Goal: Task Accomplishment & Management: Manage account settings

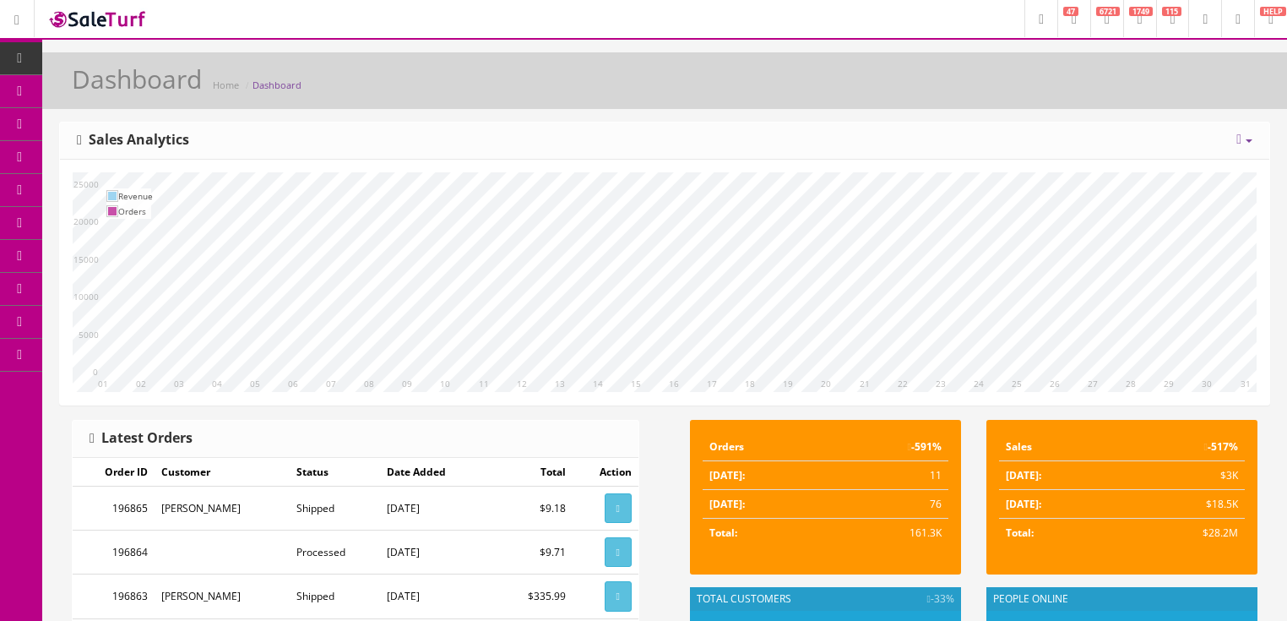
click at [1236, 138] on icon at bounding box center [1238, 140] width 5 height 14
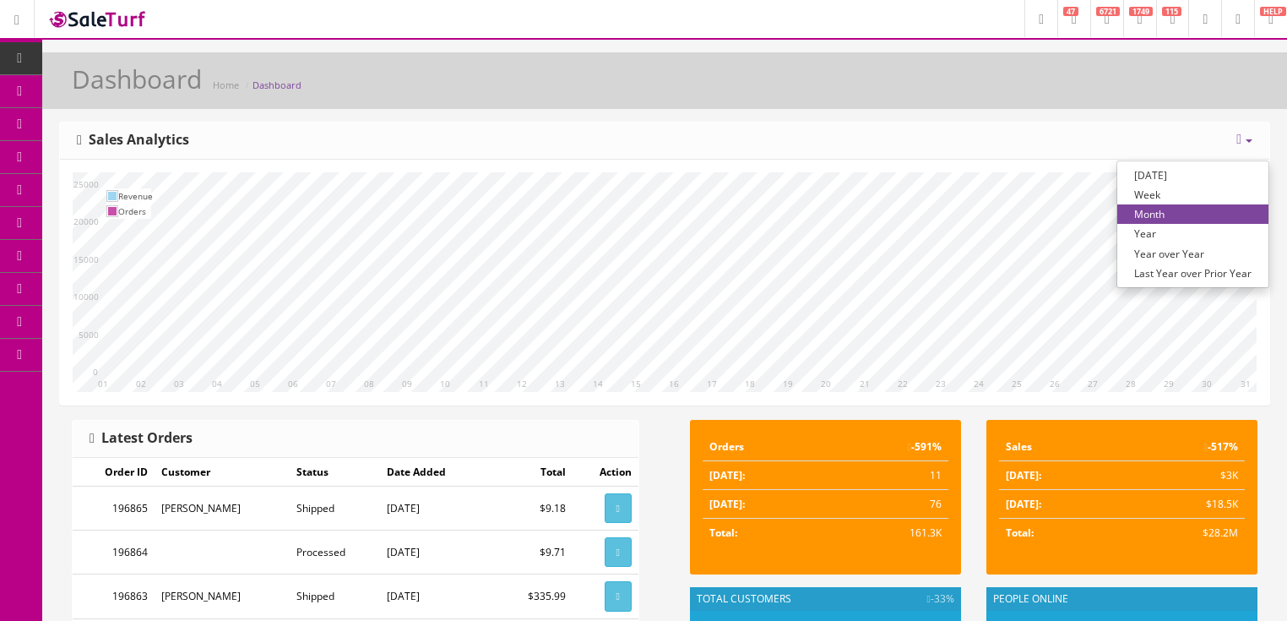
click at [1182, 252] on link "Year over Year" at bounding box center [1192, 253] width 151 height 19
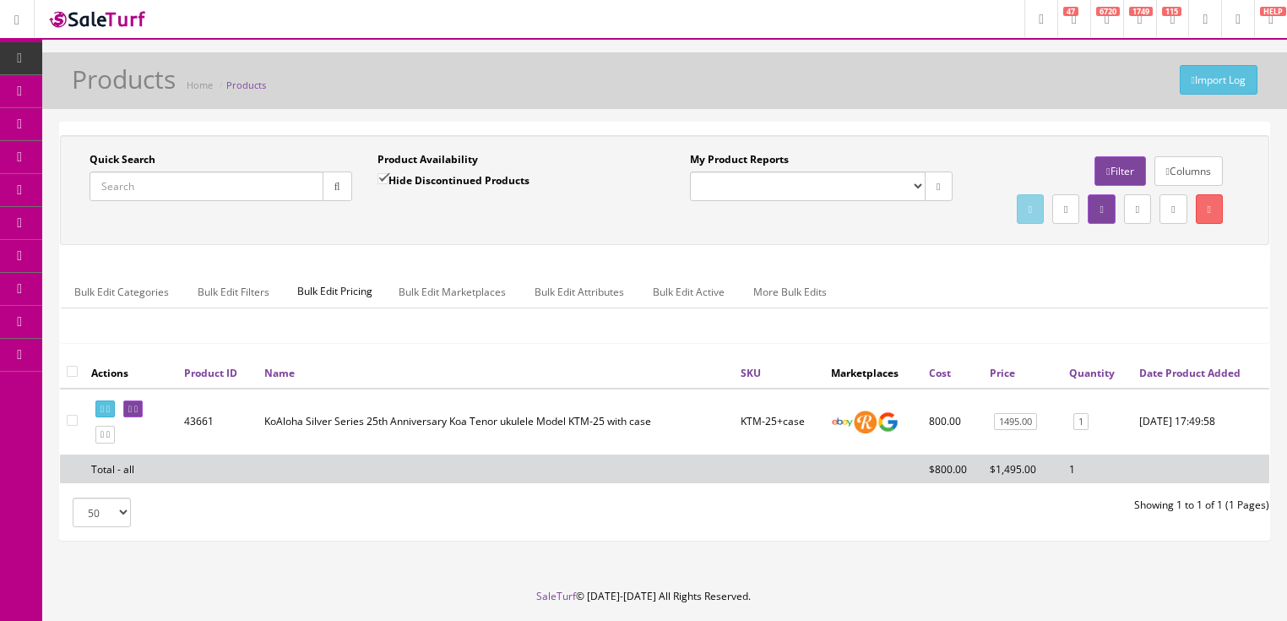
click at [223, 193] on input "Quick Search" at bounding box center [206, 186] width 234 height 30
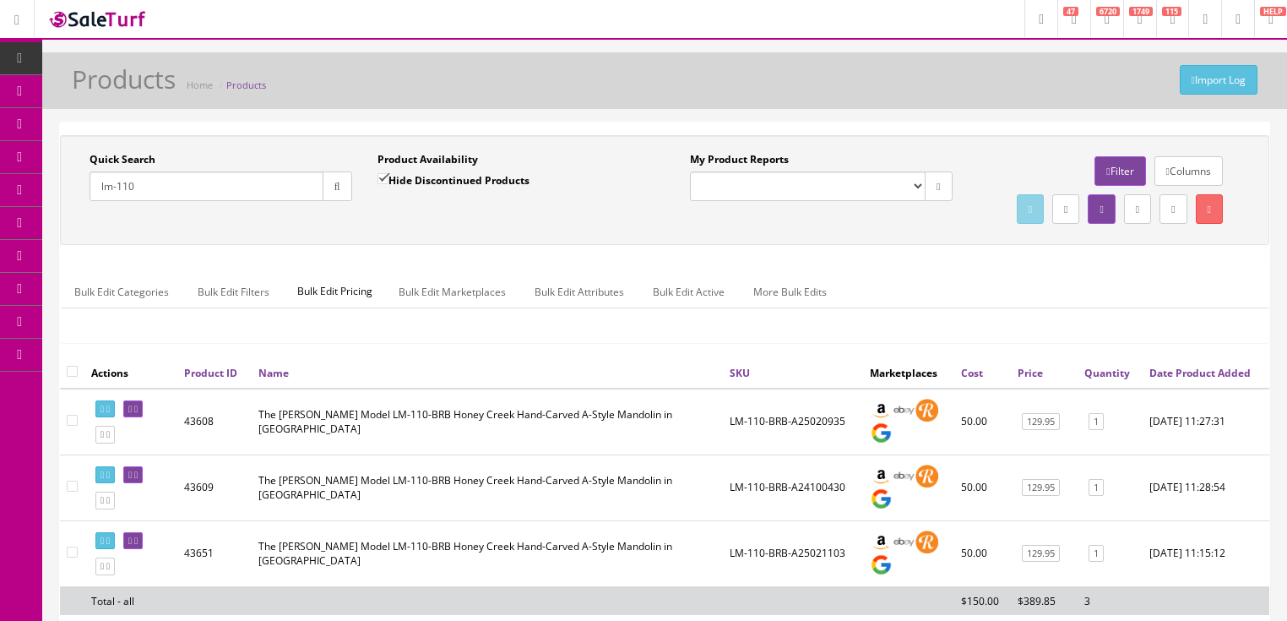
click at [117, 192] on input "lm-110" at bounding box center [206, 186] width 234 height 30
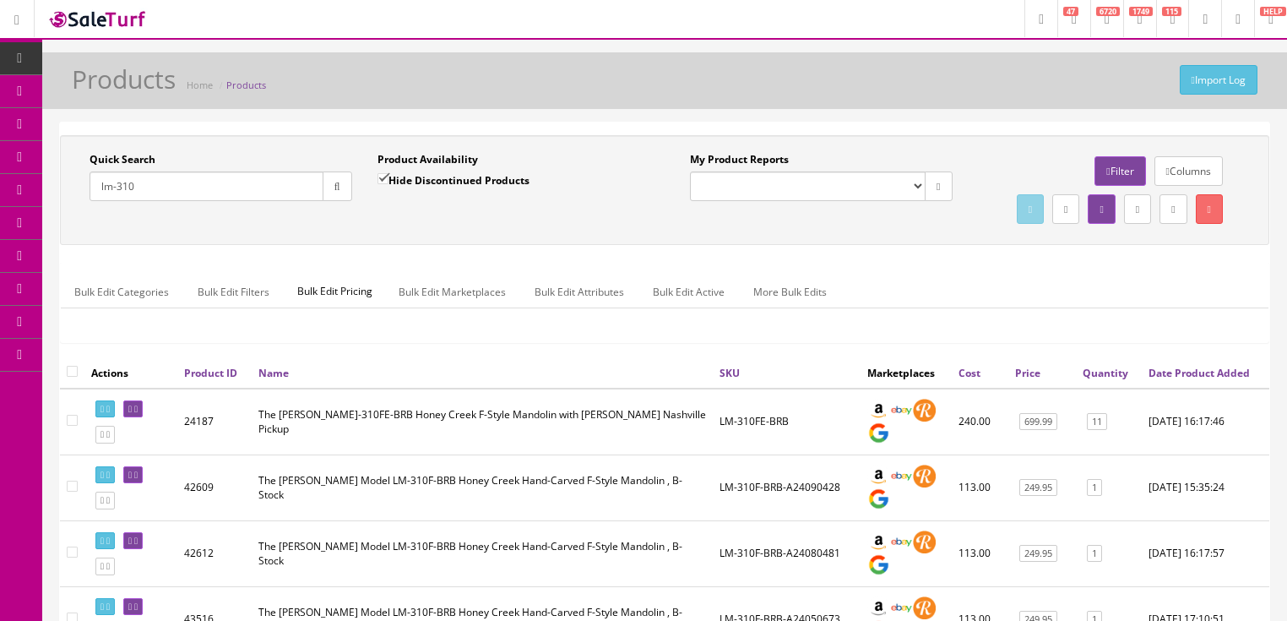
type input "lm-310"
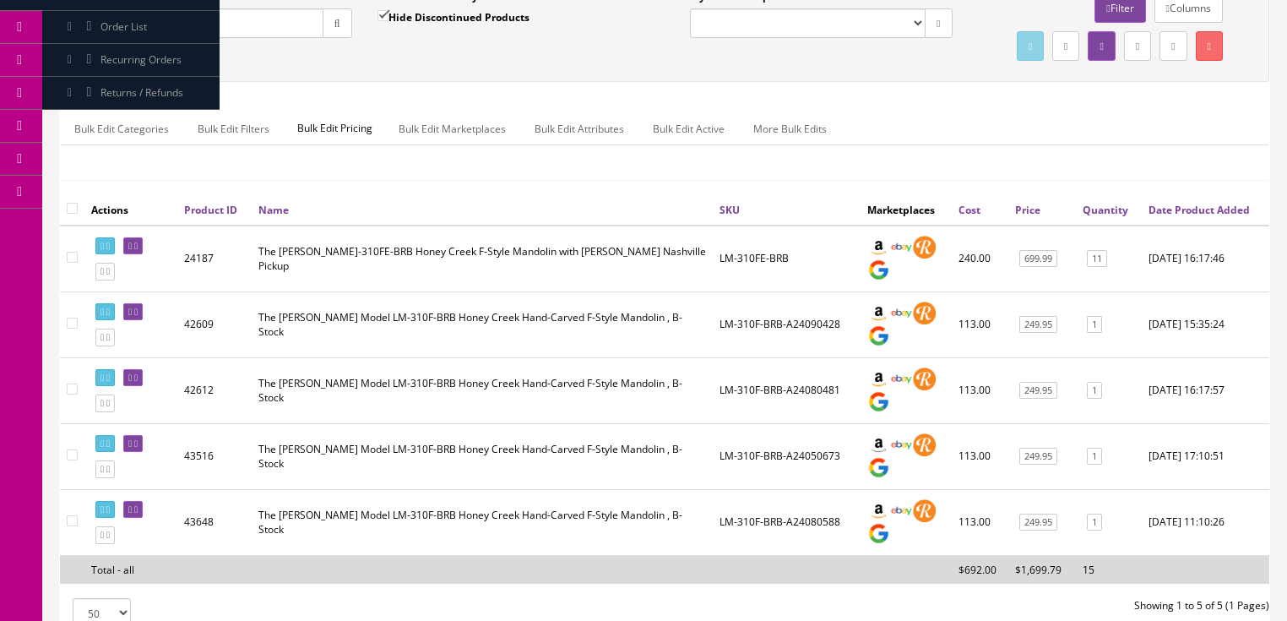
scroll to position [203, 0]
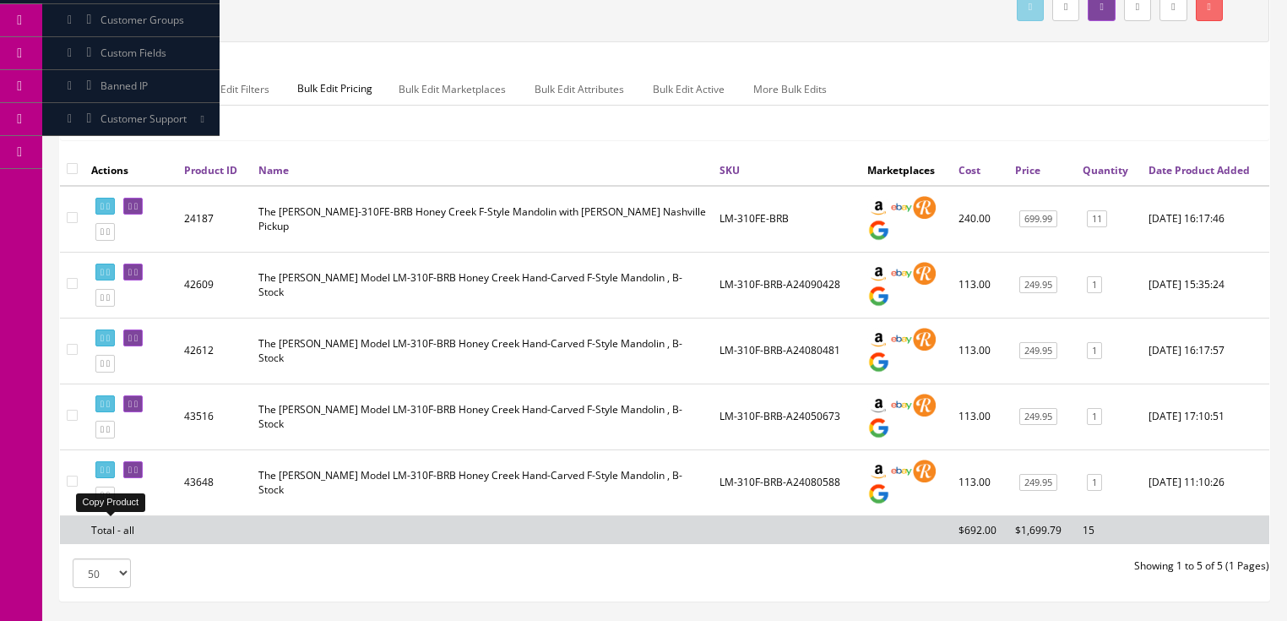
click at [109, 504] on link at bounding box center [104, 495] width 19 height 18
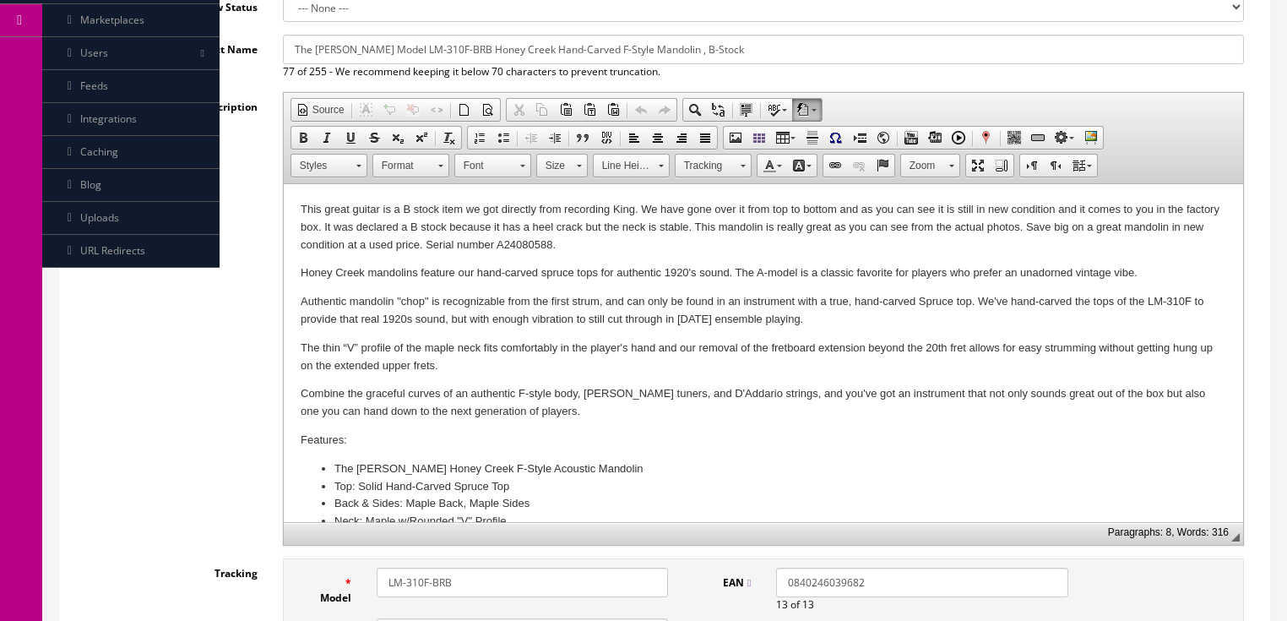
scroll to position [473, 0]
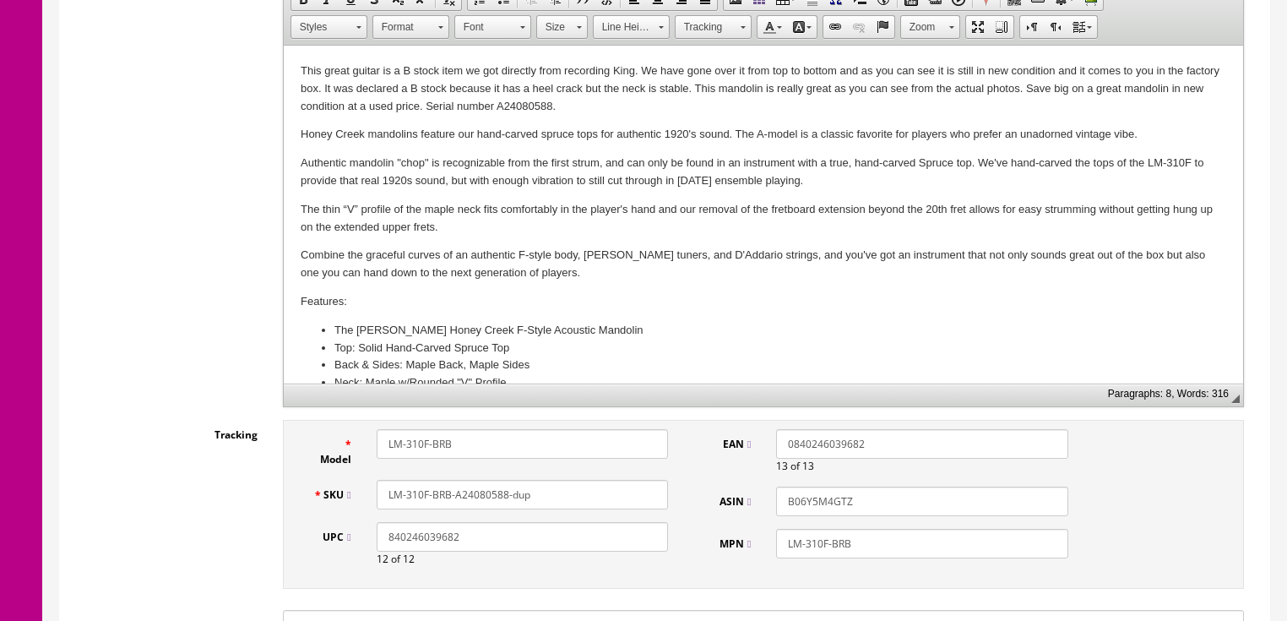
drag, startPoint x: 380, startPoint y: 477, endPoint x: 595, endPoint y: 483, distance: 215.4
click at [595, 483] on input "LM-310F-BRB-A24080588-dup" at bounding box center [522, 495] width 291 height 30
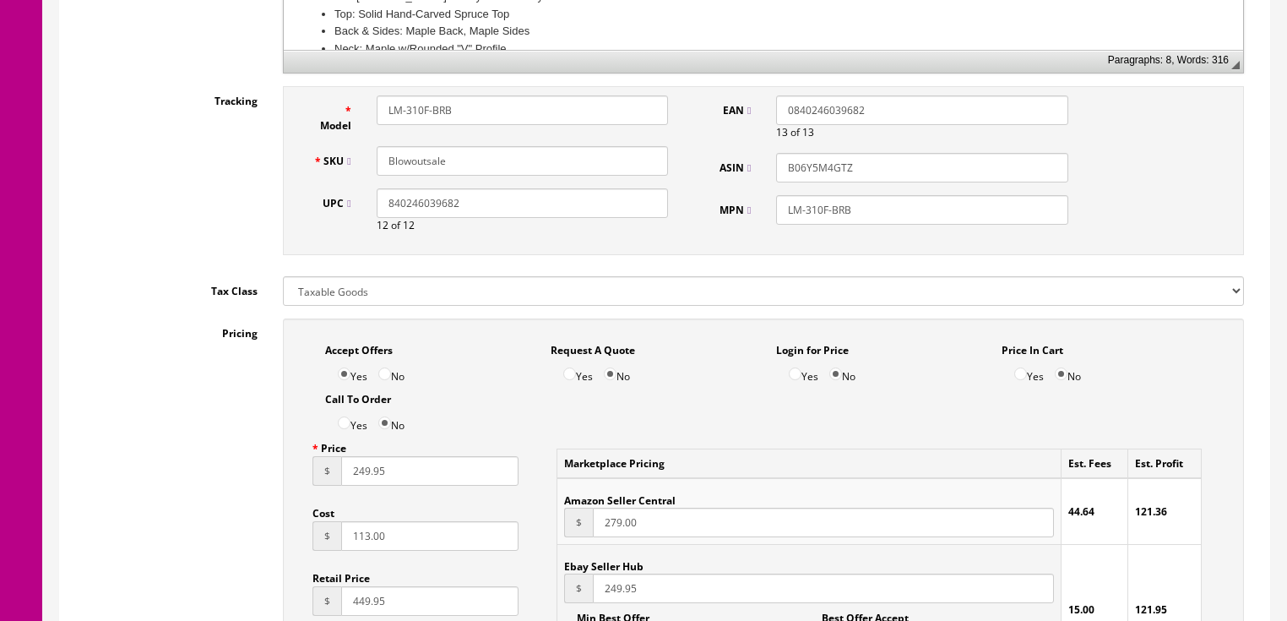
scroll to position [811, 0]
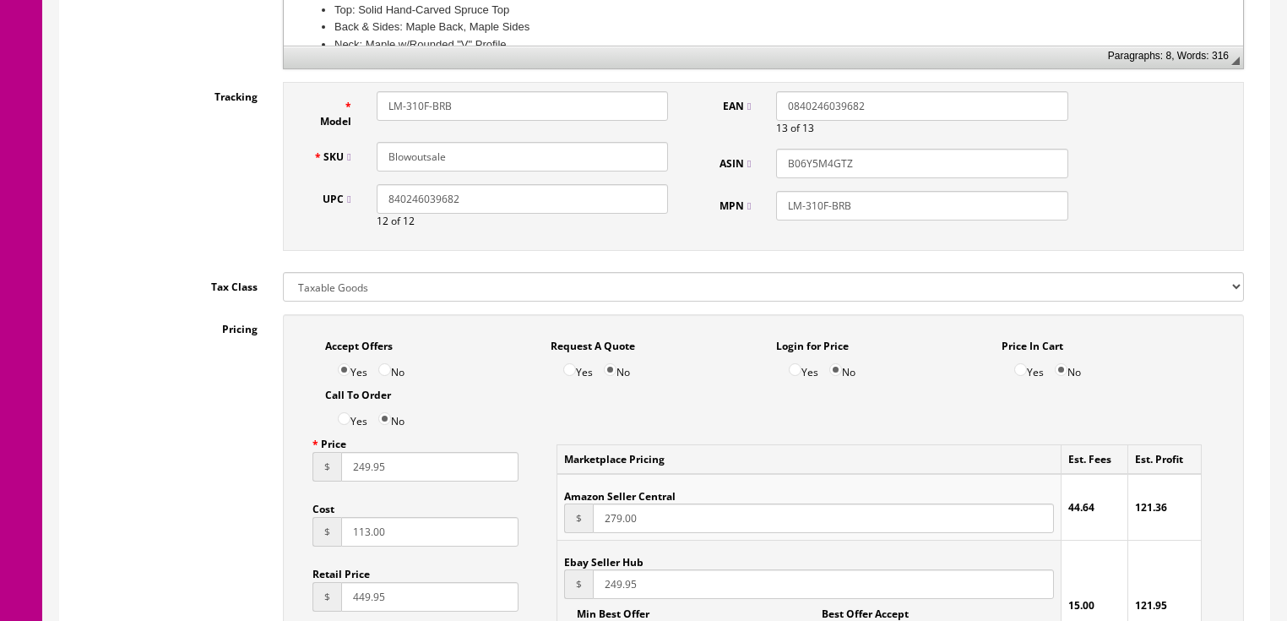
type input "Blowoutsale"
drag, startPoint x: 407, startPoint y: 457, endPoint x: 217, endPoint y: 458, distance: 190.0
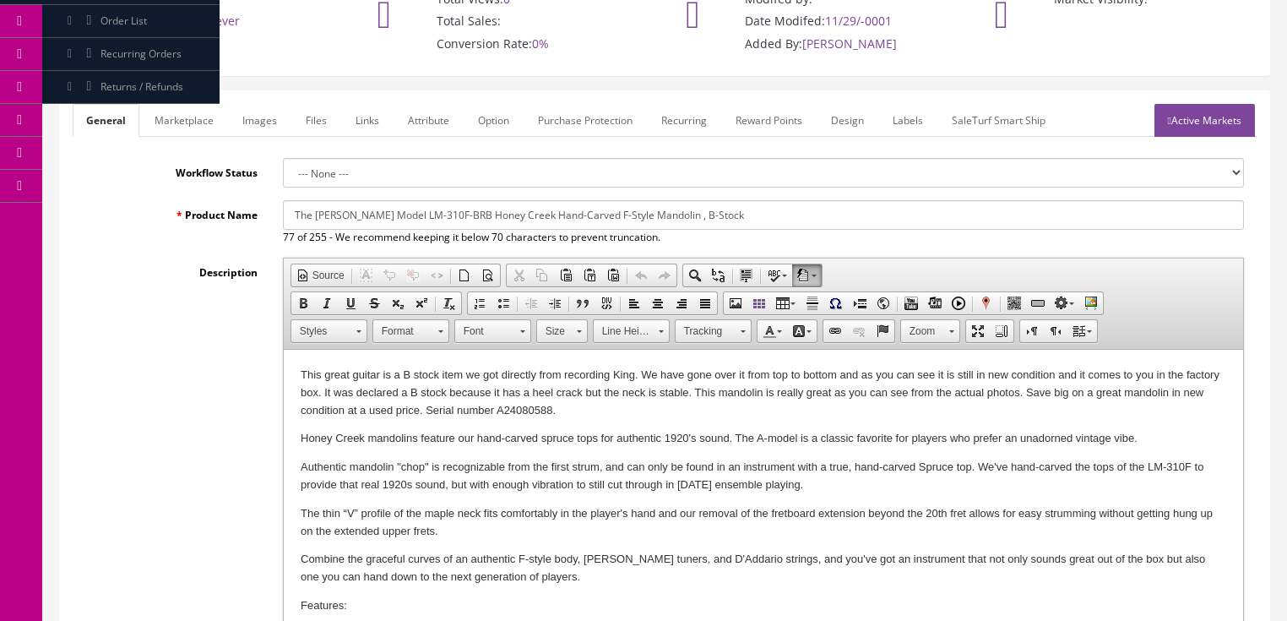
scroll to position [135, 0]
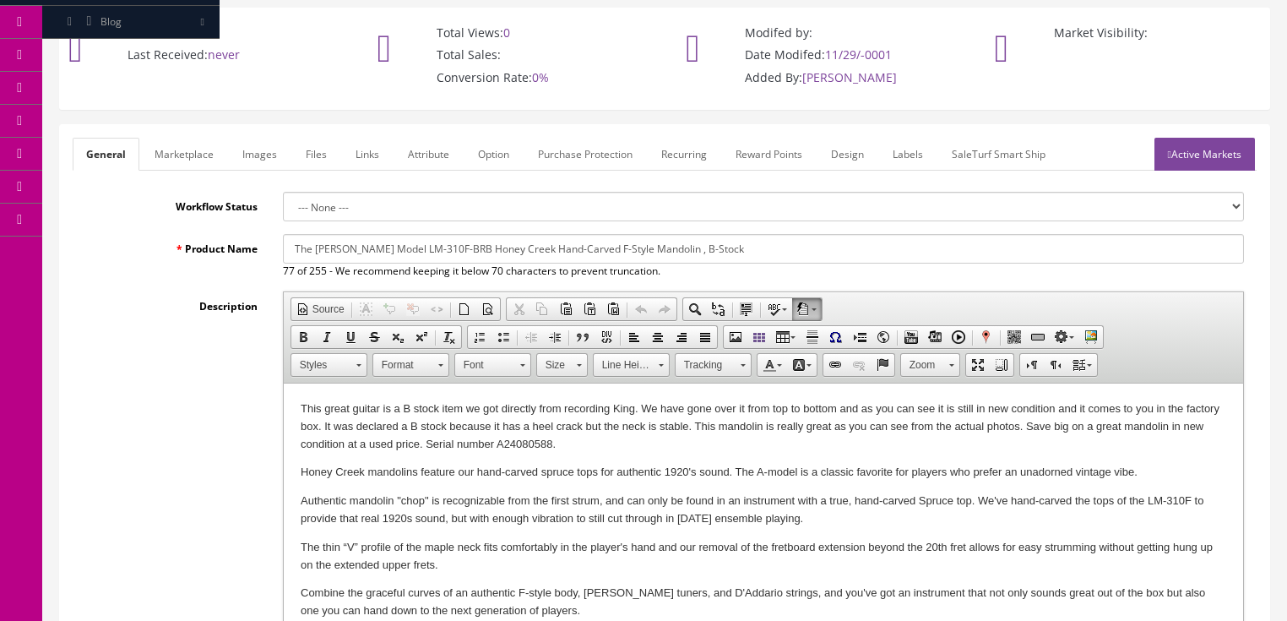
drag, startPoint x: 285, startPoint y: 233, endPoint x: 953, endPoint y: 240, distance: 667.9
click at [953, 240] on input "The [PERSON_NAME] Model LM-310F-BRB Honey Creek Hand-Carved F-Style Mandolin , …" at bounding box center [763, 249] width 961 height 30
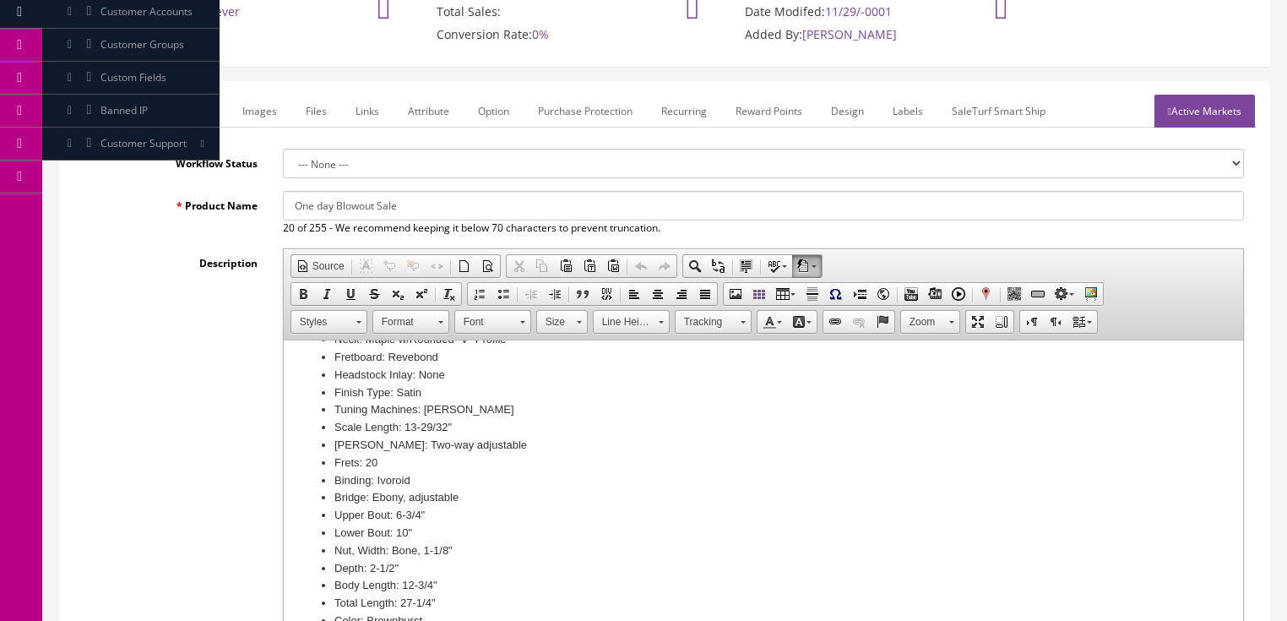
scroll to position [608, 0]
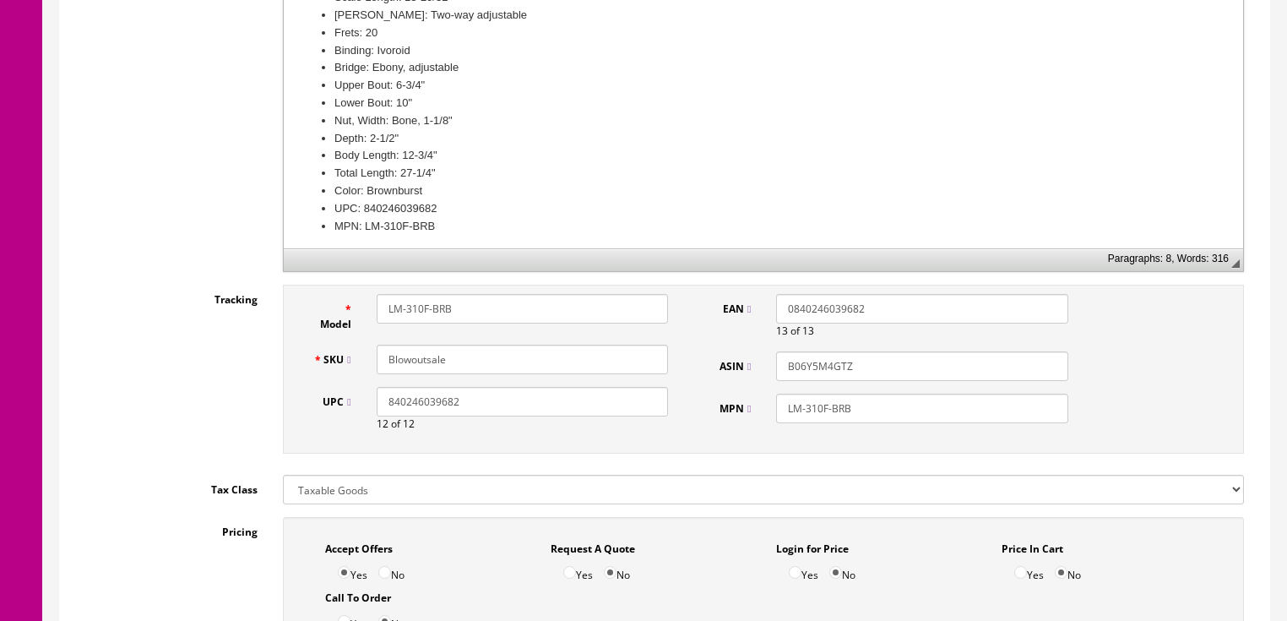
type input "One day Blowout Sale"
drag, startPoint x: 456, startPoint y: 330, endPoint x: 400, endPoint y: 340, distance: 56.6
click at [355, 344] on div "SKU Blowoutsale" at bounding box center [491, 359] width 381 height 30
paste input "KTM-25+cas"
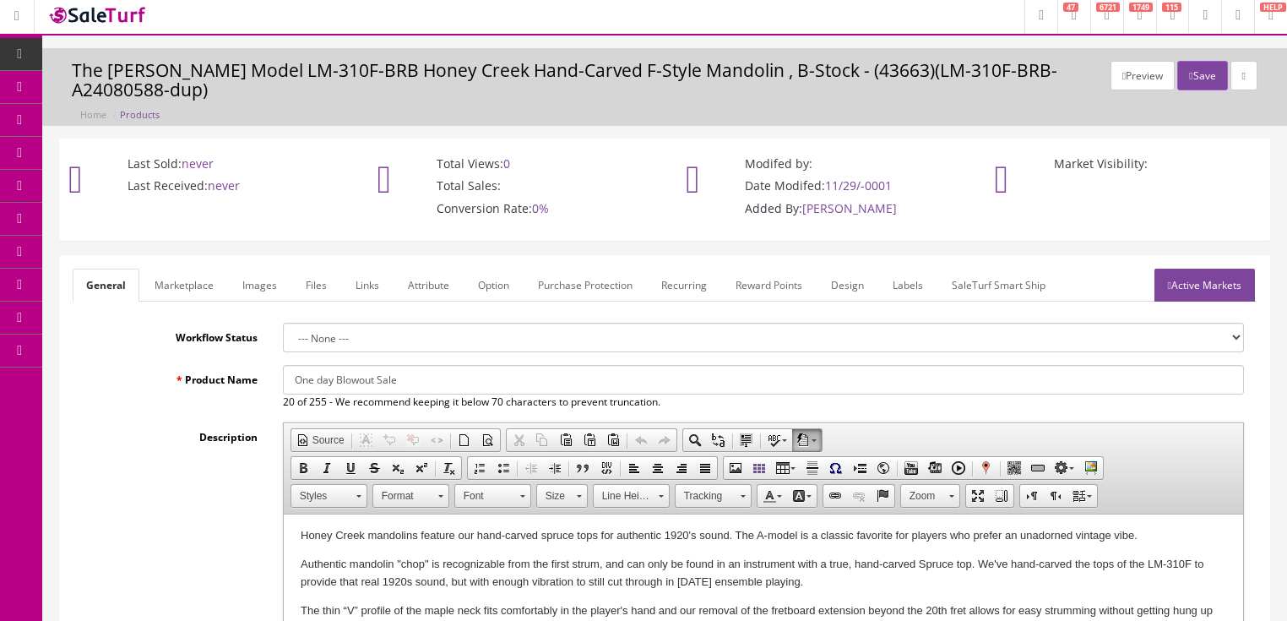
scroll to position [0, 0]
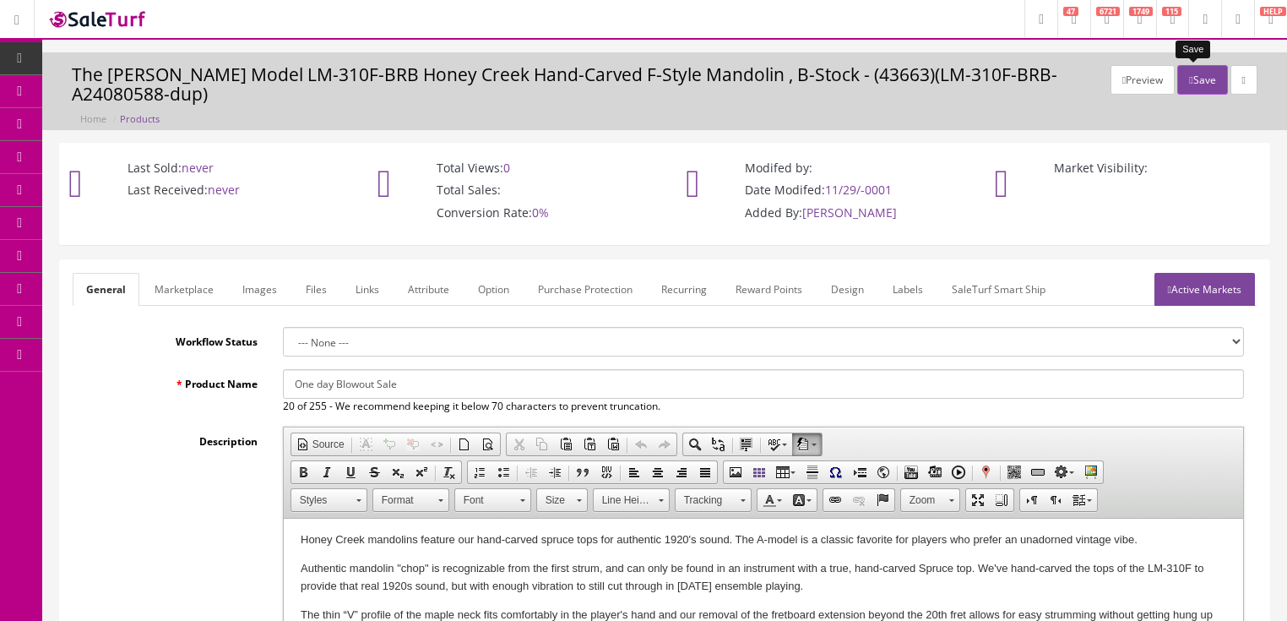
type input "KTM-25+case"
click at [1179, 84] on button "Save" at bounding box center [1202, 80] width 50 height 30
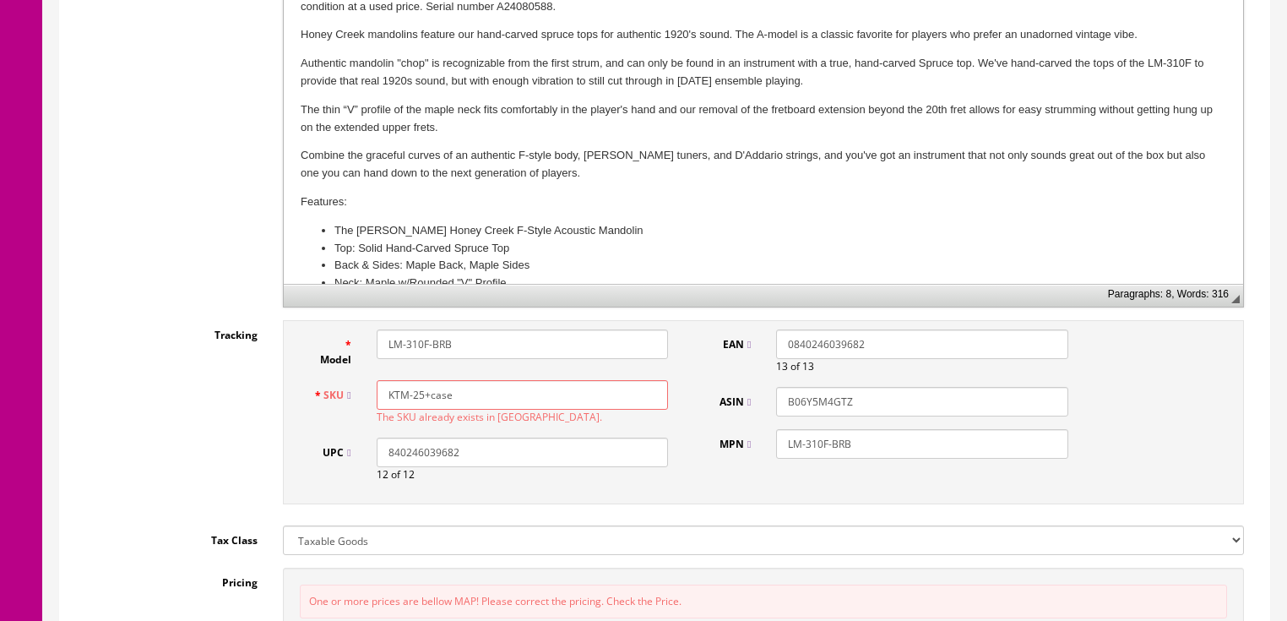
scroll to position [608, 0]
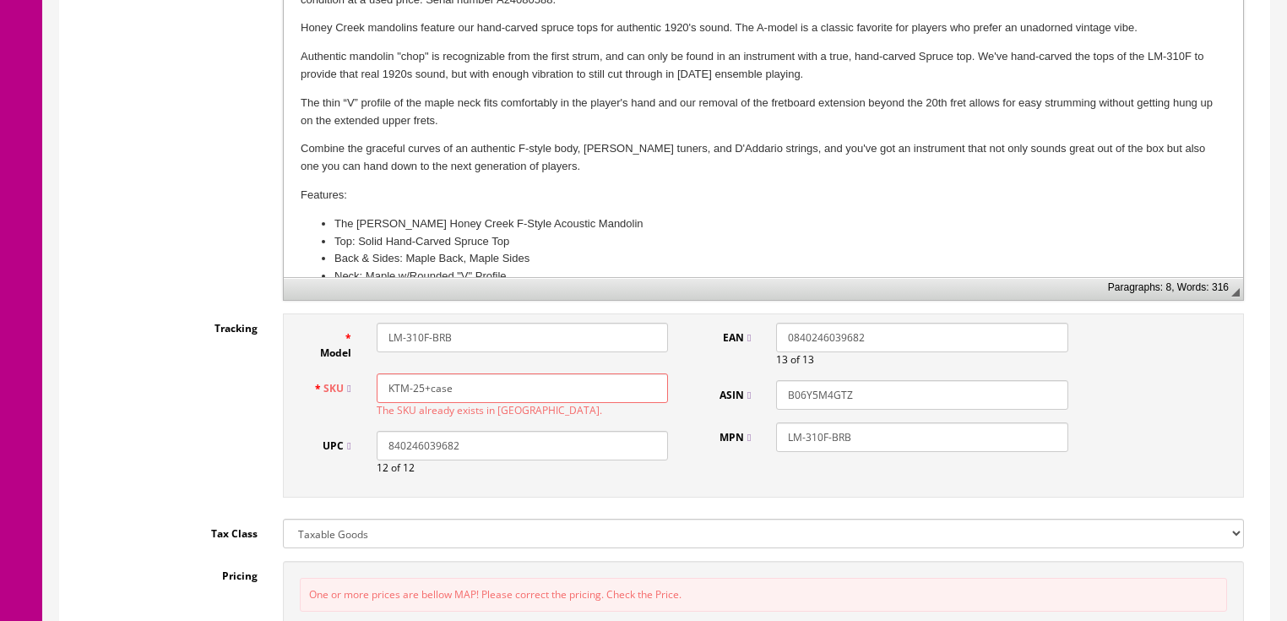
click at [473, 395] on input "KTM-25+case" at bounding box center [522, 388] width 291 height 30
drag, startPoint x: 473, startPoint y: 395, endPoint x: 215, endPoint y: 392, distance: 257.5
click at [215, 392] on div "Tracking Model LM-310F-BRB SKU KTM-25+case The SKU already exists in [GEOGRAPHI…" at bounding box center [665, 409] width 1184 height 193
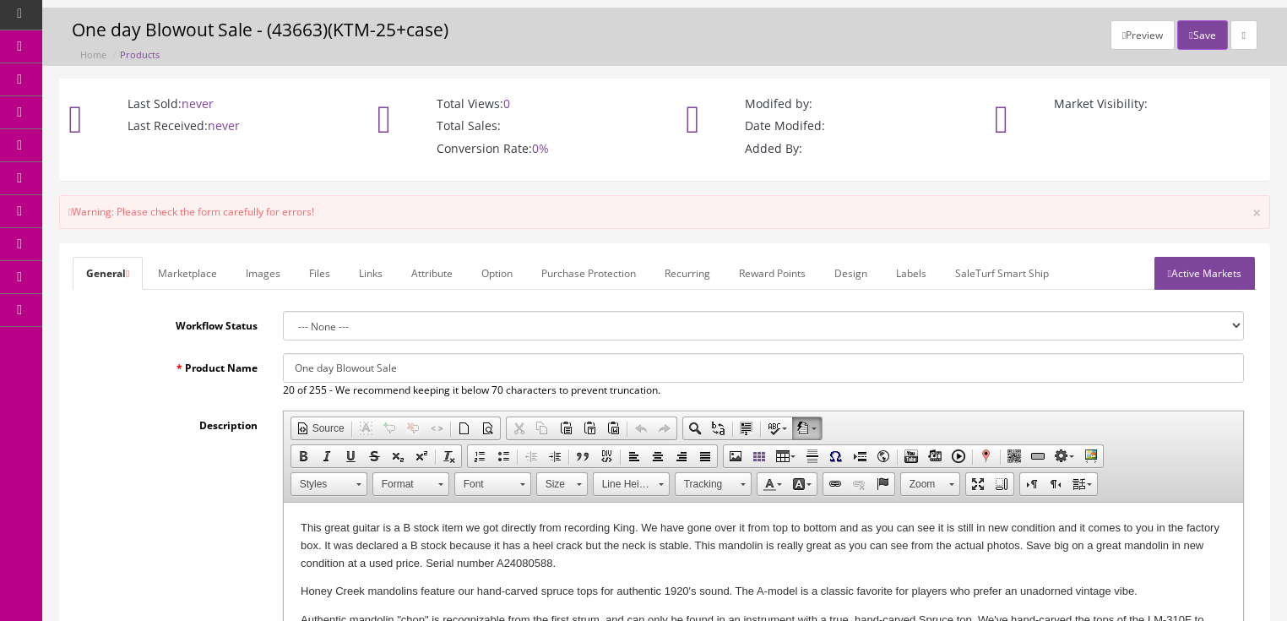
scroll to position [0, 0]
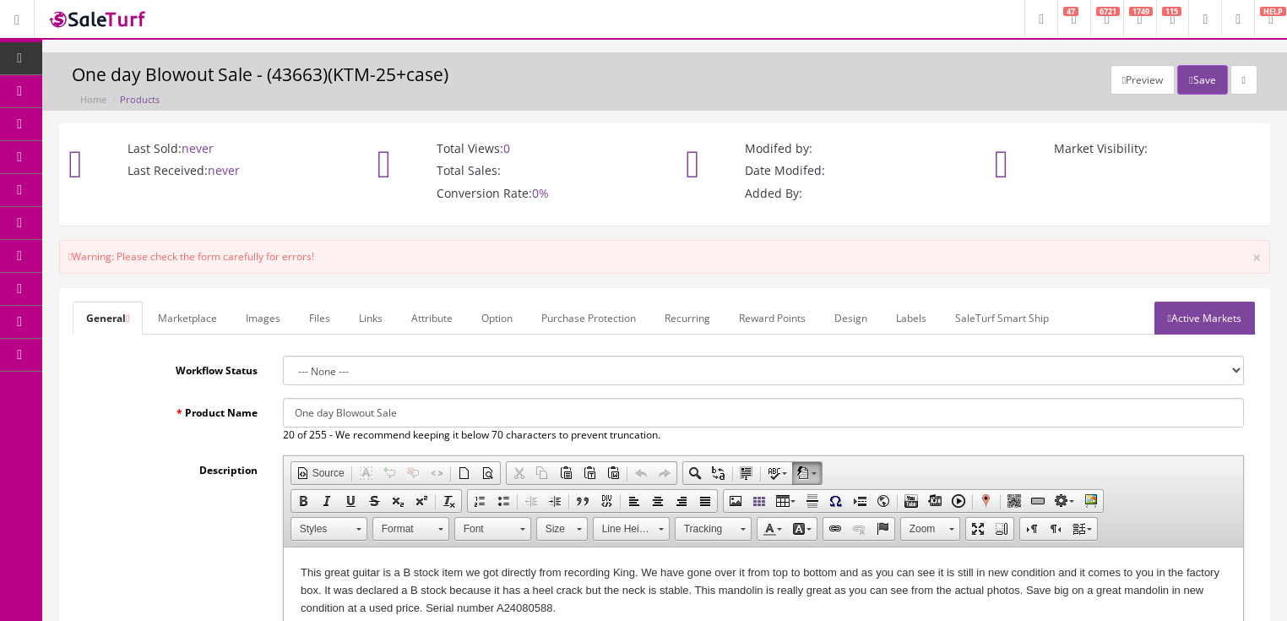
type input "blowoutsale"
click at [1222, 314] on link "Active Markets" at bounding box center [1204, 317] width 100 height 33
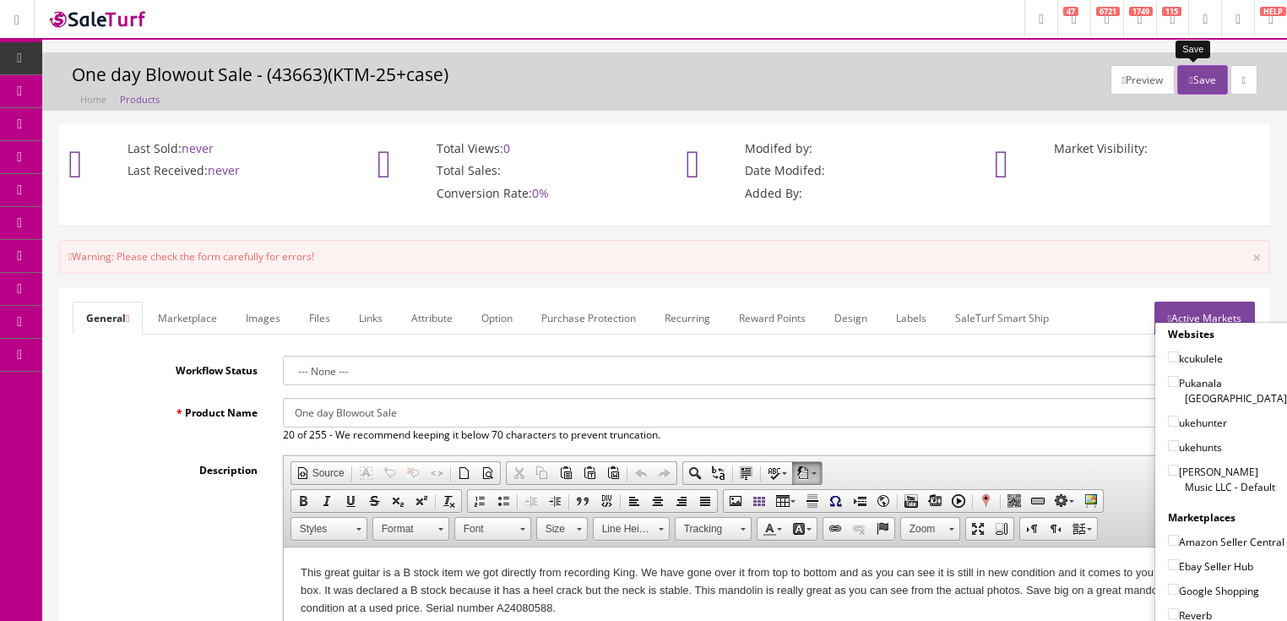
click at [1188, 90] on button "Save" at bounding box center [1202, 80] width 50 height 30
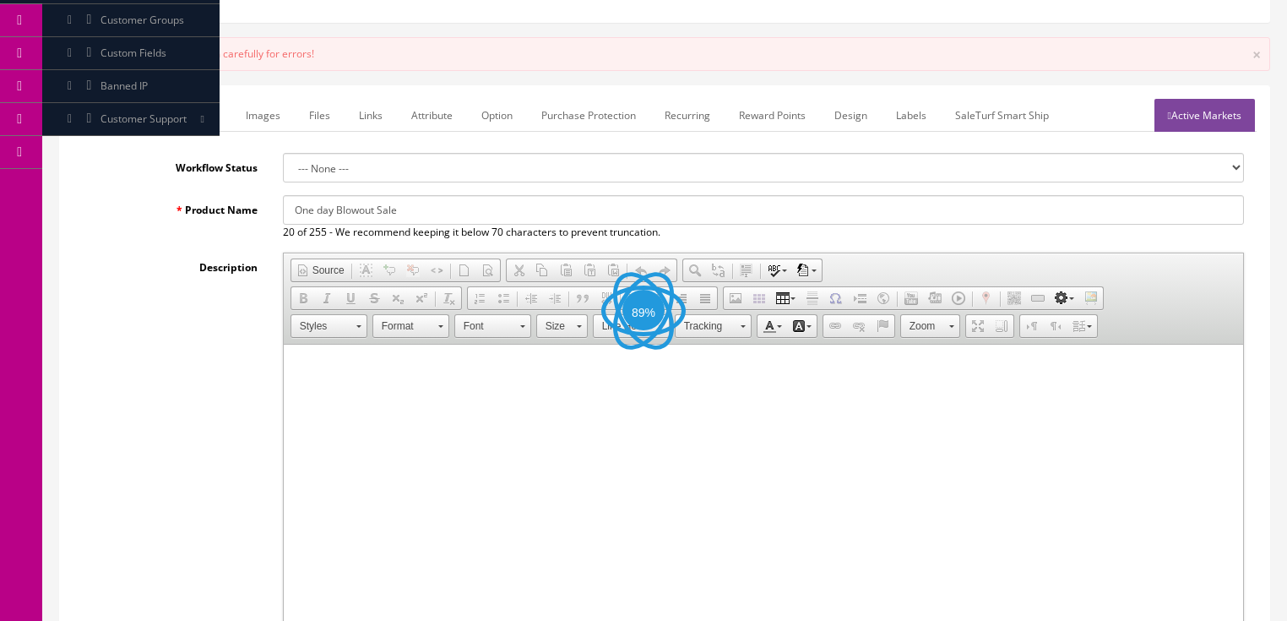
scroll to position [473, 0]
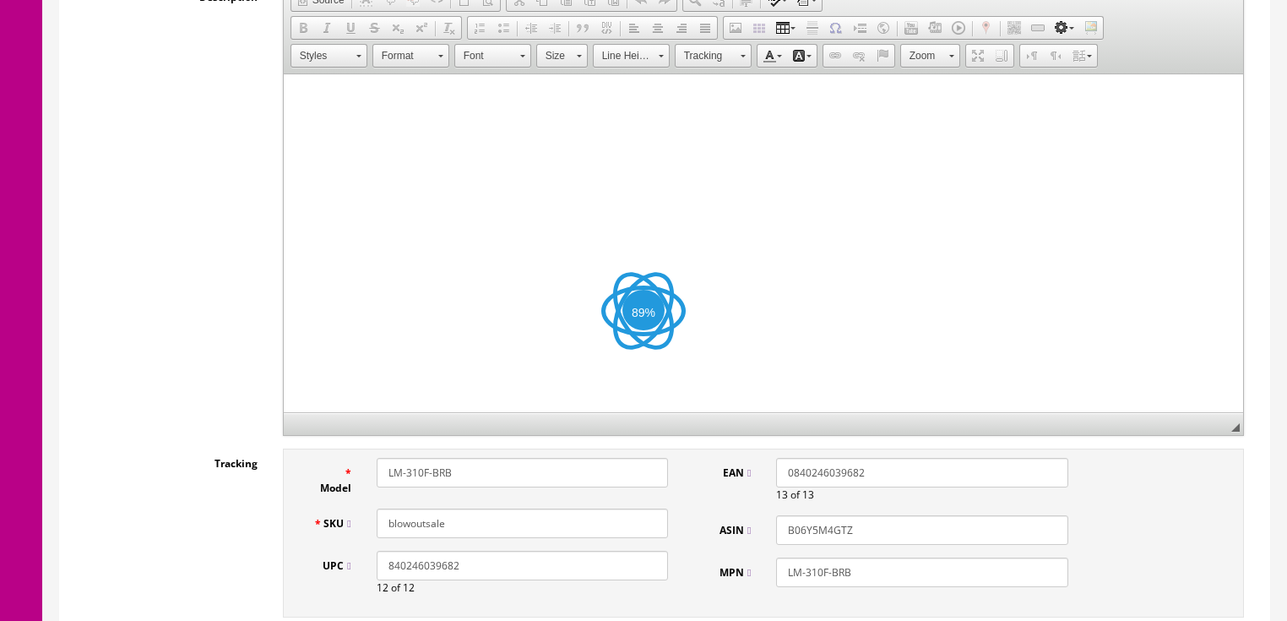
click at [358, 478] on label "Model" at bounding box center [332, 477] width 63 height 38
click at [377, 478] on input "LM-310F-BRB" at bounding box center [522, 473] width 291 height 30
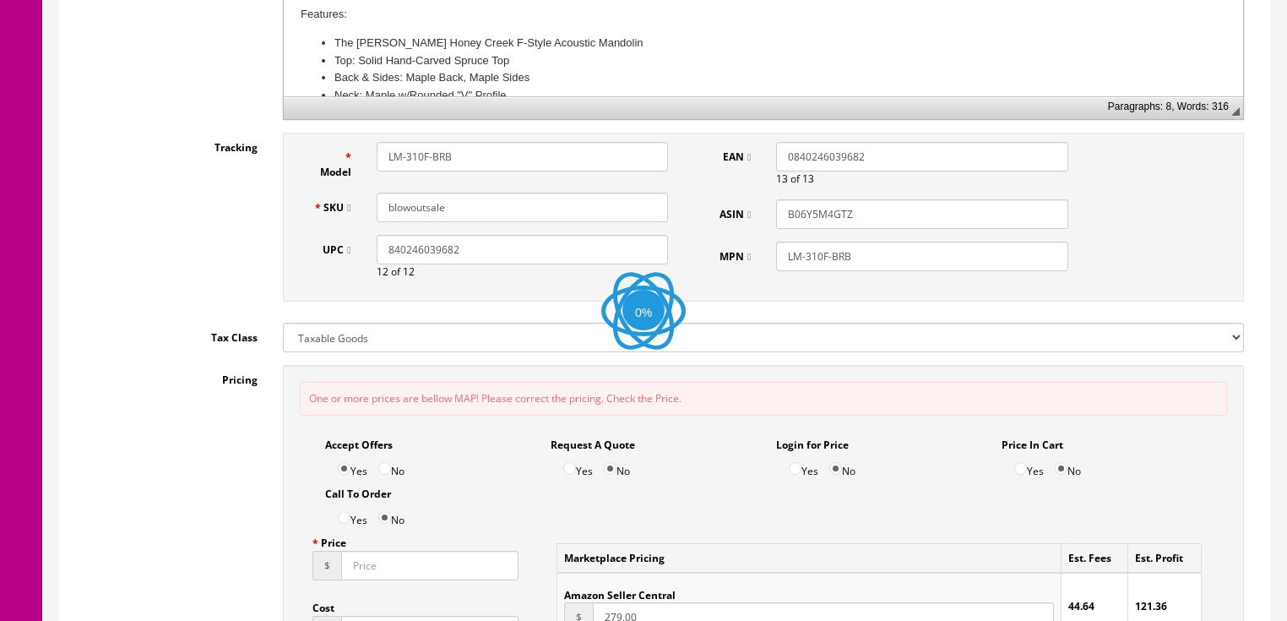
scroll to position [946, 0]
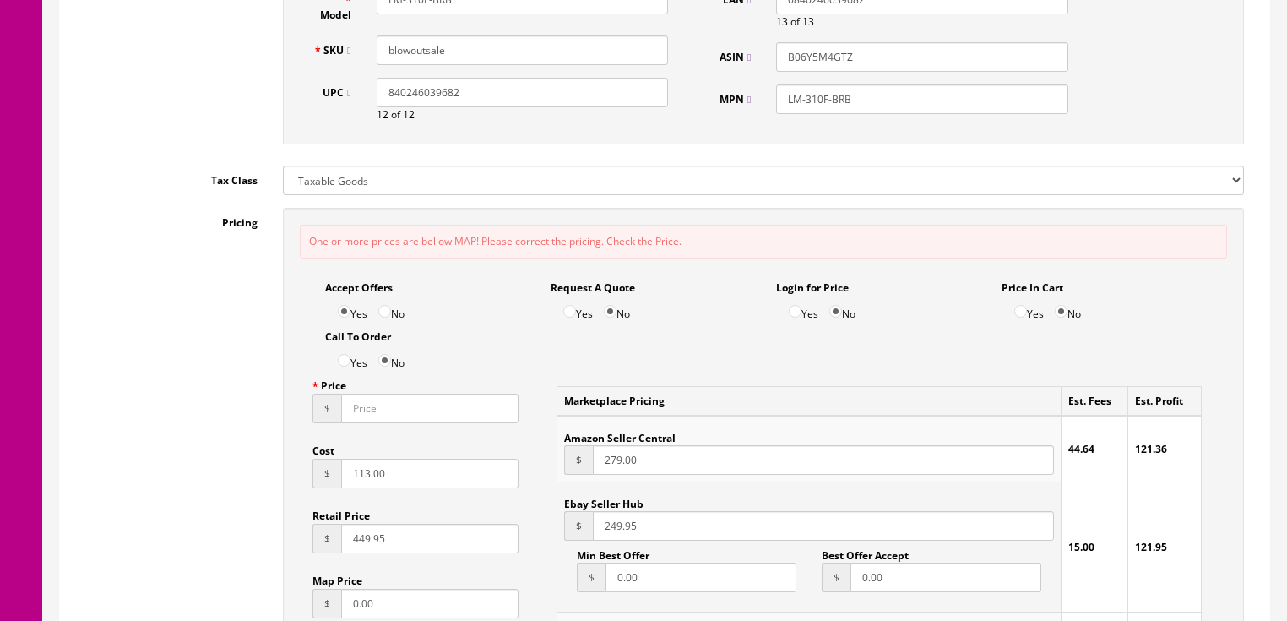
click at [367, 419] on input "Price" at bounding box center [430, 408] width 178 height 30
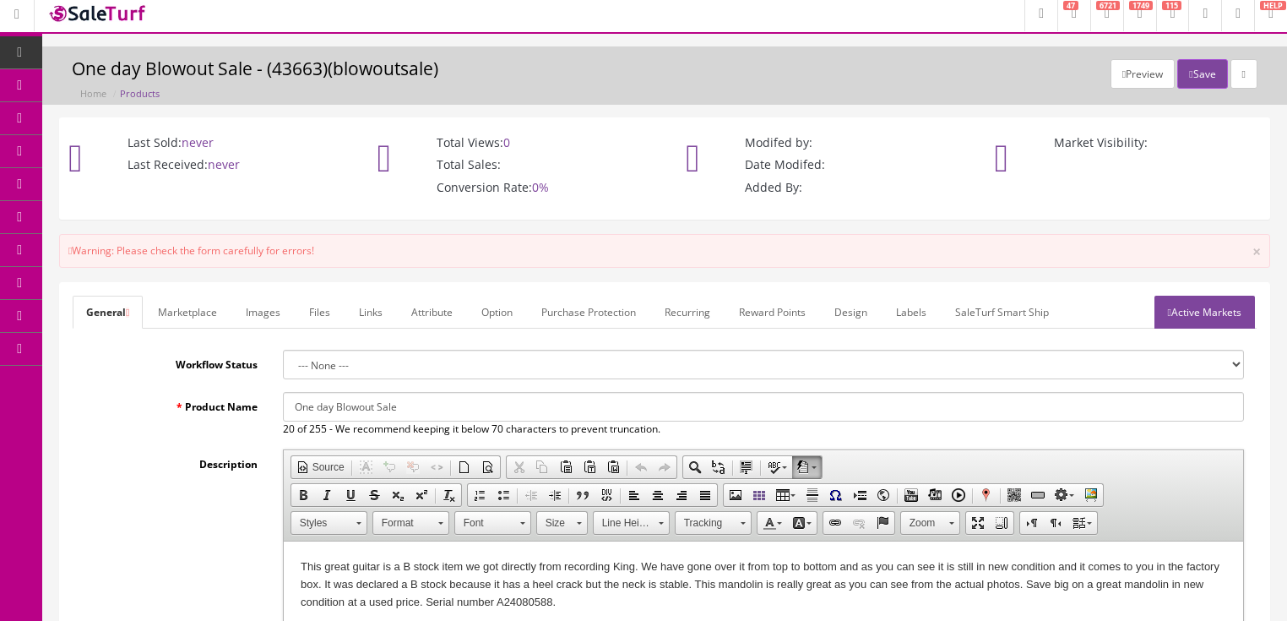
scroll to position [0, 0]
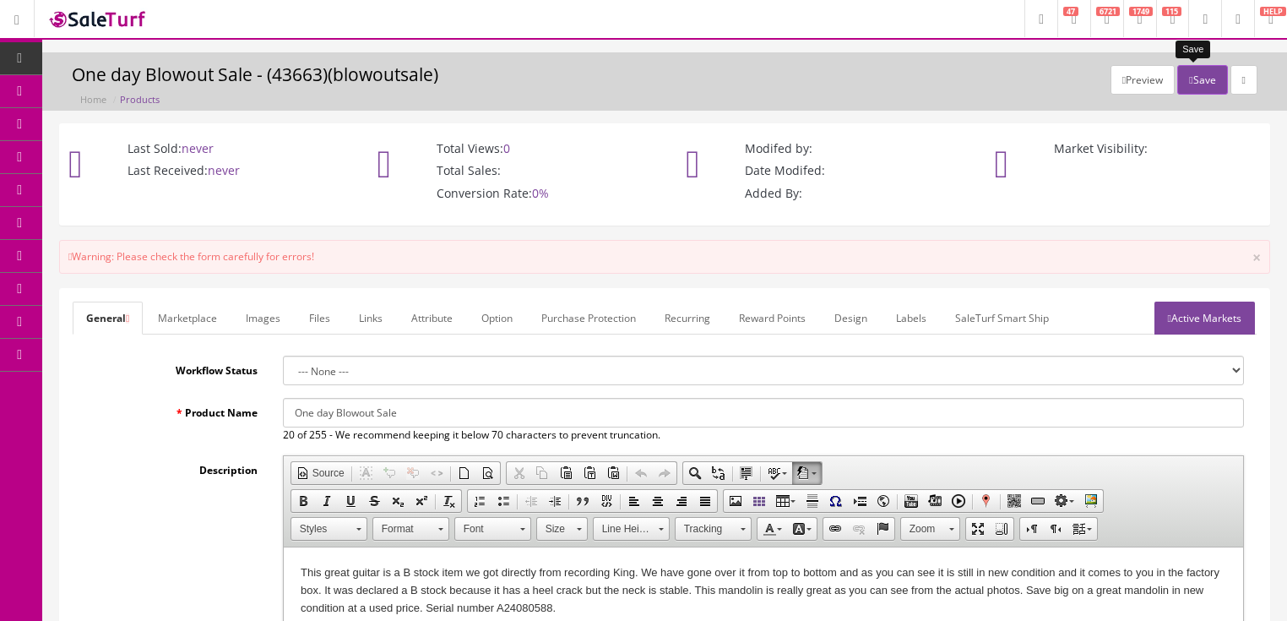
type input ".00"
click at [1190, 86] on button "Save" at bounding box center [1202, 80] width 50 height 30
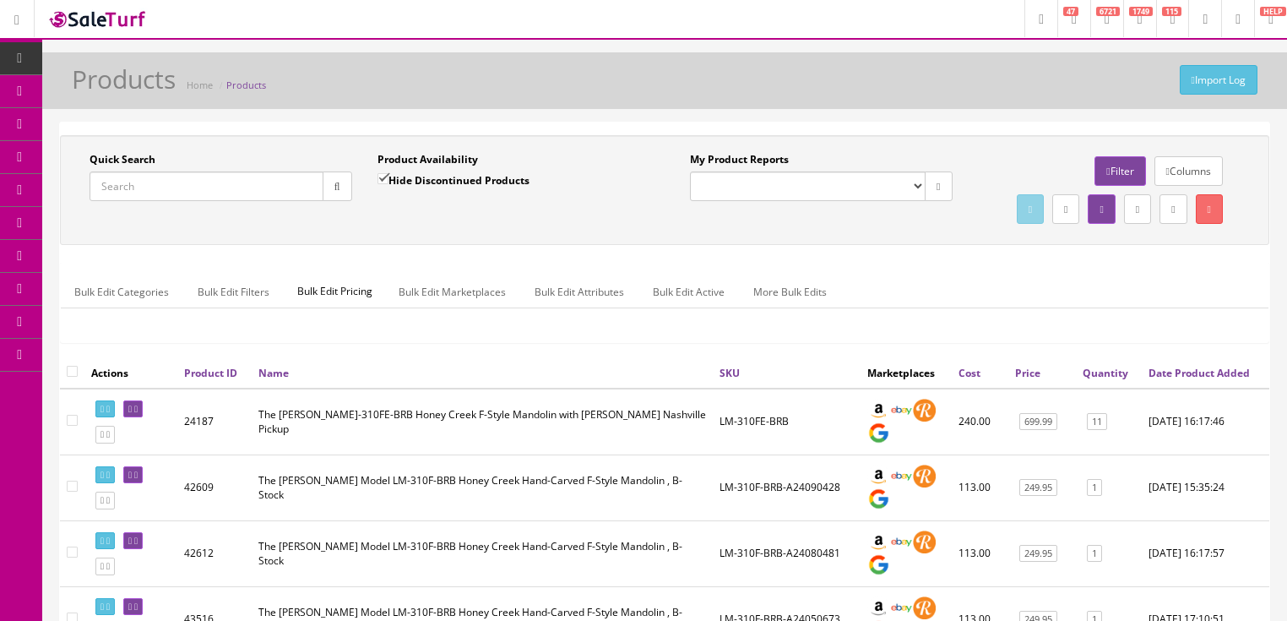
click at [199, 184] on input "Quick Search" at bounding box center [206, 186] width 234 height 30
paste input "KTM-25+case"
drag, startPoint x: 204, startPoint y: 190, endPoint x: 77, endPoint y: 198, distance: 127.7
click at [77, 198] on div "Quick Search KTM-25+case Date From" at bounding box center [221, 183] width 288 height 62
type input "blowout"
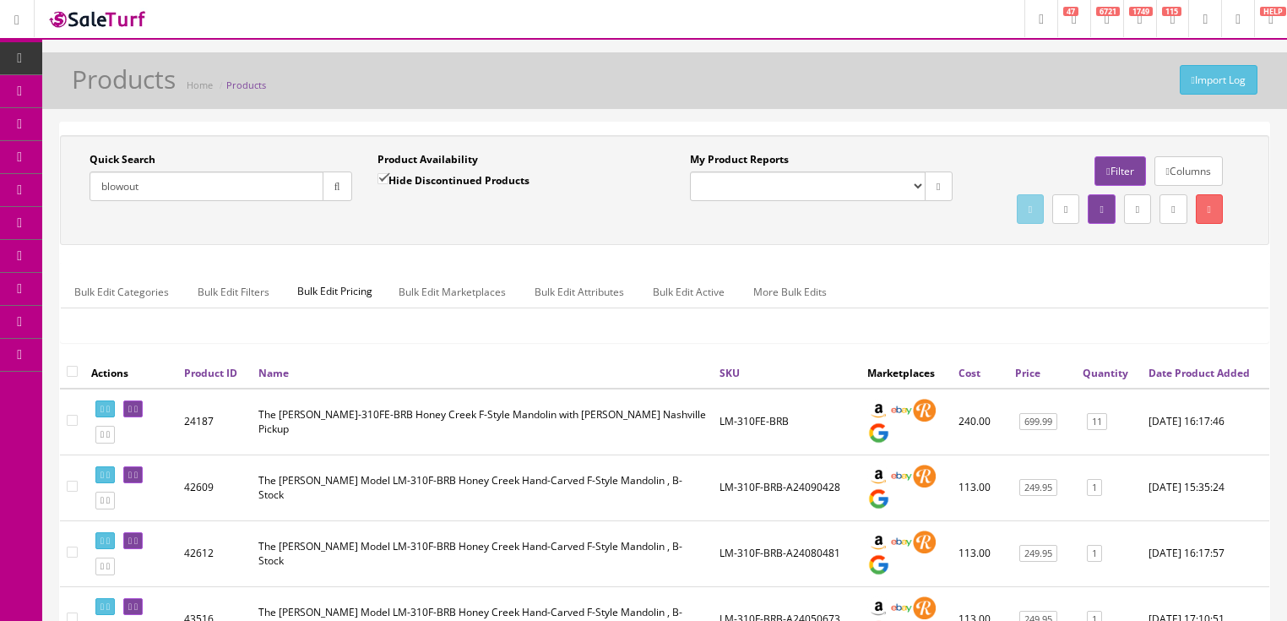
click at [382, 175] on input "Hide Discontinued Products" at bounding box center [382, 178] width 11 height 11
checkbox input "false"
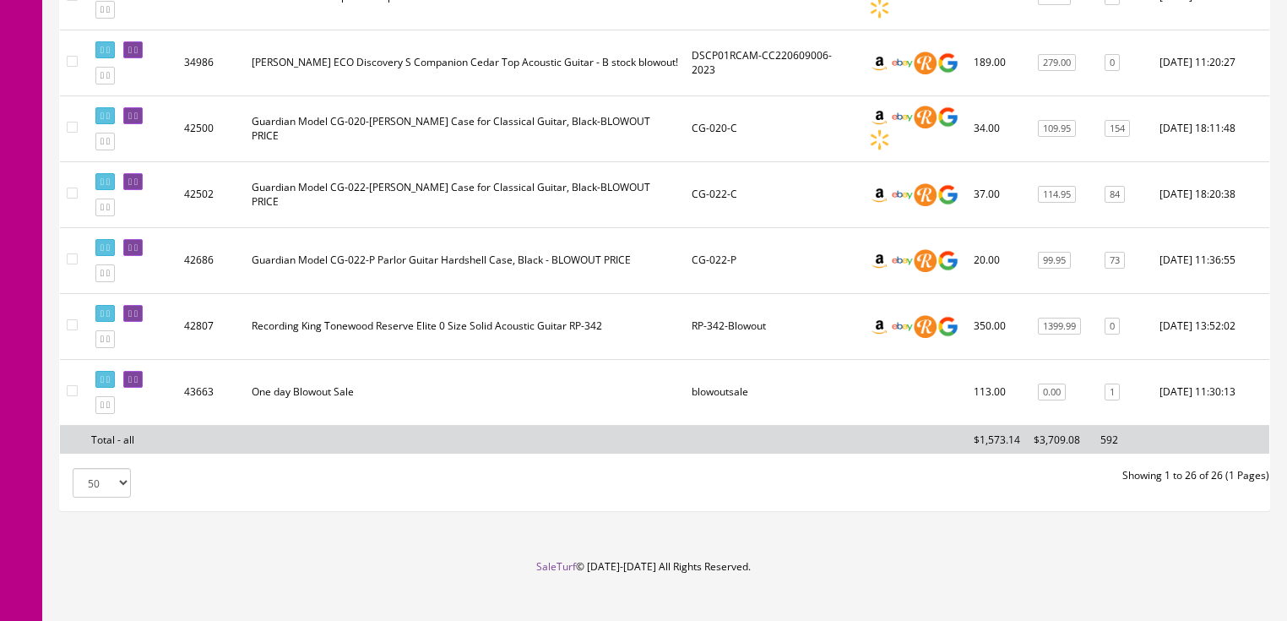
scroll to position [1711, 0]
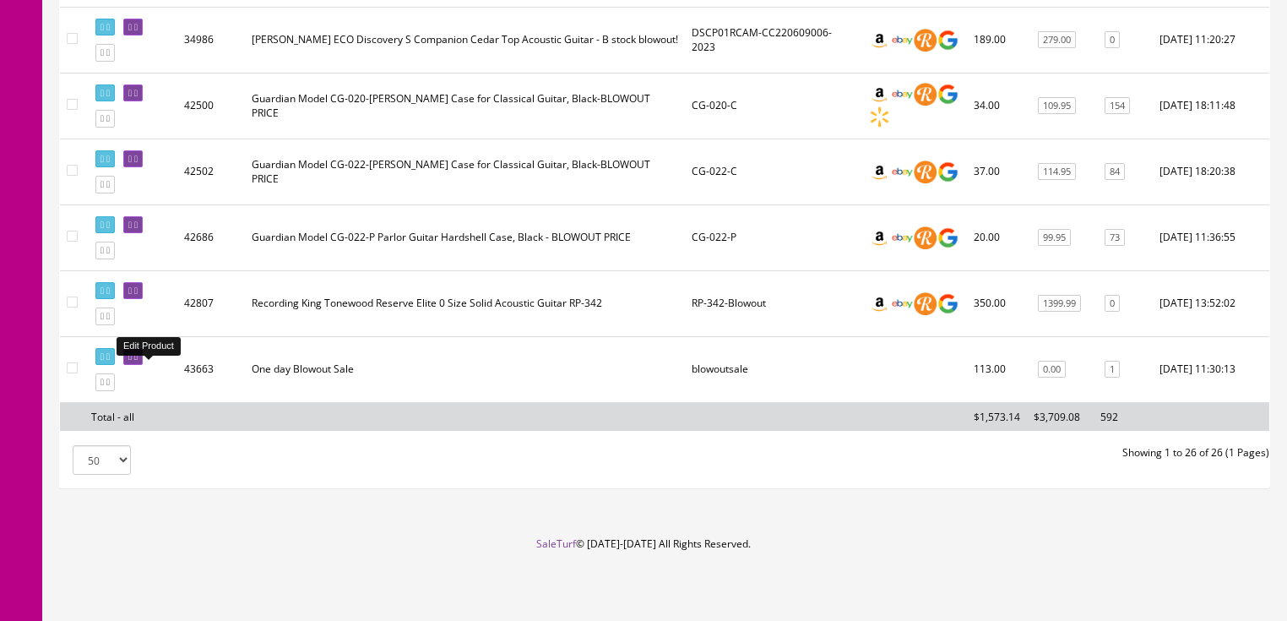
click at [138, 361] on icon at bounding box center [135, 356] width 3 height 9
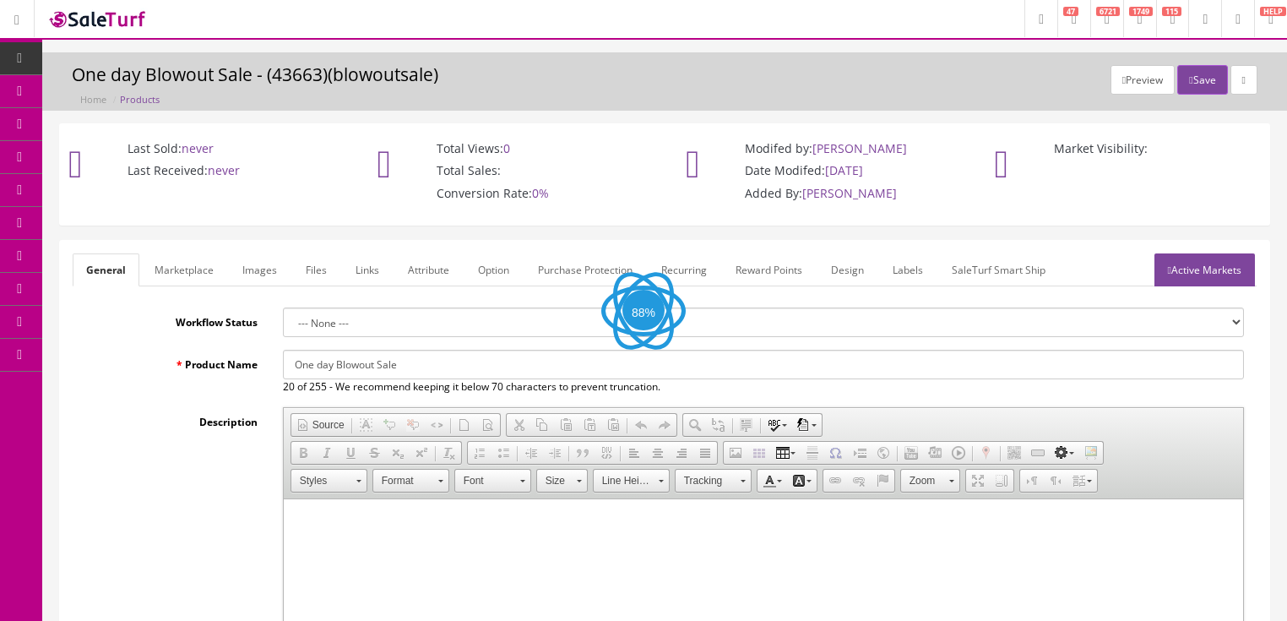
click at [908, 264] on link "Labels" at bounding box center [907, 269] width 57 height 33
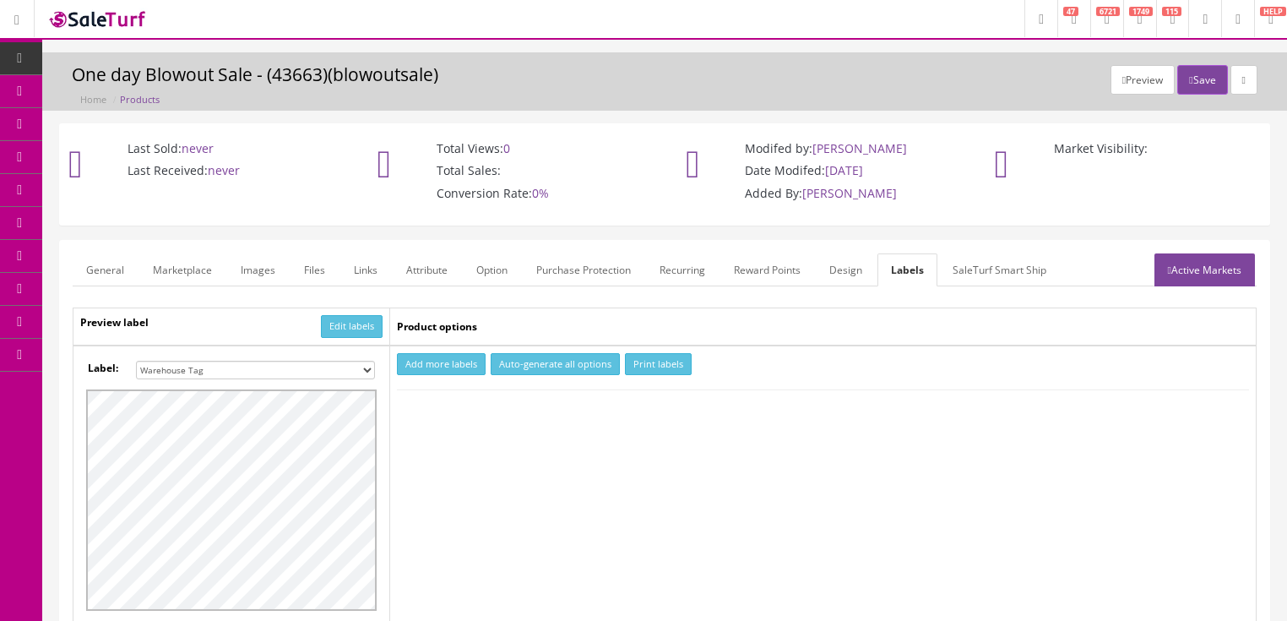
click at [369, 370] on select "Small Label 2 x 1 Label Shoe label 100 barcodes Dymo Label 2 X 1 Sticker Labels…" at bounding box center [255, 370] width 239 height 19
select select "16"
click at [136, 361] on select "Small Label 2 x 1 Label Shoe label 100 barcodes Dymo Label 2 X 1 Sticker Labels…" at bounding box center [255, 370] width 239 height 19
click at [436, 360] on button "Add more labels" at bounding box center [441, 364] width 89 height 23
type input "1"
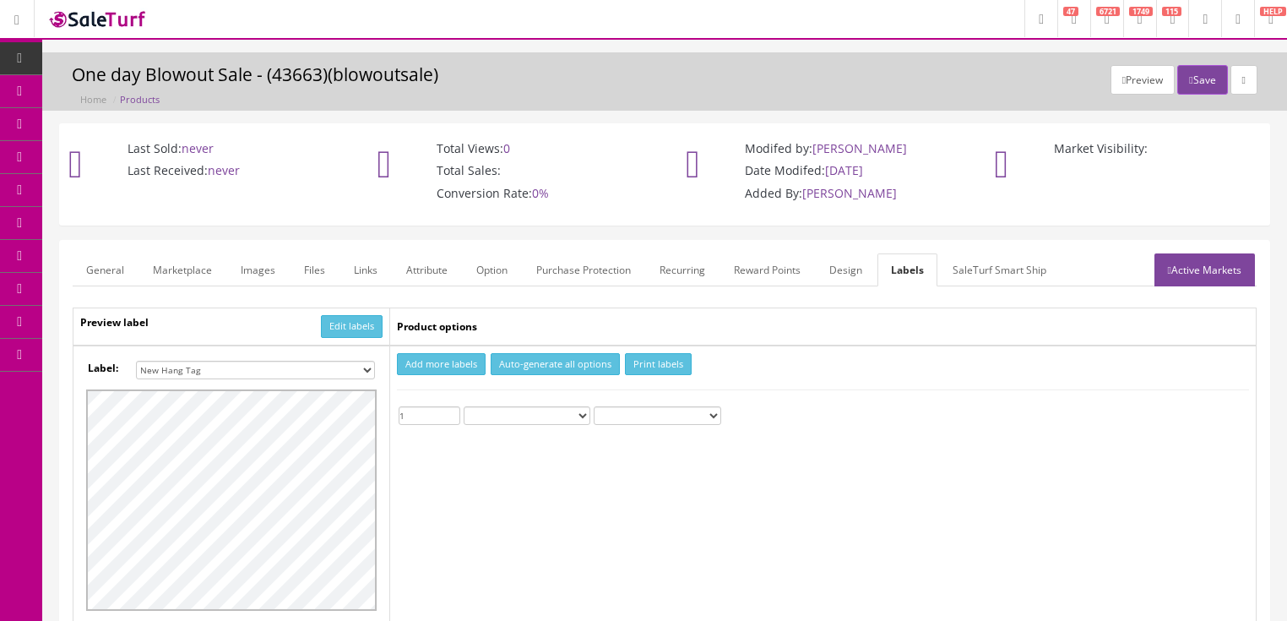
click at [452, 409] on input "1" at bounding box center [430, 415] width 62 height 19
click at [655, 366] on button "Print labels" at bounding box center [658, 364] width 67 height 23
click at [110, 274] on link "General" at bounding box center [105, 269] width 65 height 33
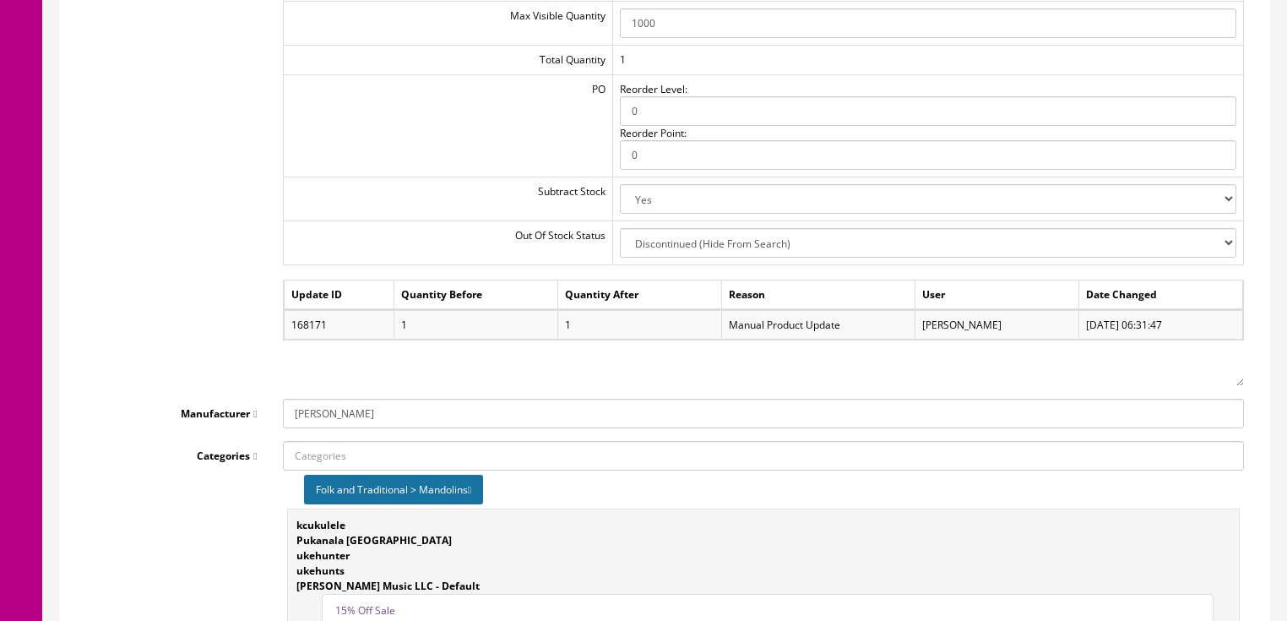
scroll to position [2026, 0]
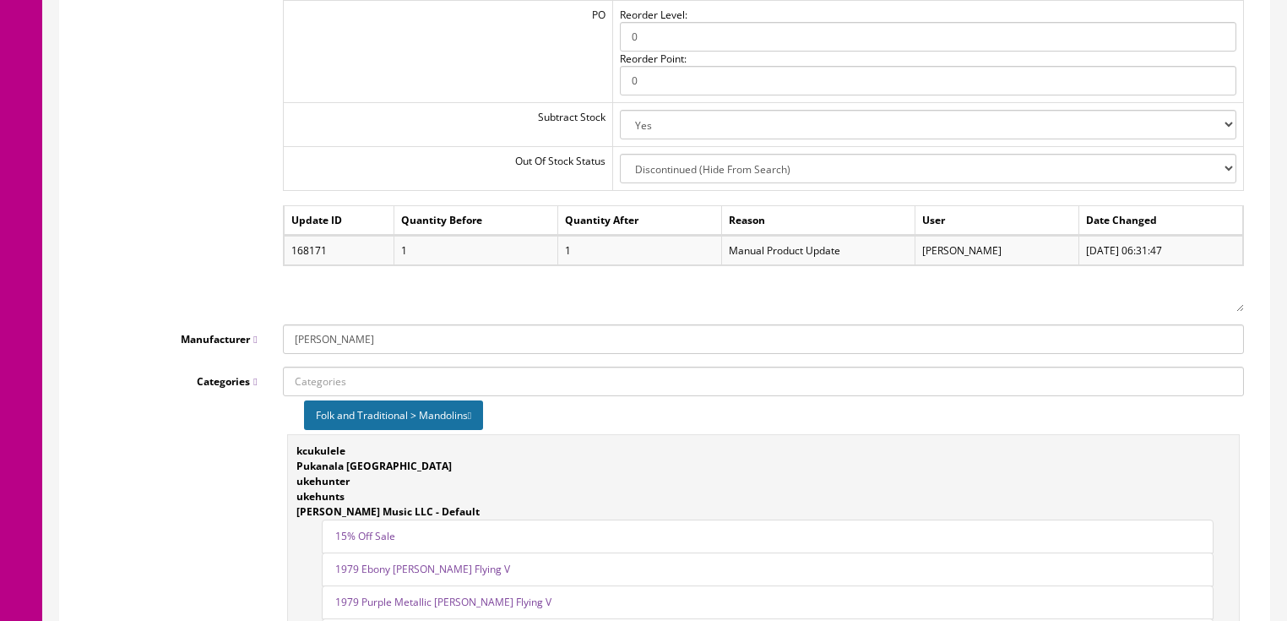
drag, startPoint x: 339, startPoint y: 336, endPoint x: 321, endPoint y: 347, distance: 20.9
click at [293, 333] on input "Loar" at bounding box center [763, 339] width 961 height 30
click at [329, 372] on link "--ADD NEW--" at bounding box center [350, 370] width 133 height 19
click at [315, 335] on input "Manufacturer" at bounding box center [763, 339] width 961 height 30
type input "Blowout Sale"
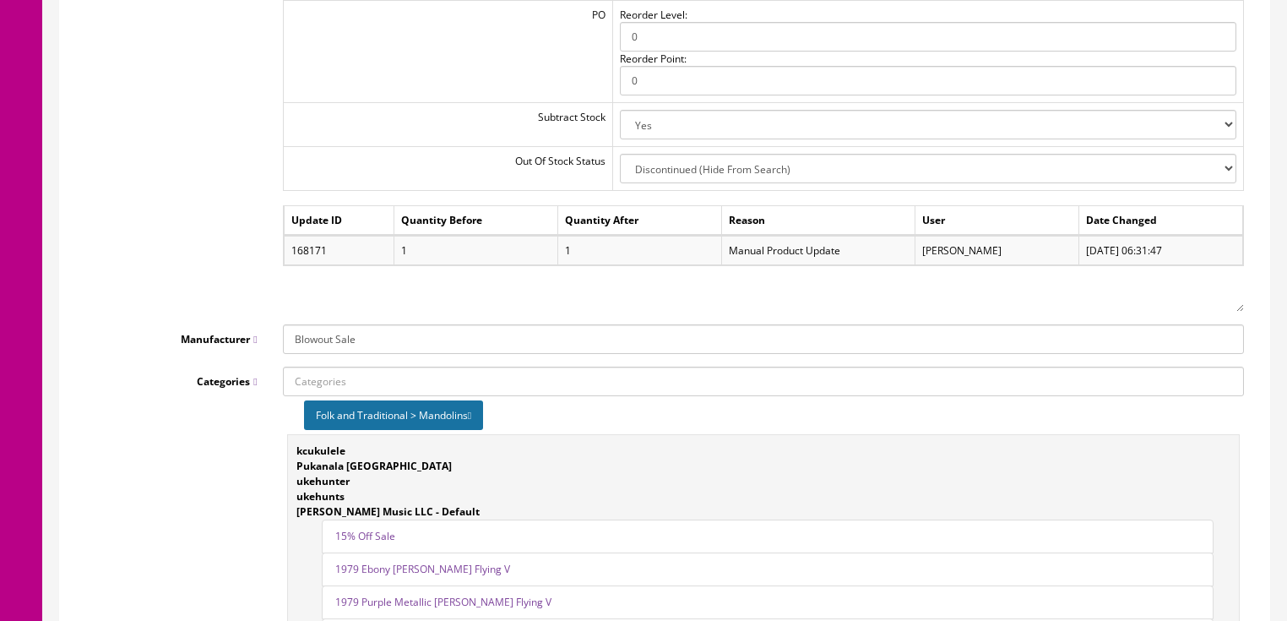
click at [216, 297] on div "Quantities Warehouse Quantity Default 1 Max Visible Quantity 1000 Total Quantit…" at bounding box center [665, 83] width 1184 height 458
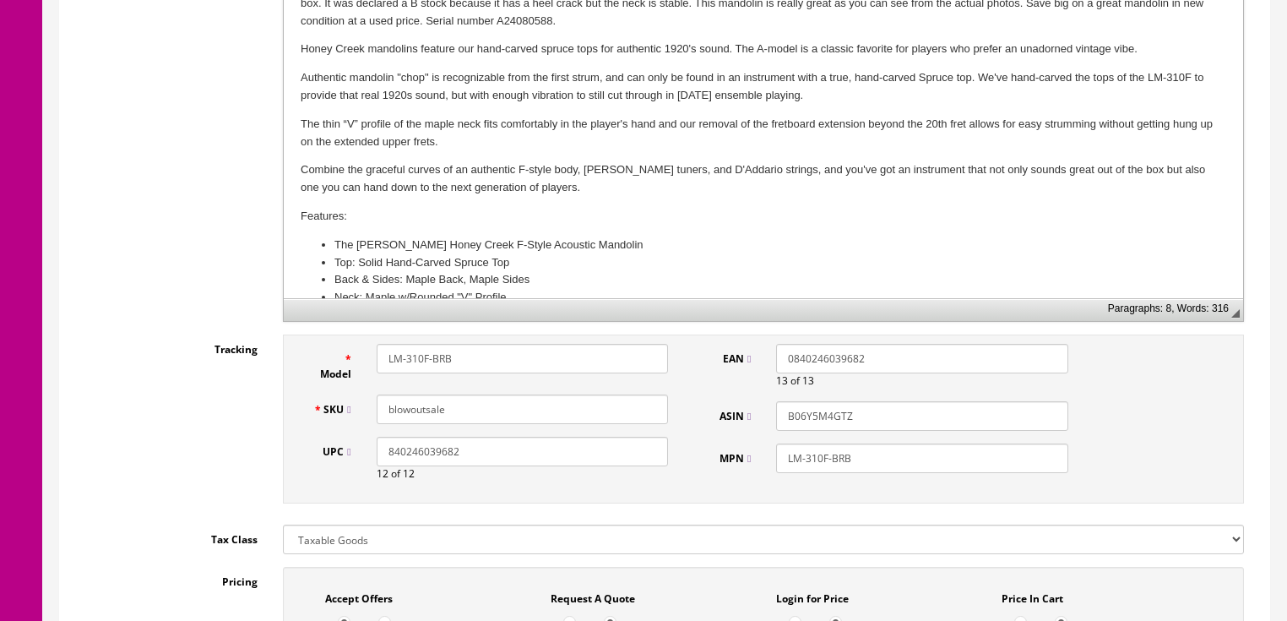
scroll to position [540, 0]
drag, startPoint x: 452, startPoint y: 408, endPoint x: 374, endPoint y: 405, distance: 77.7
click at [374, 405] on div "blowoutsale" at bounding box center [522, 408] width 317 height 30
drag, startPoint x: 385, startPoint y: 405, endPoint x: 680, endPoint y: 361, distance: 297.9
click at [680, 361] on div "LM-310F-BRB" at bounding box center [522, 357] width 317 height 30
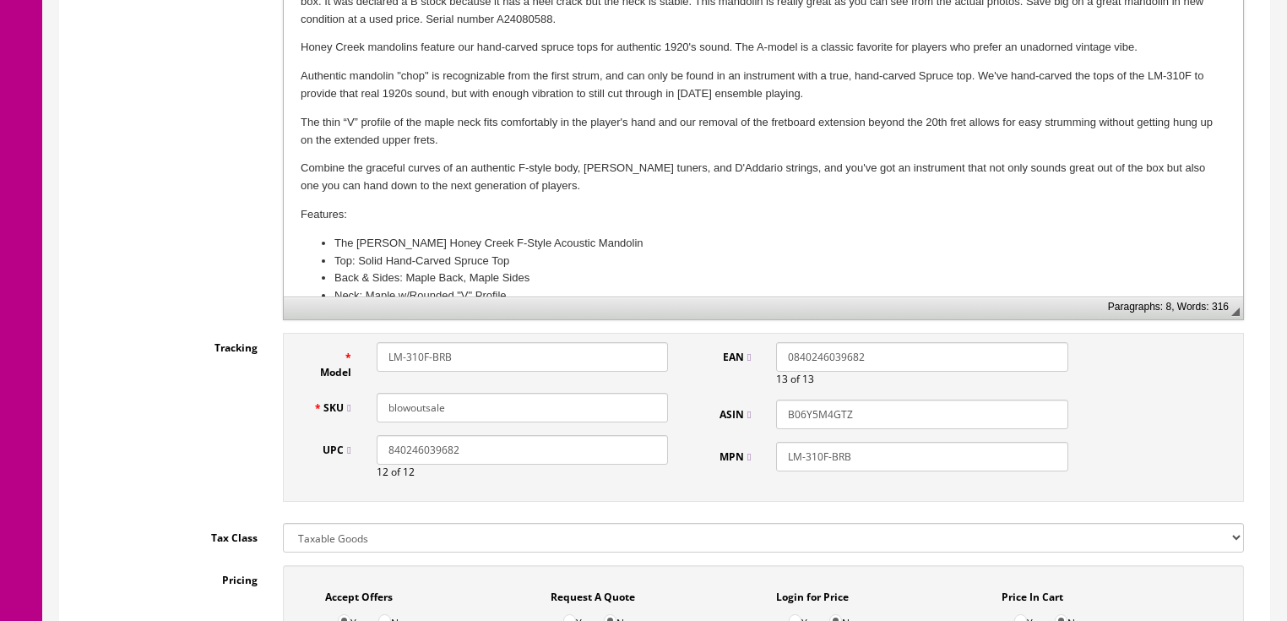
drag, startPoint x: 594, startPoint y: 354, endPoint x: 309, endPoint y: 344, distance: 284.7
click at [309, 344] on div "Model LM-310F-BRB" at bounding box center [491, 361] width 381 height 38
type input "Blowoutsale"
click at [359, 419] on div "SKU blowoutsale" at bounding box center [491, 408] width 381 height 30
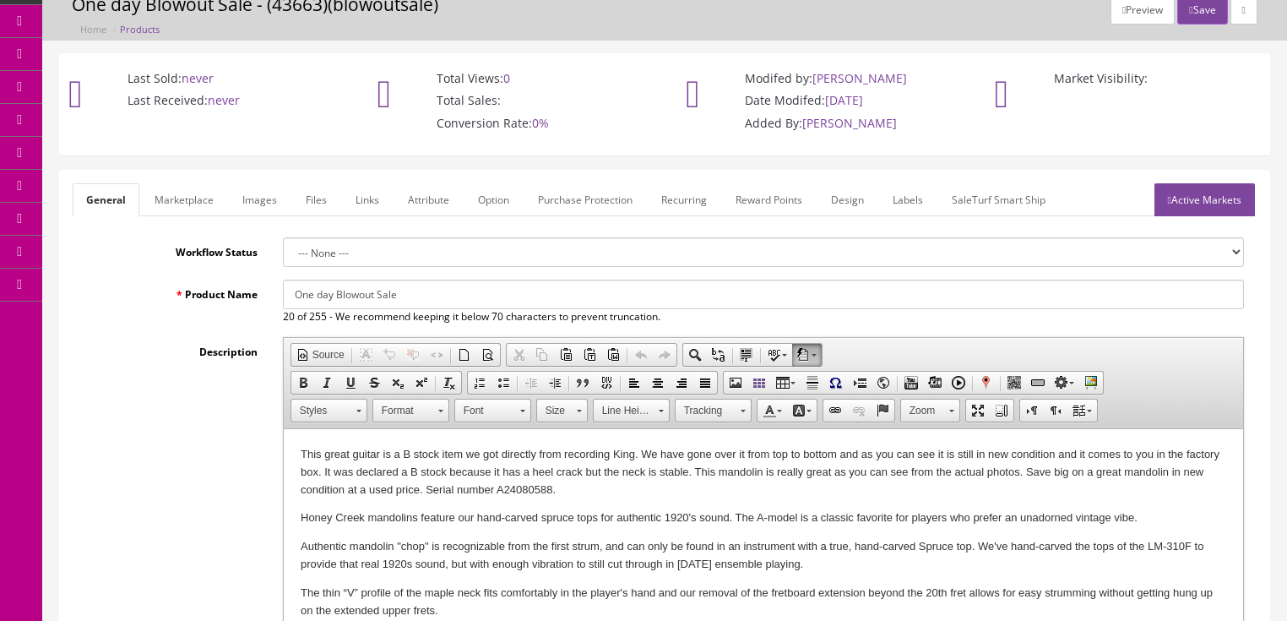
scroll to position [68, 0]
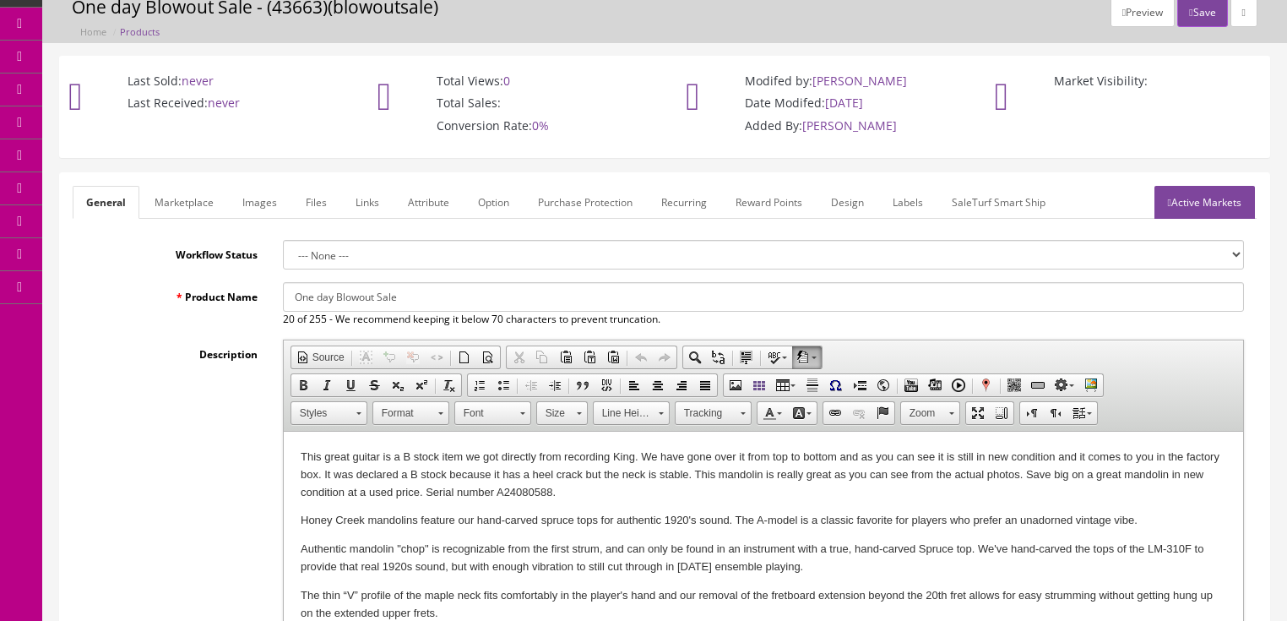
click at [1217, 192] on link "Active Markets" at bounding box center [1204, 202] width 100 height 33
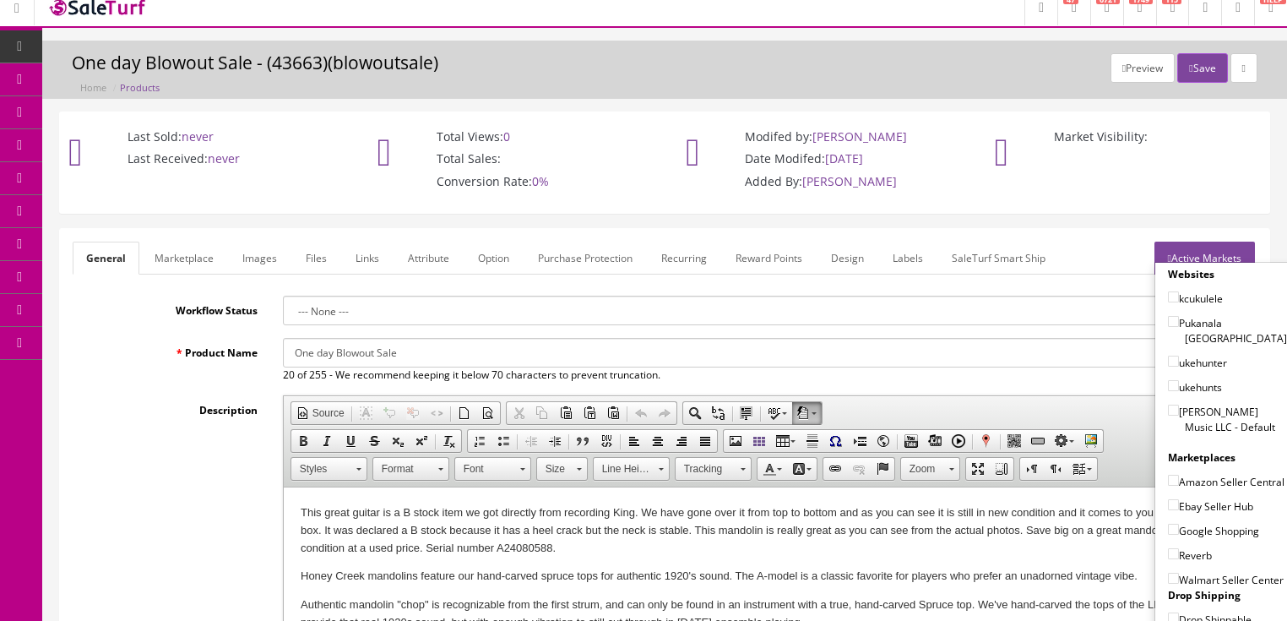
scroll to position [0, 0]
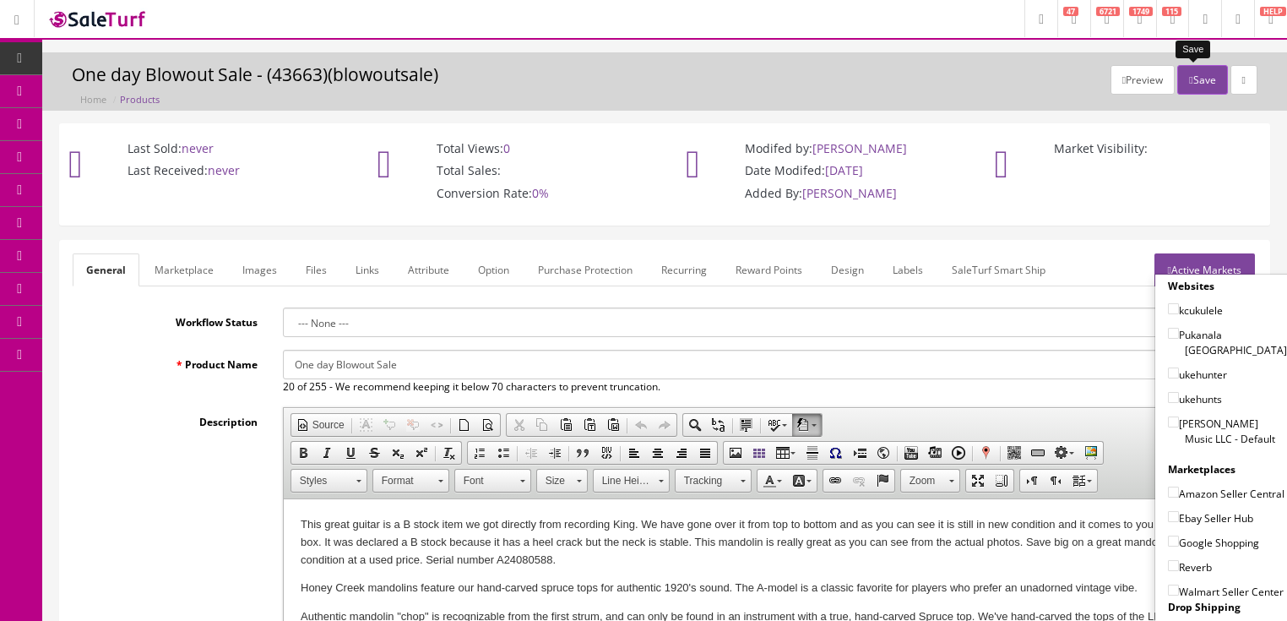
click at [1198, 78] on button "Save" at bounding box center [1202, 80] width 50 height 30
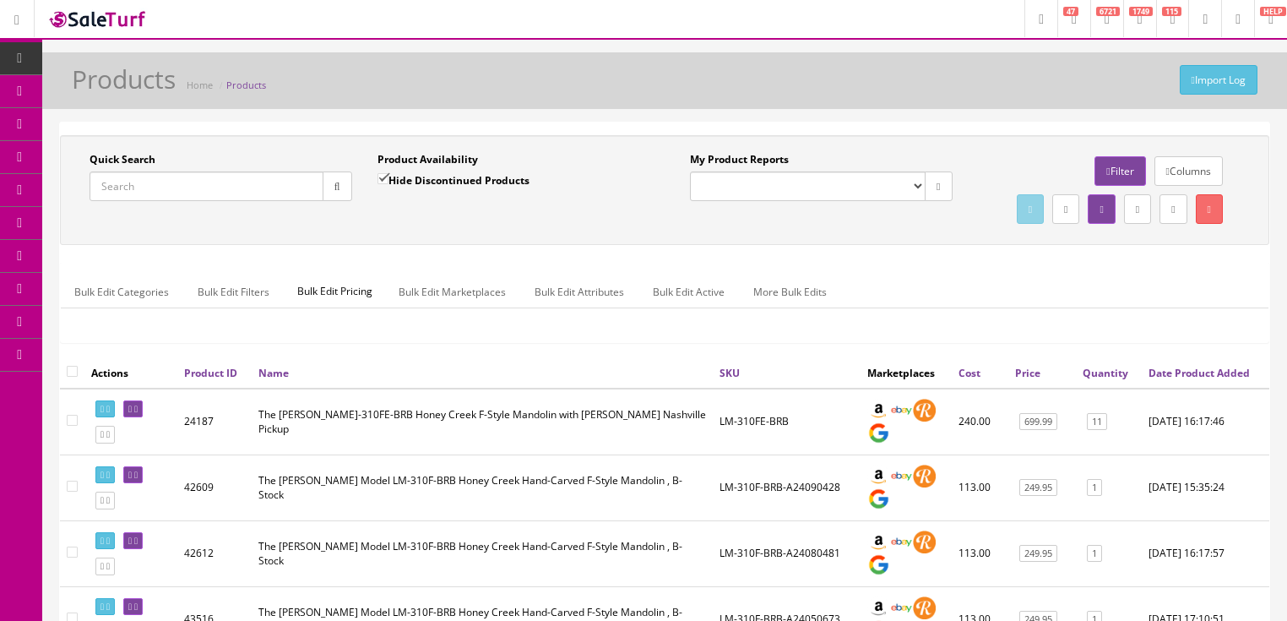
click at [242, 189] on input "Quick Search" at bounding box center [206, 186] width 234 height 30
paste input "blowoutsale"
type input "blowoutsale"
click at [385, 179] on input "Hide Discontinued Products" at bounding box center [382, 178] width 11 height 11
checkbox input "false"
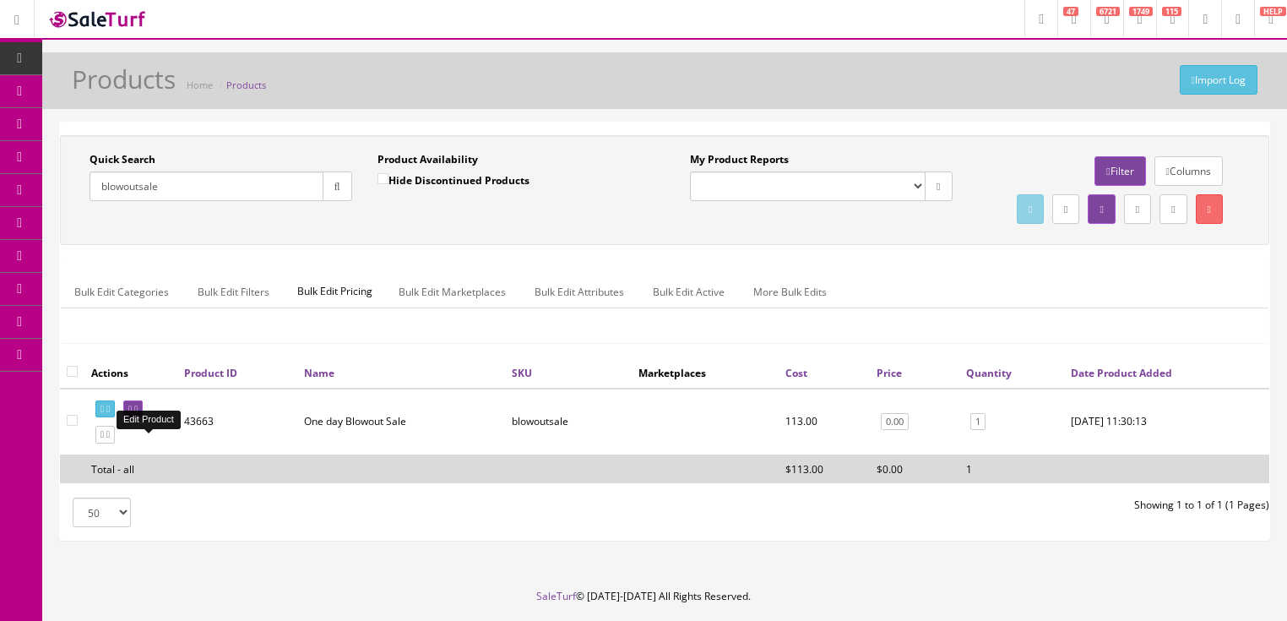
click at [138, 414] on icon at bounding box center [135, 408] width 3 height 9
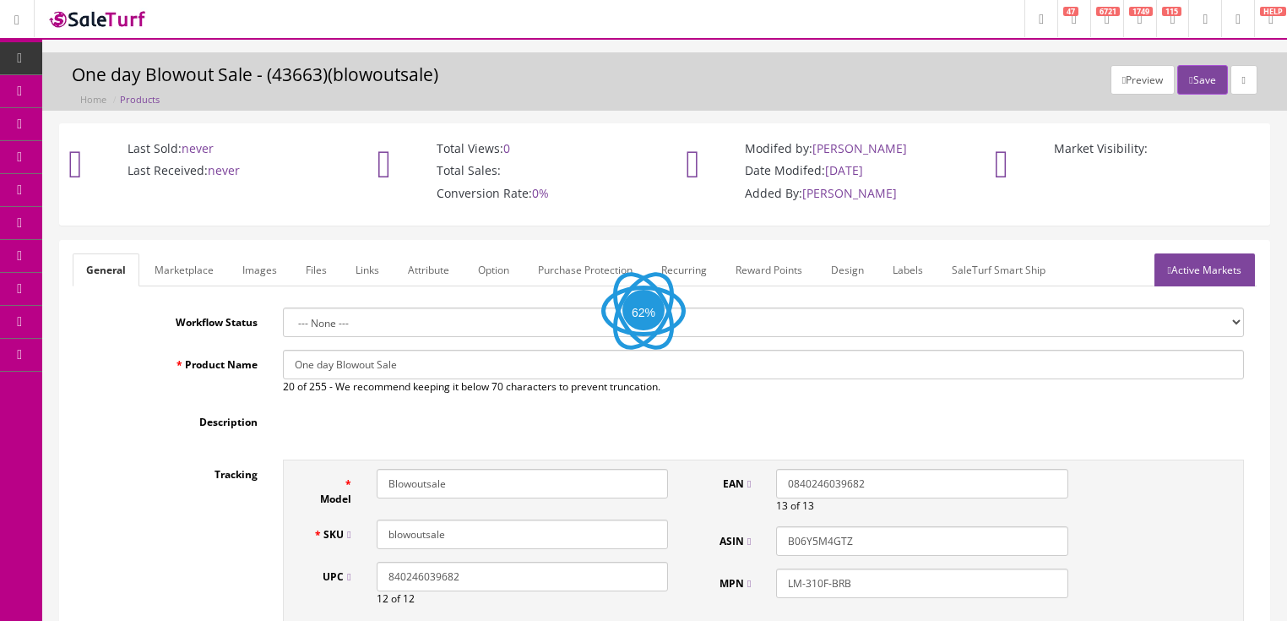
click at [892, 268] on link "Labels" at bounding box center [907, 269] width 57 height 33
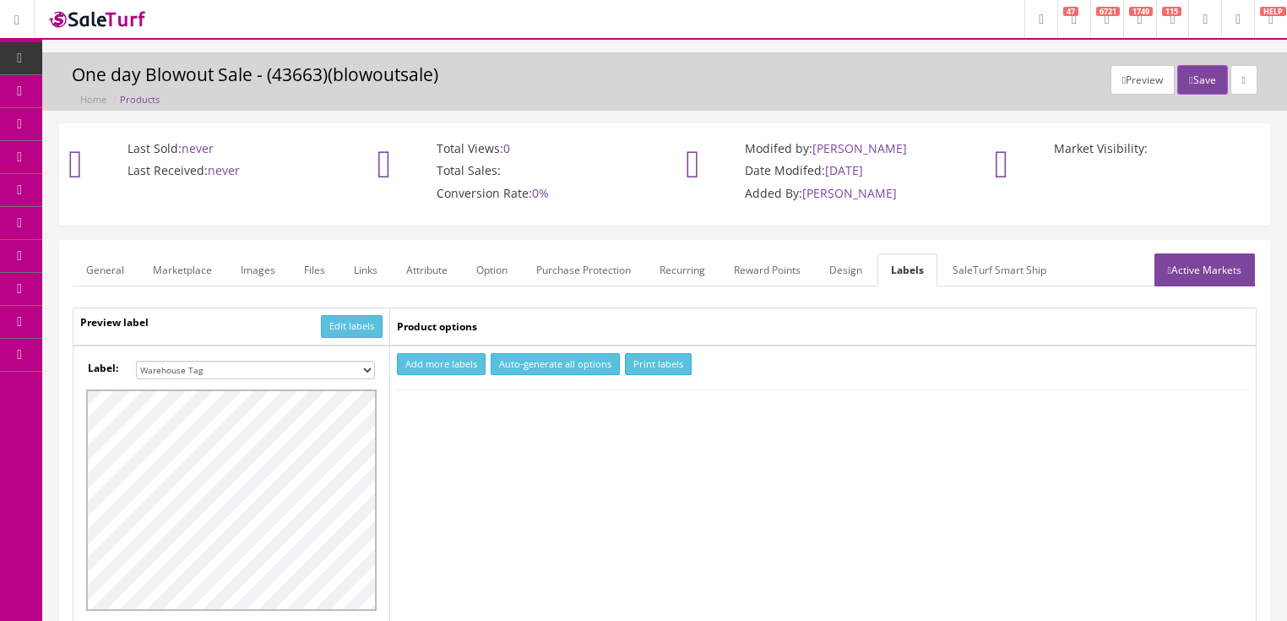
click at [368, 371] on select "Small Label 2 x 1 Label Shoe label 100 barcodes Dymo Label 2 X 1 Sticker Labels…" at bounding box center [255, 370] width 239 height 19
select select "16"
click at [136, 361] on select "Small Label 2 x 1 Label Shoe label 100 barcodes Dymo Label 2 X 1 Sticker Labels…" at bounding box center [255, 370] width 239 height 19
click at [442, 356] on button "Add more labels" at bounding box center [441, 364] width 89 height 23
type input "1"
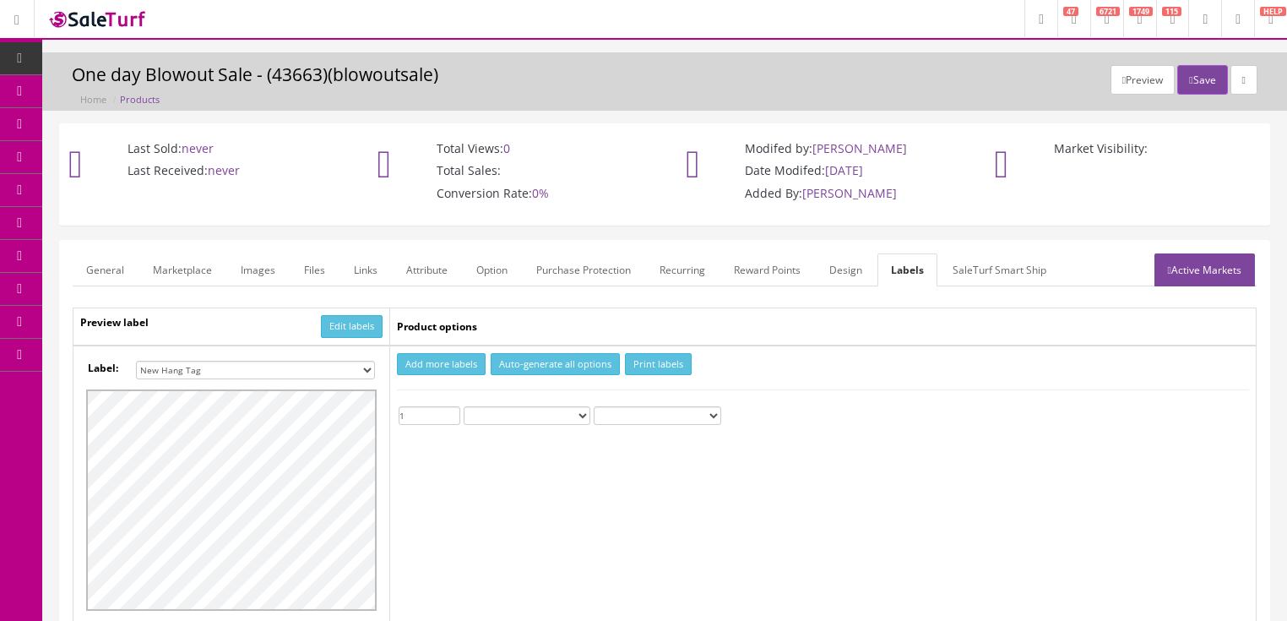
click at [453, 410] on input "1" at bounding box center [430, 415] width 62 height 19
click at [666, 360] on button "Print labels" at bounding box center [658, 364] width 67 height 23
click at [1242, 81] on icon at bounding box center [1243, 80] width 3 height 10
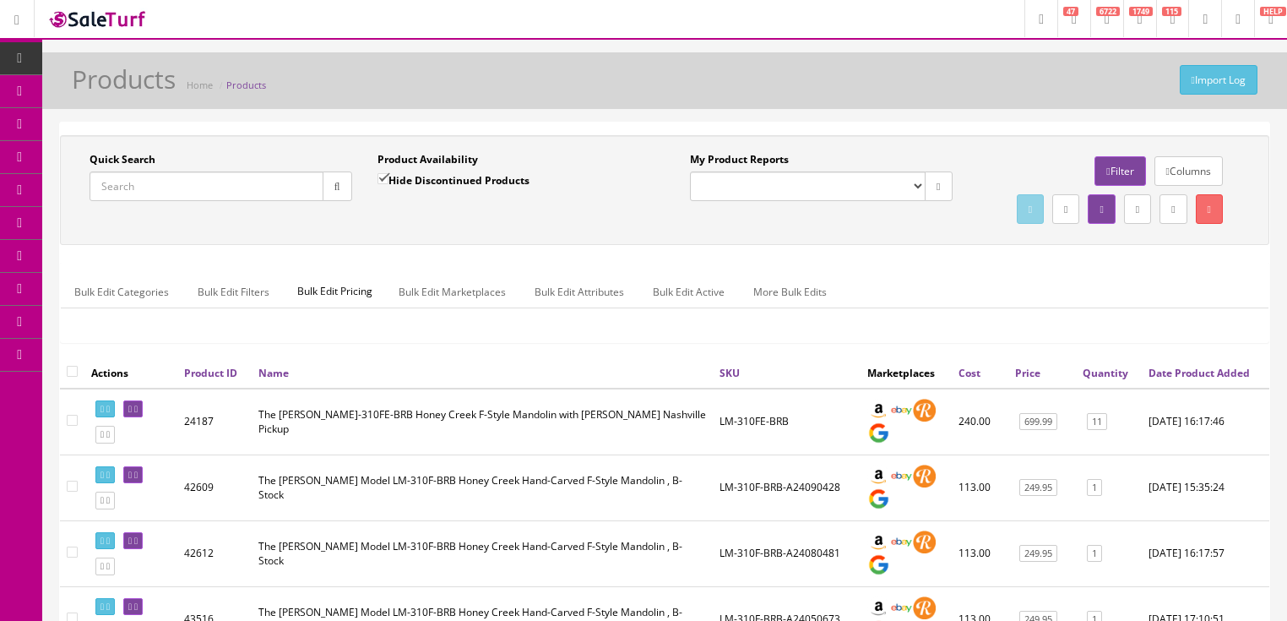
click at [208, 188] on input "Quick Search" at bounding box center [206, 186] width 234 height 30
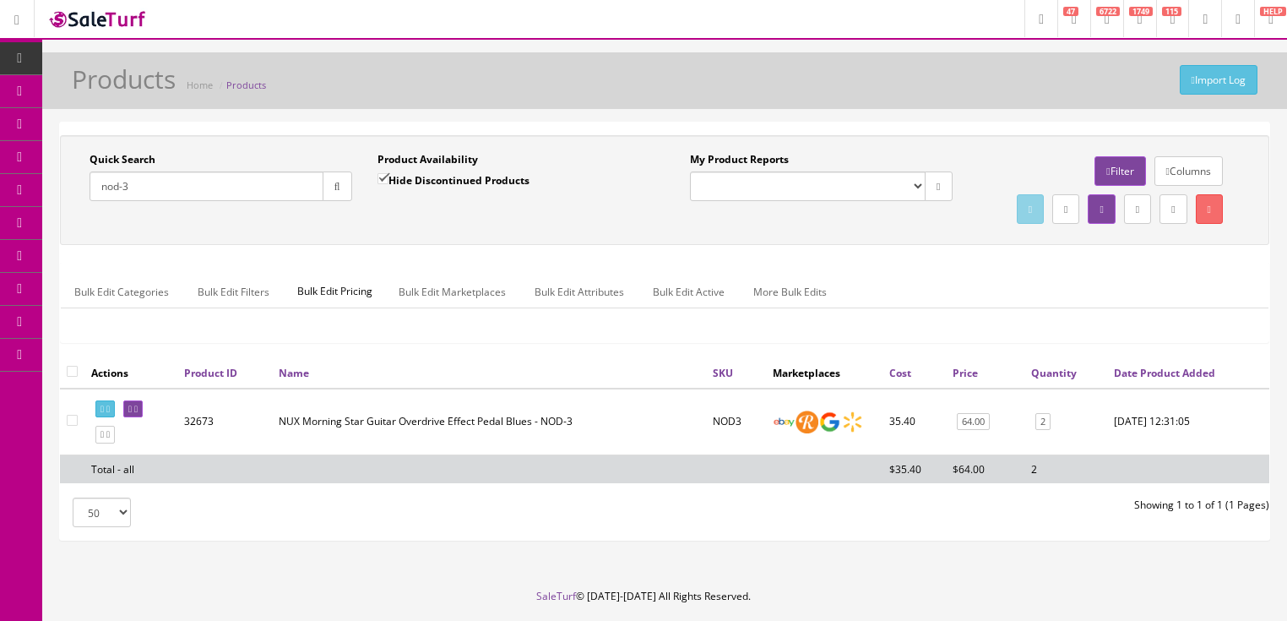
drag, startPoint x: 145, startPoint y: 196, endPoint x: 88, endPoint y: 209, distance: 59.0
click at [88, 209] on div "Quick Search nod-3 Date From" at bounding box center [221, 183] width 288 height 62
type input "czone bass"
click at [377, 173] on input "Hide Discontinued Products" at bounding box center [382, 178] width 11 height 11
checkbox input "false"
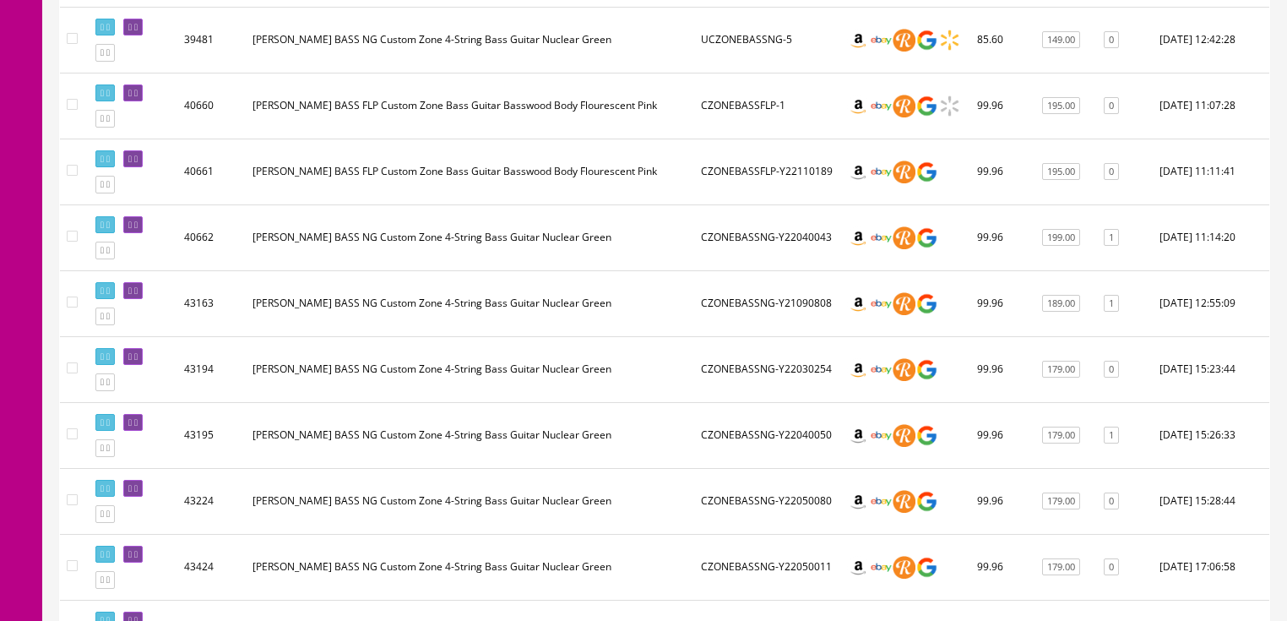
scroll to position [1013, 0]
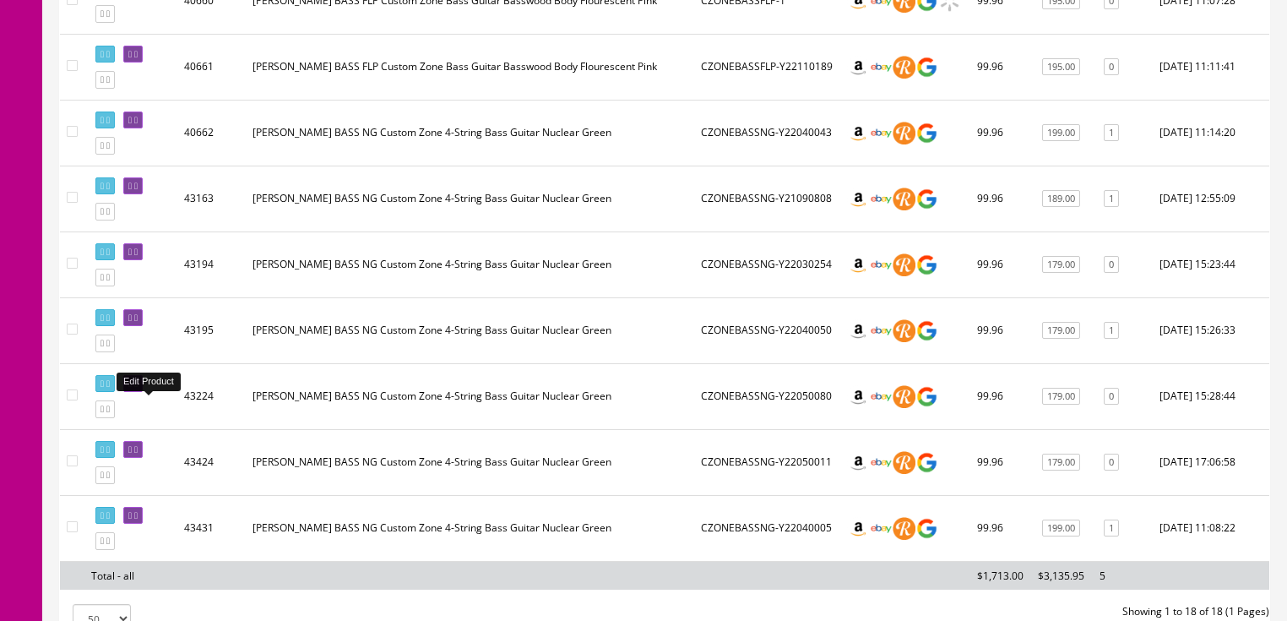
click at [143, 393] on link at bounding box center [132, 384] width 19 height 18
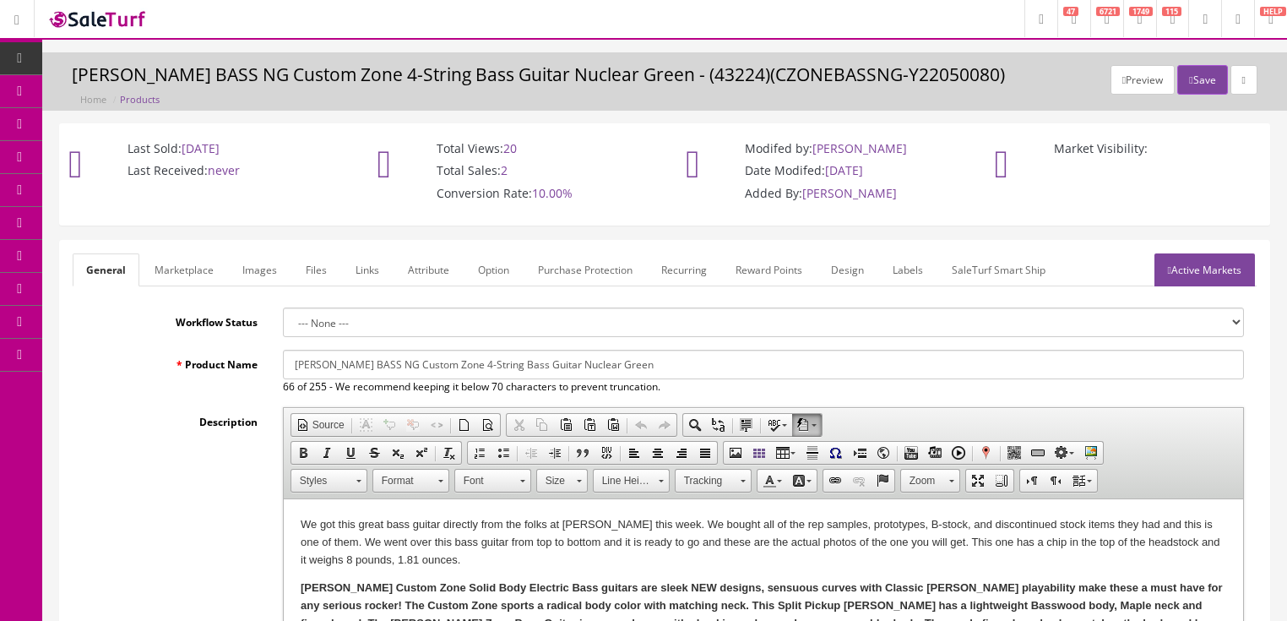
click at [255, 278] on link "Images" at bounding box center [260, 269] width 62 height 33
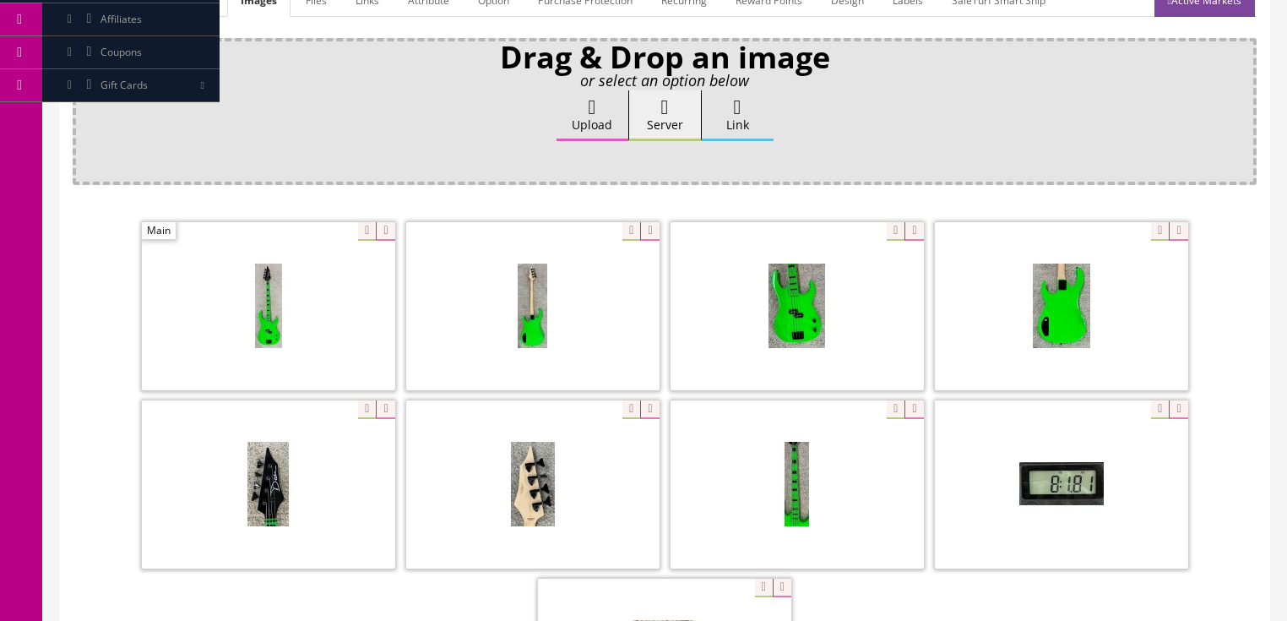
scroll to position [270, 0]
click at [384, 226] on icon at bounding box center [385, 230] width 19 height 19
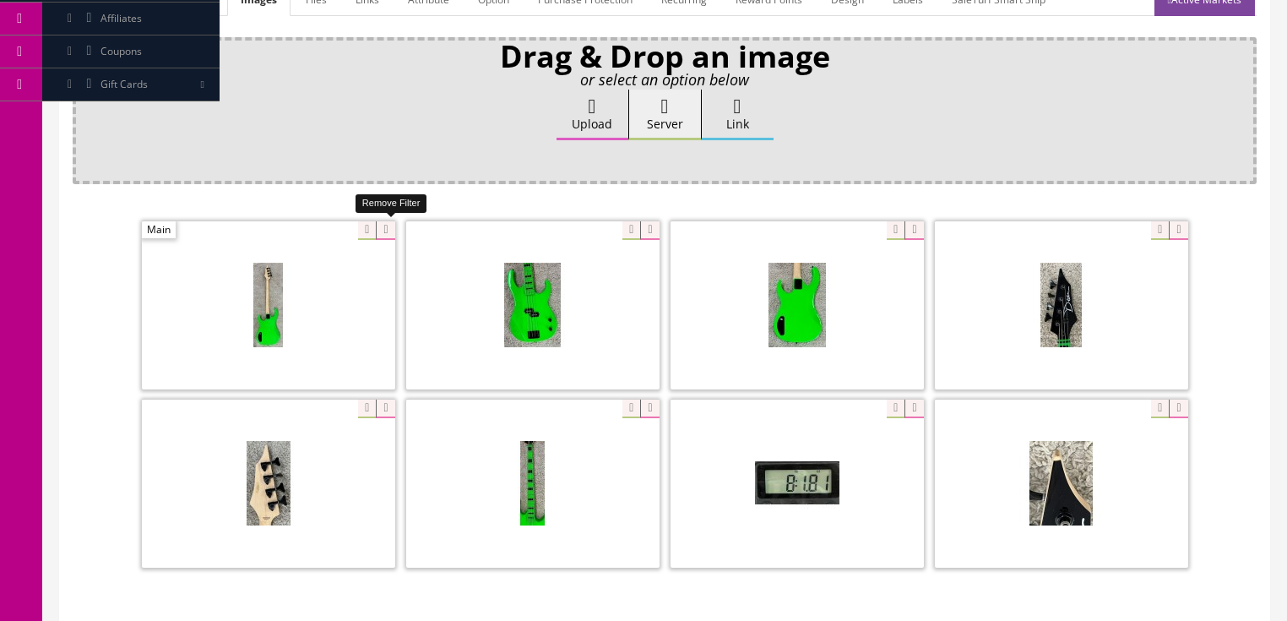
click at [384, 226] on icon at bounding box center [385, 230] width 19 height 19
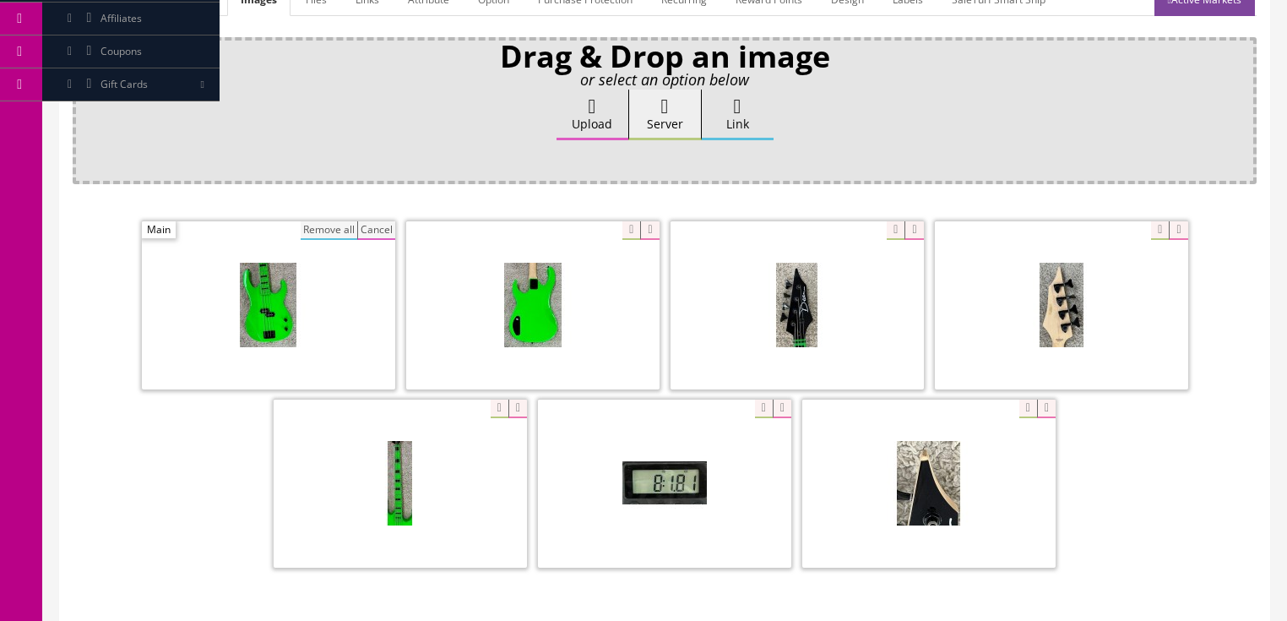
click at [334, 226] on button "Remove all" at bounding box center [329, 230] width 57 height 19
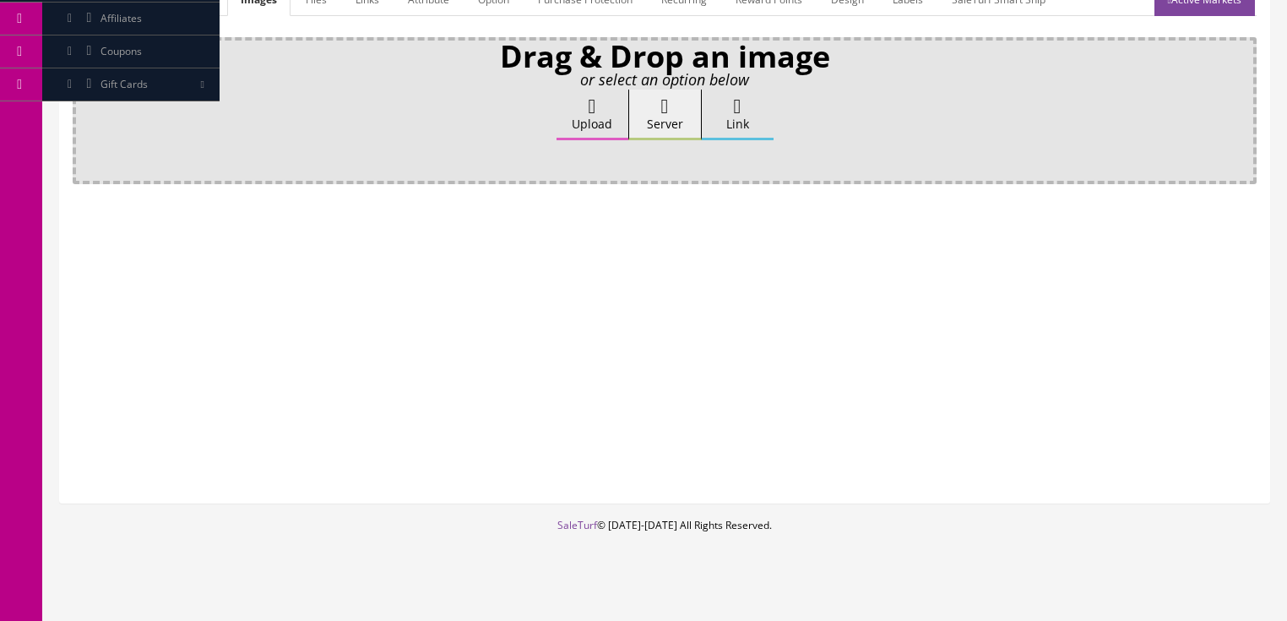
click at [577, 100] on label "Upload" at bounding box center [592, 114] width 72 height 51
click at [84, 100] on input "Upload" at bounding box center [84, 97] width 0 height 17
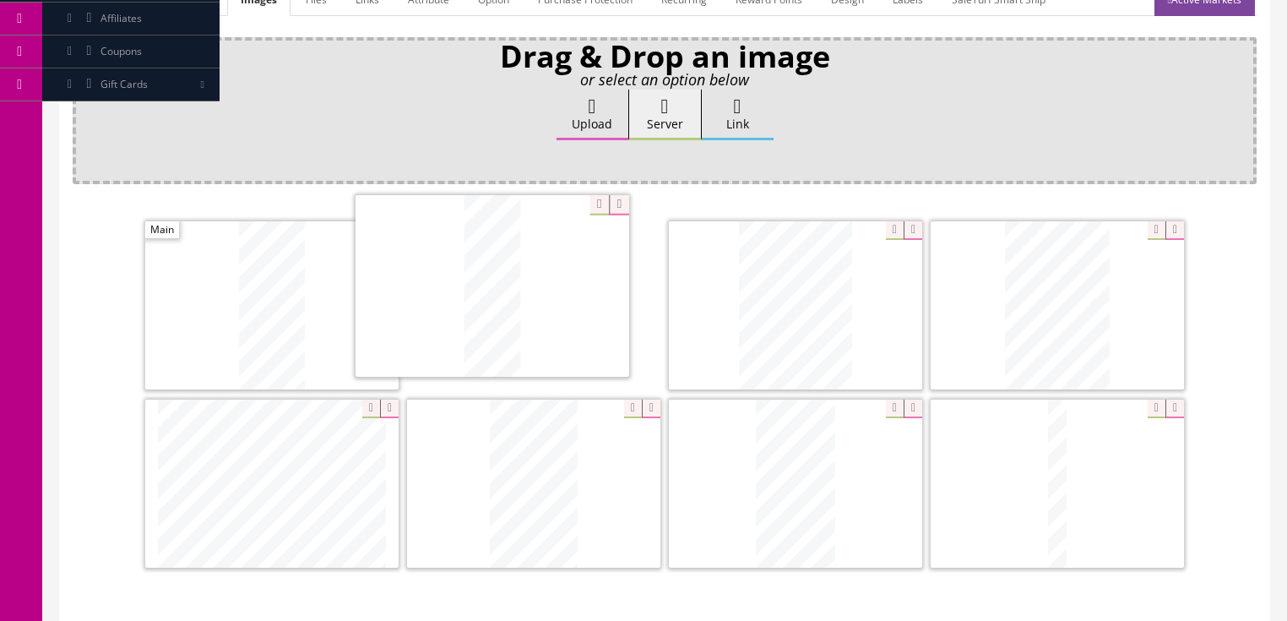
drag, startPoint x: 758, startPoint y: 296, endPoint x: 500, endPoint y: 281, distance: 258.8
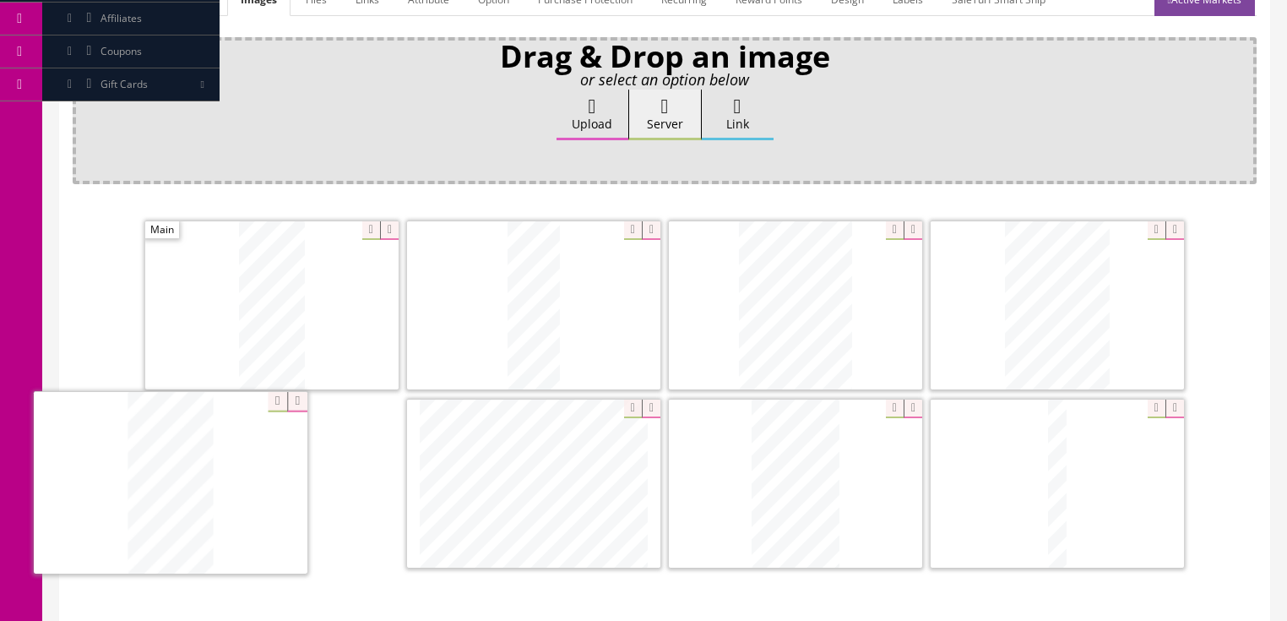
drag, startPoint x: 762, startPoint y: 446, endPoint x: 263, endPoint y: 448, distance: 499.0
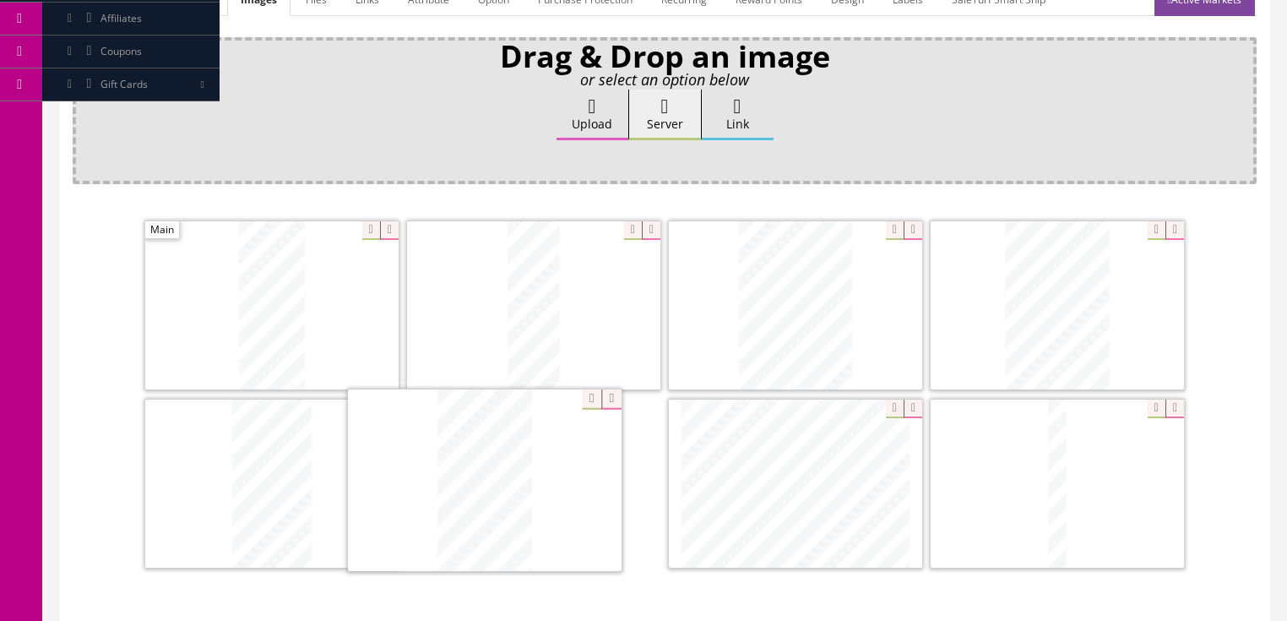
drag, startPoint x: 779, startPoint y: 450, endPoint x: 525, endPoint y: 448, distance: 254.1
drag, startPoint x: 1062, startPoint y: 453, endPoint x: 778, endPoint y: 442, distance: 283.9
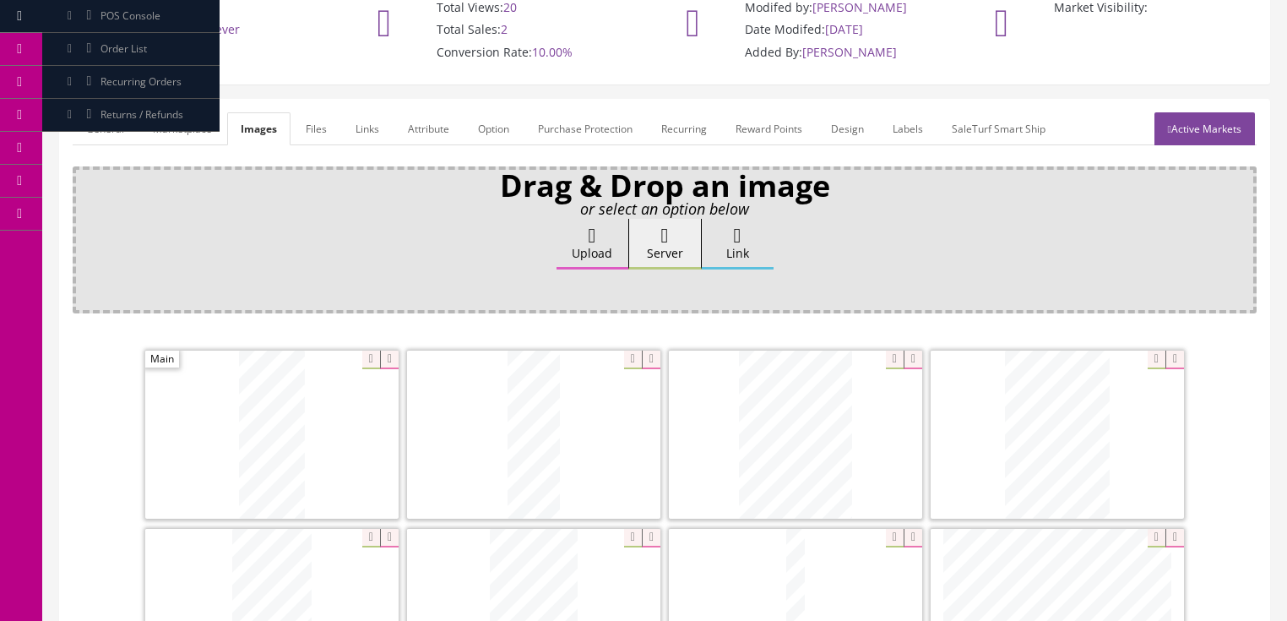
scroll to position [135, 0]
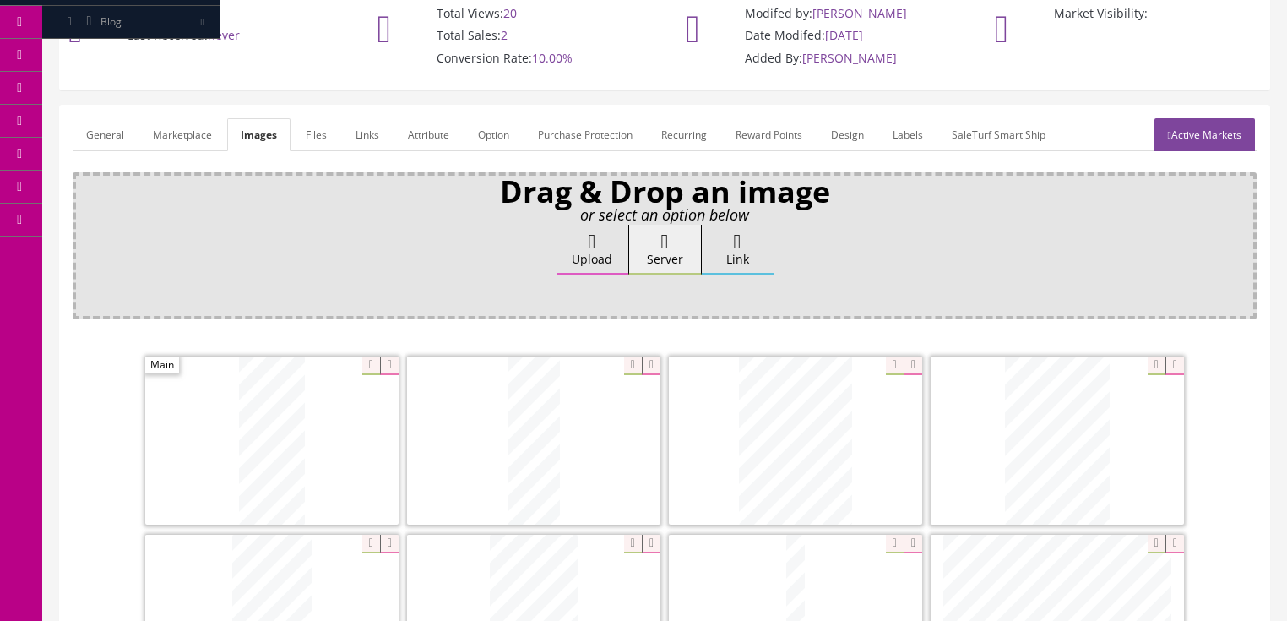
click at [1220, 139] on link "Active Markets" at bounding box center [1204, 134] width 100 height 33
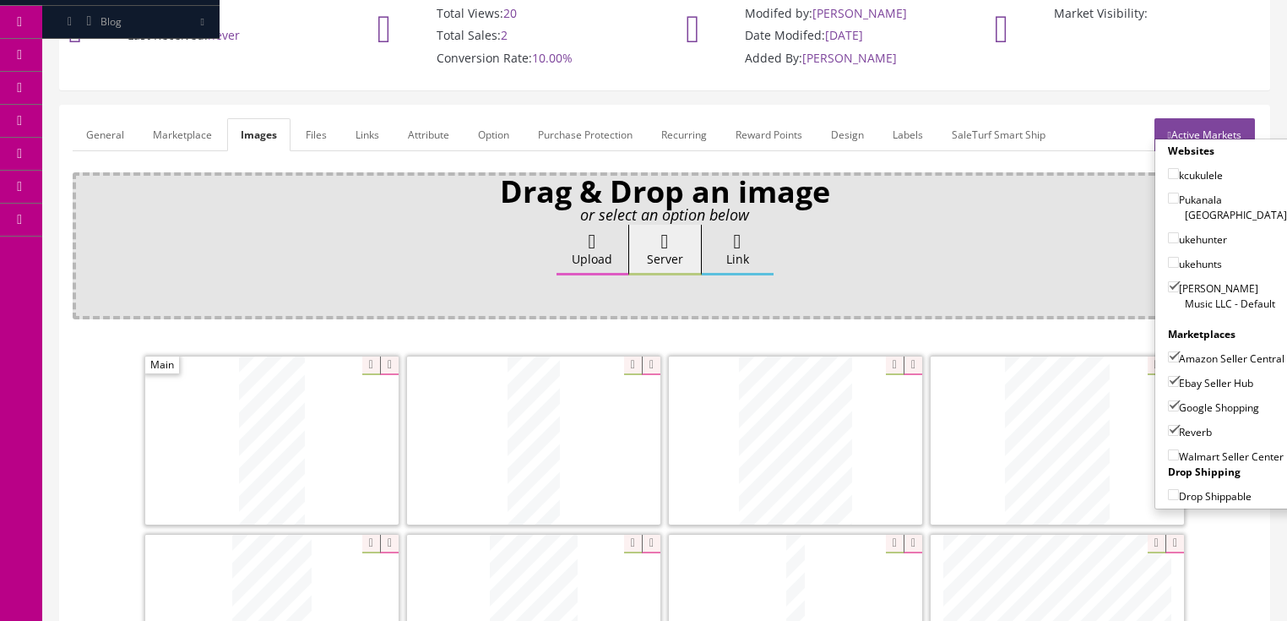
click at [1185, 122] on link "Active Markets" at bounding box center [1204, 134] width 100 height 33
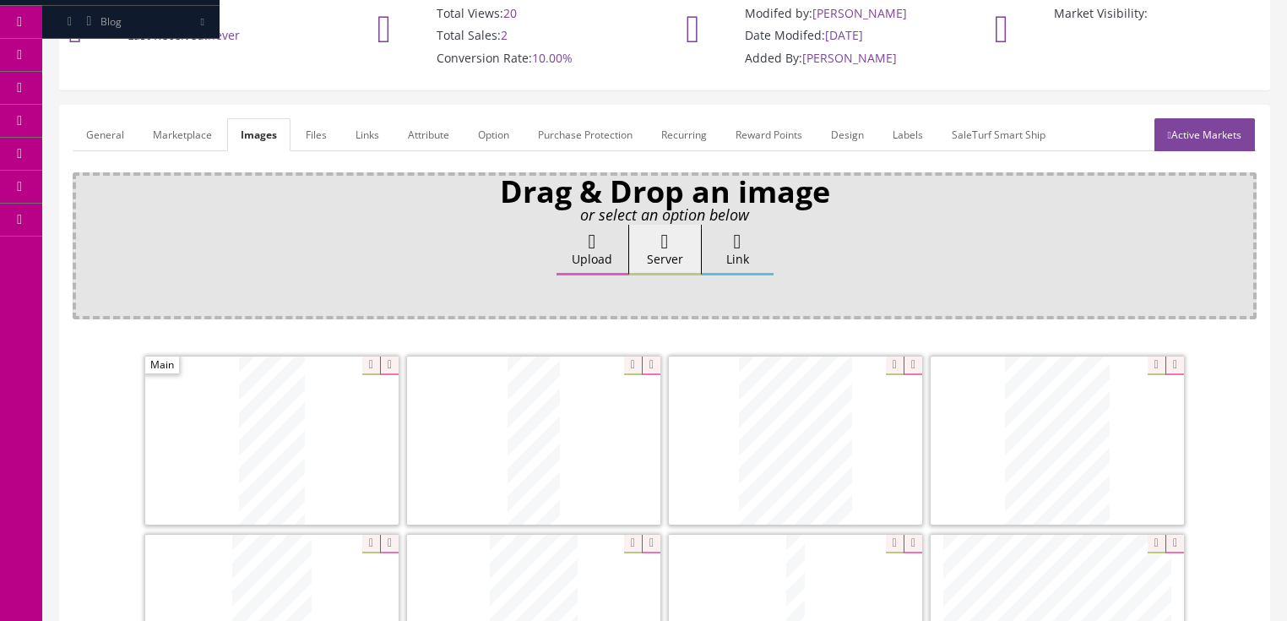
click at [100, 133] on link "General" at bounding box center [105, 134] width 65 height 33
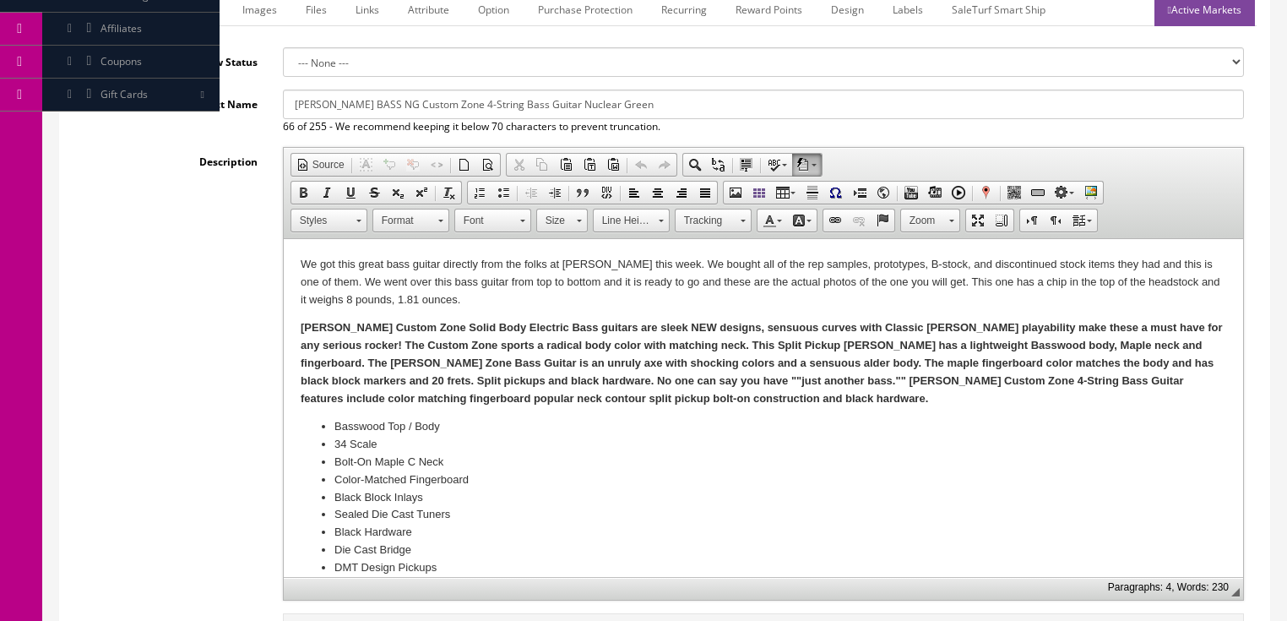
scroll to position [270, 0]
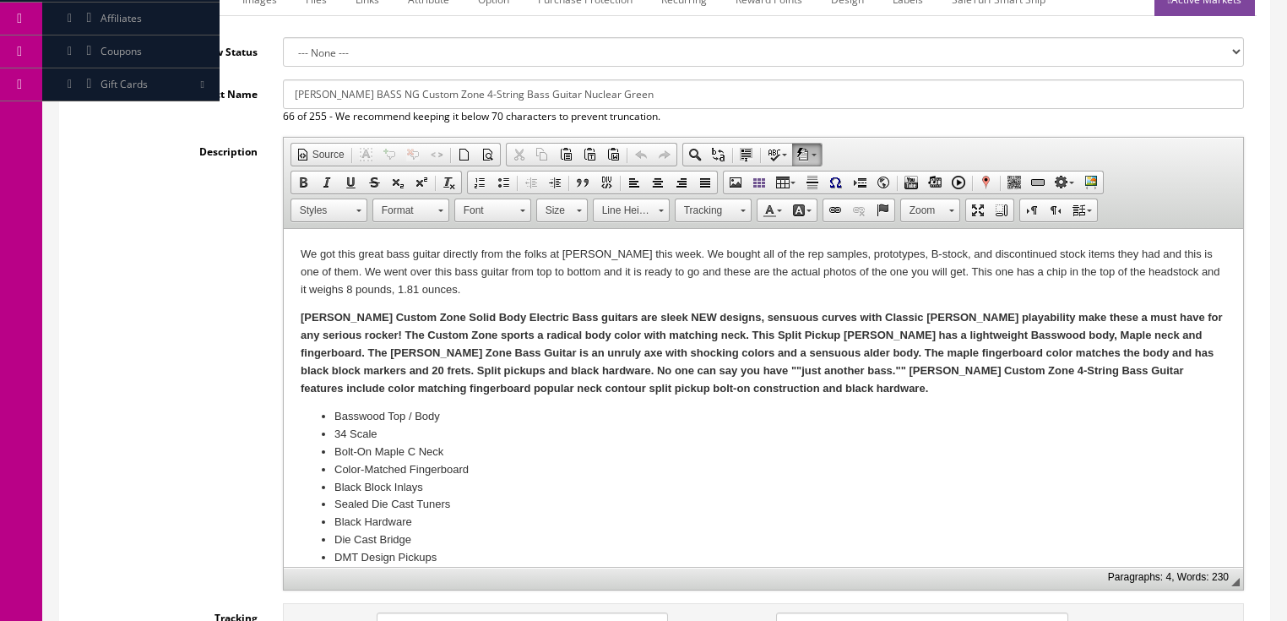
drag, startPoint x: 951, startPoint y: 268, endPoint x: 946, endPoint y: 451, distance: 182.4
click at [951, 269] on p "We got this great bass guitar directly from the folks at Dean this week. We bou…" at bounding box center [762, 272] width 925 height 52
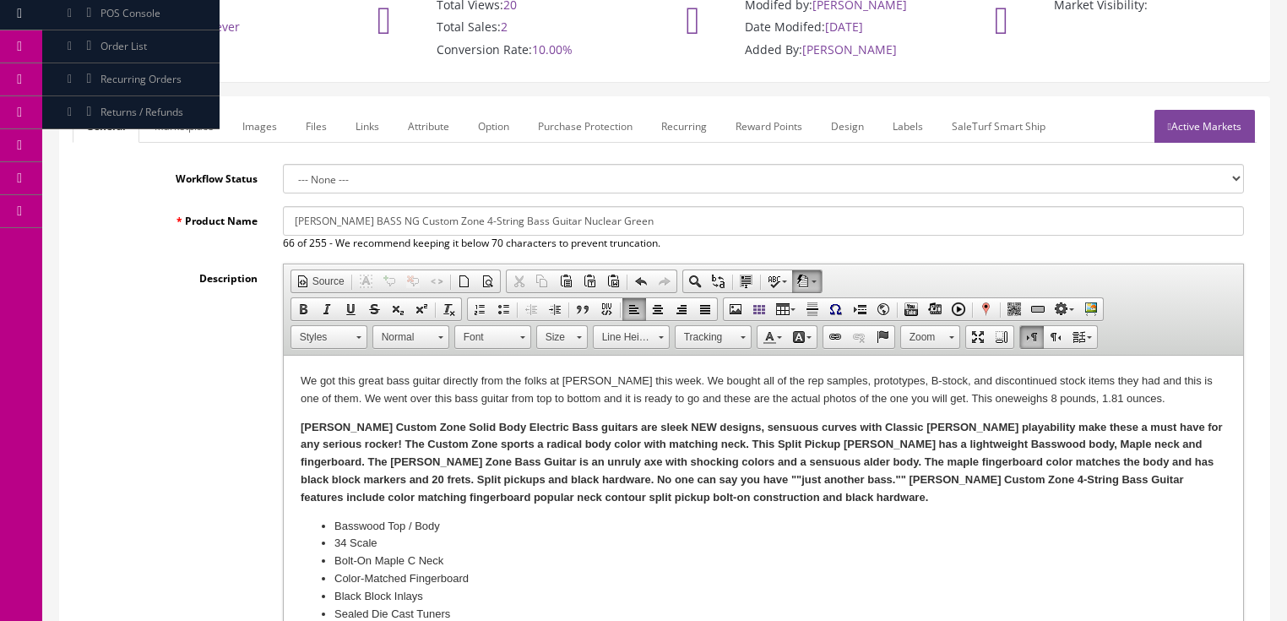
scroll to position [135, 0]
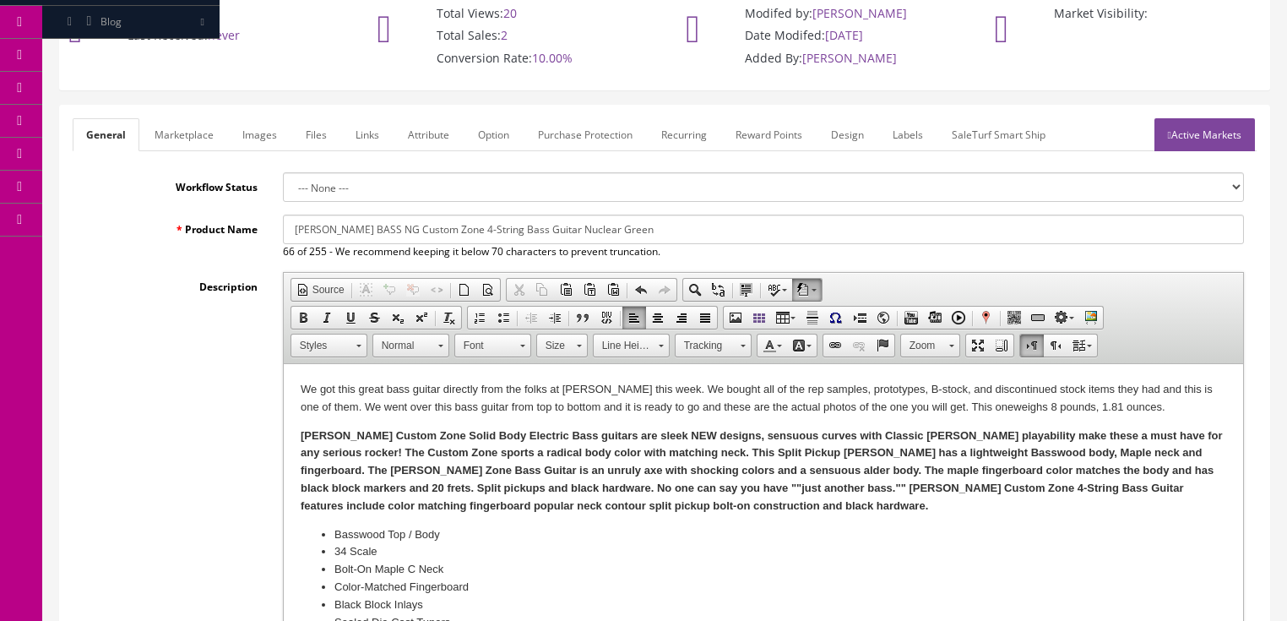
click at [236, 127] on link "Images" at bounding box center [260, 134] width 62 height 33
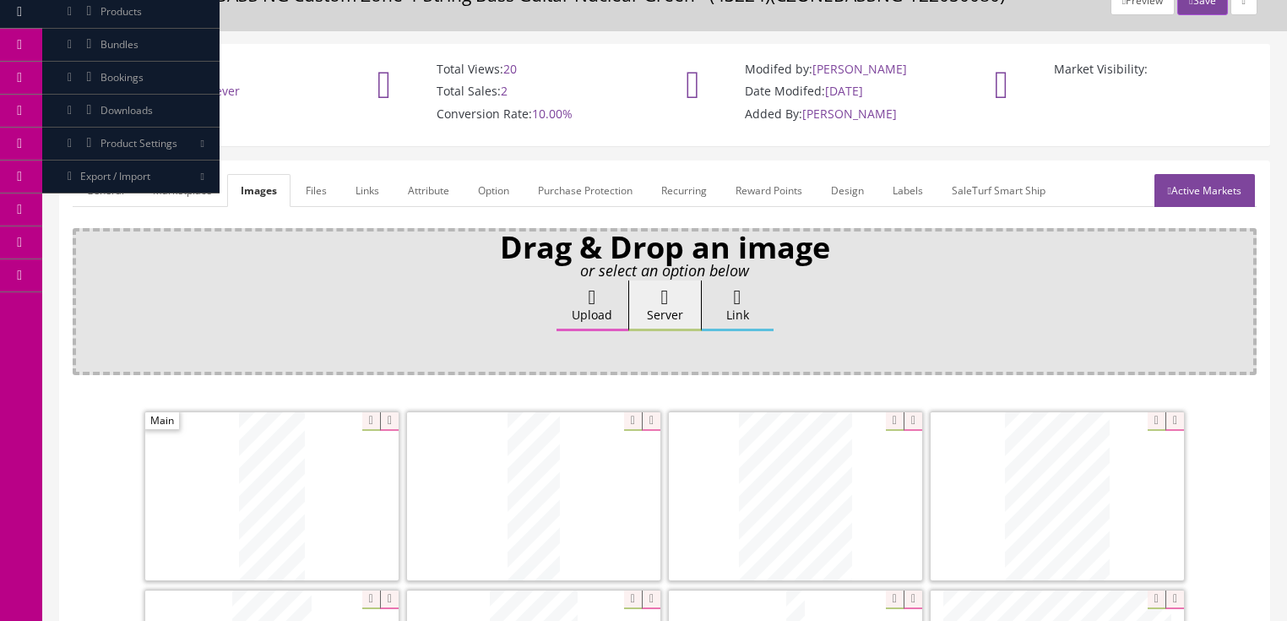
scroll to position [68, 0]
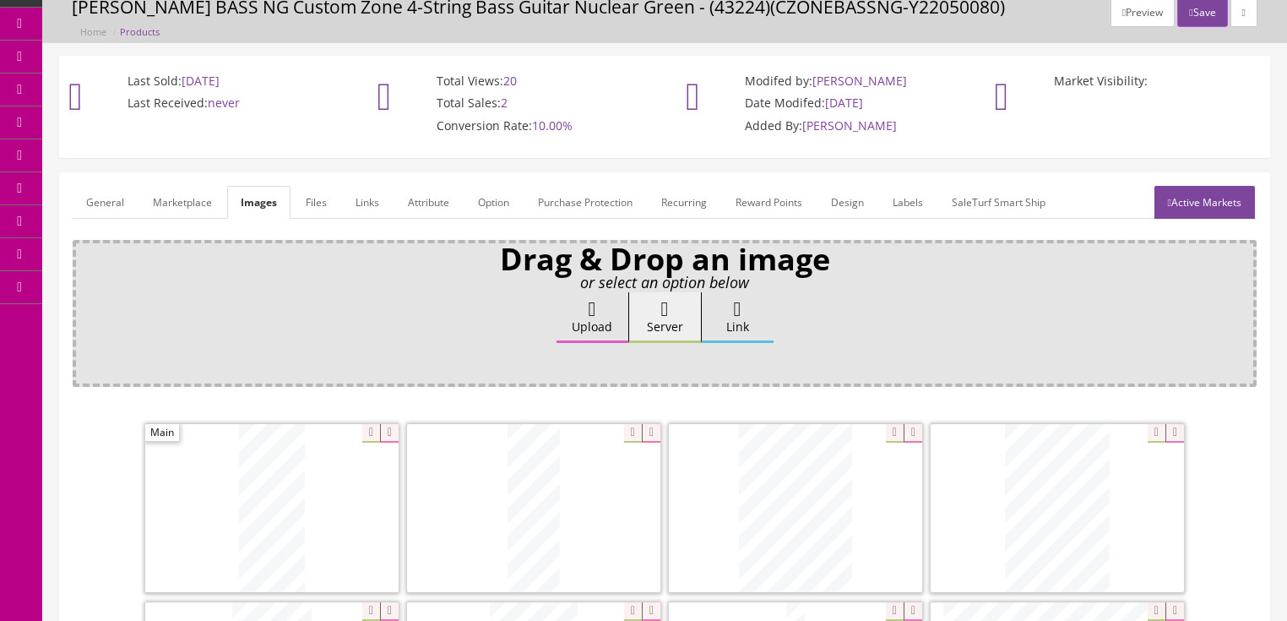
click at [114, 192] on link "General" at bounding box center [105, 202] width 65 height 33
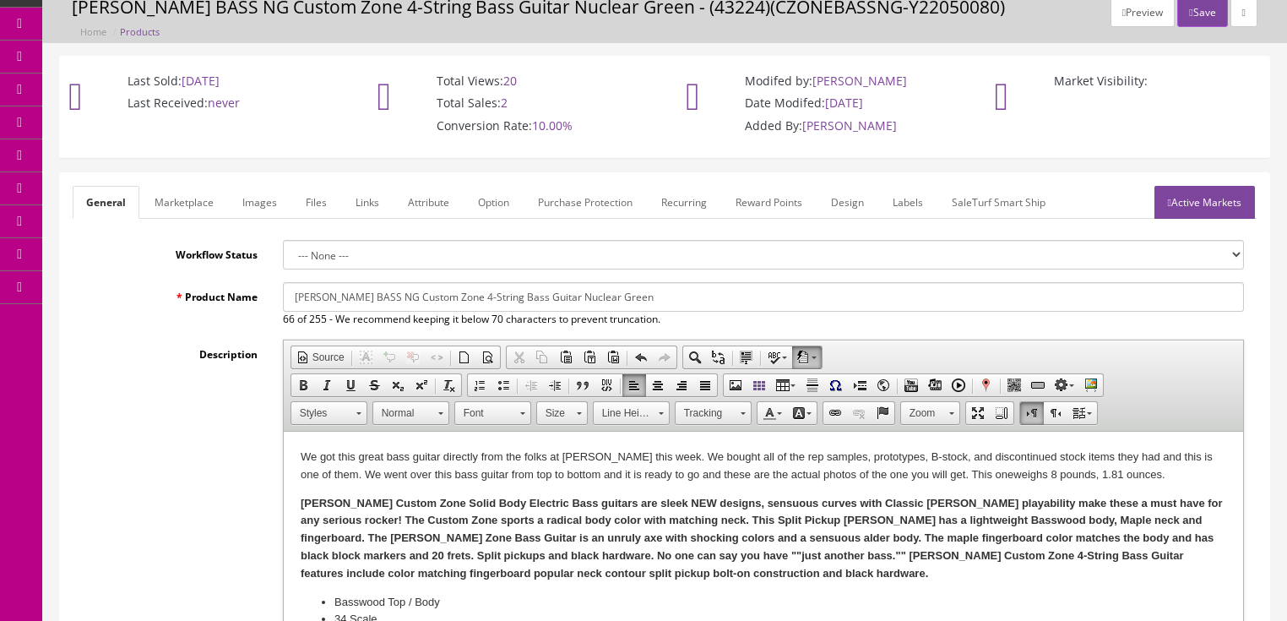
click at [1039, 481] on p "We got this great bass guitar directly from the folks at Dean this week. We bou…" at bounding box center [762, 465] width 925 height 35
click at [587, 118] on p "Conversion Rate: 10.00%" at bounding box center [511, 125] width 250 height 15
click at [1055, 480] on p "We got this great bass guitar directly from the folks at Dean this week. We bou…" at bounding box center [762, 465] width 925 height 35
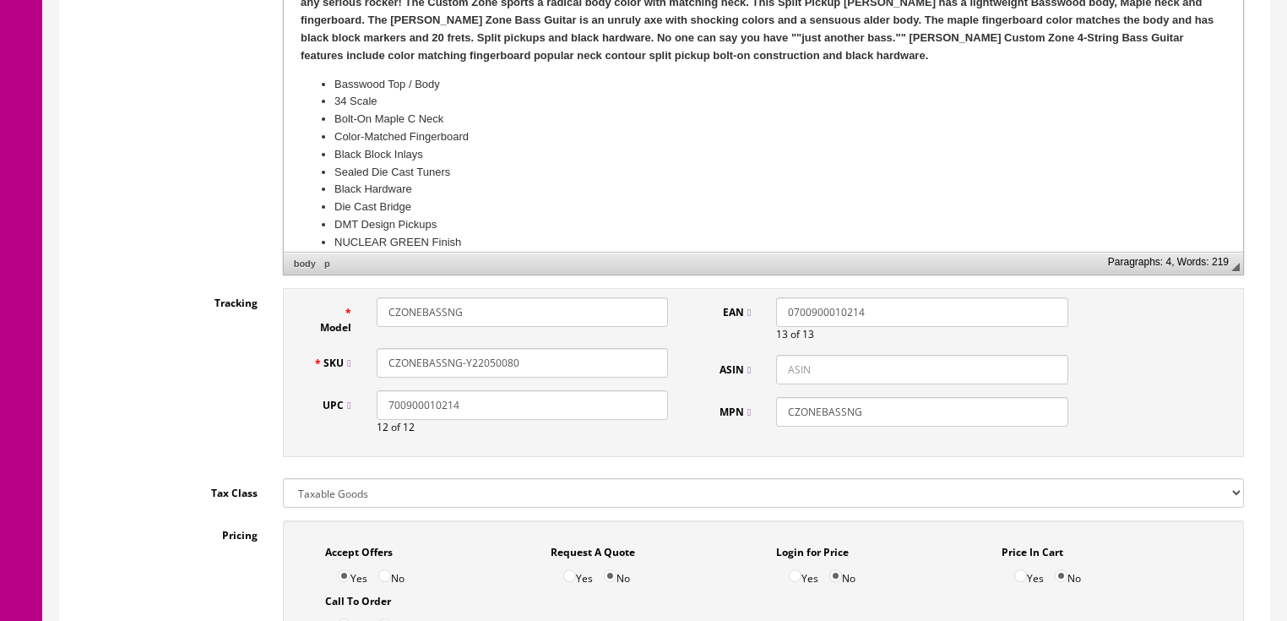
scroll to position [608, 0]
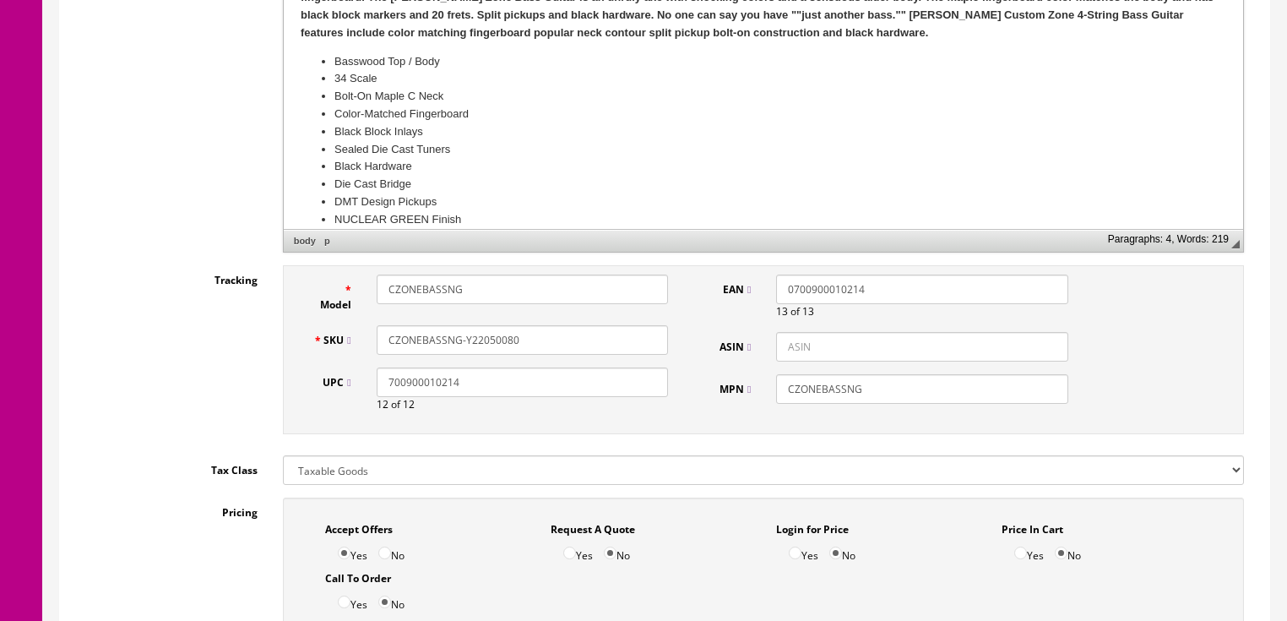
drag, startPoint x: 496, startPoint y: 341, endPoint x: 551, endPoint y: 341, distance: 54.9
click at [551, 341] on input "CZONEBASSNG-Y22050080" at bounding box center [522, 340] width 291 height 30
drag, startPoint x: 553, startPoint y: 341, endPoint x: 387, endPoint y: 334, distance: 166.5
click at [324, 321] on div "Model CZONEBASSNG SKU CZONEBASSNG-Y22050777 UPC 700900010214 12 of 12" at bounding box center [491, 349] width 381 height 150
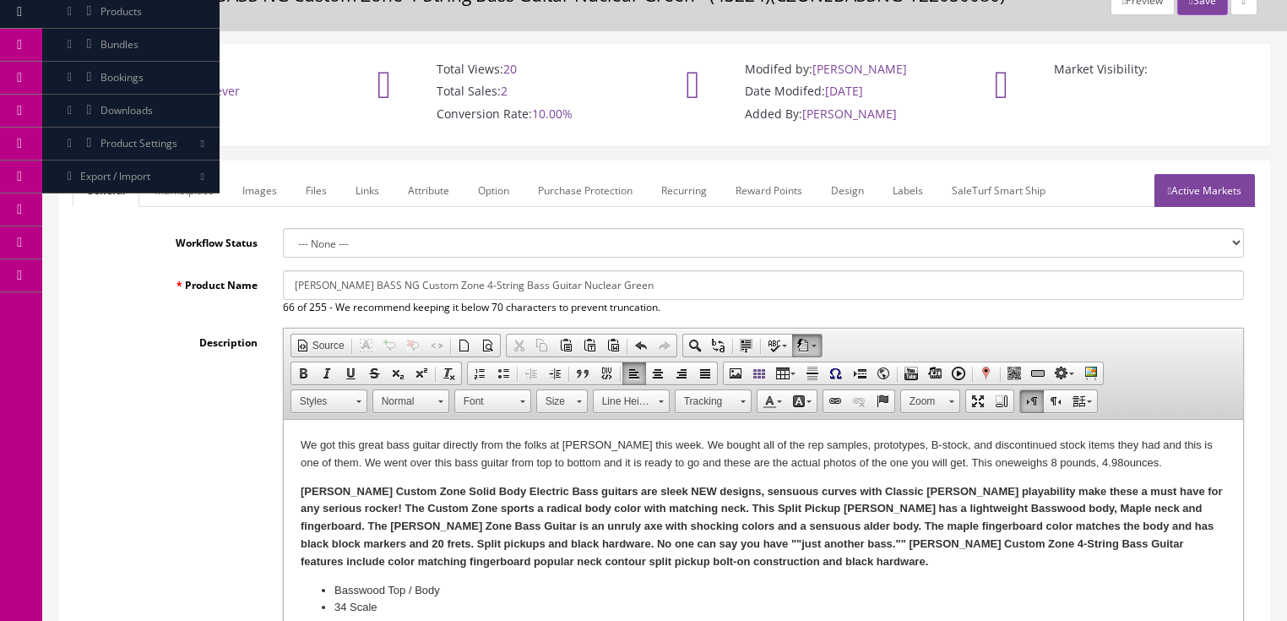
scroll to position [68, 0]
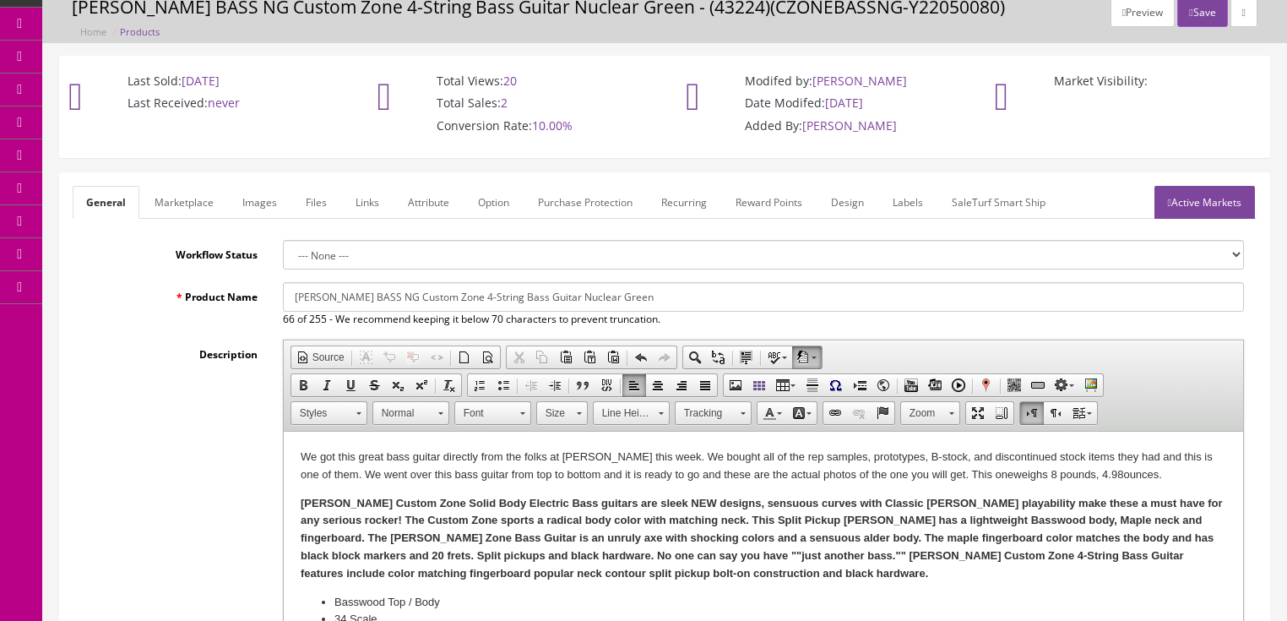
type input "CZONEBASSNG-Y22050777"
click at [193, 206] on link "Marketplace" at bounding box center [184, 202] width 86 height 33
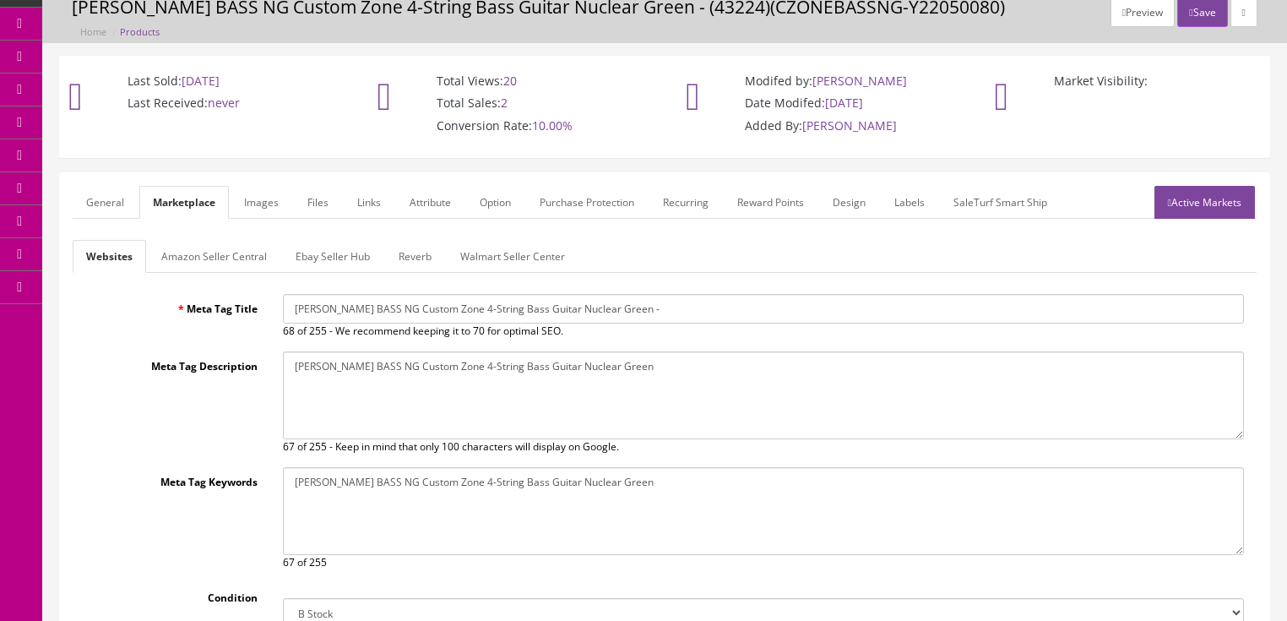
click at [216, 267] on link "Amazon Seller Central" at bounding box center [214, 256] width 133 height 33
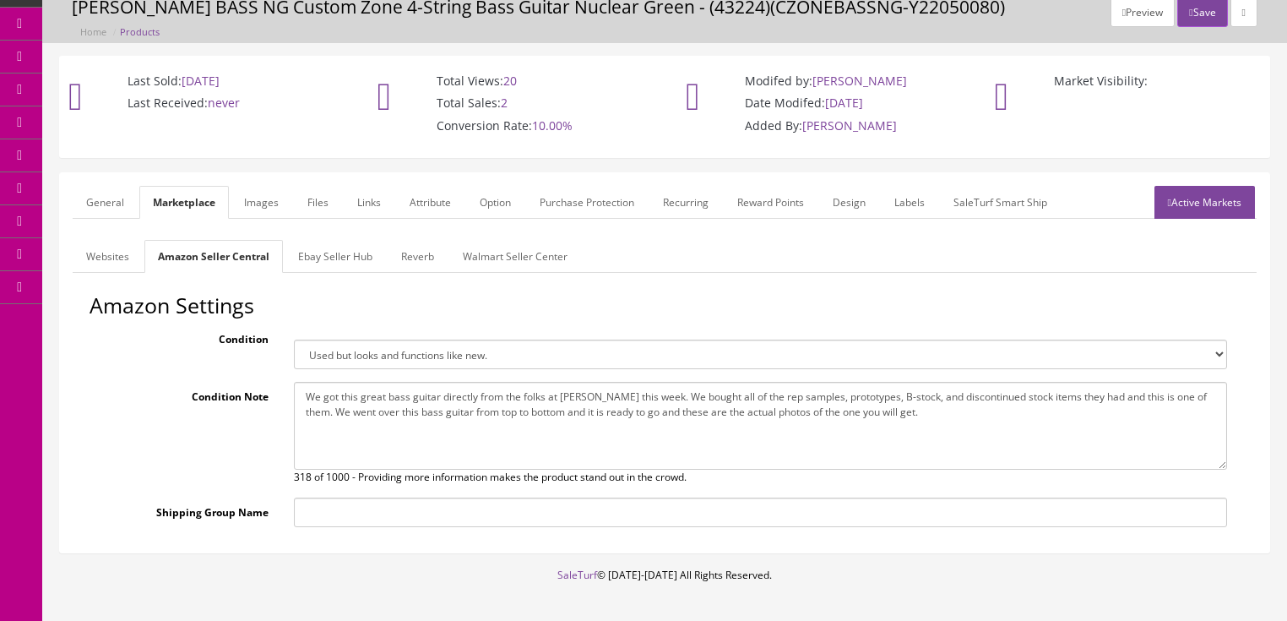
click at [331, 263] on link "Ebay Seller Hub" at bounding box center [335, 256] width 101 height 33
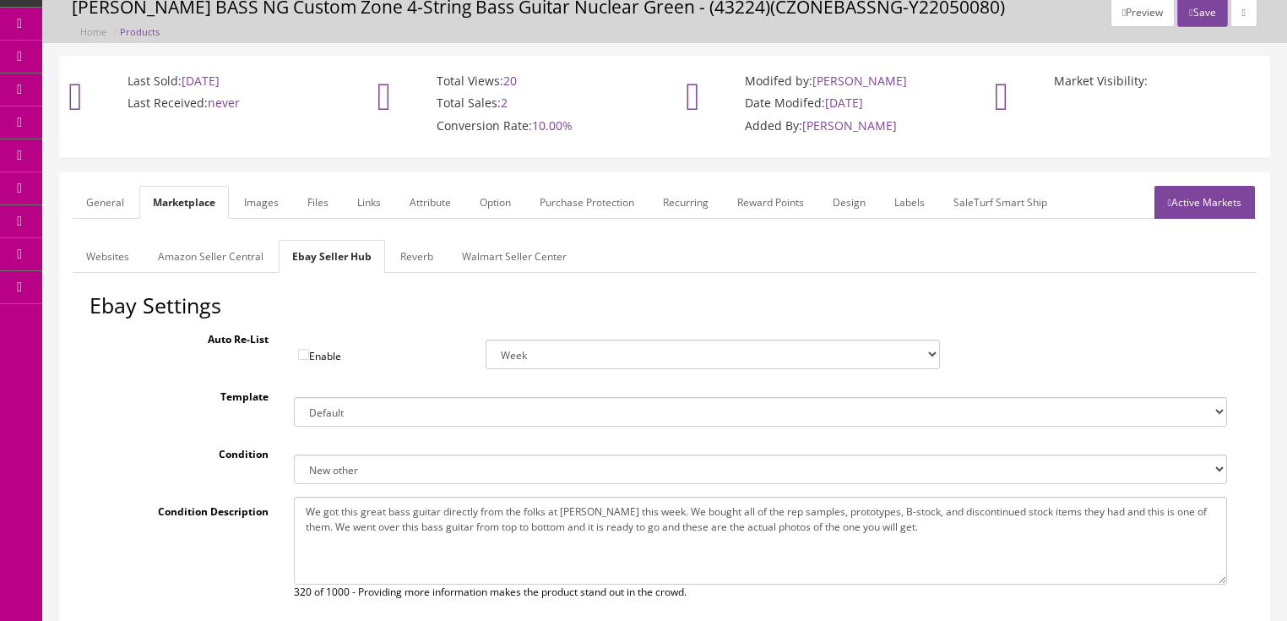
click at [277, 210] on link "Images" at bounding box center [262, 202] width 62 height 33
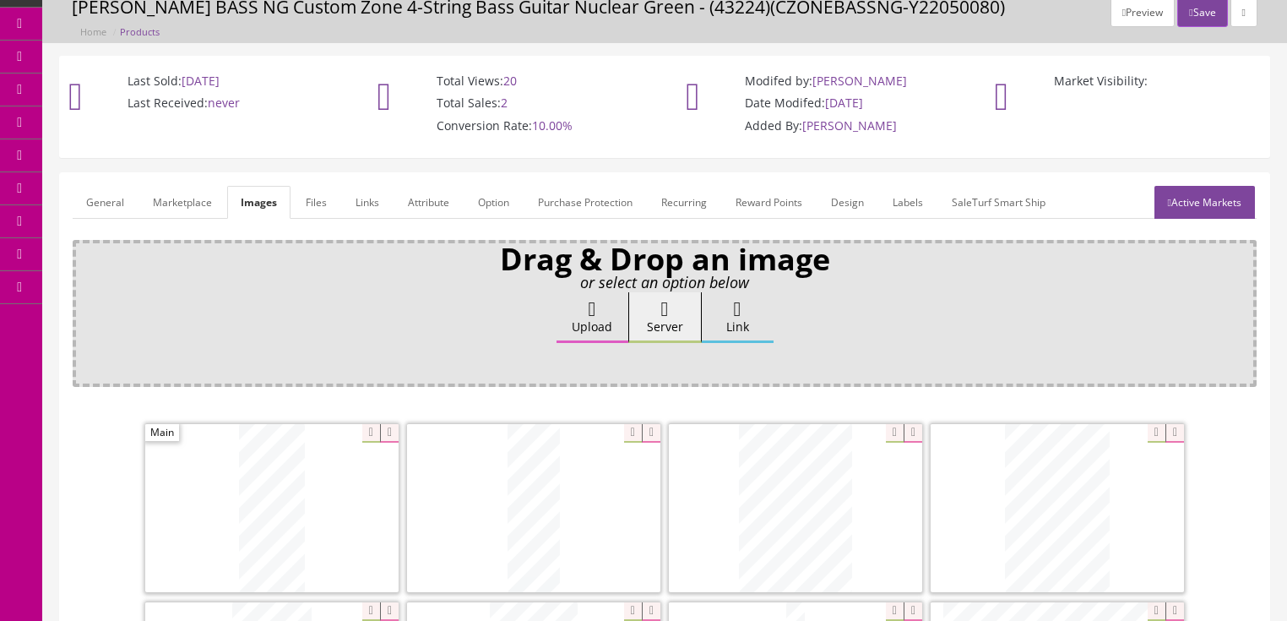
click at [420, 201] on link "Attribute" at bounding box center [428, 202] width 68 height 33
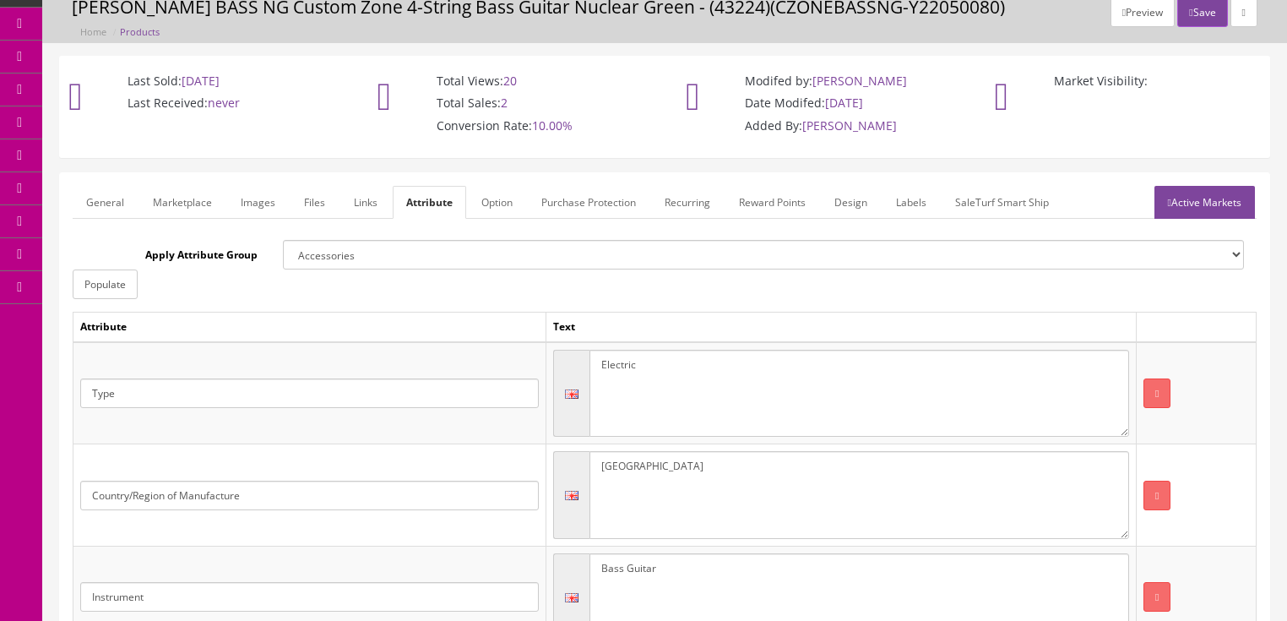
click at [1205, 191] on link "Active Markets" at bounding box center [1204, 202] width 100 height 33
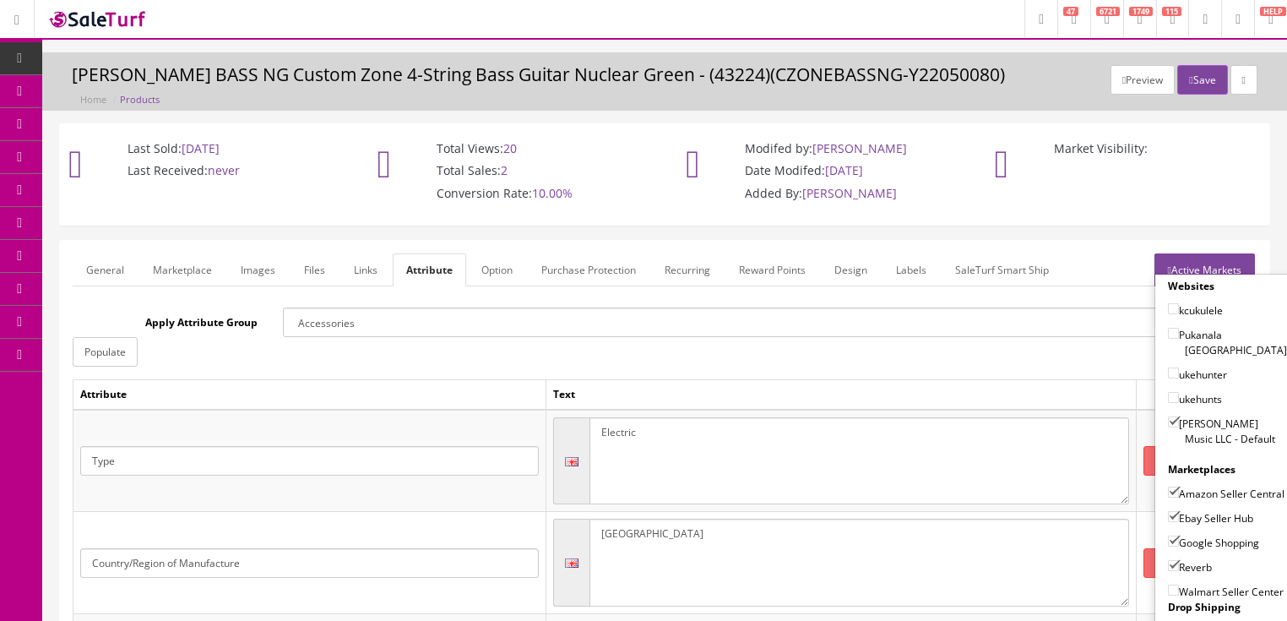
scroll to position [0, 0]
click at [1197, 83] on button "Save" at bounding box center [1202, 80] width 50 height 30
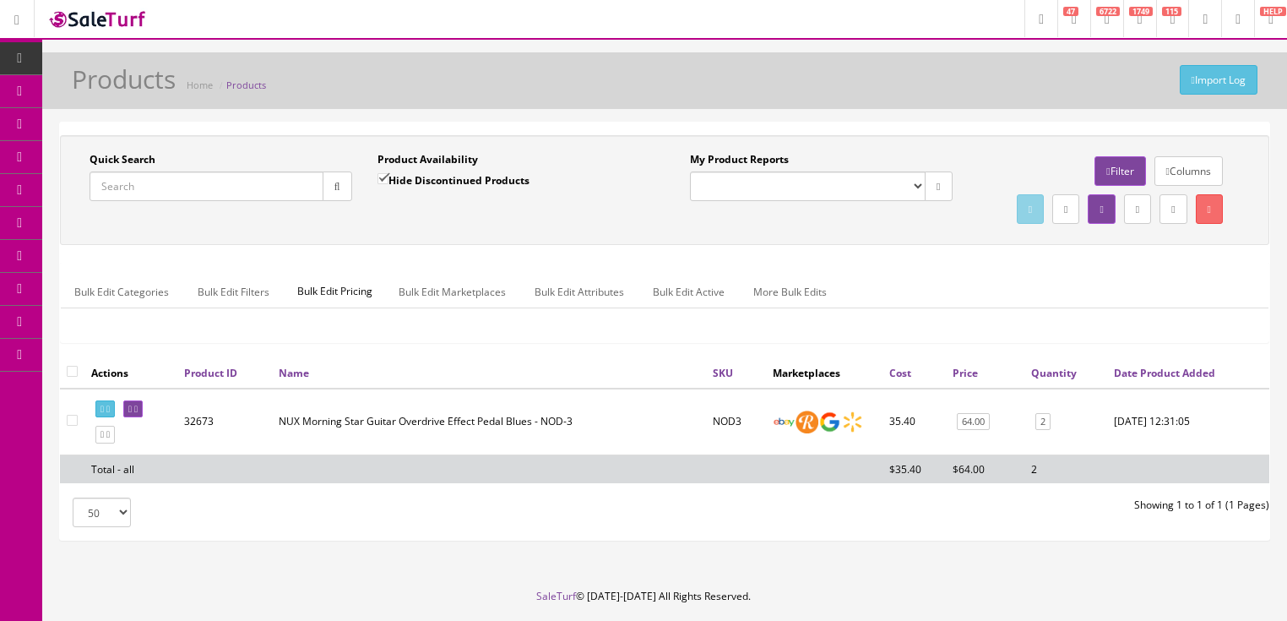
click at [221, 186] on input "Quick Search" at bounding box center [206, 186] width 234 height 30
paste input "CZONEBASSNG-Y22050777"
type input "CZONEBASSNG-Y22050777"
click at [334, 195] on button "button" at bounding box center [338, 186] width 30 height 30
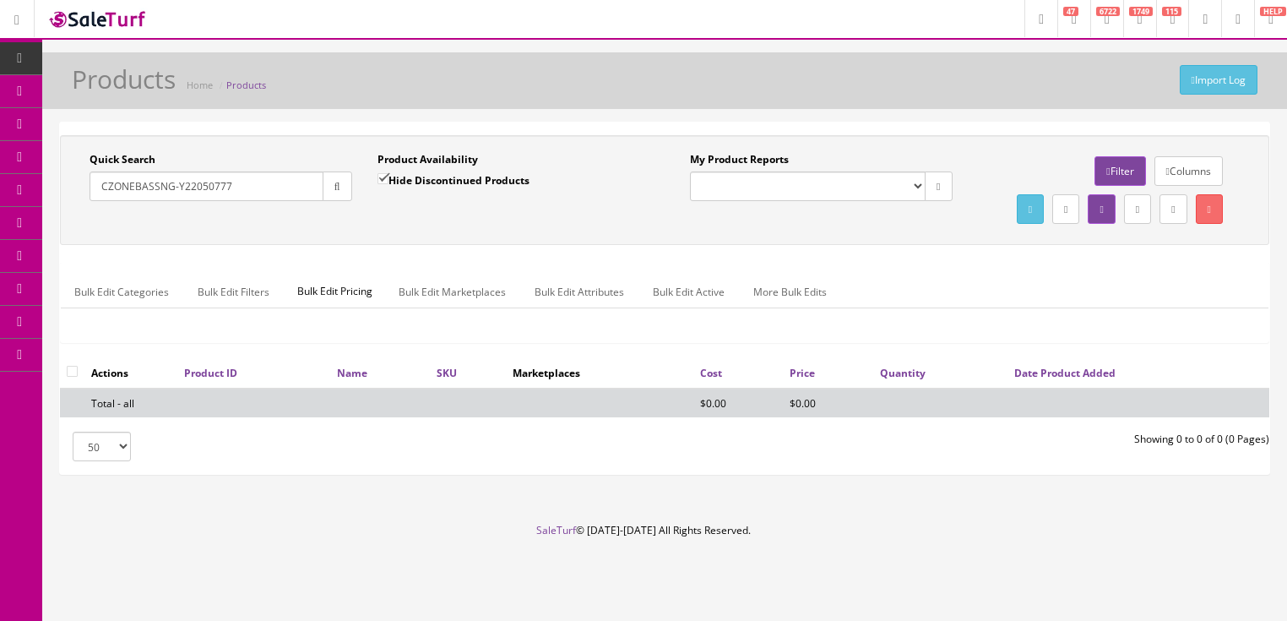
click at [378, 176] on input "Hide Discontinued Products" at bounding box center [382, 178] width 11 height 11
checkbox input "false"
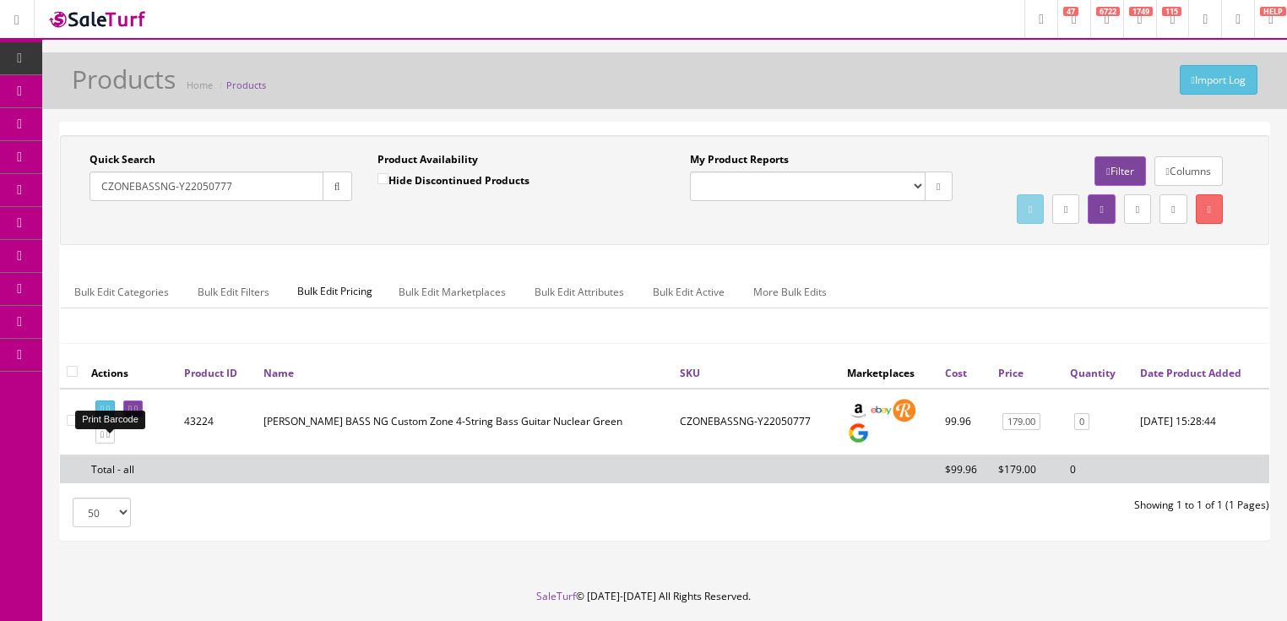
click at [111, 418] on link at bounding box center [104, 409] width 19 height 18
click at [1081, 431] on link "0" at bounding box center [1081, 422] width 15 height 18
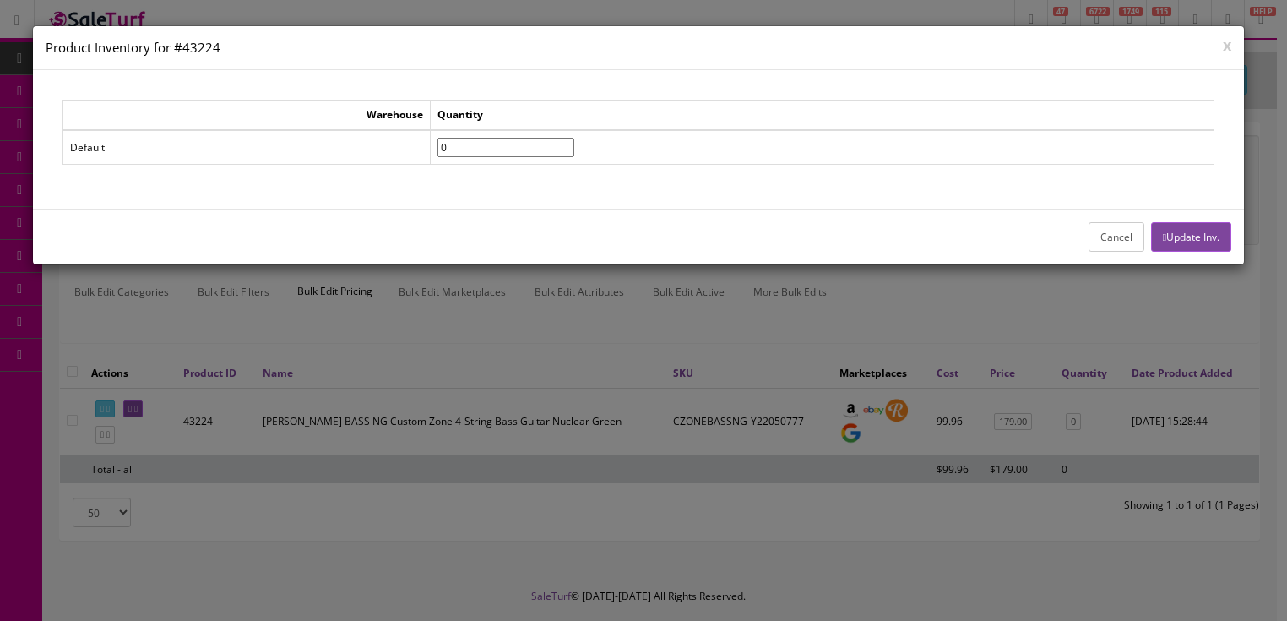
drag, startPoint x: 496, startPoint y: 153, endPoint x: 427, endPoint y: 156, distance: 68.5
click at [427, 156] on tr "Default 0" at bounding box center [637, 147] width 1151 height 35
type input"] "1"
click at [1205, 235] on button "Update Inv." at bounding box center [1191, 237] width 80 height 30
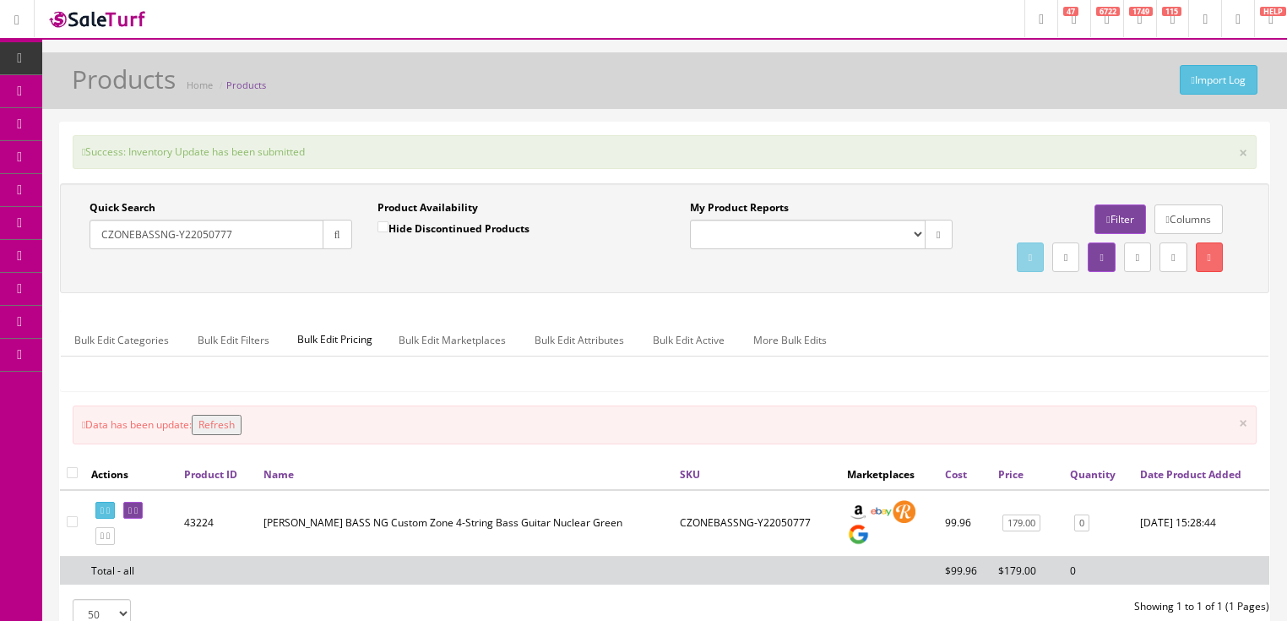
click at [227, 435] on button "Refresh" at bounding box center [217, 425] width 50 height 20
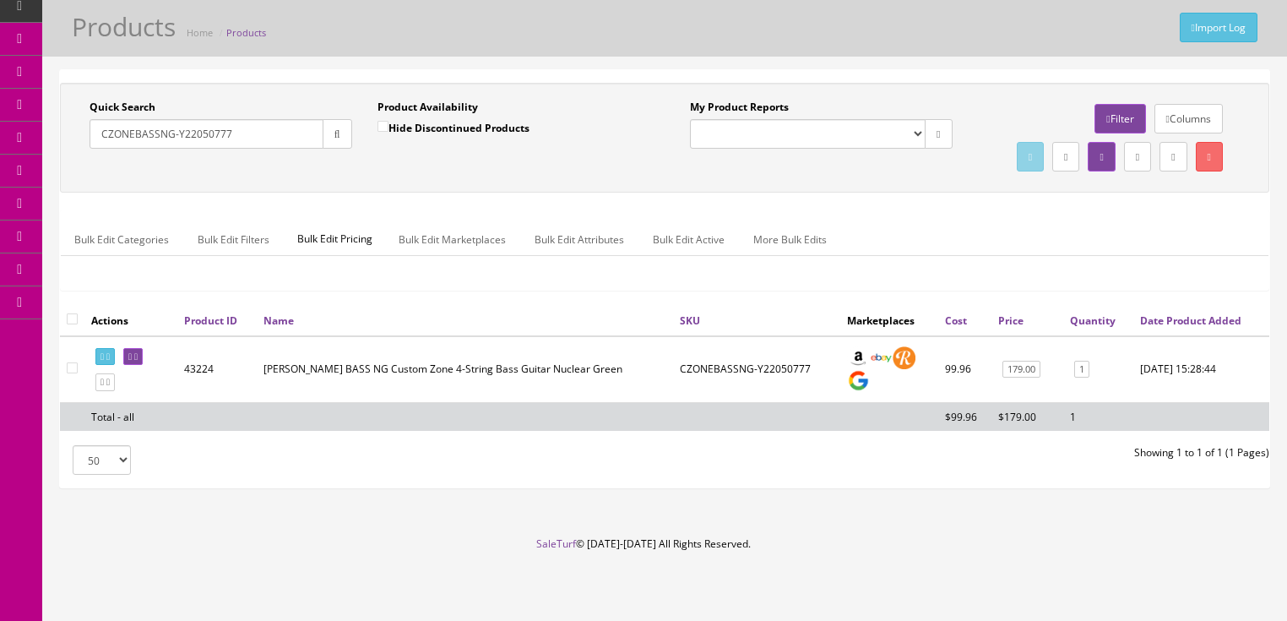
scroll to position [86, 0]
click at [104, 356] on icon at bounding box center [101, 356] width 3 height 9
drag, startPoint x: 264, startPoint y: 106, endPoint x: 81, endPoint y: 162, distance: 191.8
click at [81, 162] on div "Quick Search CZONEBASSNG-Y22050777 Date From Product Availability Hide Disconti…" at bounding box center [664, 138] width 1201 height 76
type input "lm-310"
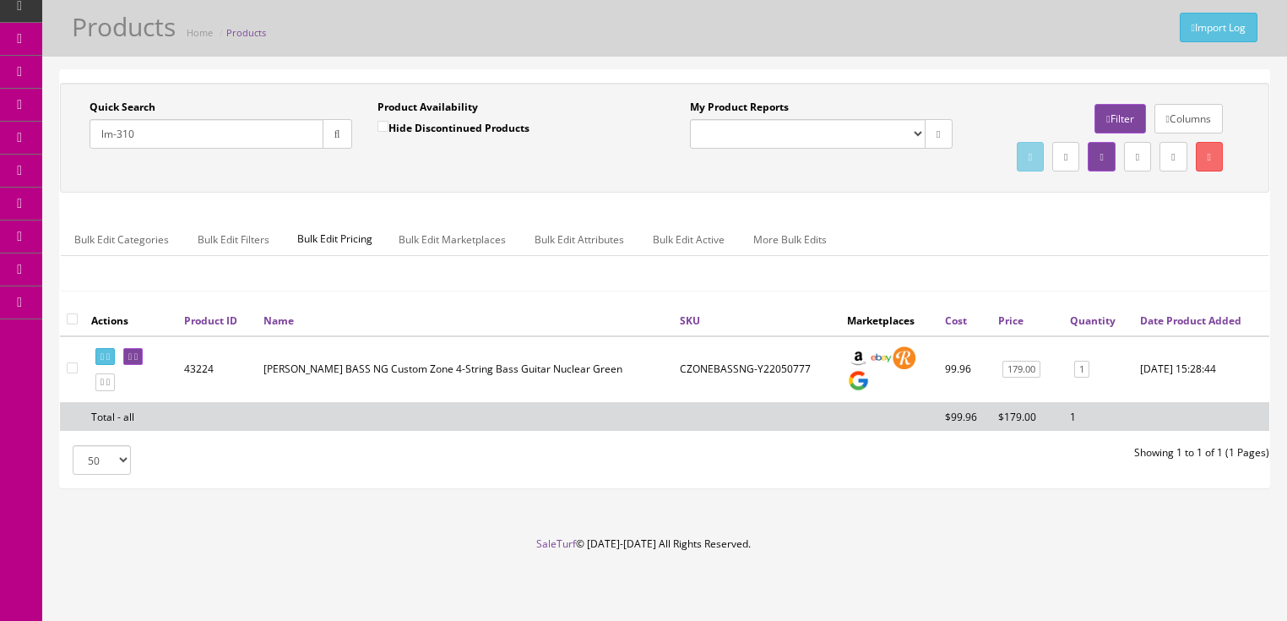
click at [334, 129] on icon "button" at bounding box center [337, 134] width 6 height 10
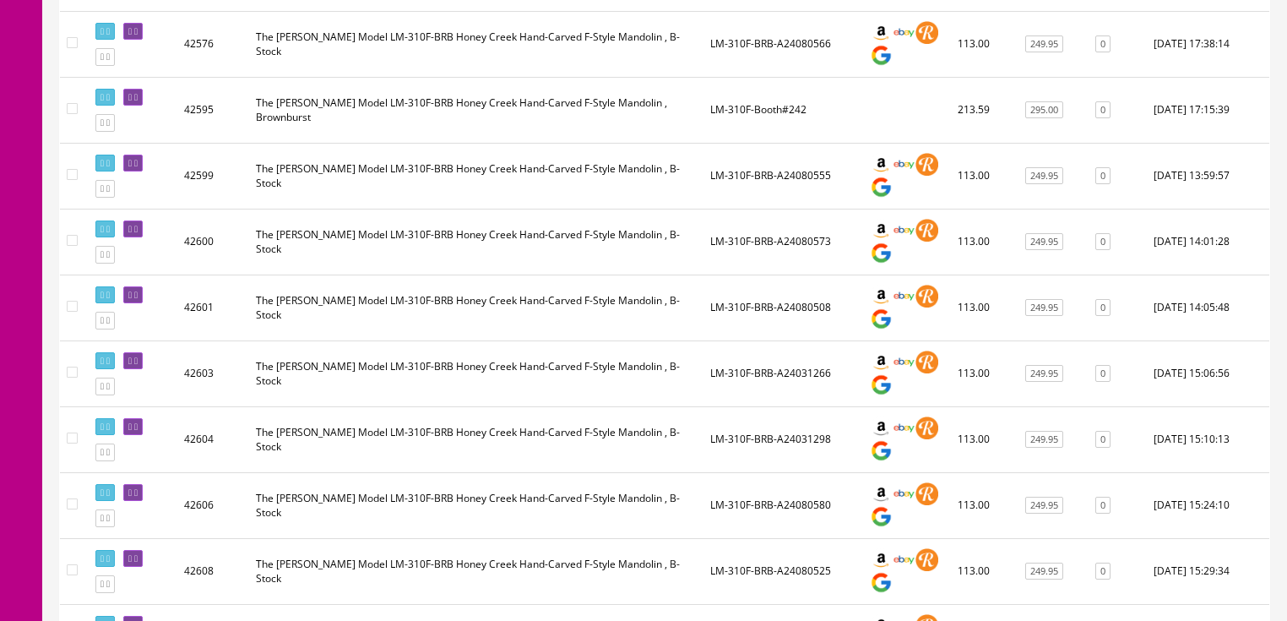
scroll to position [1234, 0]
click at [138, 365] on icon at bounding box center [135, 359] width 3 height 9
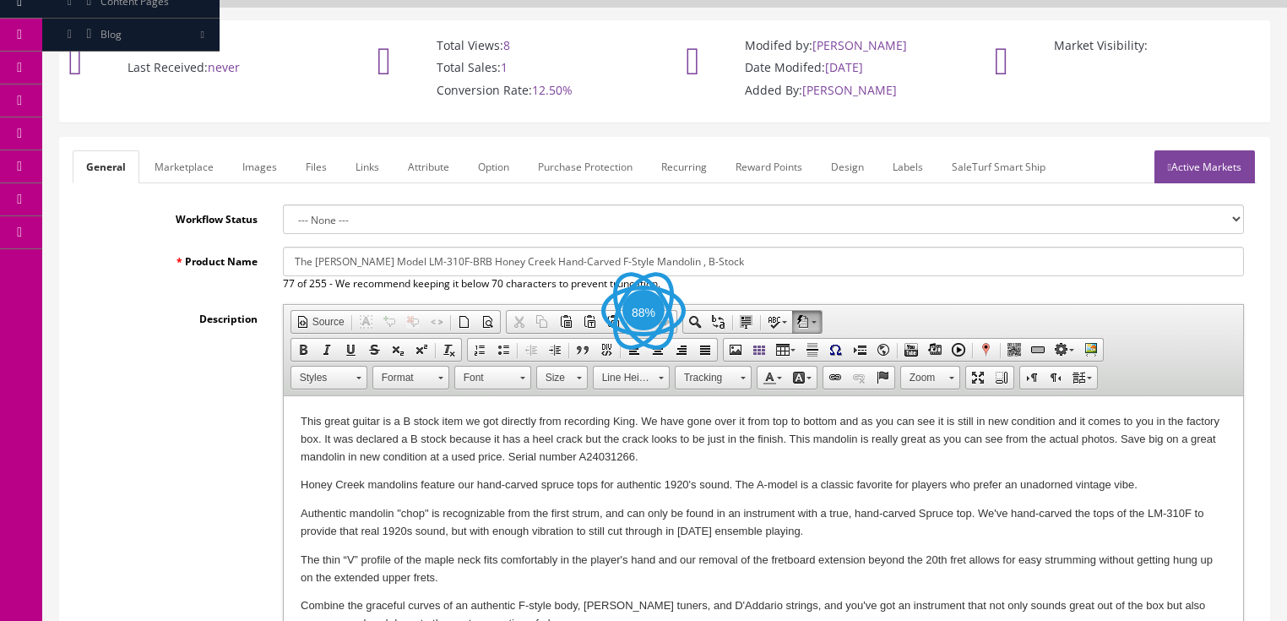
scroll to position [270, 0]
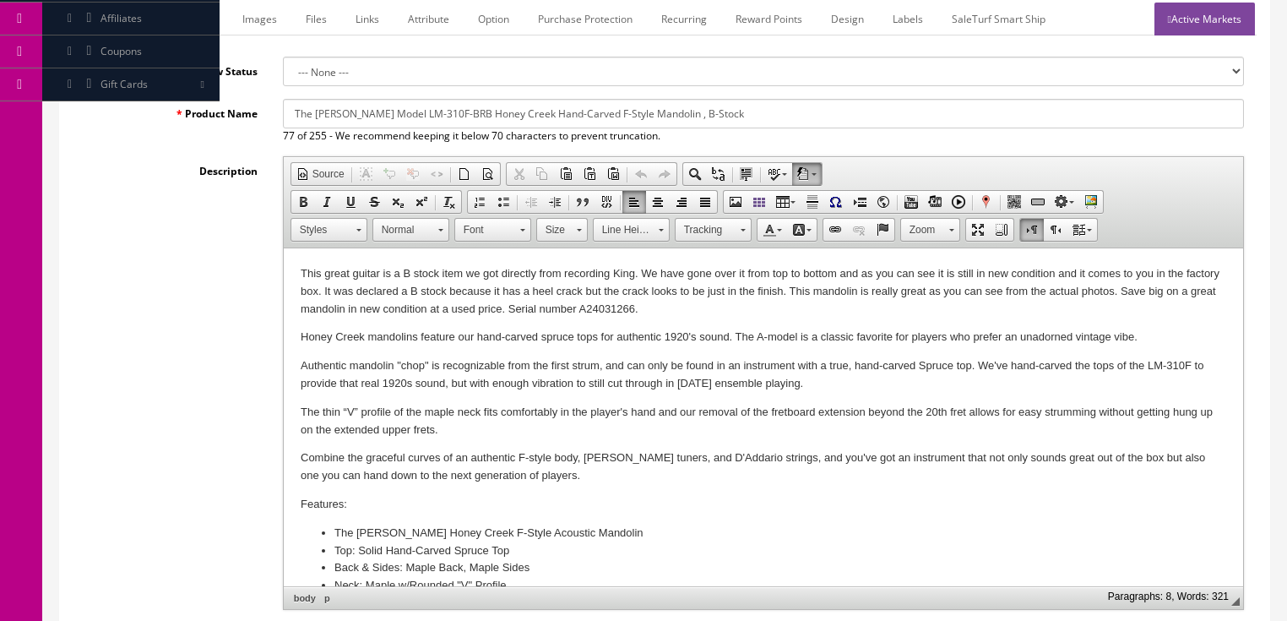
click at [626, 313] on p "This great guitar is a B stock item we got directly from recording King. We hav…" at bounding box center [762, 291] width 925 height 52
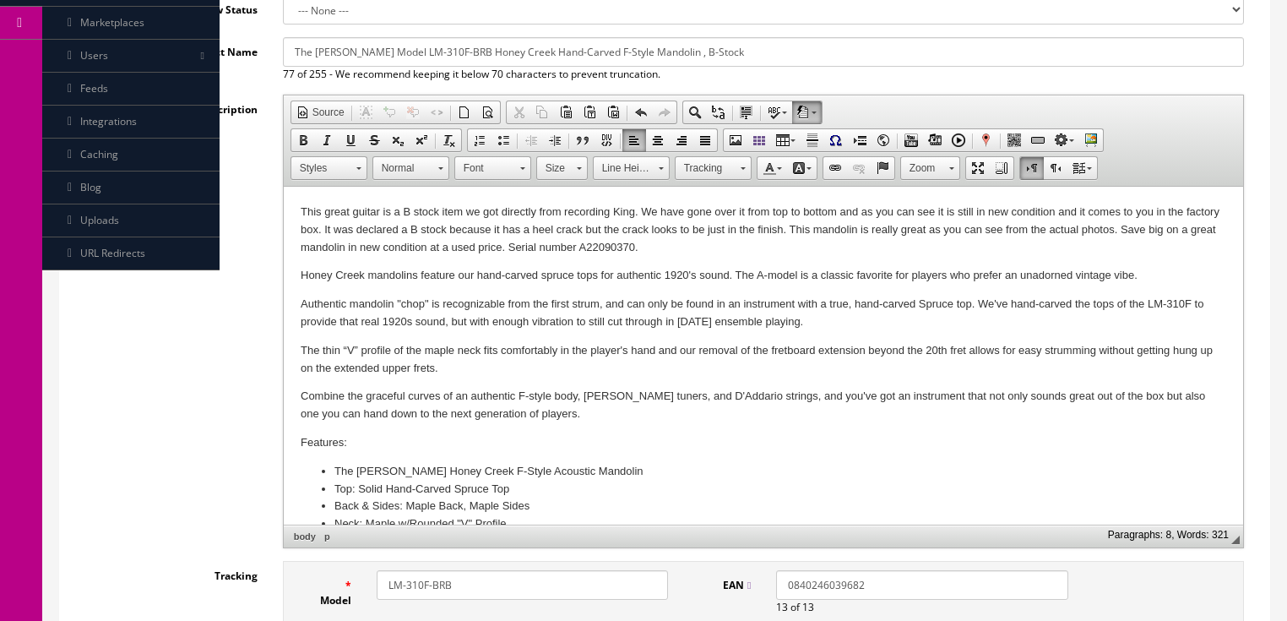
scroll to position [540, 0]
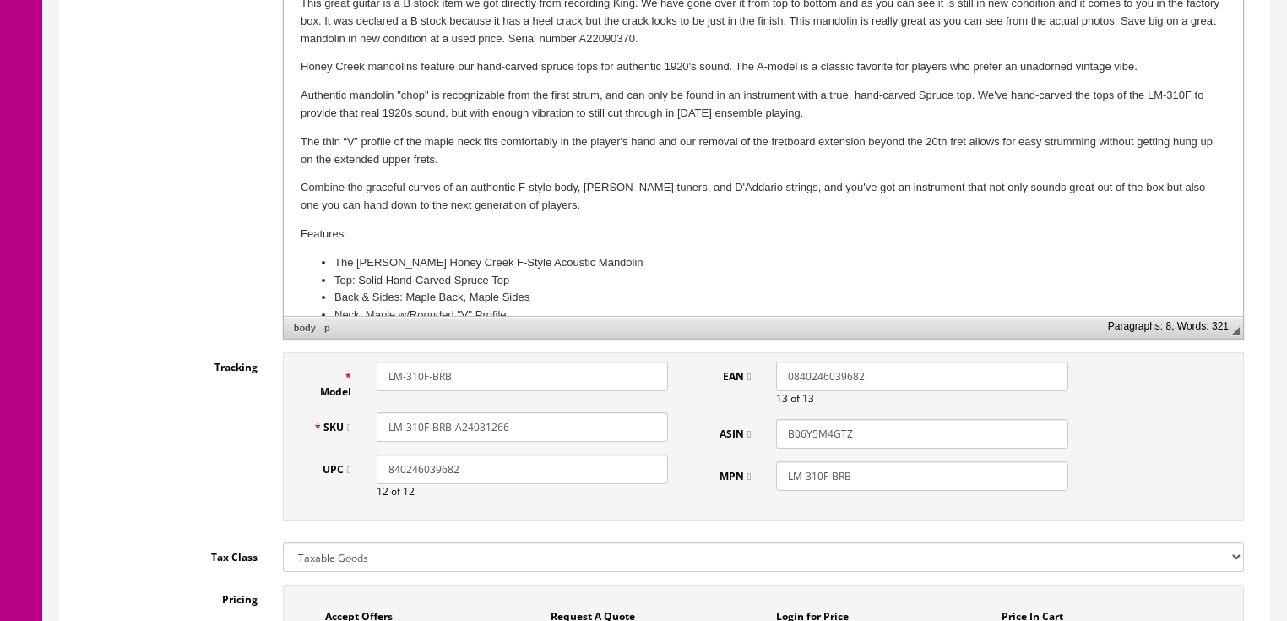
drag, startPoint x: 465, startPoint y: 409, endPoint x: 584, endPoint y: 407, distance: 119.1
click at [584, 412] on input "LM-310F-BRB-A24031266" at bounding box center [522, 427] width 291 height 30
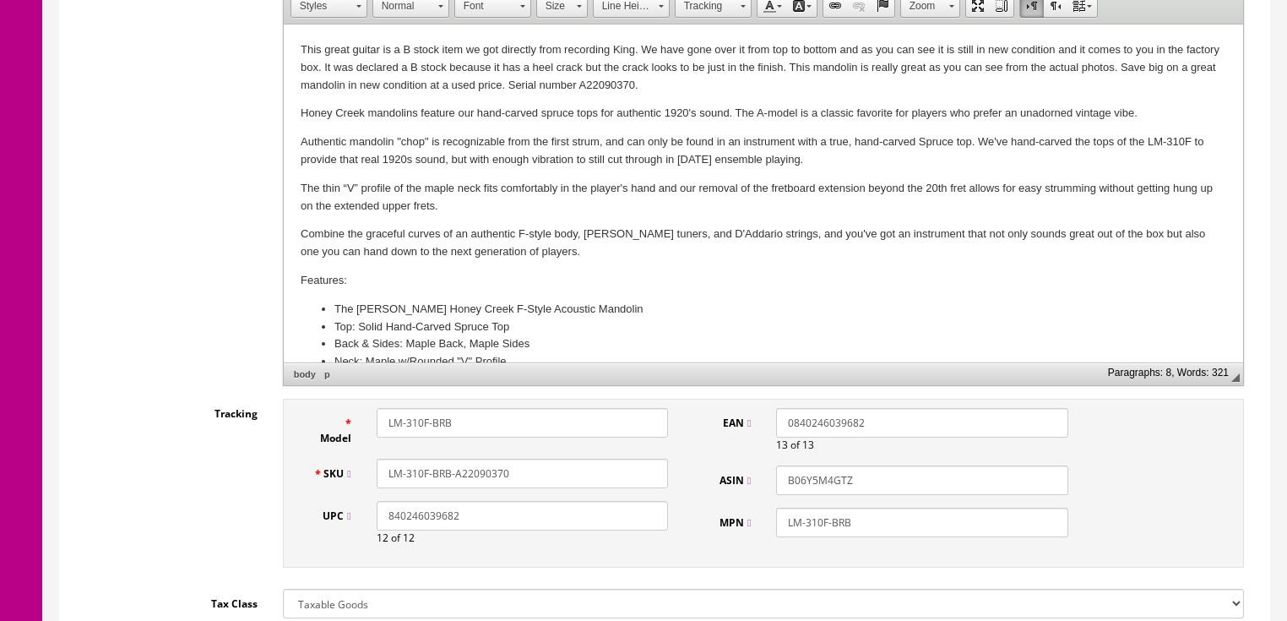
scroll to position [338, 0]
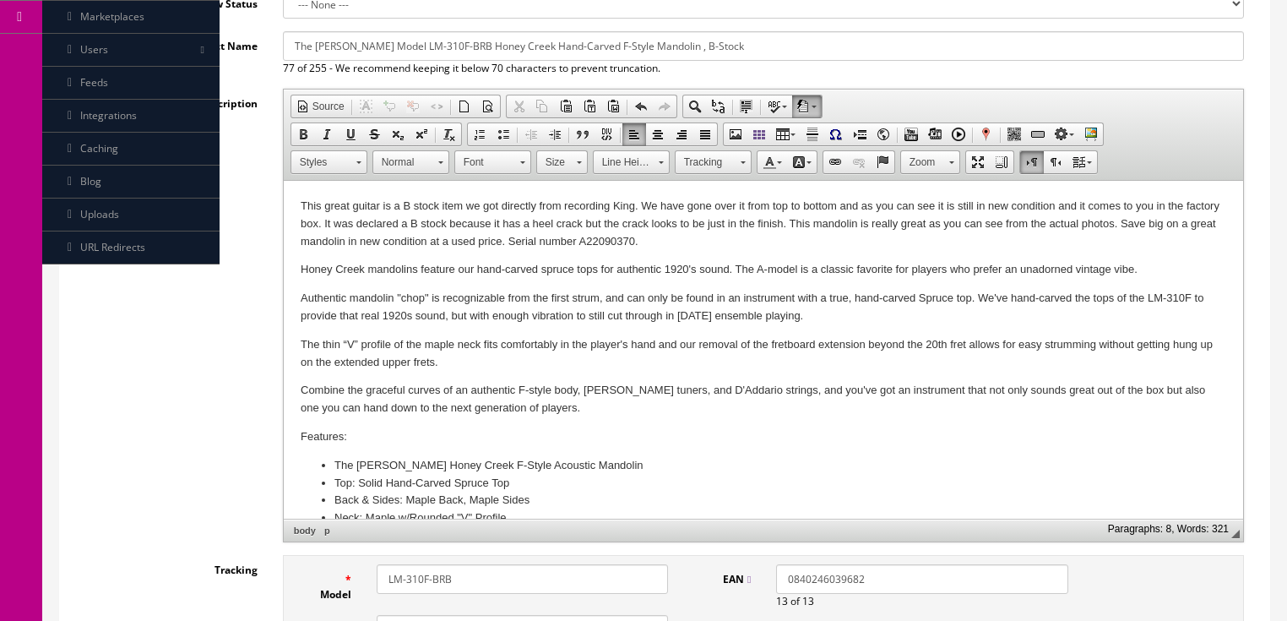
type input "LM-310F-BRB-A22090370"
drag, startPoint x: 292, startPoint y: 207, endPoint x: 732, endPoint y: 238, distance: 441.0
click at [732, 250] on html "This great guitar is a B stock item we got directly from recording King. We hav…" at bounding box center [762, 520] width 959 height 679
click at [778, 231] on span "Copy" at bounding box center [803, 233] width 89 height 21
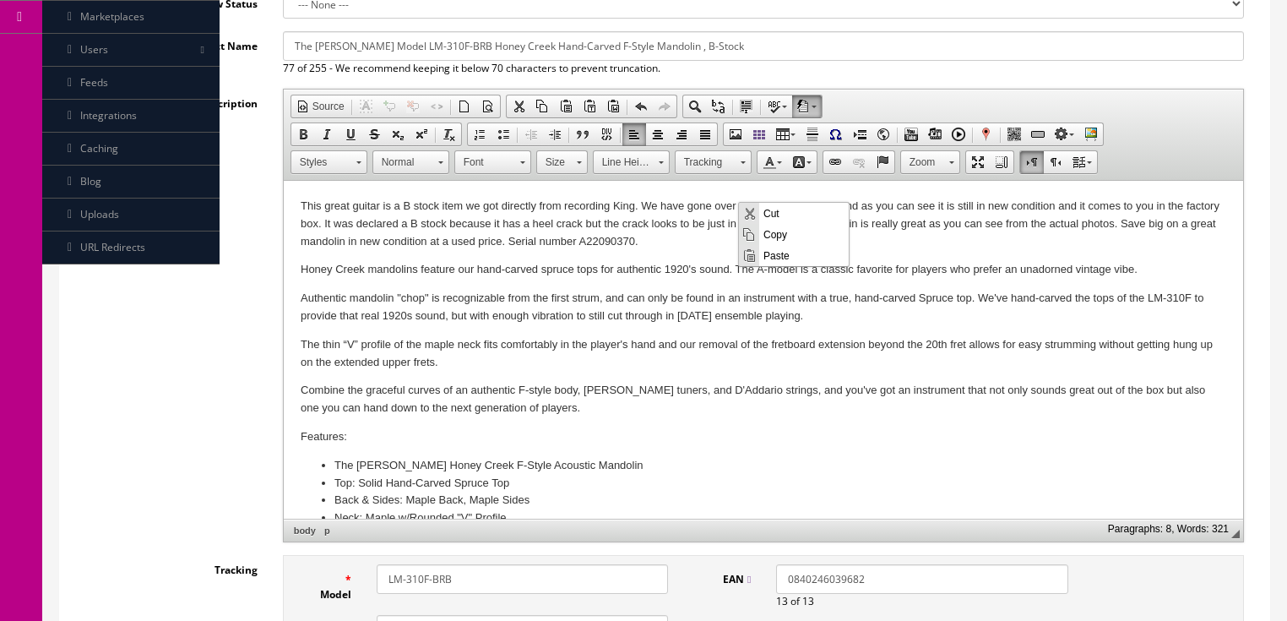
copy p "This great guitar is a B stock item we got directly from recording King. We hav…"
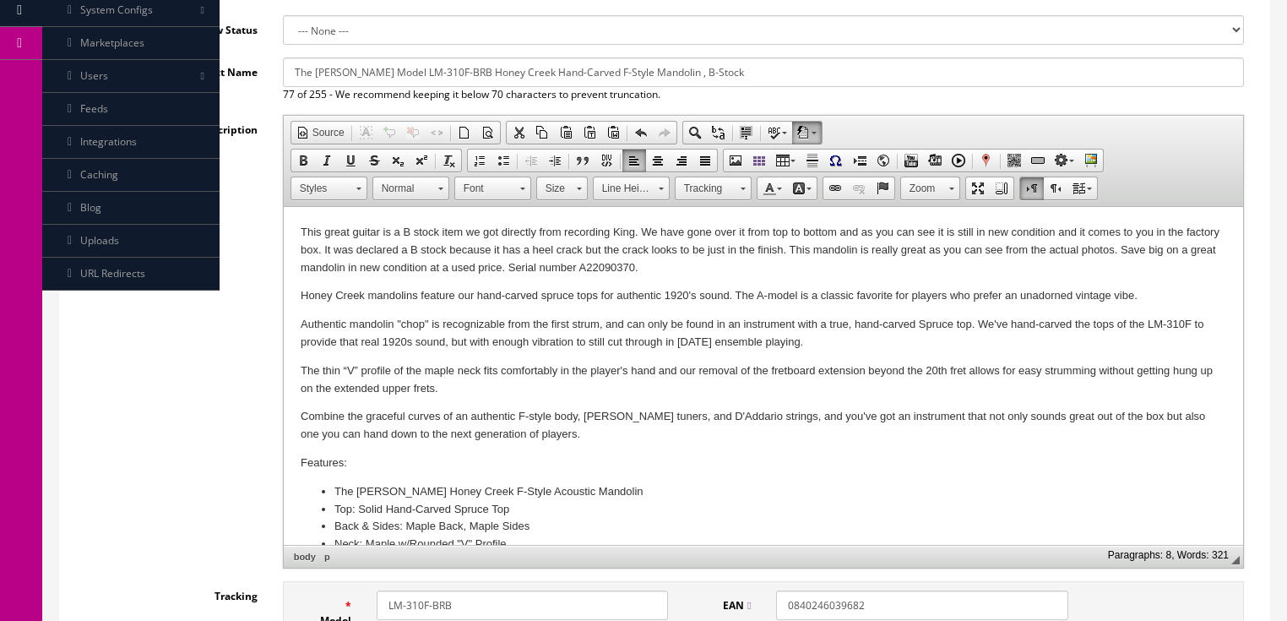
scroll to position [203, 0]
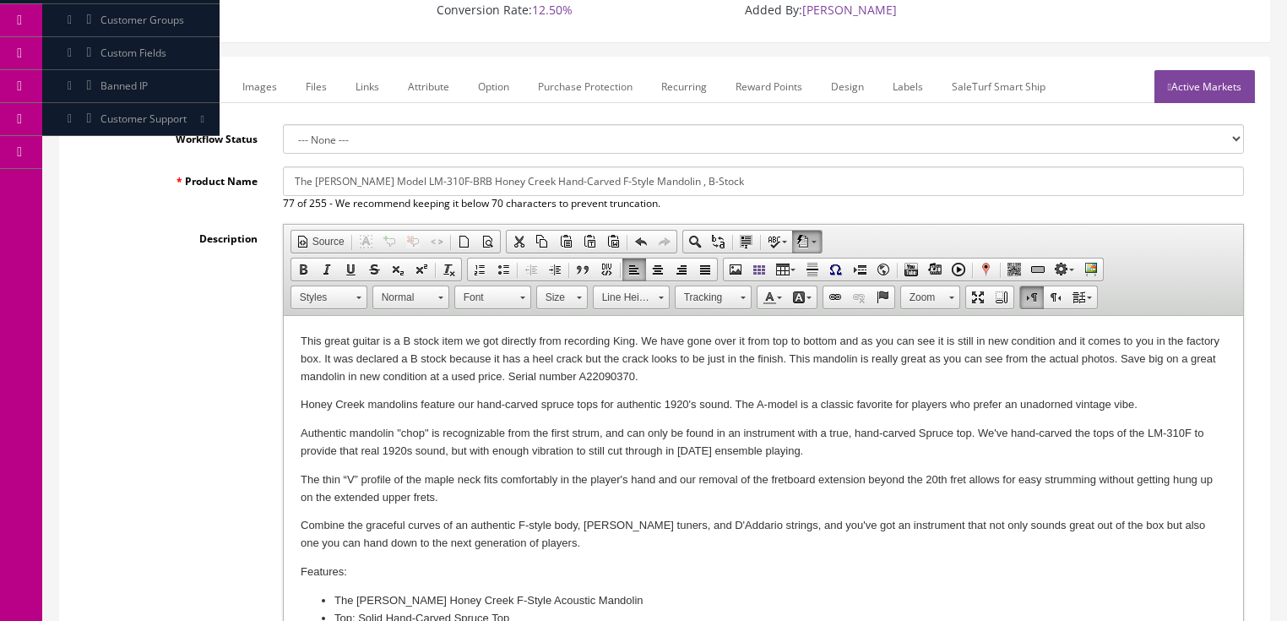
click at [176, 70] on link "Marketplace" at bounding box center [184, 86] width 86 height 33
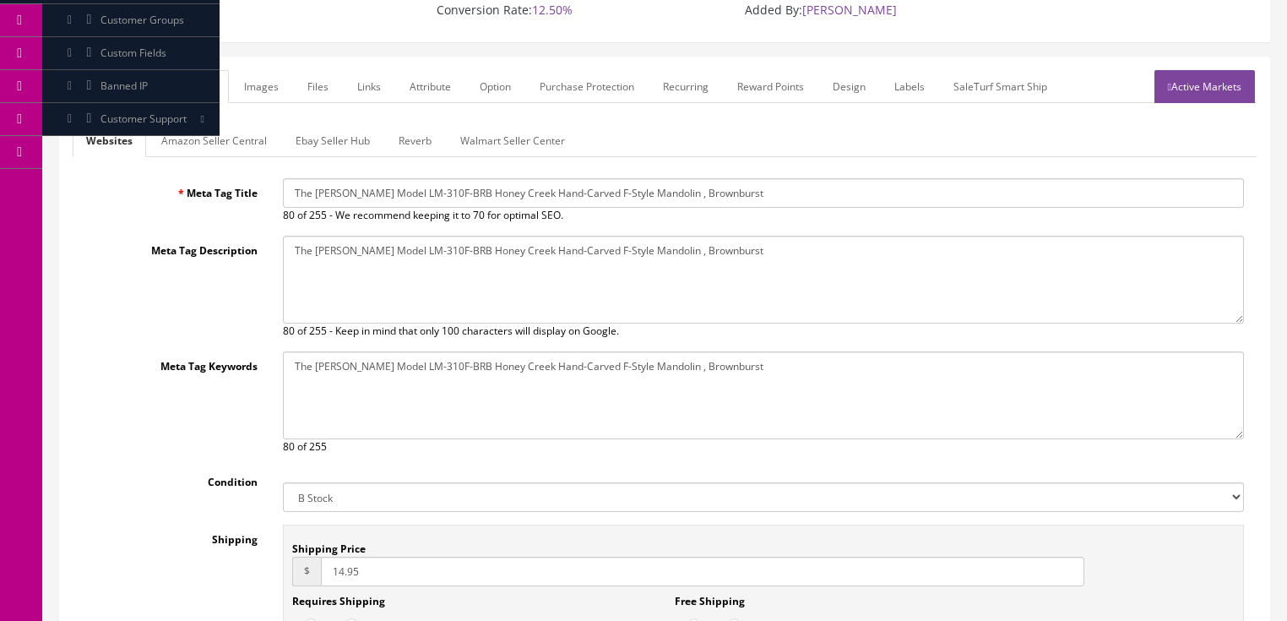
drag, startPoint x: 209, startPoint y: 118, endPoint x: 216, endPoint y: 128, distance: 12.7
click at [209, 124] on link "Amazon Seller Central" at bounding box center [214, 140] width 133 height 33
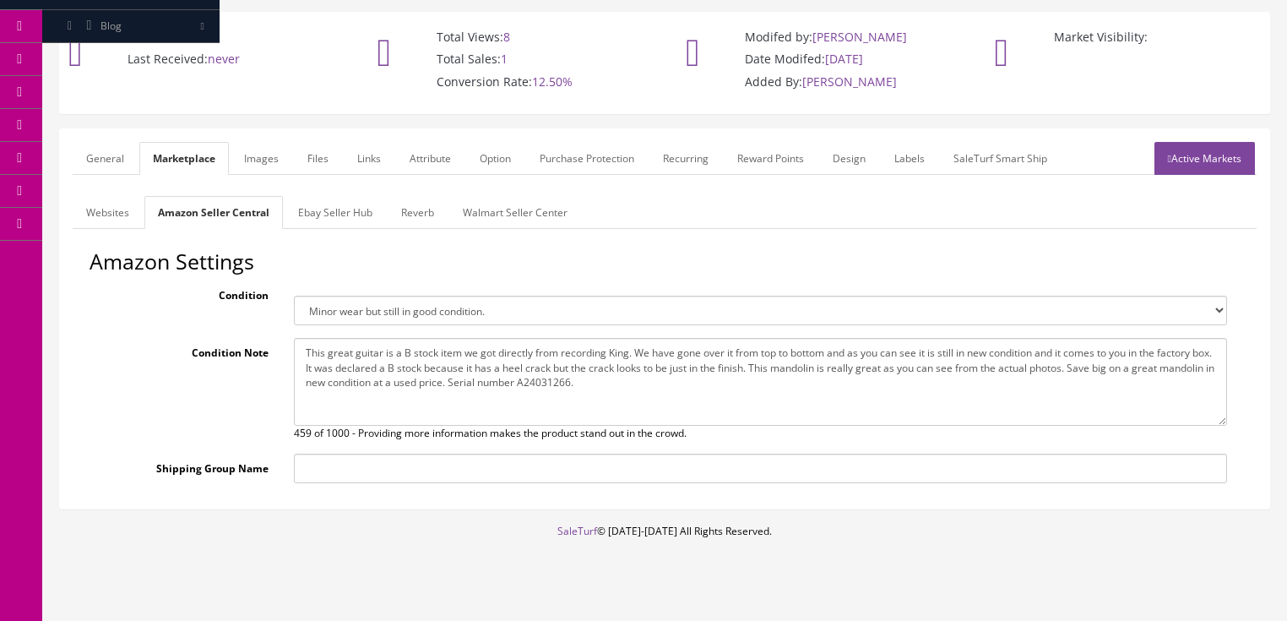
drag, startPoint x: 298, startPoint y: 332, endPoint x: 892, endPoint y: 393, distance: 596.7
click at [892, 393] on textarea "This great guitar is a B stock item we got directly from recording King. We hav…" at bounding box center [760, 382] width 933 height 88
paste textarea "2090370"
type textarea "This great guitar is a B stock item we got directly from recording King. We hav…"
click at [345, 196] on link "Ebay Seller Hub" at bounding box center [335, 212] width 101 height 33
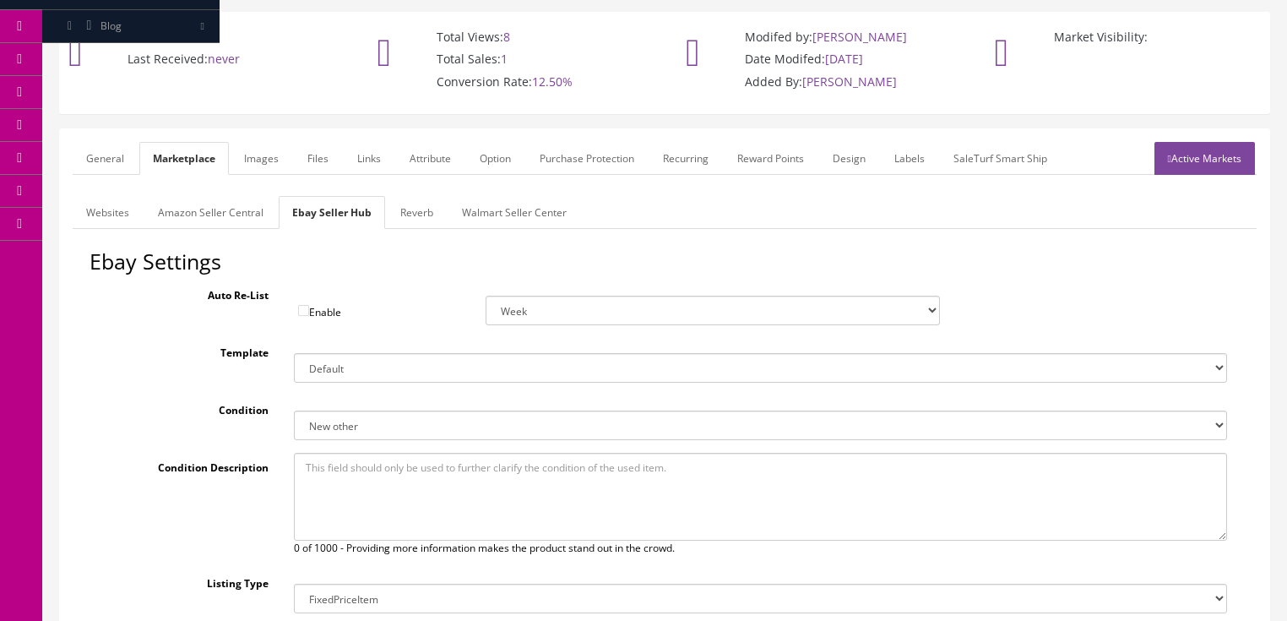
click at [1180, 143] on link "Active Markets" at bounding box center [1204, 158] width 100 height 33
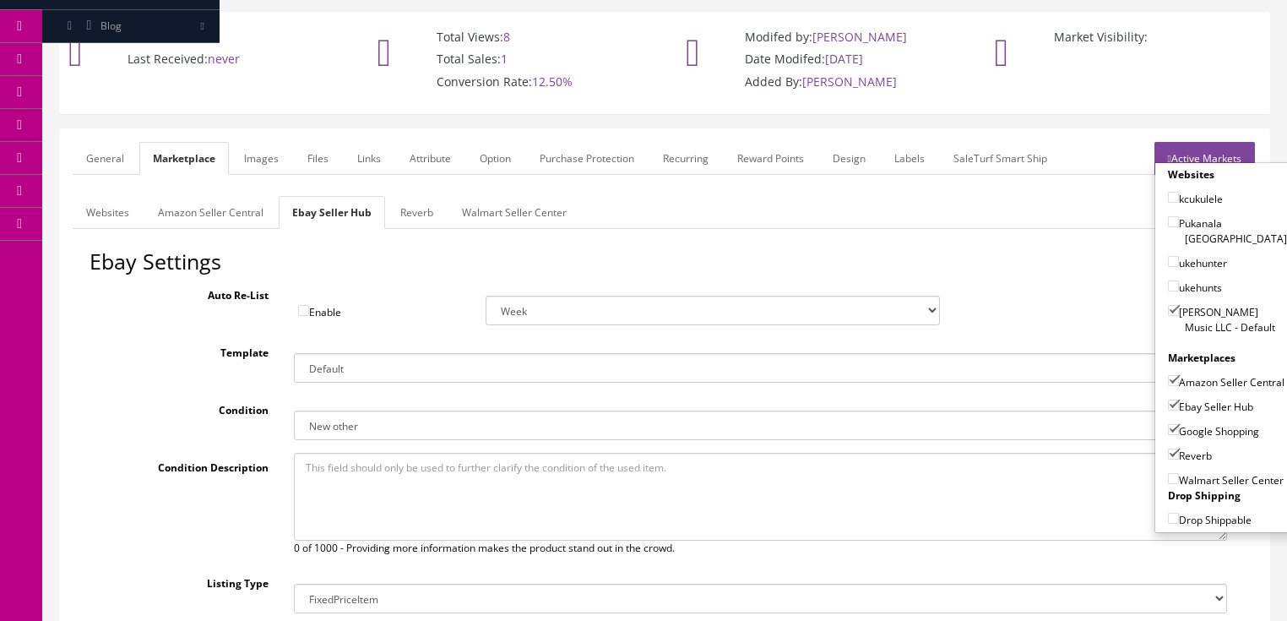
click at [1182, 142] on link "Active Markets" at bounding box center [1204, 158] width 100 height 33
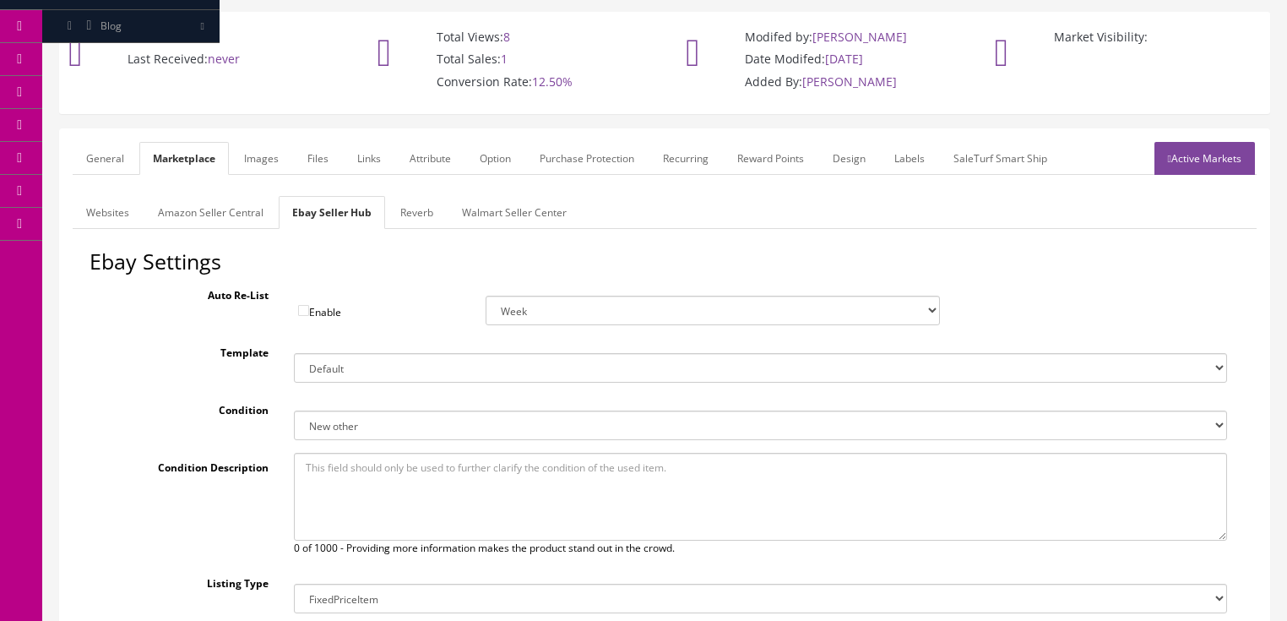
click at [100, 142] on link "General" at bounding box center [105, 158] width 65 height 33
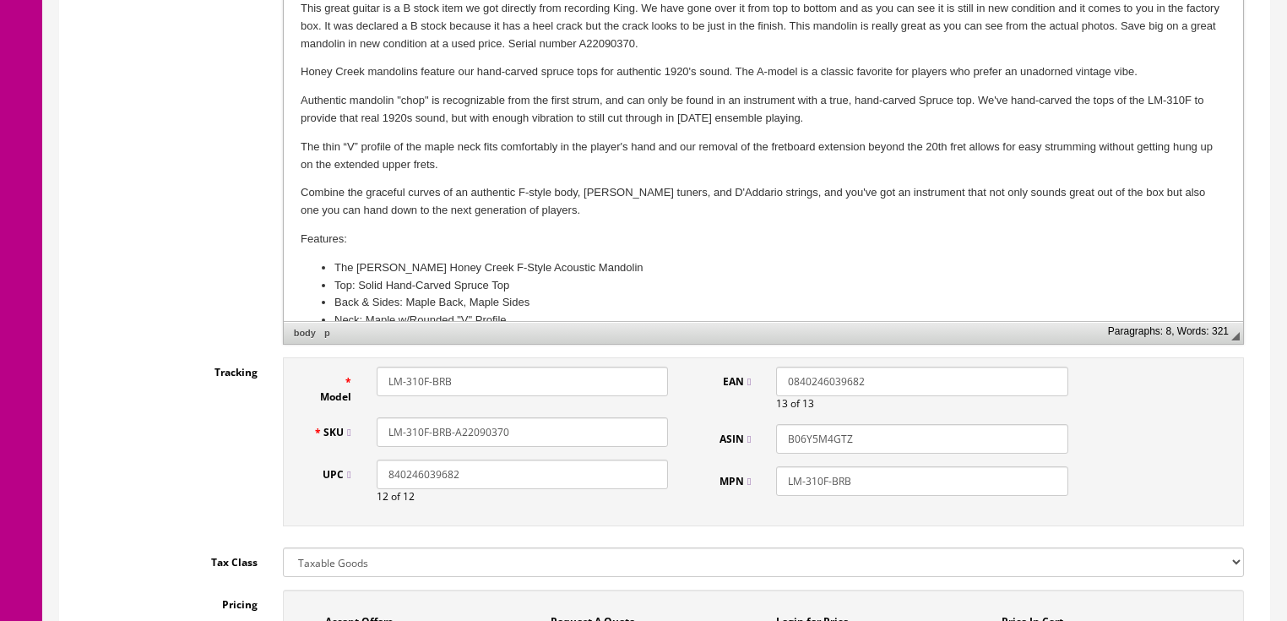
scroll to position [536, 0]
drag, startPoint x: 436, startPoint y: 415, endPoint x: 415, endPoint y: 415, distance: 21.1
click at [327, 416] on div "SKU LM-310F-BRB-A22090370" at bounding box center [491, 431] width 381 height 30
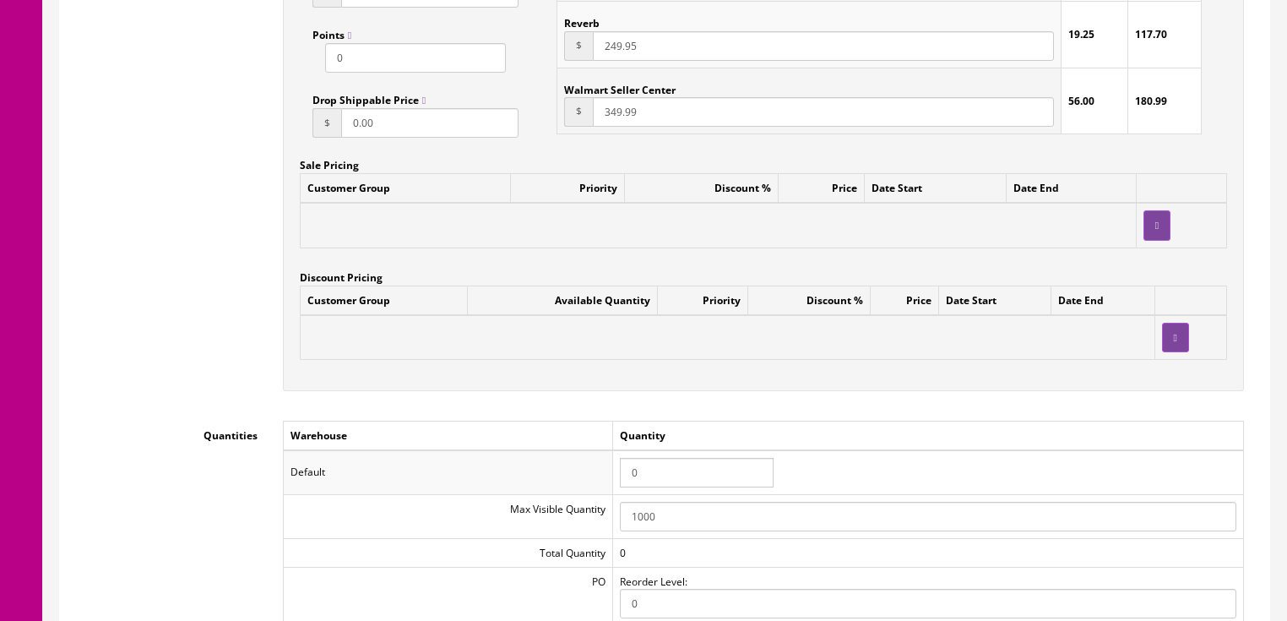
scroll to position [1482, 0]
drag, startPoint x: 668, startPoint y: 446, endPoint x: 578, endPoint y: 449, distance: 90.4
click at [578, 449] on tr "Default 0" at bounding box center [763, 469] width 960 height 44
type input "1"
click at [832, 401] on div "Workflow Status --- None --- Product Name The Loar Model LM-310F-BRB Honey Cree…" at bounding box center [665, 154] width 1184 height 2619
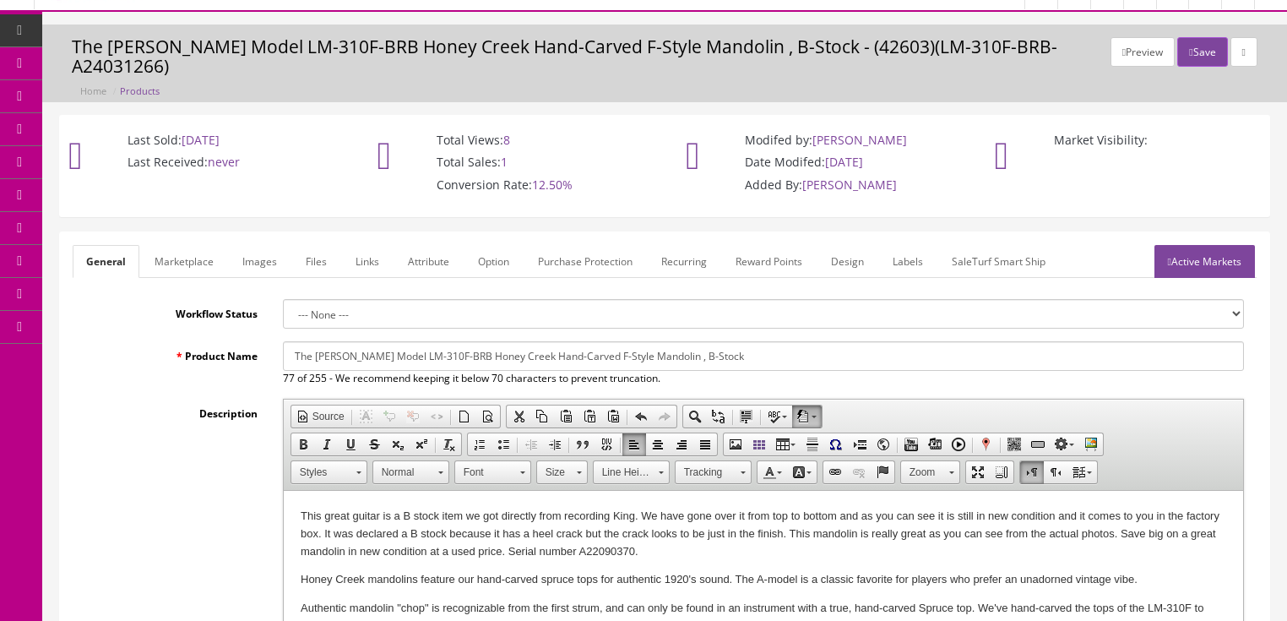
scroll to position [0, 0]
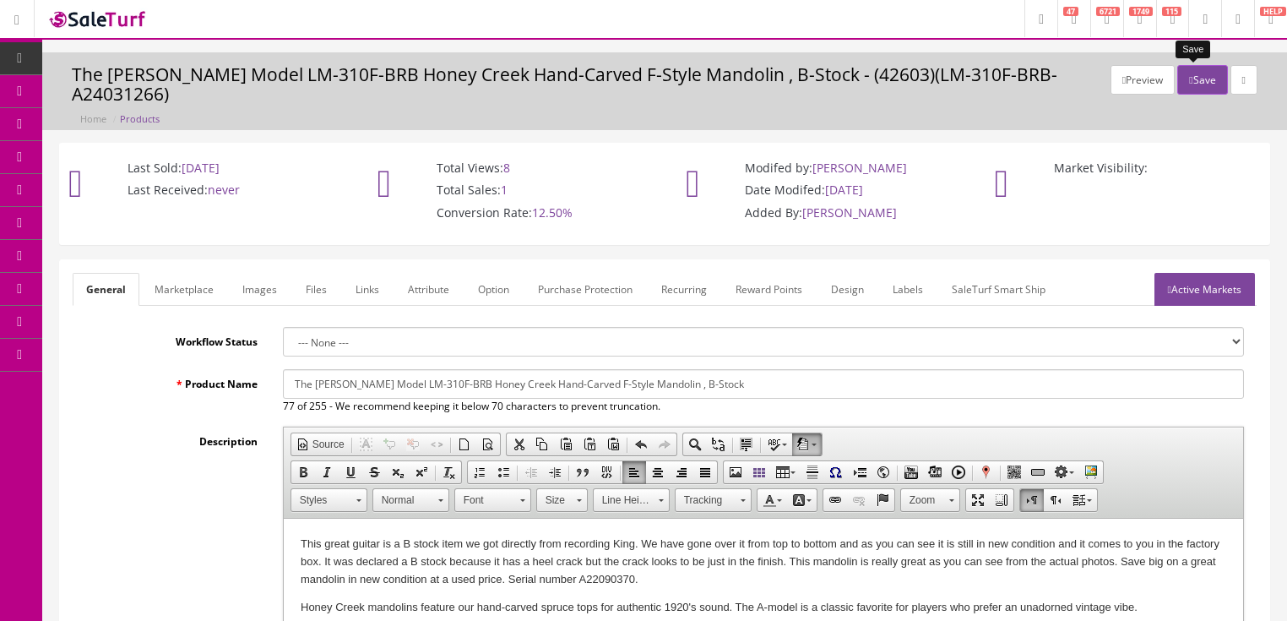
click at [1201, 68] on button "Save" at bounding box center [1202, 80] width 50 height 30
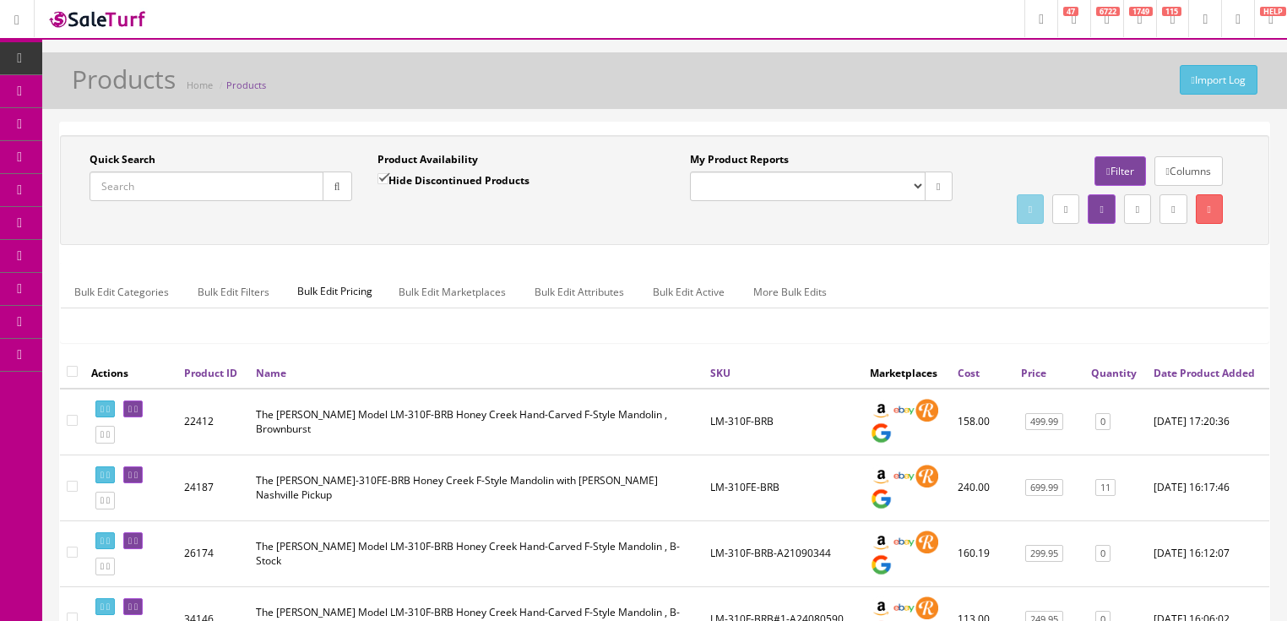
click at [272, 188] on input "Quick Search" at bounding box center [206, 186] width 234 height 30
paste input "LM-310F-BRB-A22090370"
click at [334, 193] on button "button" at bounding box center [338, 186] width 30 height 30
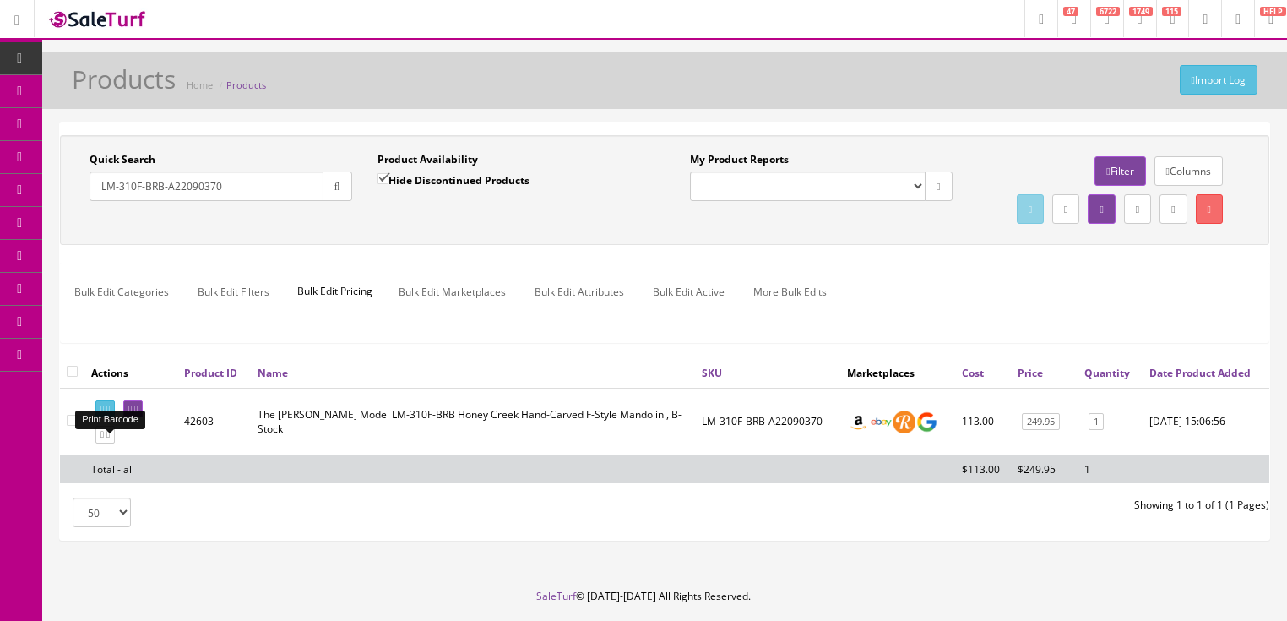
click at [104, 414] on icon at bounding box center [101, 408] width 3 height 9
drag, startPoint x: 220, startPoint y: 190, endPoint x: 59, endPoint y: 214, distance: 162.3
click at [60, 214] on div "Quick Search LM-310F-BRB-A22090370 Date From Product Availability Hide Disconti…" at bounding box center [664, 190] width 1209 height 110
type input "bw6e"
click at [382, 179] on input "Hide Discontinued Products" at bounding box center [382, 178] width 11 height 11
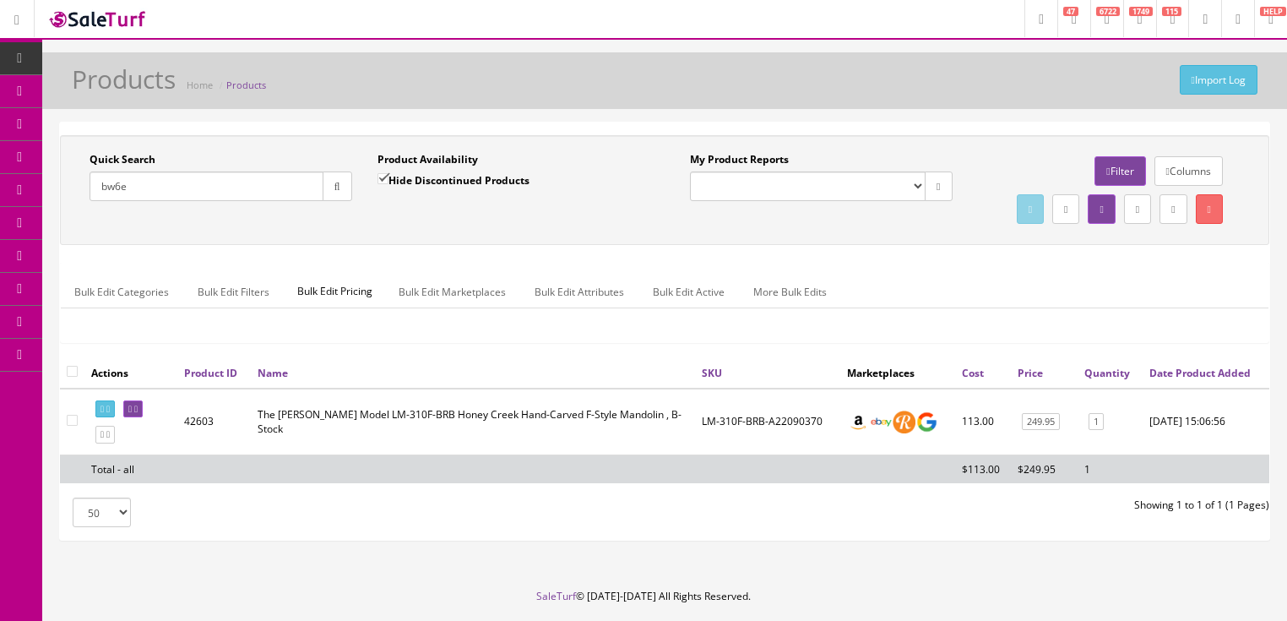
checkbox input "false"
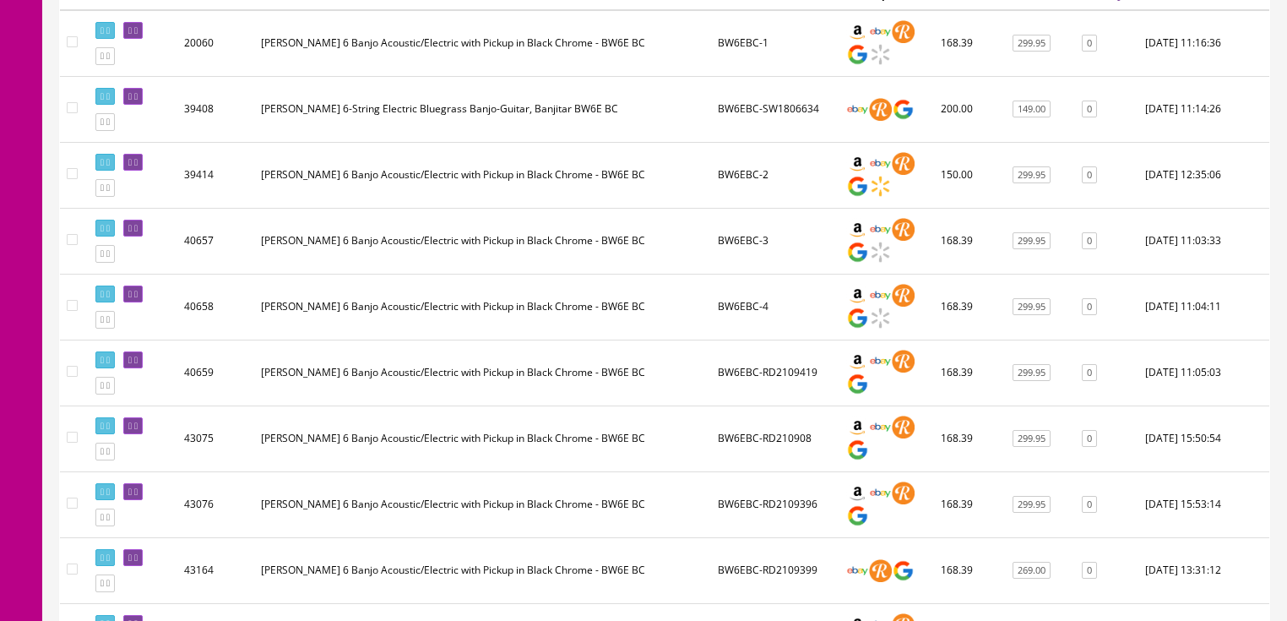
scroll to position [405, 0]
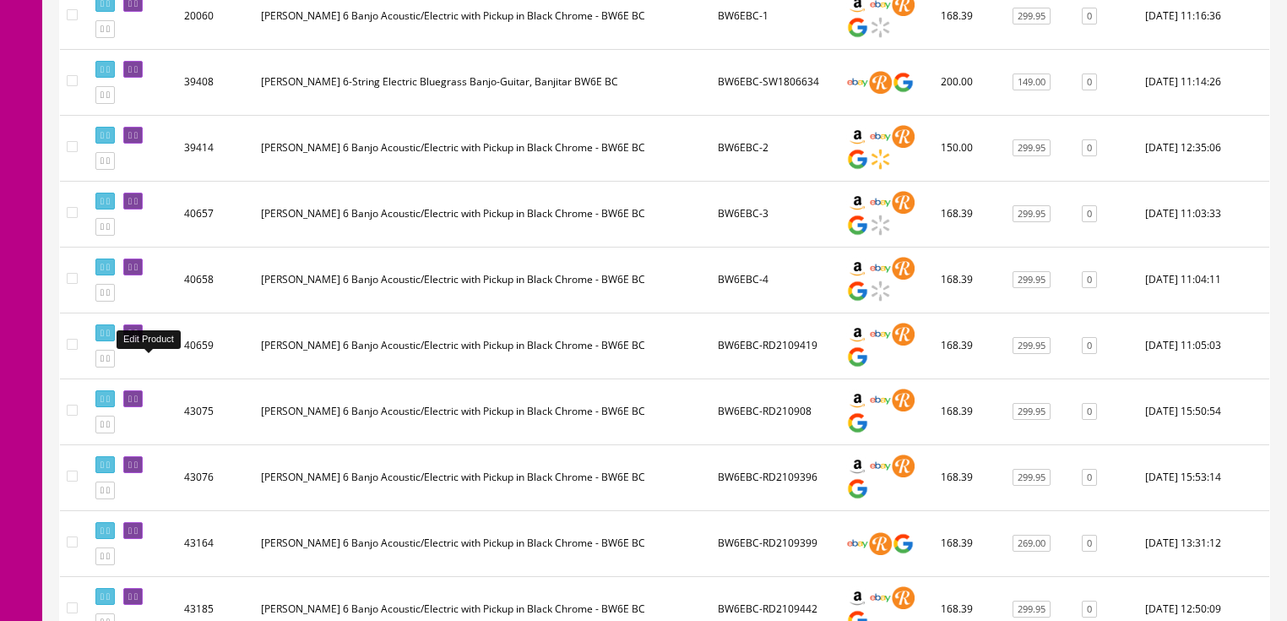
click at [138, 338] on icon at bounding box center [135, 332] width 3 height 9
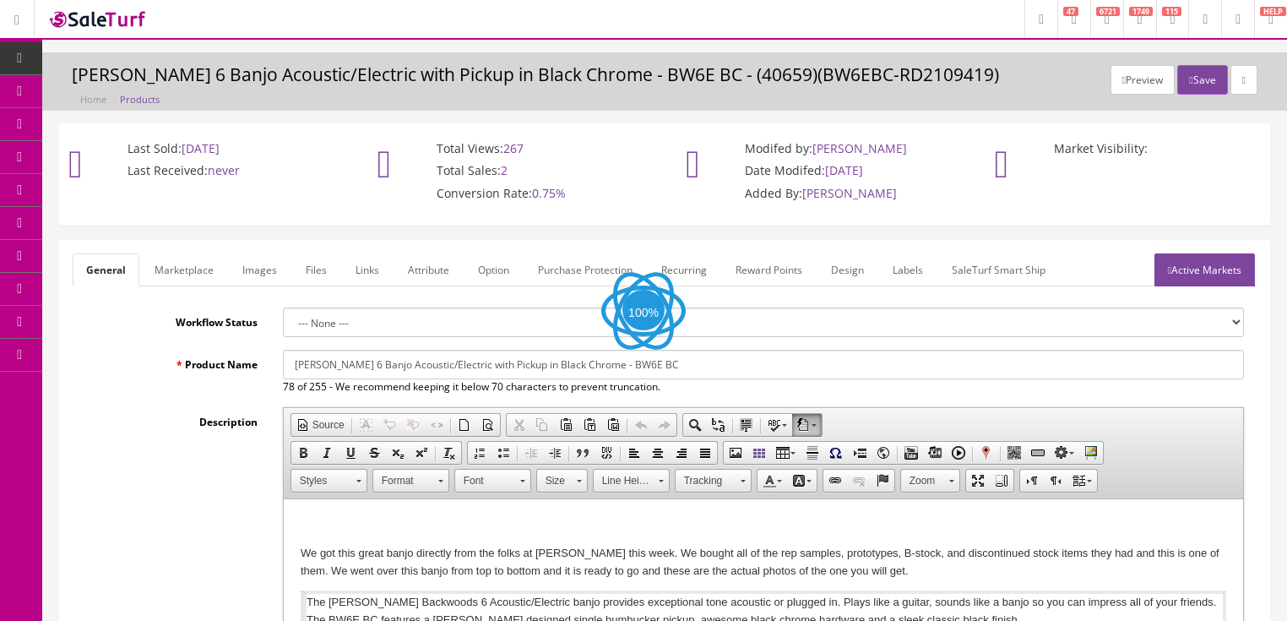
click at [260, 274] on link "Images" at bounding box center [260, 269] width 62 height 33
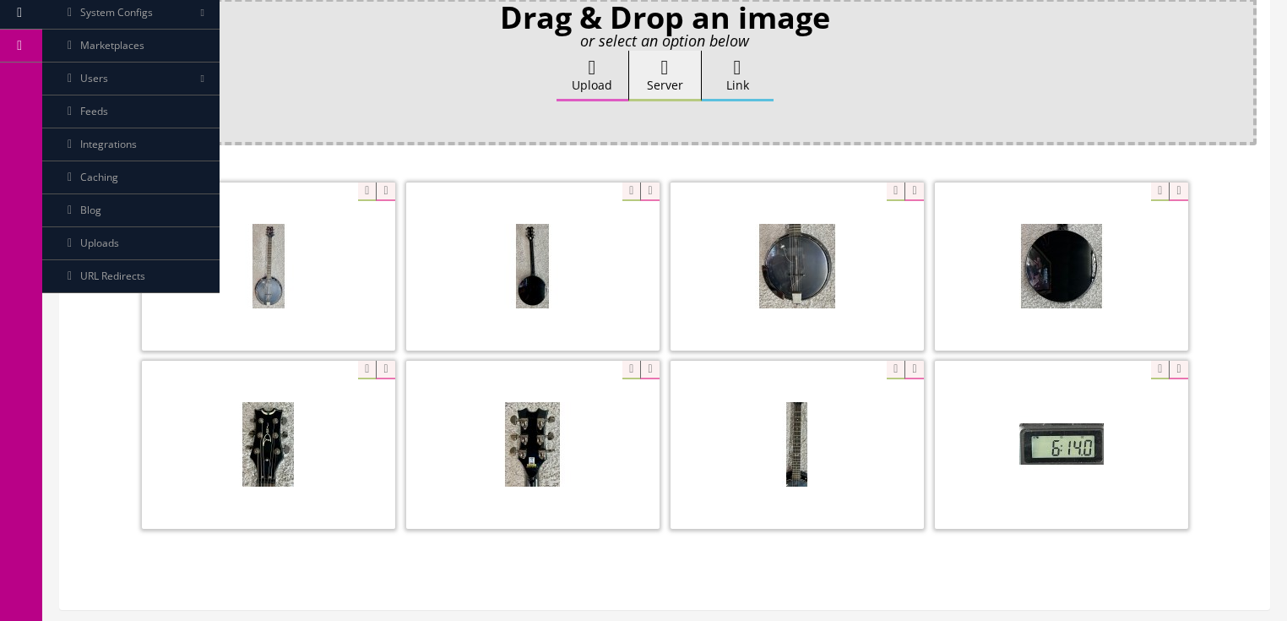
scroll to position [338, 0]
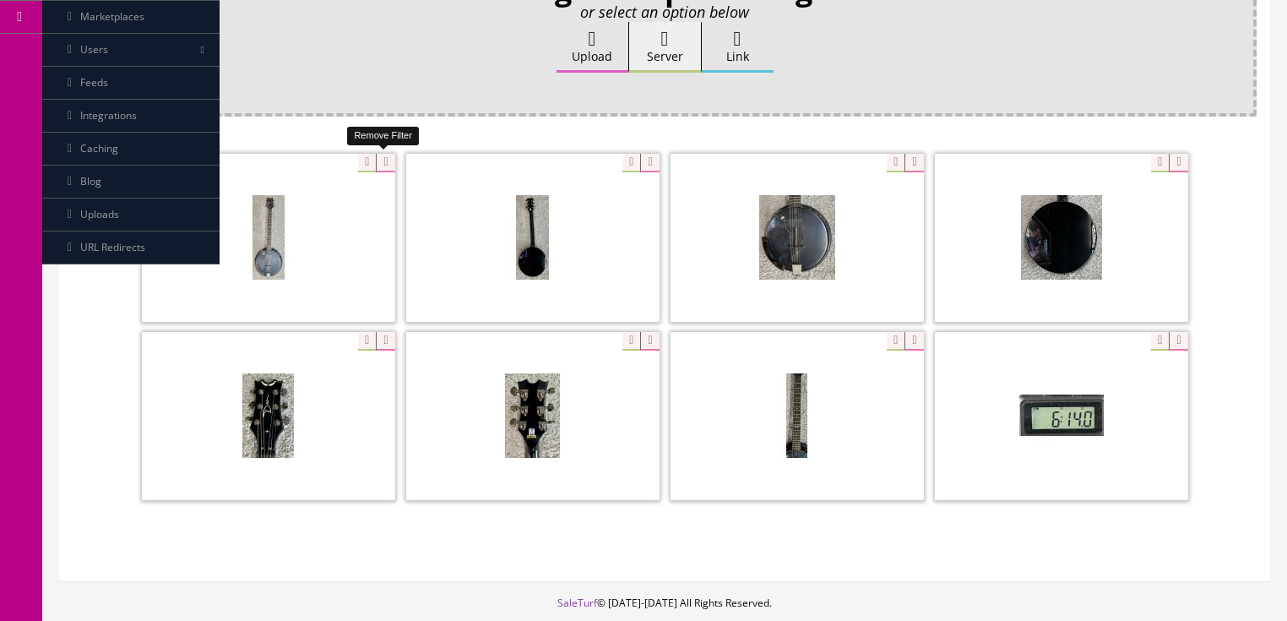
click at [378, 163] on icon at bounding box center [385, 163] width 19 height 19
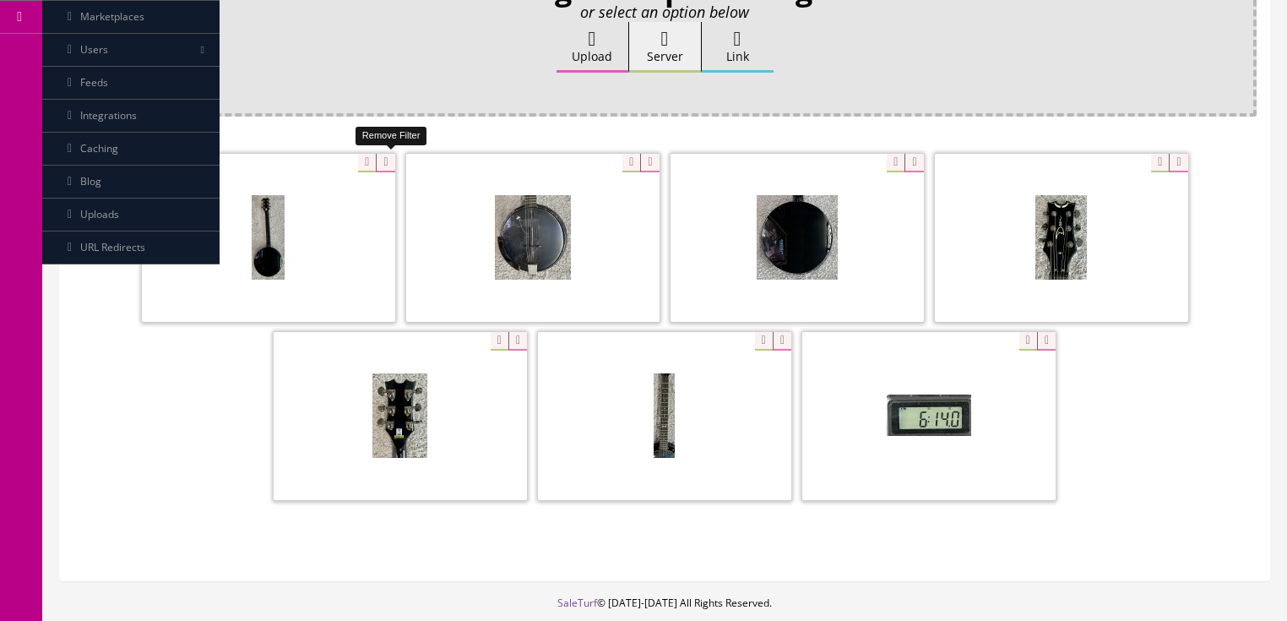
drag, startPoint x: 378, startPoint y: 163, endPoint x: 350, endPoint y: 162, distance: 28.7
click at [377, 163] on icon at bounding box center [385, 163] width 19 height 19
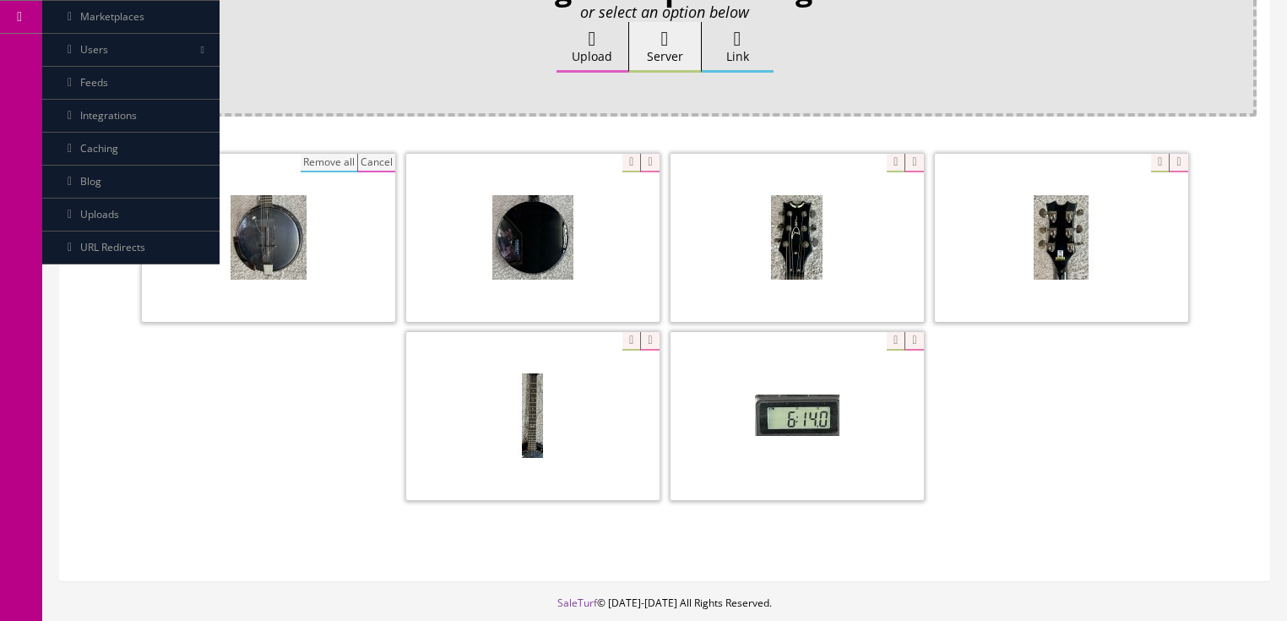
drag, startPoint x: 314, startPoint y: 160, endPoint x: 377, endPoint y: 138, distance: 65.9
click at [314, 160] on button "Remove all" at bounding box center [329, 163] width 57 height 19
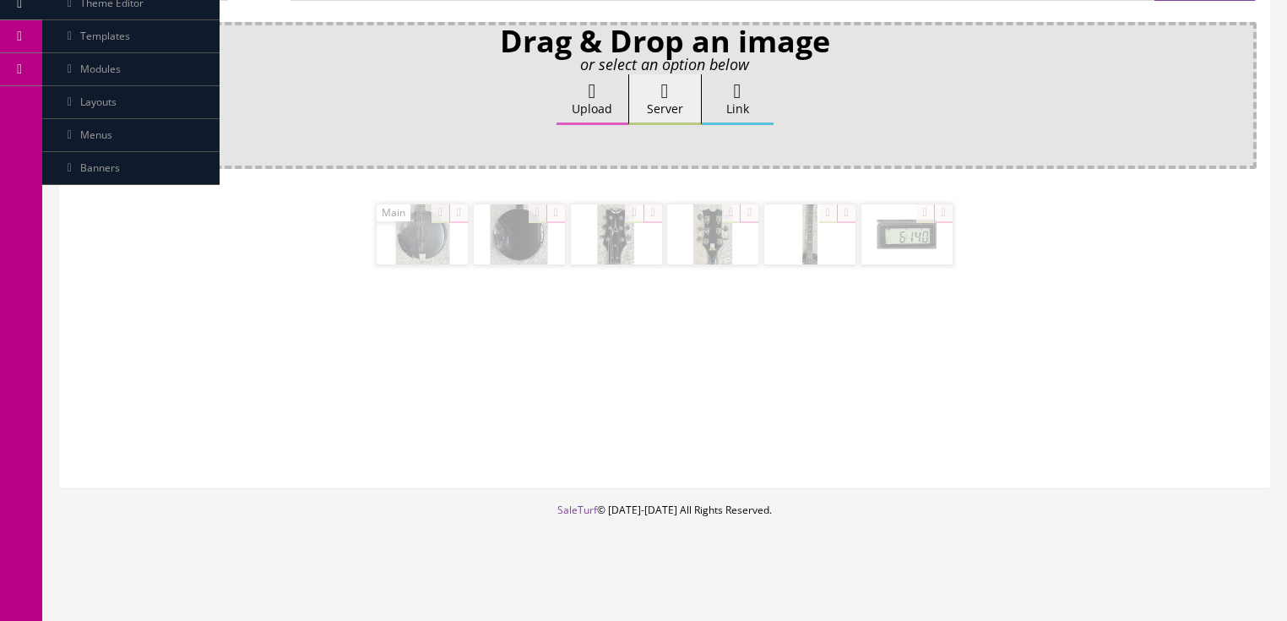
scroll to position [283, 0]
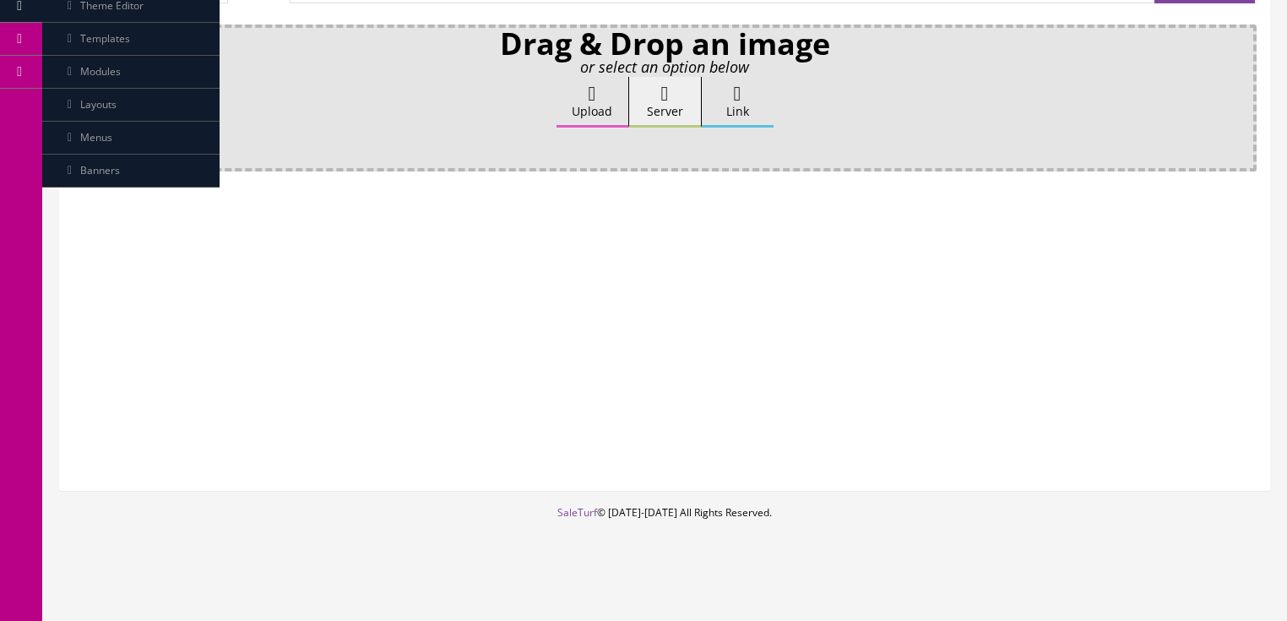
click at [596, 89] on icon at bounding box center [592, 94] width 8 height 20
click at [84, 89] on input "Upload" at bounding box center [84, 85] width 0 height 17
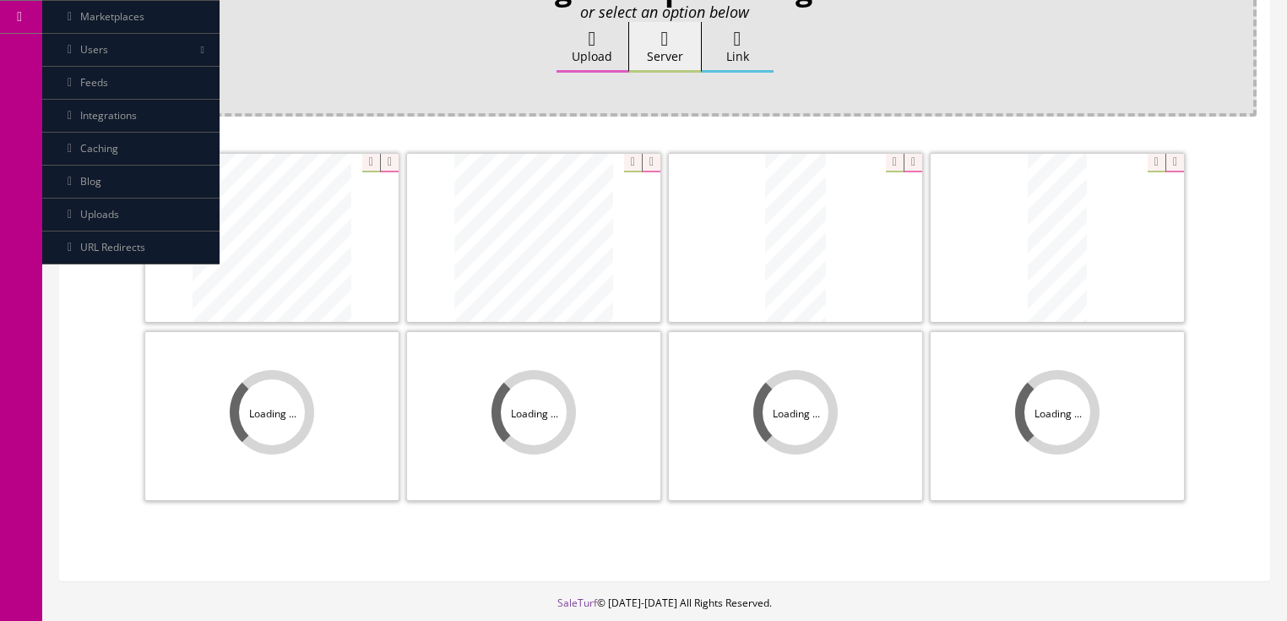
scroll to position [426, 0]
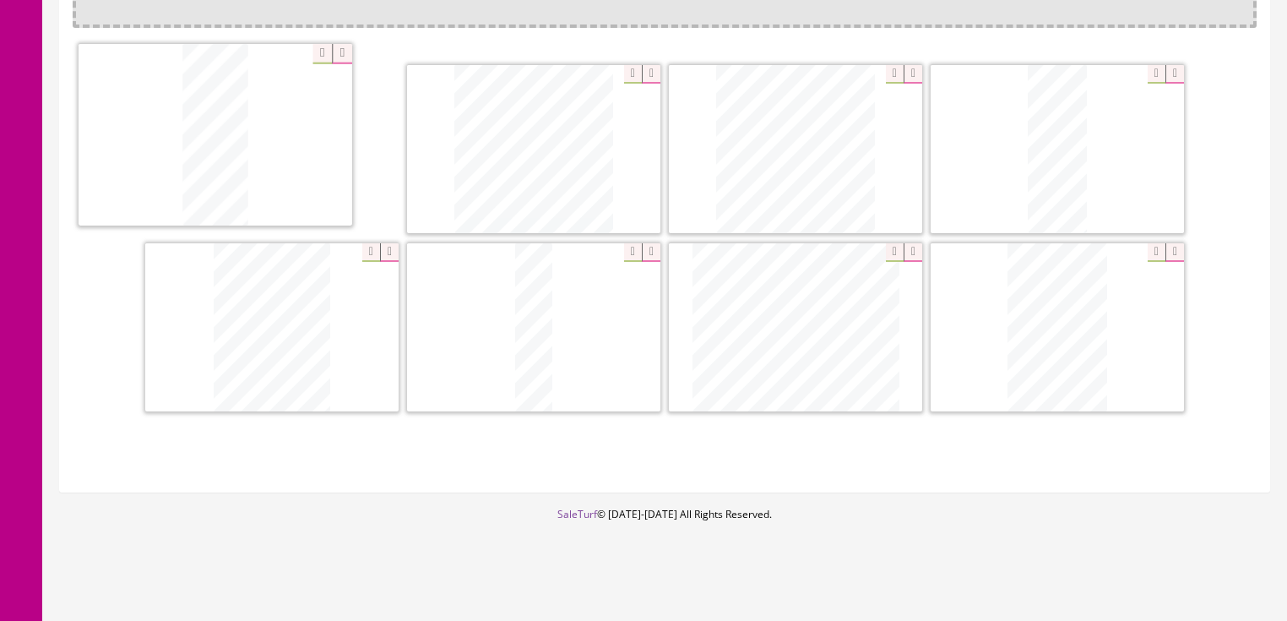
drag, startPoint x: 810, startPoint y: 180, endPoint x: 250, endPoint y: 177, distance: 559.8
drag, startPoint x: 1028, startPoint y: 166, endPoint x: 513, endPoint y: 185, distance: 515.4
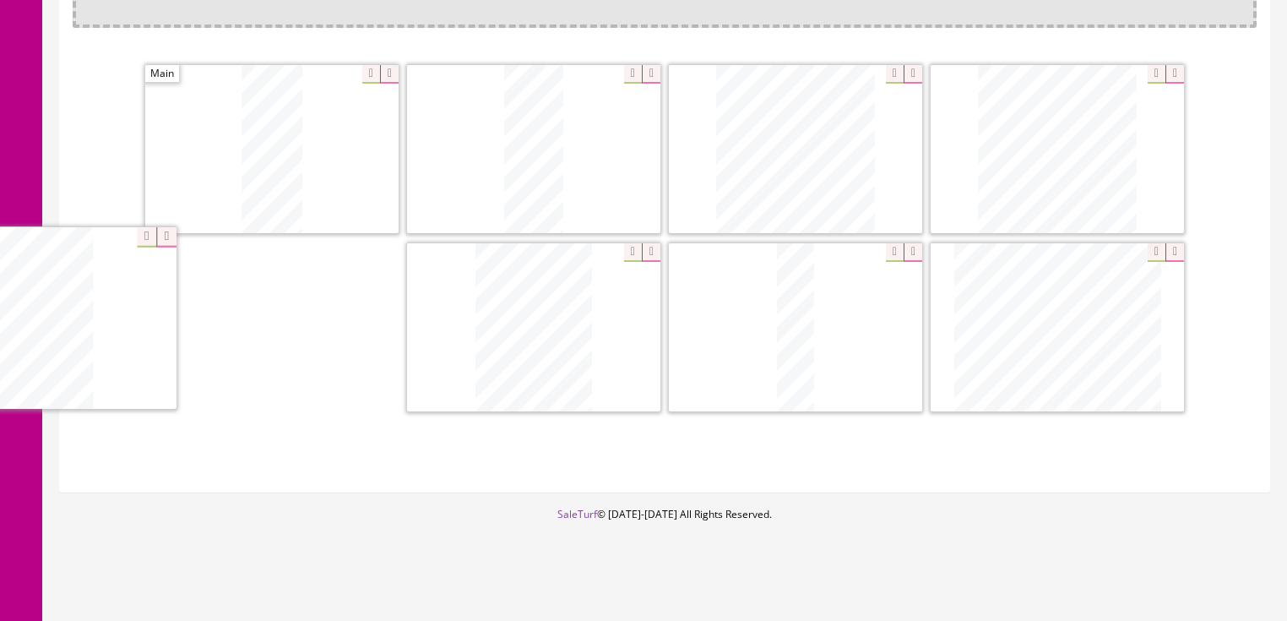
drag, startPoint x: 1026, startPoint y: 323, endPoint x: 114, endPoint y: 338, distance: 912.0
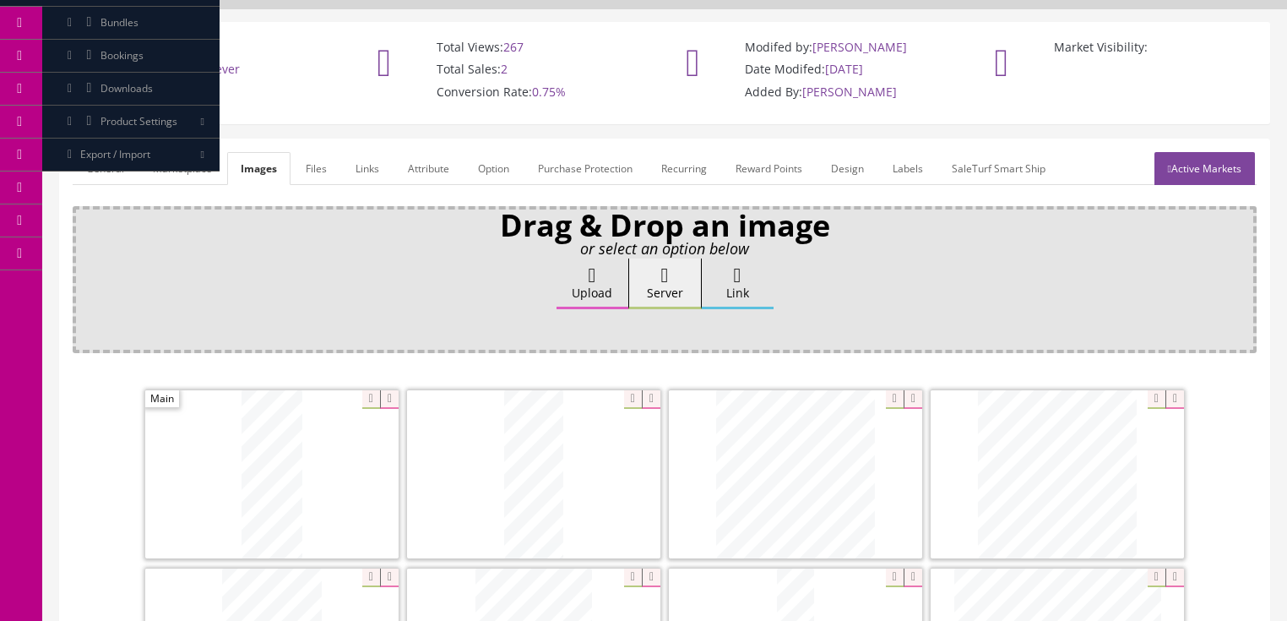
scroll to position [89, 0]
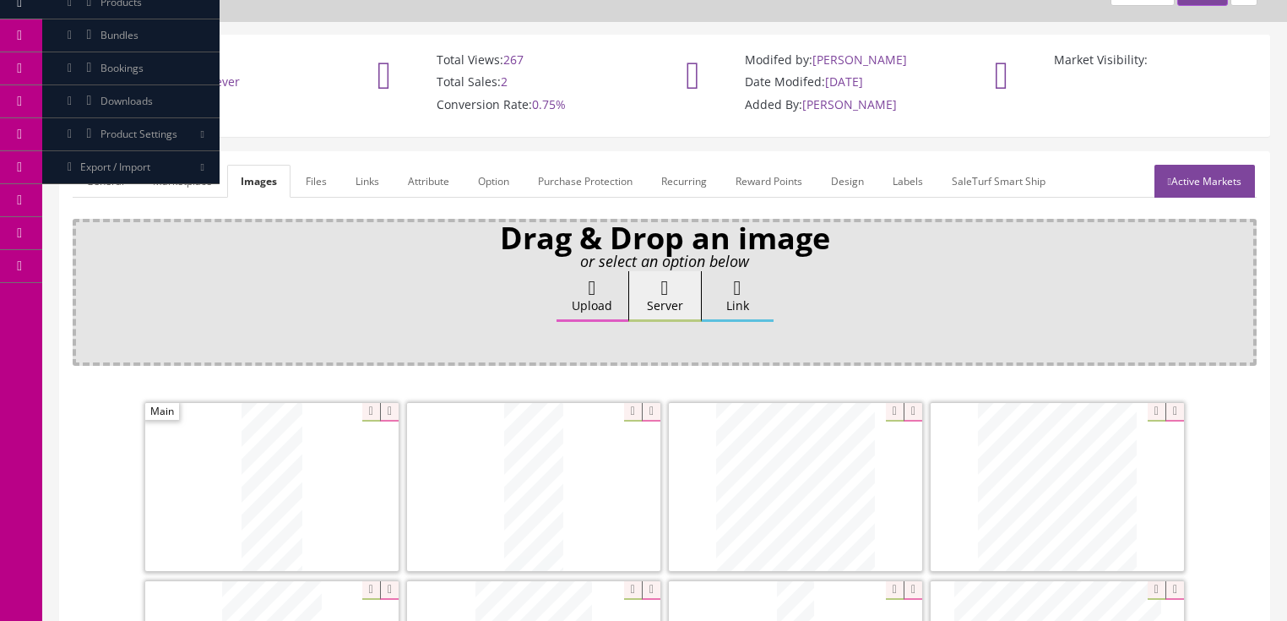
click at [94, 186] on link "General" at bounding box center [105, 181] width 65 height 33
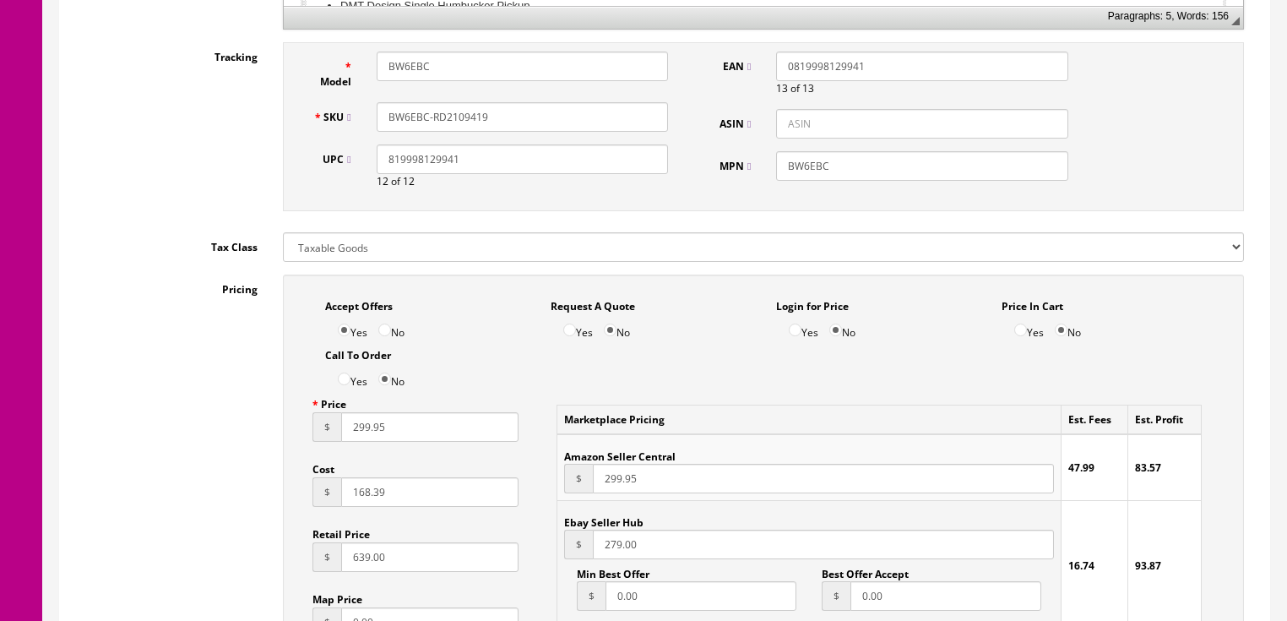
scroll to position [832, 0]
drag, startPoint x: 475, startPoint y: 117, endPoint x: 516, endPoint y: 120, distance: 40.7
click at [516, 120] on input "BW6EBC-RD2109419" at bounding box center [522, 116] width 291 height 30
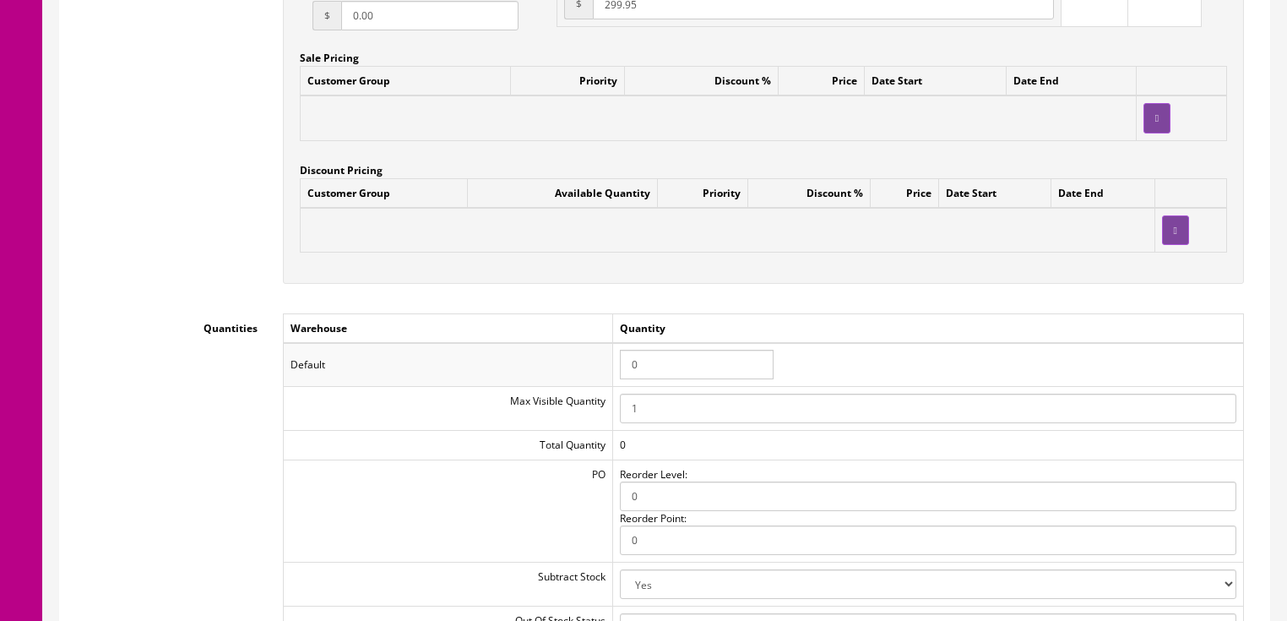
scroll to position [1575, 0]
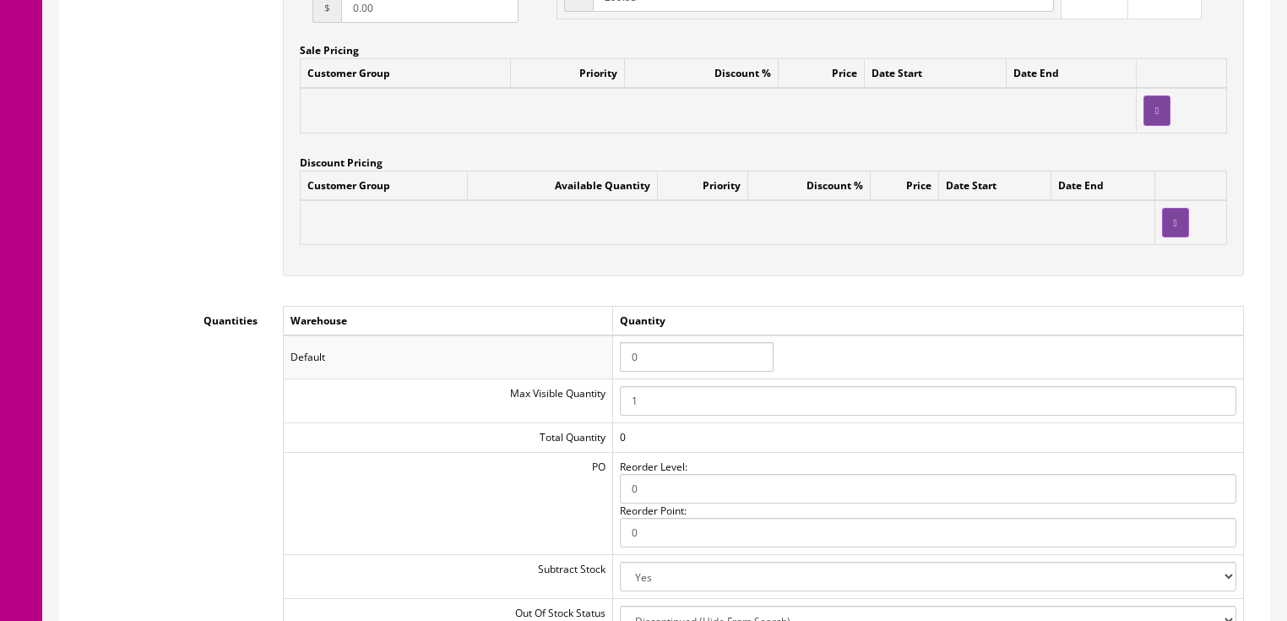
type input "BW6EBC-RD2109445"
drag, startPoint x: 642, startPoint y: 364, endPoint x: 617, endPoint y: 361, distance: 24.6
click at [617, 361] on td "0" at bounding box center [927, 357] width 631 height 44
type input "1"
click at [608, 305] on div "Workflow Status --- None --- Product Name Dean Backwoods 6 Banjo Acoustic/Elect…" at bounding box center [665, 42] width 1184 height 2619
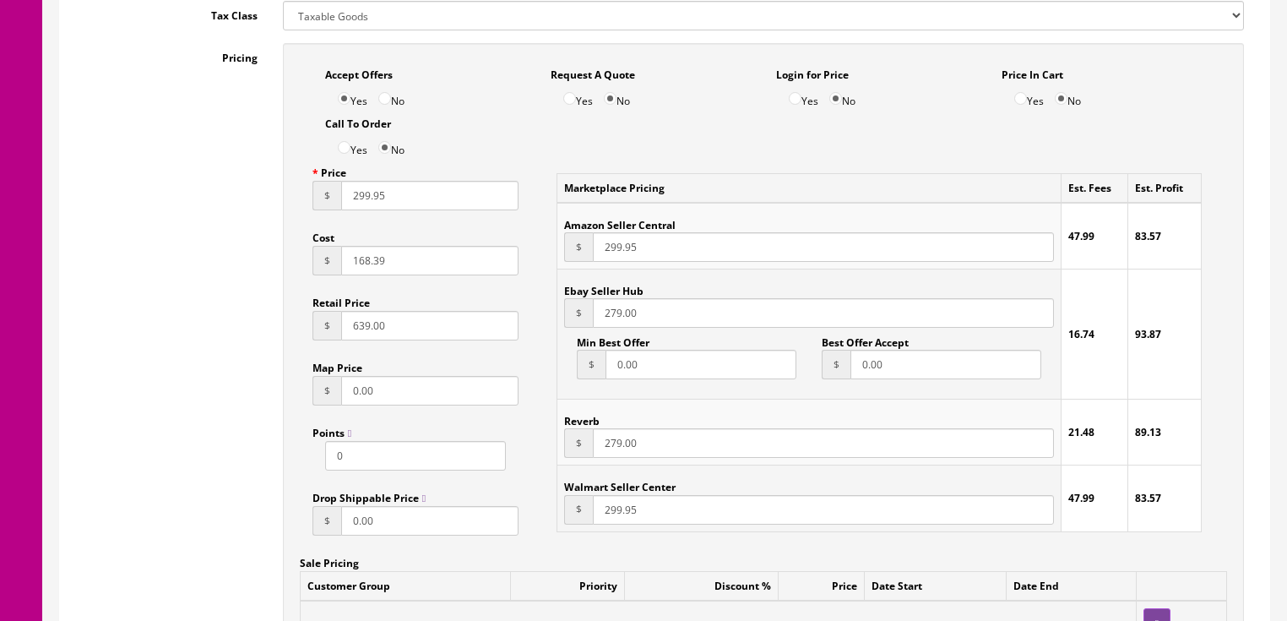
scroll to position [832, 0]
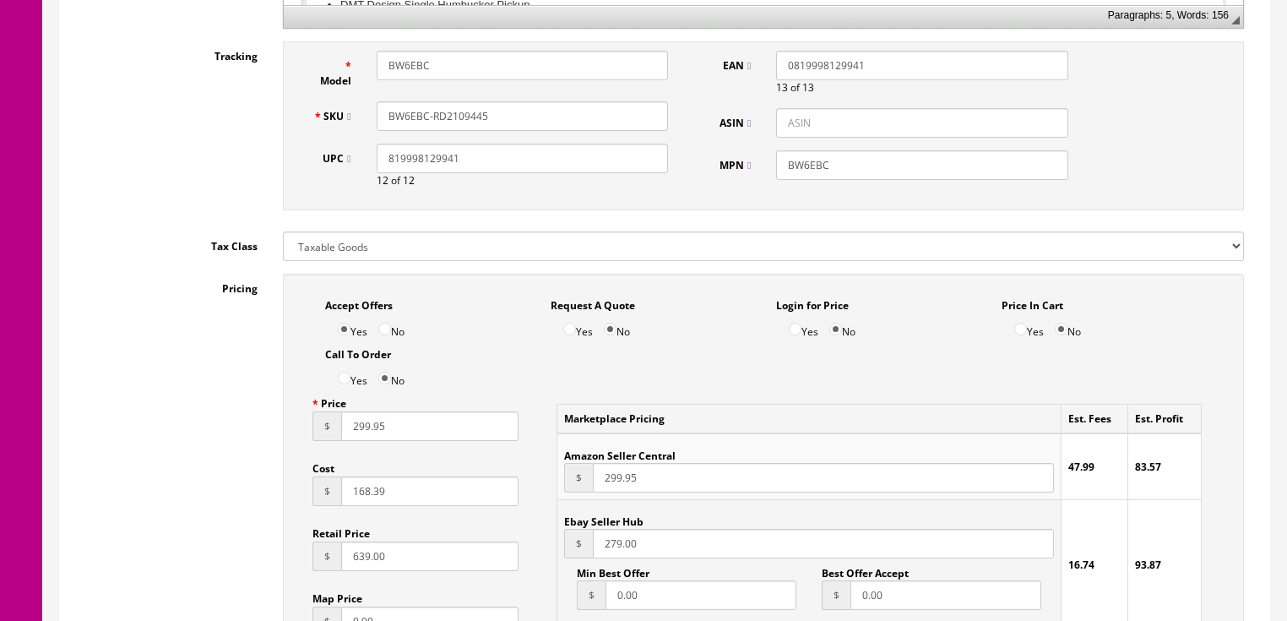
drag, startPoint x: 510, startPoint y: 119, endPoint x: 371, endPoint y: 125, distance: 139.4
click at [364, 131] on div "SKU BW6EBC-RD2109445" at bounding box center [491, 116] width 381 height 30
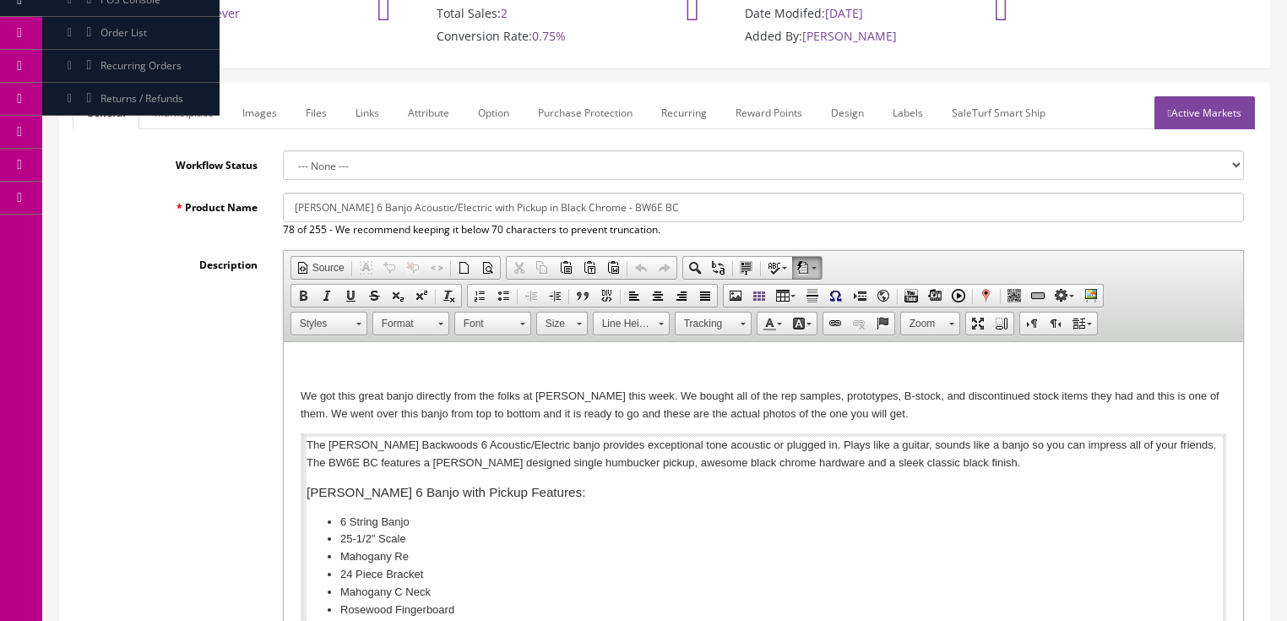
scroll to position [156, 0]
click at [1180, 122] on link "Active Markets" at bounding box center [1204, 113] width 100 height 33
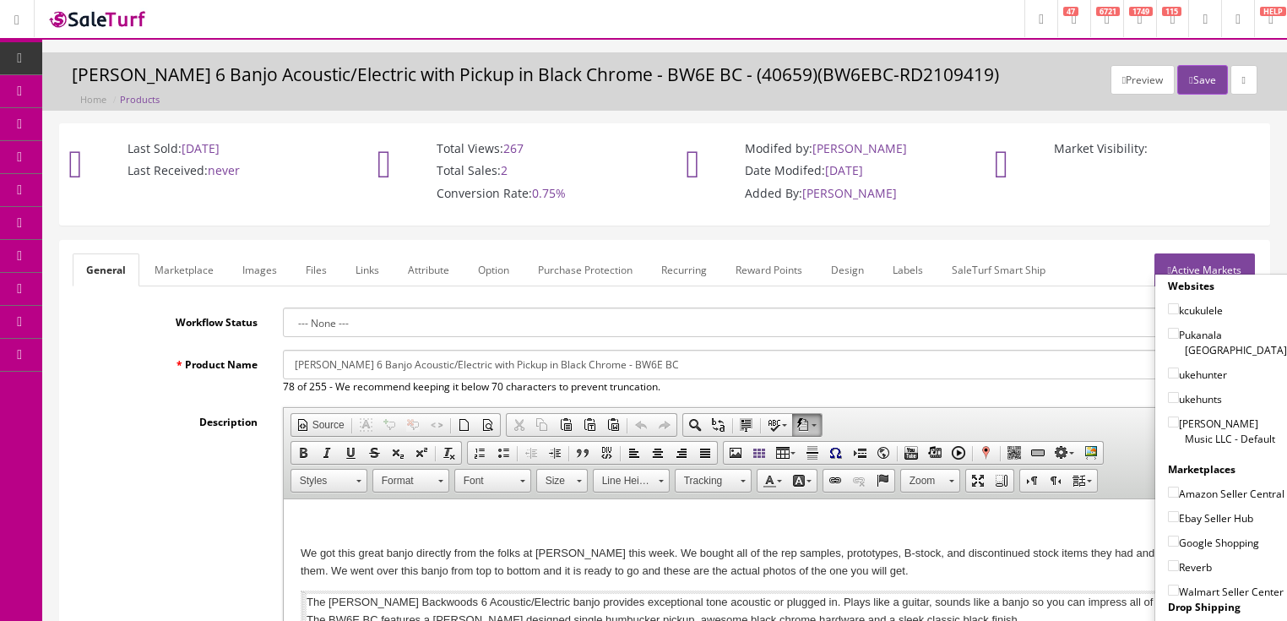
scroll to position [0, 0]
click at [1191, 68] on button "Save" at bounding box center [1202, 80] width 50 height 30
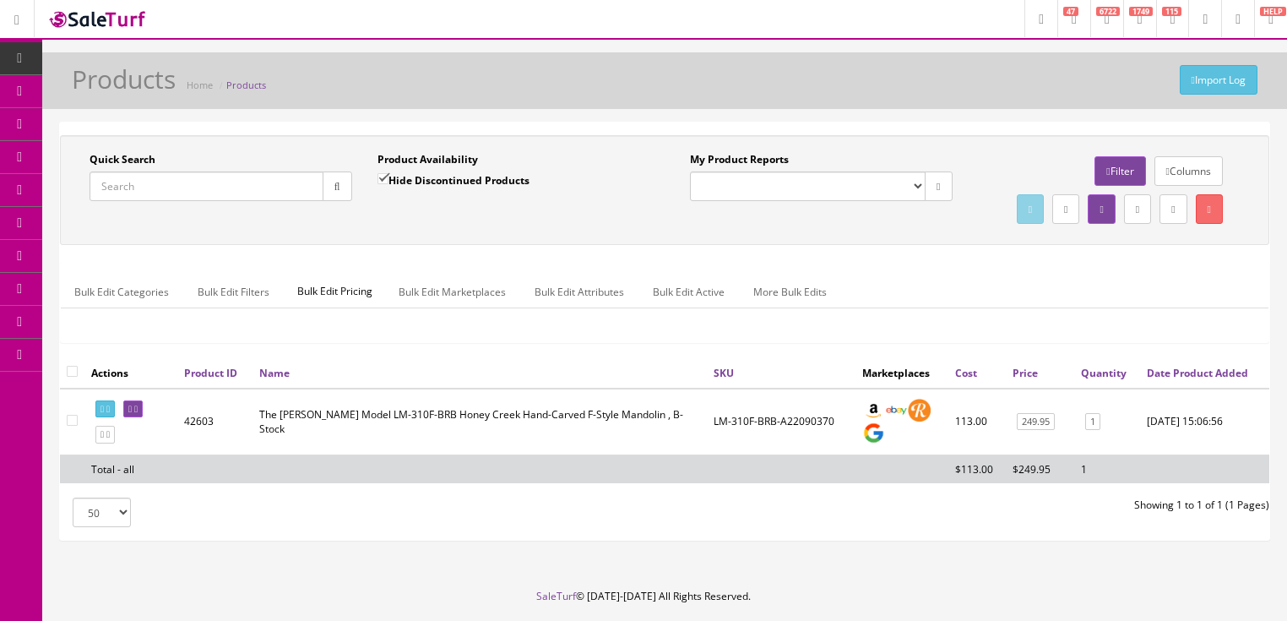
click at [226, 192] on input "Quick Search" at bounding box center [206, 186] width 234 height 30
paste input "BW6EBC-RD2109445"
click at [339, 189] on icon "button" at bounding box center [337, 187] width 6 height 10
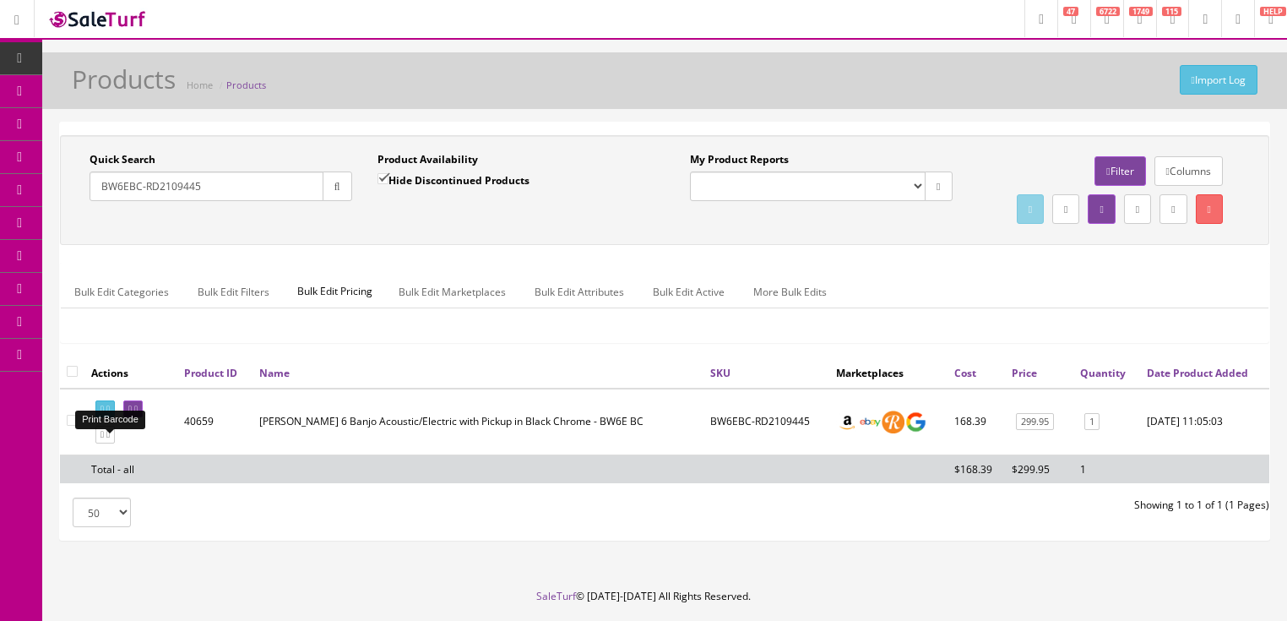
click at [104, 414] on icon at bounding box center [101, 408] width 3 height 9
drag, startPoint x: 206, startPoint y: 200, endPoint x: 79, endPoint y: 237, distance: 132.8
click at [78, 228] on div "Quick Search BW6EBC-RD2109445 Date From Product Availability Hide Discontinued …" at bounding box center [664, 190] width 1201 height 76
type input "cscpc"
click at [382, 176] on input "Hide Discontinued Products" at bounding box center [382, 178] width 11 height 11
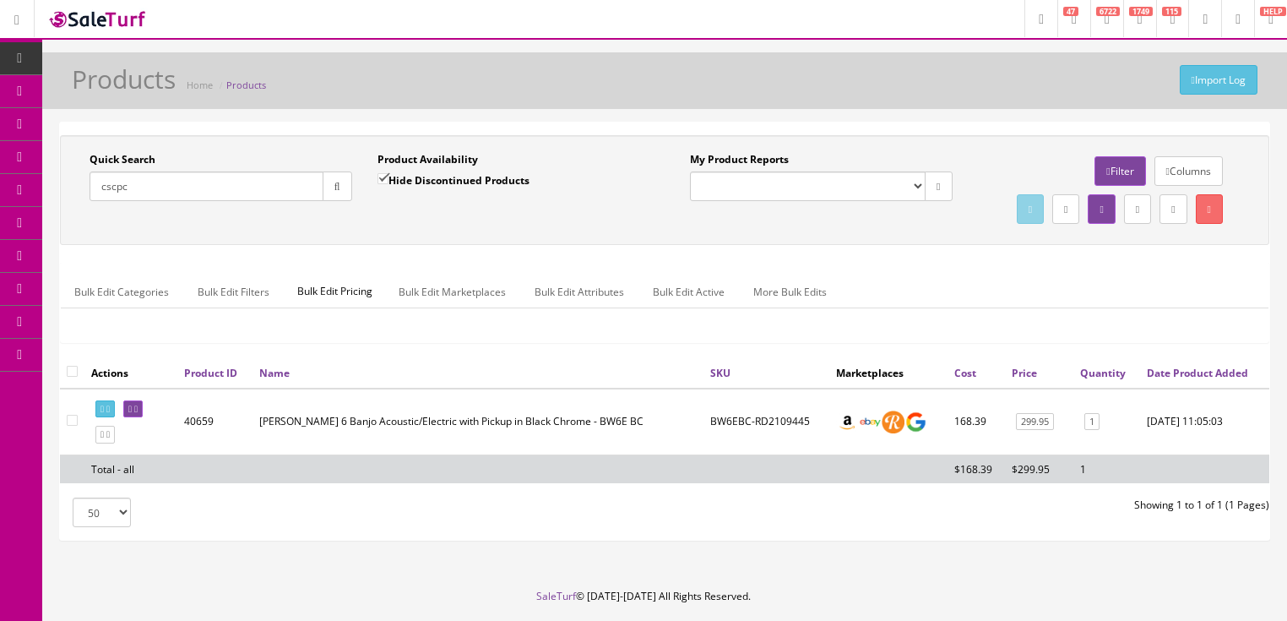
checkbox input "false"
click at [143, 418] on link at bounding box center [132, 409] width 19 height 18
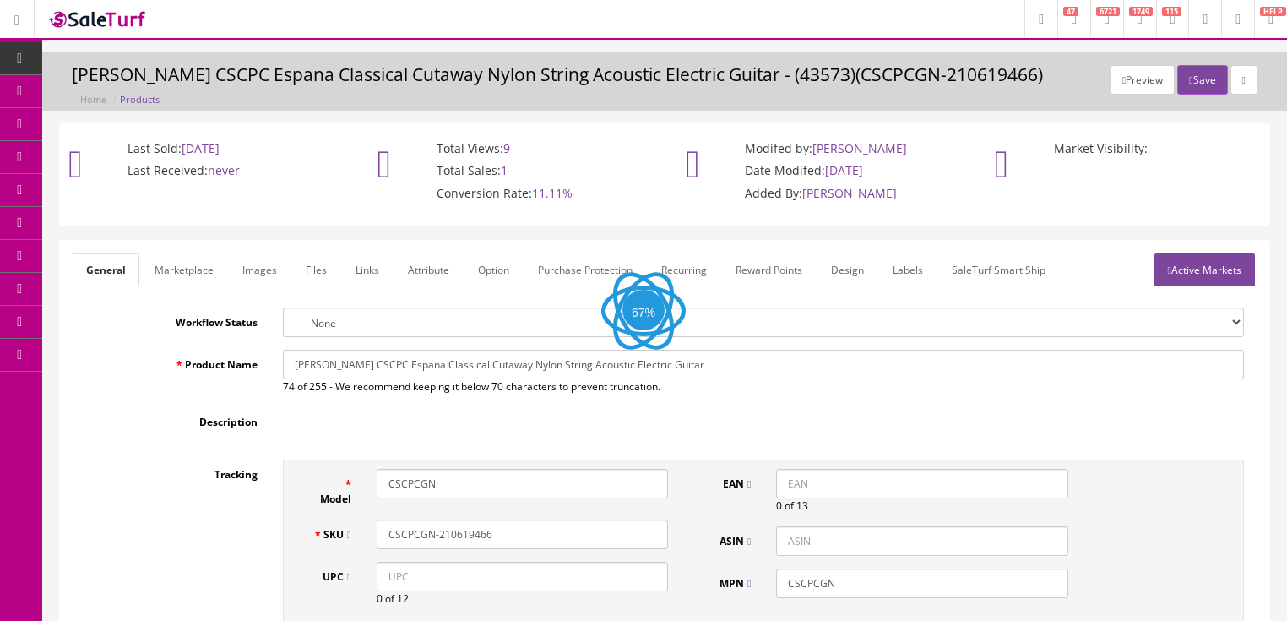
click at [260, 270] on link "Images" at bounding box center [260, 269] width 62 height 33
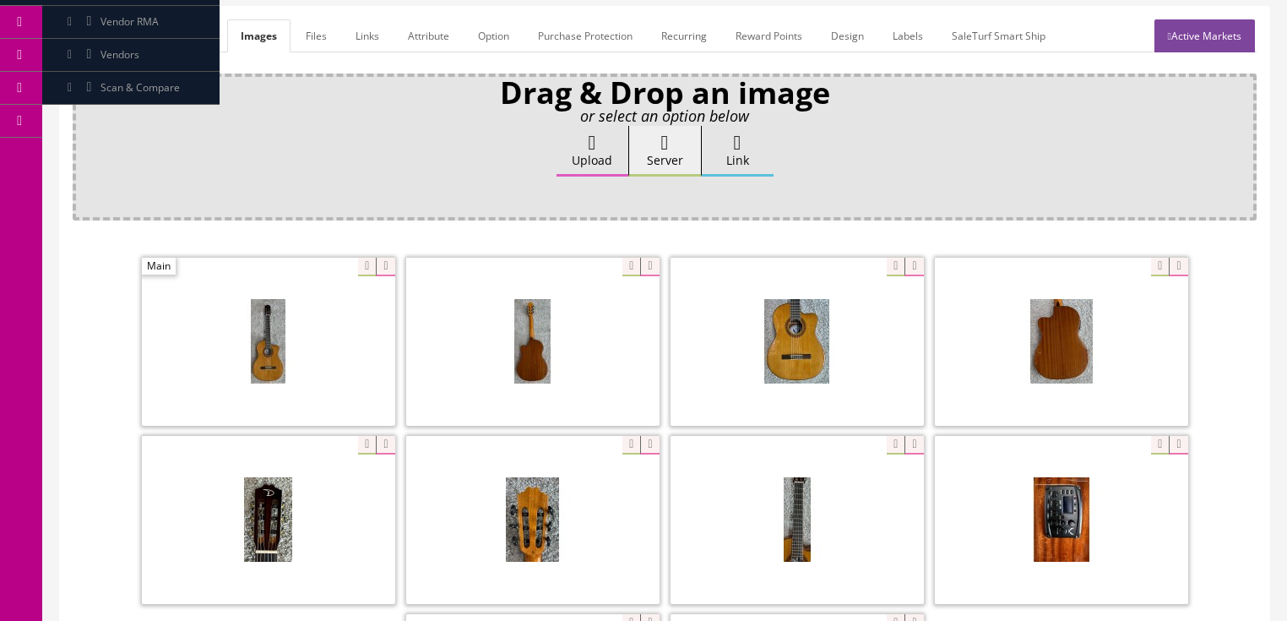
scroll to position [270, 0]
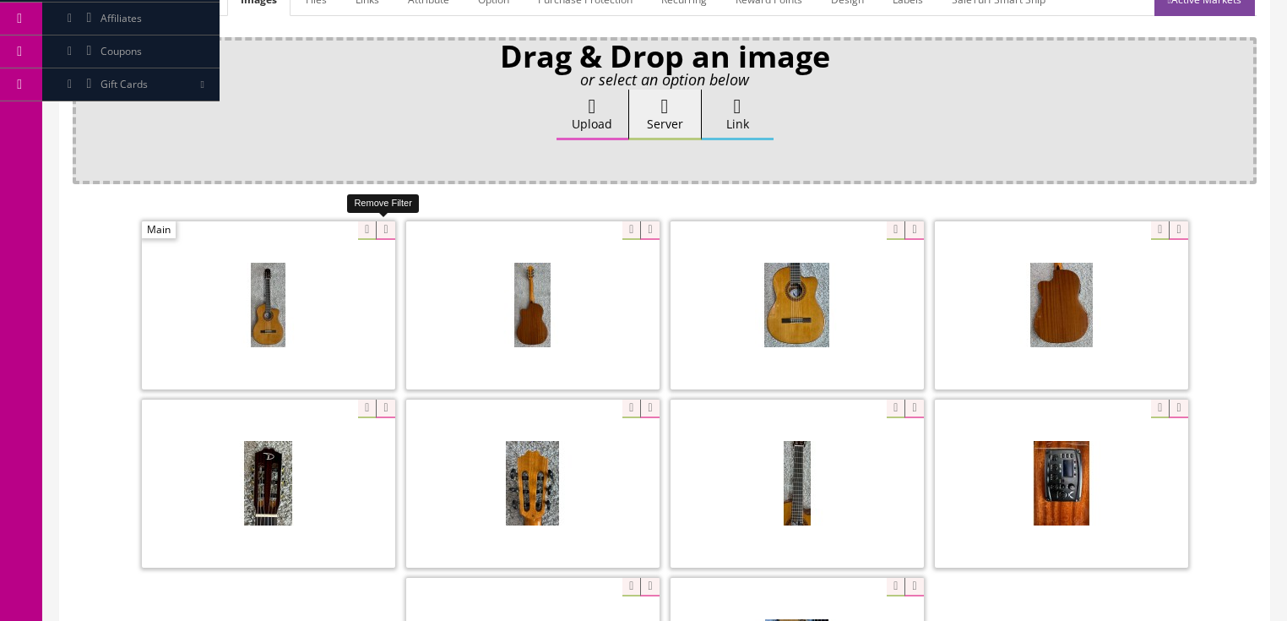
click at [383, 224] on icon at bounding box center [385, 230] width 19 height 19
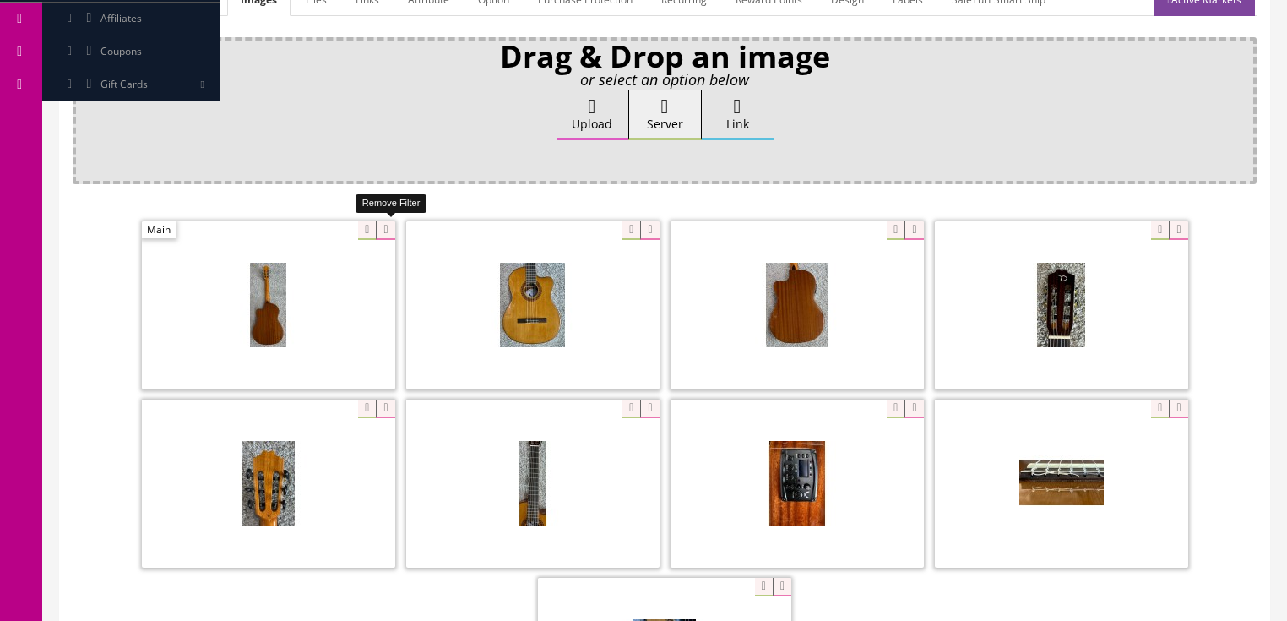
drag, startPoint x: 383, startPoint y: 224, endPoint x: 354, endPoint y: 231, distance: 30.3
click at [382, 224] on icon at bounding box center [385, 230] width 19 height 19
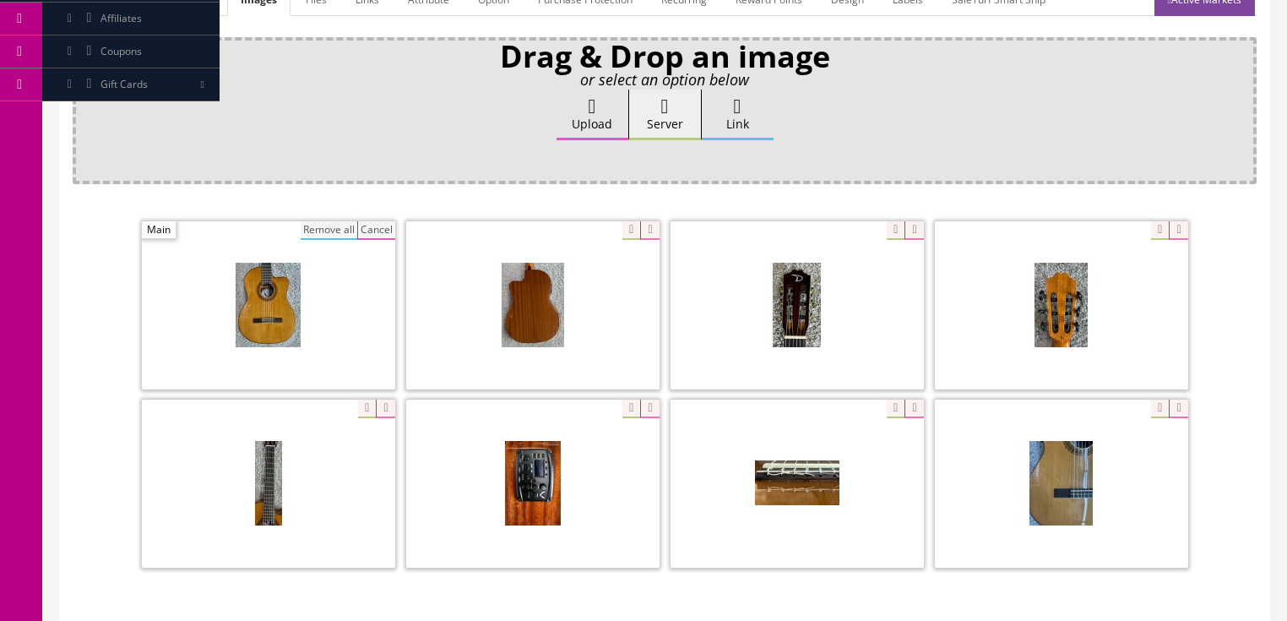
click at [334, 232] on button "Remove all" at bounding box center [329, 230] width 57 height 19
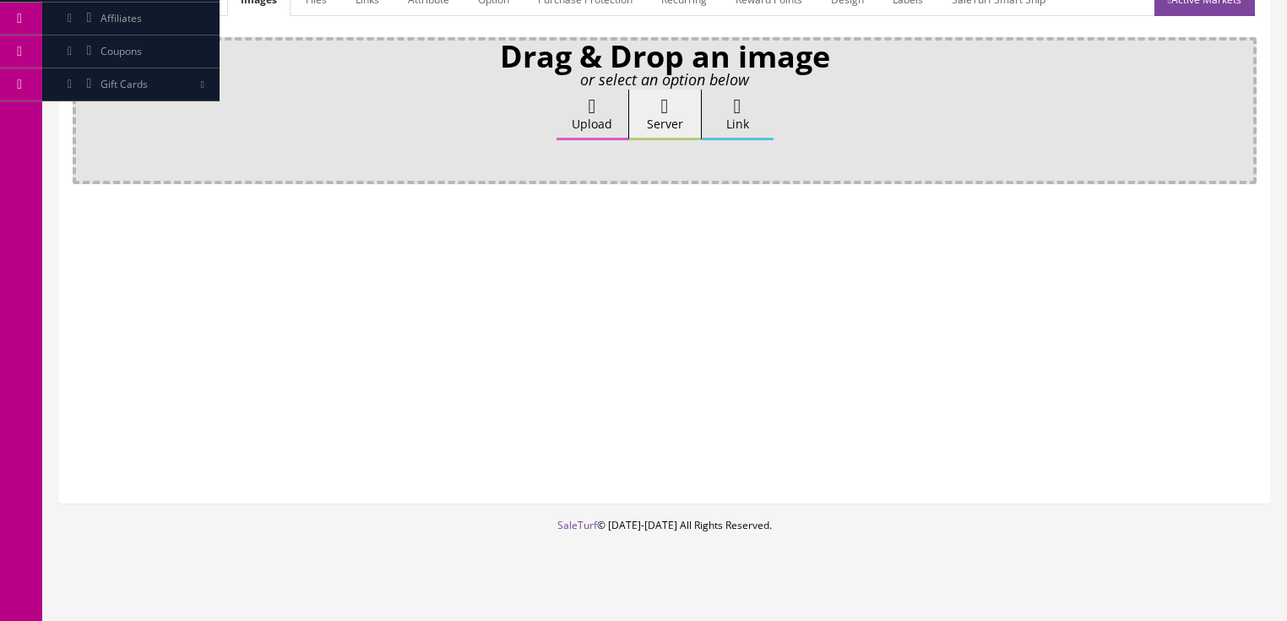
click at [563, 131] on label "Upload" at bounding box center [592, 114] width 72 height 51
click at [84, 106] on input "Upload" at bounding box center [84, 97] width 0 height 17
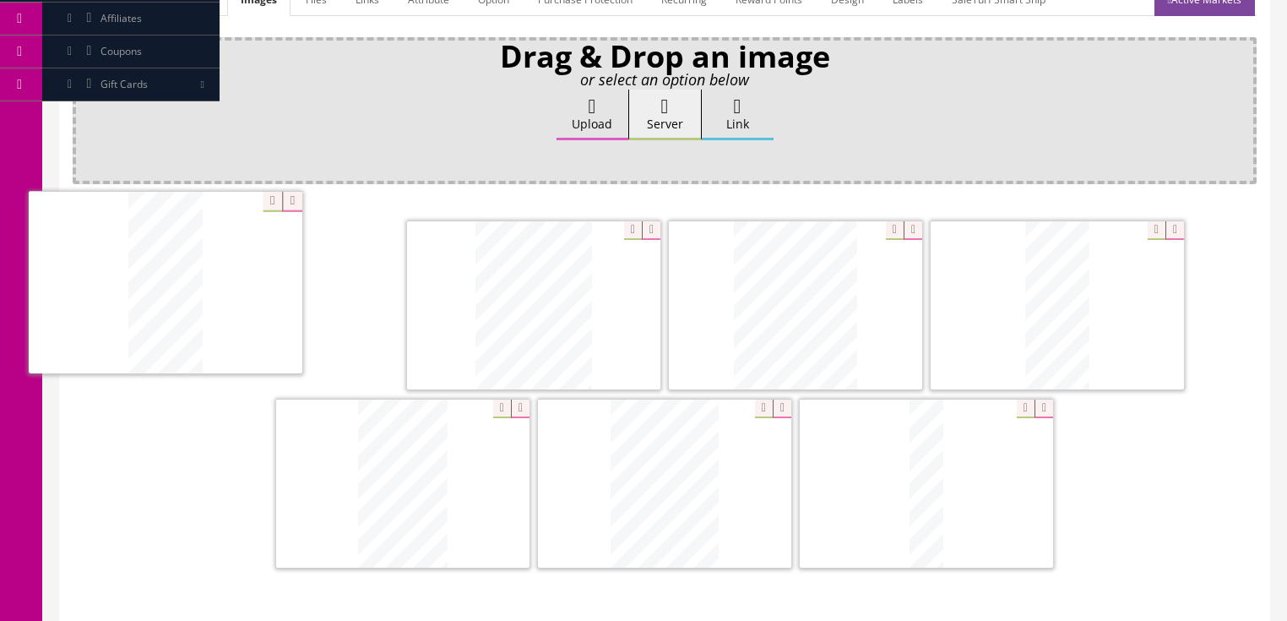
drag, startPoint x: 557, startPoint y: 344, endPoint x: 648, endPoint y: 359, distance: 91.5
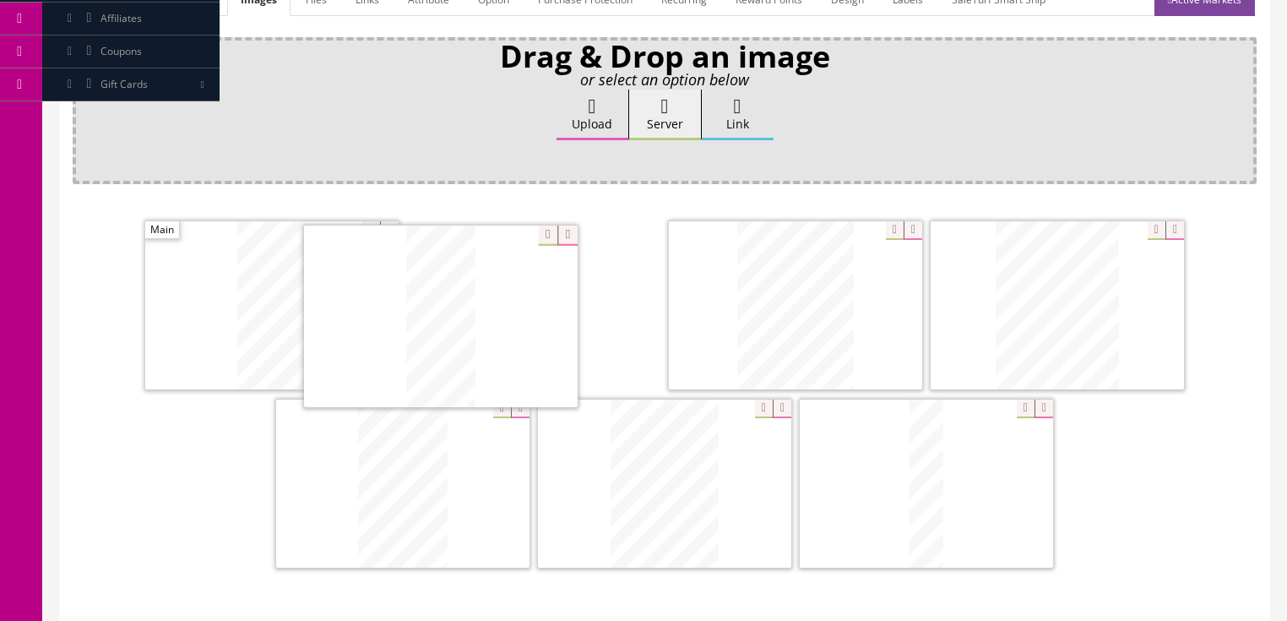
drag, startPoint x: 1033, startPoint y: 344, endPoint x: 491, endPoint y: 334, distance: 542.1
drag, startPoint x: 821, startPoint y: 314, endPoint x: 755, endPoint y: 308, distance: 66.1
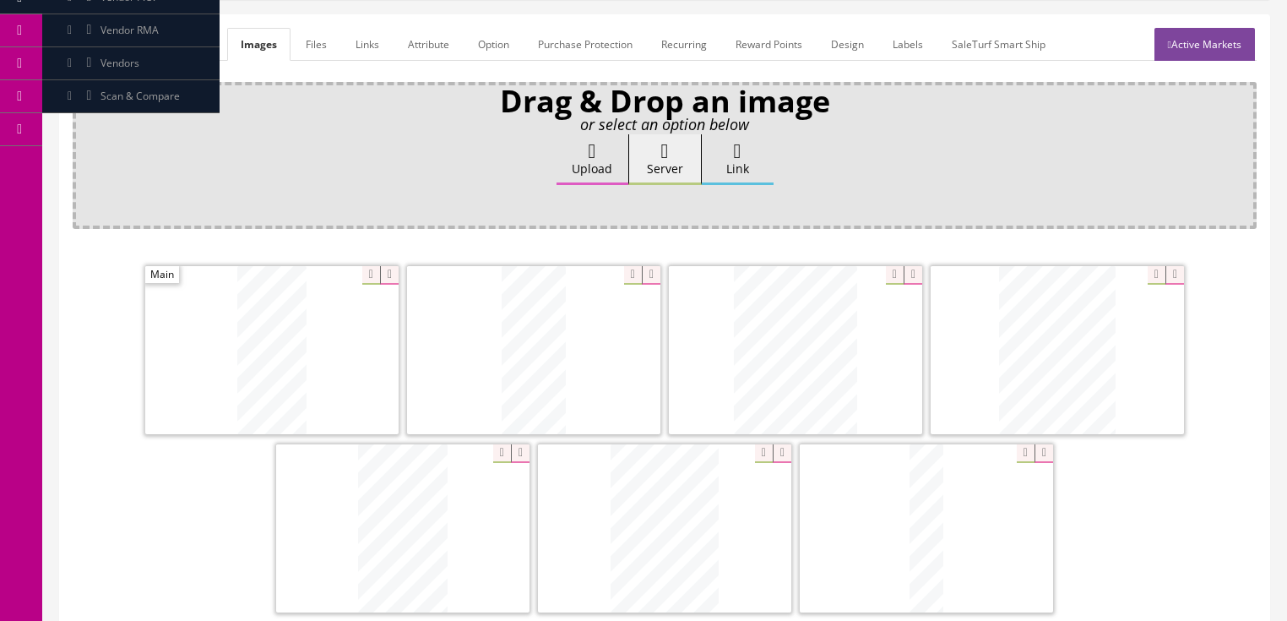
scroll to position [203, 0]
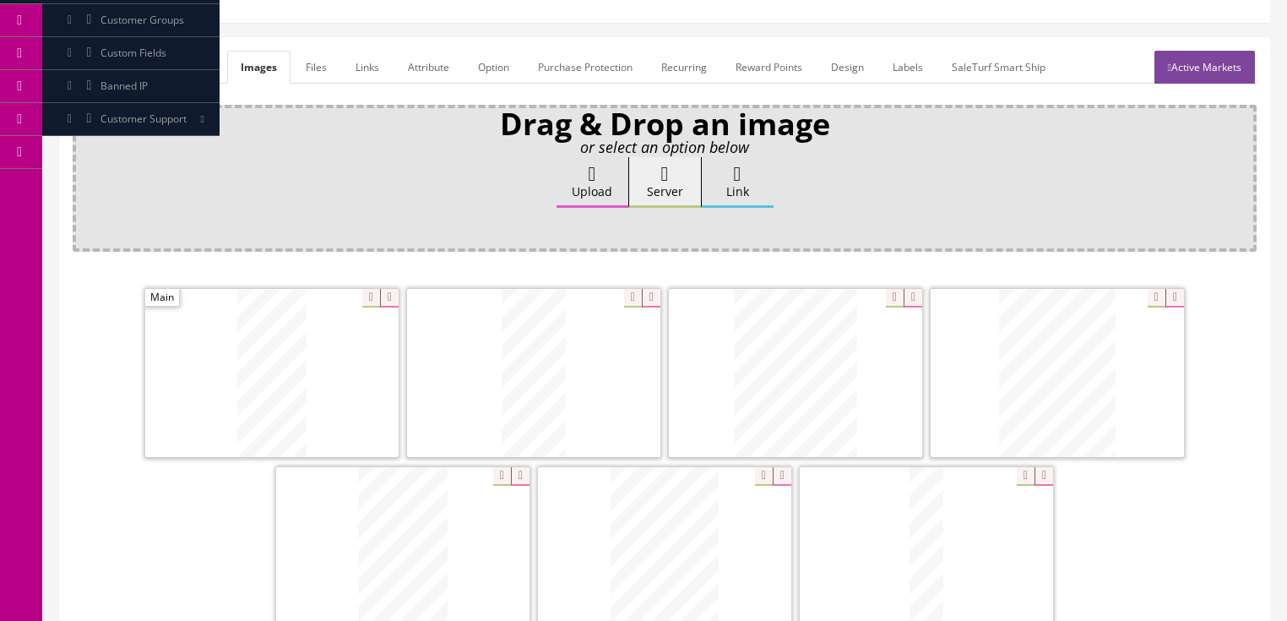
click at [1195, 61] on link "Active Markets" at bounding box center [1204, 67] width 100 height 33
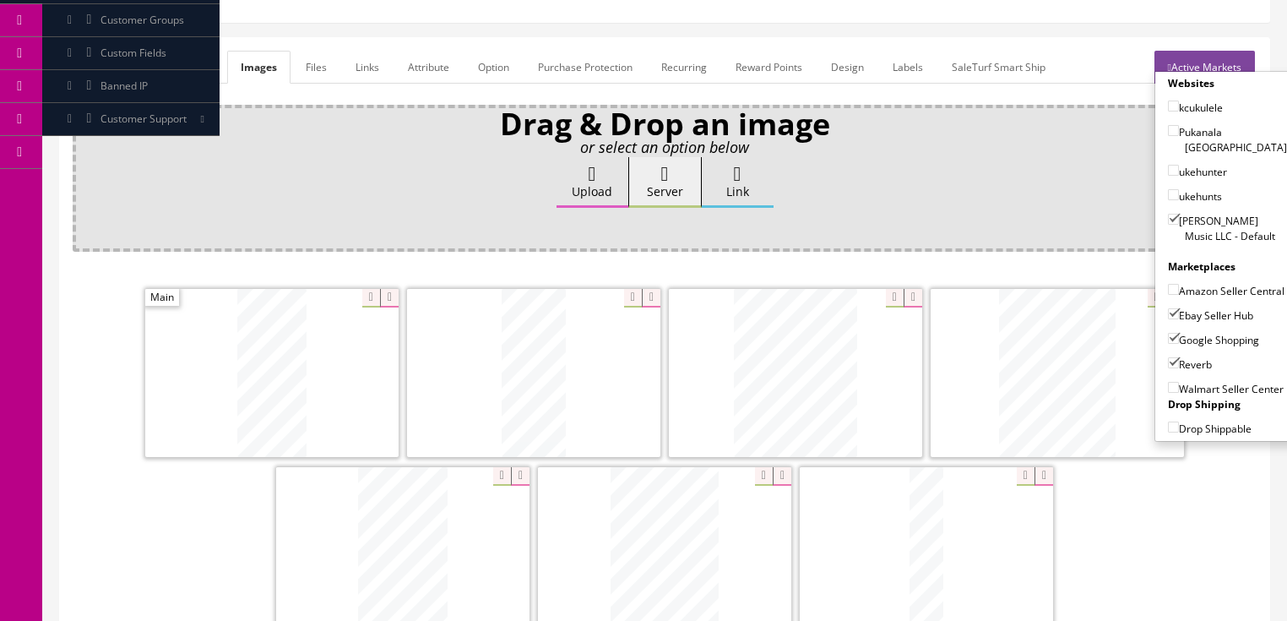
click at [1168, 284] on input"] "Amazon Seller Central" at bounding box center [1173, 289] width 11 height 11
checkbox input"] "true"
click at [1200, 68] on link "Active Markets" at bounding box center [1204, 67] width 100 height 33
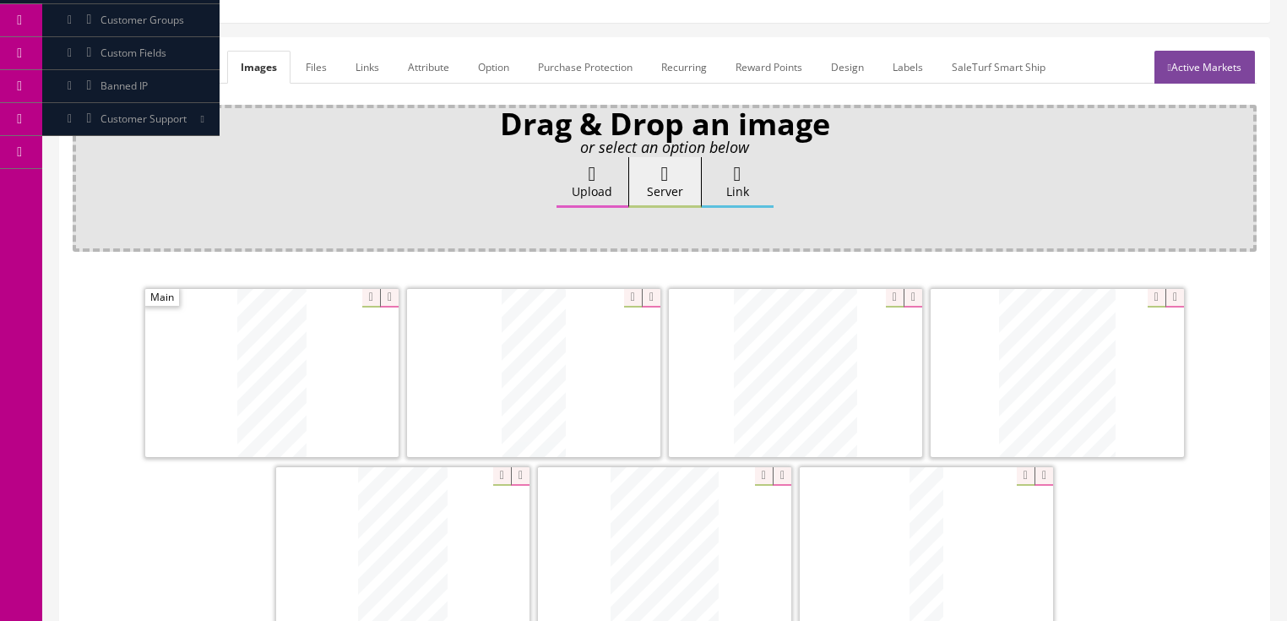
drag, startPoint x: 95, startPoint y: 65, endPoint x: 105, endPoint y: 117, distance: 52.5
click at [95, 67] on link "General" at bounding box center [105, 67] width 65 height 33
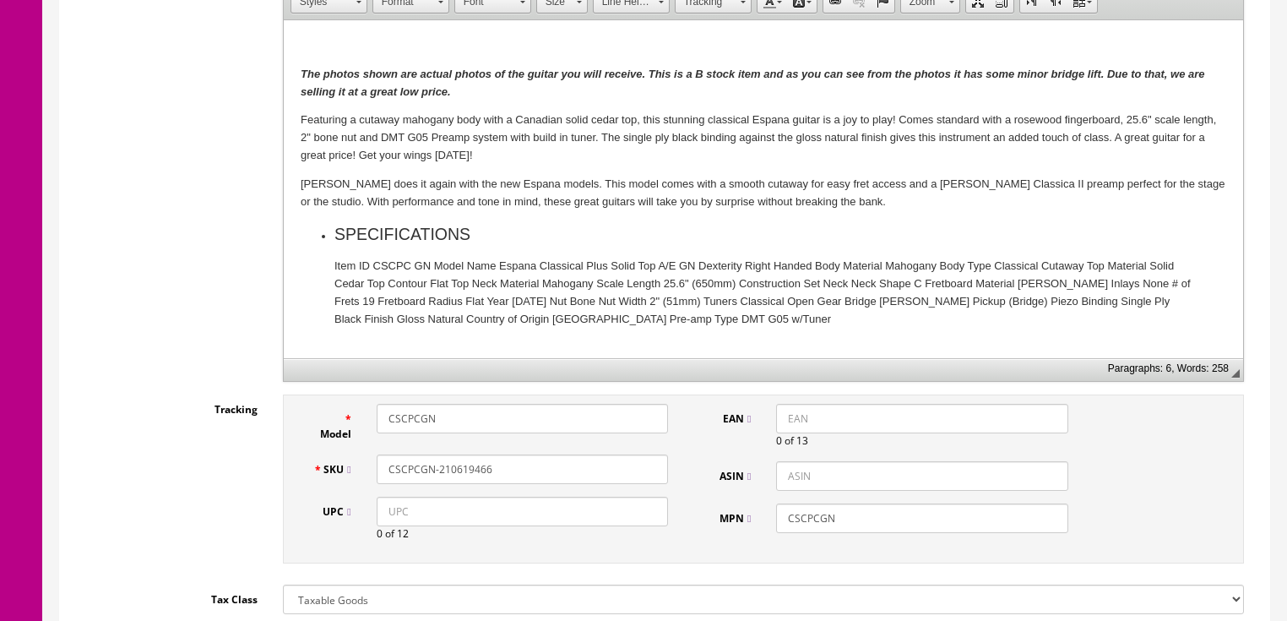
scroll to position [473, 0]
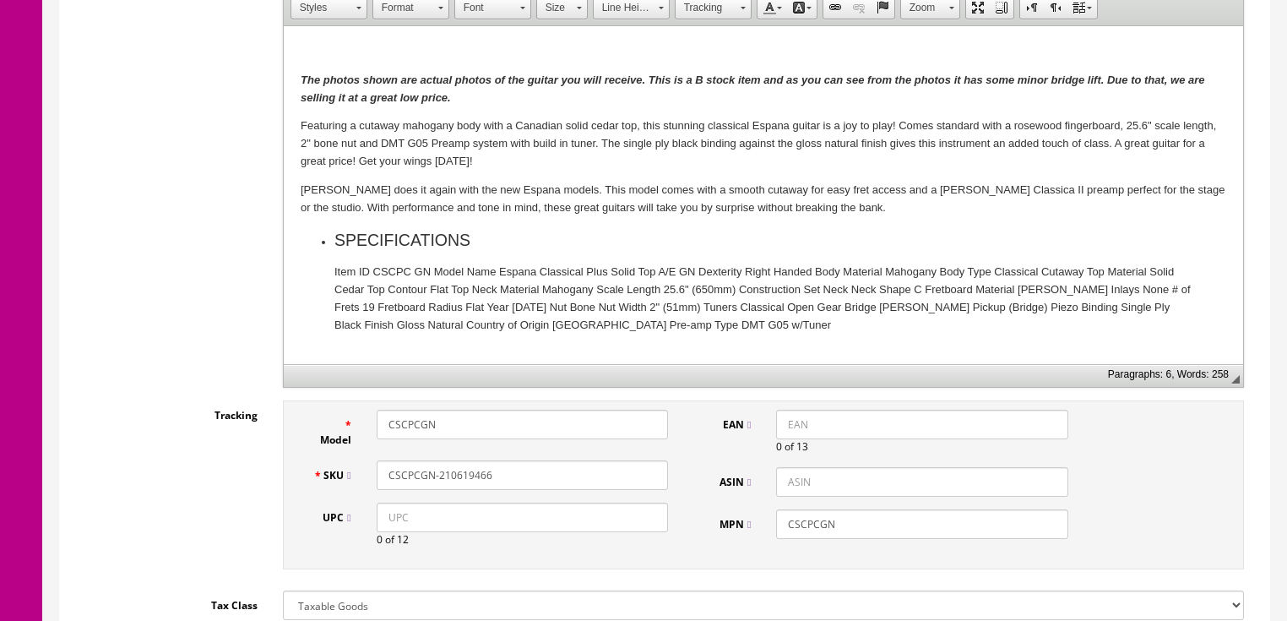
click at [529, 82] on strong "The photos shown are actual photos of the guitar you will receive. This is a B …" at bounding box center [752, 88] width 904 height 30
click at [525, 83] on strong "The photos shown are actual photos of the guitar you will receive. This is a B …" at bounding box center [752, 88] width 904 height 30
drag, startPoint x: 438, startPoint y: 480, endPoint x: 512, endPoint y: 480, distance: 73.5
click at [512, 480] on input "CSCPCGN-210619466" at bounding box center [522, 475] width 291 height 30
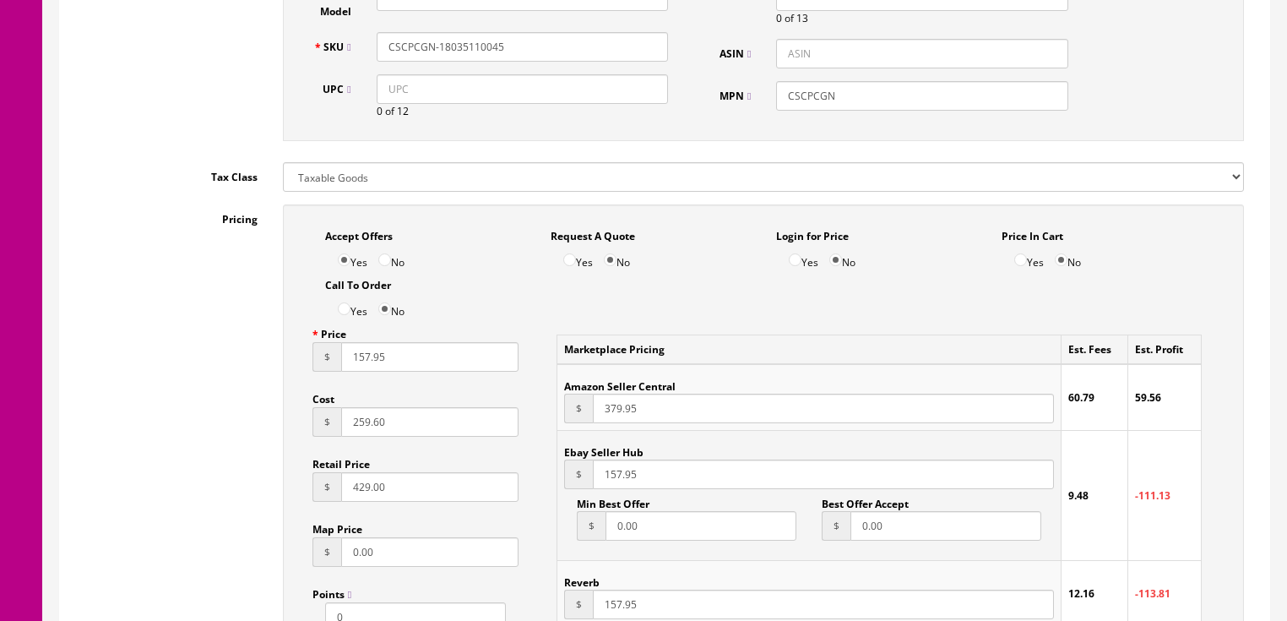
scroll to position [946, 0]
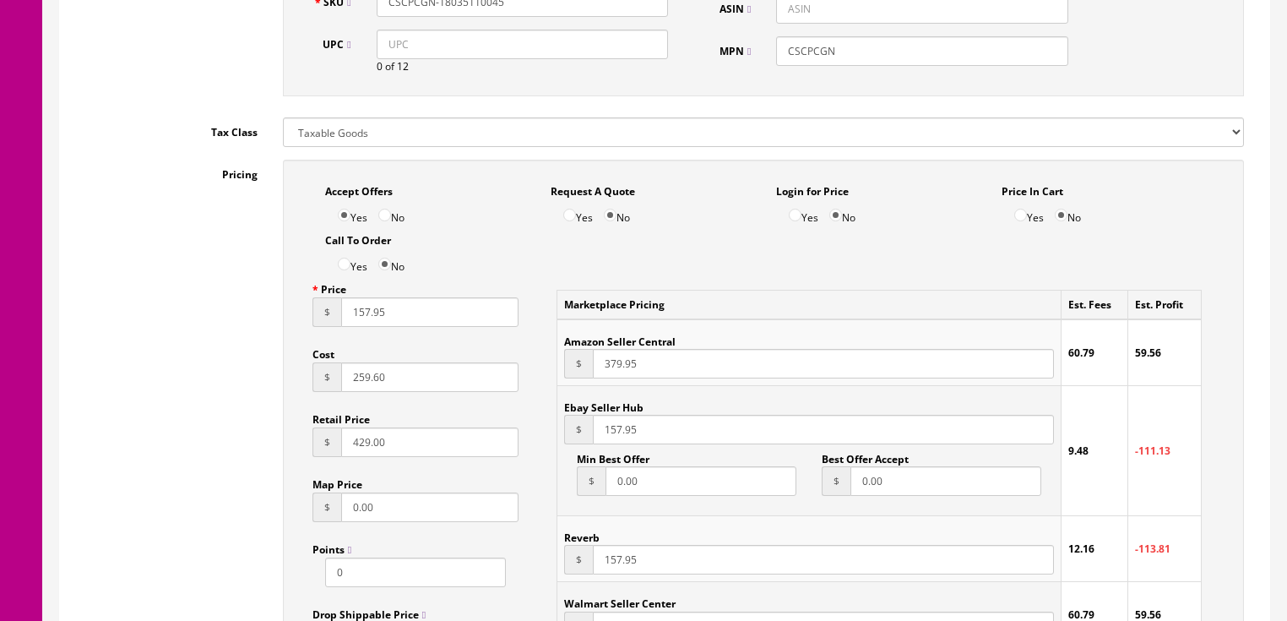
type input "CSCPCGN-18035110045"
drag, startPoint x: 399, startPoint y: 323, endPoint x: 260, endPoint y: 334, distance: 138.9
click at [260, 334] on div "Pricing Accept Offers Yes No Request A Quote Yes No Login for Price Yes No Pric…" at bounding box center [665, 541] width 1184 height 762
type input "299.95"
drag, startPoint x: 674, startPoint y: 372, endPoint x: 604, endPoint y: 372, distance: 70.1
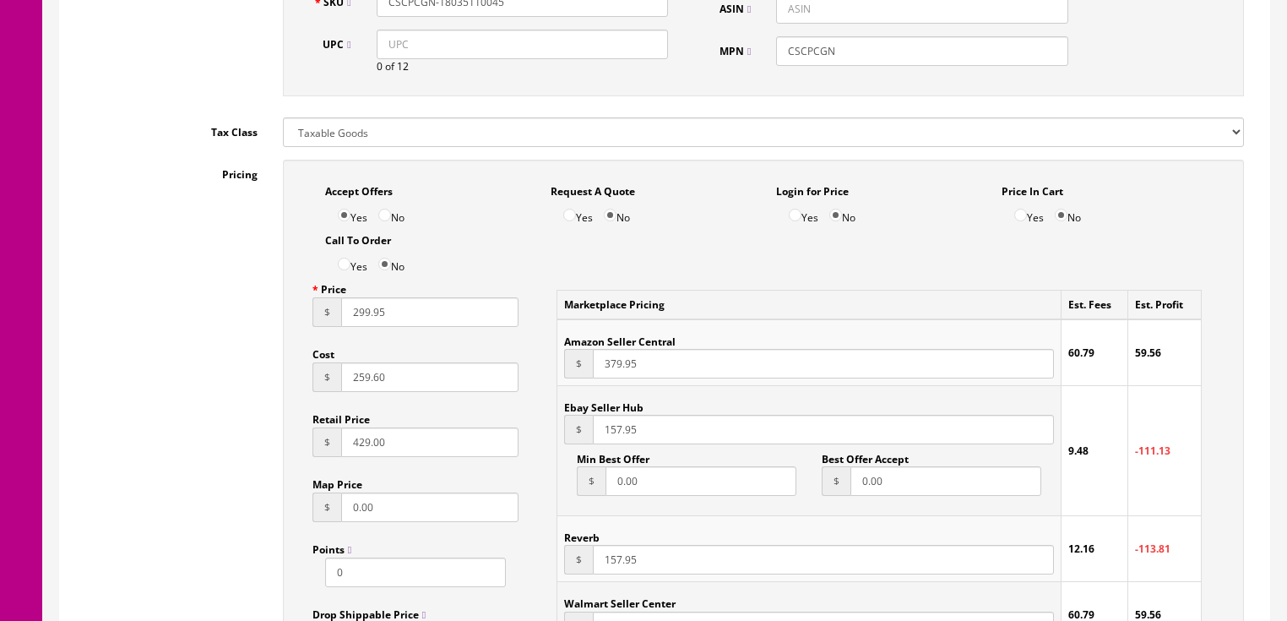
click at [604, 372] on input "379.95" at bounding box center [823, 364] width 460 height 30
type input "329.00"
drag, startPoint x: 658, startPoint y: 441, endPoint x: 619, endPoint y: 442, distance: 38.8
click at [619, 442] on input "157.95" at bounding box center [823, 430] width 460 height 30
drag, startPoint x: 619, startPoint y: 432, endPoint x: 572, endPoint y: 432, distance: 47.3
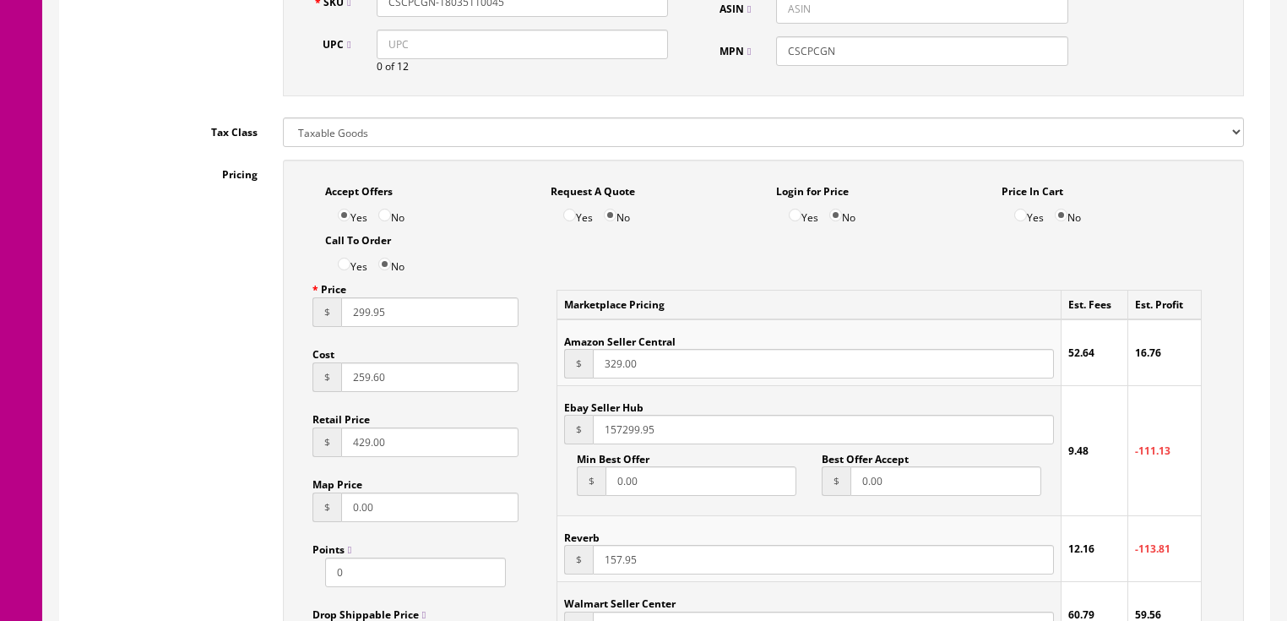
click at [572, 432] on div "$ 157299.95" at bounding box center [808, 430] width 489 height 30
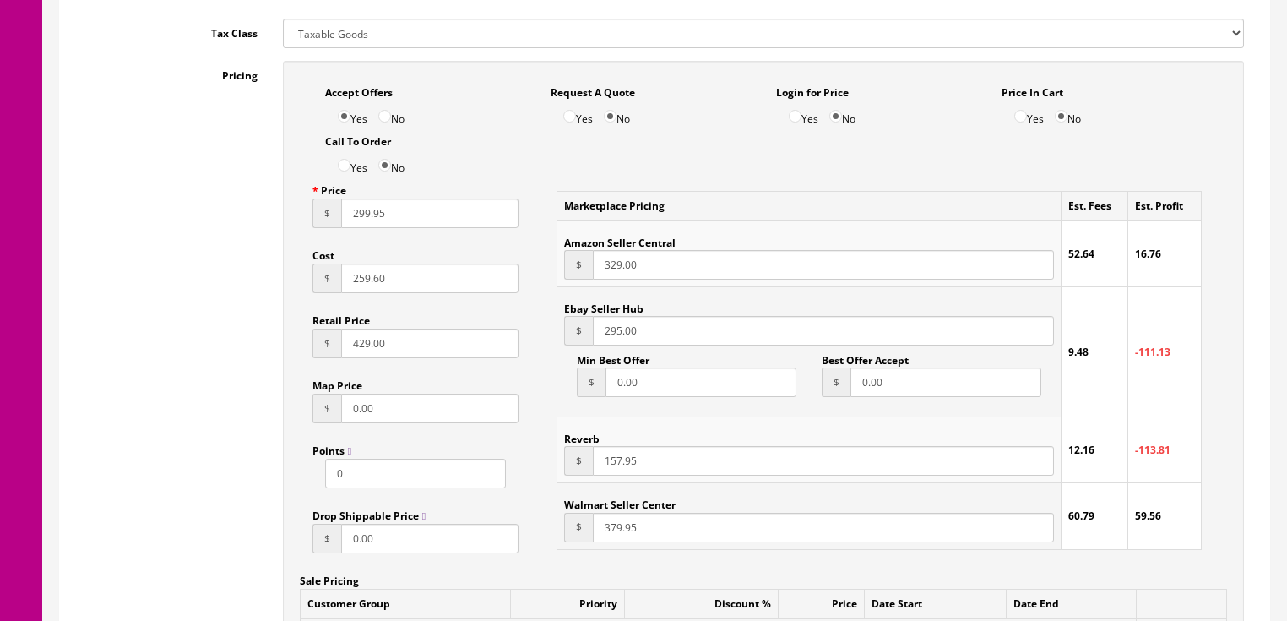
scroll to position [1081, 0]
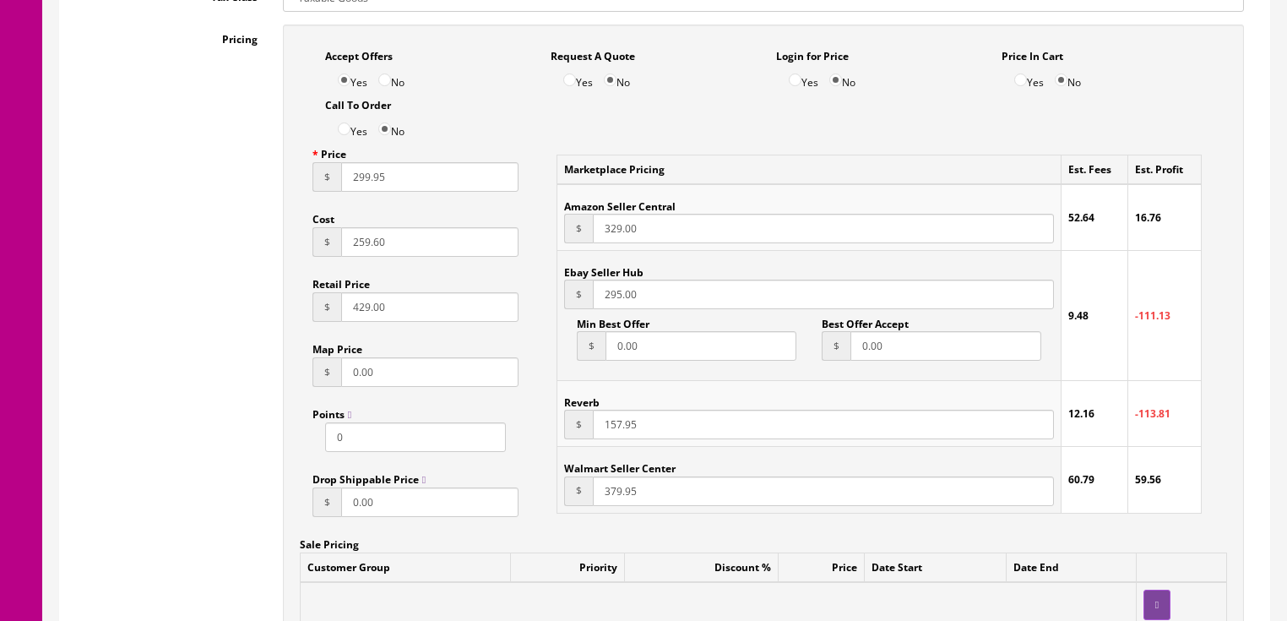
type input "295.00"
drag, startPoint x: 650, startPoint y: 436, endPoint x: 594, endPoint y: 436, distance: 55.7
click at [594, 436] on input "157.95" at bounding box center [823, 424] width 460 height 30
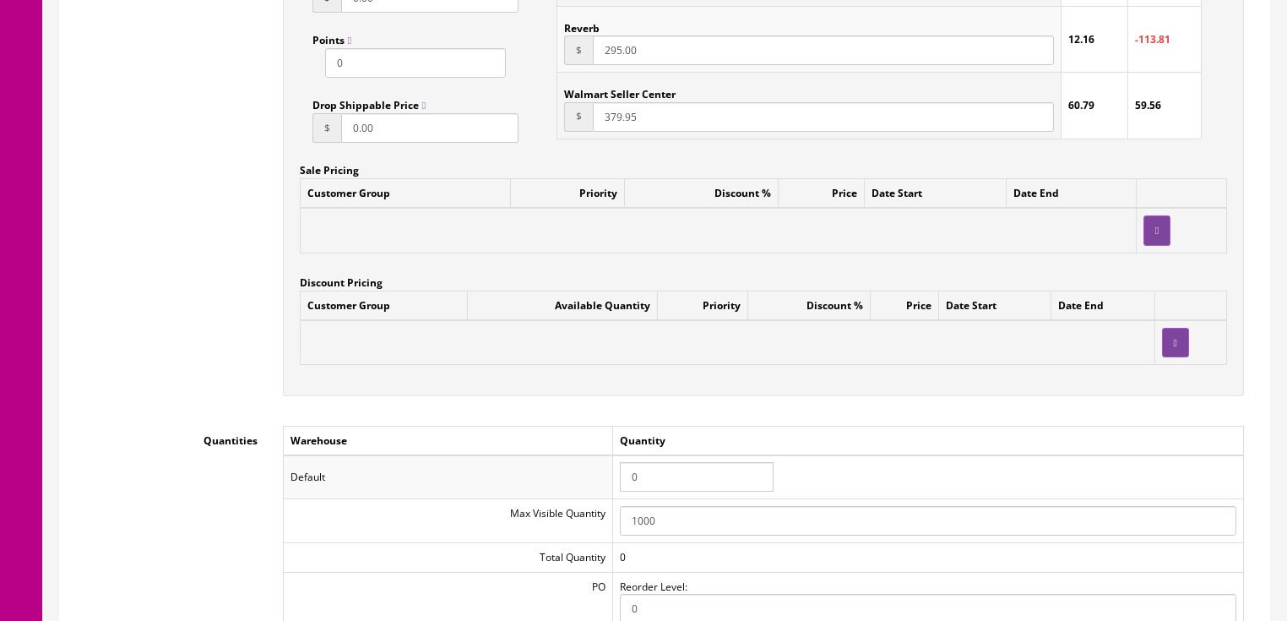
scroll to position [1486, 0]
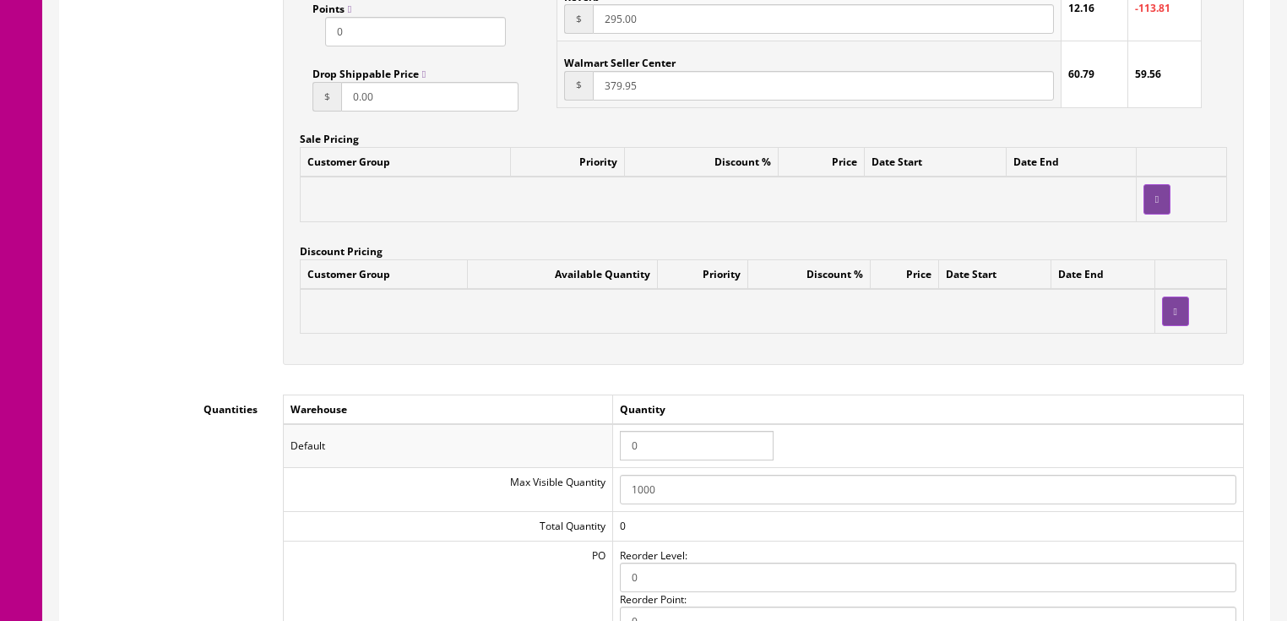
type input "295.00"
drag, startPoint x: 654, startPoint y: 445, endPoint x: 599, endPoint y: 449, distance: 55.0
click at [599, 449] on tr "Default 0" at bounding box center [763, 446] width 960 height 44
type input "1"
click at [663, 394] on div "Workflow Status --- None --- Product Name Dean CSCPC Espana Classical Cutaway N…" at bounding box center [665, 130] width 1184 height 2619
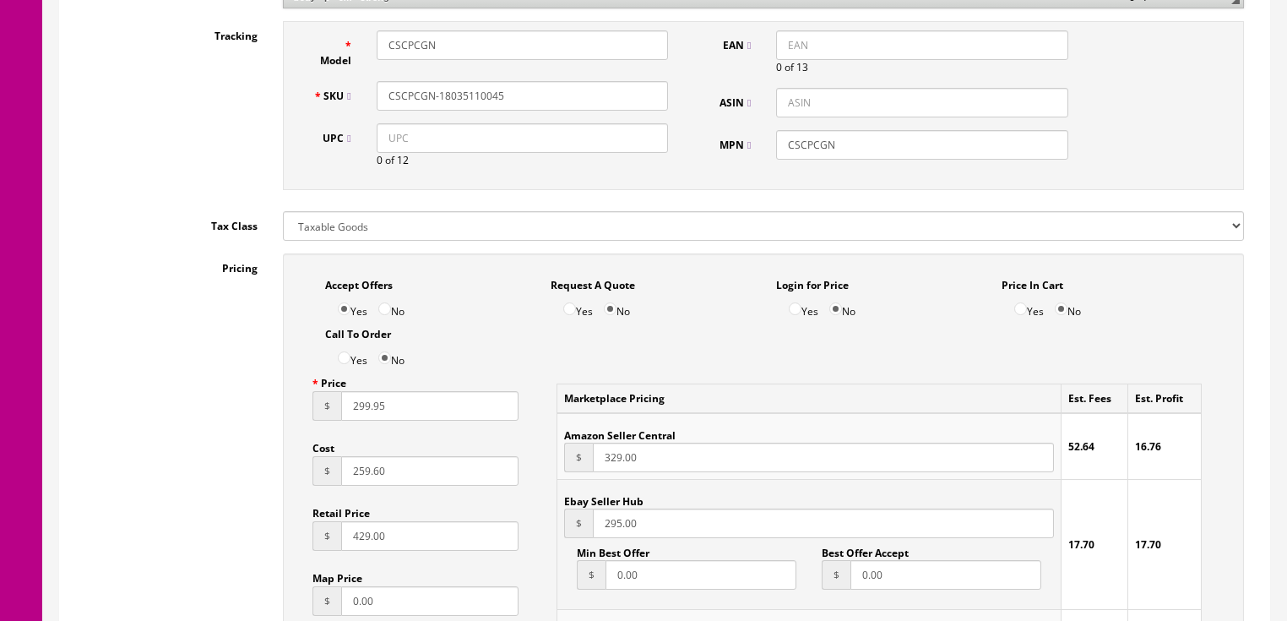
scroll to position [811, 0]
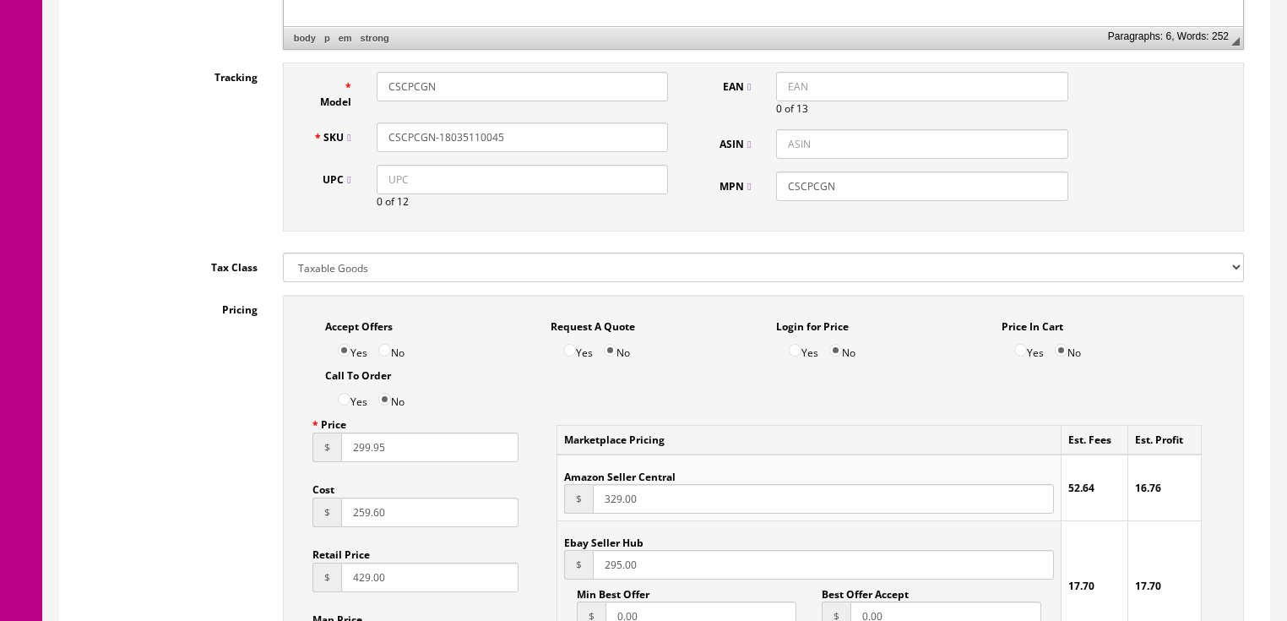
drag, startPoint x: 521, startPoint y: 130, endPoint x: 410, endPoint y: 140, distance: 111.1
click at [351, 140] on div "SKU CSCPCGN-18035110045" at bounding box center [491, 137] width 381 height 30
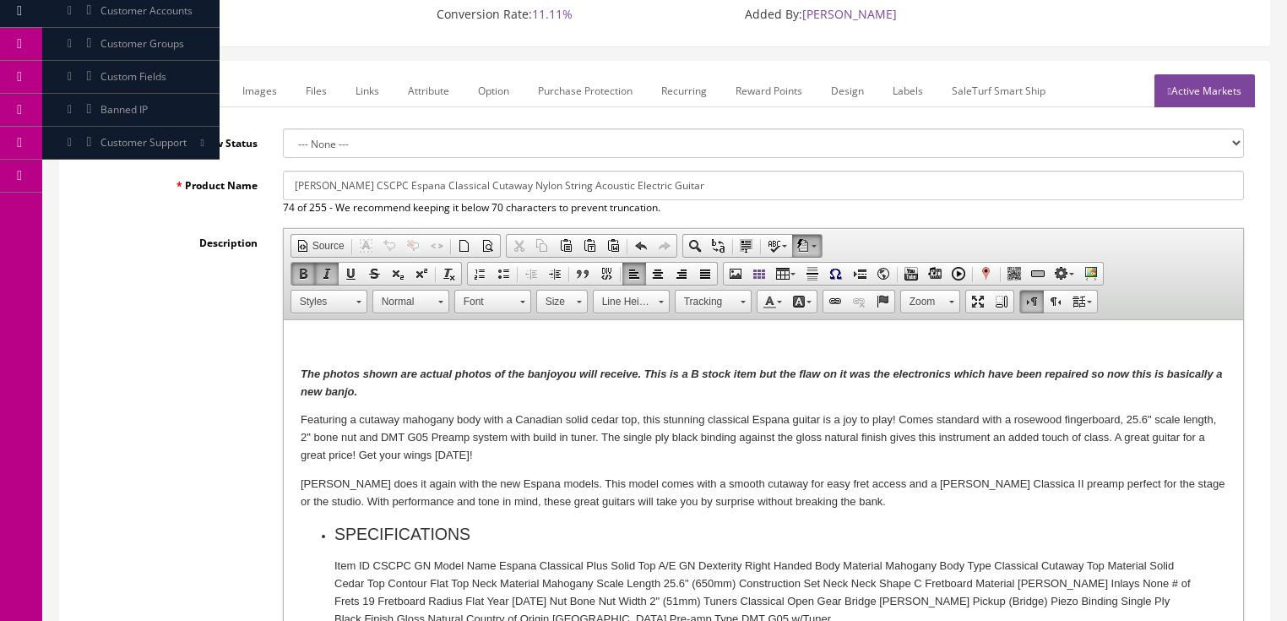
scroll to position [135, 0]
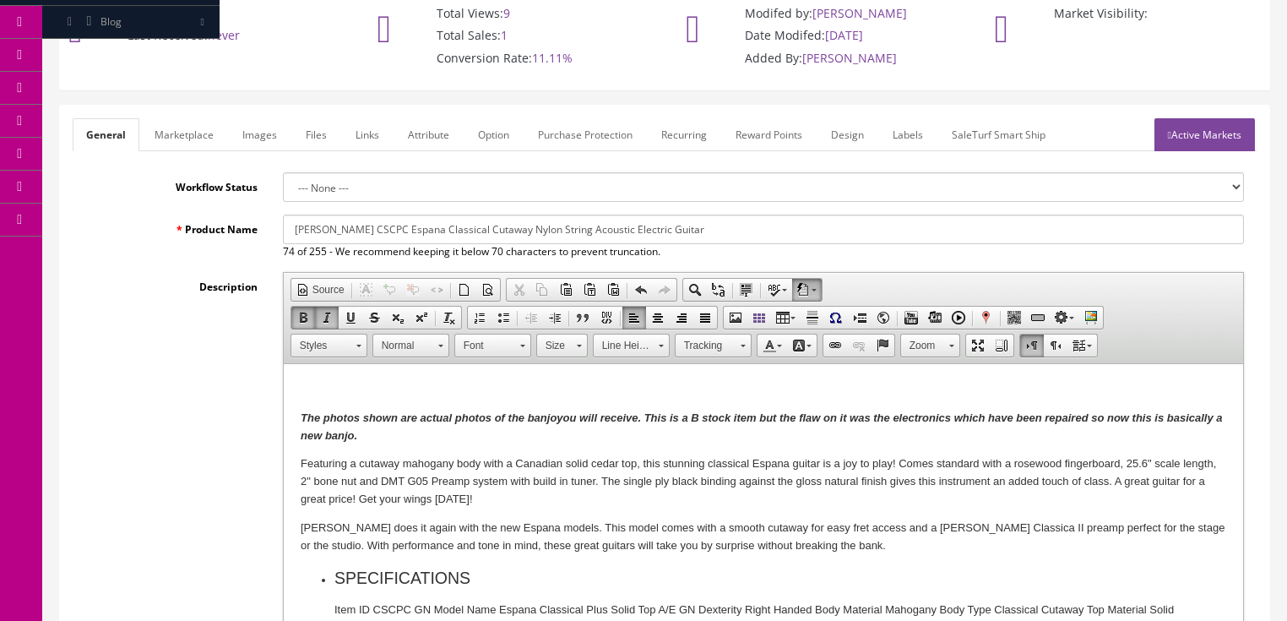
click at [189, 143] on link "Marketplace" at bounding box center [184, 134] width 86 height 33
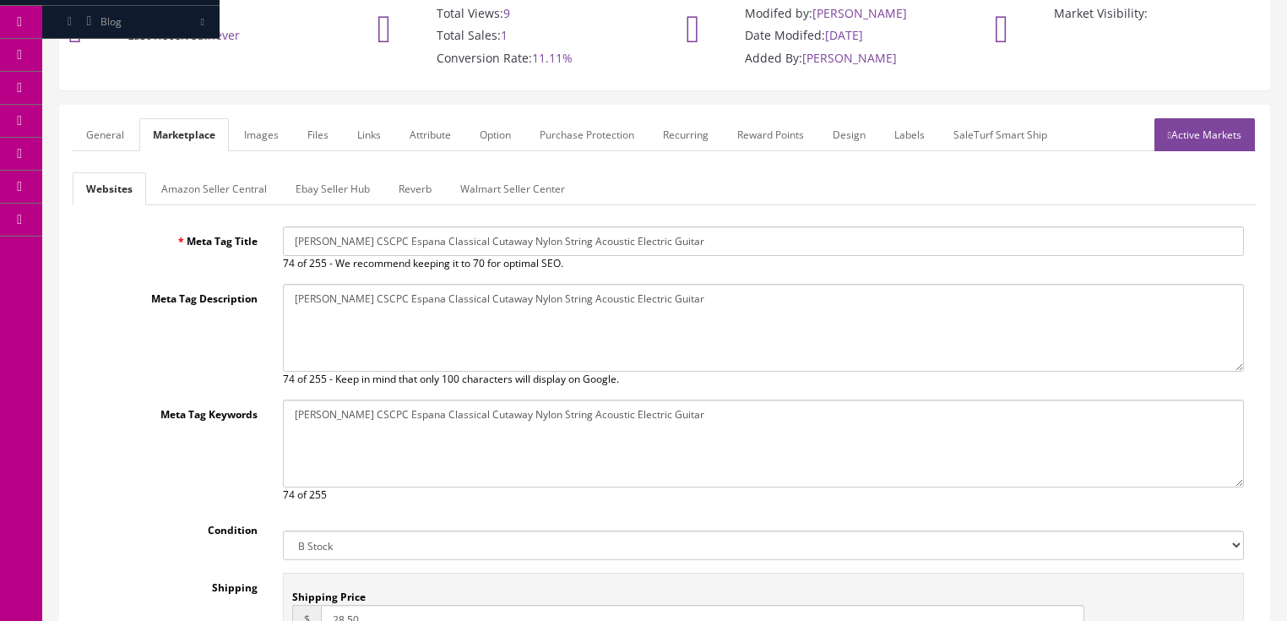
click at [209, 189] on link "Amazon Seller Central" at bounding box center [214, 188] width 133 height 33
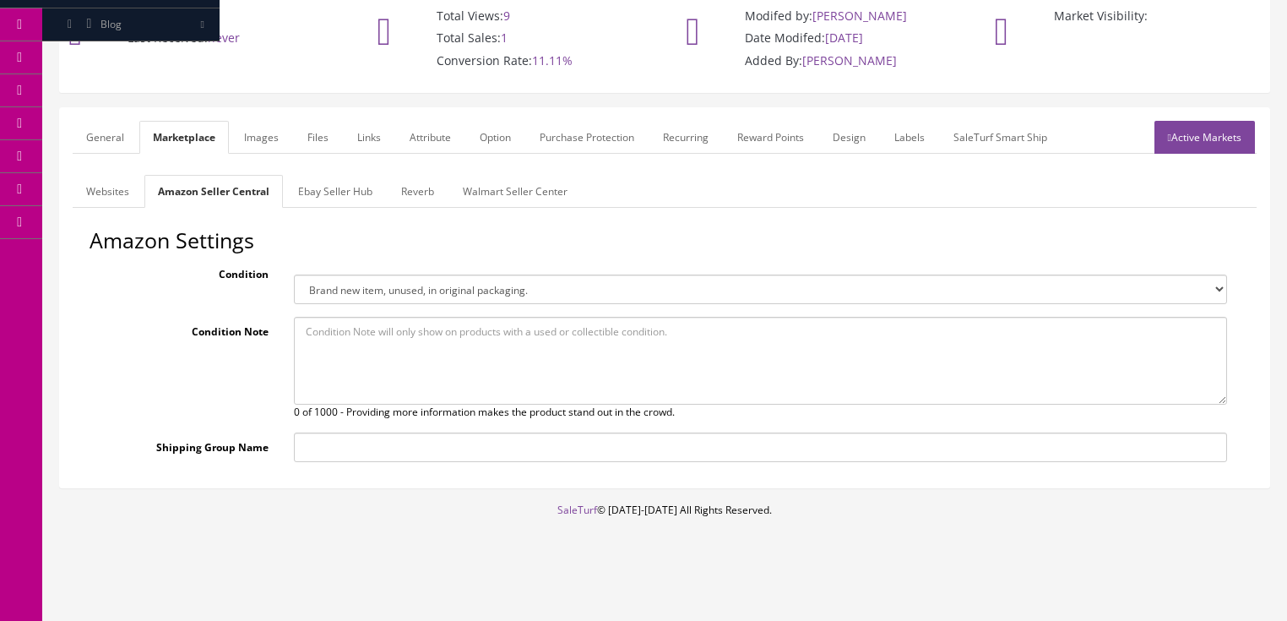
scroll to position [131, 0]
click at [345, 284] on select "Brand new item, unused, in original packaging. New item, but packaging has been…" at bounding box center [760, 291] width 933 height 30
select select "new_open_box"
click at [294, 276] on select "Brand new item, unused, in original packaging. New item, but packaging has been…" at bounding box center [760, 291] width 933 height 30
click at [263, 148] on link "Images" at bounding box center [262, 138] width 62 height 33
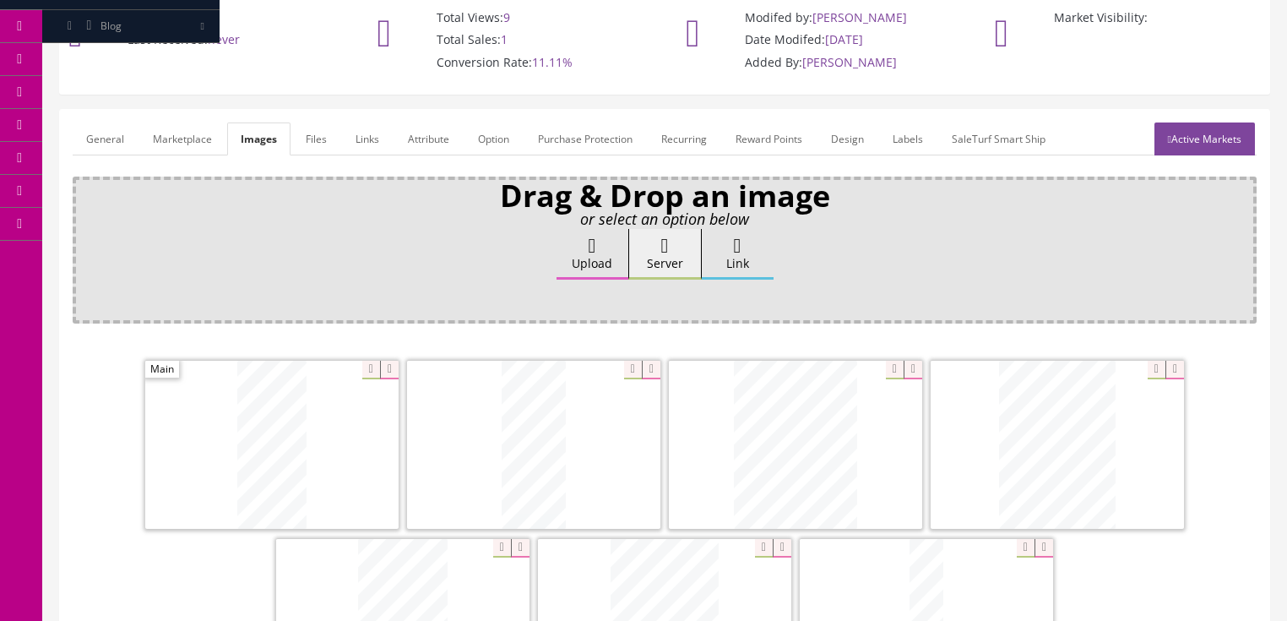
click at [420, 140] on link "Attribute" at bounding box center [428, 138] width 68 height 33
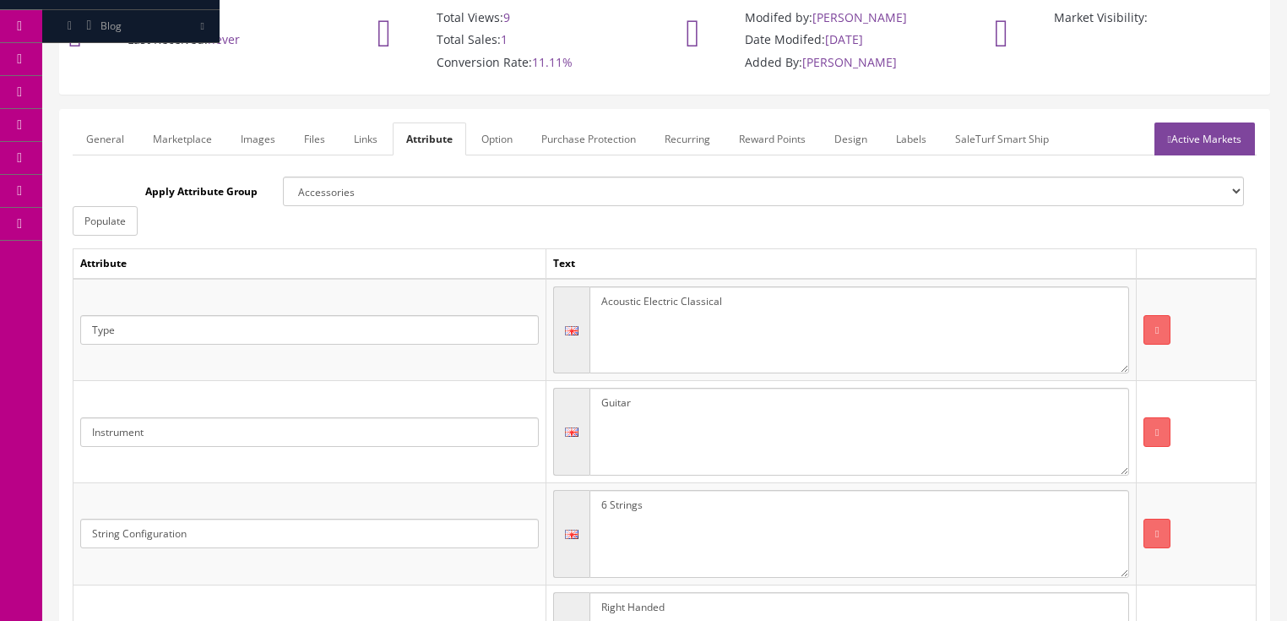
click at [1214, 136] on link "Active Markets" at bounding box center [1204, 138] width 100 height 33
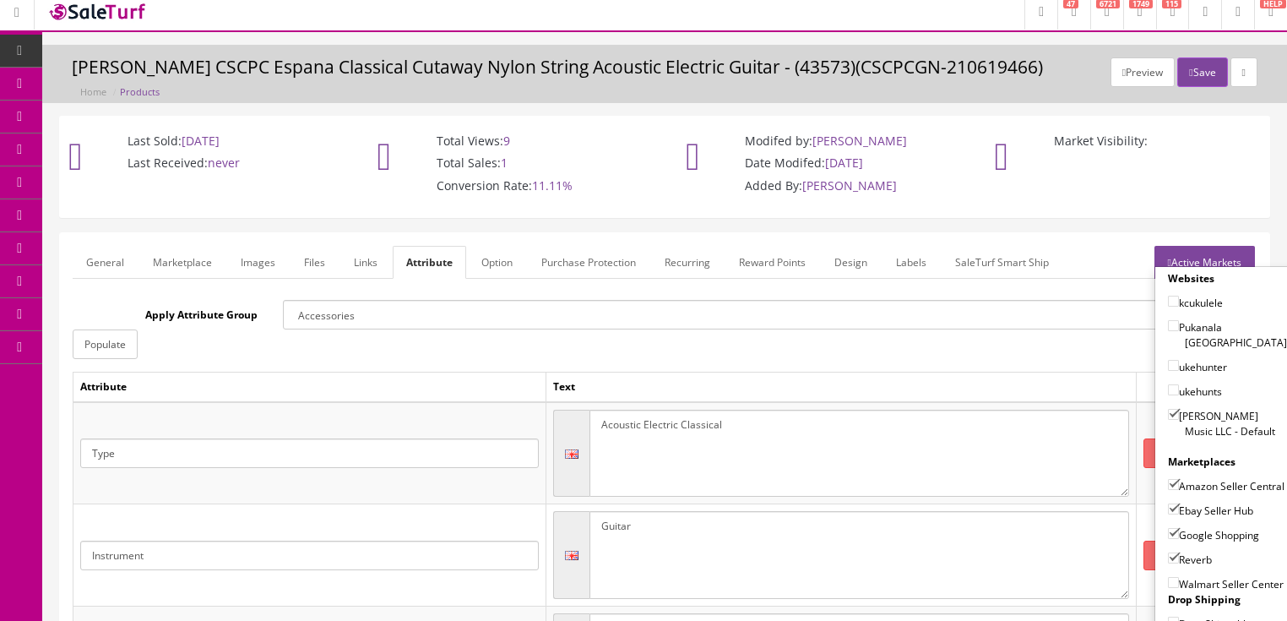
scroll to position [0, 0]
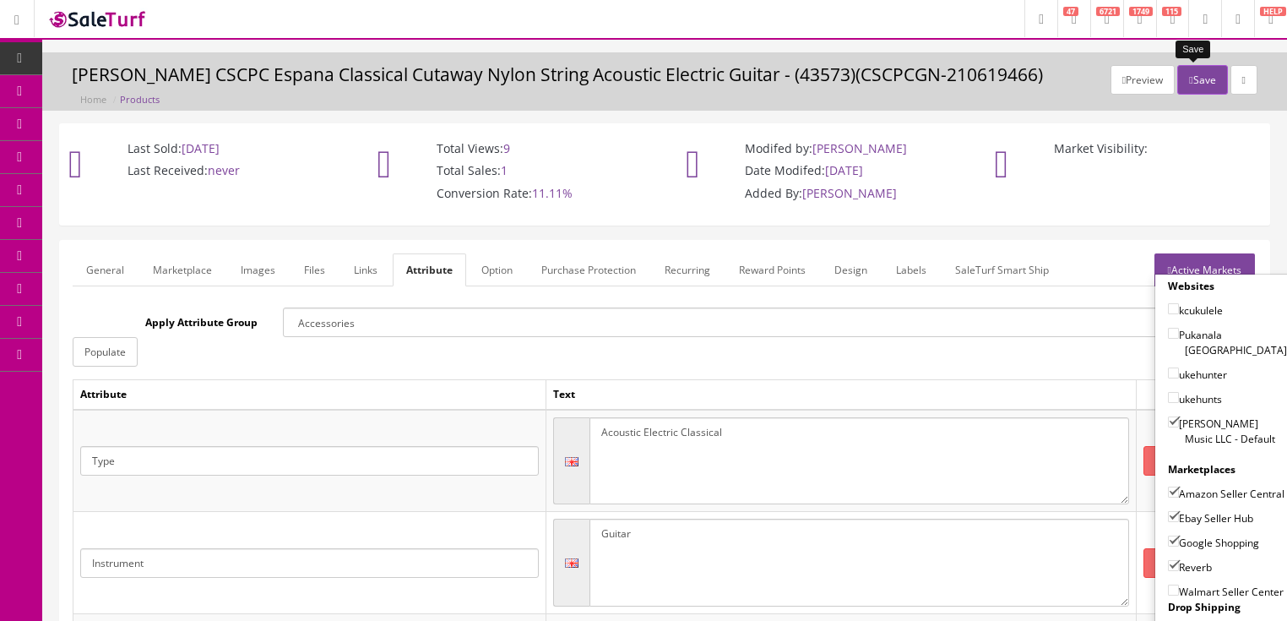
click at [1189, 73] on button "Save" at bounding box center [1202, 80] width 50 height 30
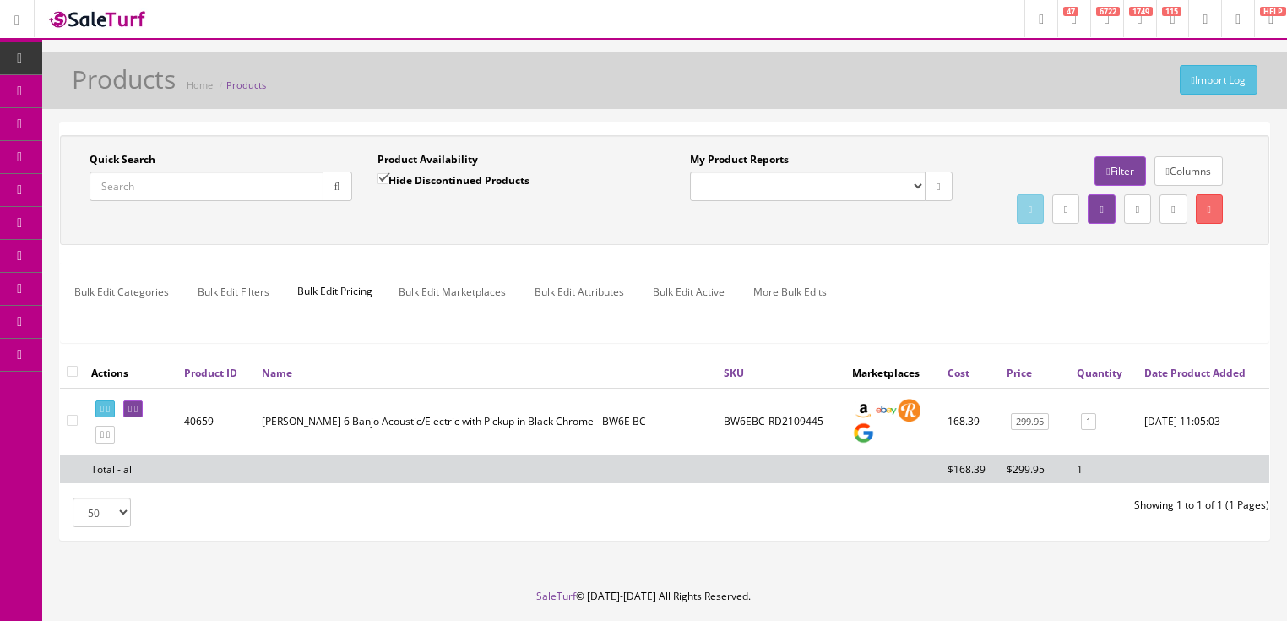
click at [263, 191] on input "Quick Search" at bounding box center [206, 186] width 234 height 30
paste input "CSCPCGN-18035110045"
click at [334, 187] on icon "button" at bounding box center [337, 187] width 6 height 10
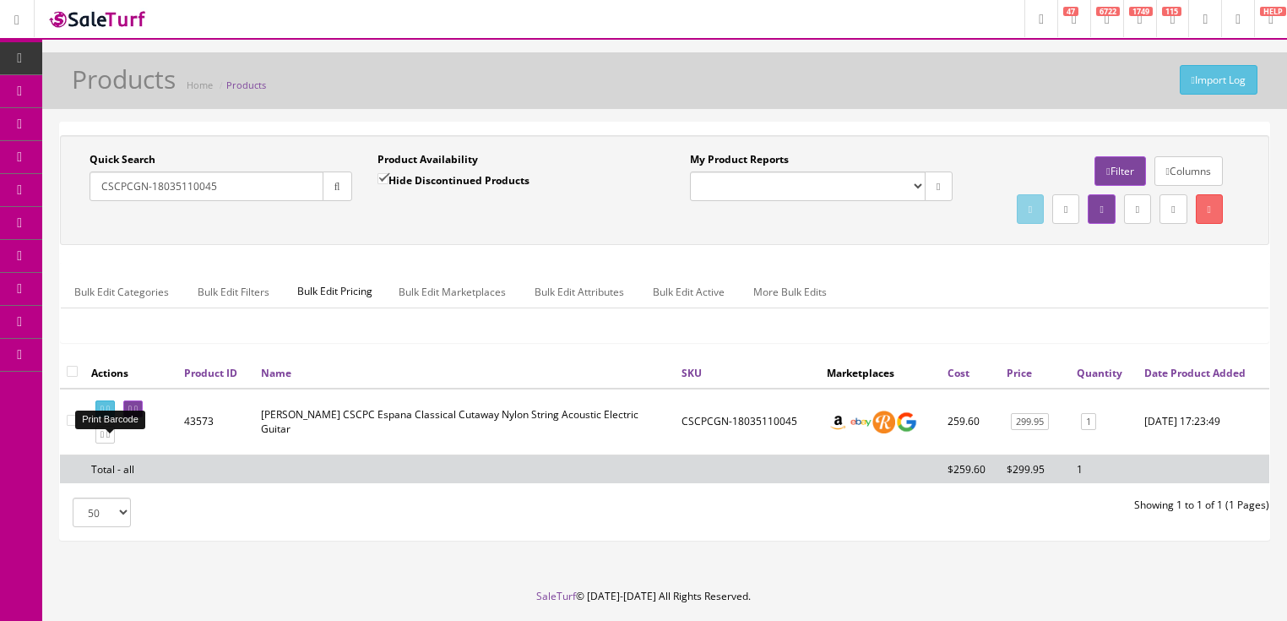
click at [109, 418] on link at bounding box center [104, 409] width 19 height 18
drag, startPoint x: 225, startPoint y: 186, endPoint x: 95, endPoint y: 214, distance: 132.2
click at [95, 214] on div "Quick Search CSCPCGN-18035110045 Date From Product Availability Hide Discontinu…" at bounding box center [664, 190] width 1201 height 76
type input "bgm moon"
click at [385, 176] on input "Hide Discontinued Products" at bounding box center [382, 178] width 11 height 11
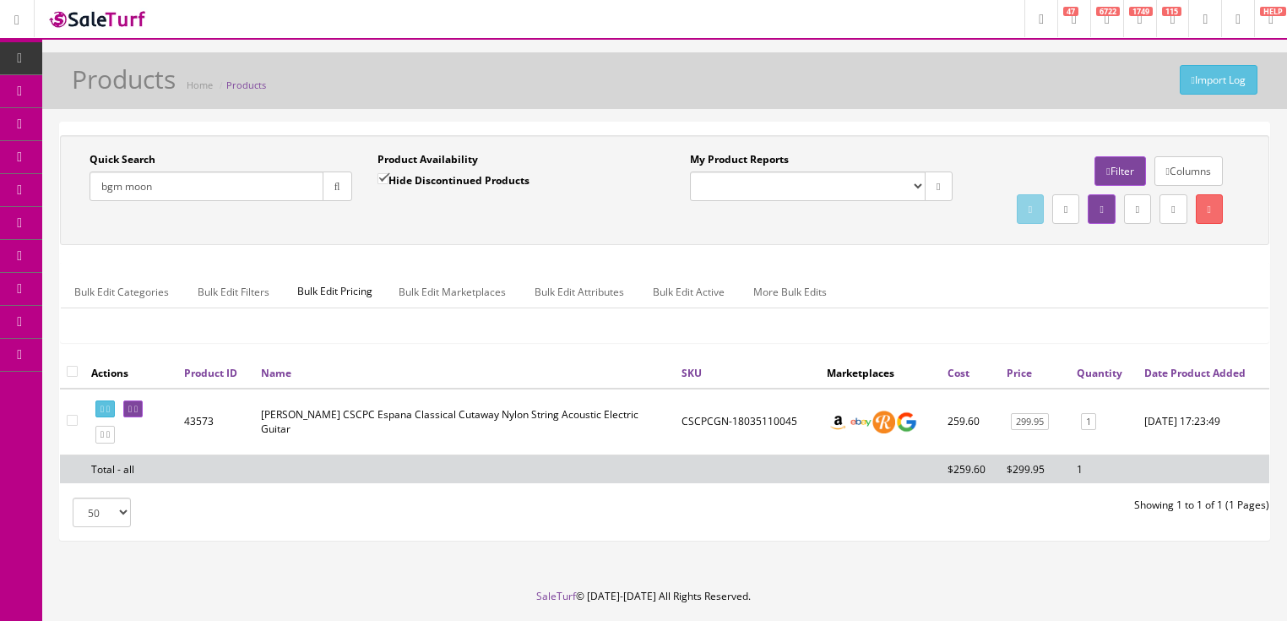
checkbox input "false"
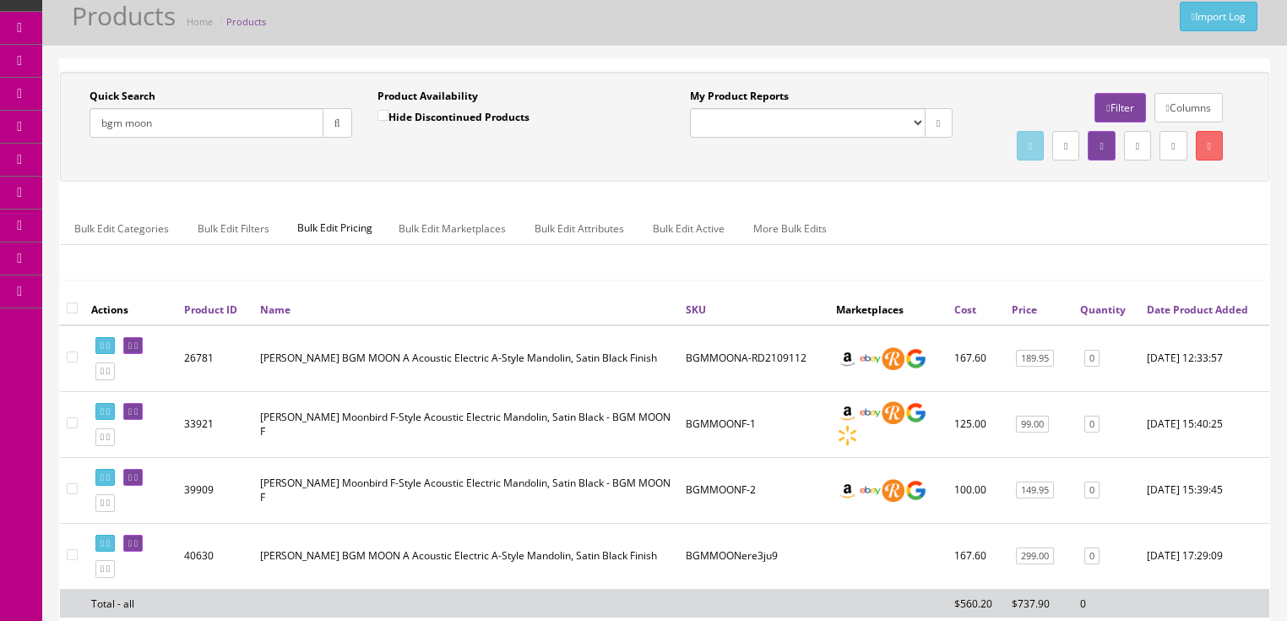
scroll to position [68, 0]
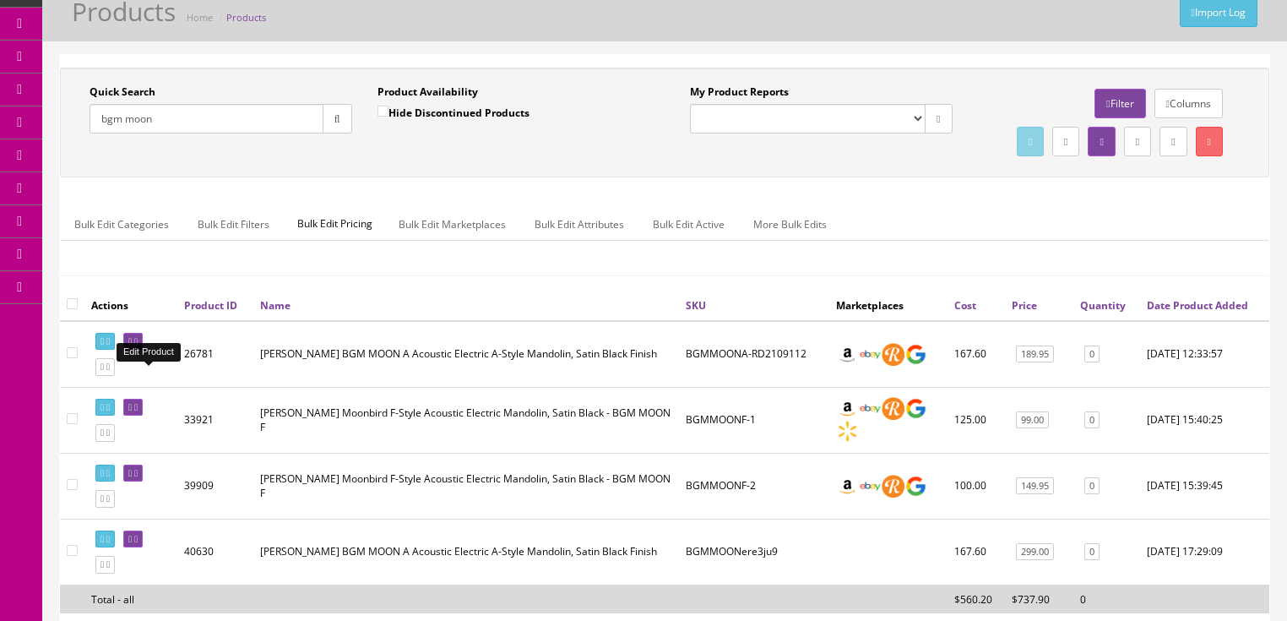
click at [138, 346] on icon at bounding box center [135, 341] width 3 height 9
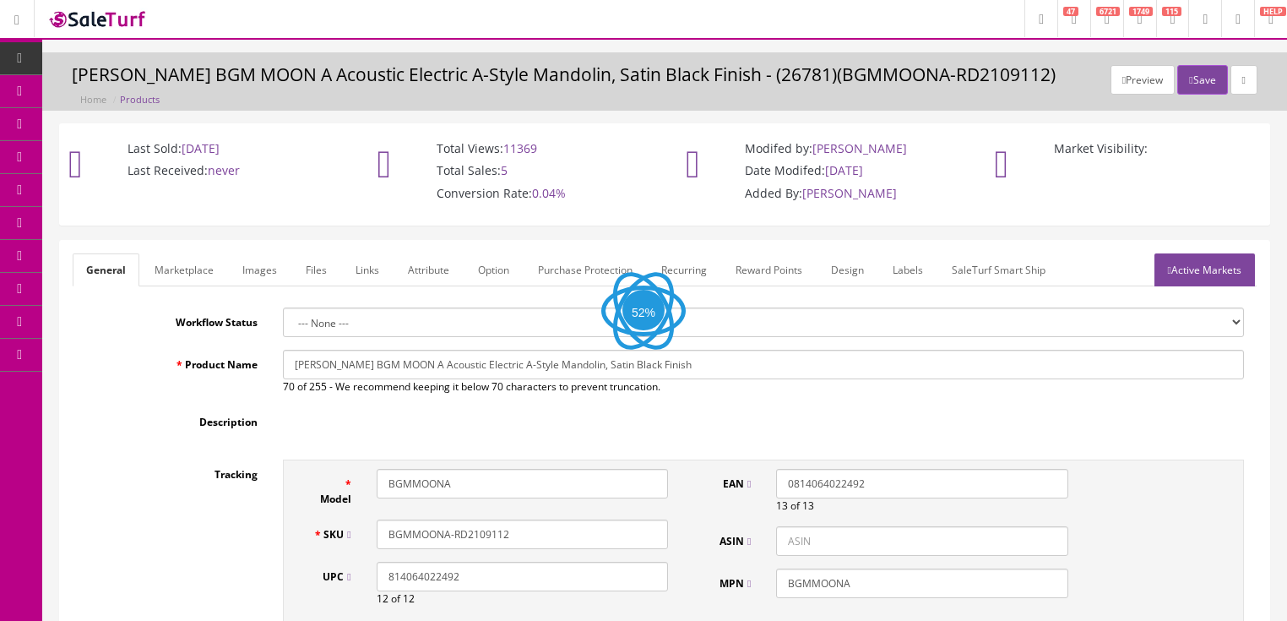
click at [253, 277] on link "Images" at bounding box center [260, 269] width 62 height 33
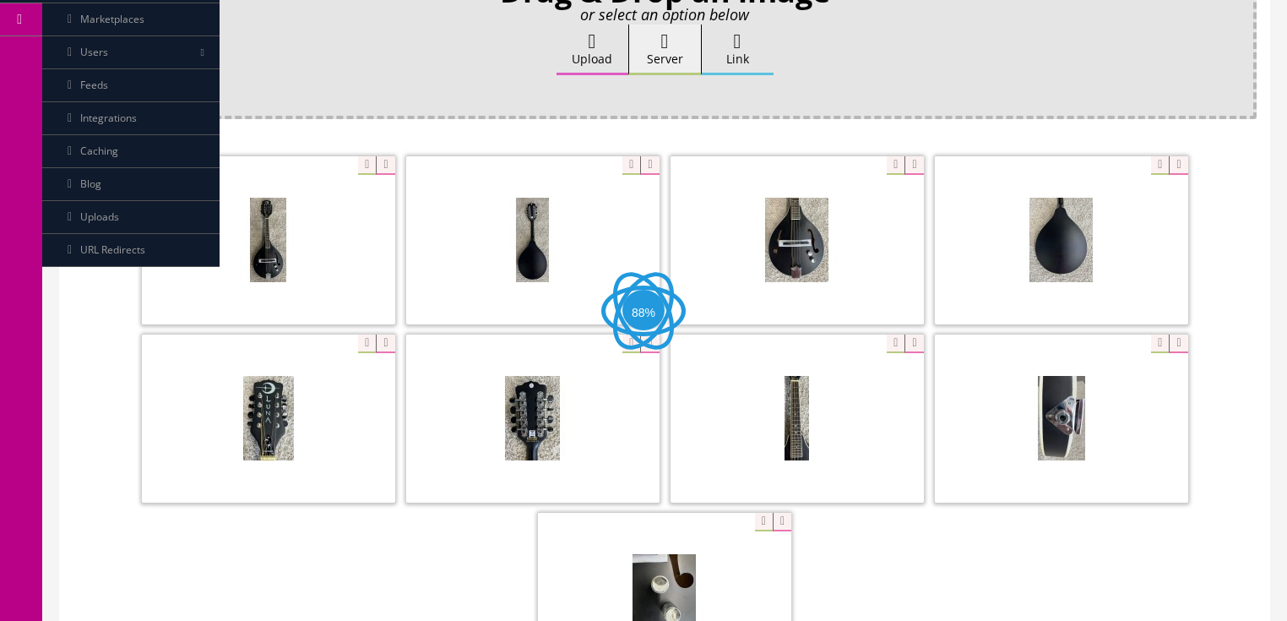
scroll to position [338, 0]
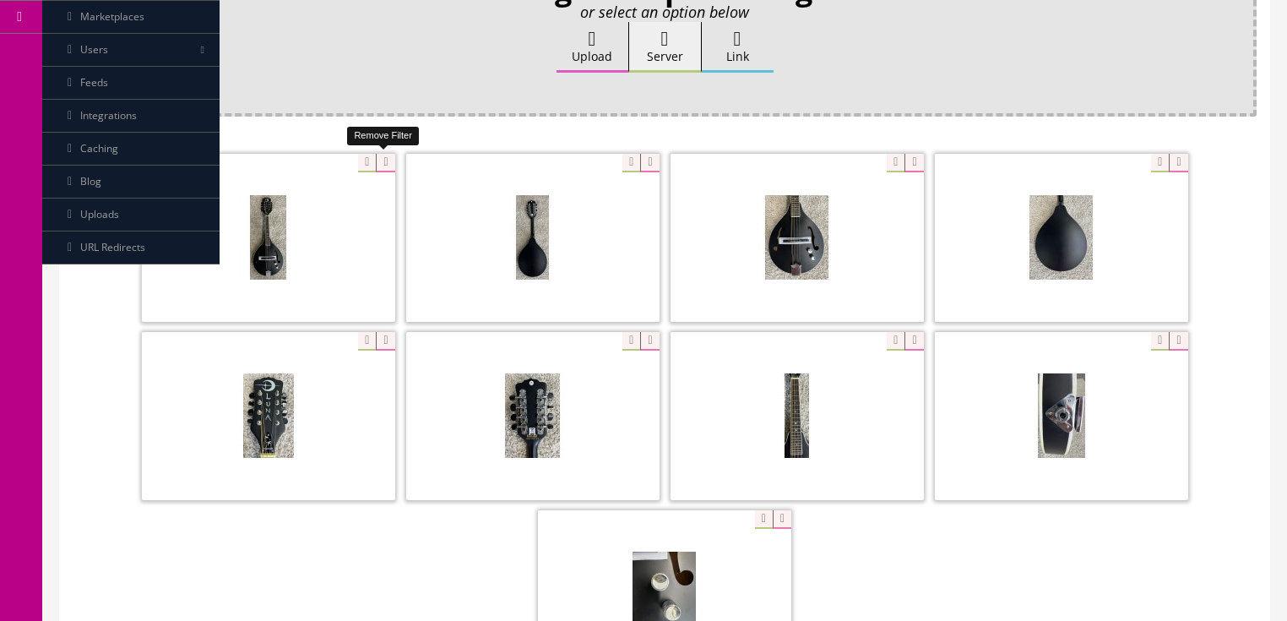
click at [382, 160] on icon at bounding box center [385, 163] width 19 height 19
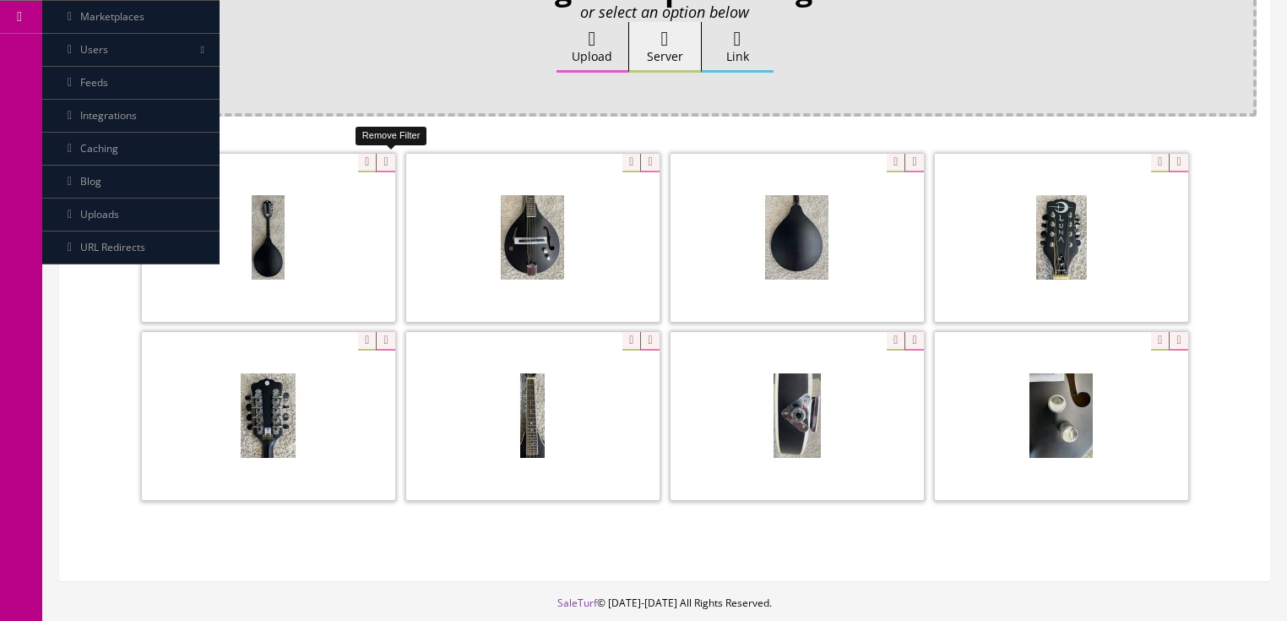
click at [382, 160] on icon at bounding box center [385, 163] width 19 height 19
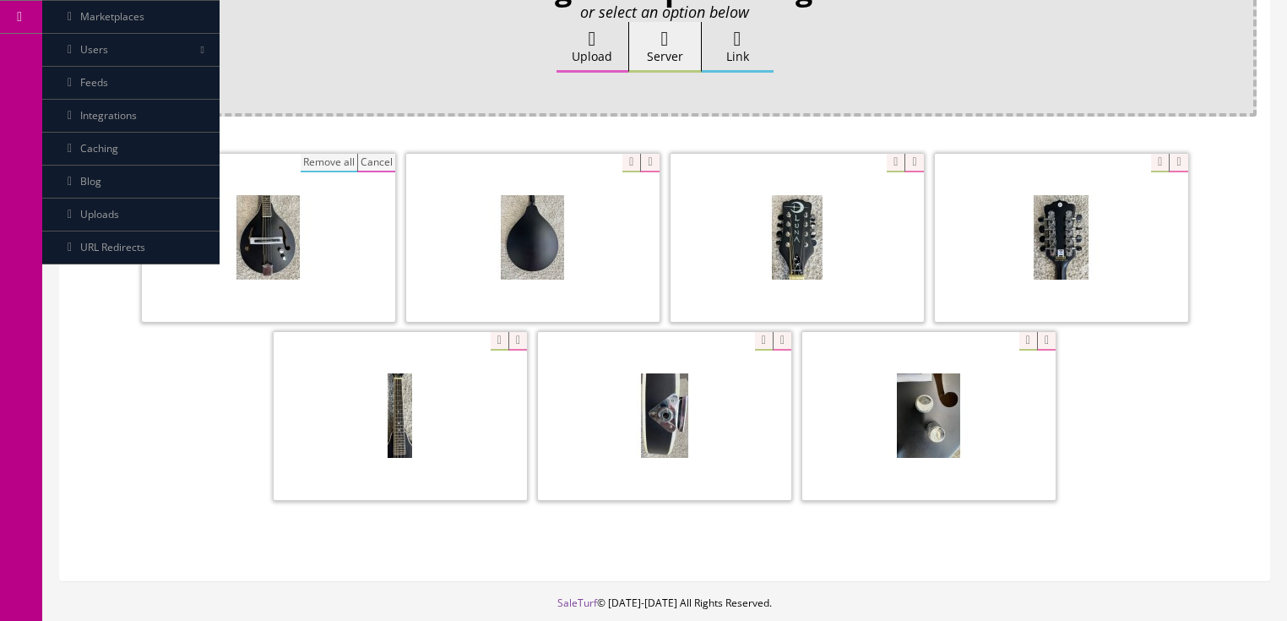
click at [338, 159] on button "Remove all" at bounding box center [329, 163] width 57 height 19
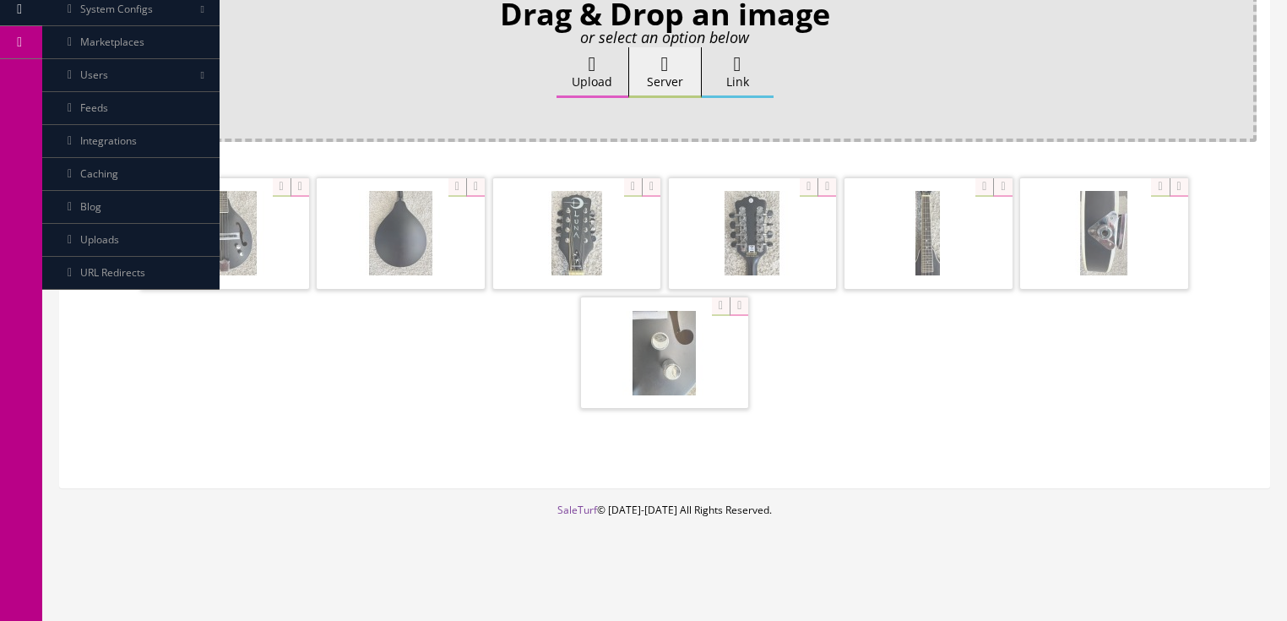
scroll to position [283, 0]
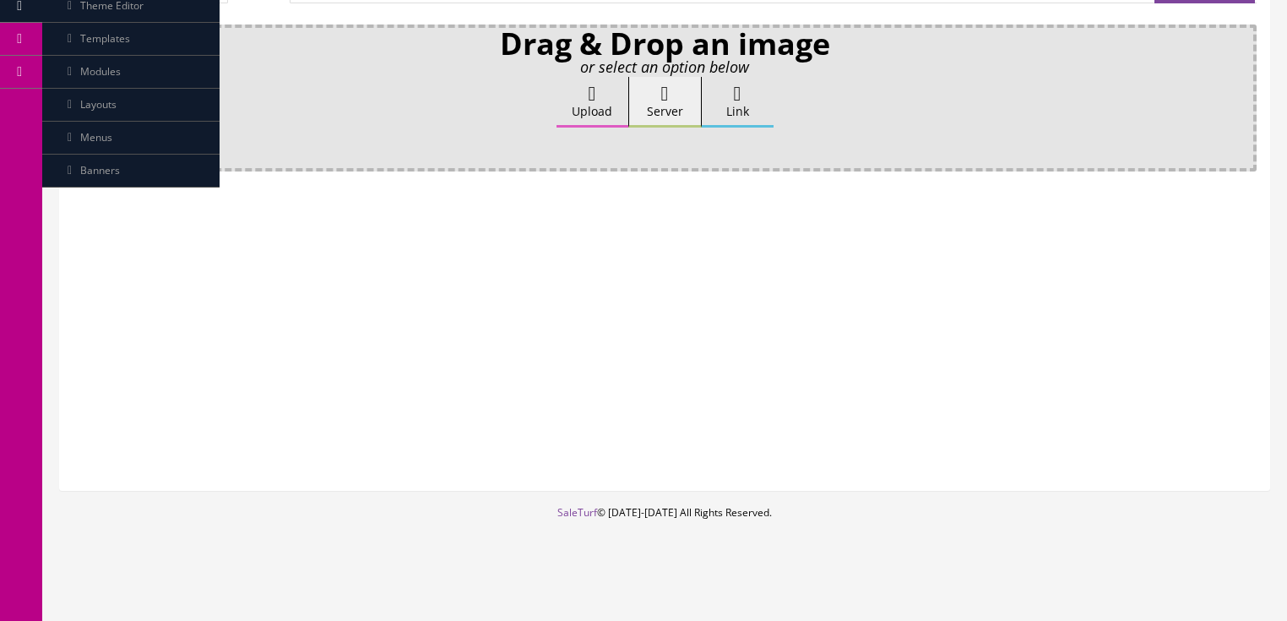
click at [578, 100] on label "Upload" at bounding box center [592, 102] width 72 height 51
click at [84, 94] on input "Upload" at bounding box center [84, 85] width 0 height 17
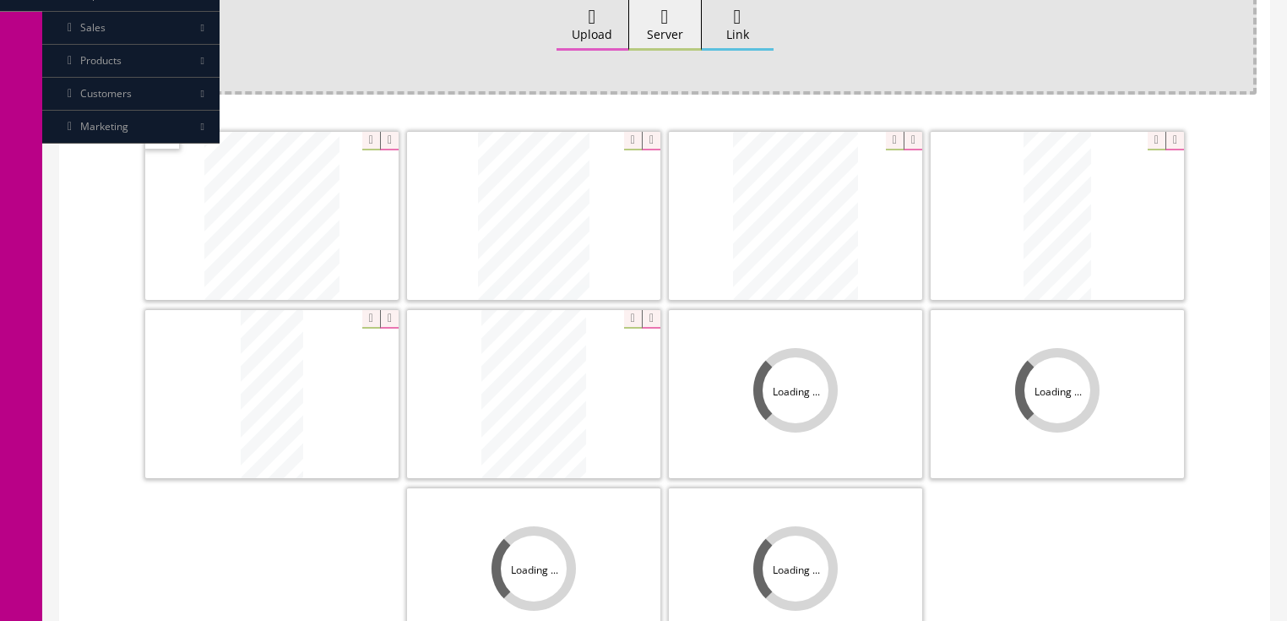
scroll to position [405, 0]
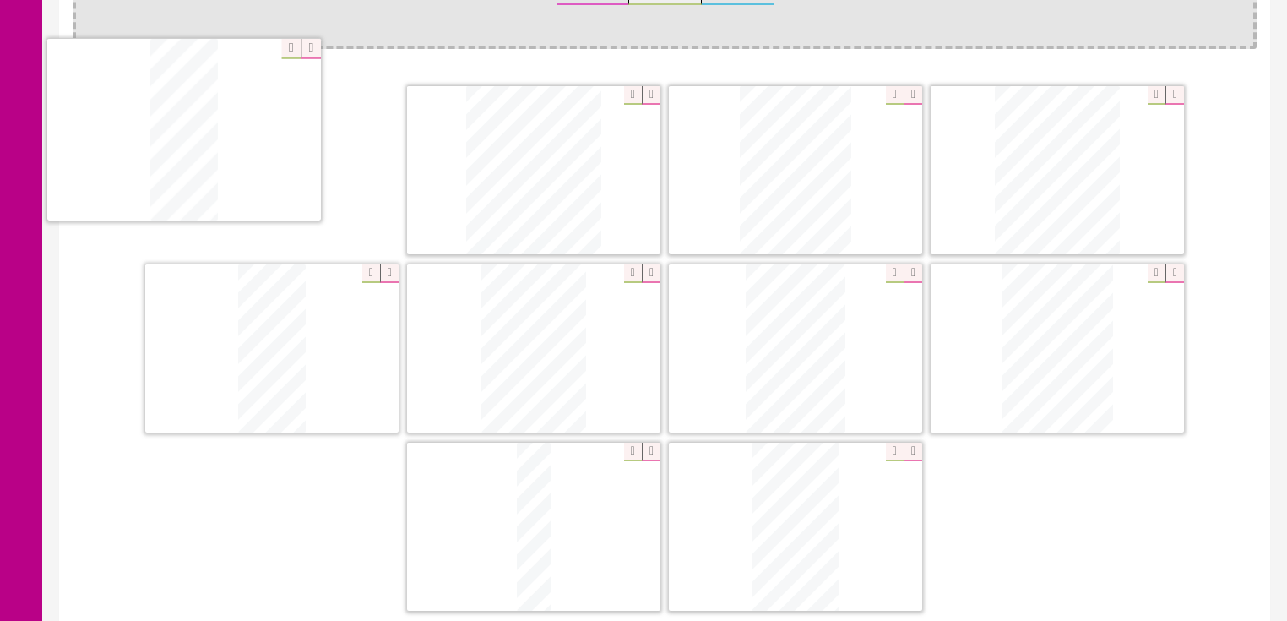
drag, startPoint x: 274, startPoint y: 328, endPoint x: 193, endPoint y: 149, distance: 196.1
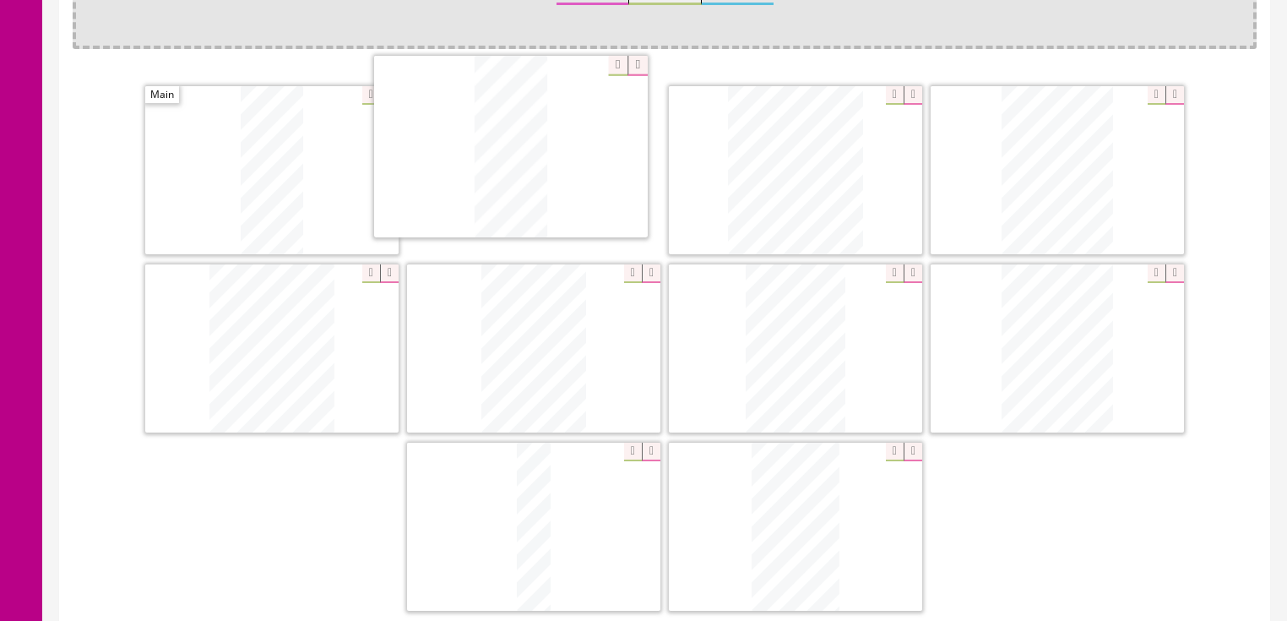
drag, startPoint x: 247, startPoint y: 314, endPoint x: 449, endPoint y: 182, distance: 242.1
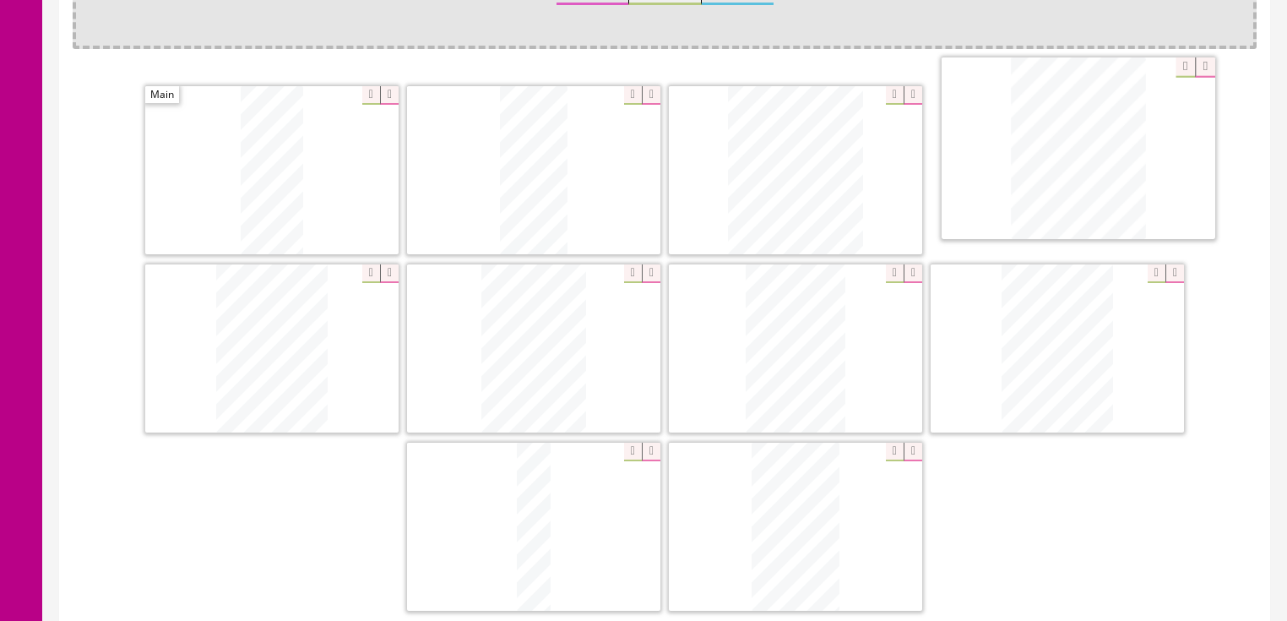
drag, startPoint x: 284, startPoint y: 328, endPoint x: 1037, endPoint y: 172, distance: 769.0
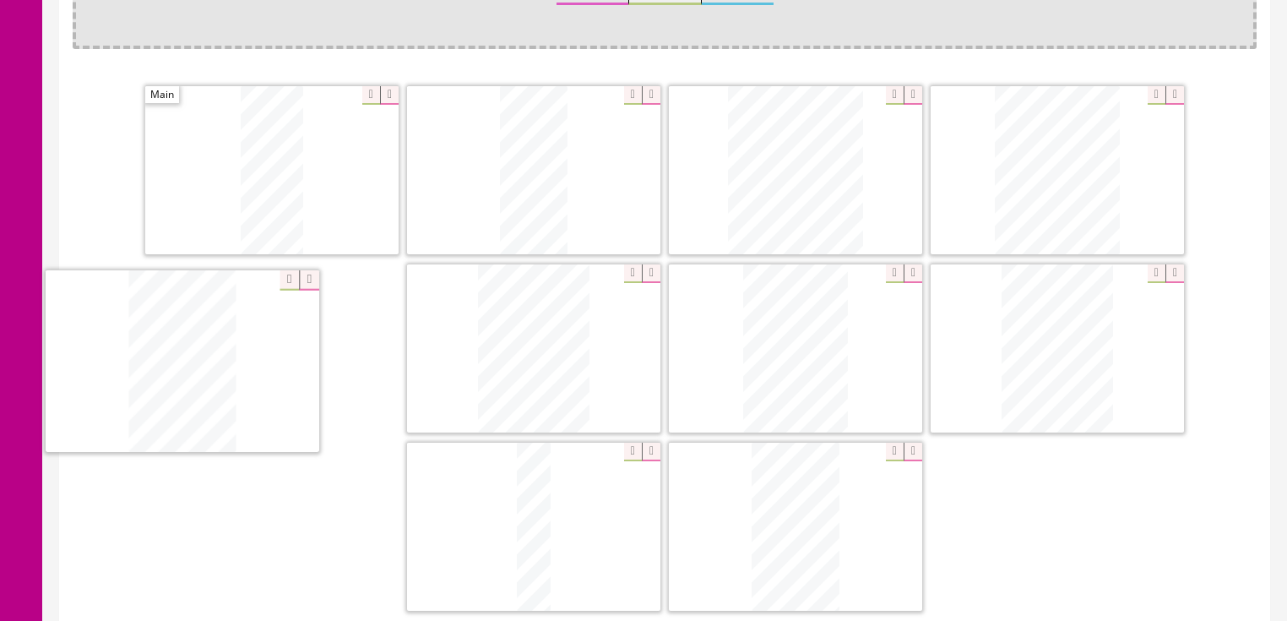
drag, startPoint x: 692, startPoint y: 329, endPoint x: 347, endPoint y: 355, distance: 346.3
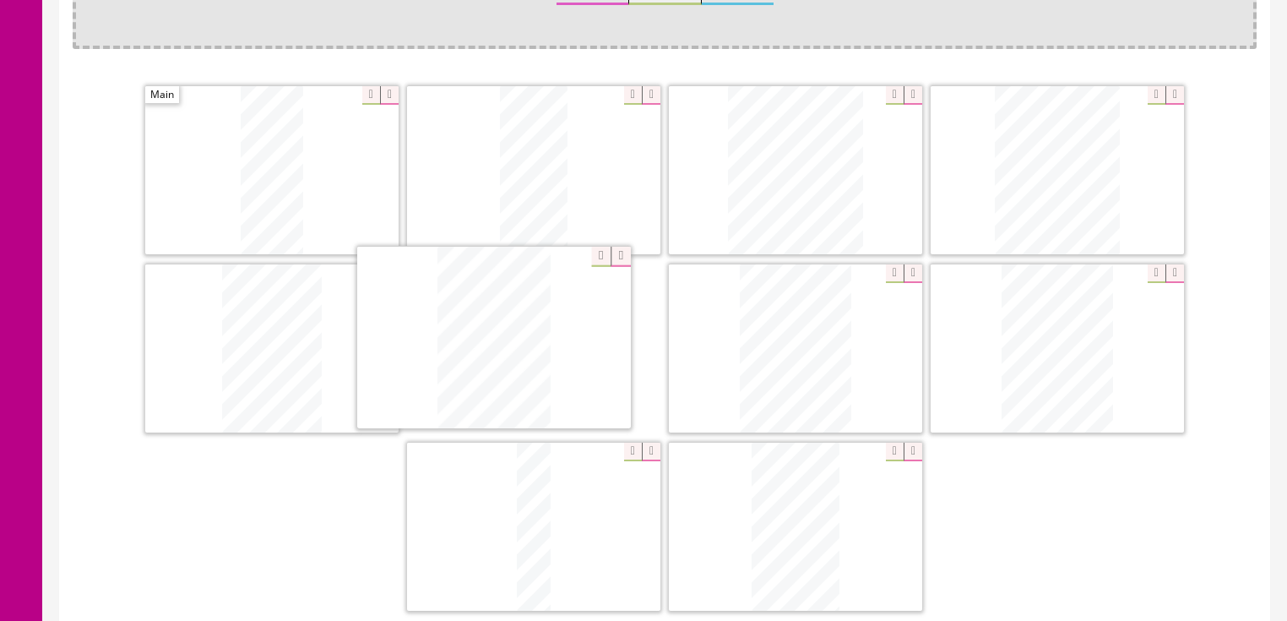
drag, startPoint x: 800, startPoint y: 343, endPoint x: 498, endPoint y: 334, distance: 301.5
drag, startPoint x: 559, startPoint y: 476, endPoint x: 790, endPoint y: 294, distance: 294.6
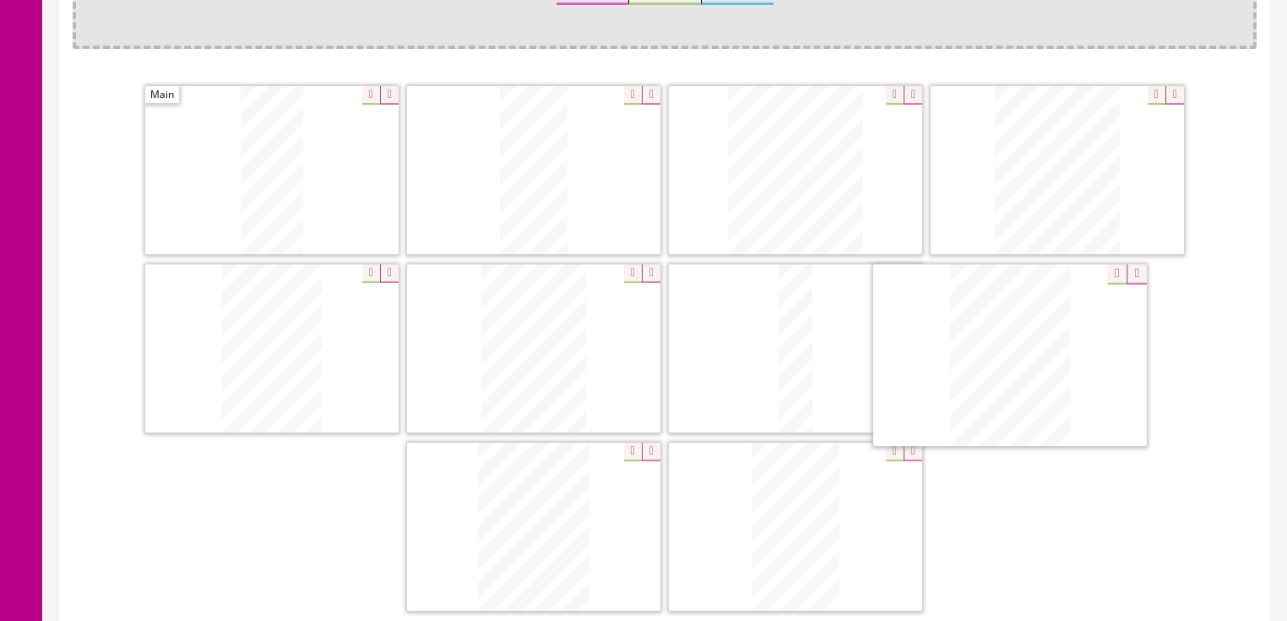
drag, startPoint x: 838, startPoint y: 434, endPoint x: 963, endPoint y: 388, distance: 133.0
drag, startPoint x: 805, startPoint y: 537, endPoint x: 448, endPoint y: 542, distance: 356.3
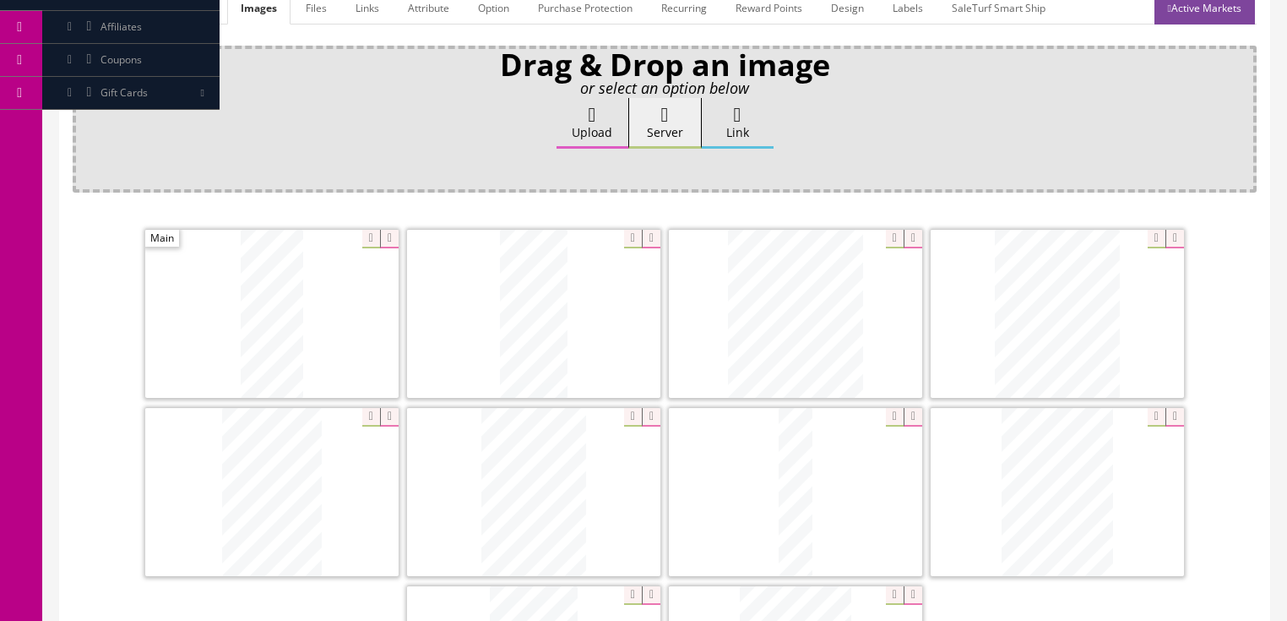
scroll to position [203, 0]
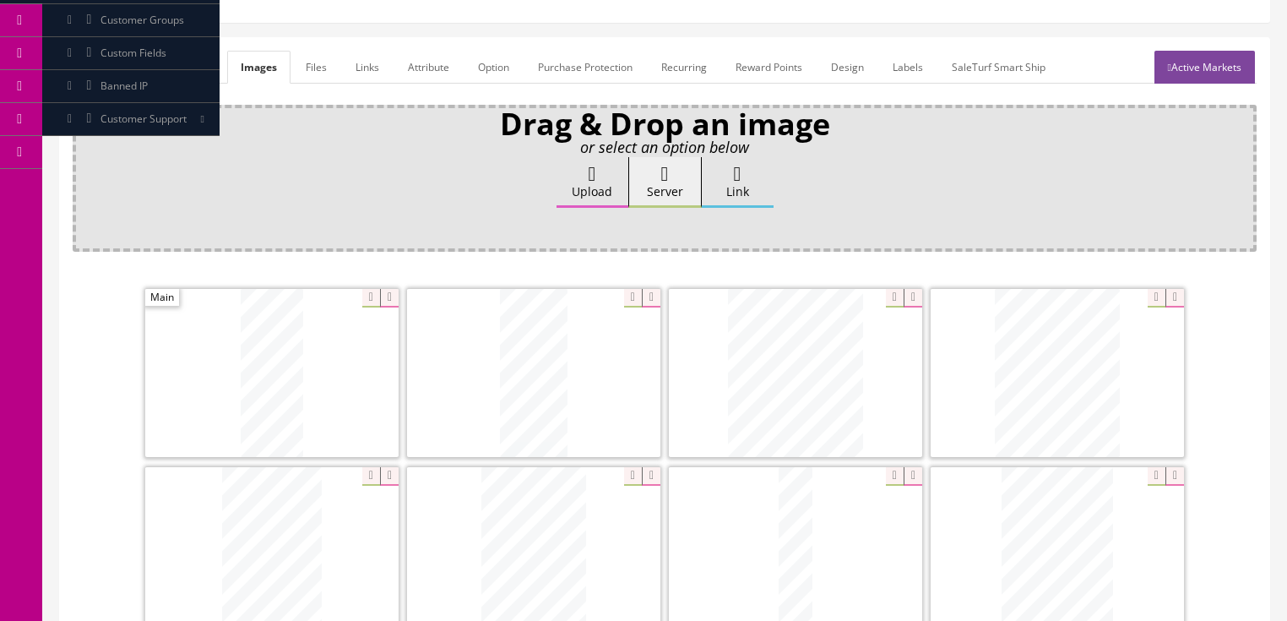
click at [103, 55] on link "General" at bounding box center [105, 67] width 65 height 33
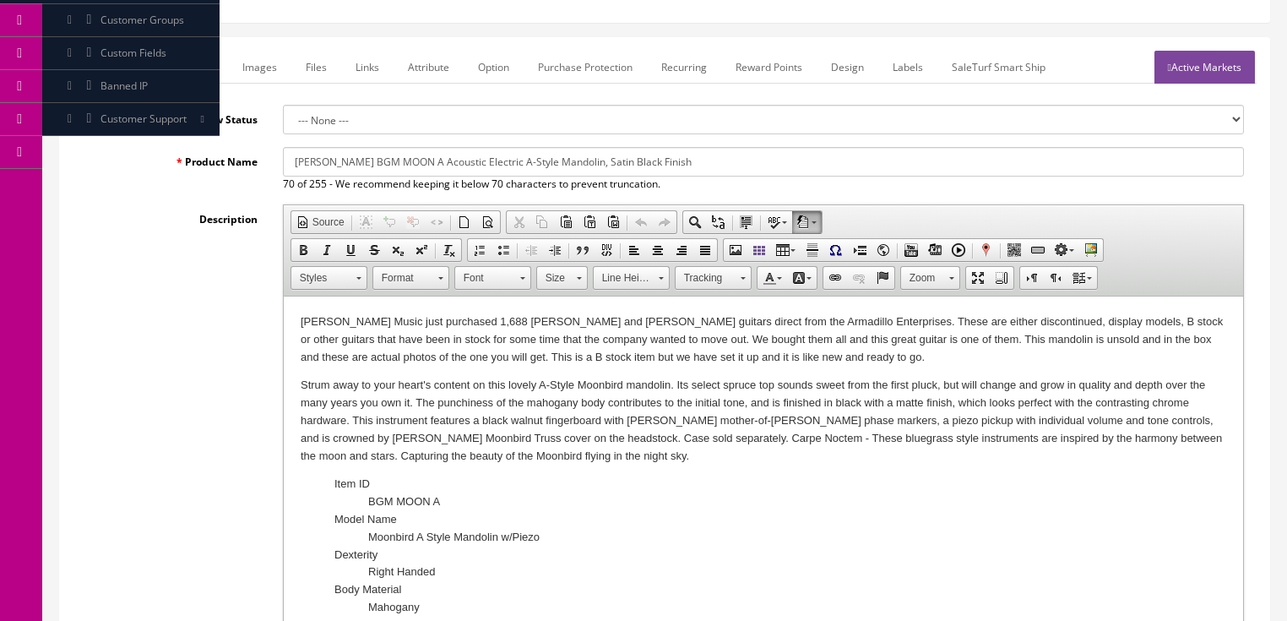
click at [487, 356] on p "Butler Music just purchased 1,688 Dean and Luna guitars direct from the Armadil…" at bounding box center [762, 339] width 925 height 52
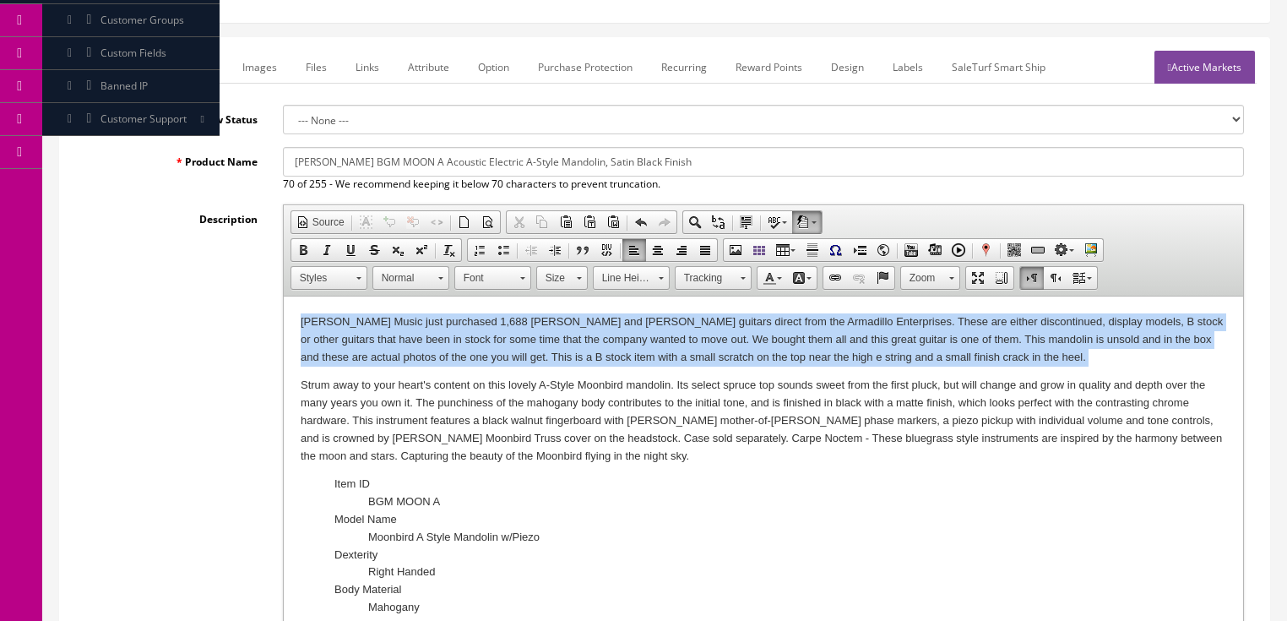
drag, startPoint x: 296, startPoint y: 318, endPoint x: 927, endPoint y: 358, distance: 632.0
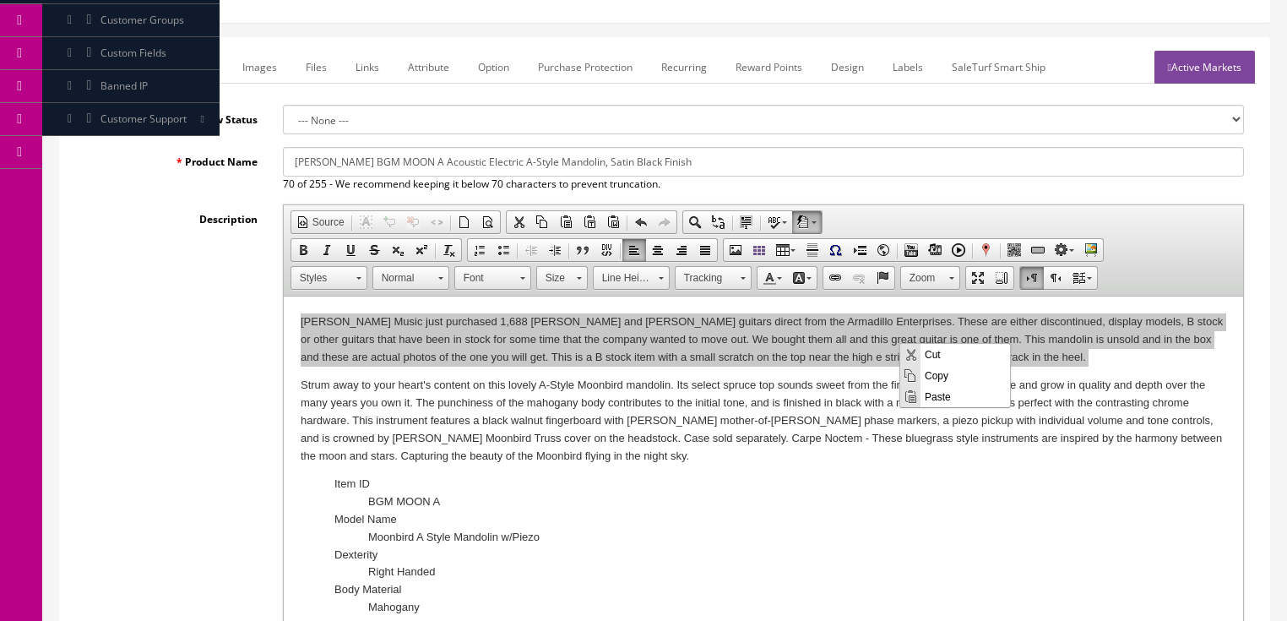
scroll to position [0, 0]
drag, startPoint x: 938, startPoint y: 372, endPoint x: 1398, endPoint y: 416, distance: 462.3
click at [938, 372] on span "Copy" at bounding box center [964, 374] width 89 height 21
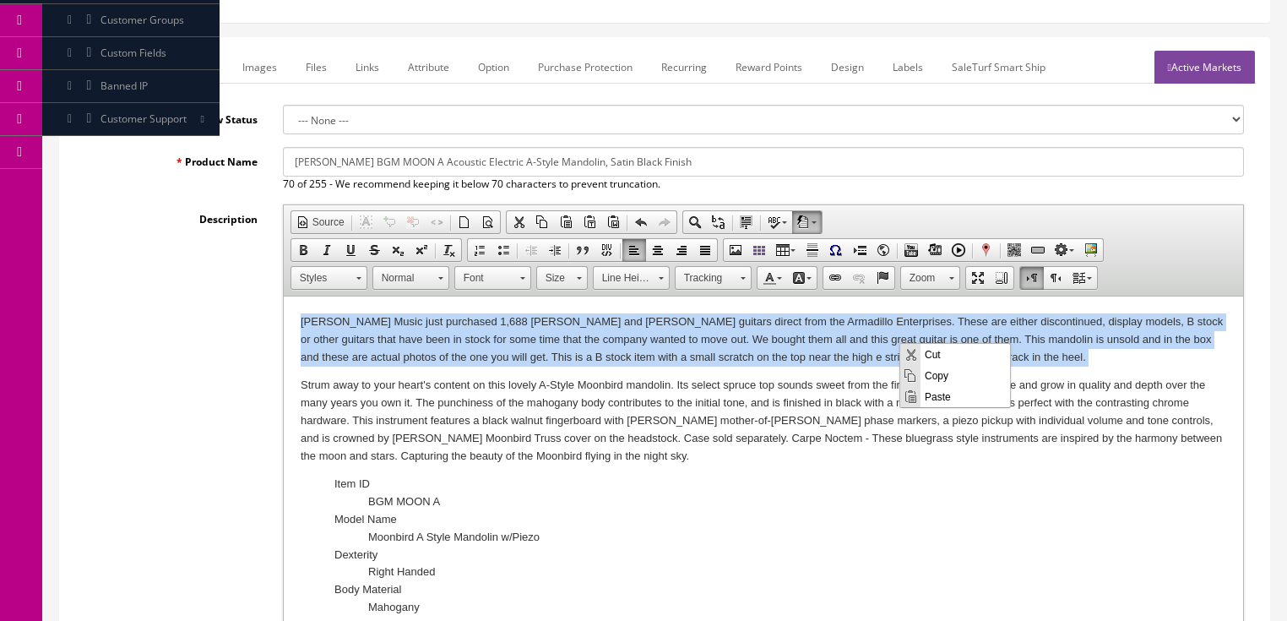
copy p "Butler Music just purchased 1,688 Dean and Luna guitars direct from the Armadil…"
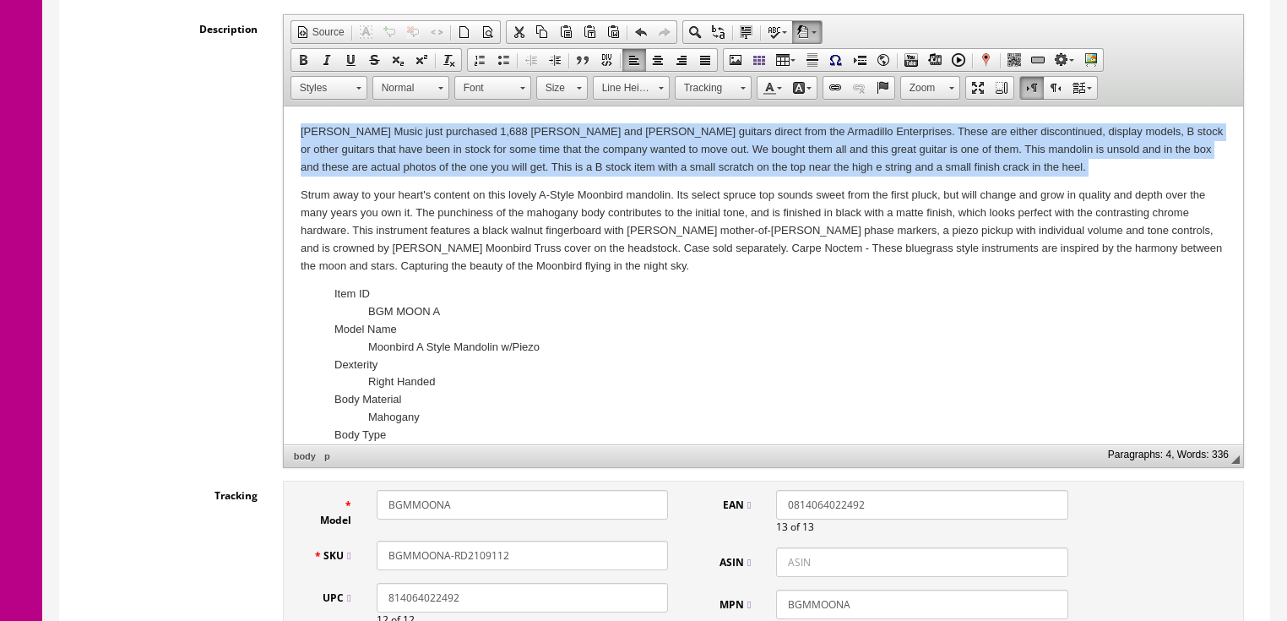
scroll to position [540, 0]
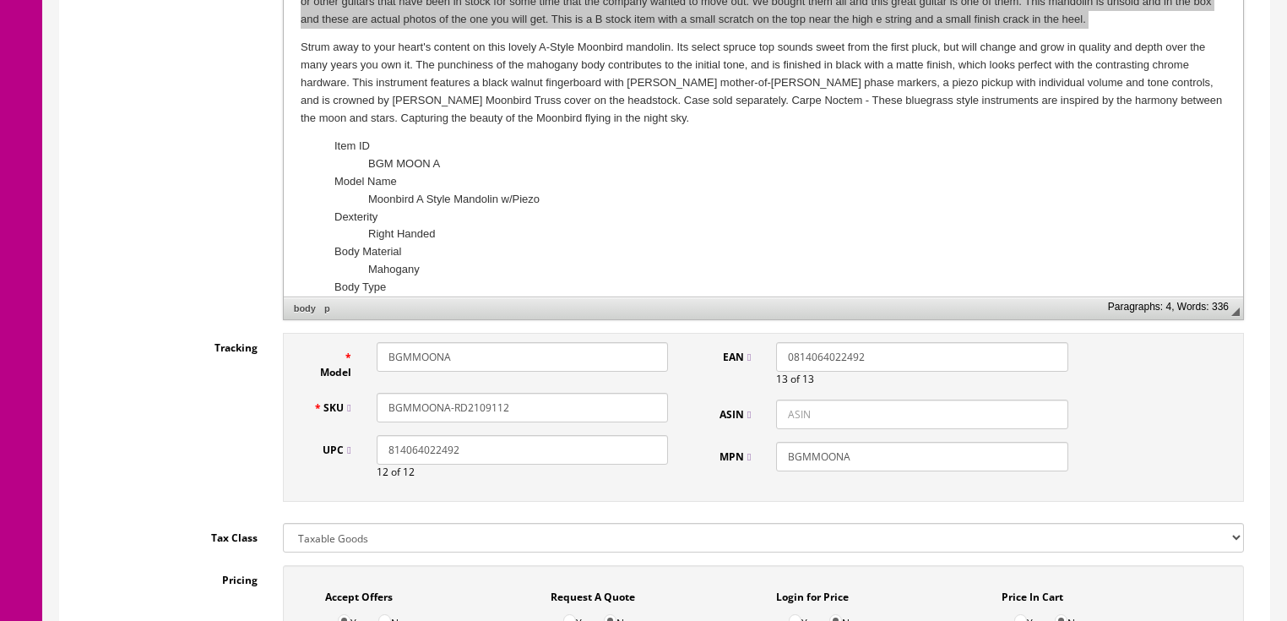
drag, startPoint x: 491, startPoint y: 411, endPoint x: 579, endPoint y: 398, distance: 88.8
click at [579, 398] on input "BGMMOONA-RD2109112" at bounding box center [522, 408] width 291 height 30
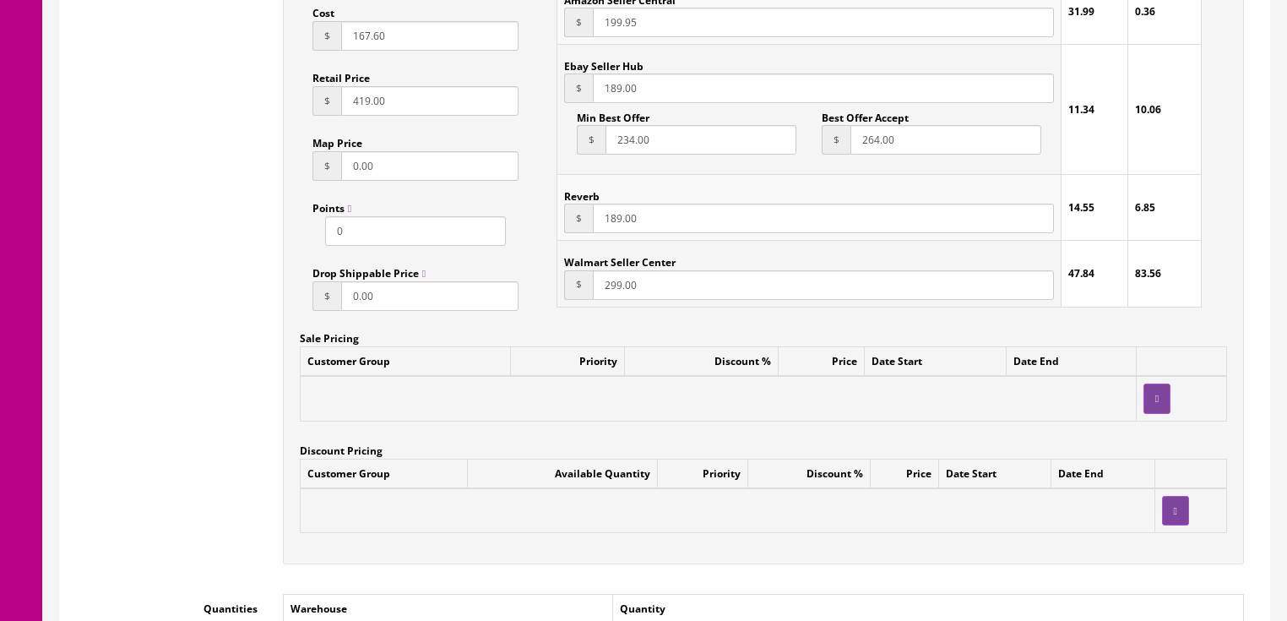
scroll to position [1418, 0]
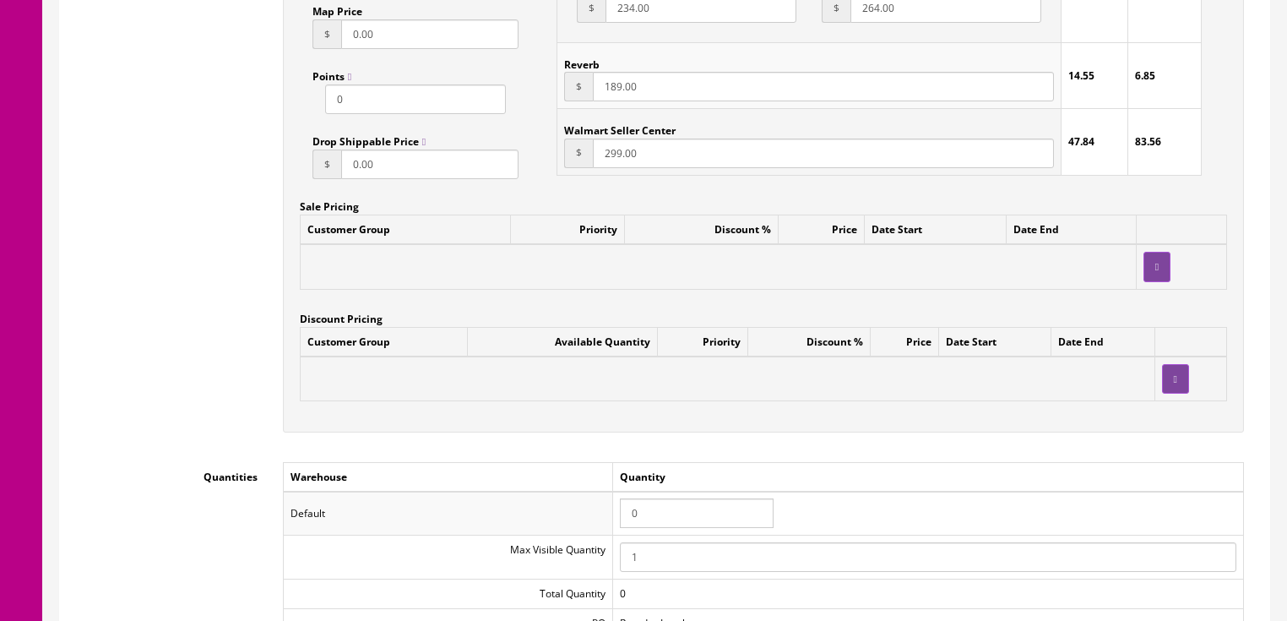
type input "BGMMOONA-RD2109492"
drag, startPoint x: 652, startPoint y: 516, endPoint x: 600, endPoint y: 515, distance: 51.5
click at [600, 515] on tr "Default 0" at bounding box center [763, 513] width 960 height 44
type input "1"
click at [507, 432] on div "Accept Offers Yes No Request A Quote Yes No Login for Price Yes No Price In Car…" at bounding box center [763, 60] width 961 height 746
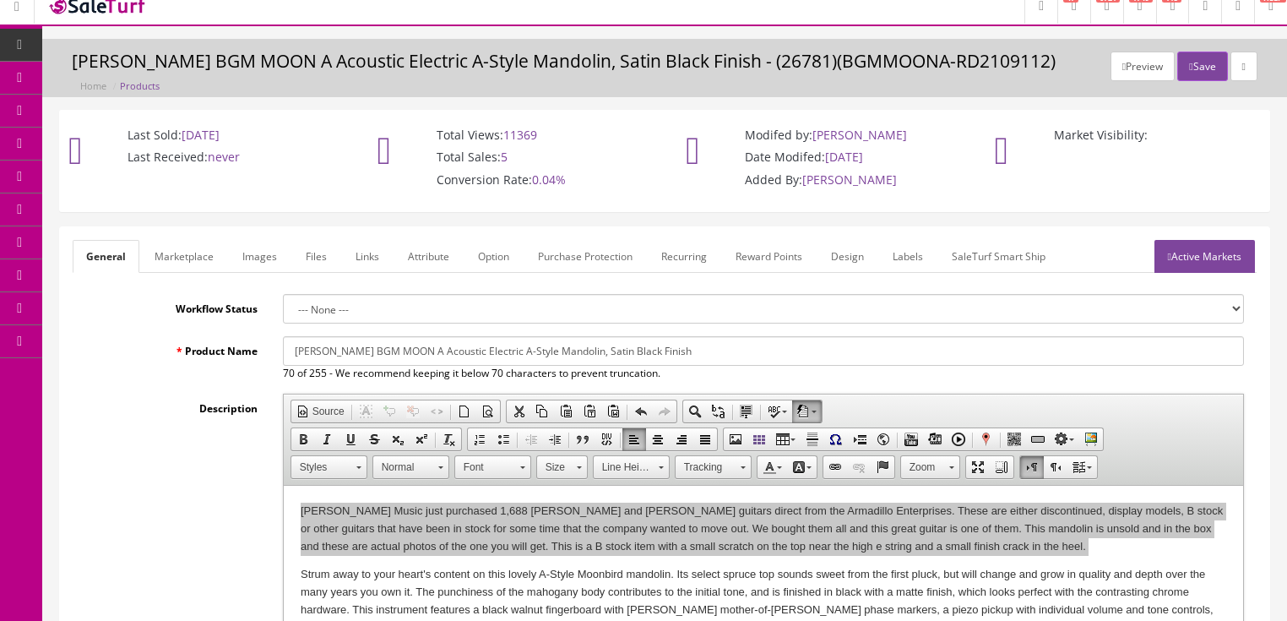
scroll to position [0, 0]
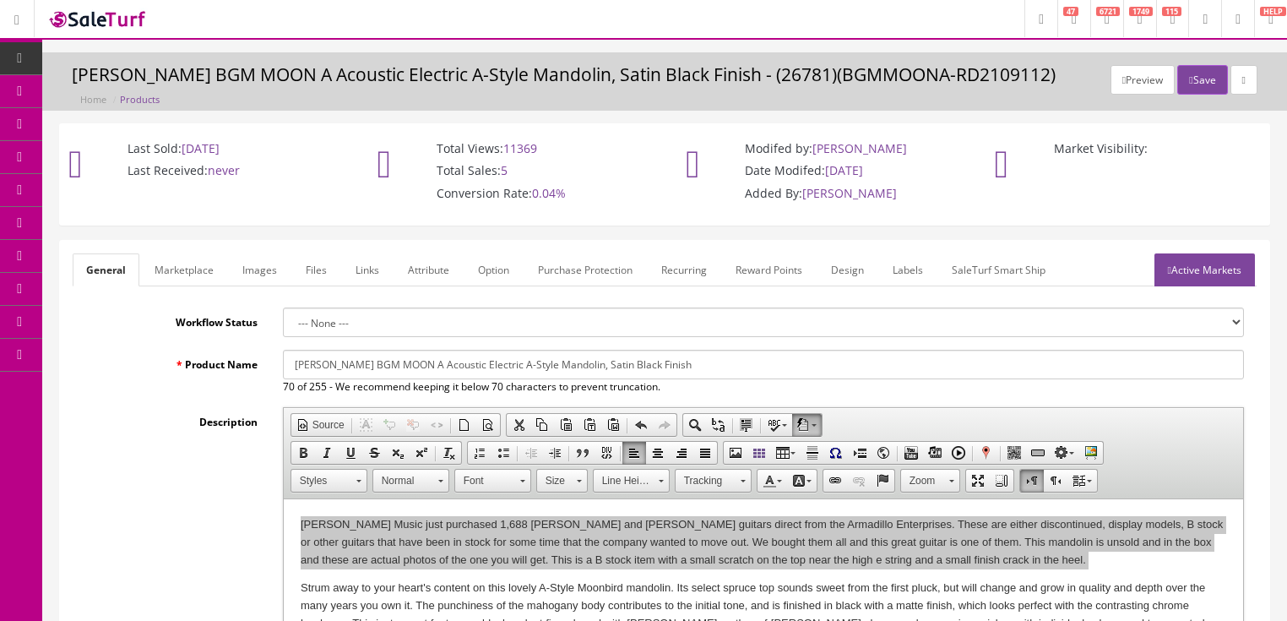
click at [191, 270] on link "Marketplace" at bounding box center [184, 269] width 86 height 33
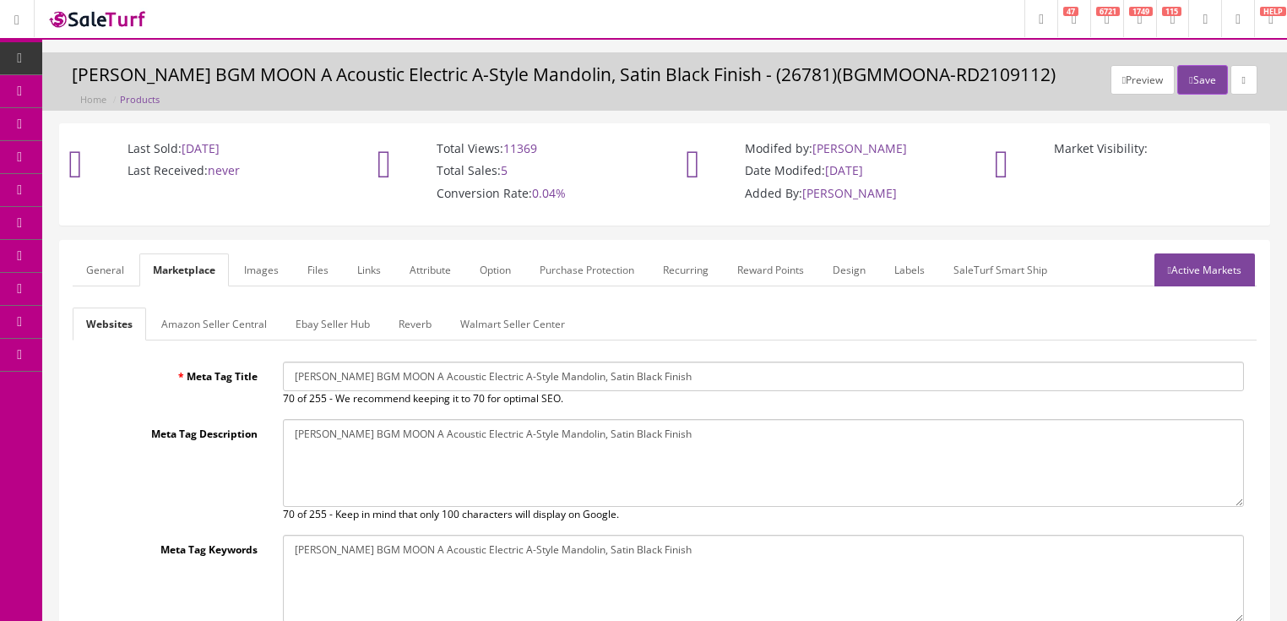
click at [198, 320] on link "Amazon Seller Central" at bounding box center [214, 323] width 133 height 33
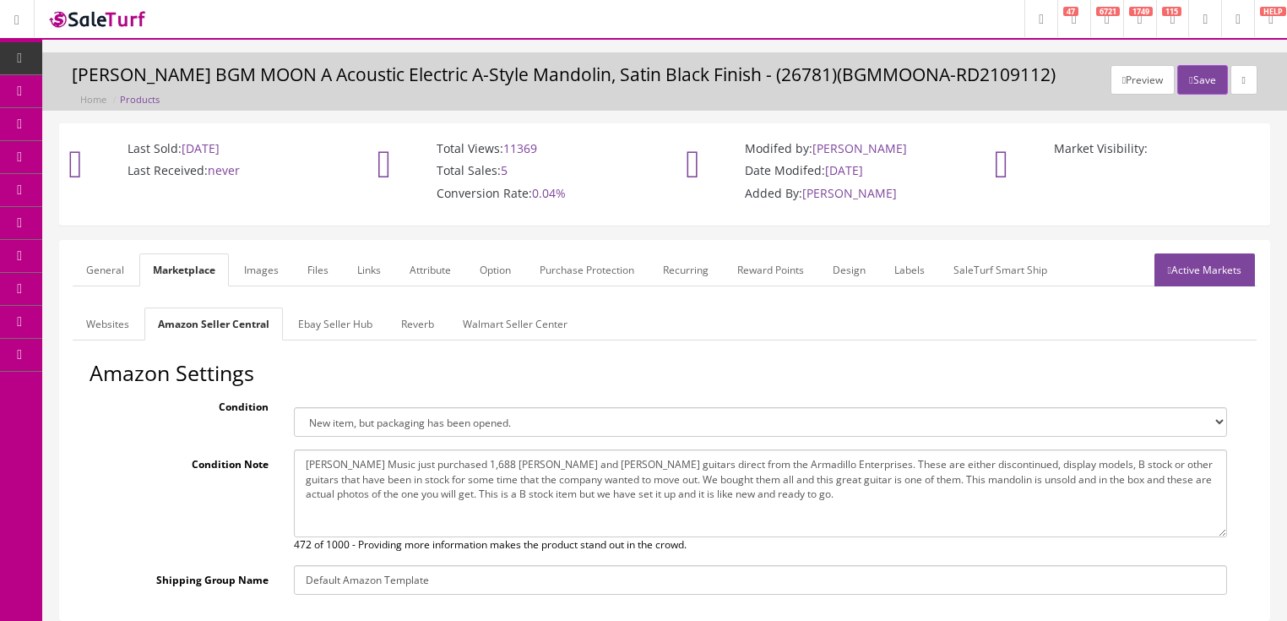
drag, startPoint x: 294, startPoint y: 463, endPoint x: 720, endPoint y: 507, distance: 428.6
click at [720, 507] on textarea "Butler Music just purchased 1,688 Dean and Luna guitars direct from the Armadil…" at bounding box center [760, 493] width 933 height 88
paste textarea "with a small scratch on the top near the high e string and a small finish crack…"
type textarea "Butler Music just purchased 1,688 Dean and Luna guitars direct from the Armadil…"
click at [354, 323] on link "Ebay Seller Hub" at bounding box center [335, 323] width 101 height 33
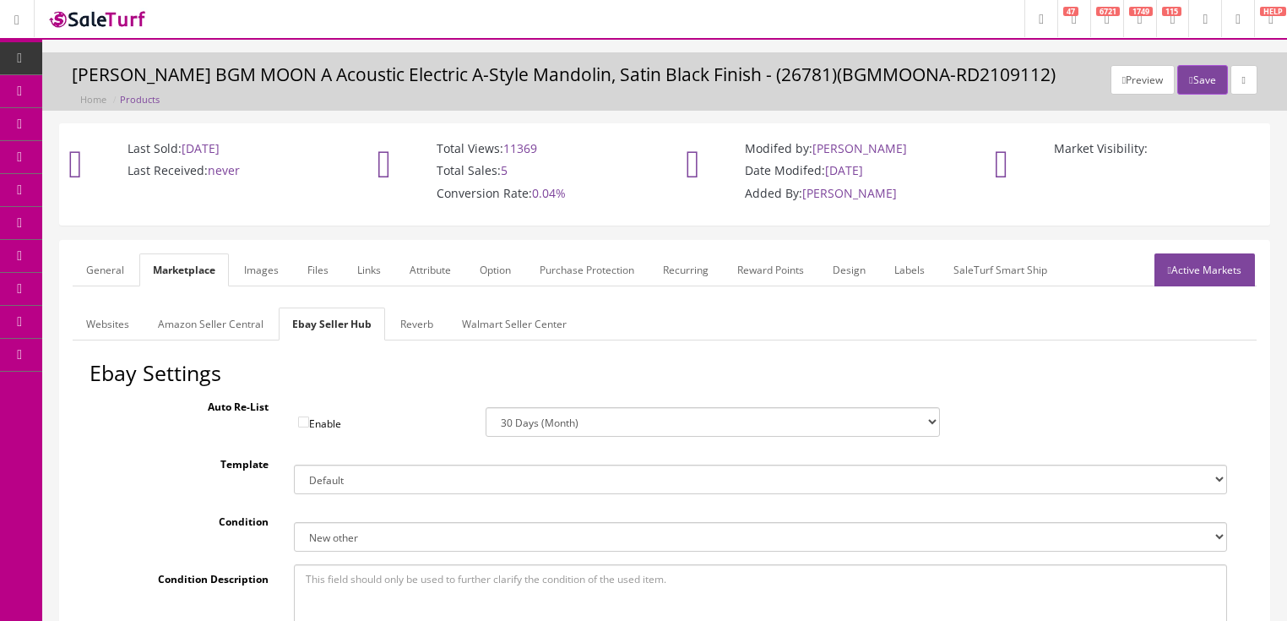
click at [427, 323] on link "Reverb" at bounding box center [417, 323] width 60 height 33
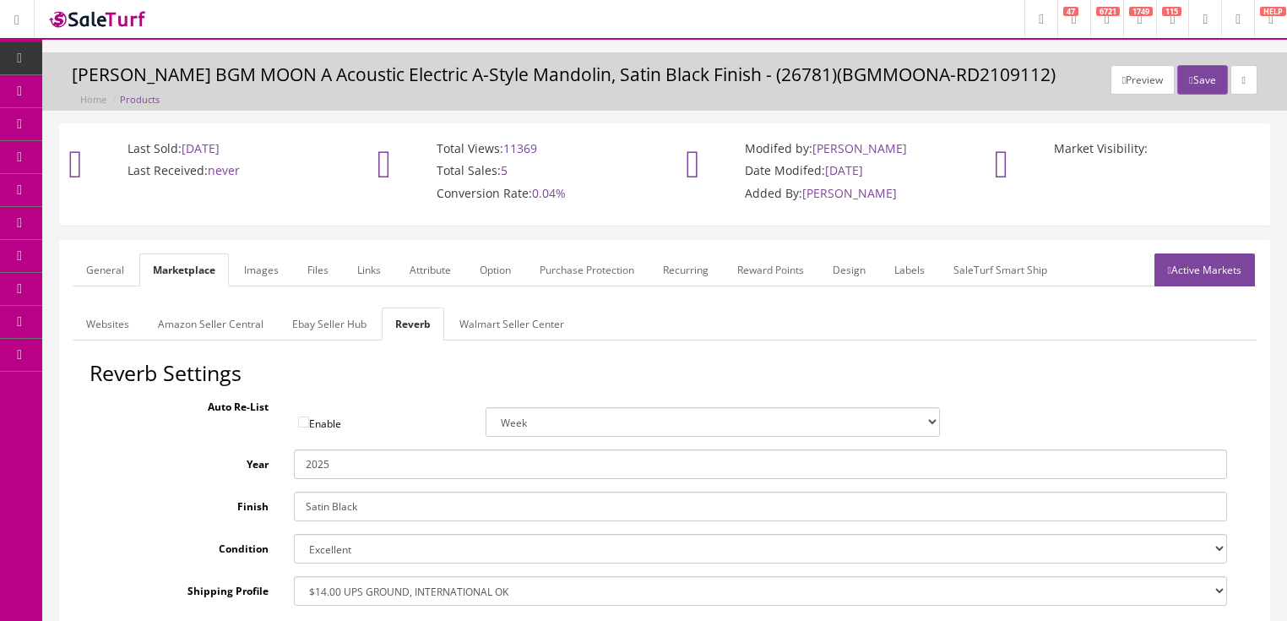
click at [1201, 268] on link "Active Markets" at bounding box center [1204, 269] width 100 height 33
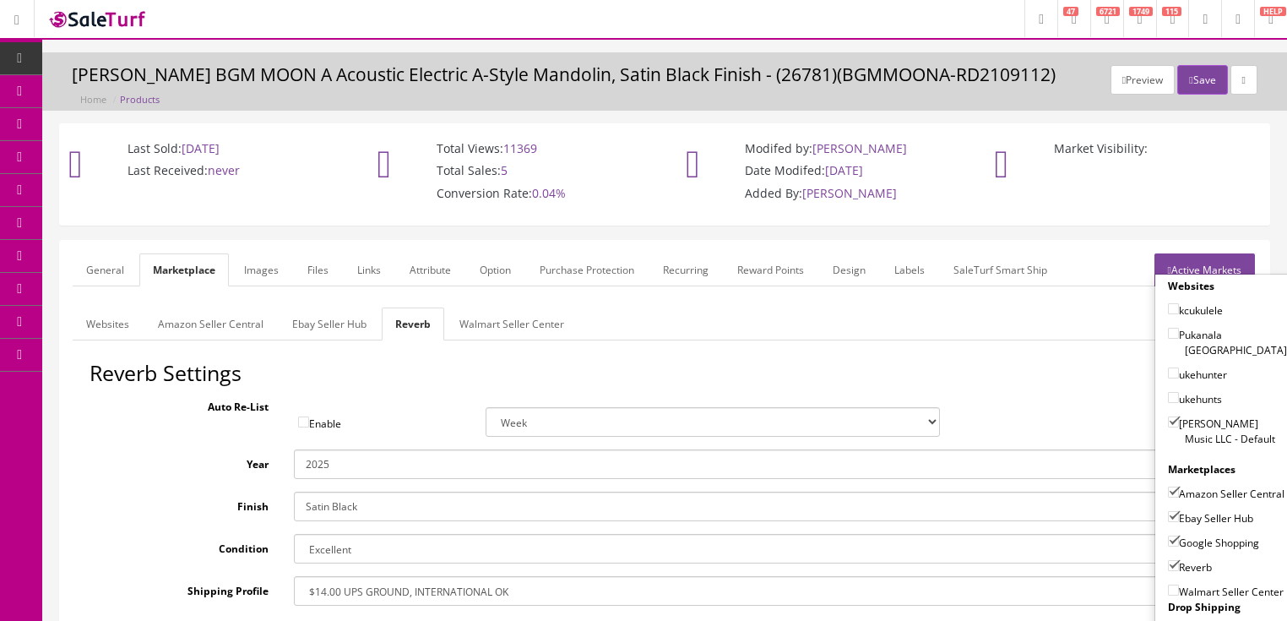
click at [101, 267] on link "General" at bounding box center [105, 269] width 65 height 33
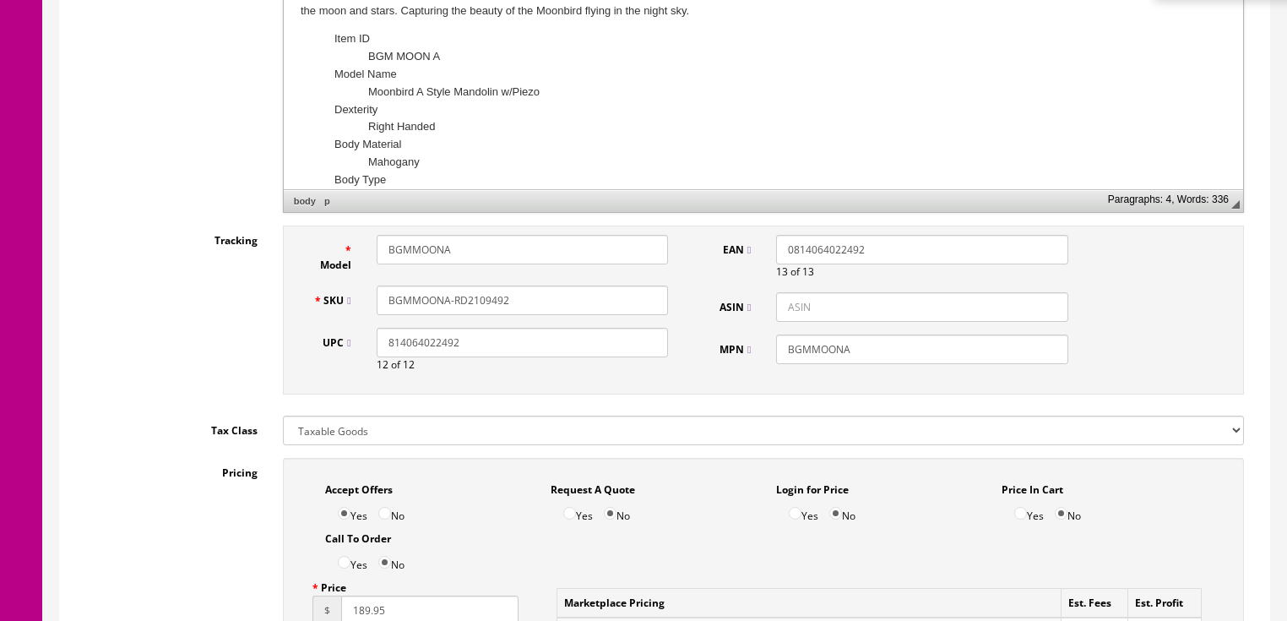
scroll to position [675, 0]
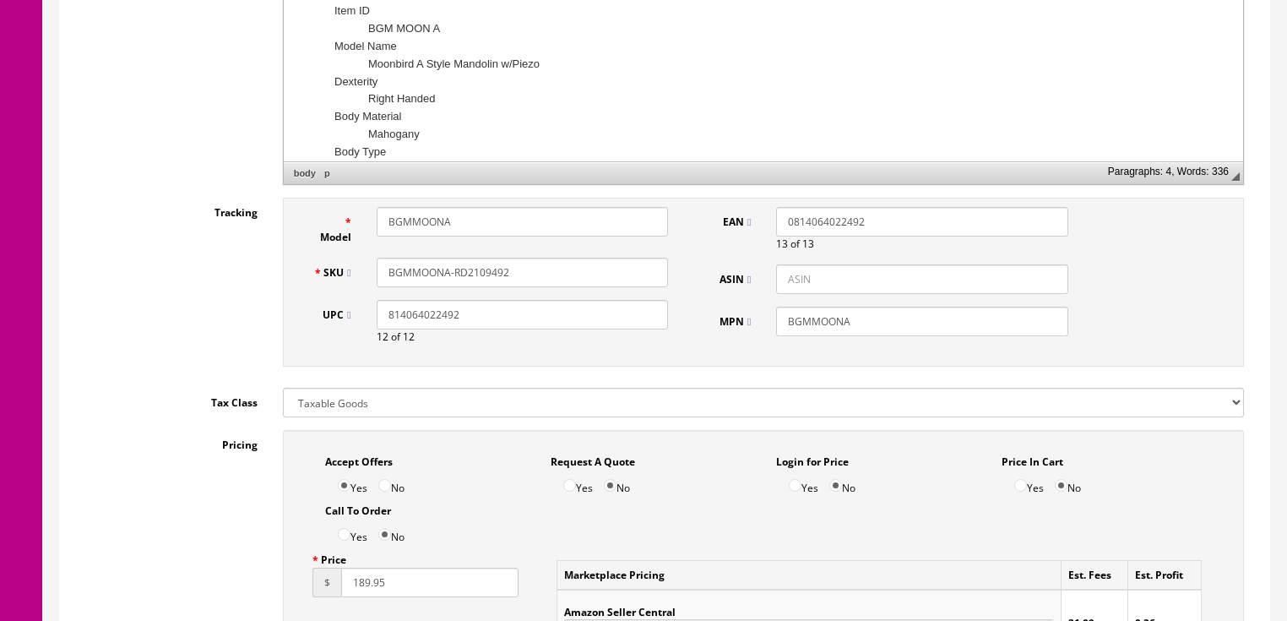
drag, startPoint x: 503, startPoint y: 274, endPoint x: 382, endPoint y: 279, distance: 121.7
click at [382, 279] on input "BGMMOONA-RD2109492" at bounding box center [522, 273] width 291 height 30
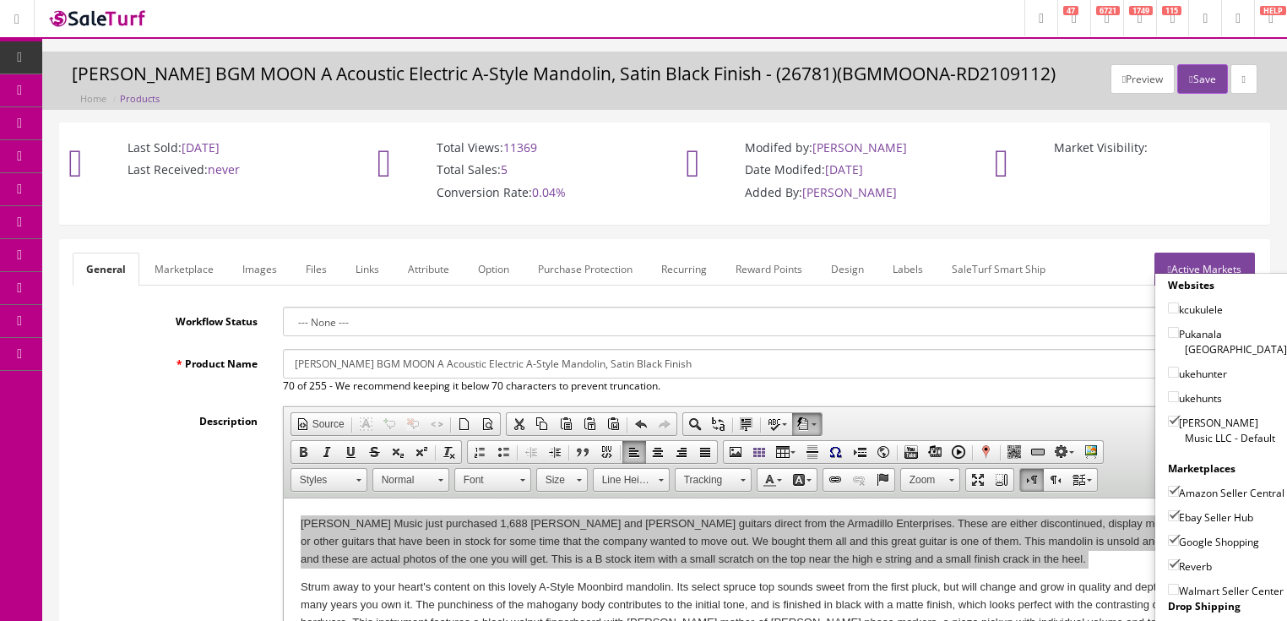
scroll to position [0, 0]
click at [1199, 83] on button "Save" at bounding box center [1202, 80] width 50 height 30
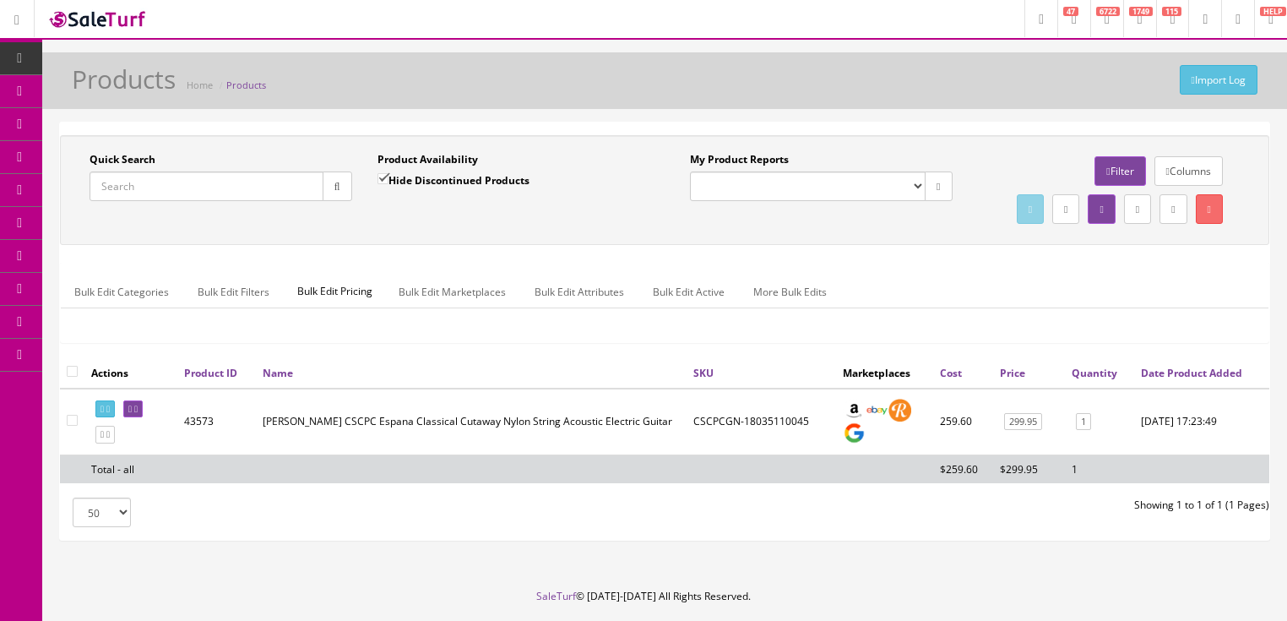
click at [226, 179] on input "Quick Search" at bounding box center [206, 186] width 234 height 30
paste input "BGMMOONA-RD2109492"
drag, startPoint x: 334, startPoint y: 193, endPoint x: 355, endPoint y: 194, distance: 20.3
click at [336, 193] on button "button" at bounding box center [338, 186] width 30 height 30
click at [104, 414] on icon at bounding box center [101, 408] width 3 height 9
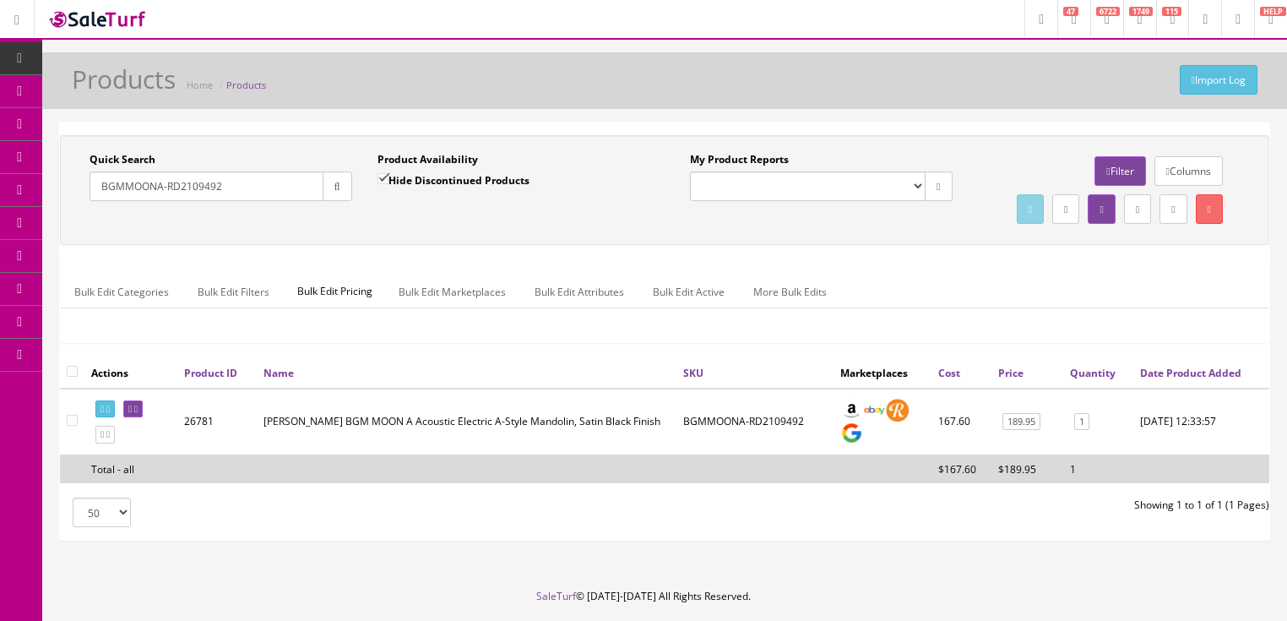
drag, startPoint x: 256, startPoint y: 186, endPoint x: 97, endPoint y: 225, distance: 163.4
click at [97, 225] on div "Quick Search BGMMOONA-RD2109492 Date From Product Availability Hide Discontinue…" at bounding box center [664, 190] width 1201 height 76
type input "eqa tbls"
click at [377, 182] on input "Hide Discontinued Products" at bounding box center [382, 178] width 11 height 11
checkbox input "false"
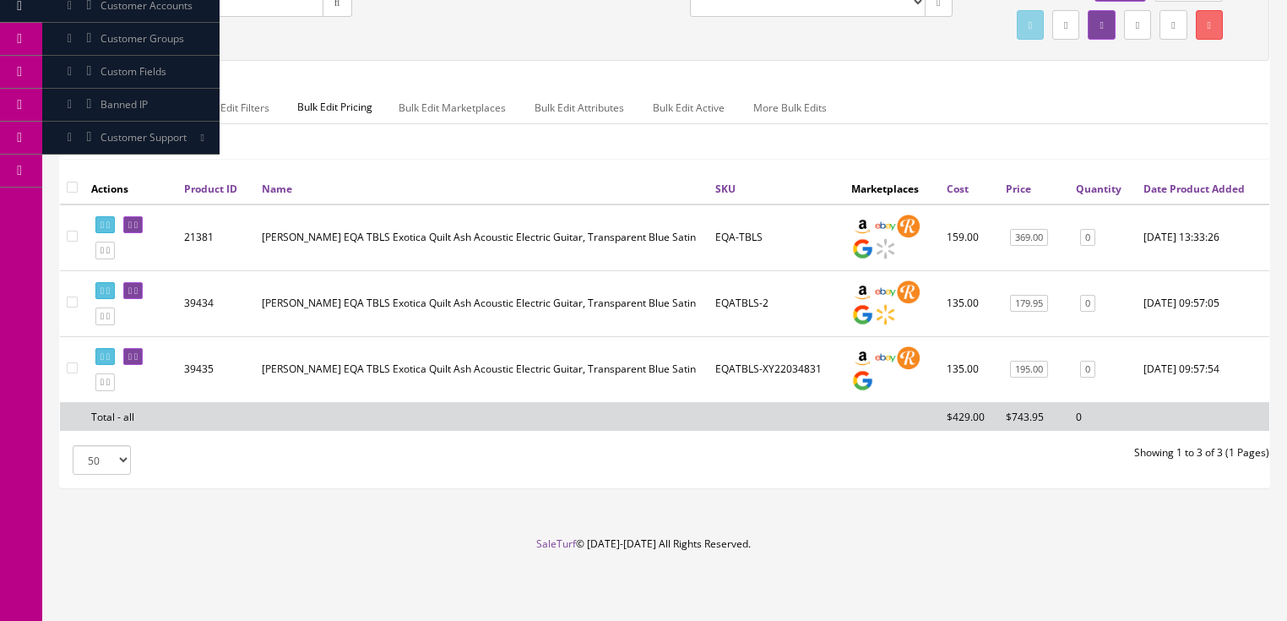
scroll to position [216, 0]
click at [132, 361] on icon at bounding box center [129, 356] width 3 height 9
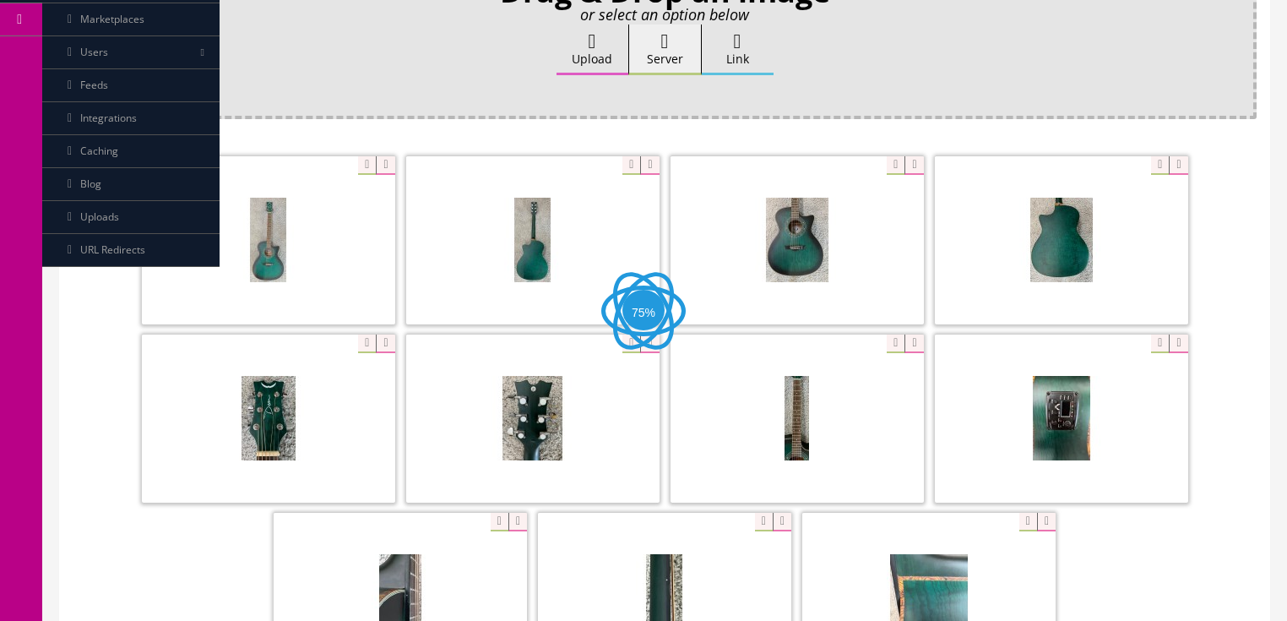
scroll to position [338, 0]
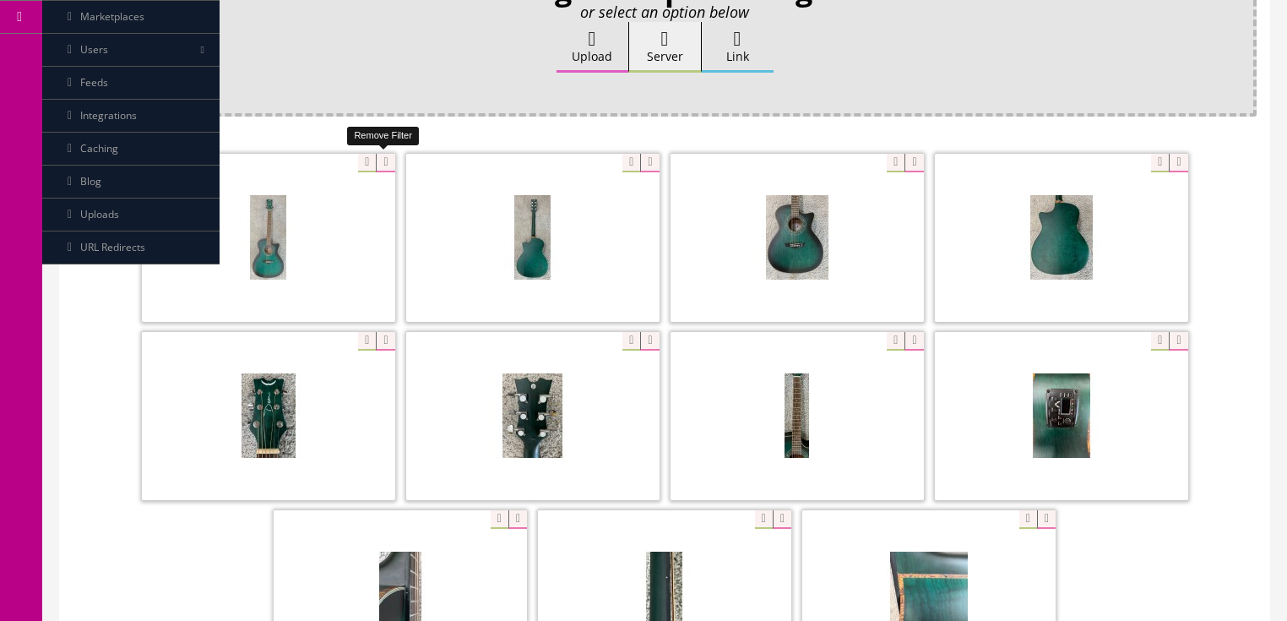
click at [380, 167] on icon at bounding box center [385, 163] width 19 height 19
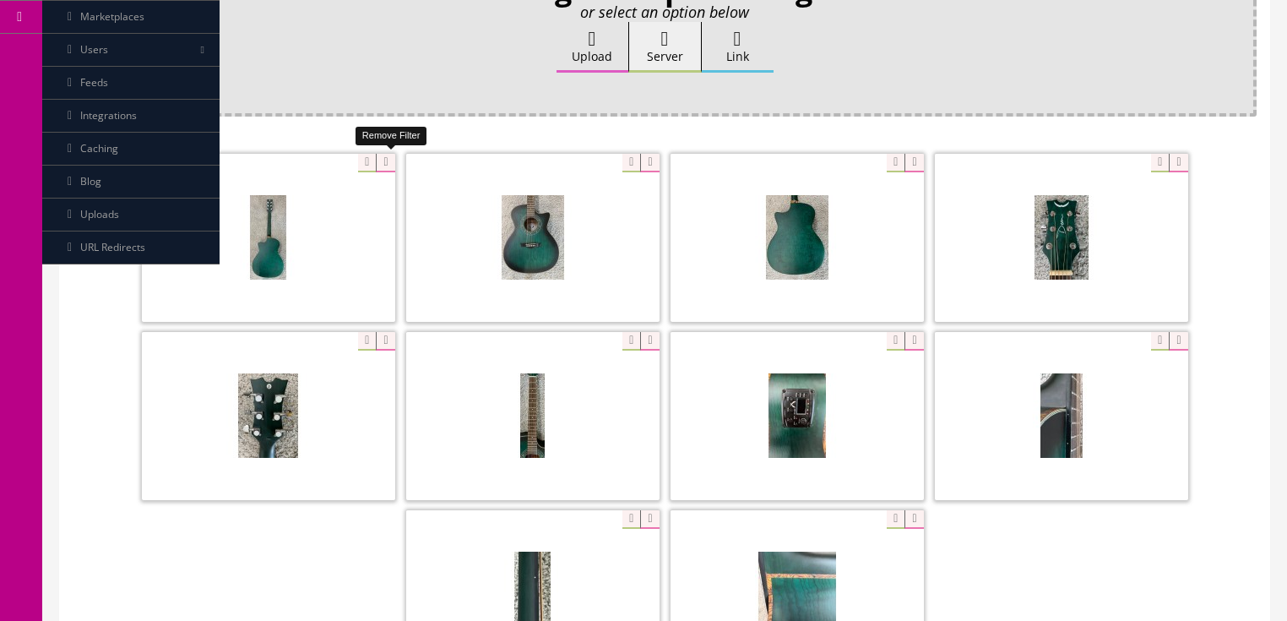
click at [380, 167] on icon at bounding box center [385, 163] width 19 height 19
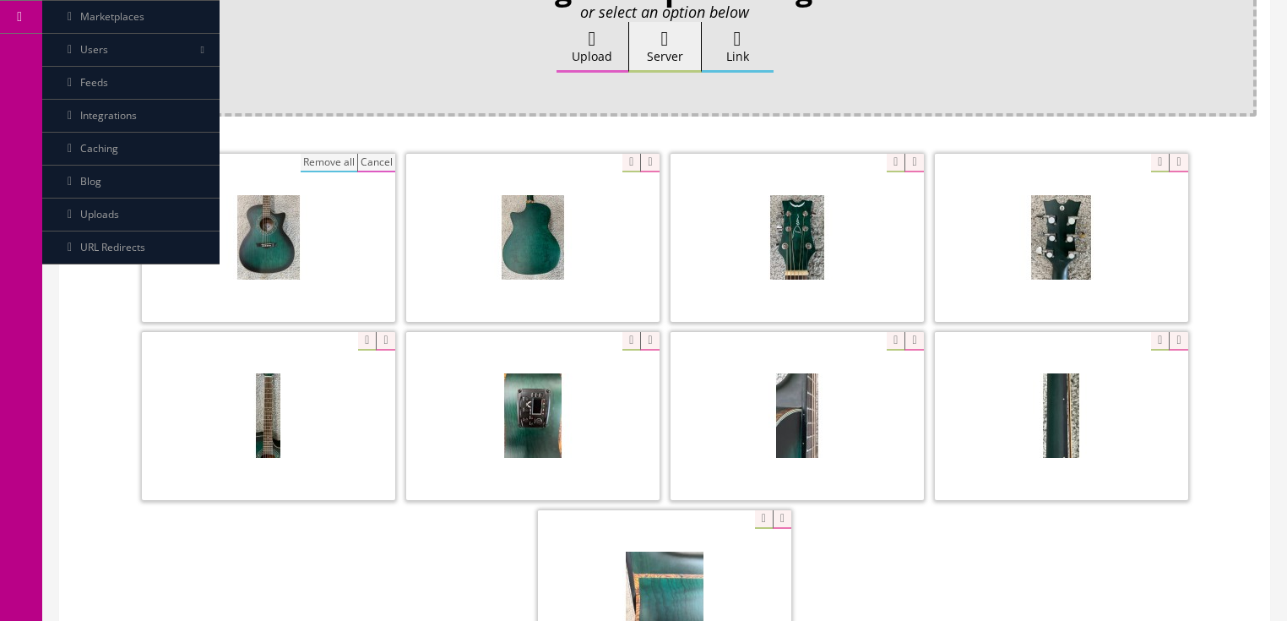
click at [322, 158] on button "Remove all" at bounding box center [329, 163] width 57 height 19
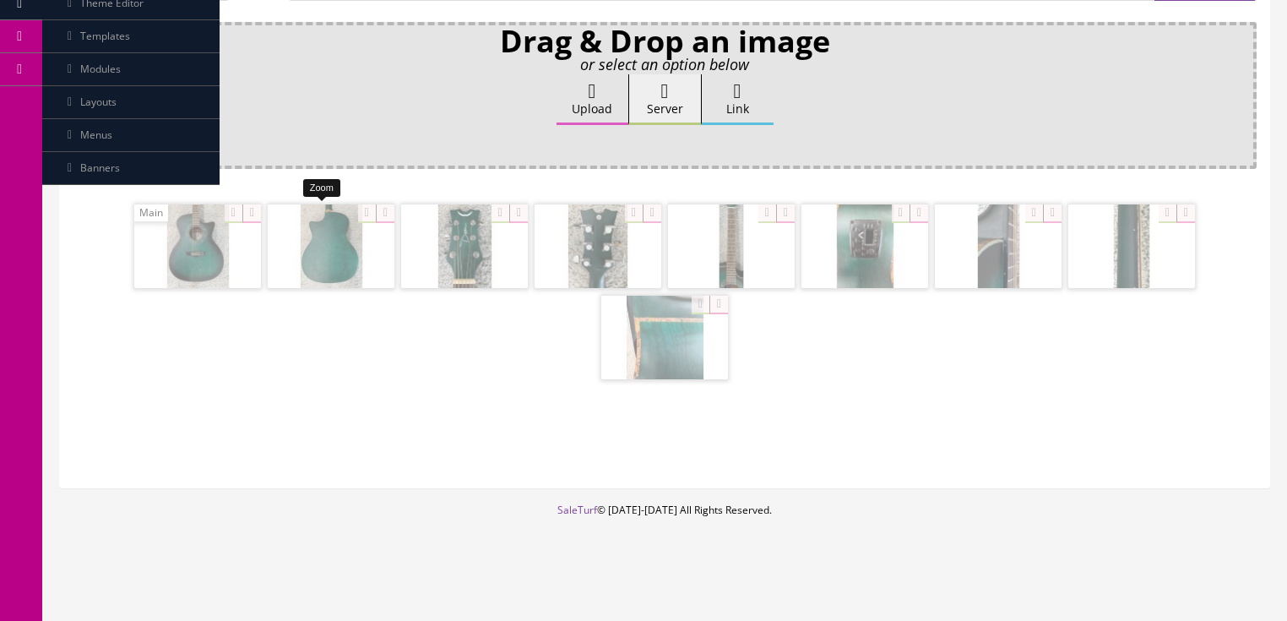
scroll to position [283, 0]
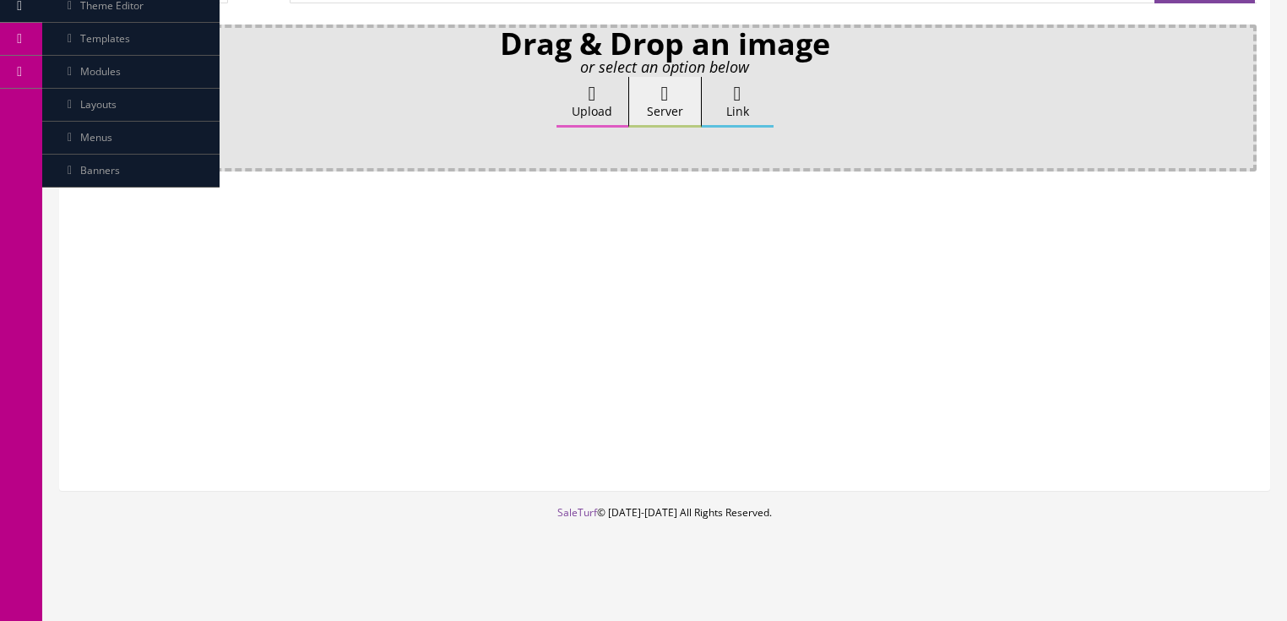
click at [608, 96] on label "Upload" at bounding box center [592, 102] width 72 height 51
click at [84, 94] on input "Upload" at bounding box center [84, 85] width 0 height 17
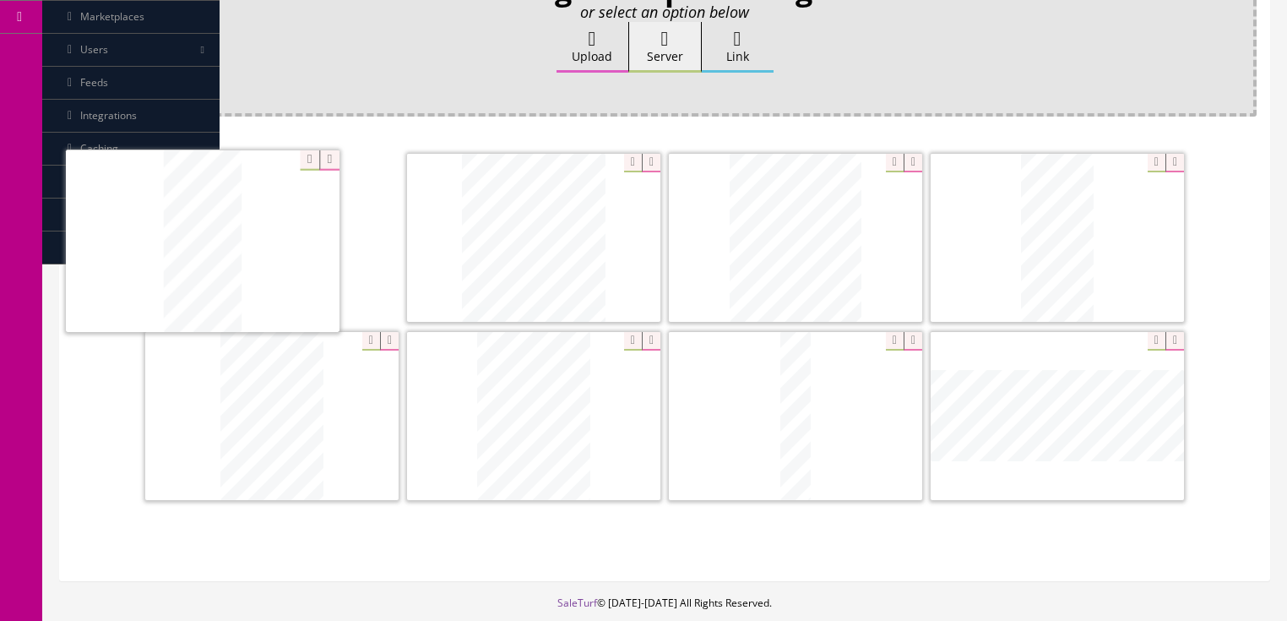
drag, startPoint x: 560, startPoint y: 258, endPoint x: 226, endPoint y: 260, distance: 333.5
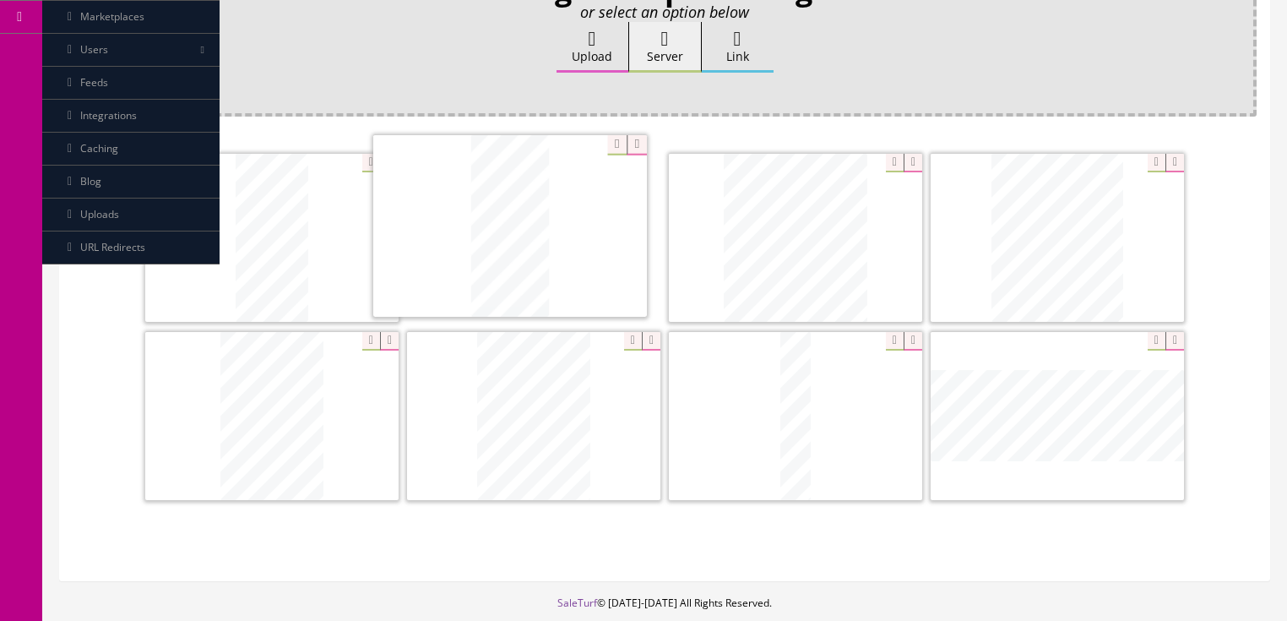
drag, startPoint x: 1055, startPoint y: 243, endPoint x: 507, endPoint y: 233, distance: 547.2
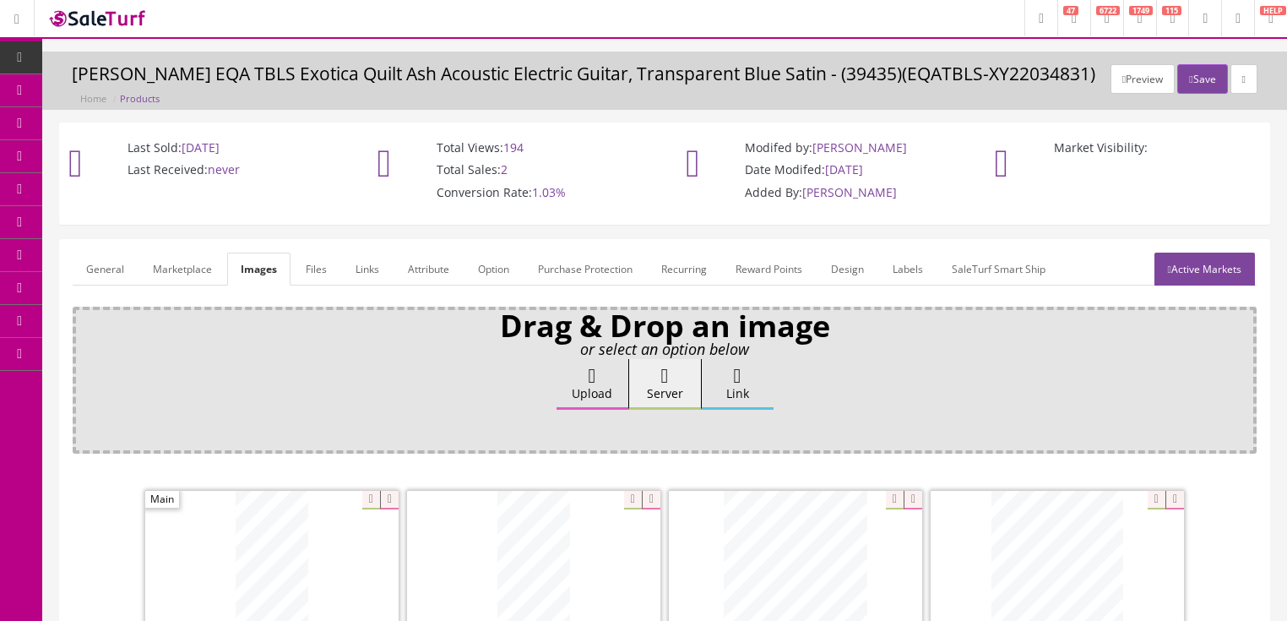
scroll to position [0, 0]
click at [1202, 277] on link "Active Markets" at bounding box center [1204, 269] width 100 height 33
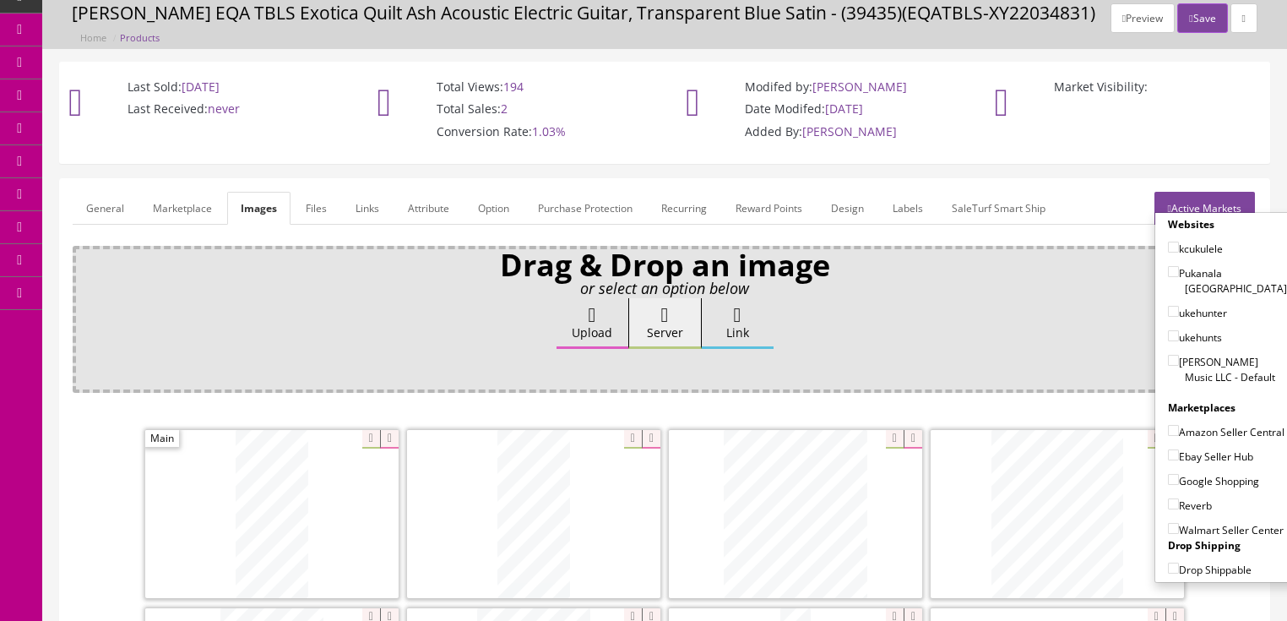
scroll to position [68, 0]
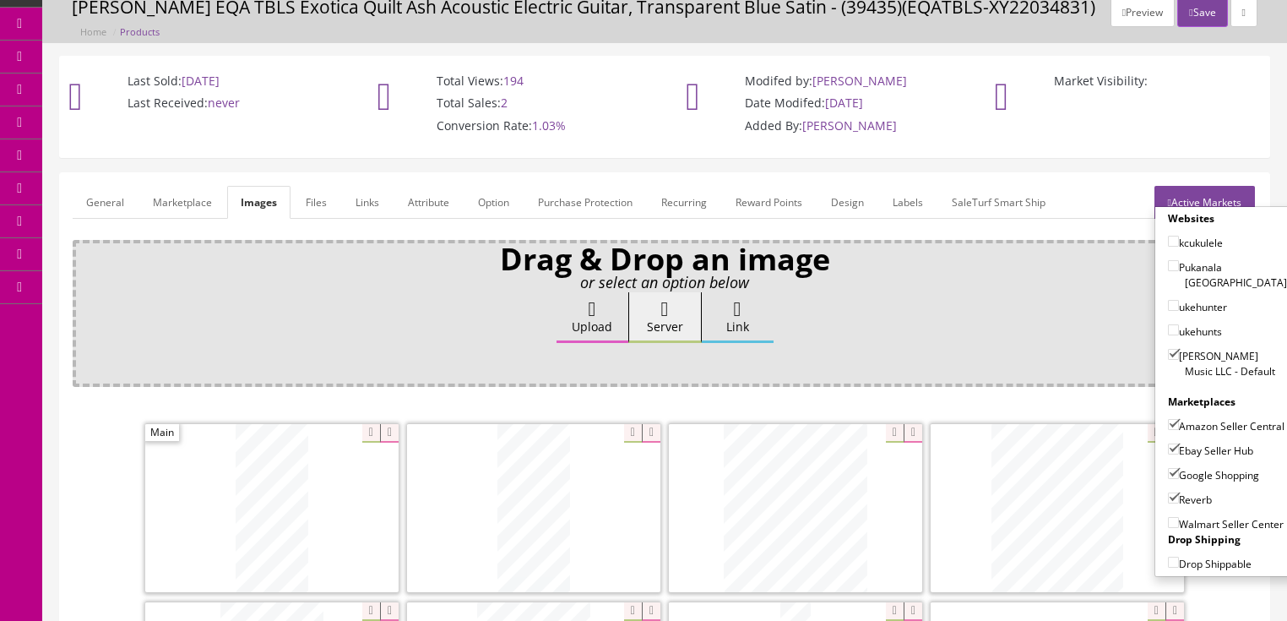
click at [1168, 419] on input"] "Amazon Seller Central" at bounding box center [1173, 424] width 11 height 11
checkbox input"] "false"
click at [1207, 187] on link "Active Markets" at bounding box center [1204, 202] width 100 height 33
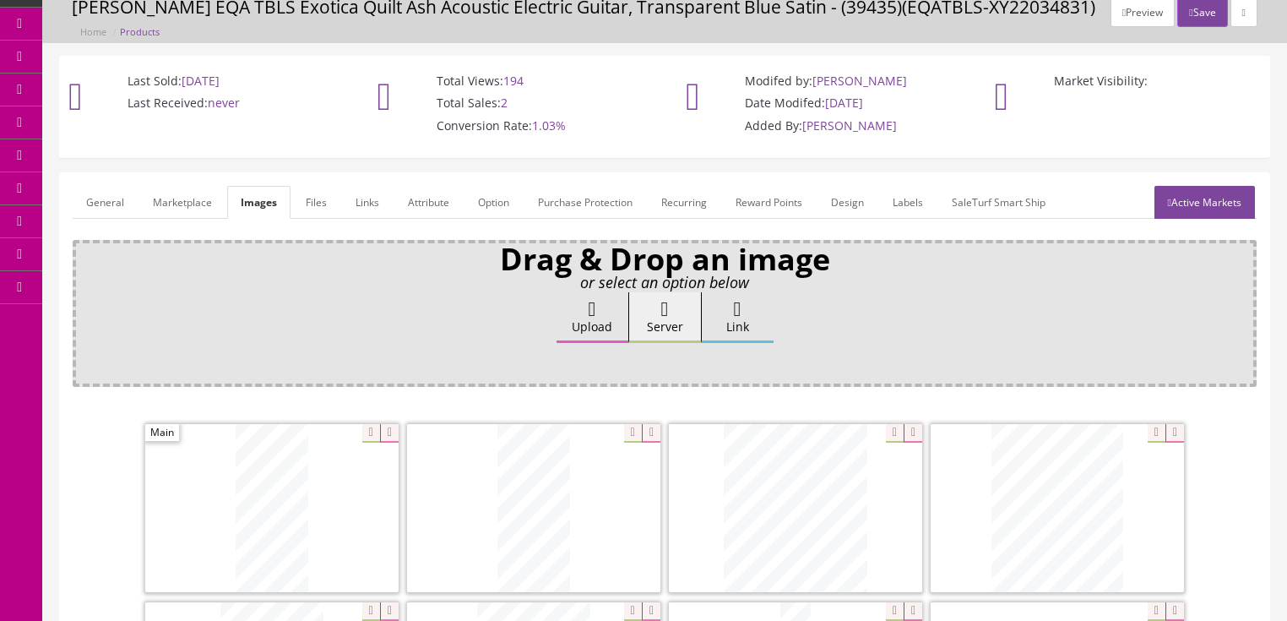
click at [102, 208] on link "General" at bounding box center [105, 202] width 65 height 33
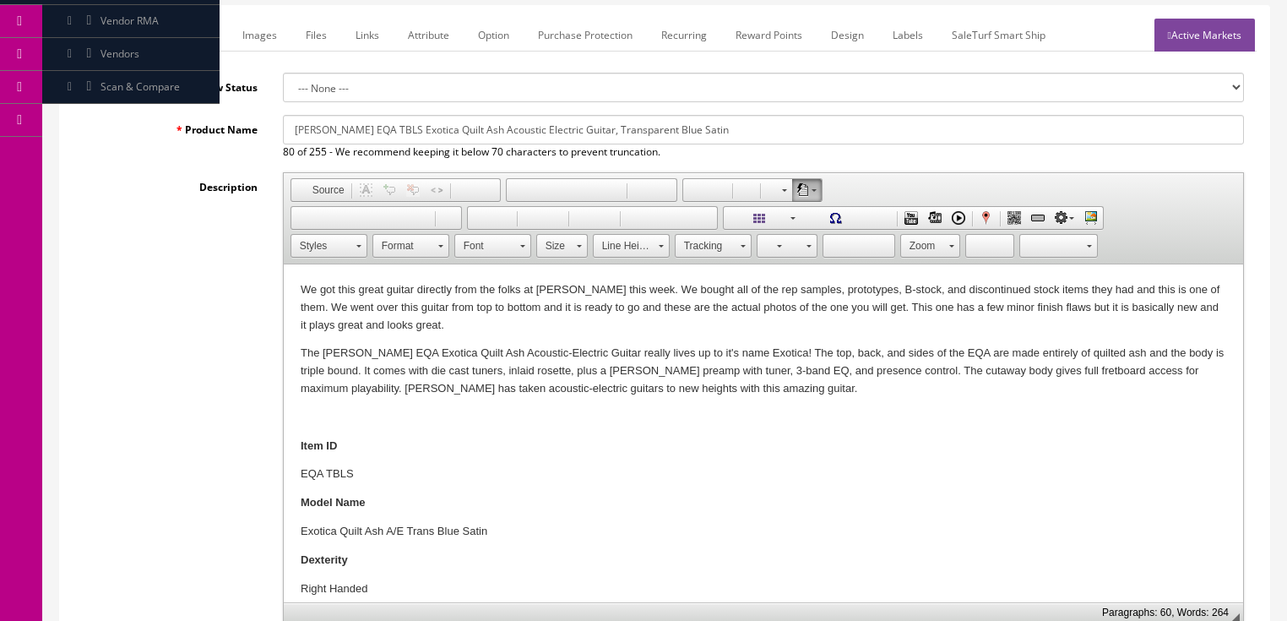
scroll to position [270, 0]
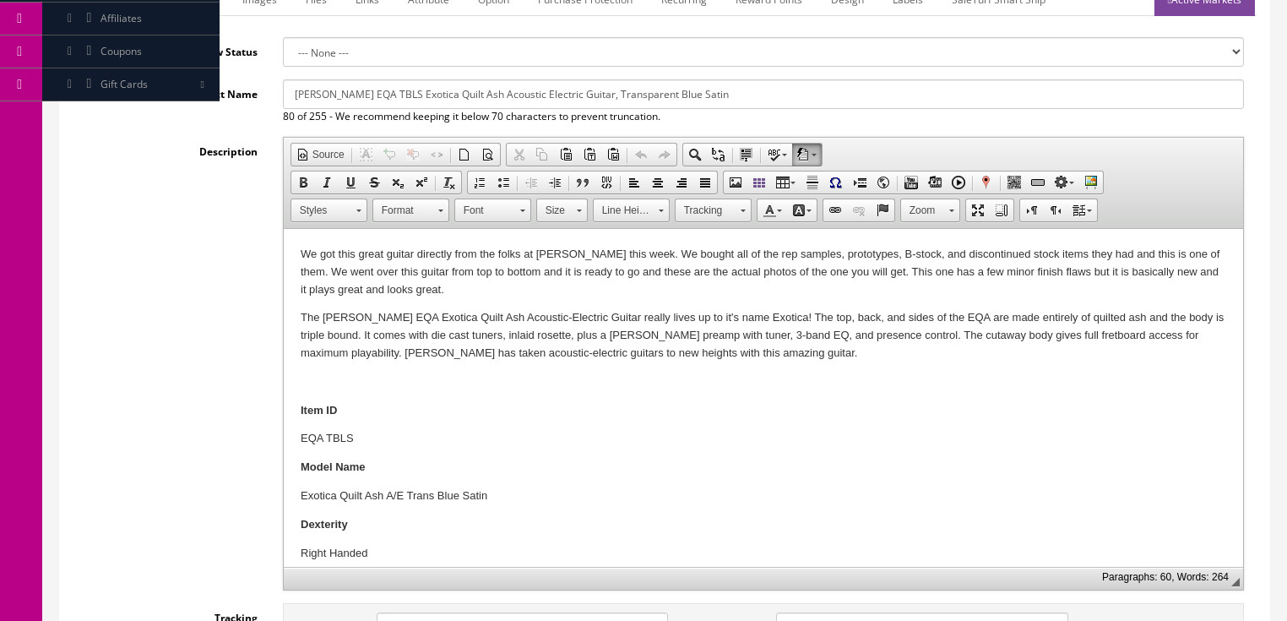
drag, startPoint x: 936, startPoint y: 274, endPoint x: 936, endPoint y: 434, distance: 160.4
click at [936, 274] on p "We got this great guitar directly from the folks at Dean this week. We bought a…" at bounding box center [762, 272] width 925 height 52
drag, startPoint x: 296, startPoint y: 252, endPoint x: 571, endPoint y: 285, distance: 277.3
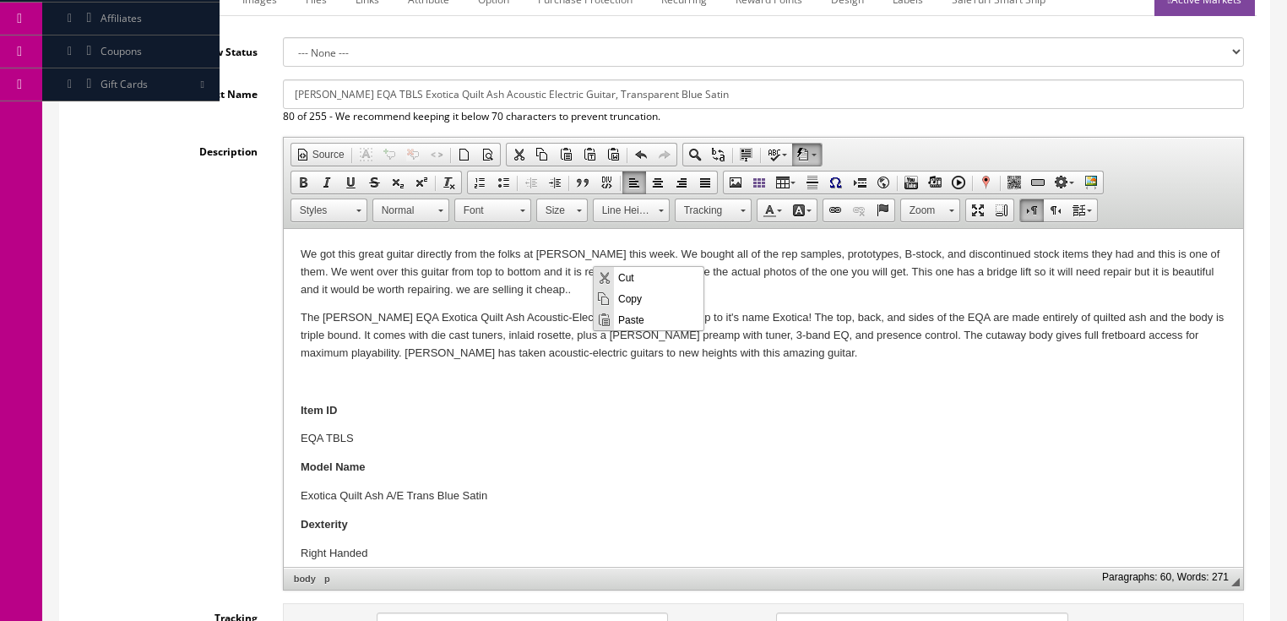
click at [635, 304] on span "Copy" at bounding box center [658, 297] width 89 height 21
copy p "We got this great guitar directly from the folks at Dean this week. We bought a…"
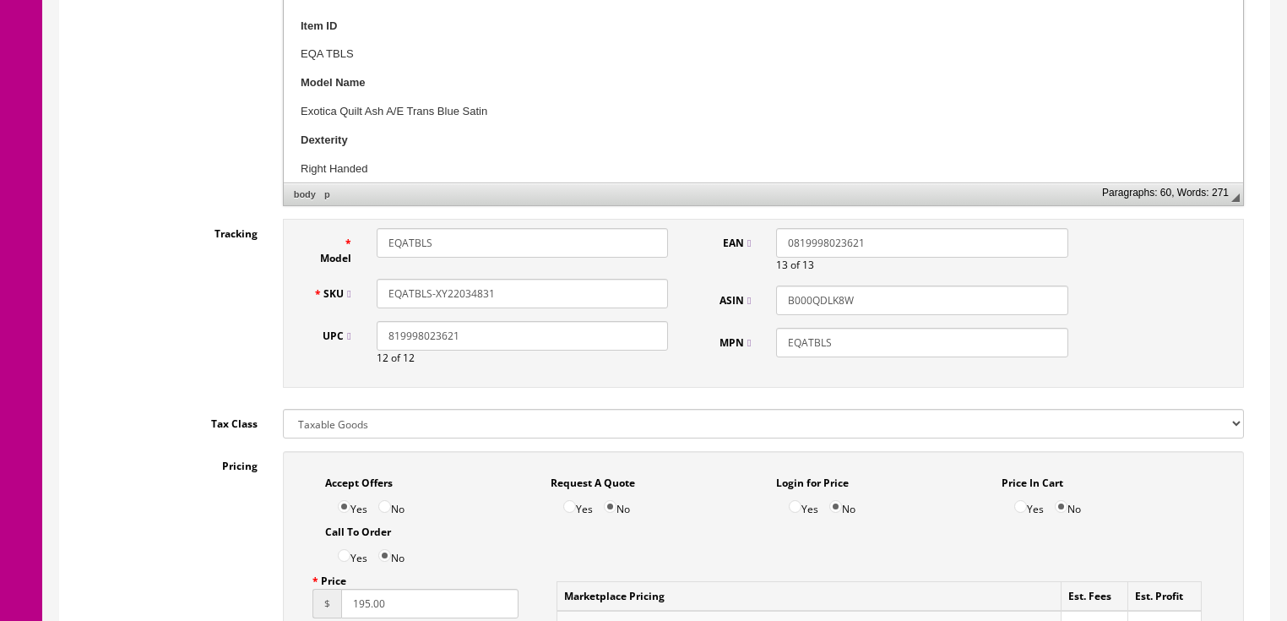
scroll to position [675, 0]
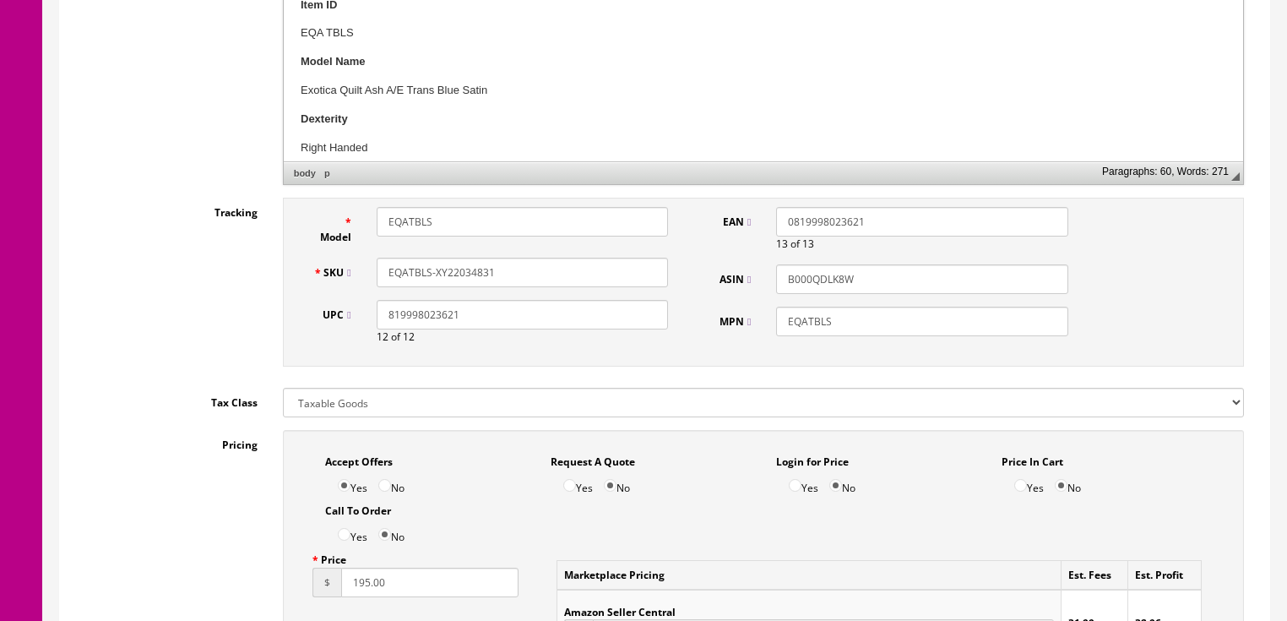
drag, startPoint x: 466, startPoint y: 275, endPoint x: 559, endPoint y: 275, distance: 92.9
click at [559, 275] on input "EQATBLS-XY22034831" at bounding box center [522, 273] width 291 height 30
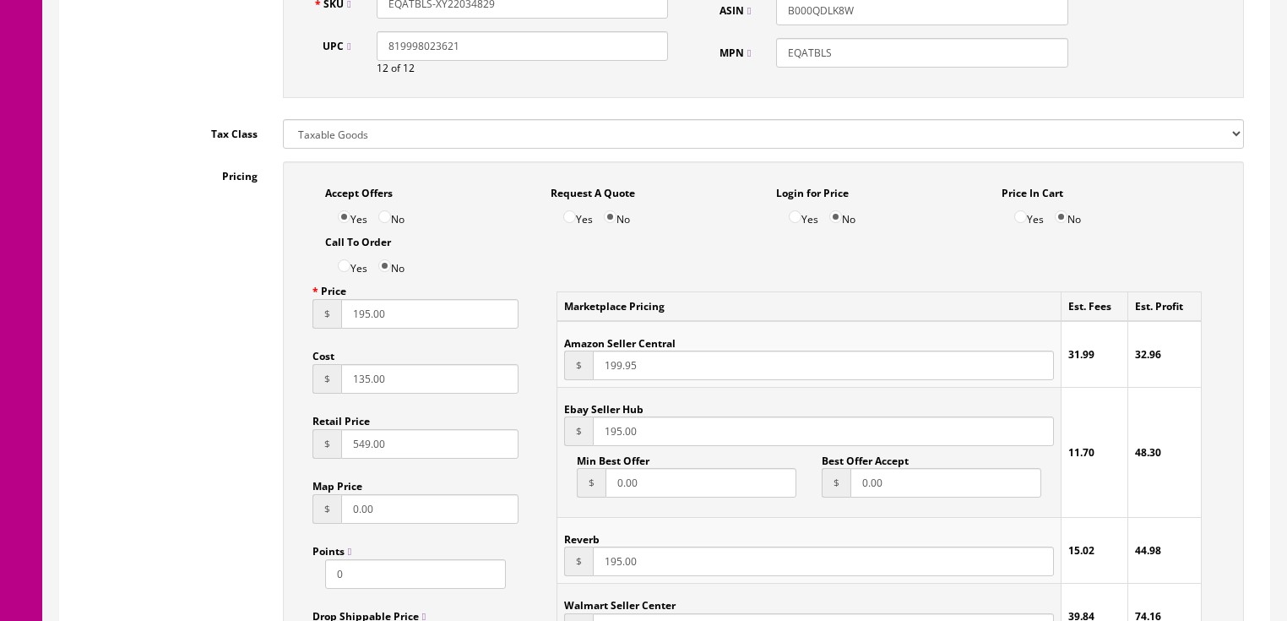
scroll to position [946, 0]
type input "EQATBLS-XY22034829"
drag, startPoint x: 387, startPoint y: 319, endPoint x: 294, endPoint y: 319, distance: 92.9
click at [294, 319] on div "Accept Offers Yes No Request A Quote Yes No Login for Price Yes No Price In Car…" at bounding box center [763, 533] width 961 height 746
type input "131.80"
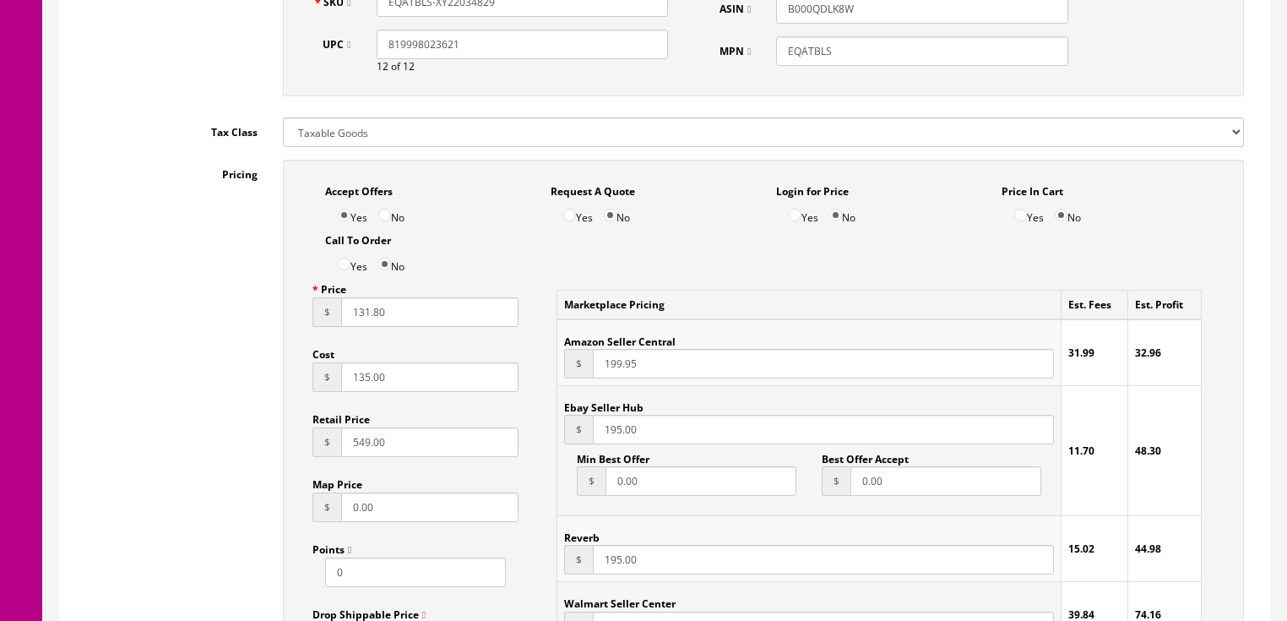
drag, startPoint x: 648, startPoint y: 434, endPoint x: 580, endPoint y: 435, distance: 68.4
click at [580, 435] on div "$ 195.00" at bounding box center [808, 430] width 489 height 30
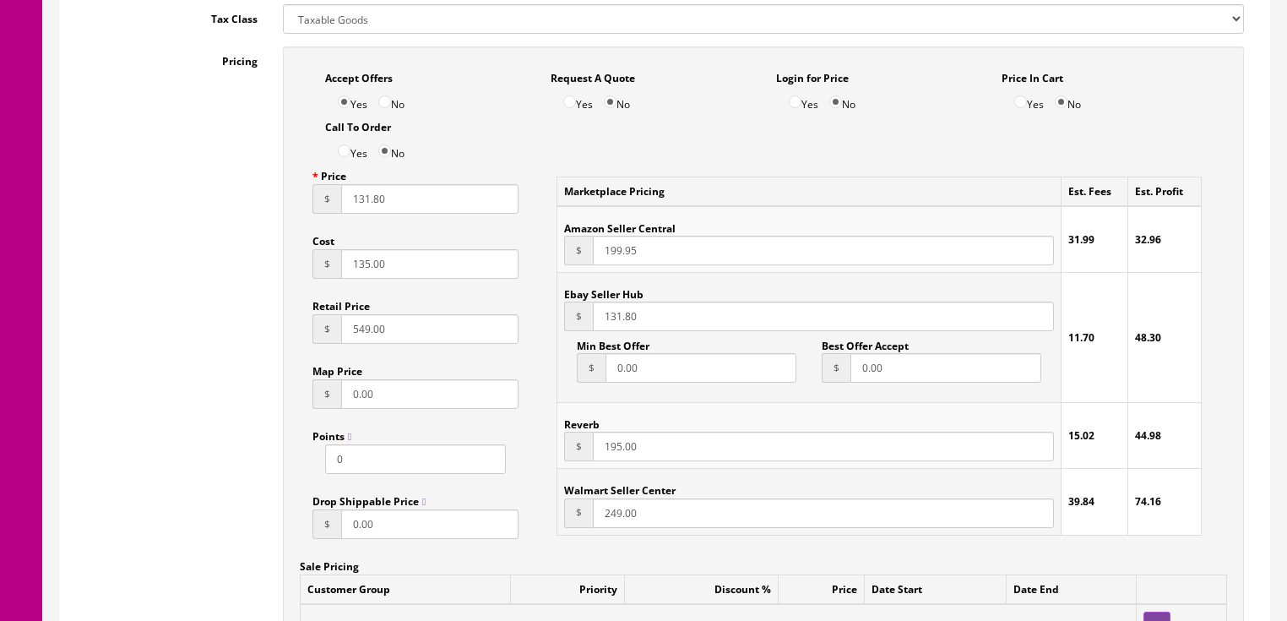
scroll to position [1081, 0]
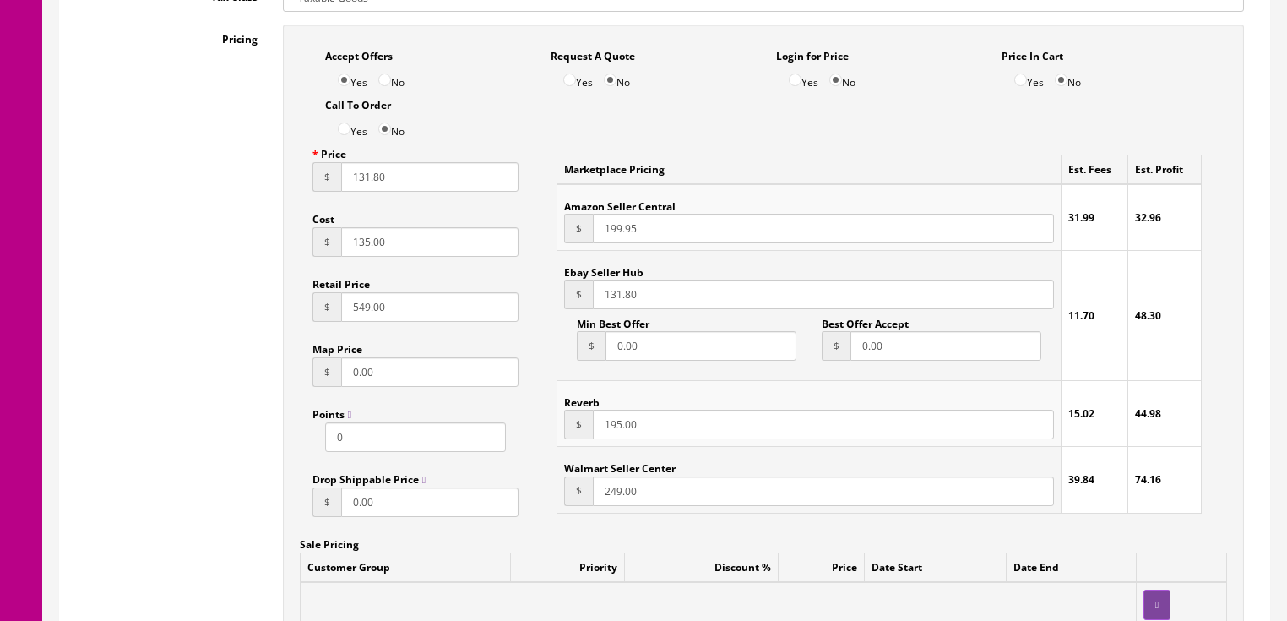
type input "131.80"
drag, startPoint x: 653, startPoint y: 426, endPoint x: 489, endPoint y: 427, distance: 163.8
click at [488, 427] on div "Accept Offers Yes No Request A Quote Yes No Login for Price Yes No Price In Car…" at bounding box center [763, 397] width 961 height 746
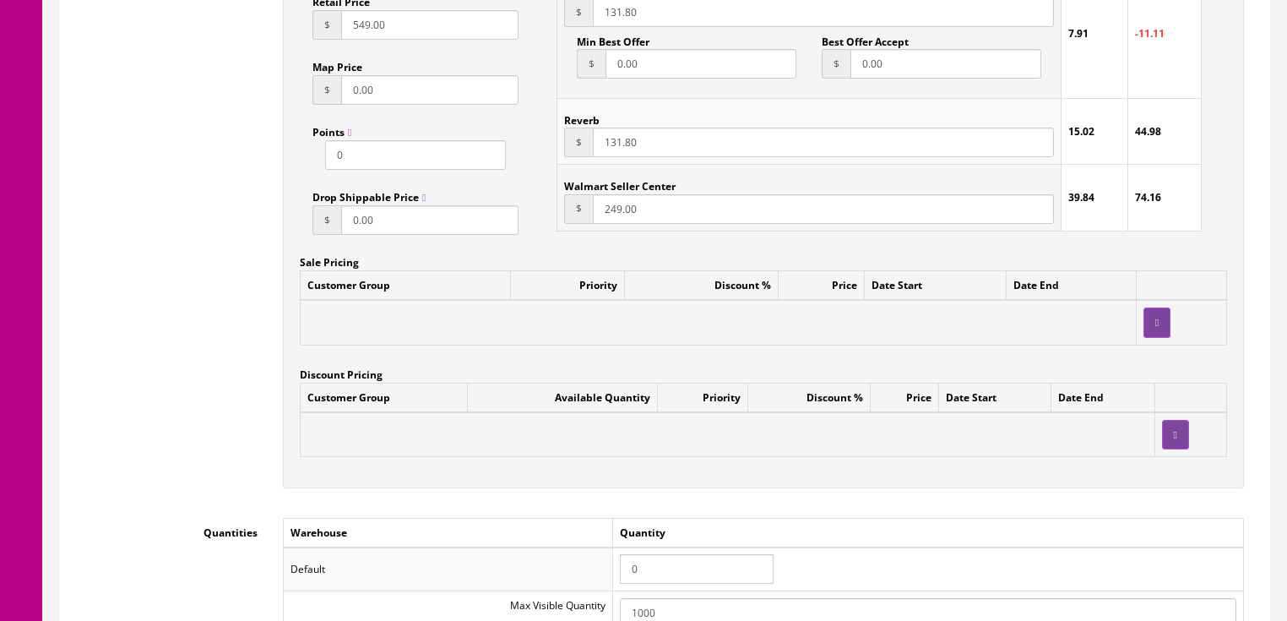
scroll to position [1418, 0]
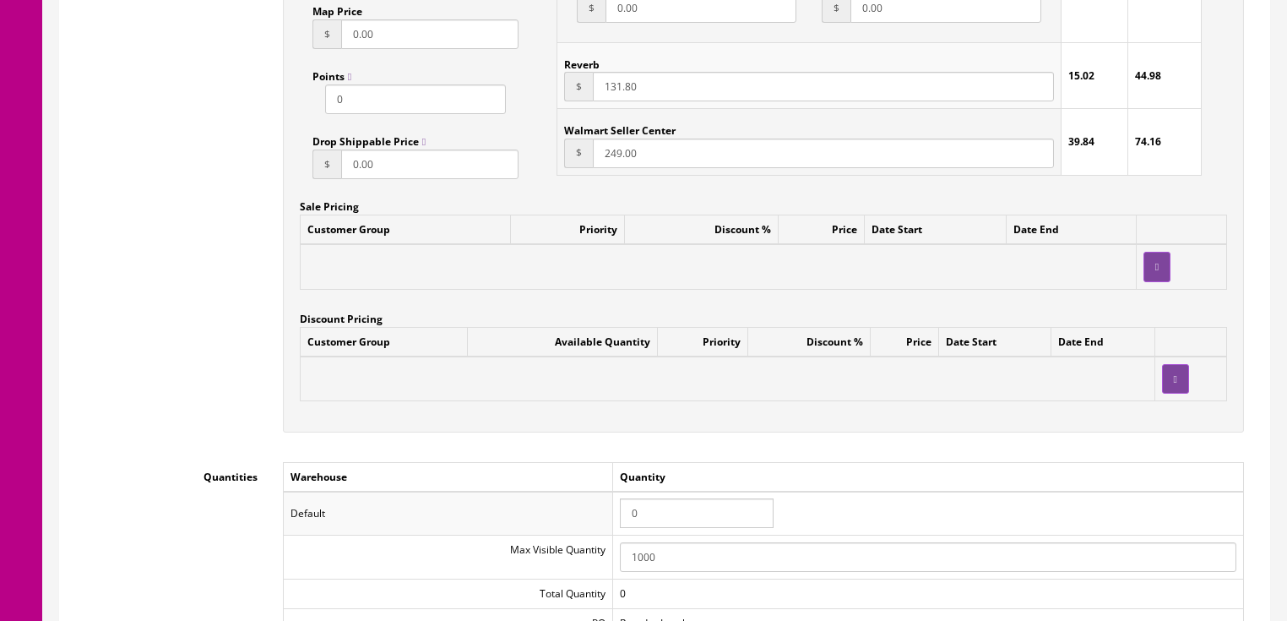
type input "131.80"
drag, startPoint x: 656, startPoint y: 512, endPoint x: 573, endPoint y: 502, distance: 83.3
click at [573, 502] on tr "Default 0" at bounding box center [763, 513] width 960 height 44
type input "1"
click at [254, 323] on div "Pricing Accept Offers Yes No Request A Quote Yes No Login for Price Yes No Pric…" at bounding box center [665, 68] width 1184 height 762
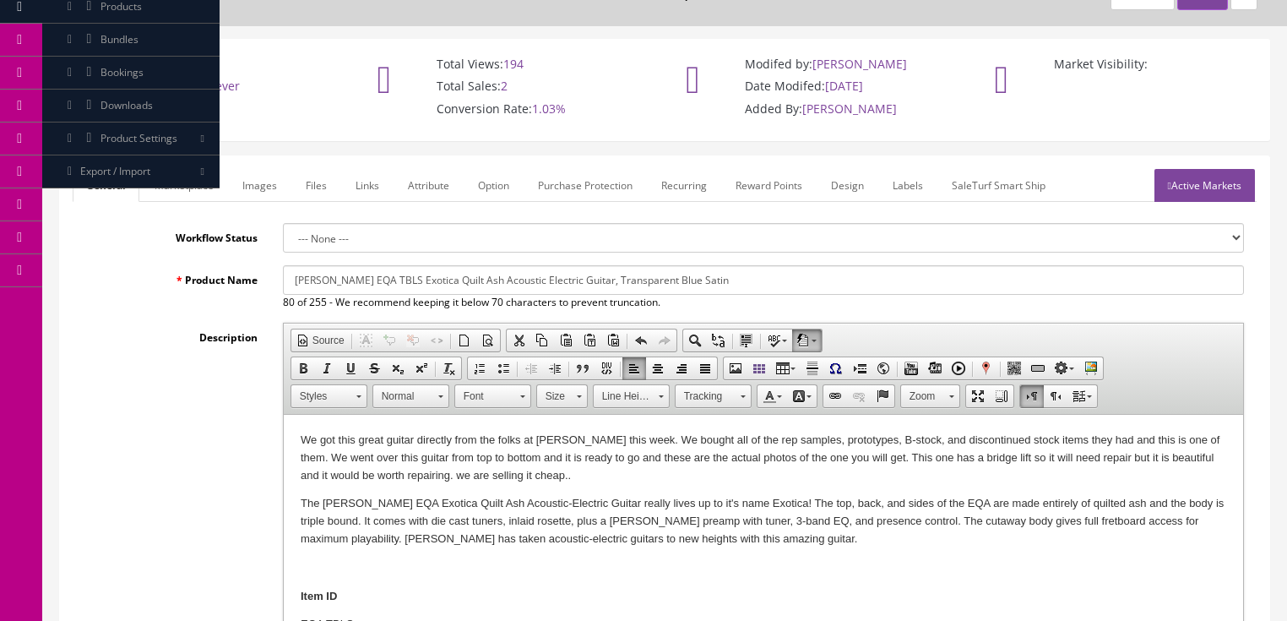
scroll to position [68, 0]
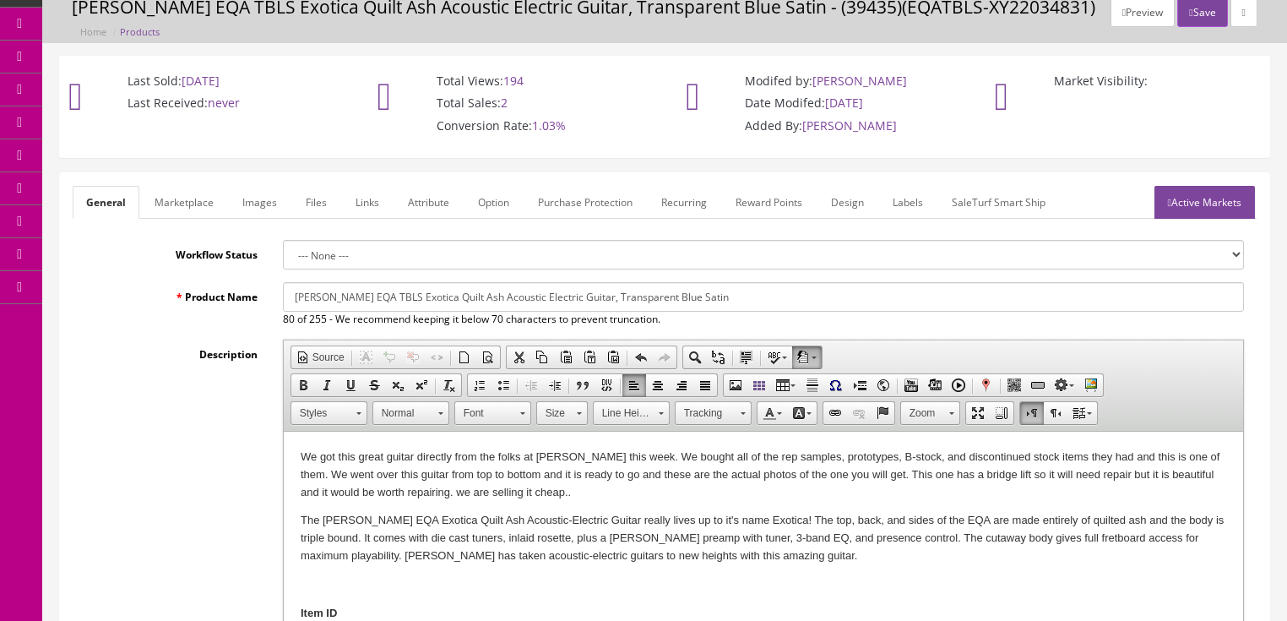
click at [194, 203] on link "Marketplace" at bounding box center [184, 202] width 86 height 33
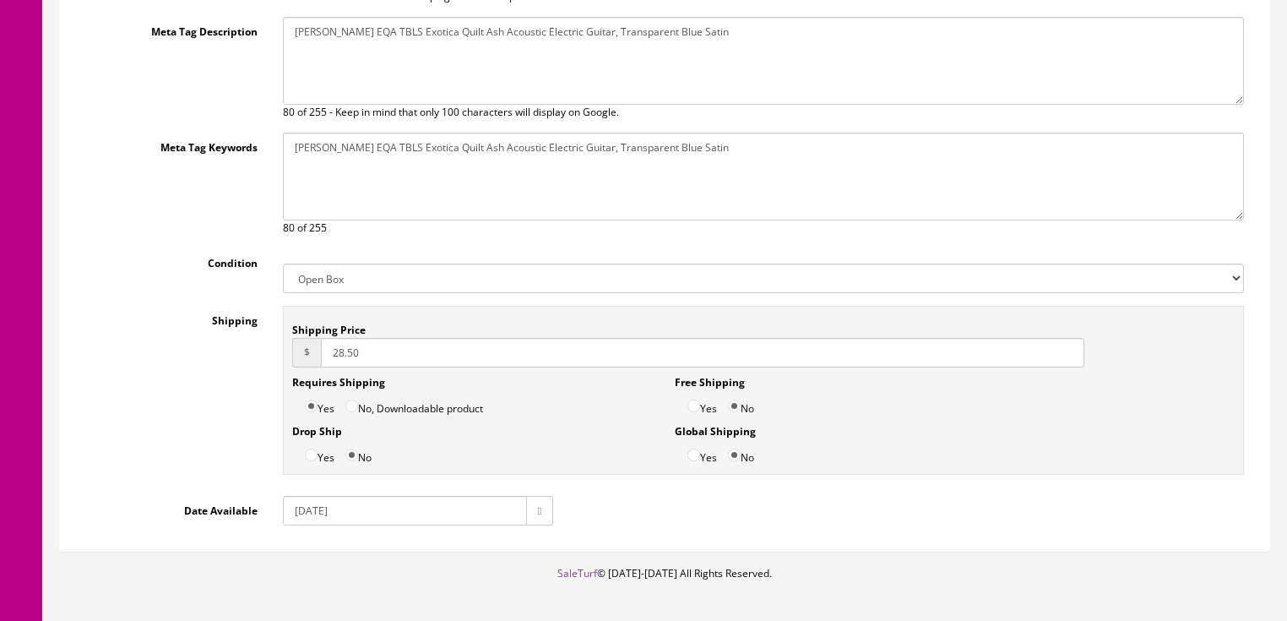
scroll to position [405, 0]
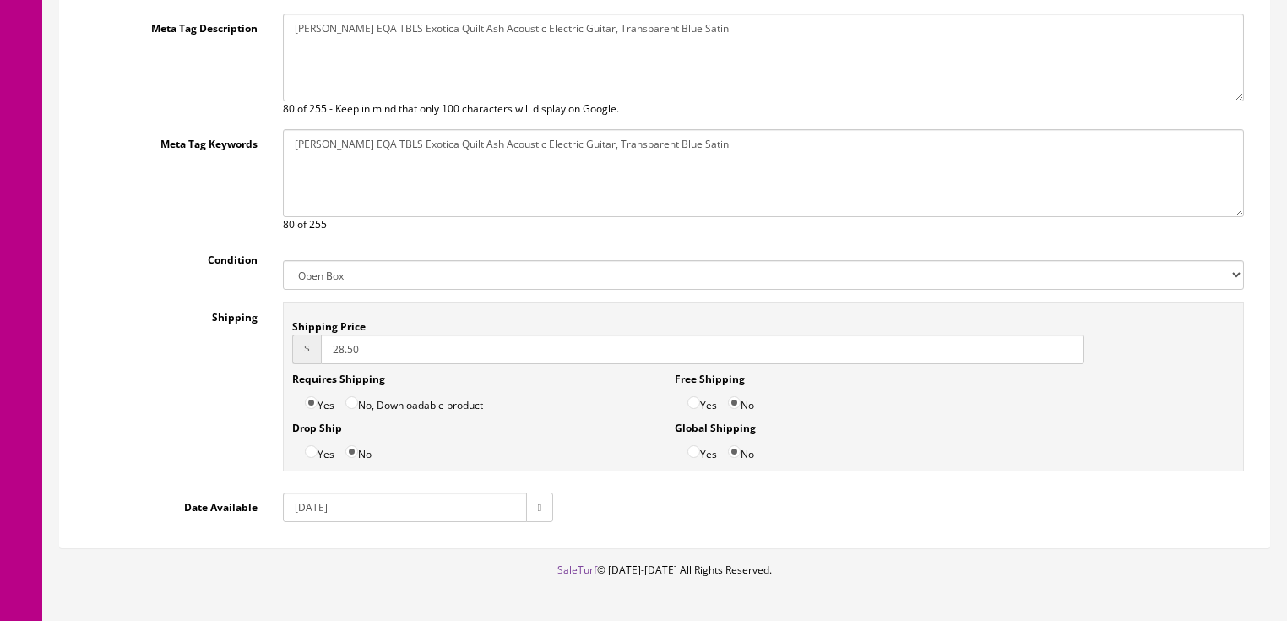
click at [372, 265] on select "New Used B Stock Open Box Re-Packed" at bounding box center [763, 275] width 961 height 30
select select "B Stock"
click at [283, 260] on select "New Used B Stock Open Box Re-Packed" at bounding box center [763, 275] width 961 height 30
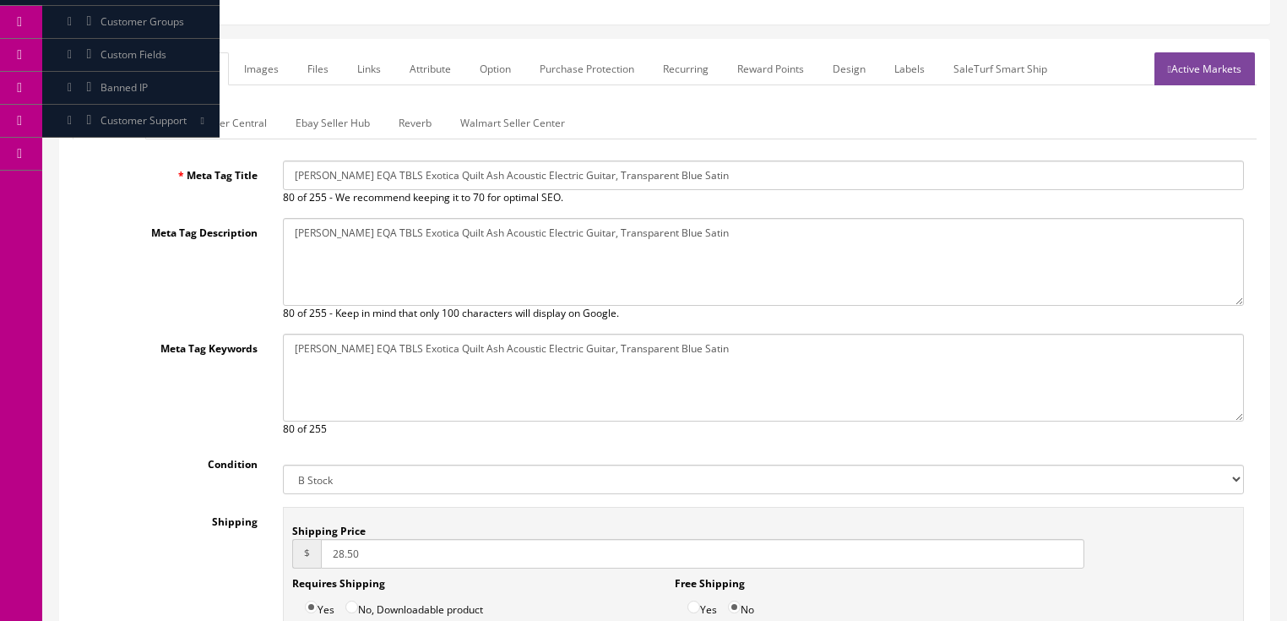
scroll to position [68, 0]
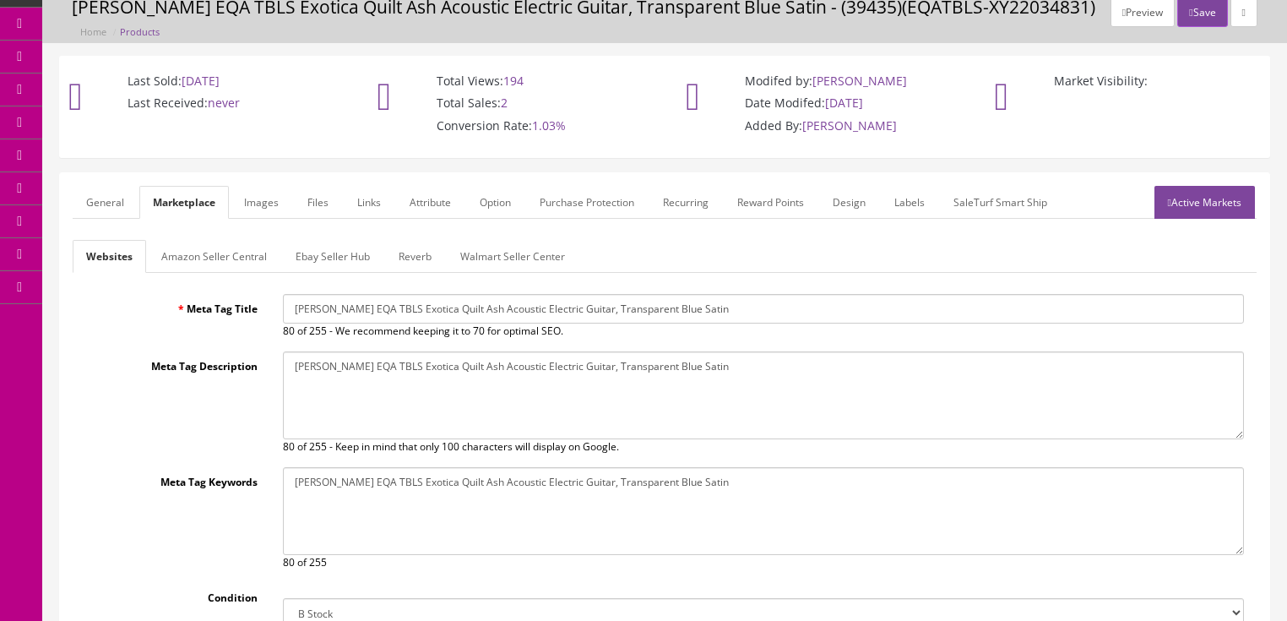
click at [250, 250] on link "Amazon Seller Central" at bounding box center [214, 256] width 133 height 33
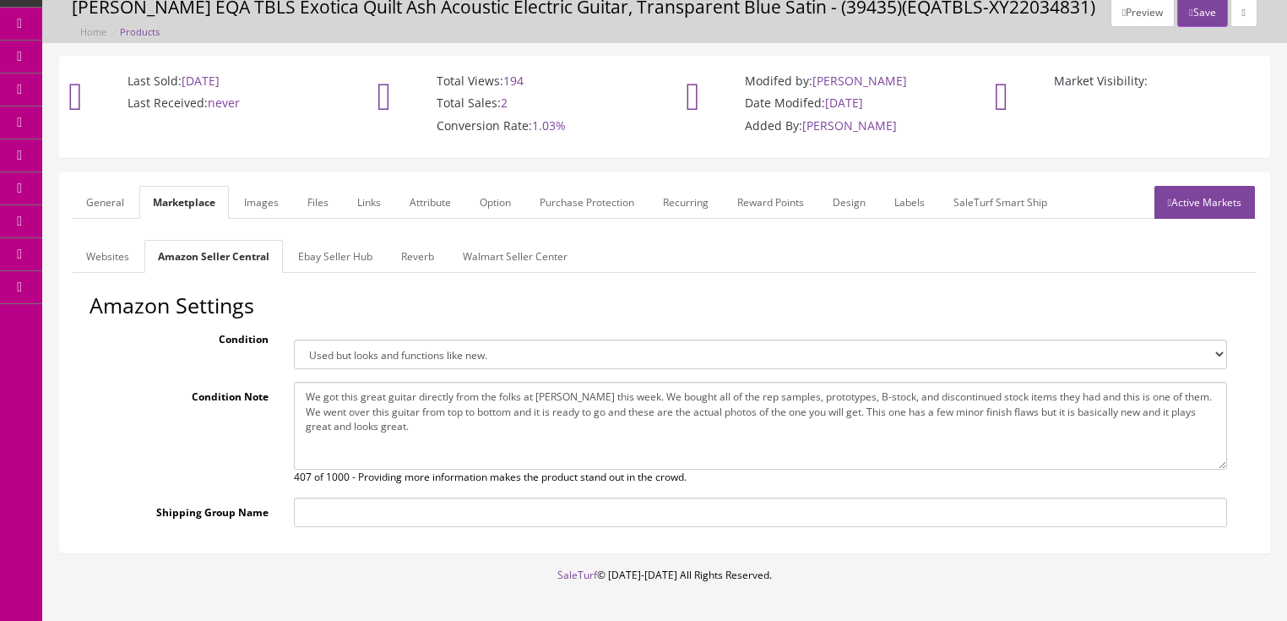
click at [343, 263] on link "Ebay Seller Hub" at bounding box center [335, 256] width 101 height 33
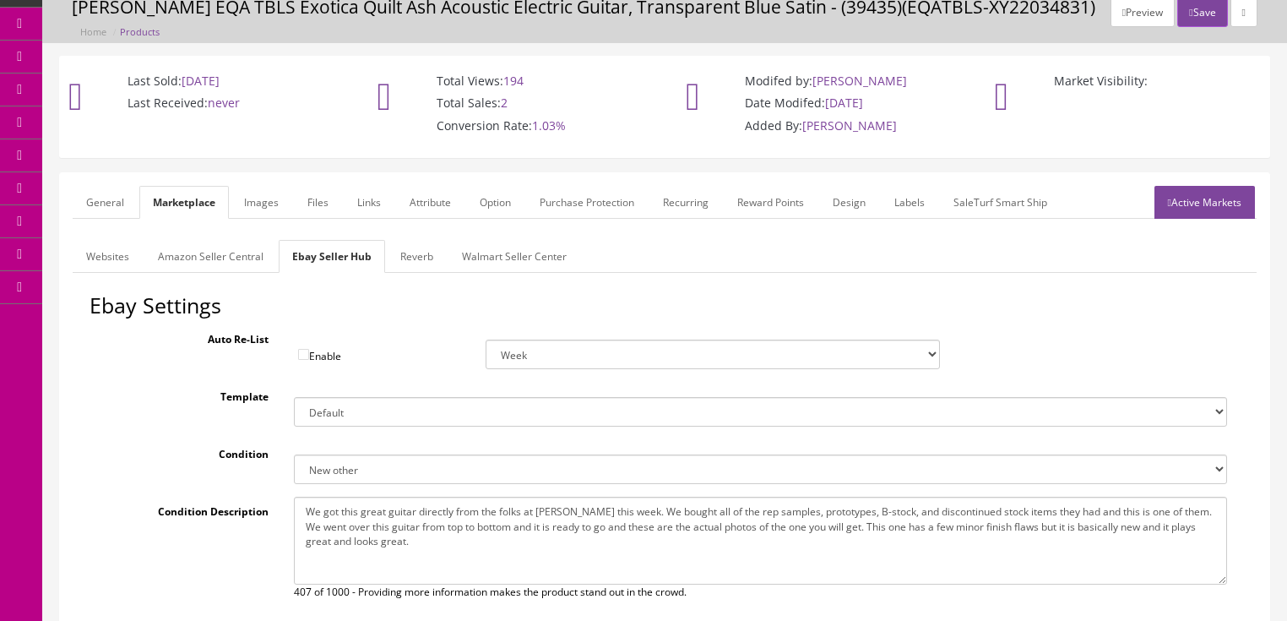
drag, startPoint x: 303, startPoint y: 506, endPoint x: 387, endPoint y: 544, distance: 91.8
click at [387, 544] on textarea "We got this great guitar directly from the folks at Dean this week. We bought a…" at bounding box center [760, 540] width 933 height 88
paste textarea "bridge lift so it will need repair but it is beautiful and it would be worth re…"
type textarea "We got this great guitar directly from the folks at Dean this week. We bought a…"
click at [409, 267] on link "Reverb" at bounding box center [417, 256] width 60 height 33
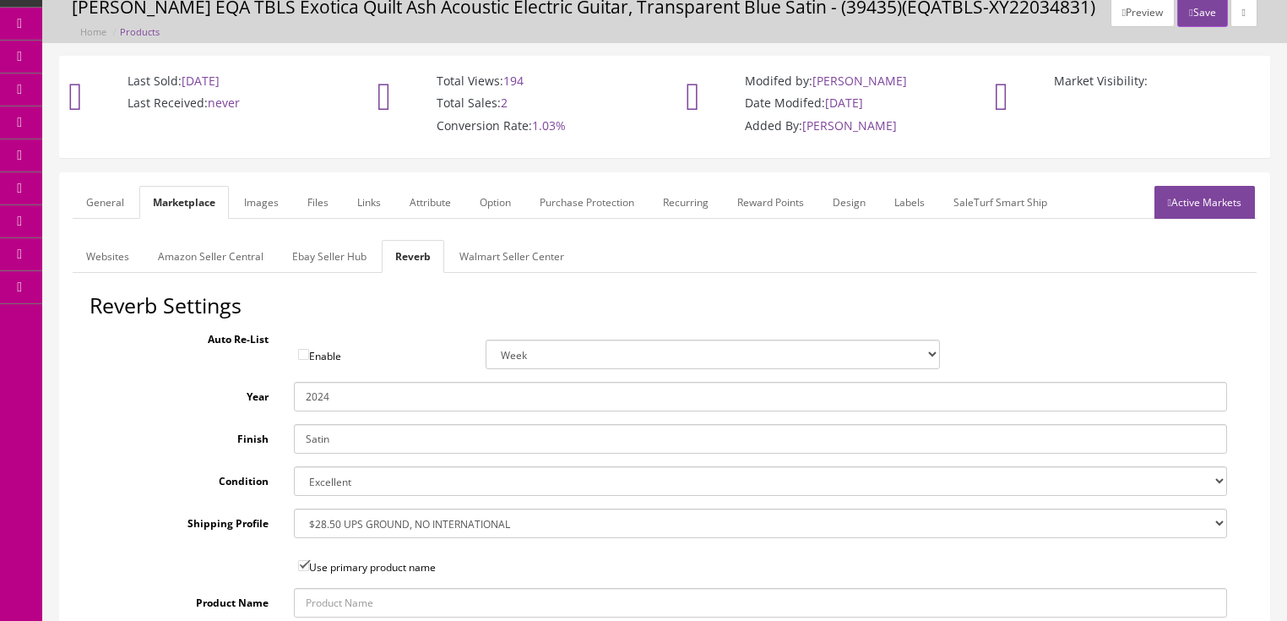
click at [357, 479] on select "Brand New Mint Excellent Very Good Good Fair Poor B-Stock Non Functioning" at bounding box center [760, 481] width 933 height 30
select select "fbf35668-96a0-4baa-bcde-ab18d6b1b329"
click at [294, 466] on select "Brand New Mint Excellent Very Good Good Fair Poor B-Stock Non Functioning" at bounding box center [760, 481] width 933 height 30
click at [343, 253] on link "Ebay Seller Hub" at bounding box center [329, 256] width 101 height 33
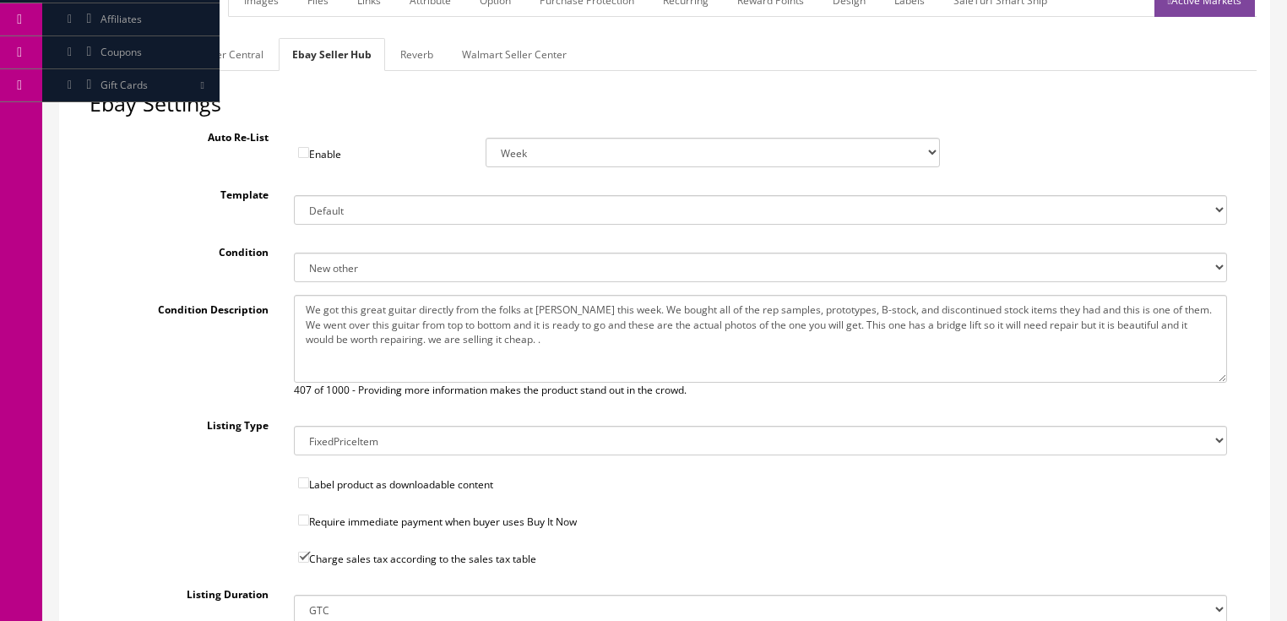
scroll to position [270, 0]
click at [340, 272] on select "New New other New with defects Manufacturer refurbished Seller refurbished Used…" at bounding box center [760, 267] width 933 height 30
select select "1750"
click at [294, 252] on select "New New other New with defects Manufacturer refurbished Seller refurbished Used…" at bounding box center [760, 267] width 933 height 30
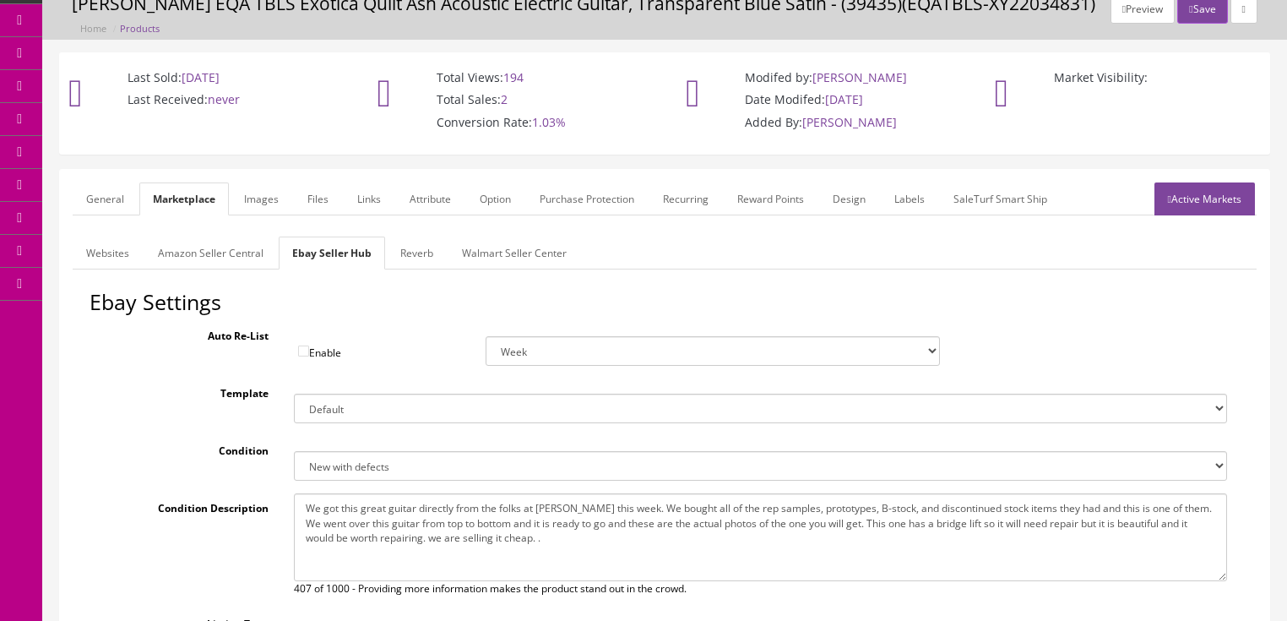
scroll to position [0, 0]
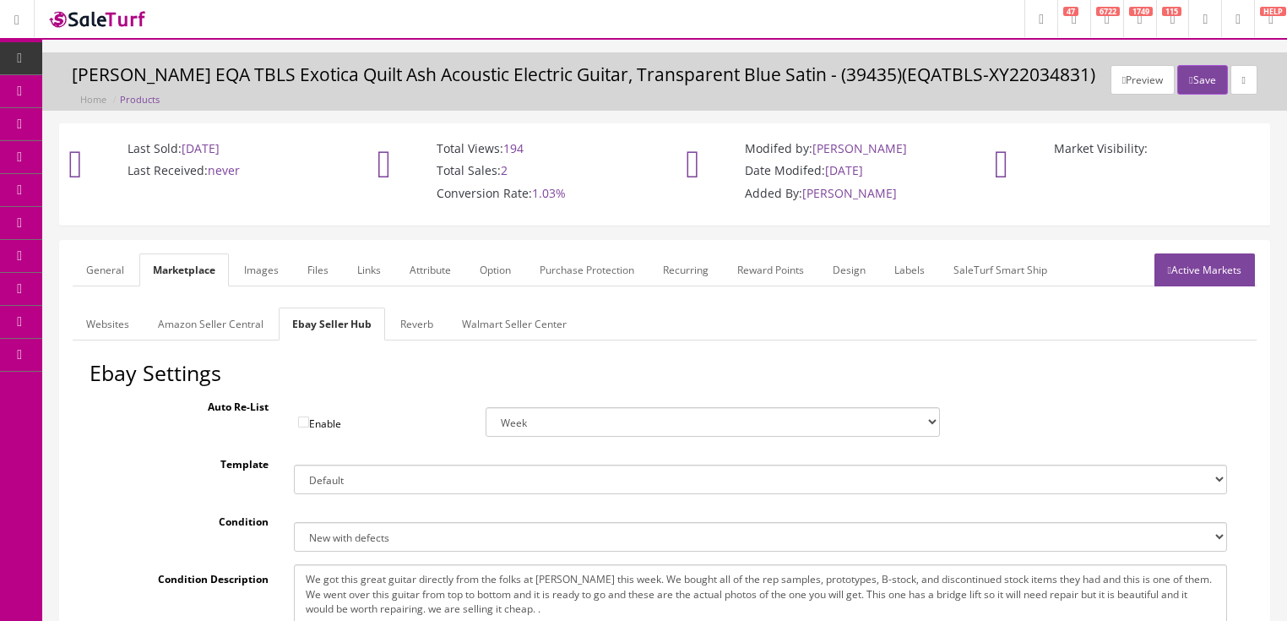
click at [1224, 275] on link "Active Markets" at bounding box center [1204, 269] width 100 height 33
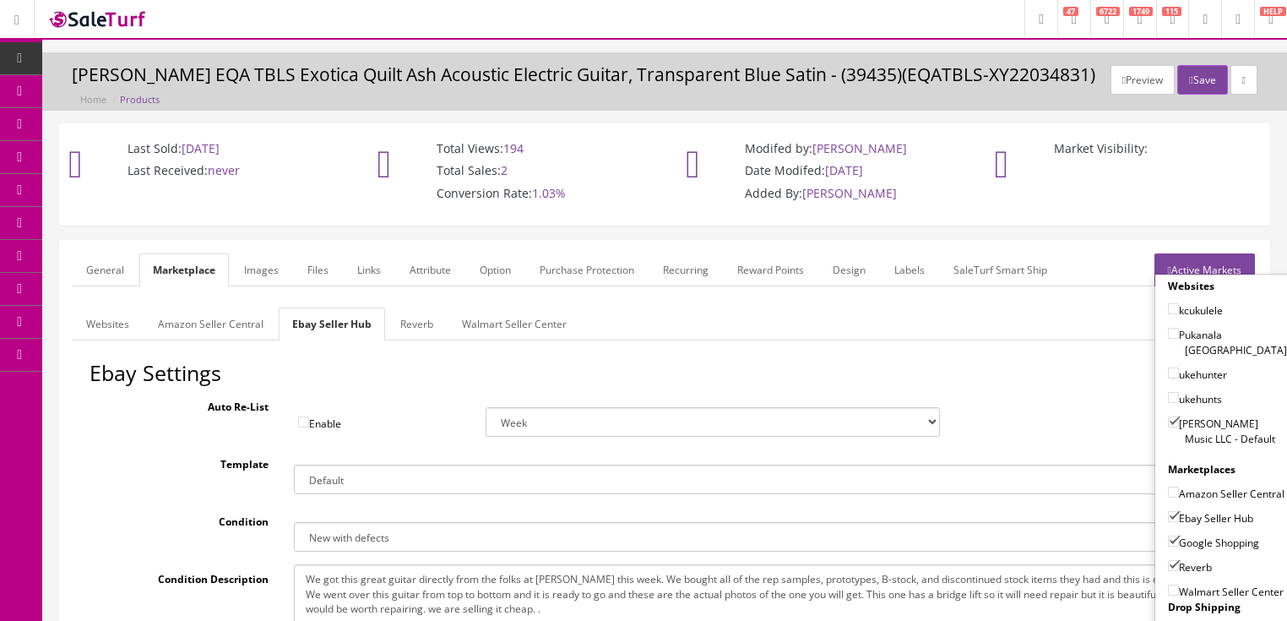
click at [1223, 264] on link "Active Markets" at bounding box center [1204, 269] width 100 height 33
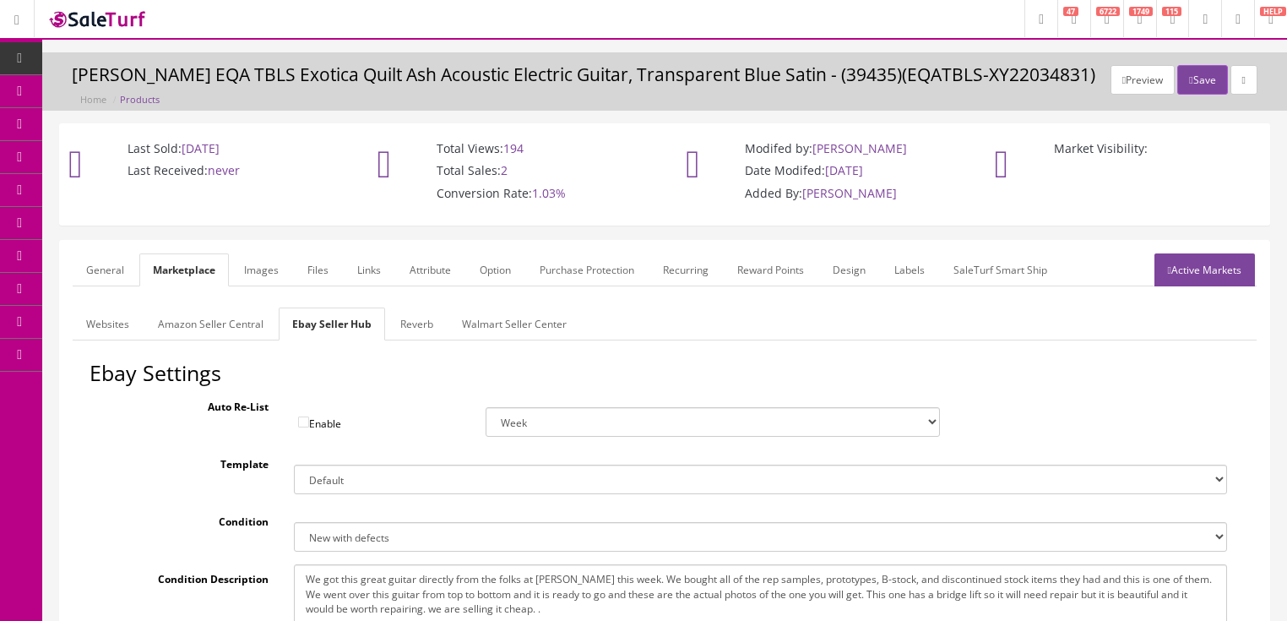
click at [99, 268] on link "General" at bounding box center [105, 269] width 65 height 33
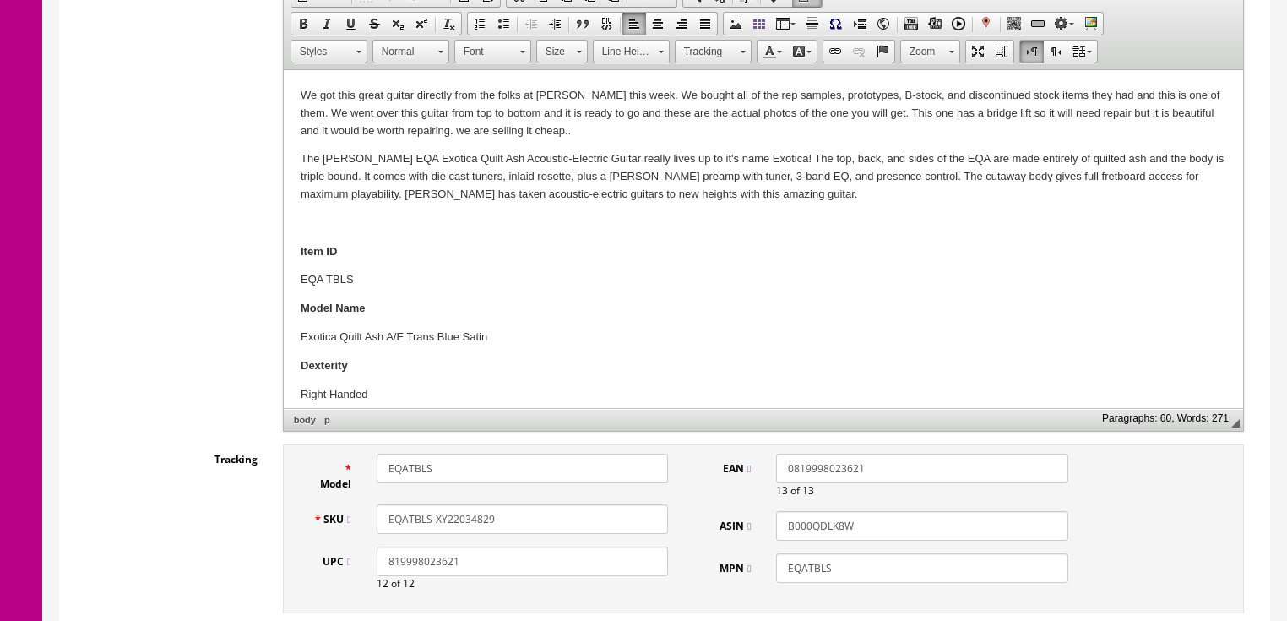
scroll to position [540, 0]
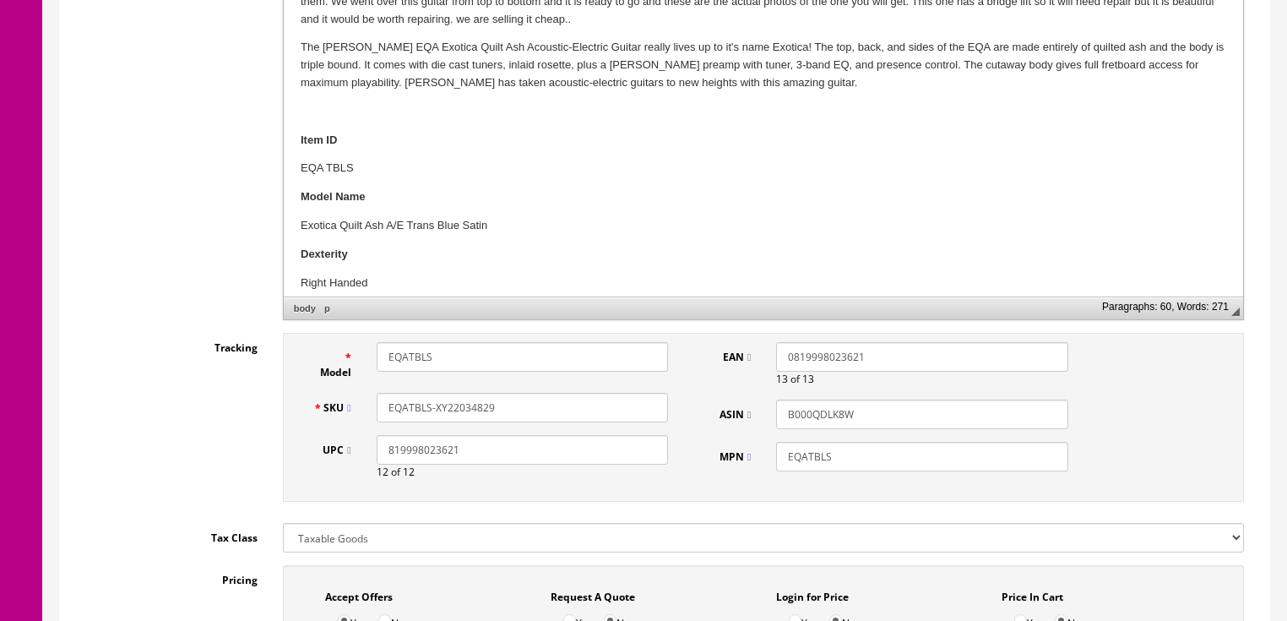
drag, startPoint x: 496, startPoint y: 407, endPoint x: 377, endPoint y: 409, distance: 119.9
click at [377, 409] on input "EQATBLS-XY22034829" at bounding box center [522, 408] width 291 height 30
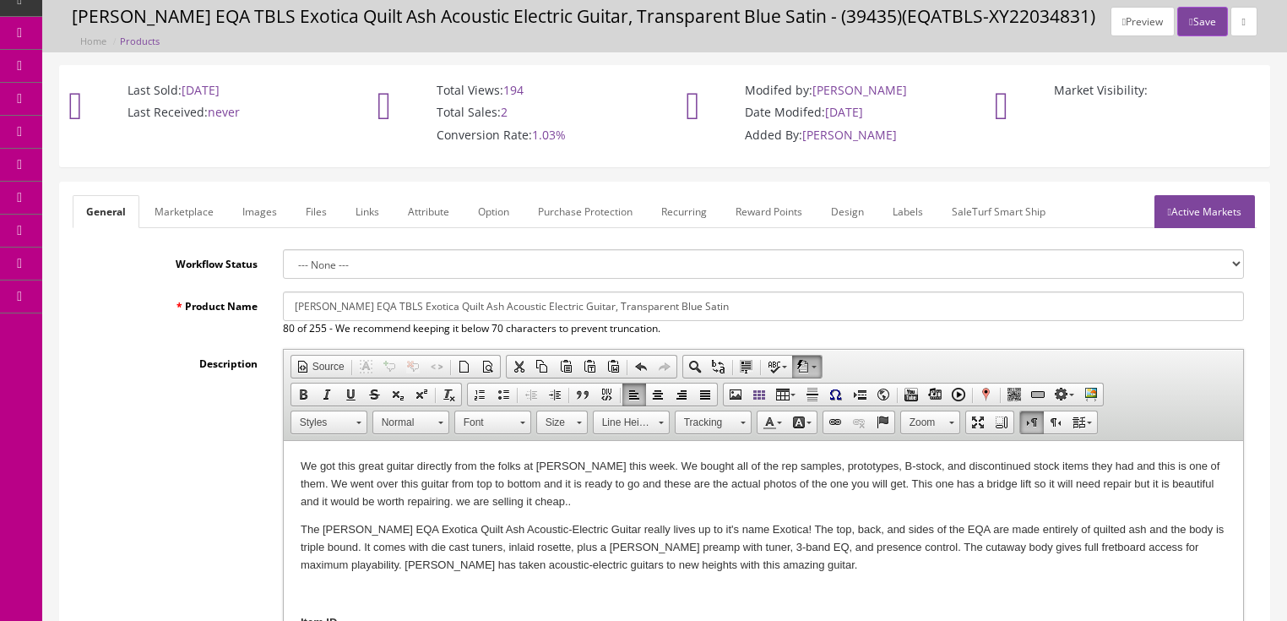
scroll to position [0, 0]
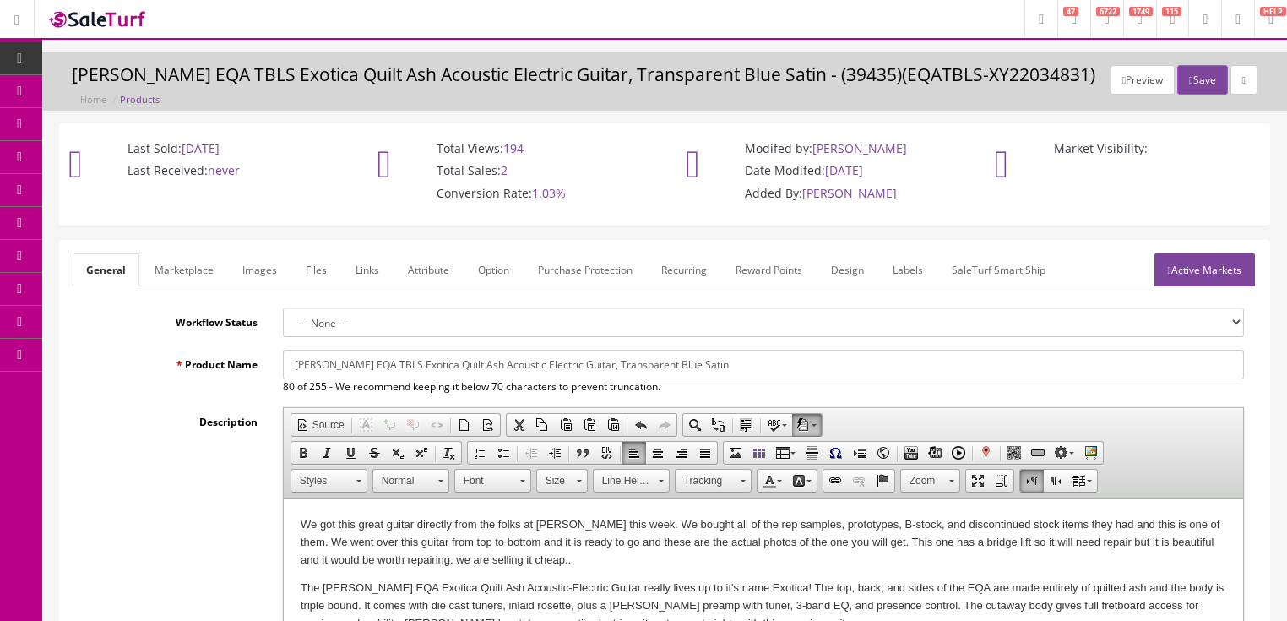
click at [1189, 277] on link "Active Markets" at bounding box center [1204, 269] width 100 height 33
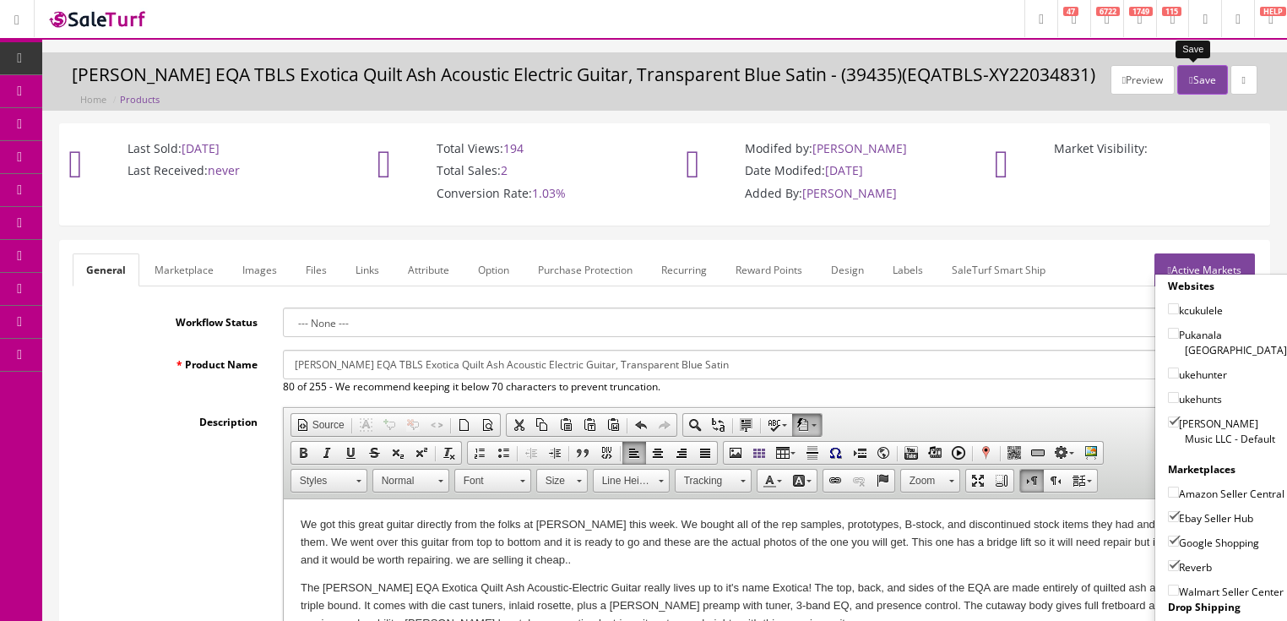
click at [1189, 79] on icon "button" at bounding box center [1190, 80] width 3 height 10
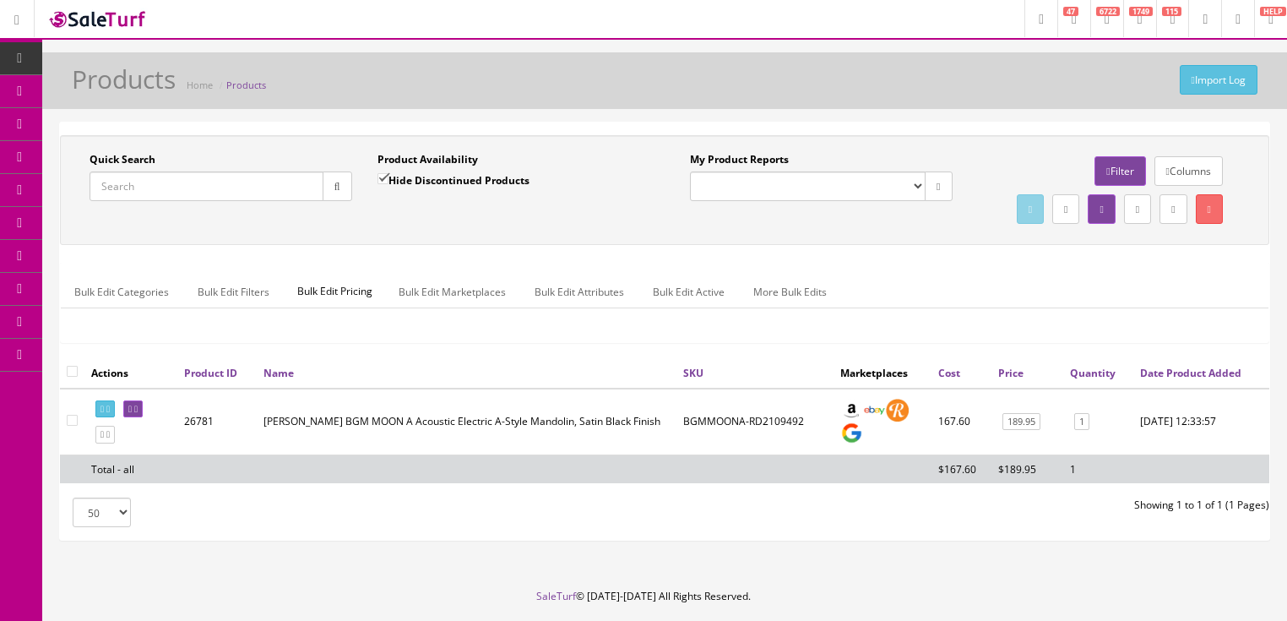
click at [200, 179] on input "Quick Search" at bounding box center [206, 186] width 234 height 30
paste input "EQATBLS-XY22034829"
click at [334, 189] on icon "button" at bounding box center [337, 187] width 6 height 10
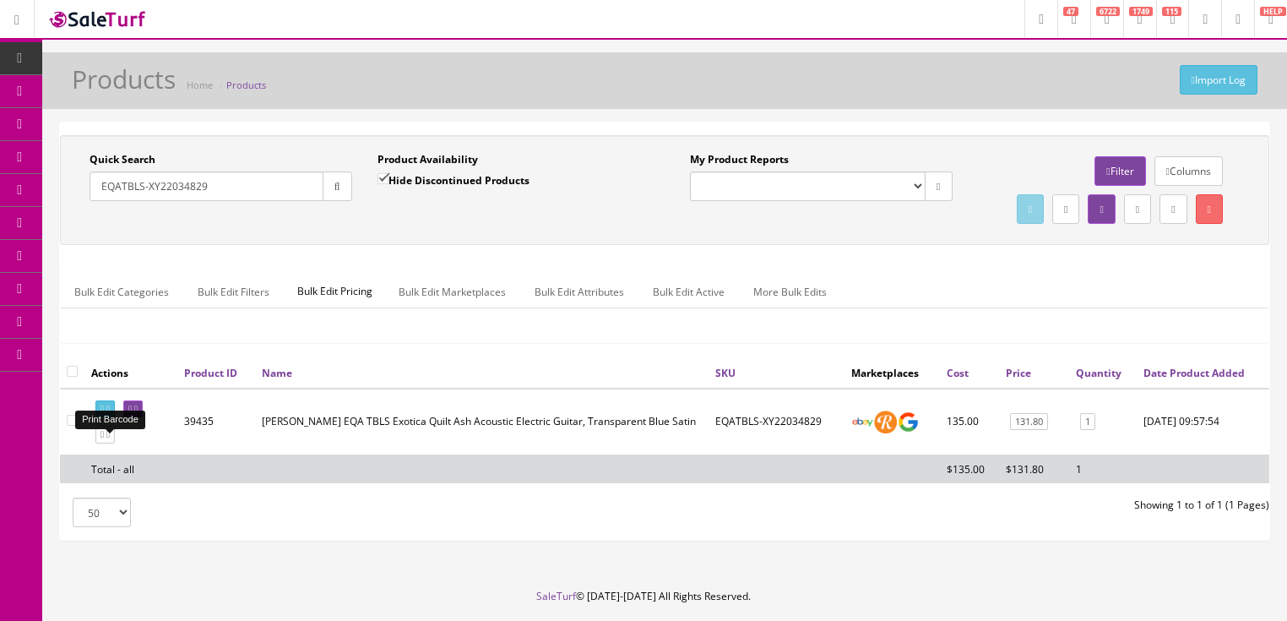
click at [104, 414] on icon at bounding box center [101, 408] width 3 height 9
drag, startPoint x: 213, startPoint y: 183, endPoint x: 79, endPoint y: 209, distance: 135.9
click at [79, 209] on div "Quick Search EQATBLS-XY22034829 Date From" at bounding box center [221, 183] width 288 height 62
type input "pc [PERSON_NAME]"
click at [385, 175] on input "Hide Discontinued Products" at bounding box center [382, 178] width 11 height 11
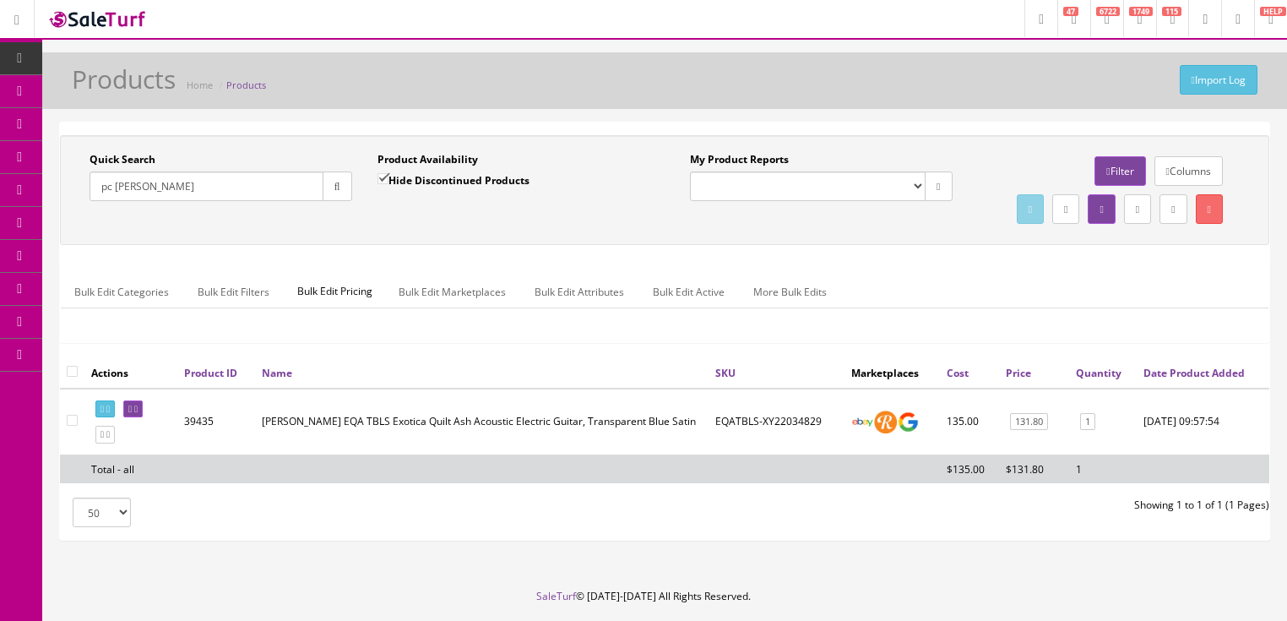
checkbox input "false"
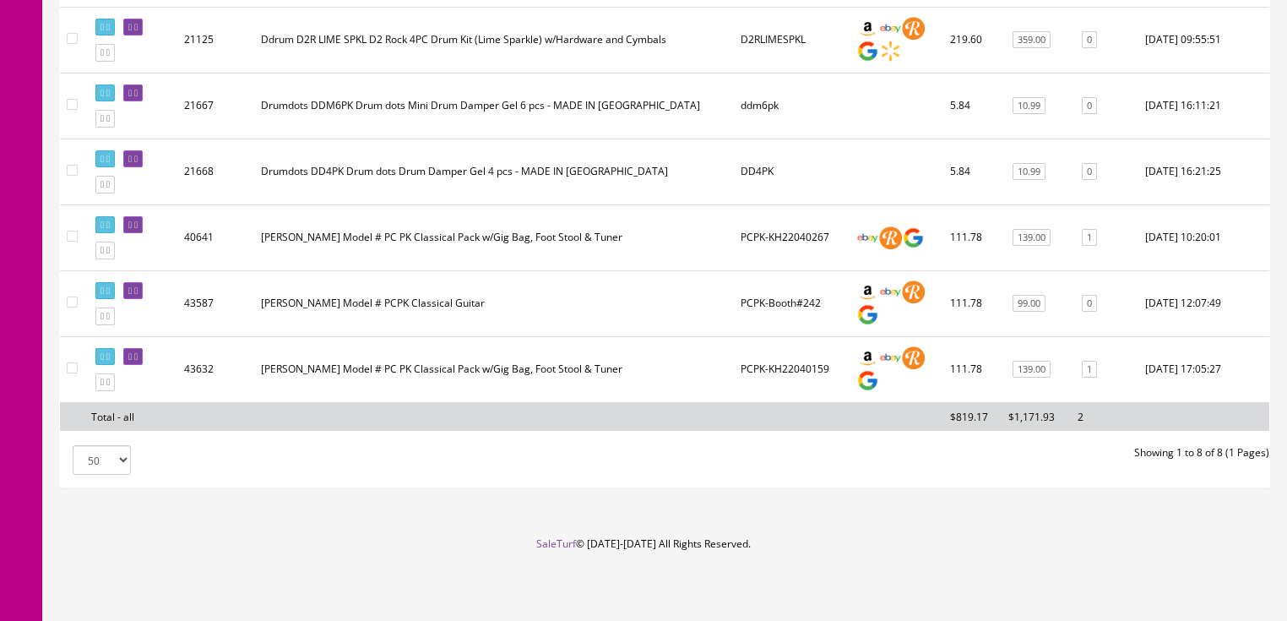
scroll to position [540, 0]
click at [110, 251] on icon at bounding box center [107, 250] width 3 height 9
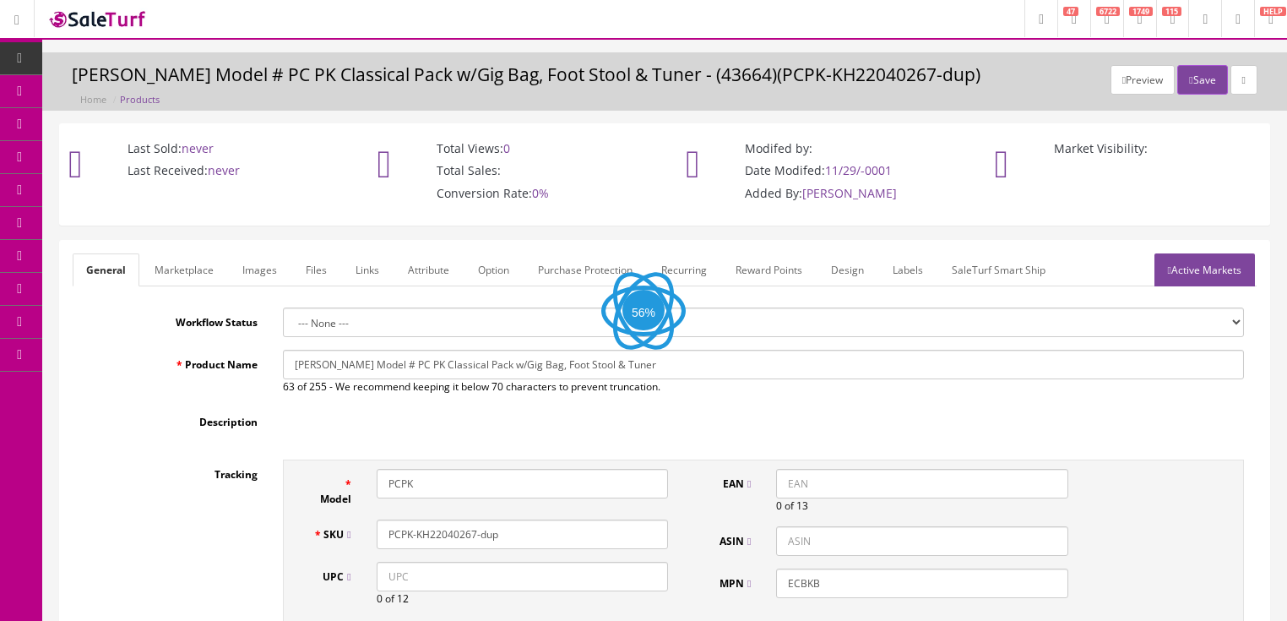
click at [264, 273] on link "Images" at bounding box center [260, 269] width 62 height 33
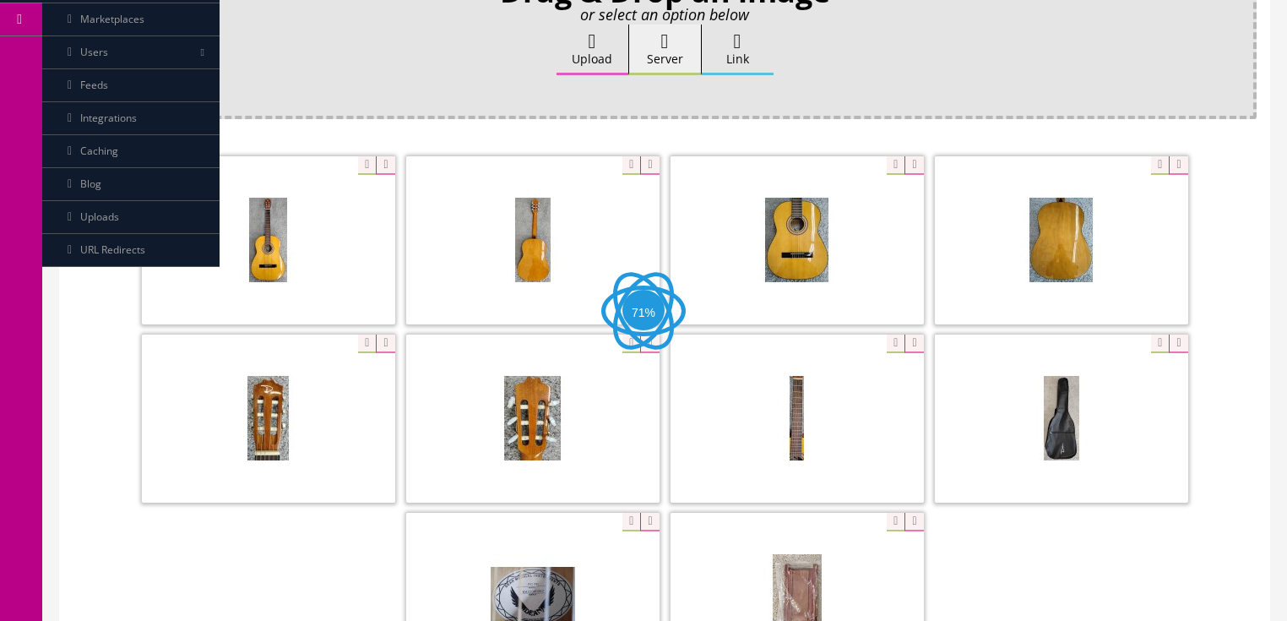
scroll to position [405, 0]
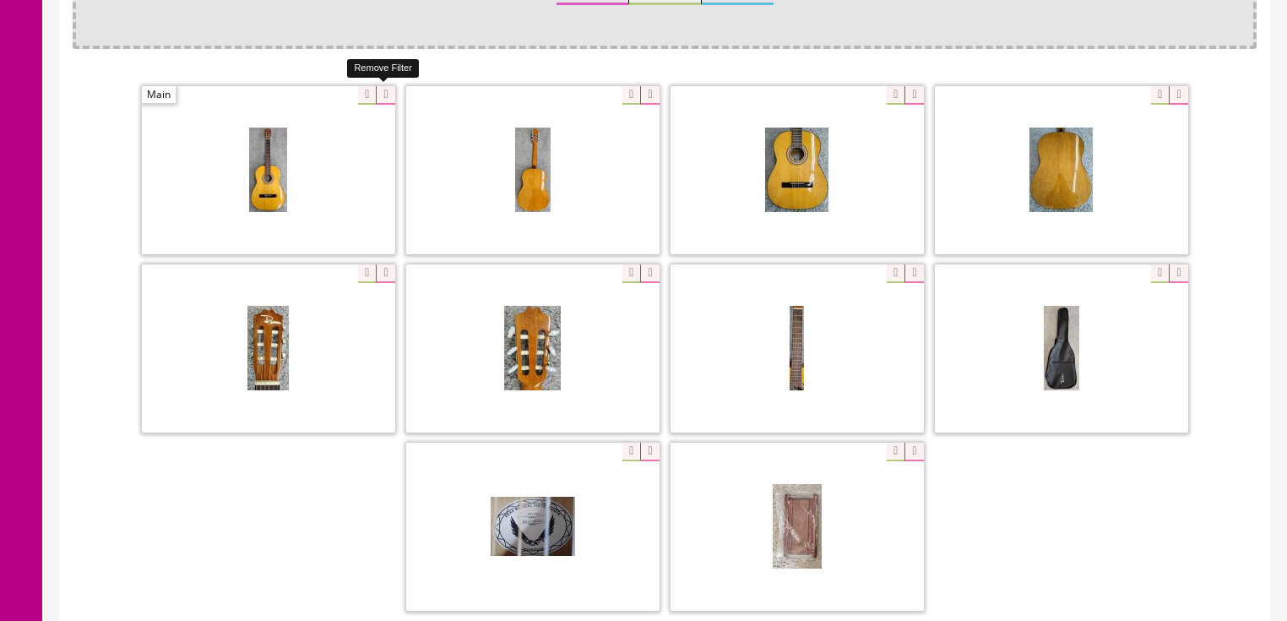
click at [378, 88] on icon at bounding box center [385, 95] width 19 height 19
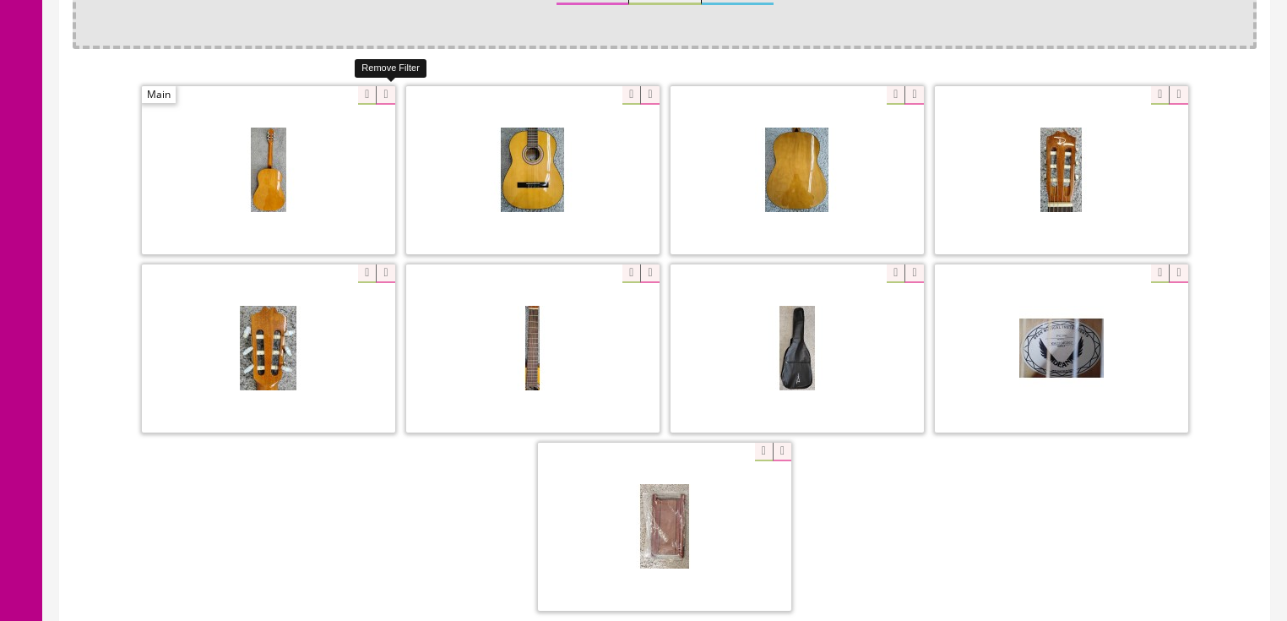
drag, startPoint x: 378, startPoint y: 88, endPoint x: 349, endPoint y: 100, distance: 31.8
click at [379, 88] on icon at bounding box center [385, 95] width 19 height 19
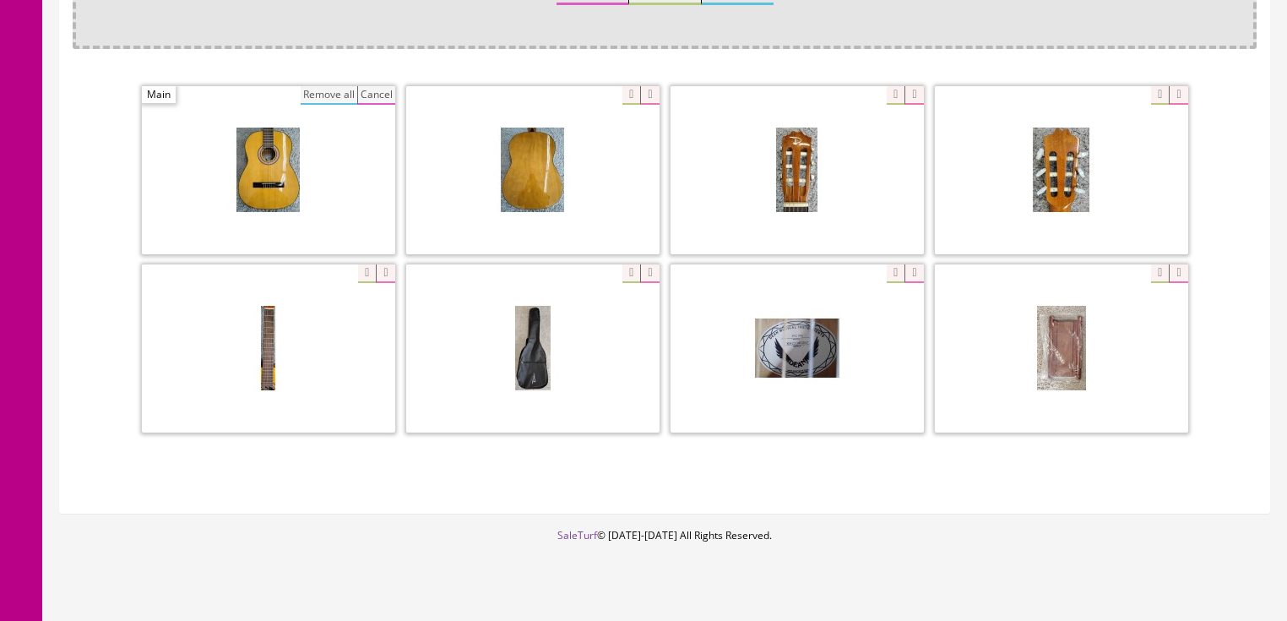
click at [323, 96] on button "Remove all" at bounding box center [329, 95] width 57 height 19
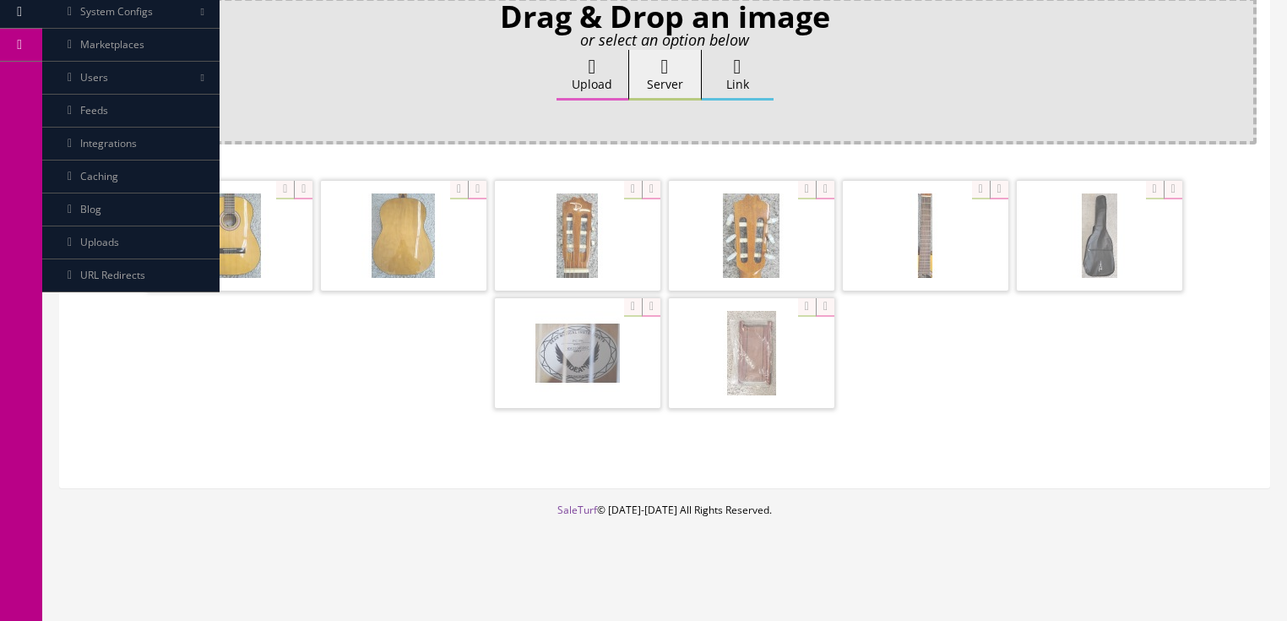
scroll to position [283, 0]
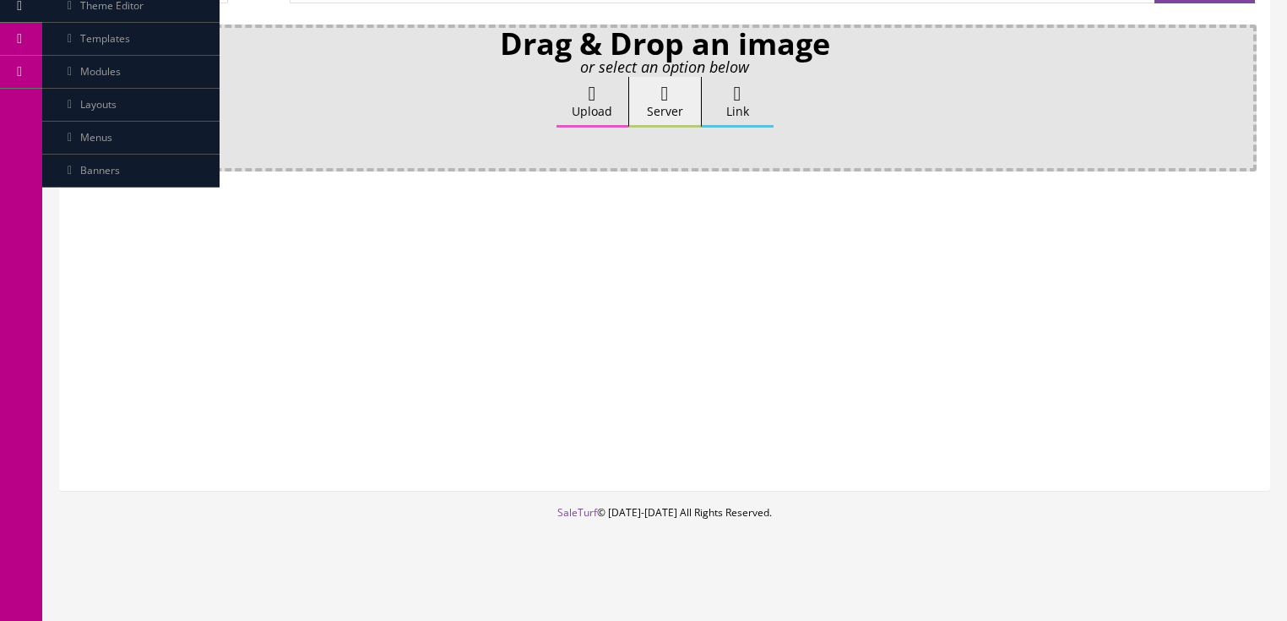
click at [572, 106] on label "Upload" at bounding box center [592, 102] width 72 height 51
click at [84, 94] on input "Upload" at bounding box center [84, 85] width 0 height 17
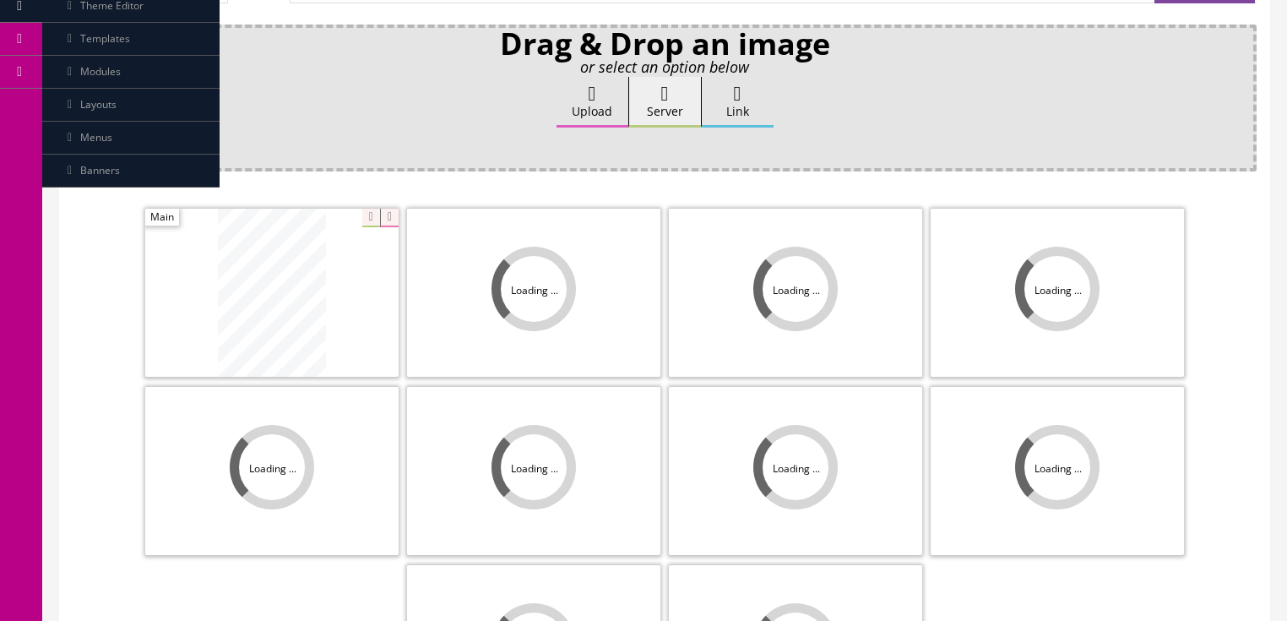
scroll to position [405, 0]
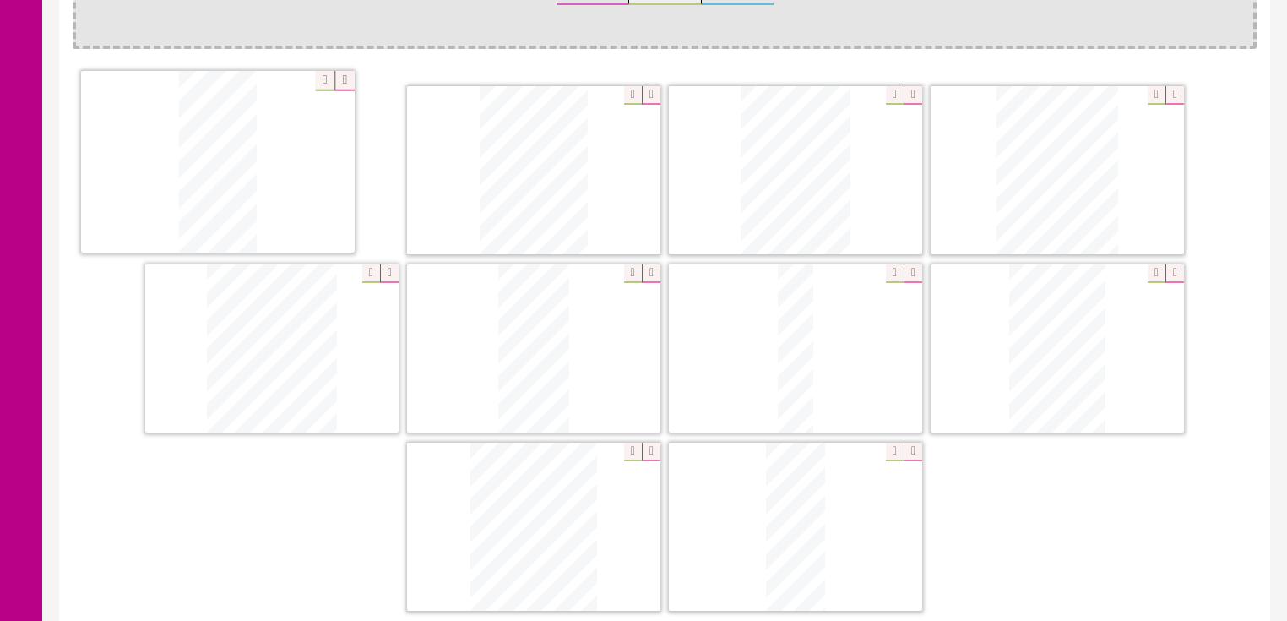
drag, startPoint x: 1086, startPoint y: 169, endPoint x: 247, endPoint y: 162, distance: 839.3
drag, startPoint x: 520, startPoint y: 307, endPoint x: 495, endPoint y: 141, distance: 168.3
drag, startPoint x: 533, startPoint y: 307, endPoint x: 736, endPoint y: 161, distance: 250.5
drag, startPoint x: 697, startPoint y: 263, endPoint x: 1037, endPoint y: 144, distance: 359.7
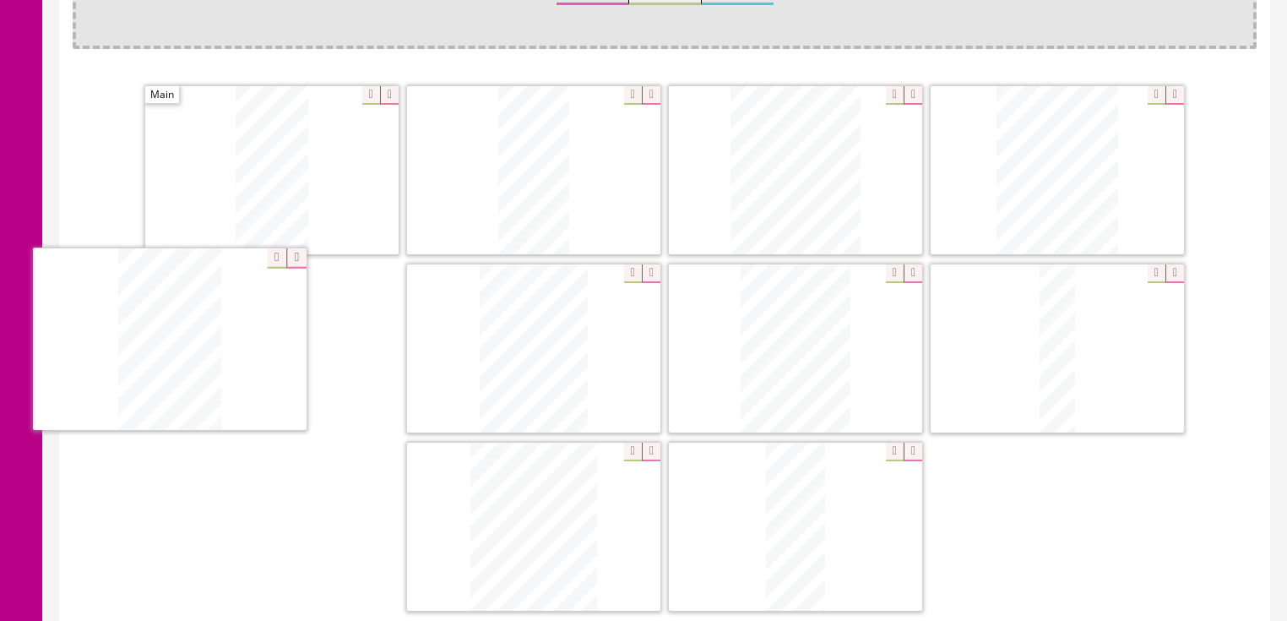
drag, startPoint x: 1029, startPoint y: 322, endPoint x: 382, endPoint y: 346, distance: 648.1
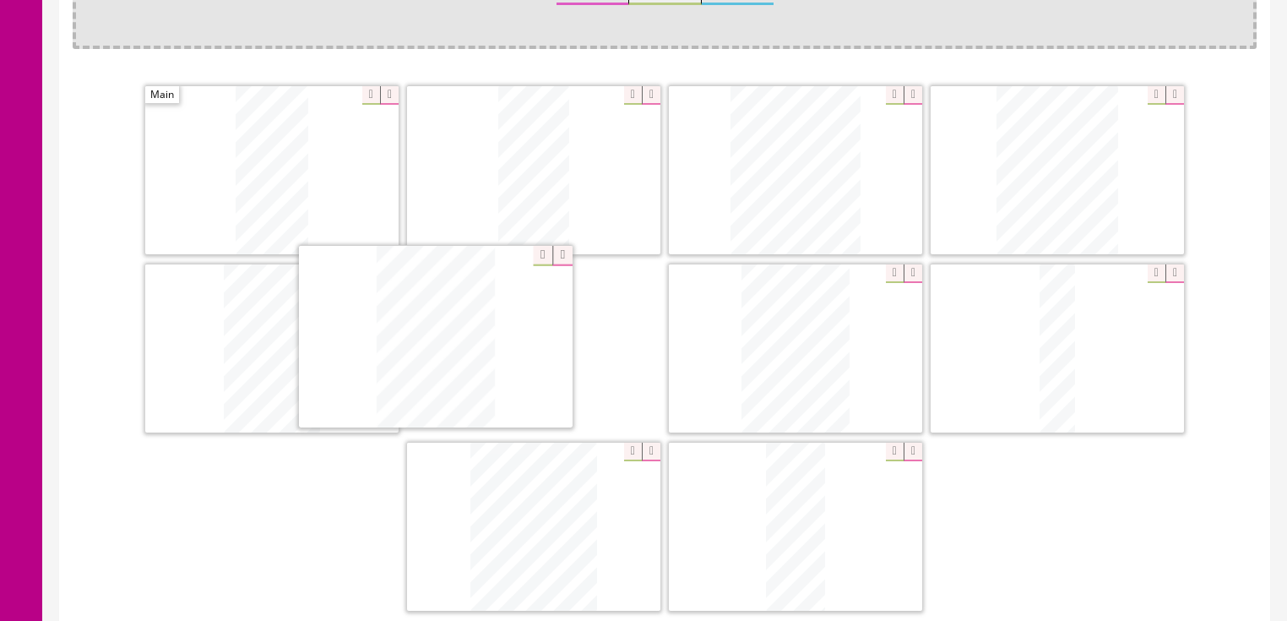
drag, startPoint x: 778, startPoint y: 351, endPoint x: 456, endPoint y: 342, distance: 321.8
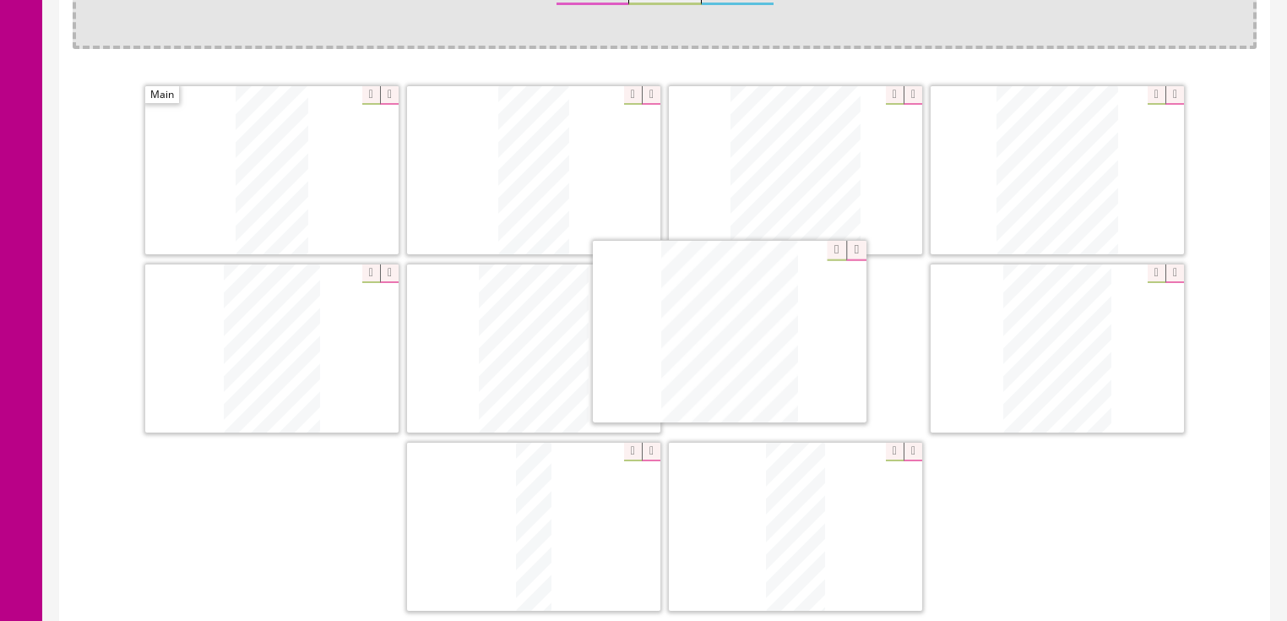
drag, startPoint x: 587, startPoint y: 483, endPoint x: 790, endPoint y: 303, distance: 271.6
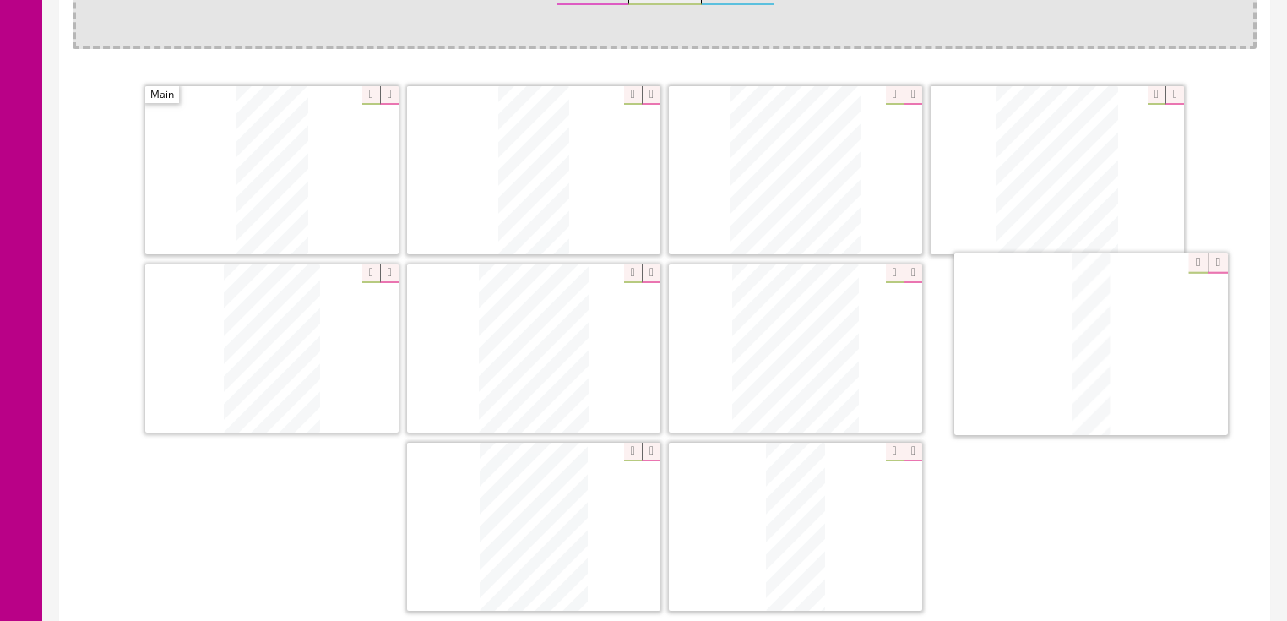
drag, startPoint x: 567, startPoint y: 457, endPoint x: 1047, endPoint y: 341, distance: 493.3
drag, startPoint x: 734, startPoint y: 518, endPoint x: 407, endPoint y: 518, distance: 326.8
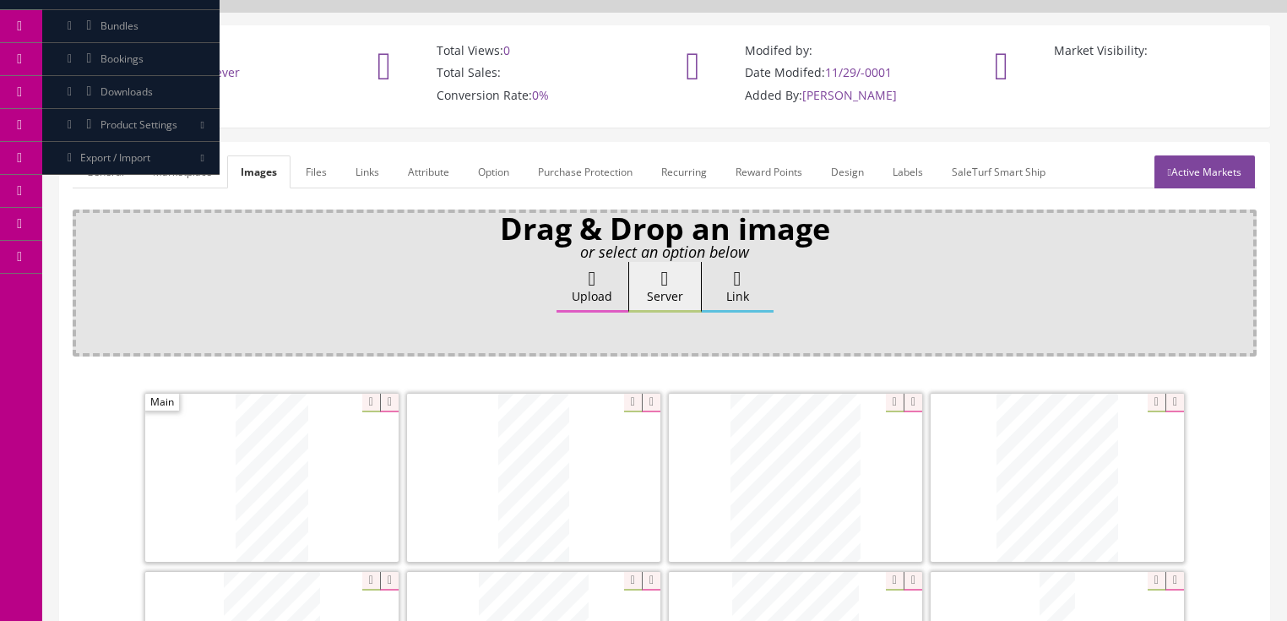
scroll to position [68, 0]
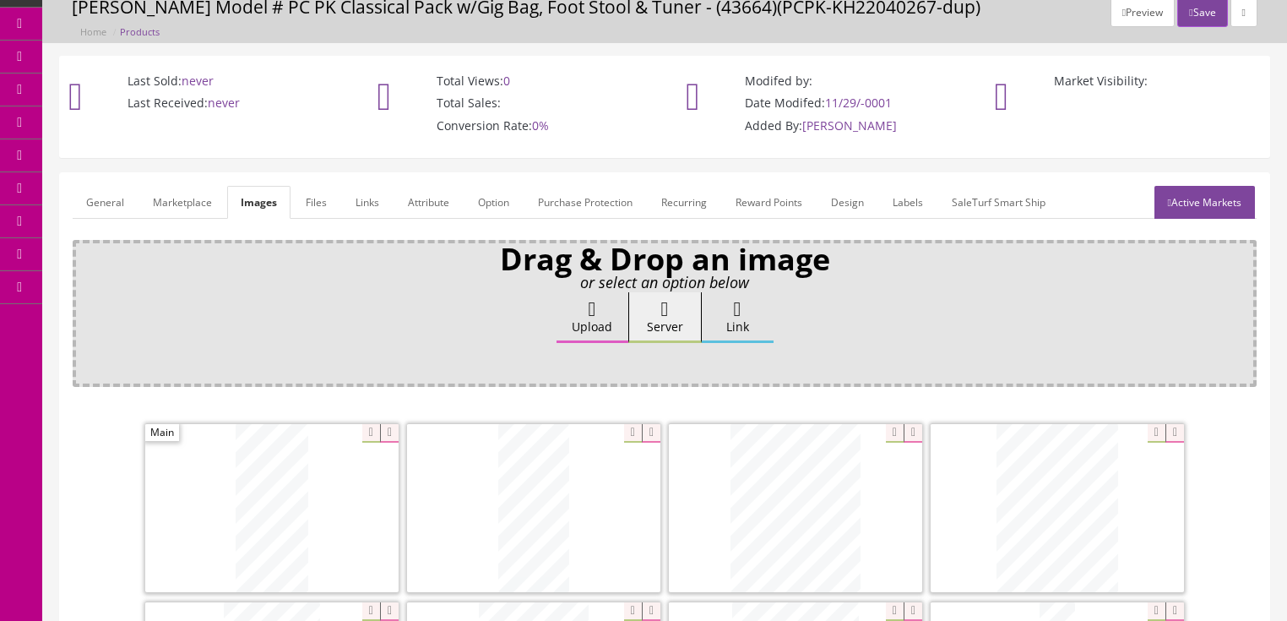
click at [1190, 215] on link "Active Markets" at bounding box center [1204, 202] width 100 height 33
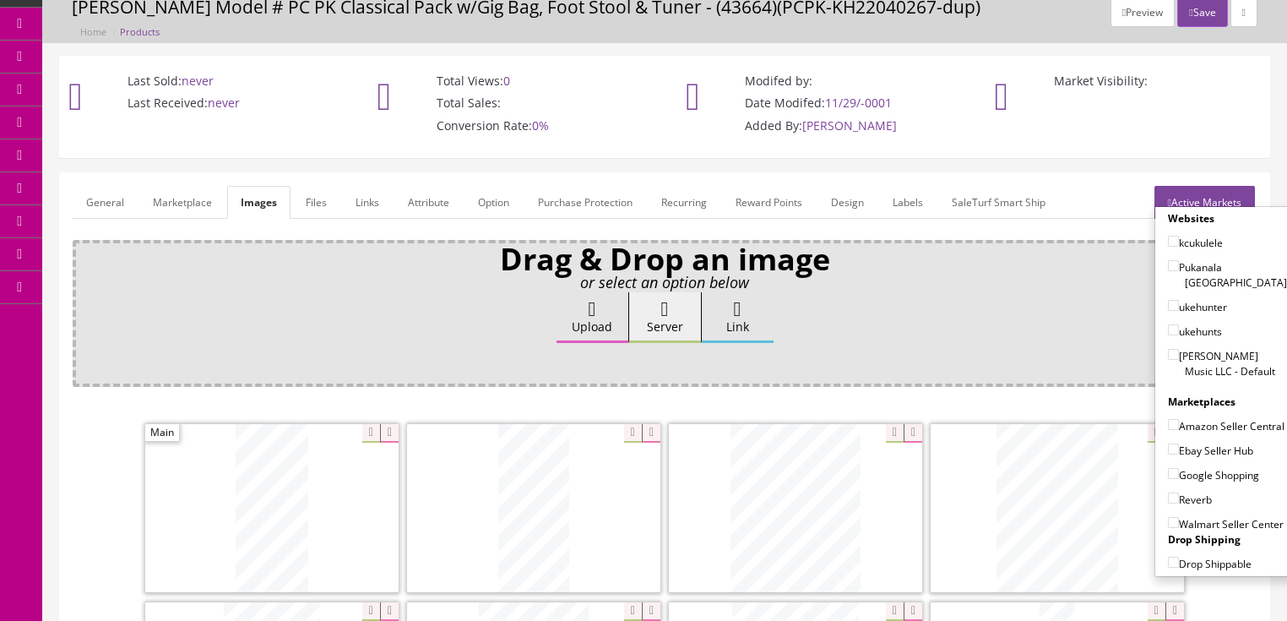
click at [1168, 349] on input"] "[PERSON_NAME] Music LLC - Default" at bounding box center [1173, 354] width 11 height 11
checkbox input"] "true"
click at [1168, 447] on input"] "Ebay Seller Hub" at bounding box center [1173, 448] width 11 height 11
checkbox input"] "true"
click at [1168, 468] on input"] "Google Shopping" at bounding box center [1173, 473] width 11 height 11
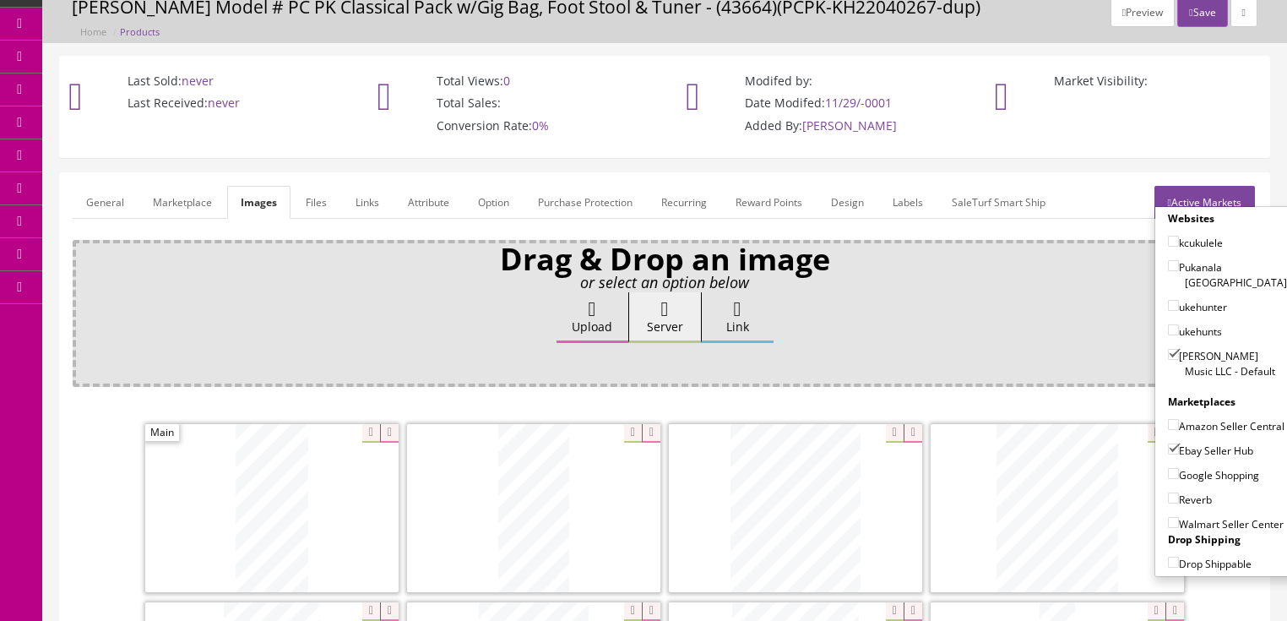
checkbox input"] "true"
drag, startPoint x: 1168, startPoint y: 494, endPoint x: 1181, endPoint y: 480, distance: 19.7
click at [1172, 492] on input"] "Reverb" at bounding box center [1173, 497] width 11 height 11
checkbox input"] "true"
click at [1220, 194] on link "Active Markets" at bounding box center [1204, 202] width 100 height 33
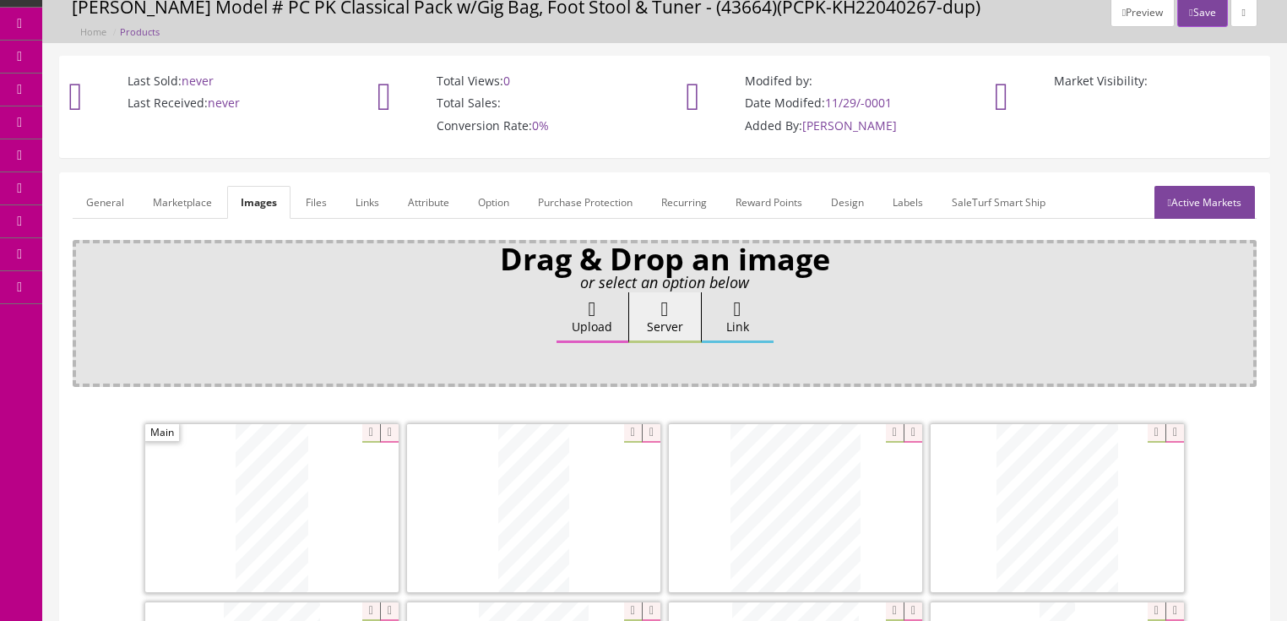
click at [117, 193] on link "General" at bounding box center [105, 202] width 65 height 33
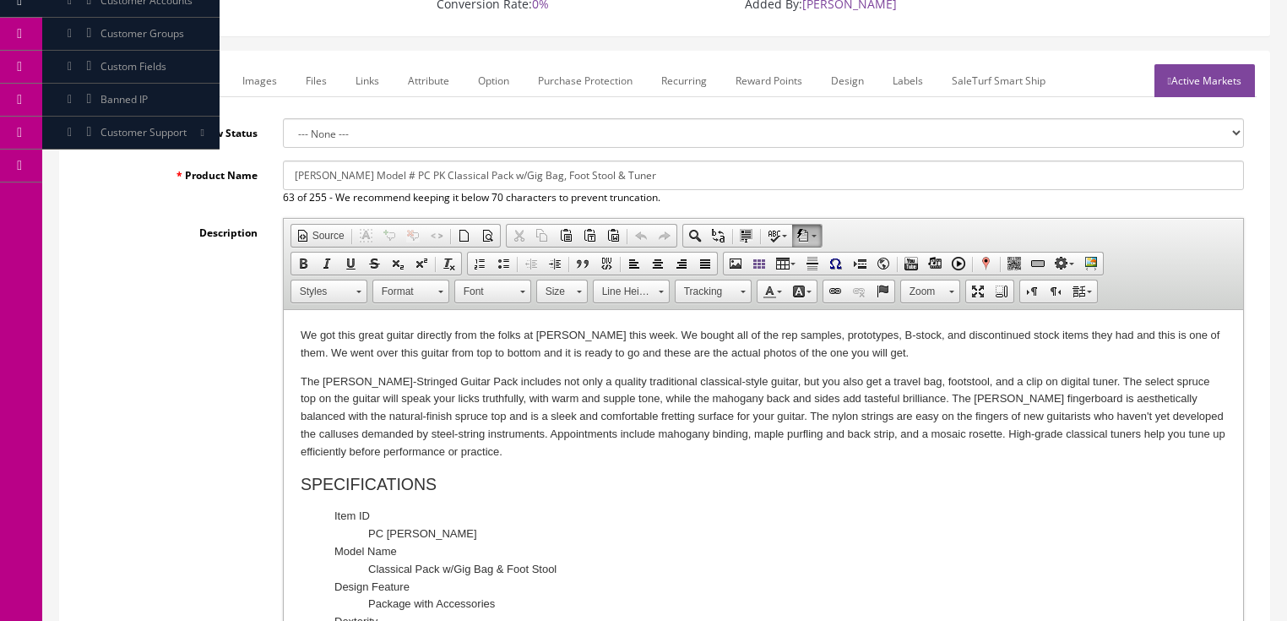
scroll to position [203, 0]
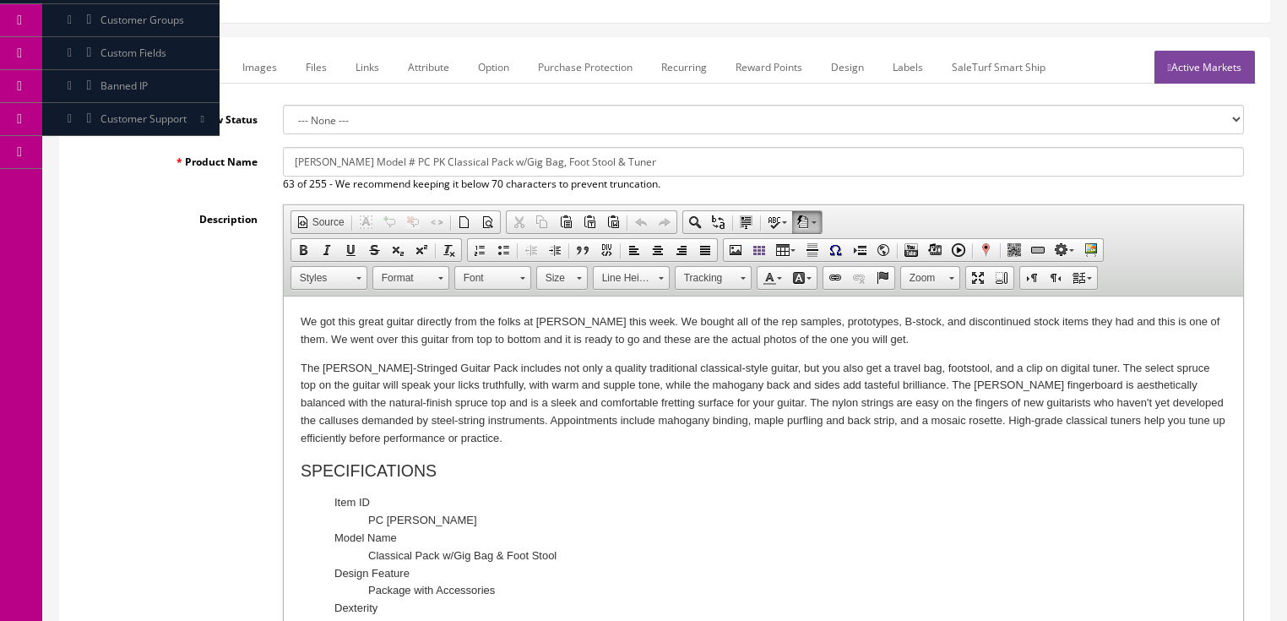
click at [863, 340] on p "We got this great guitar directly from the folks at Dean this week. We bought a…" at bounding box center [762, 330] width 925 height 35
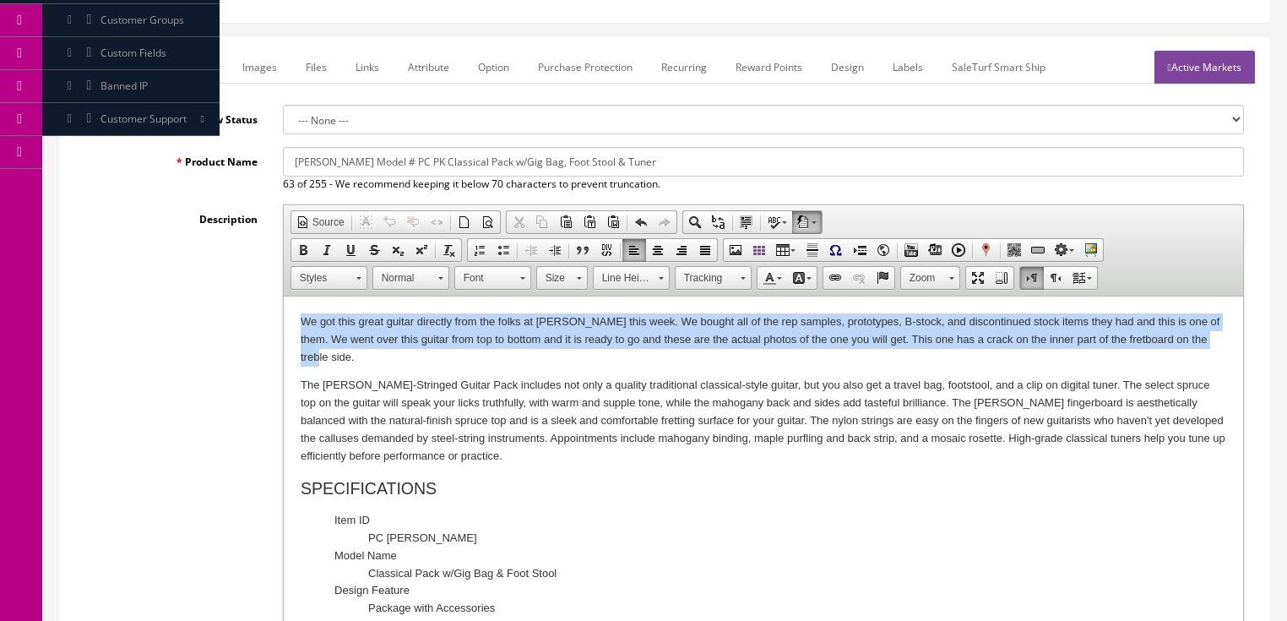
drag, startPoint x: 300, startPoint y: 319, endPoint x: 361, endPoint y: 353, distance: 69.5
click at [352, 352] on p "We got this great guitar directly from the folks at Dean this week. We bought a…" at bounding box center [762, 339] width 925 height 52
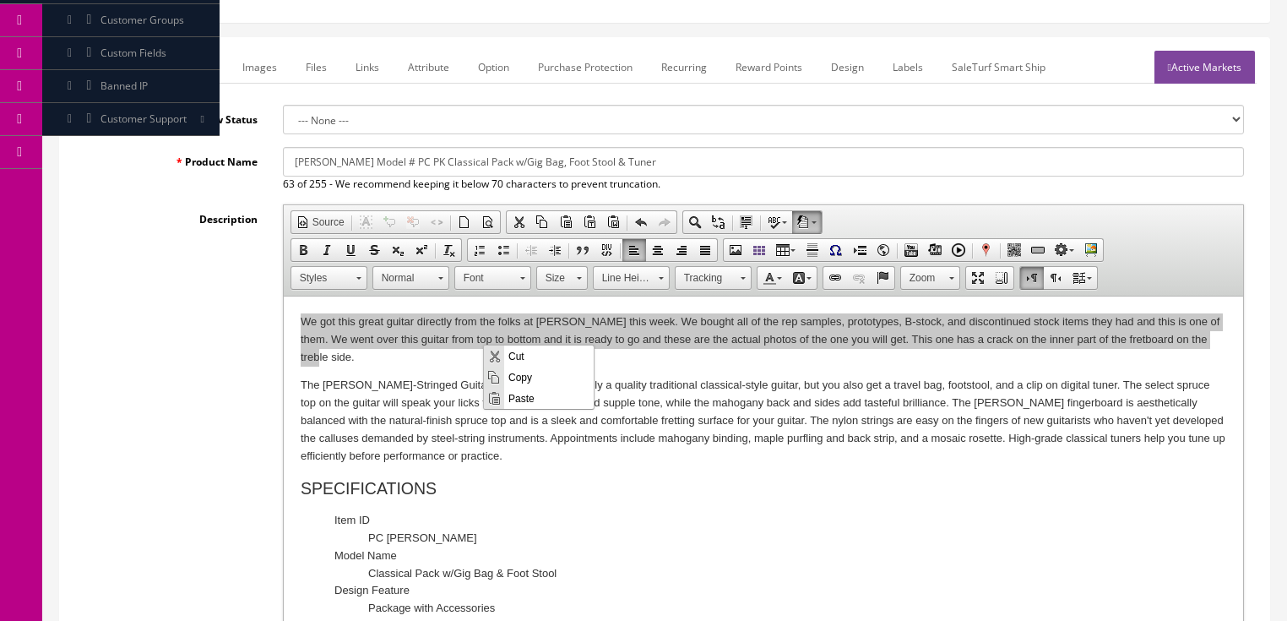
scroll to position [0, 0]
click at [515, 376] on span "Copy" at bounding box center [548, 376] width 89 height 21
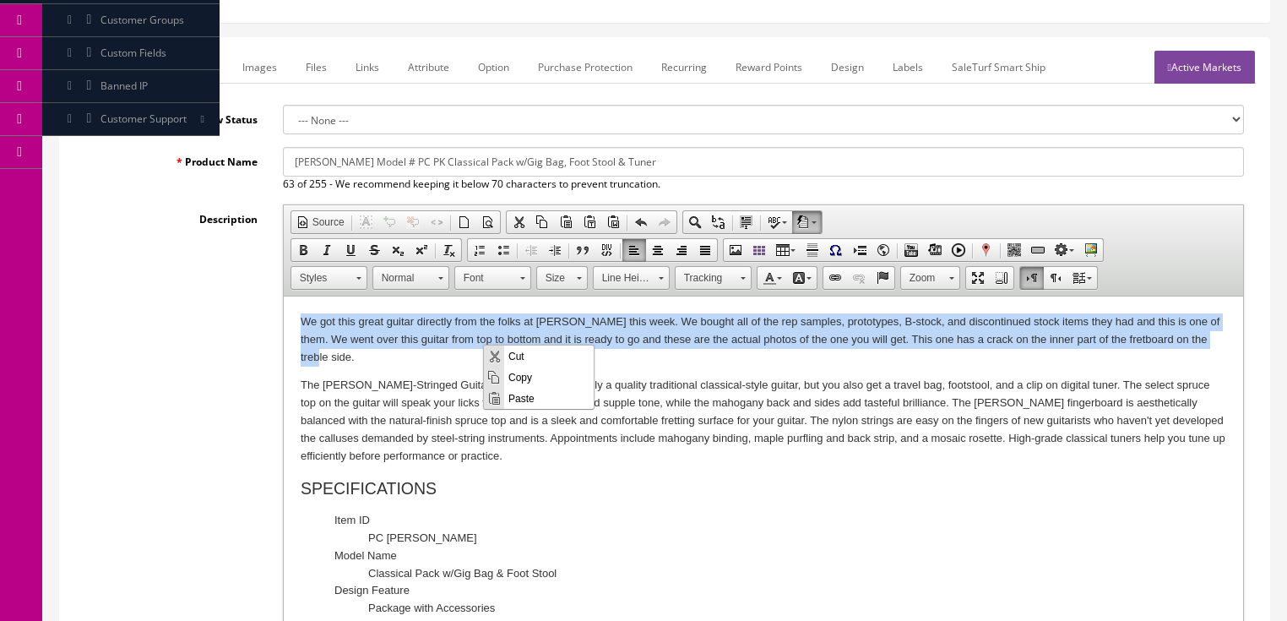
copy p "We got this great guitar directly from the folks at Dean this week. We bought a…"
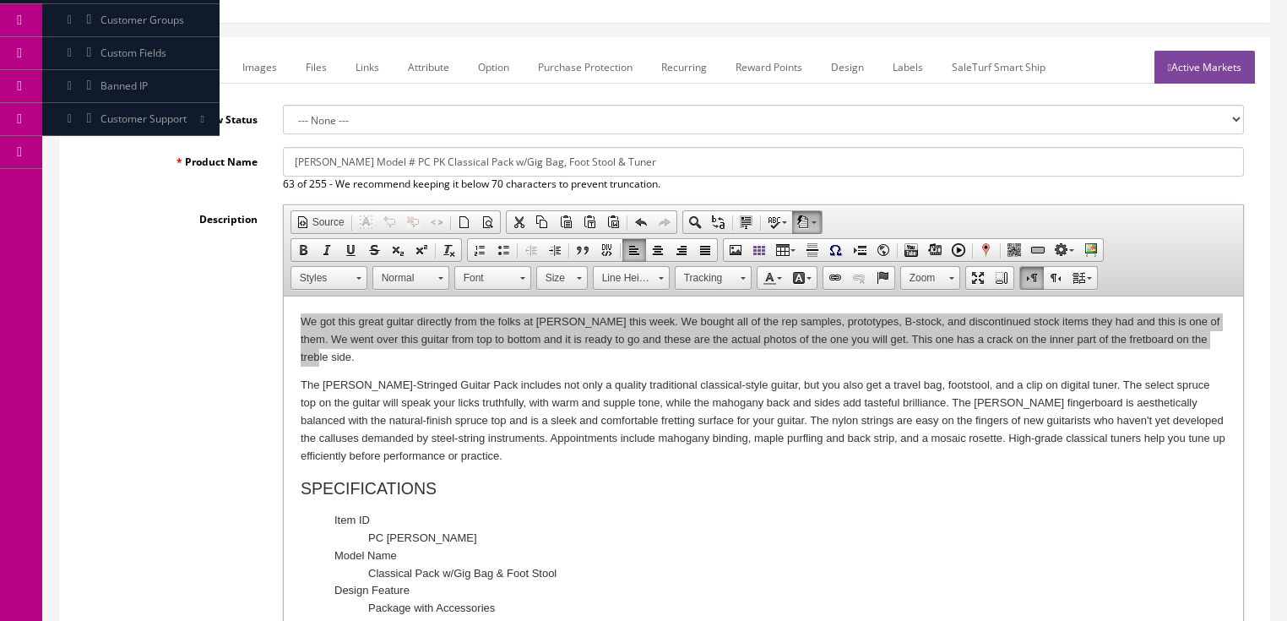
click at [182, 61] on link "Marketplace" at bounding box center [184, 67] width 86 height 33
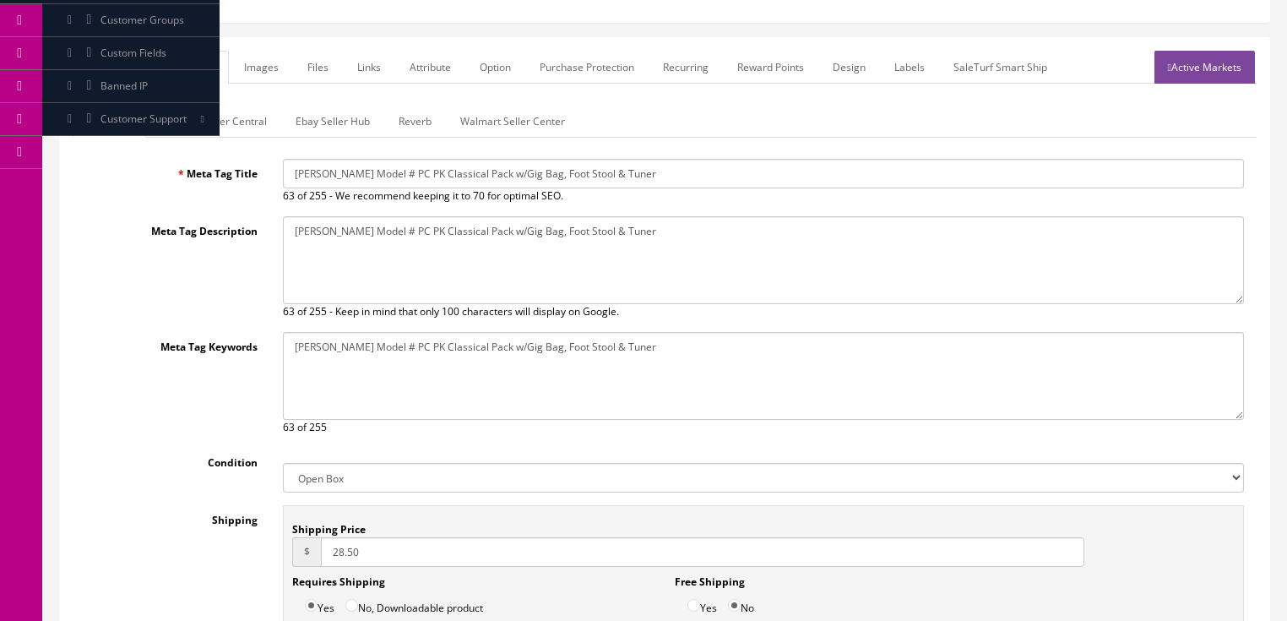
click at [185, 116] on link "Amazon Seller Central" at bounding box center [214, 121] width 133 height 33
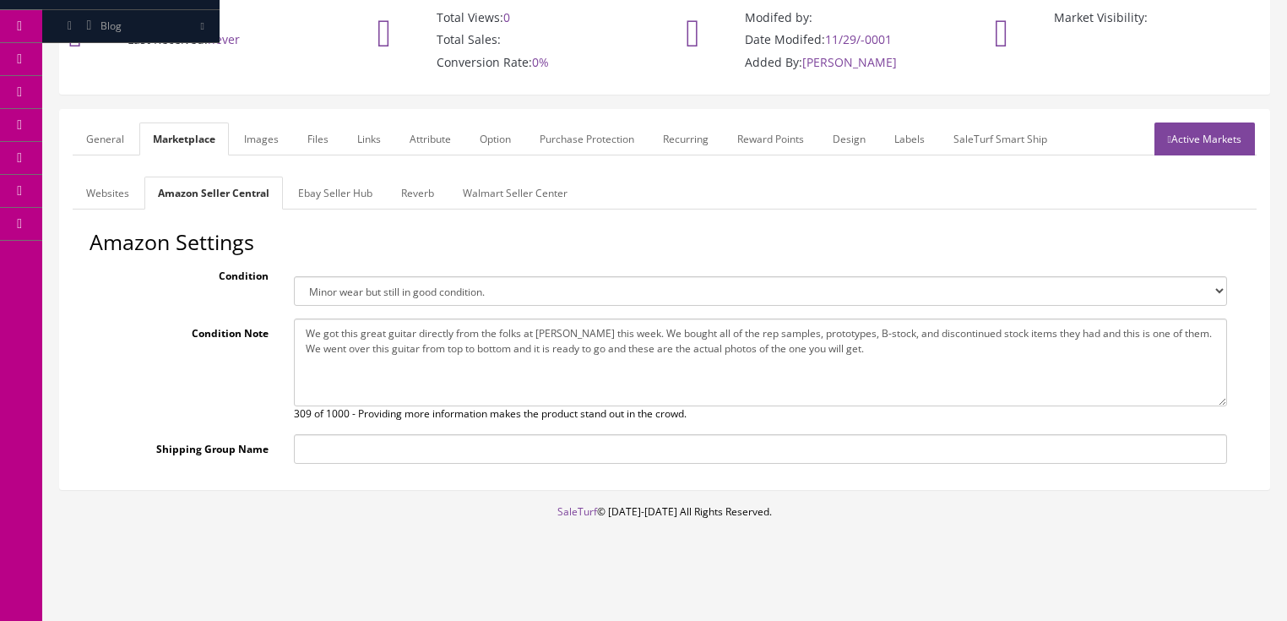
drag, startPoint x: 305, startPoint y: 329, endPoint x: 843, endPoint y: 357, distance: 539.4
click at [898, 361] on textarea "We got this great guitar directly from the folks at Dean this week. We bought a…" at bounding box center [760, 362] width 933 height 88
paste textarea "This one has a crack on the inner part of the fretboard on the treble side."
type textarea "We got this great guitar directly from the folks at Dean this week. We bought a…"
click at [334, 189] on link "Ebay Seller Hub" at bounding box center [335, 192] width 101 height 33
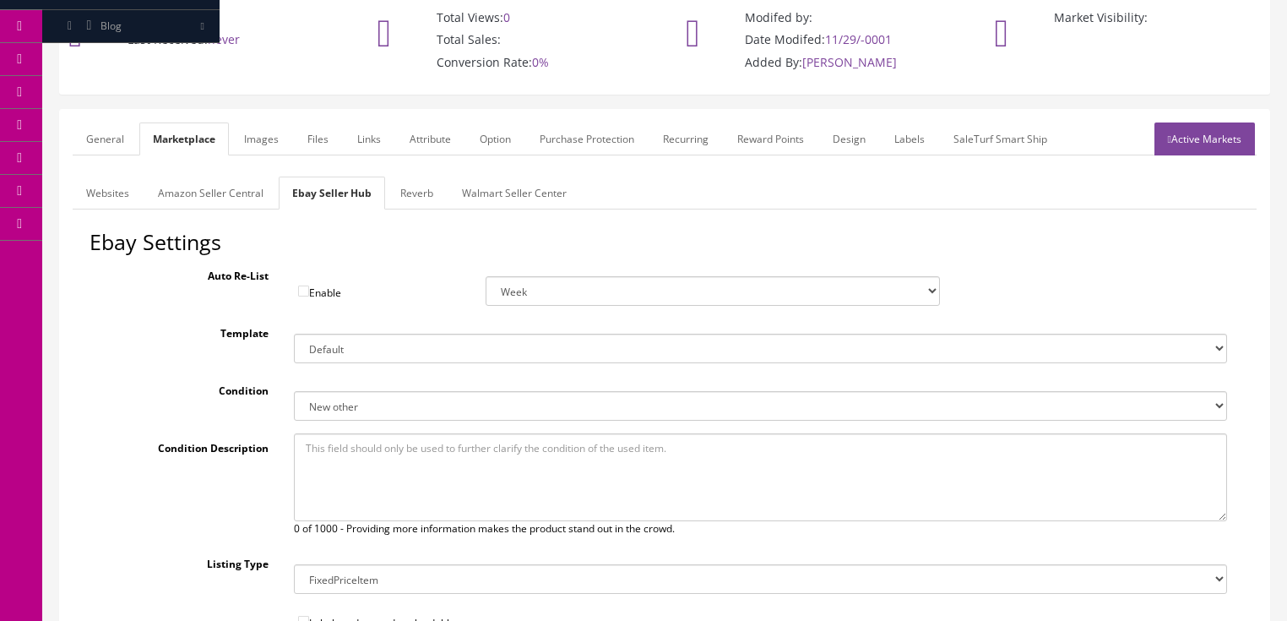
paste textarea "We got this great guitar directly from the folks at Dean this week. We bought a…"
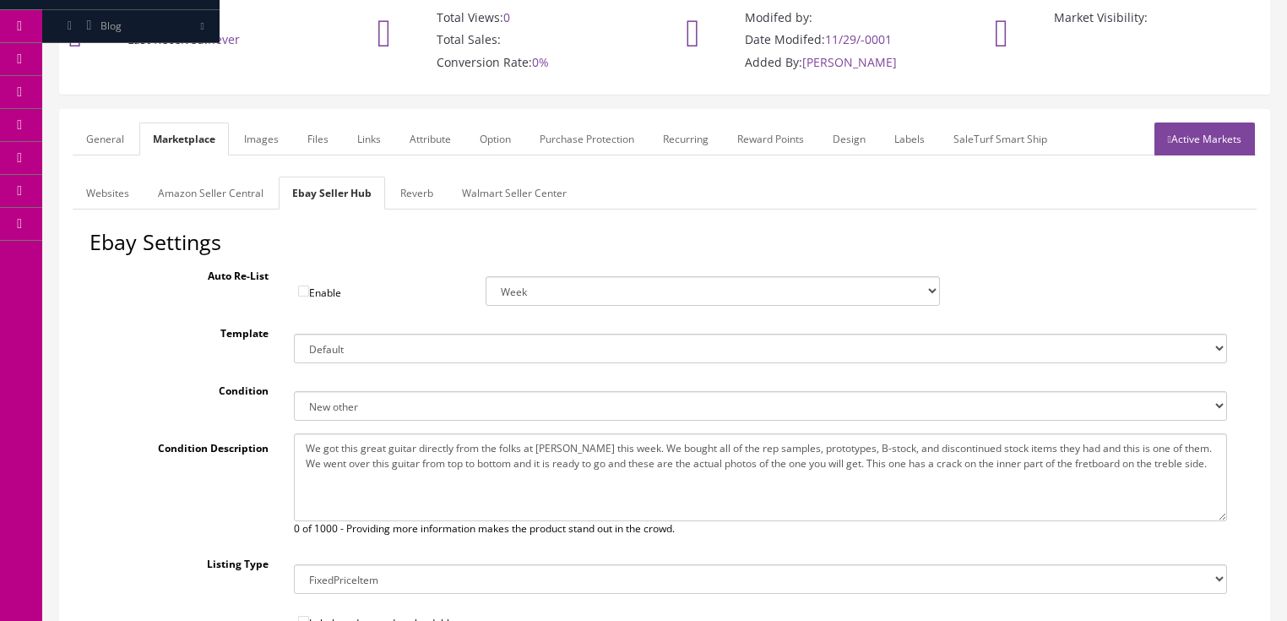
type textarea "We got this great guitar directly from the folks at Dean this week. We bought a…"
click at [426, 197] on link "Reverb" at bounding box center [417, 192] width 60 height 33
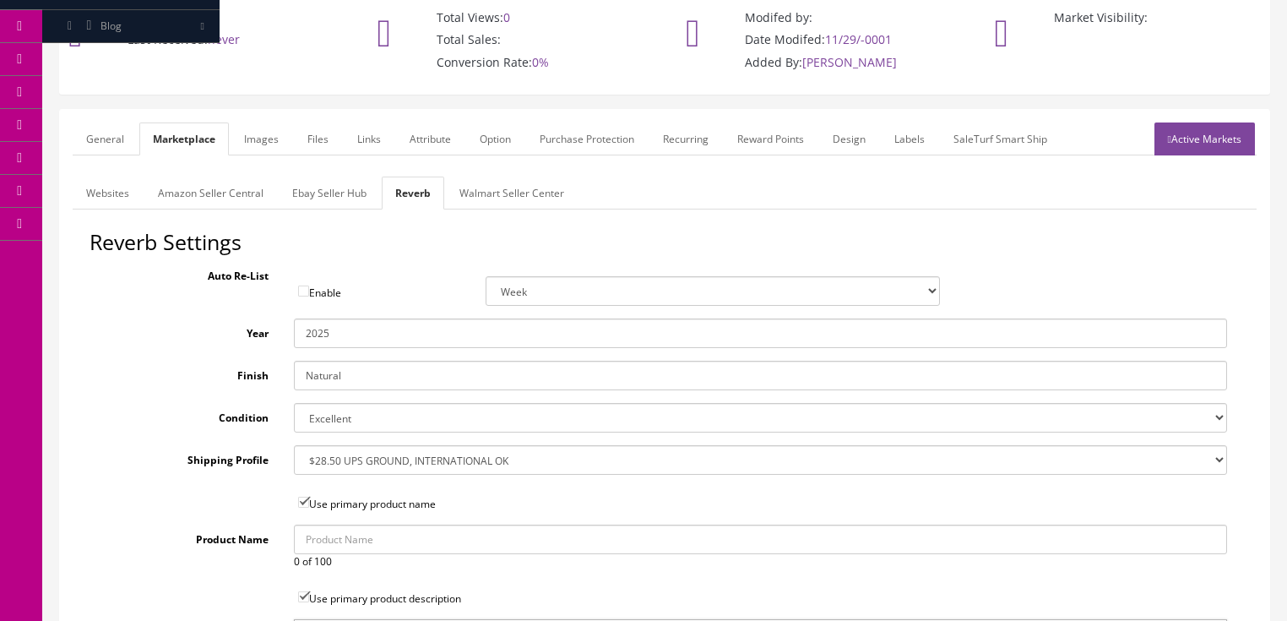
click at [1218, 148] on link "Active Markets" at bounding box center [1204, 138] width 100 height 33
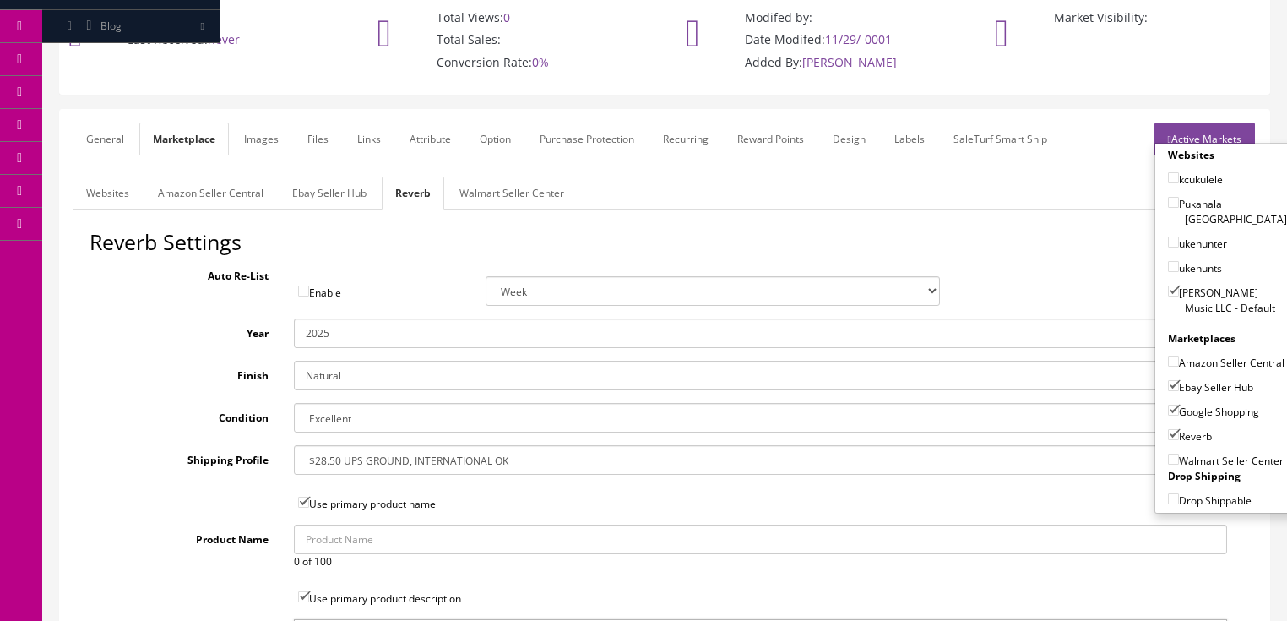
click at [1201, 138] on link "Active Markets" at bounding box center [1204, 138] width 100 height 33
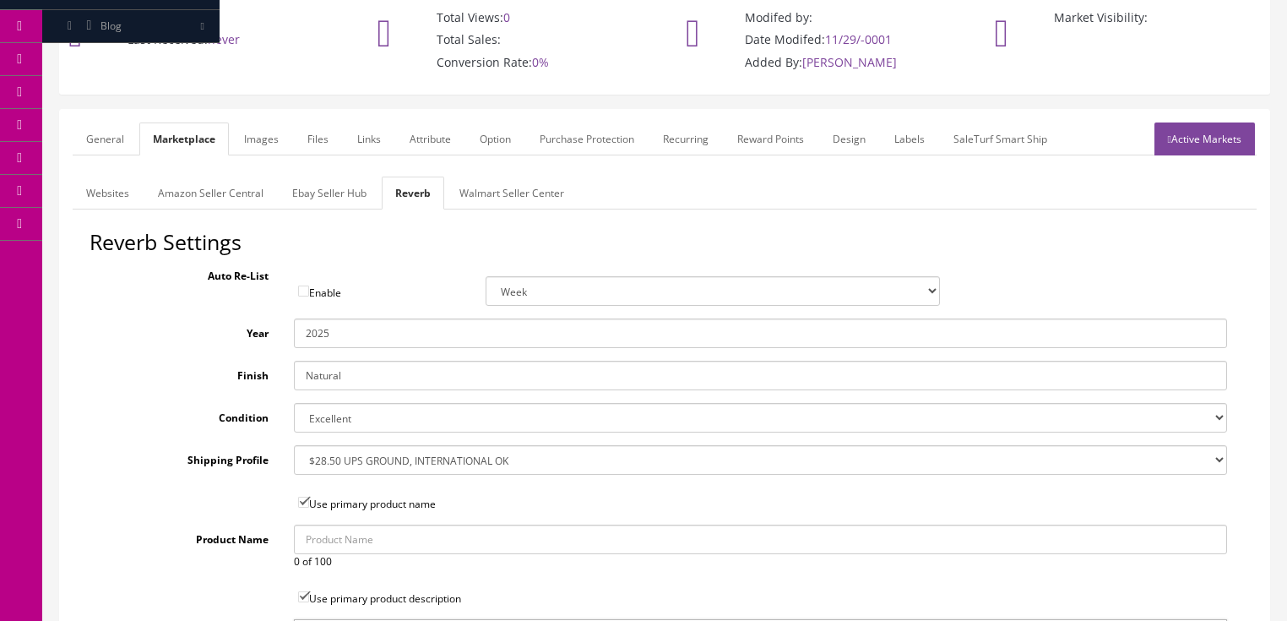
click at [95, 127] on link "General" at bounding box center [105, 138] width 65 height 33
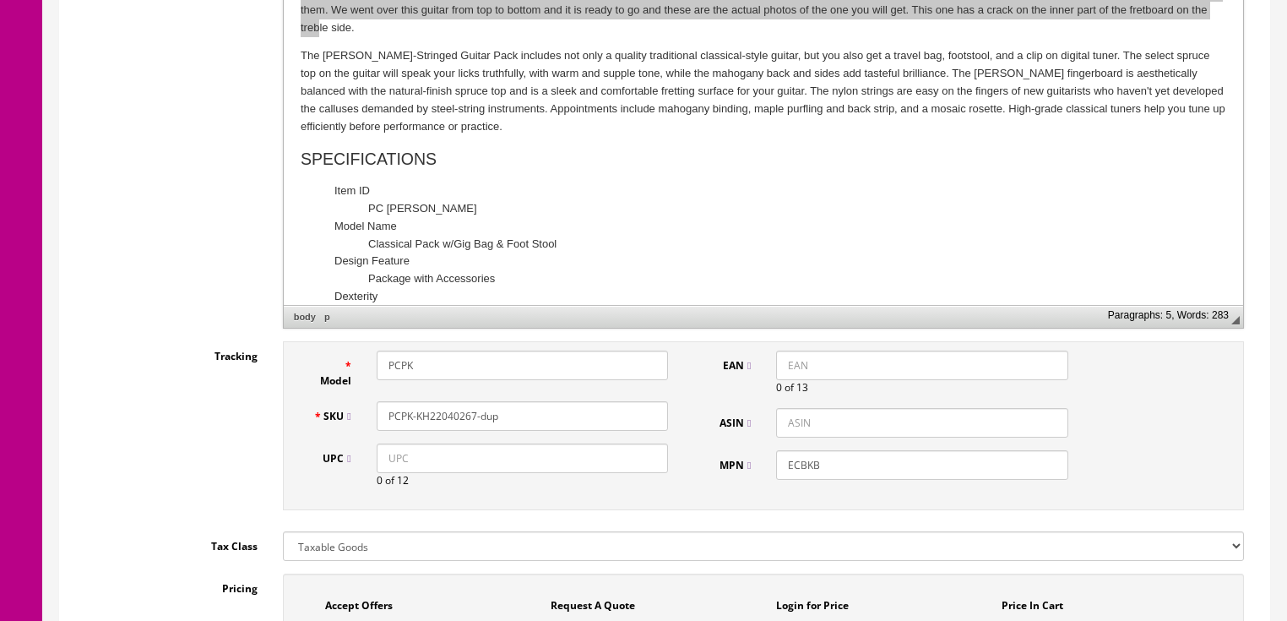
scroll to position [536, 0]
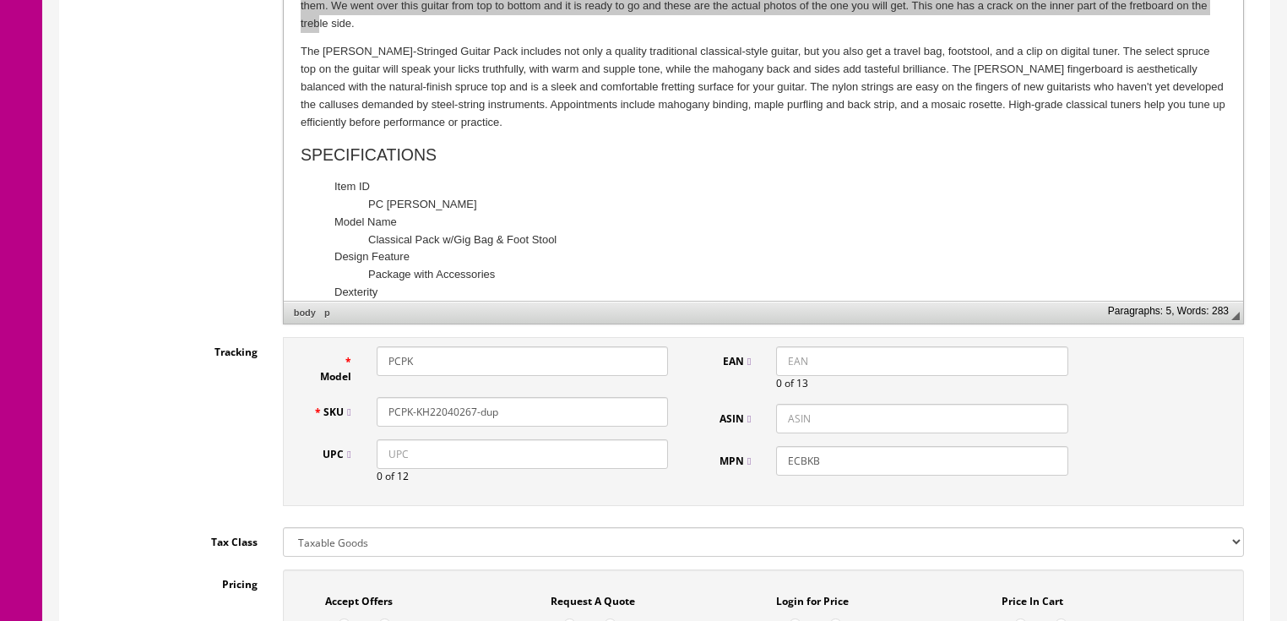
drag, startPoint x: 456, startPoint y: 409, endPoint x: 505, endPoint y: 410, distance: 49.0
click at [505, 410] on input "PCPK-KH22040267-dup" at bounding box center [522, 412] width 291 height 30
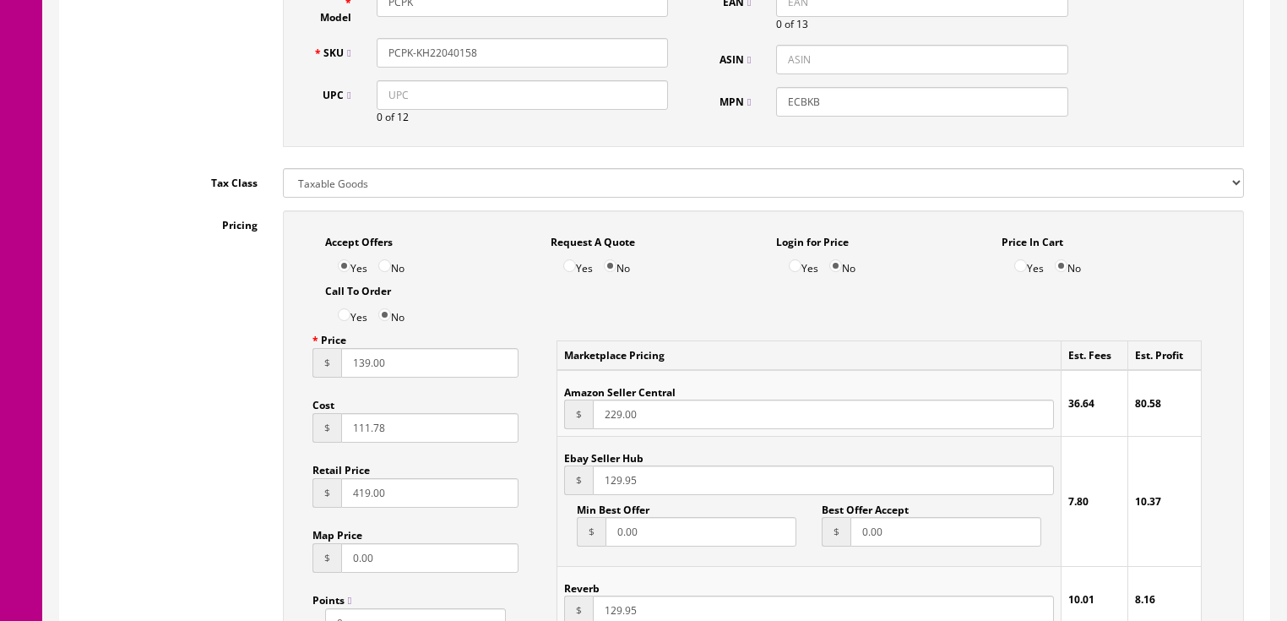
scroll to position [739, 0]
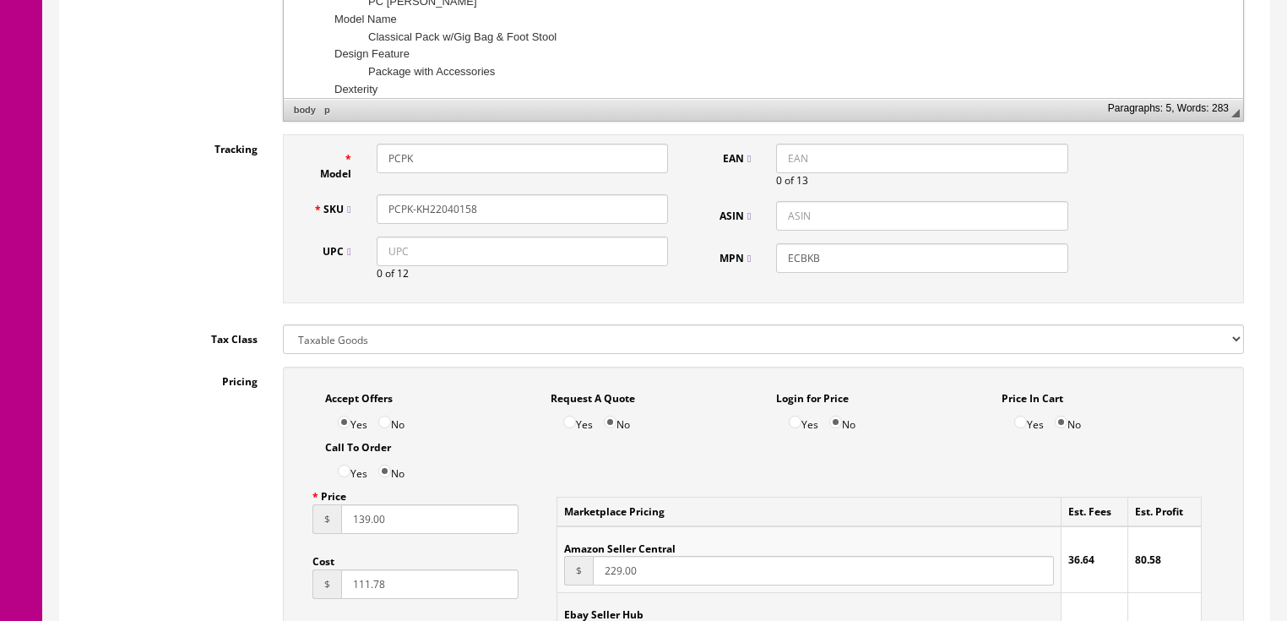
drag, startPoint x: 497, startPoint y: 213, endPoint x: 377, endPoint y: 216, distance: 119.9
click at [368, 216] on div "PCPK-KH22040158" at bounding box center [522, 209] width 317 height 30
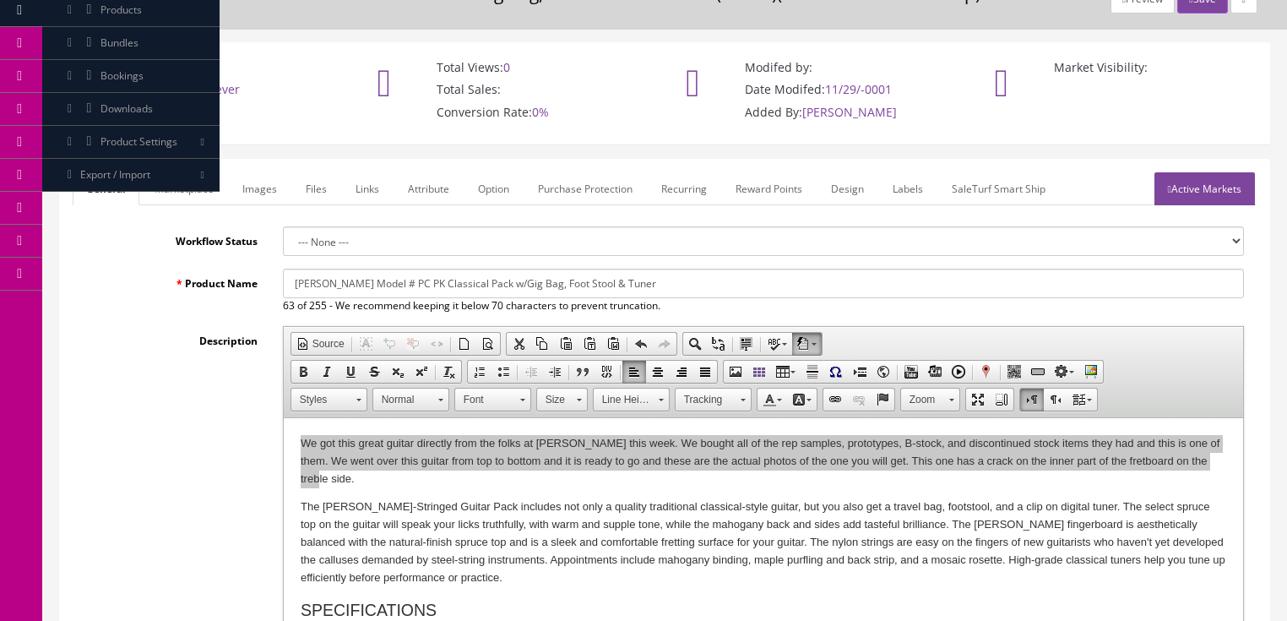
scroll to position [63, 0]
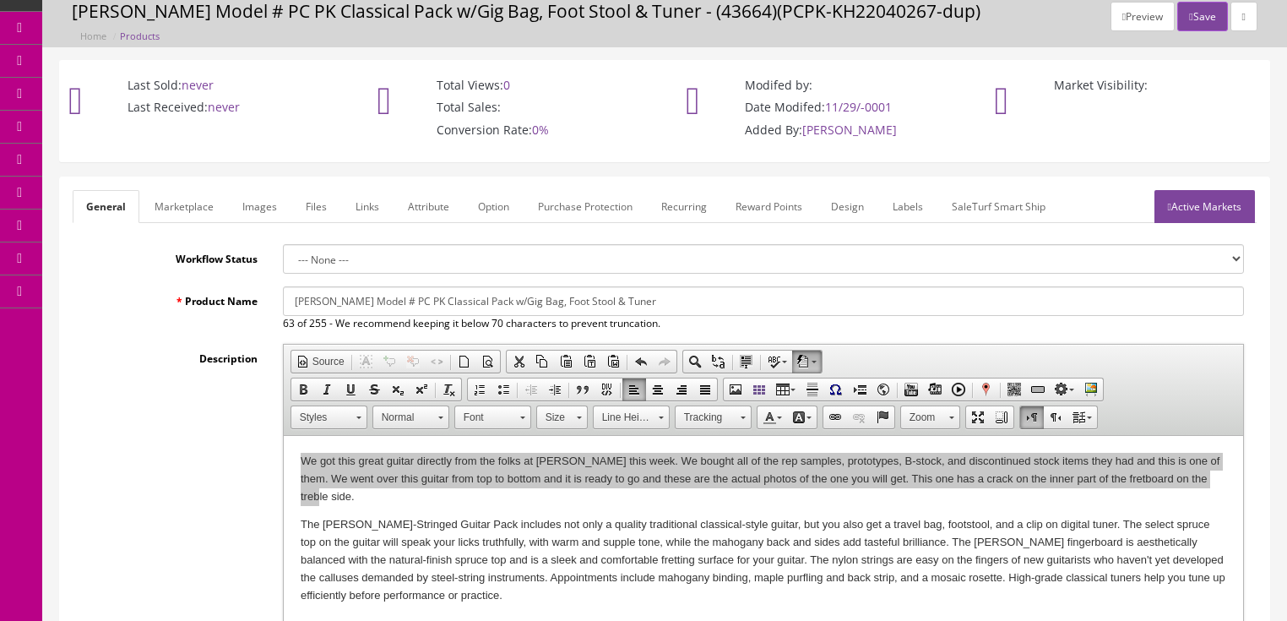
type input "PCPK-KH22040158"
click at [1223, 207] on link "Active Markets" at bounding box center [1204, 206] width 100 height 33
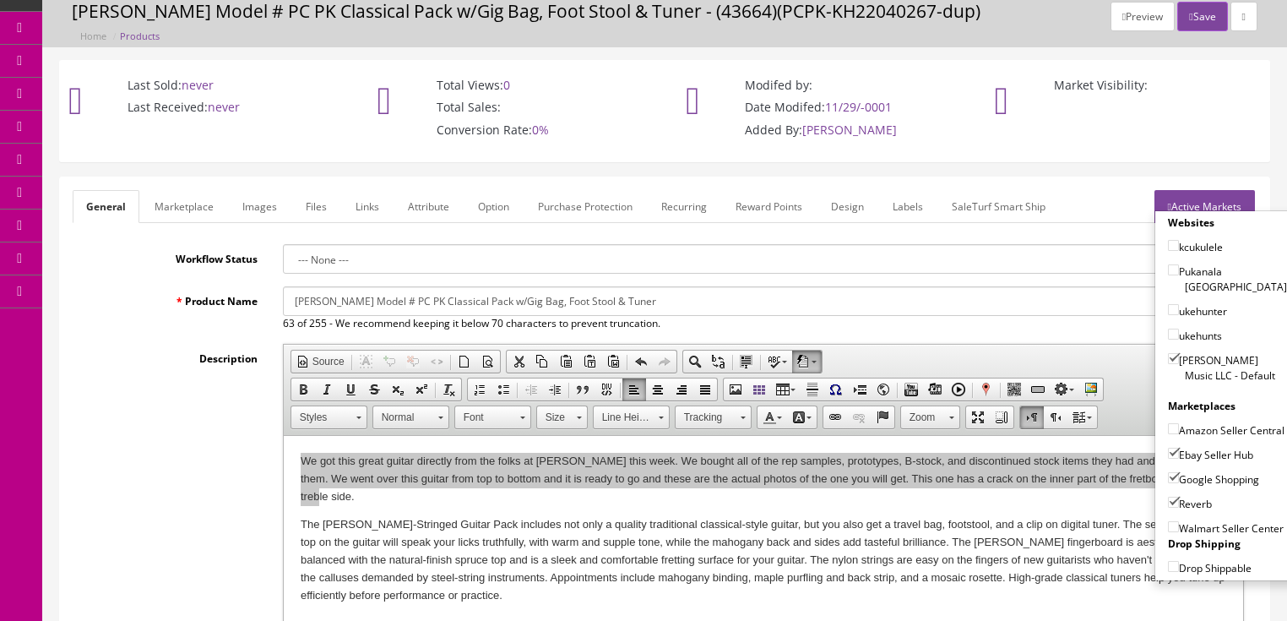
click at [1189, 200] on link "Active Markets" at bounding box center [1204, 206] width 100 height 33
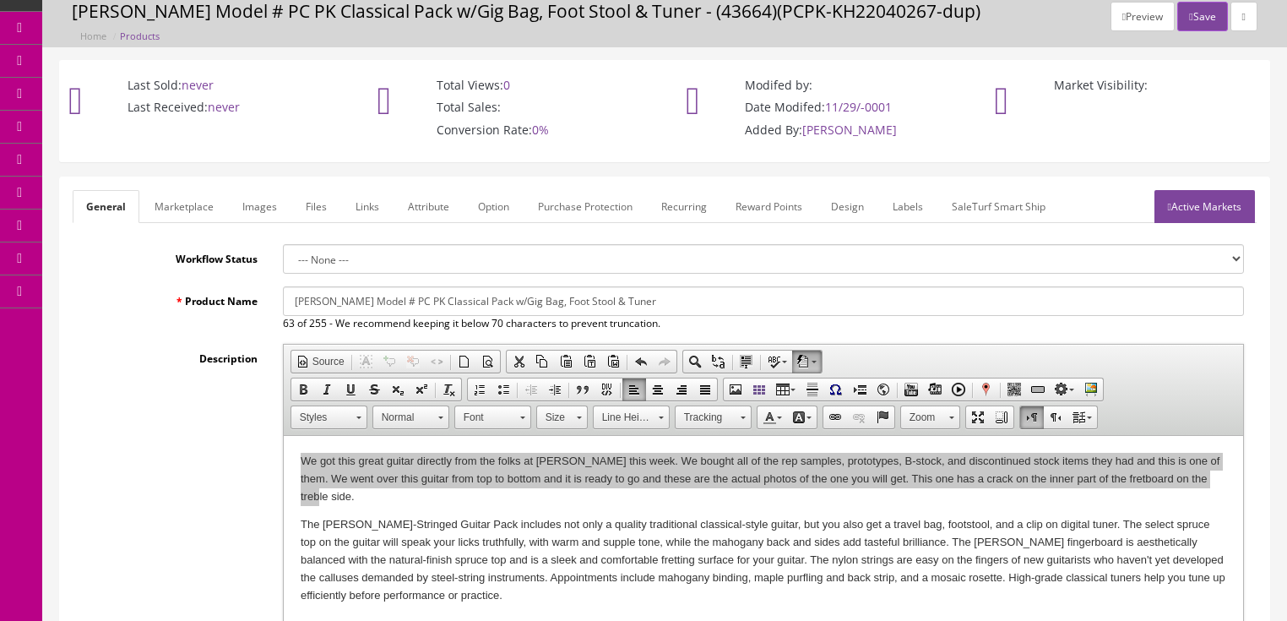
click at [245, 203] on link "Images" at bounding box center [260, 206] width 62 height 33
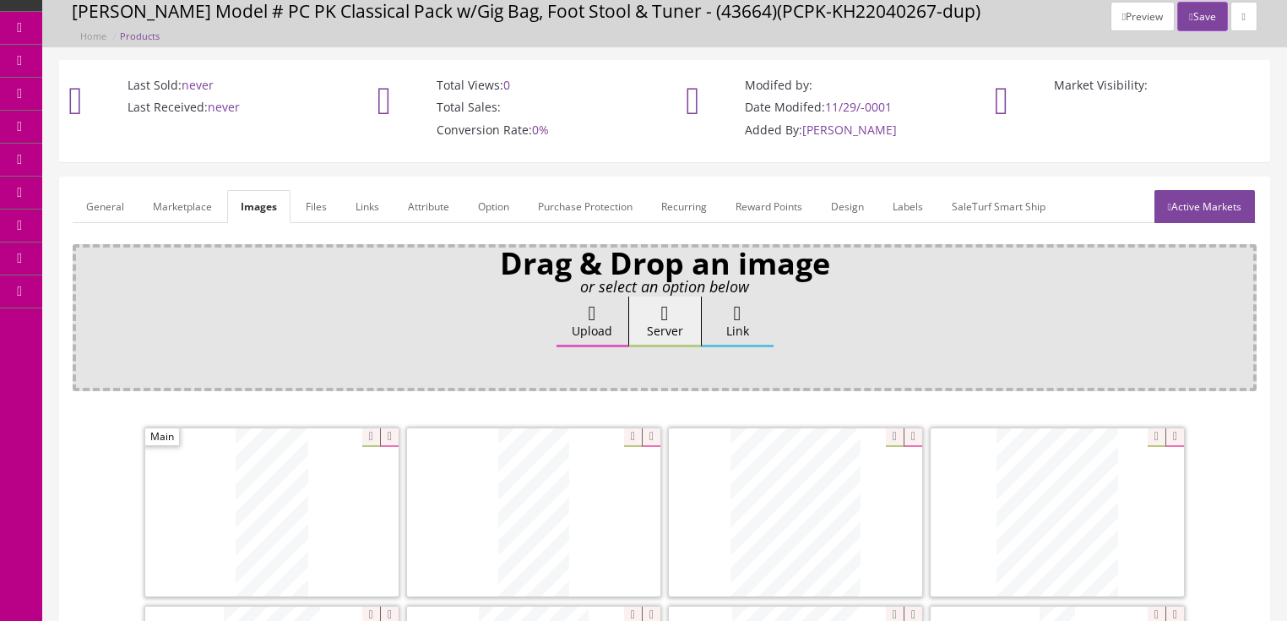
click at [1171, 212] on link "Active Markets" at bounding box center [1204, 206] width 100 height 33
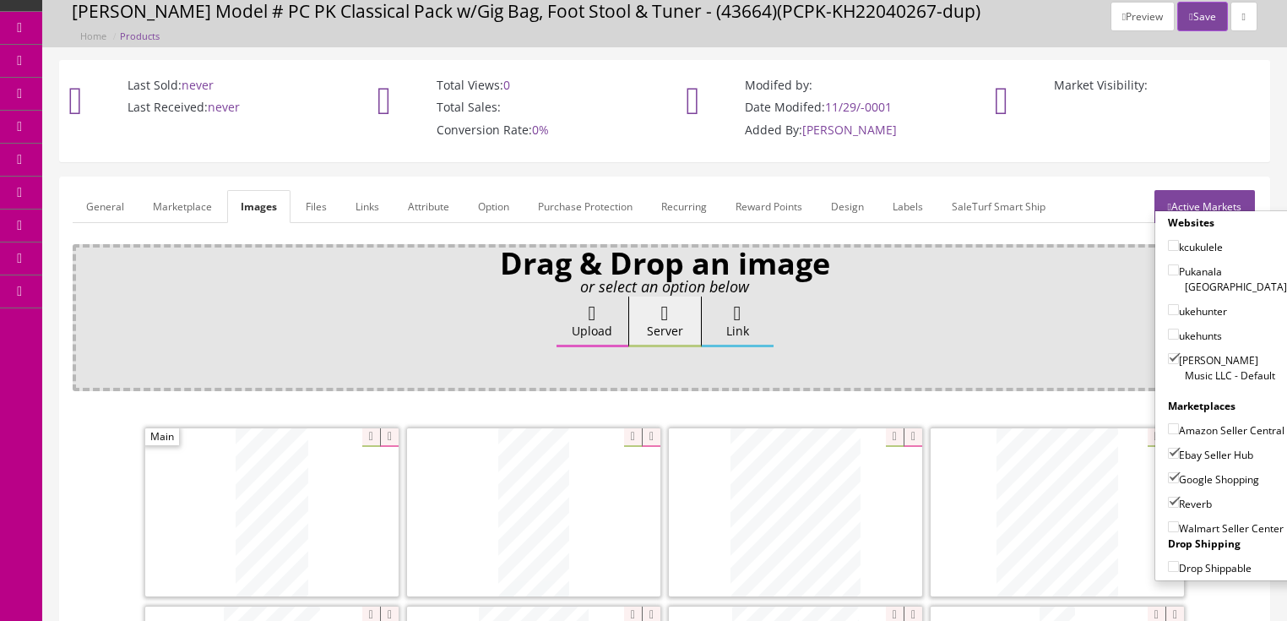
click at [1179, 203] on link "Active Markets" at bounding box center [1204, 206] width 100 height 33
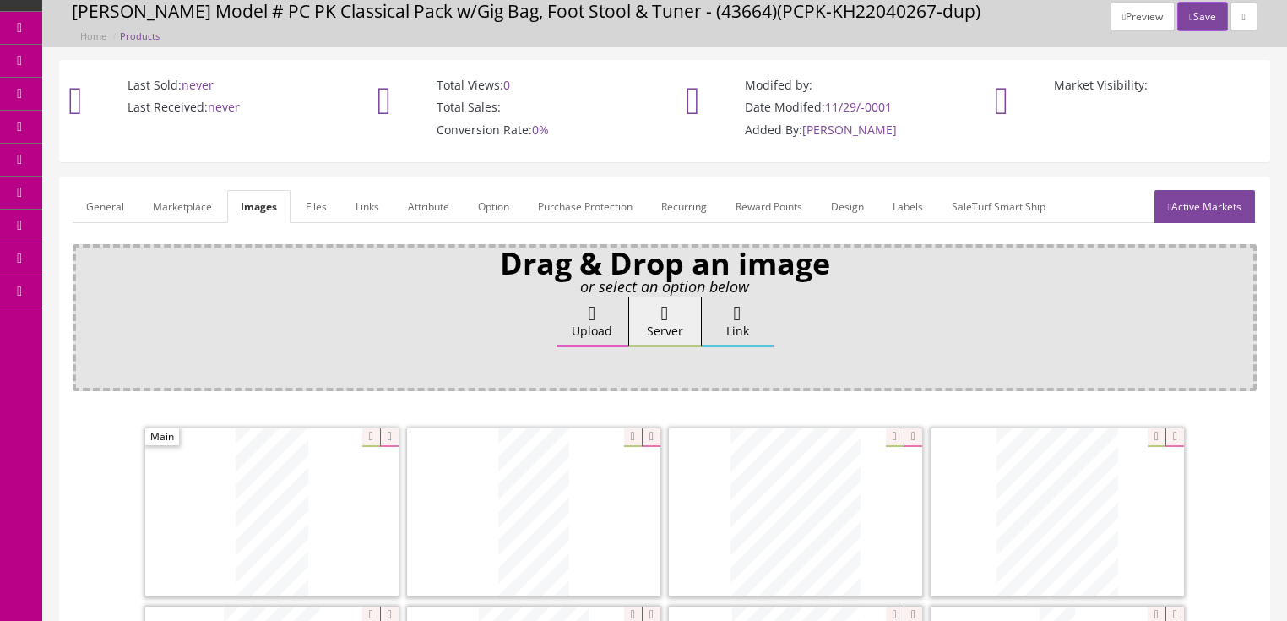
click at [120, 206] on link "General" at bounding box center [105, 206] width 65 height 33
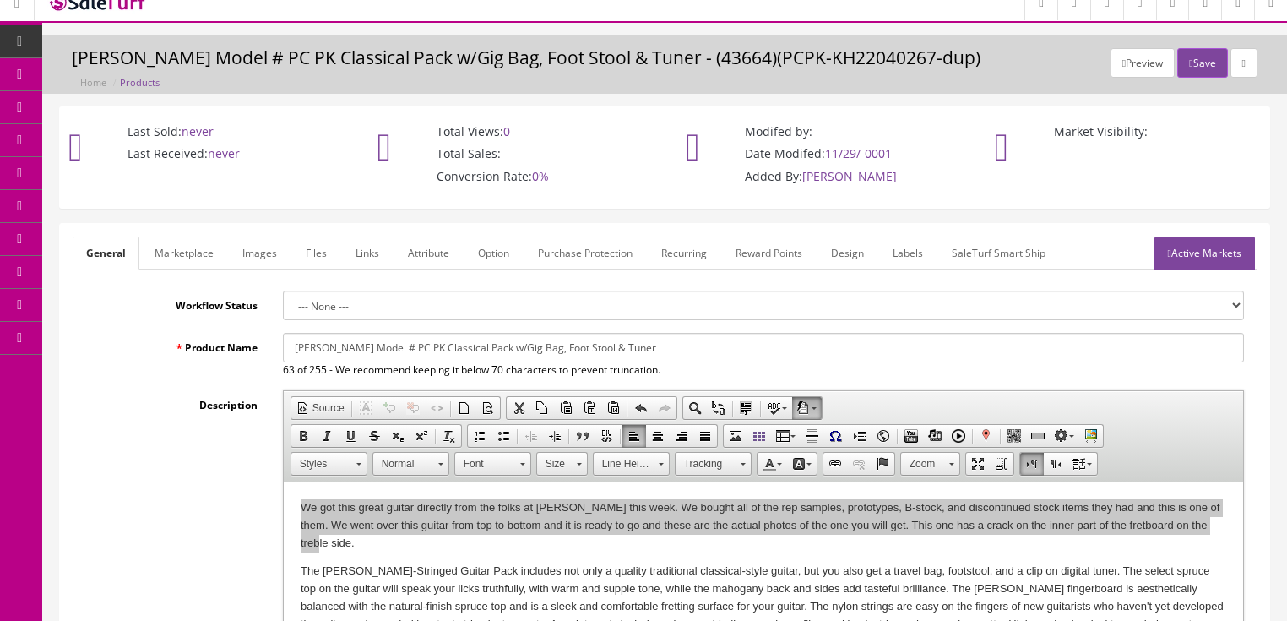
scroll to position [0, 0]
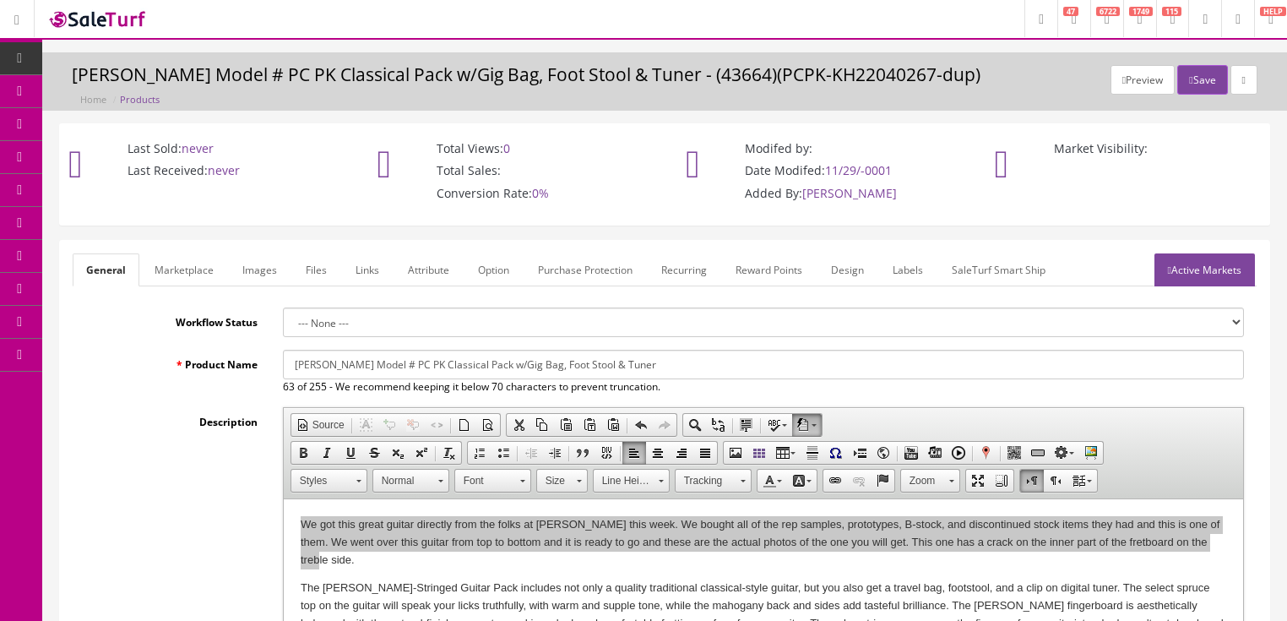
click at [1201, 268] on link "Active Markets" at bounding box center [1204, 269] width 100 height 33
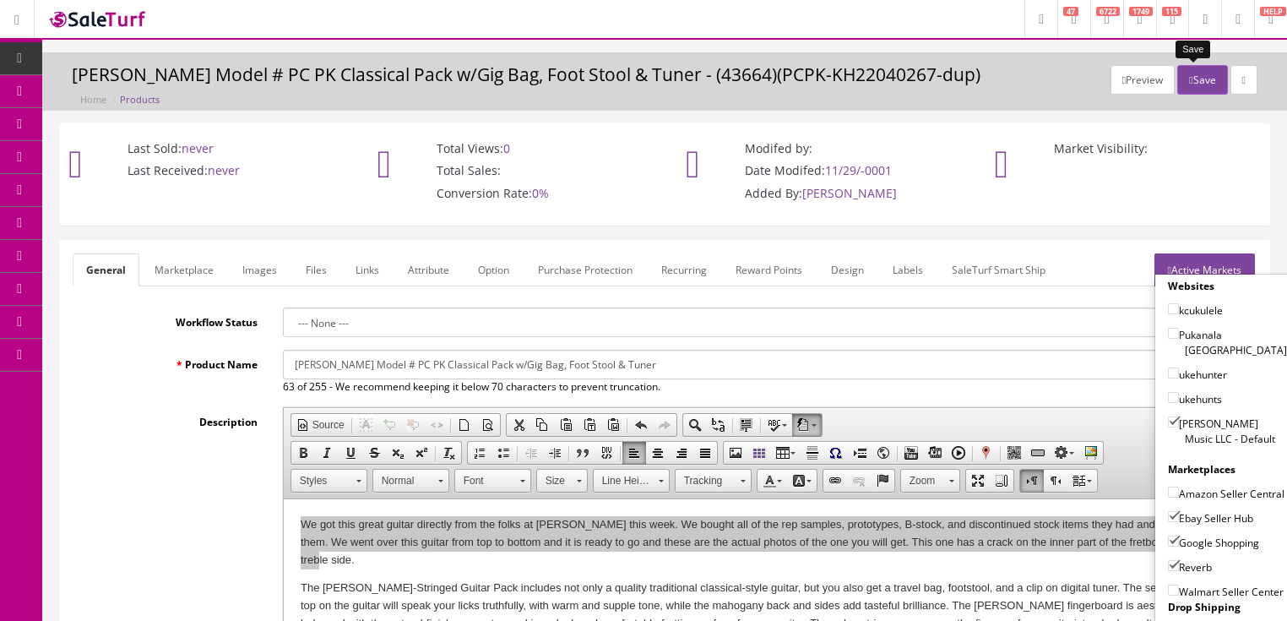
click at [1196, 85] on button "Save" at bounding box center [1202, 80] width 50 height 30
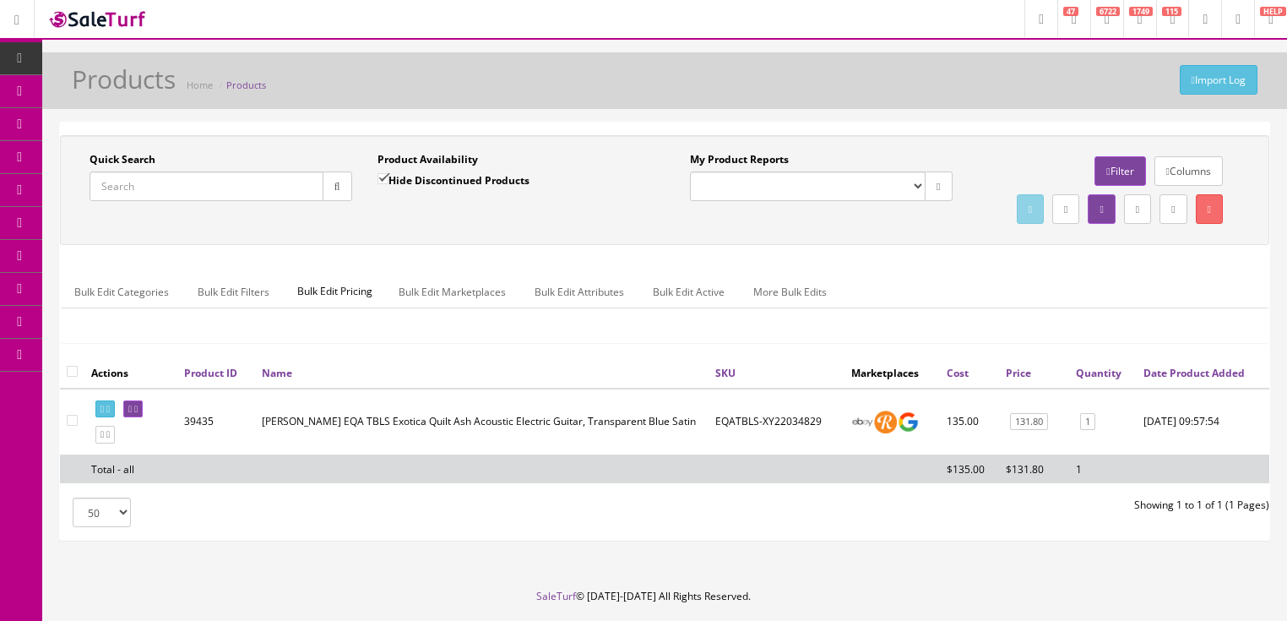
click at [224, 174] on input "Quick Search" at bounding box center [206, 186] width 234 height 30
paste input "PCPK-KH22040158"
type input "PCPK-KH22040158"
click at [336, 189] on icon "button" at bounding box center [337, 187] width 6 height 10
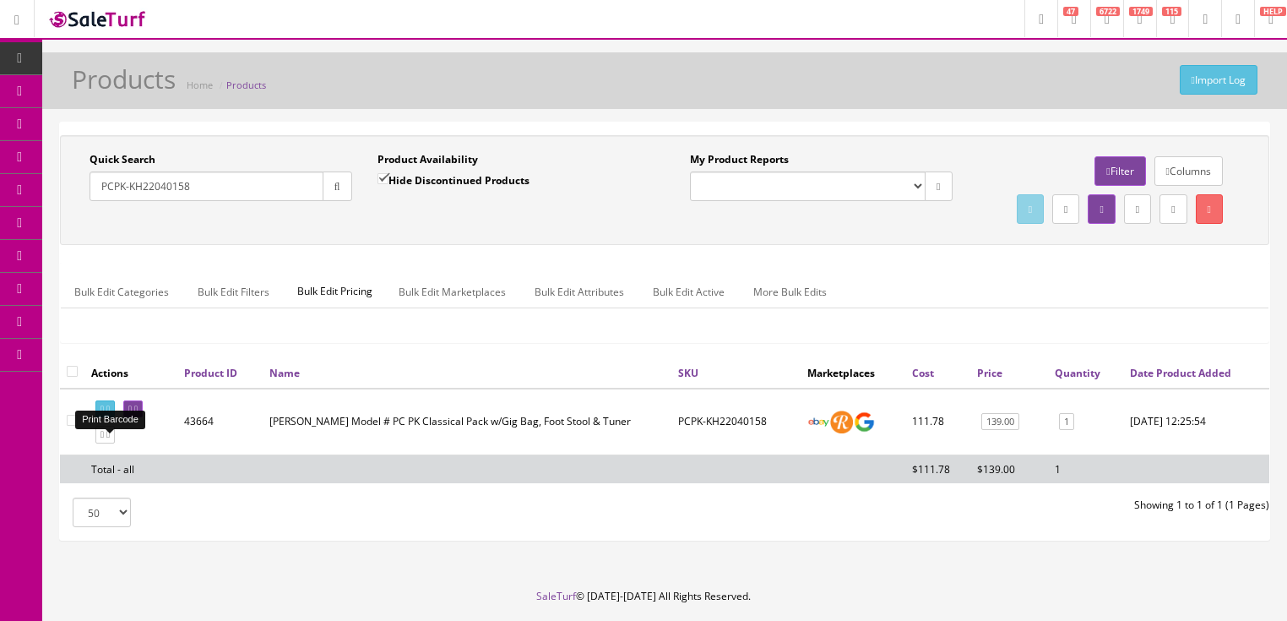
click at [104, 414] on icon at bounding box center [101, 408] width 3 height 9
click at [138, 414] on icon at bounding box center [135, 408] width 3 height 9
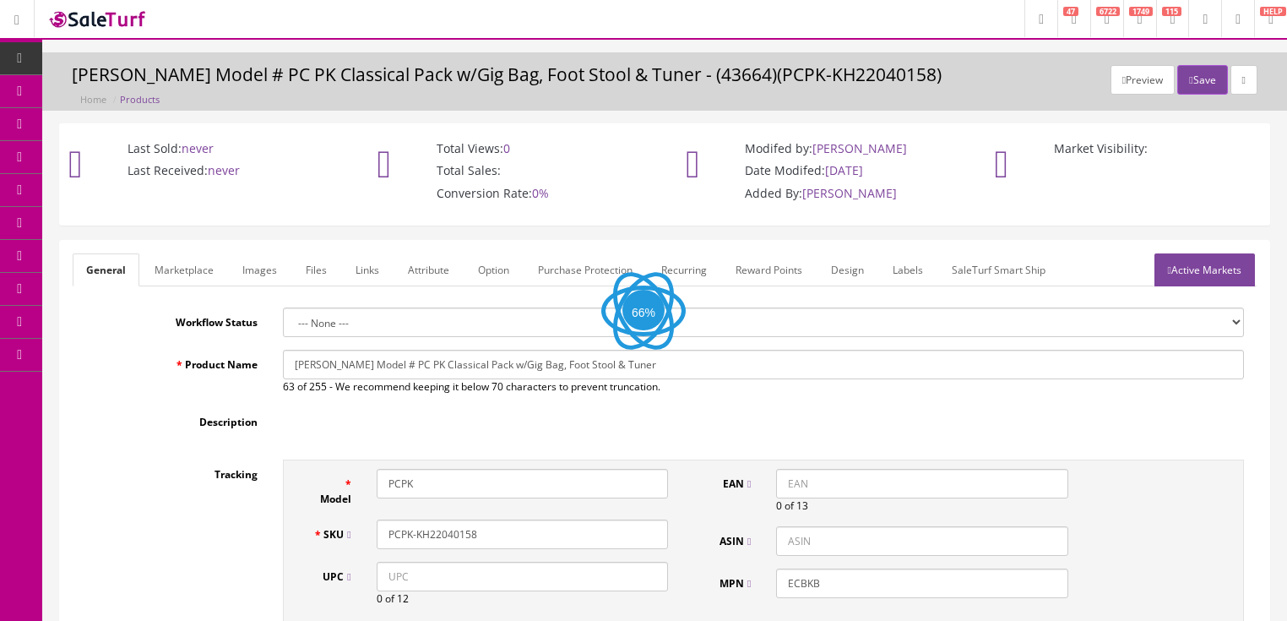
click at [250, 275] on link "Images" at bounding box center [260, 269] width 62 height 33
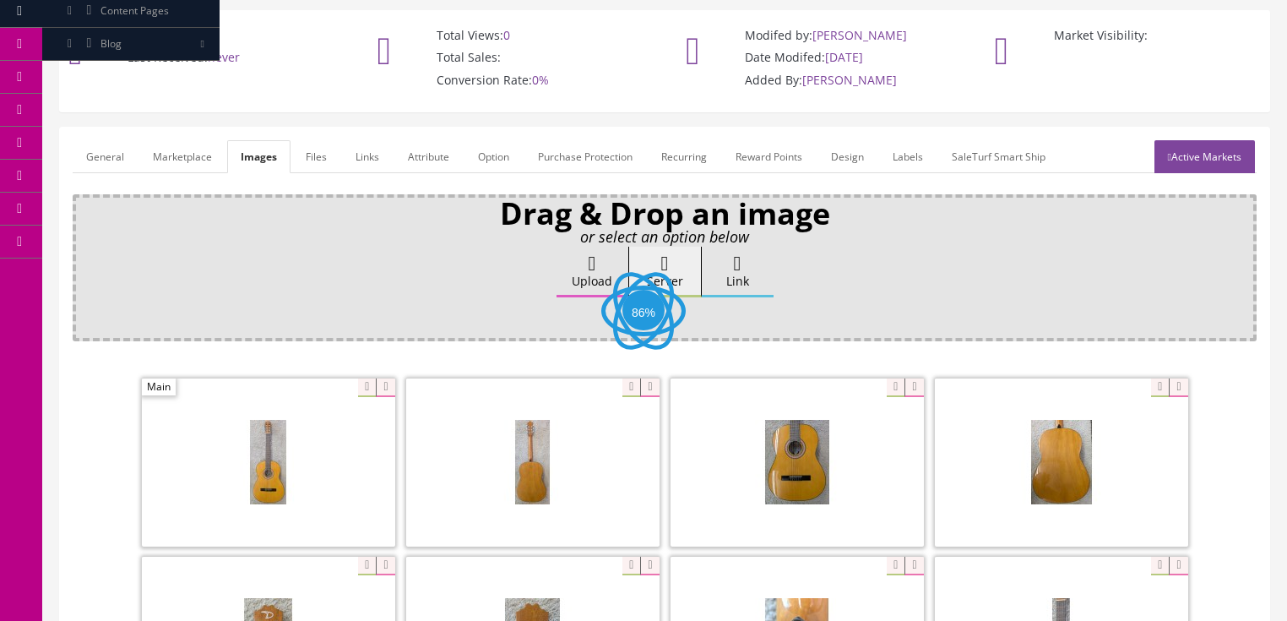
scroll to position [135, 0]
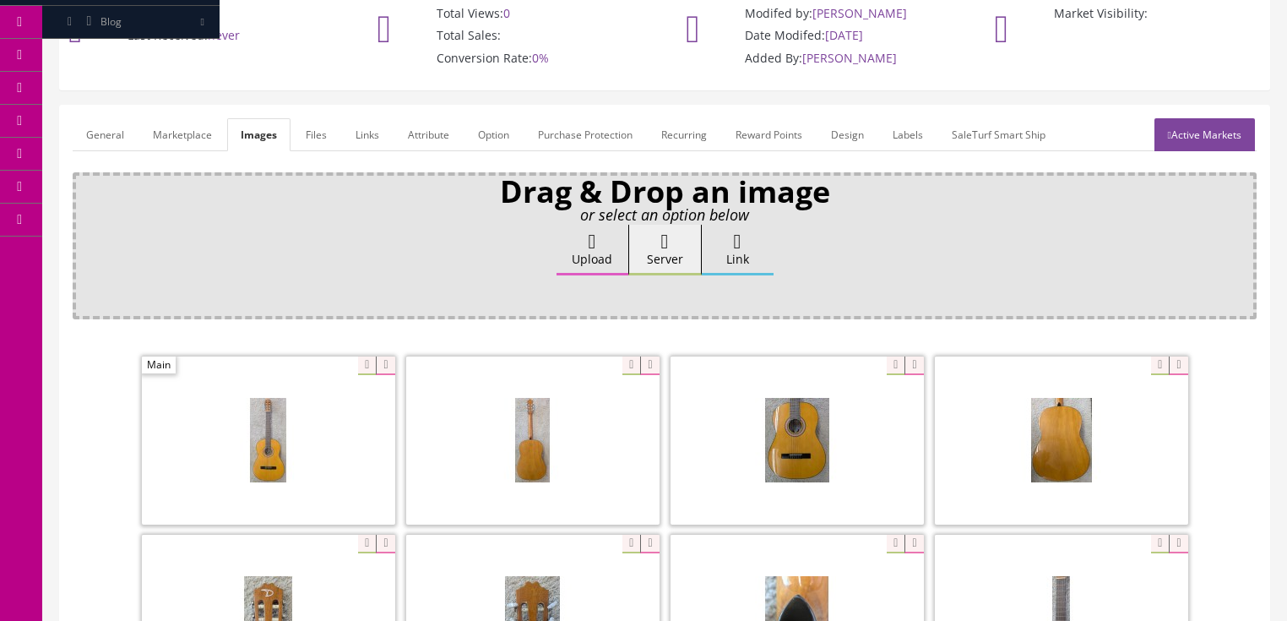
click at [611, 236] on label "Upload" at bounding box center [592, 250] width 72 height 51
click at [84, 236] on input "Upload" at bounding box center [84, 233] width 0 height 17
click at [1235, 131] on link "Active Markets" at bounding box center [1204, 134] width 100 height 33
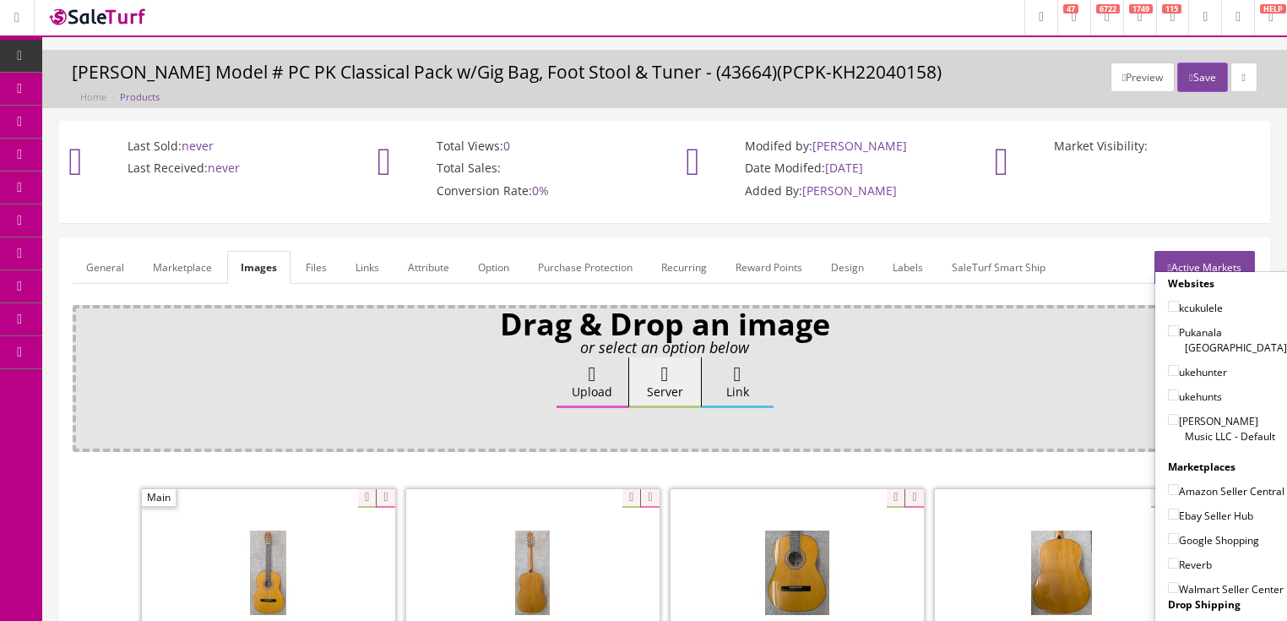
scroll to position [0, 0]
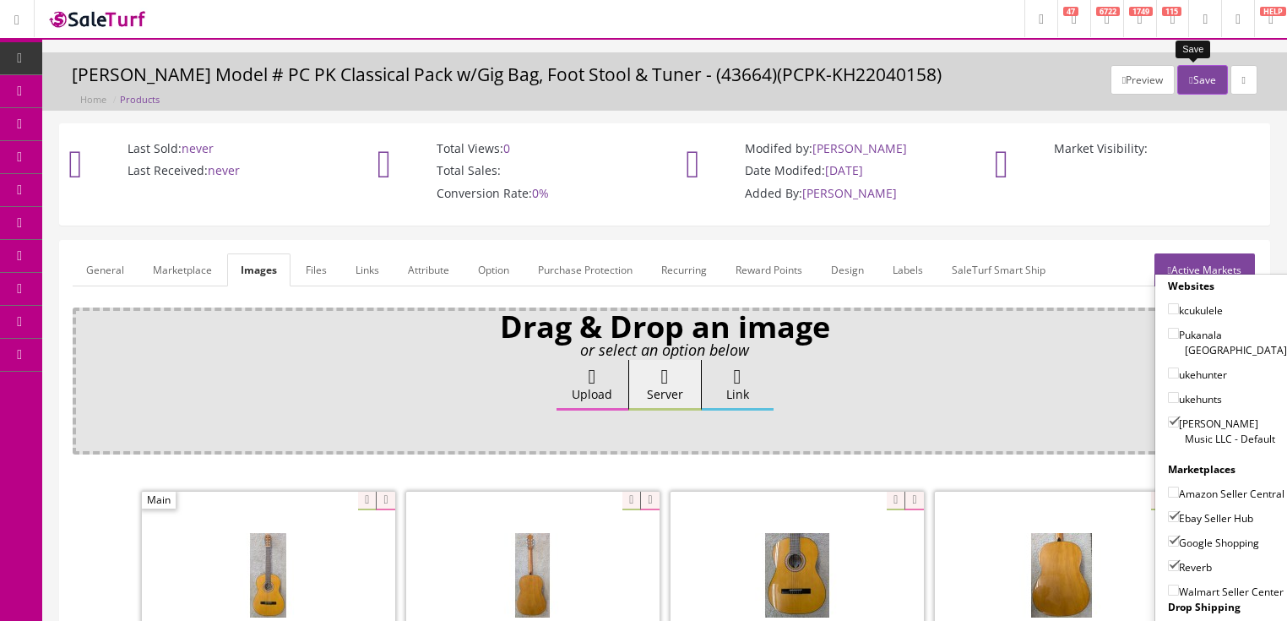
click at [1185, 74] on button "Save" at bounding box center [1202, 80] width 50 height 30
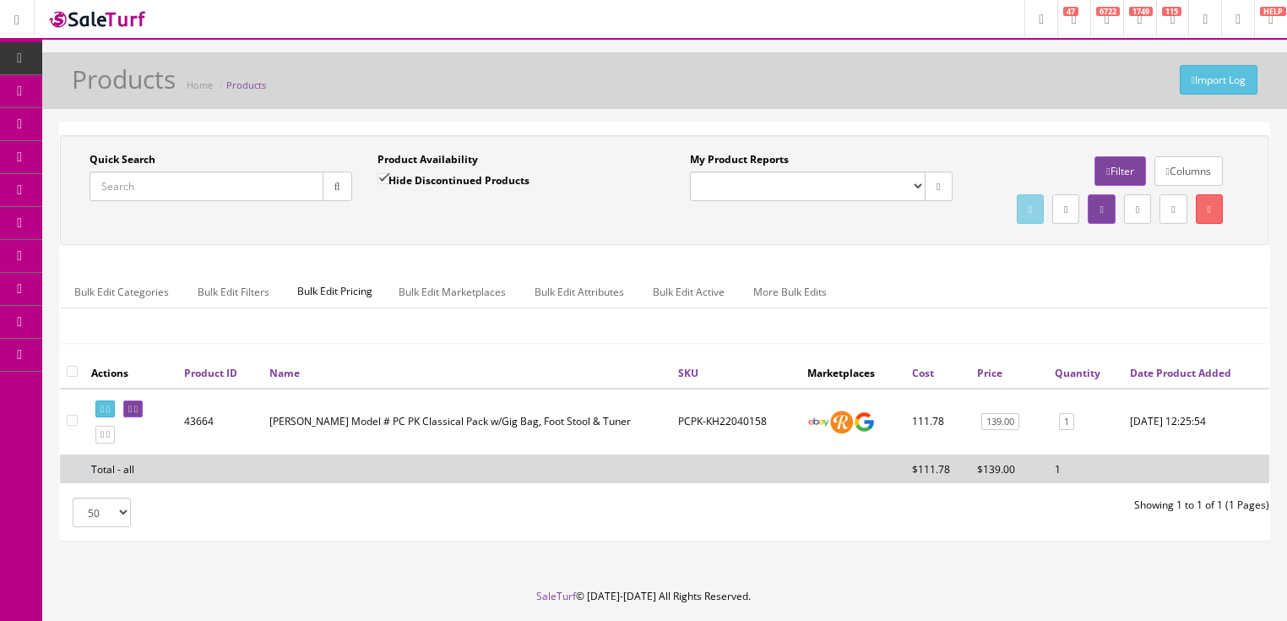
click at [226, 189] on input "Quick Search" at bounding box center [206, 186] width 234 height 30
type input "eabc"
click at [334, 184] on icon "button" at bounding box center [337, 187] width 6 height 10
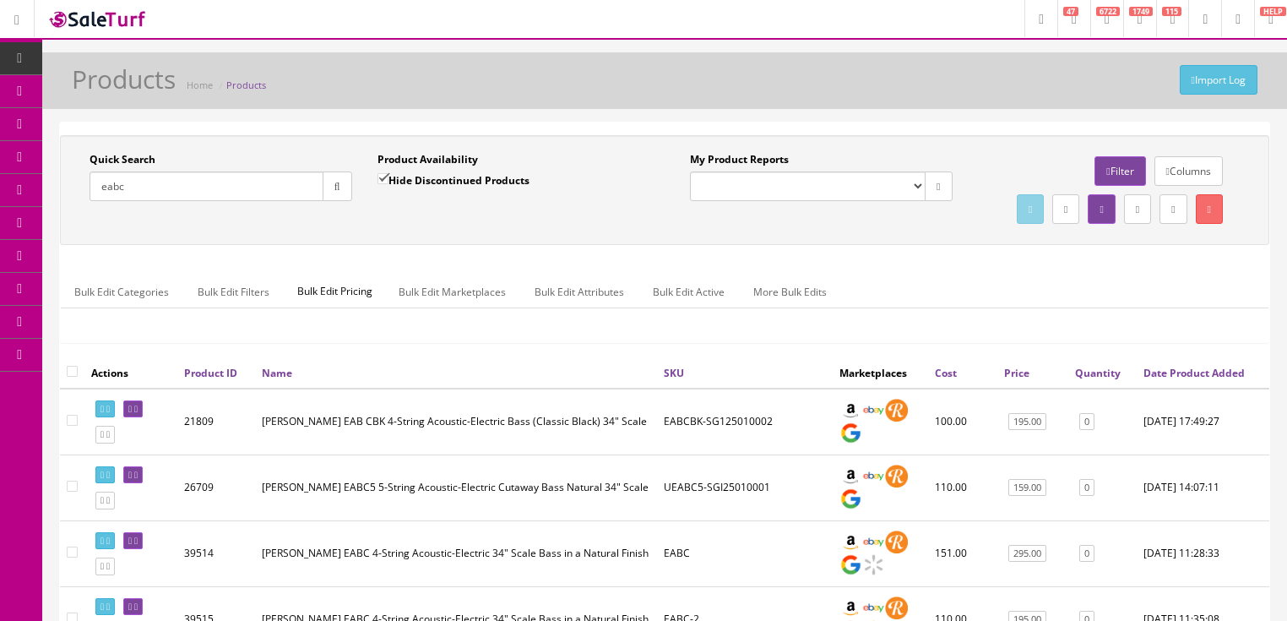
click at [380, 180] on input "Hide Discontinued Products" at bounding box center [382, 178] width 11 height 11
checkbox input "false"
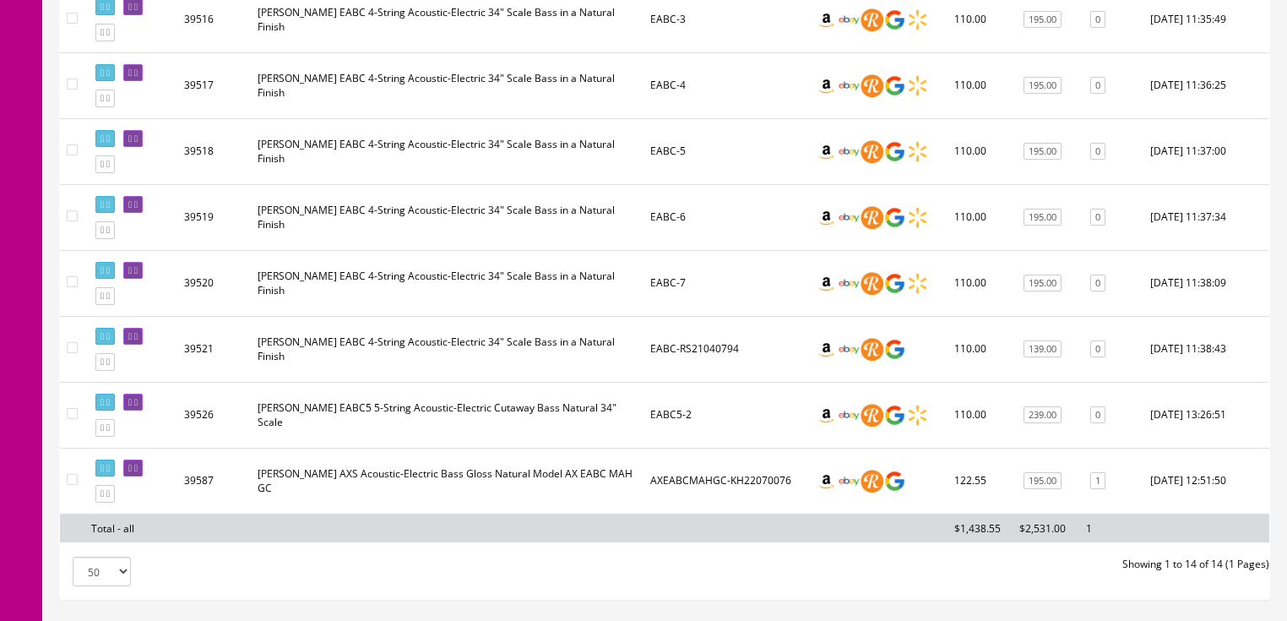
scroll to position [931, 0]
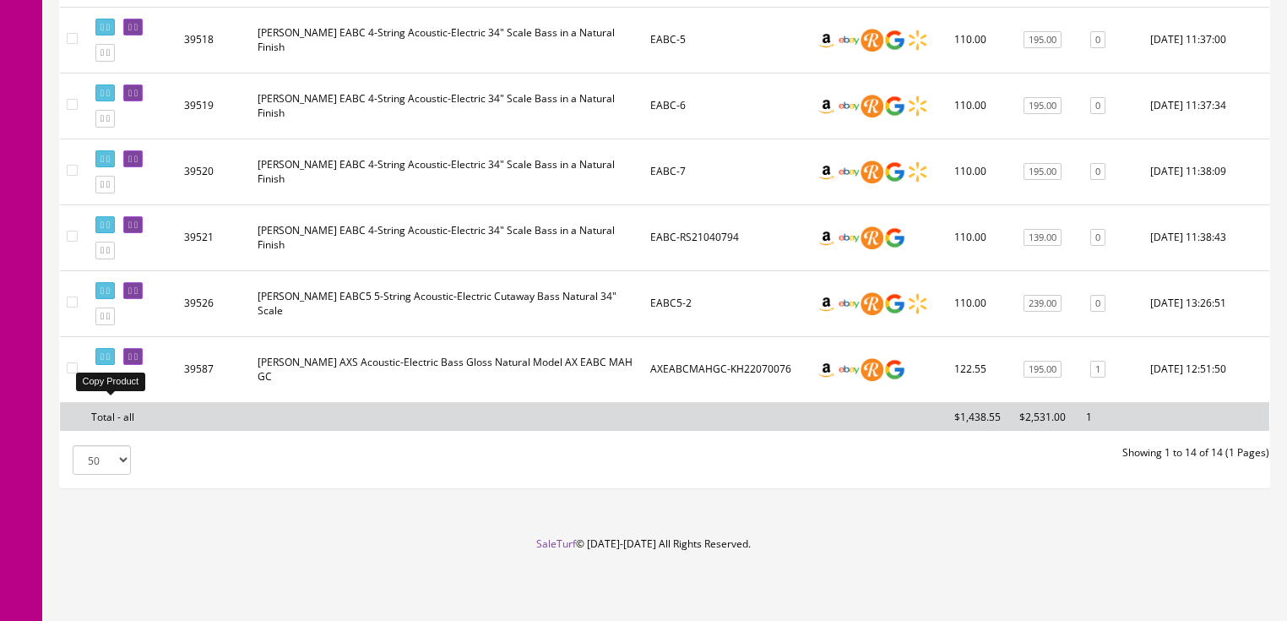
click at [104, 386] on icon at bounding box center [101, 381] width 3 height 9
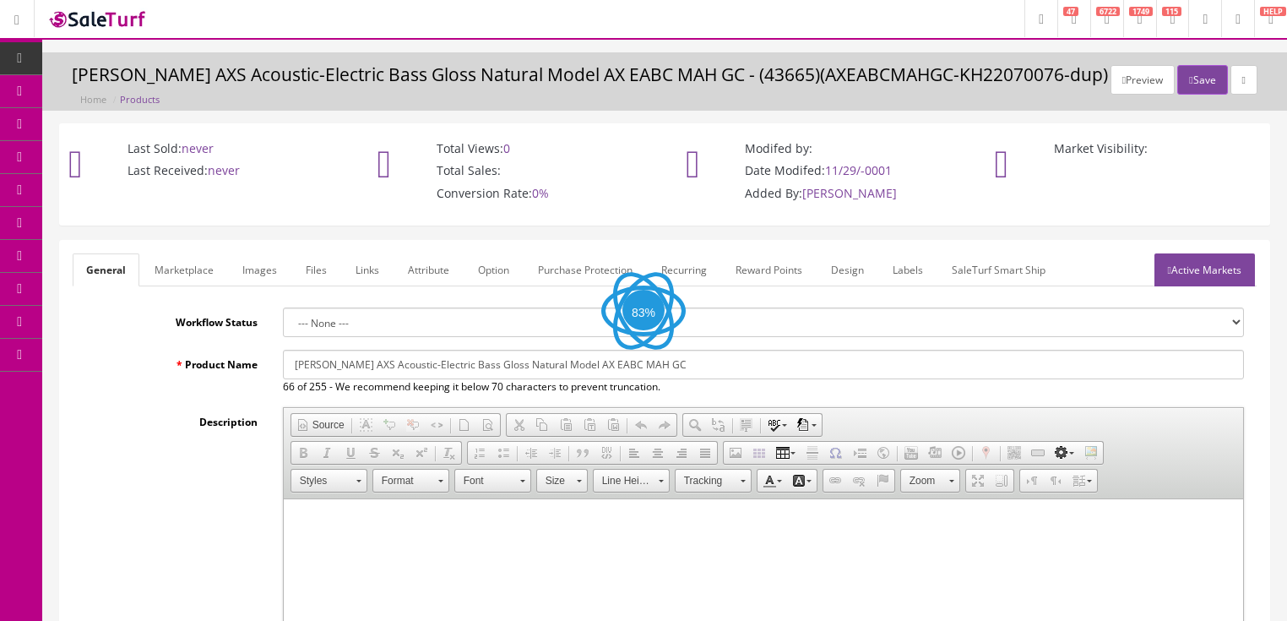
click at [266, 267] on link "Images" at bounding box center [260, 269] width 62 height 33
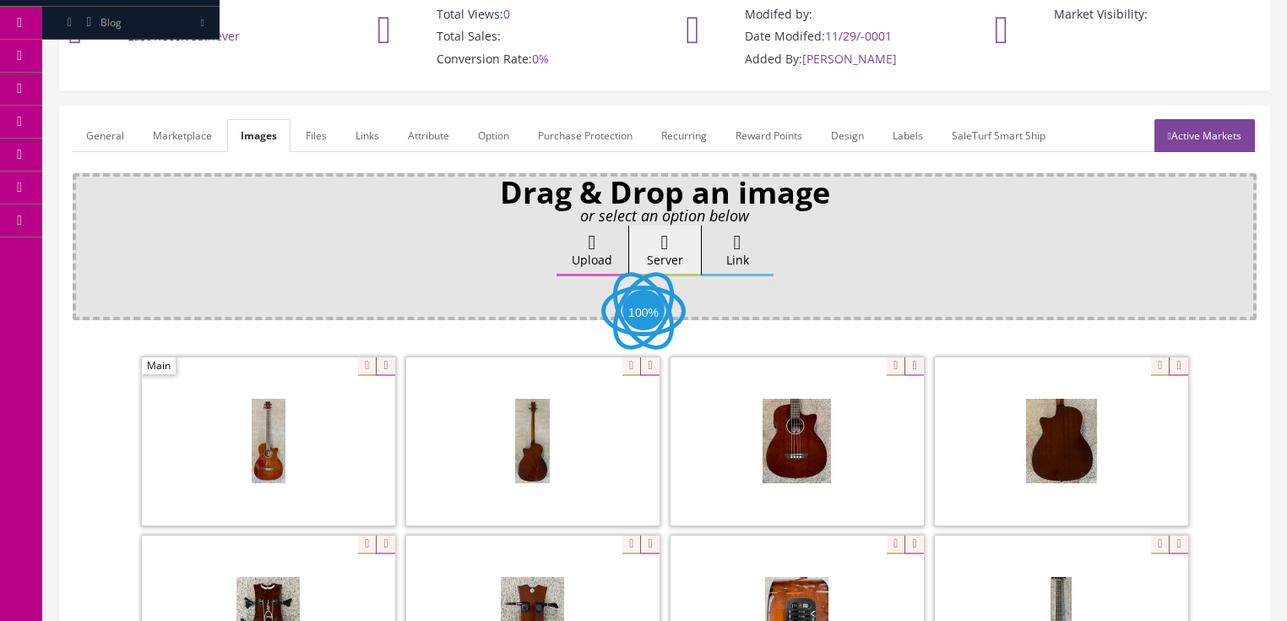
scroll to position [135, 0]
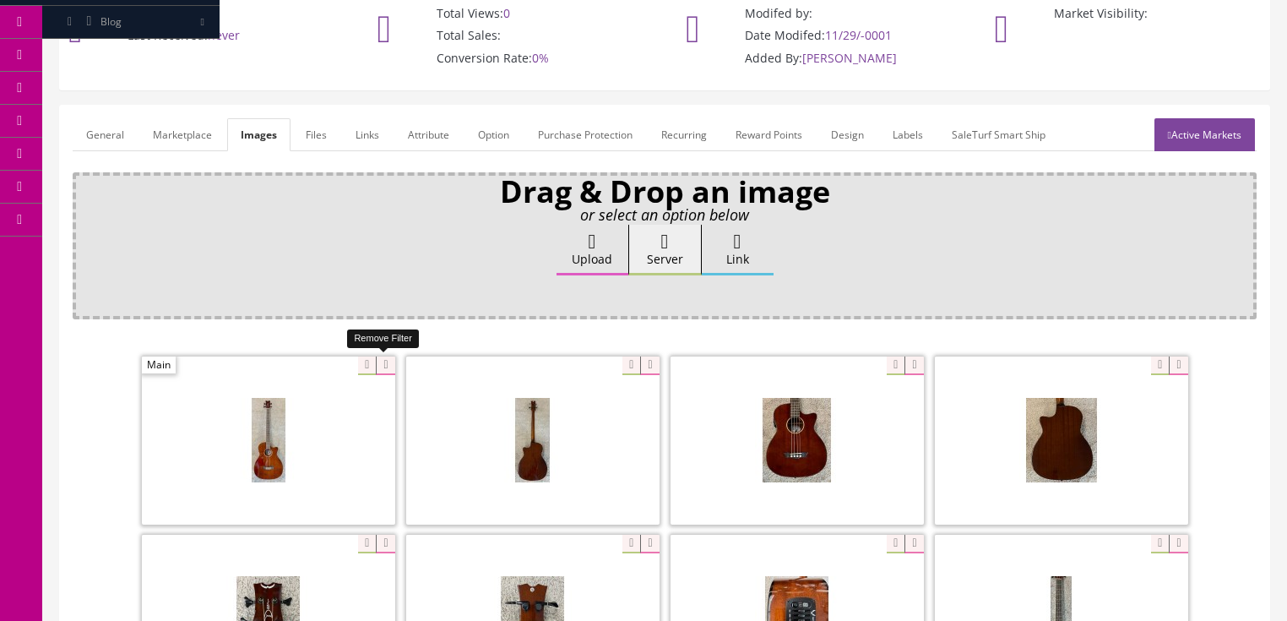
click at [379, 361] on icon at bounding box center [385, 365] width 19 height 19
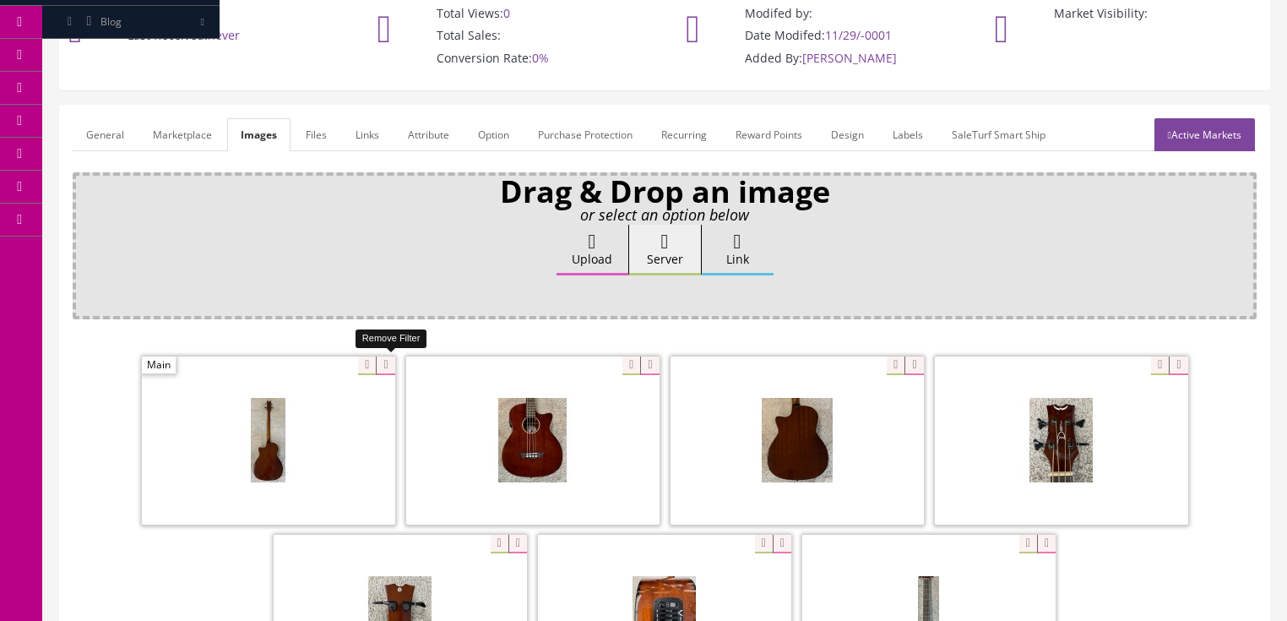
drag, startPoint x: 379, startPoint y: 361, endPoint x: 225, endPoint y: 377, distance: 155.3
click at [378, 361] on icon at bounding box center [385, 365] width 19 height 19
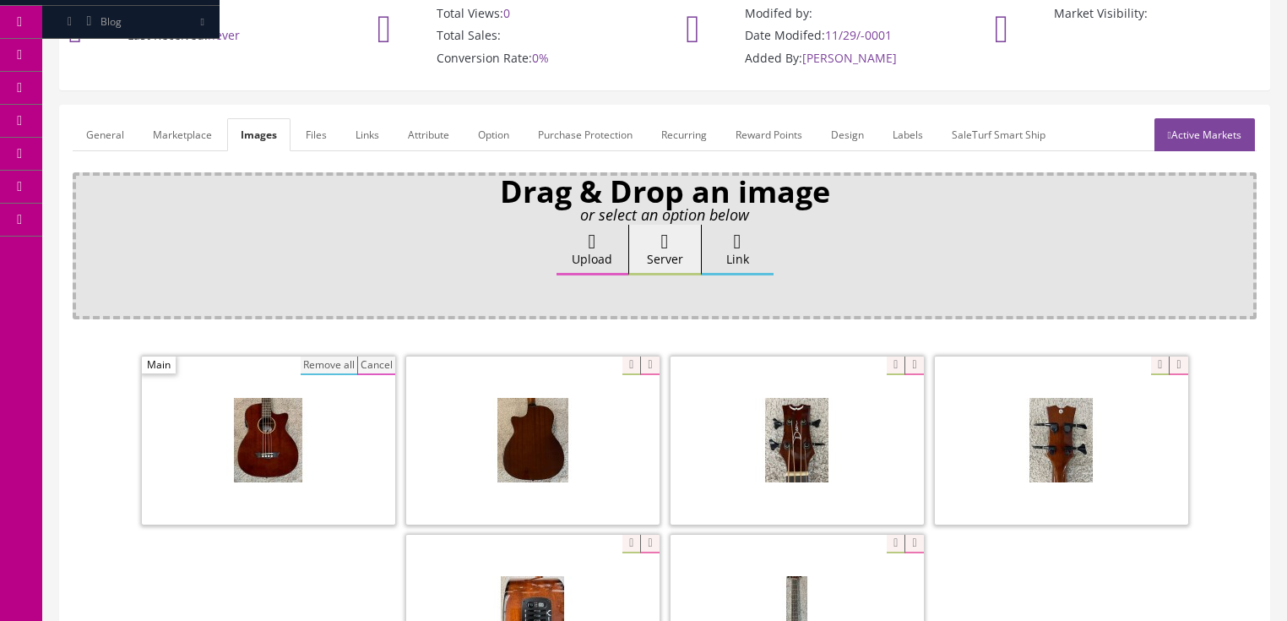
click at [312, 368] on button "Remove all" at bounding box center [329, 365] width 57 height 19
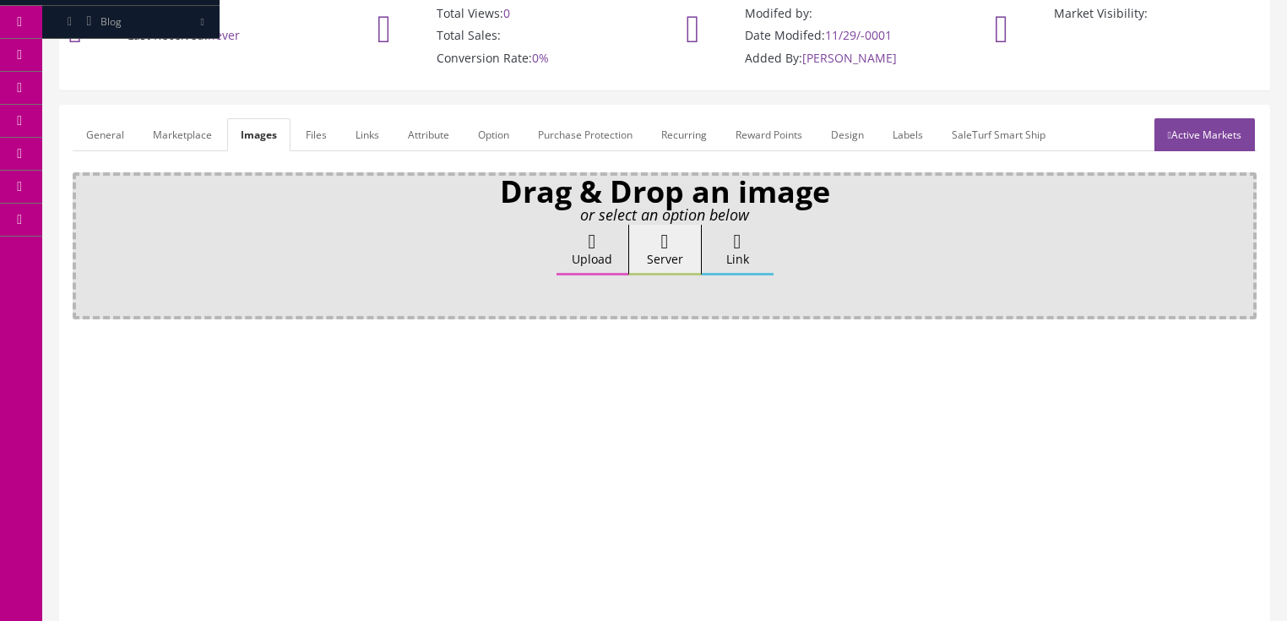
click at [596, 247] on icon at bounding box center [592, 241] width 8 height 20
click at [84, 241] on input "Upload" at bounding box center [84, 233] width 0 height 17
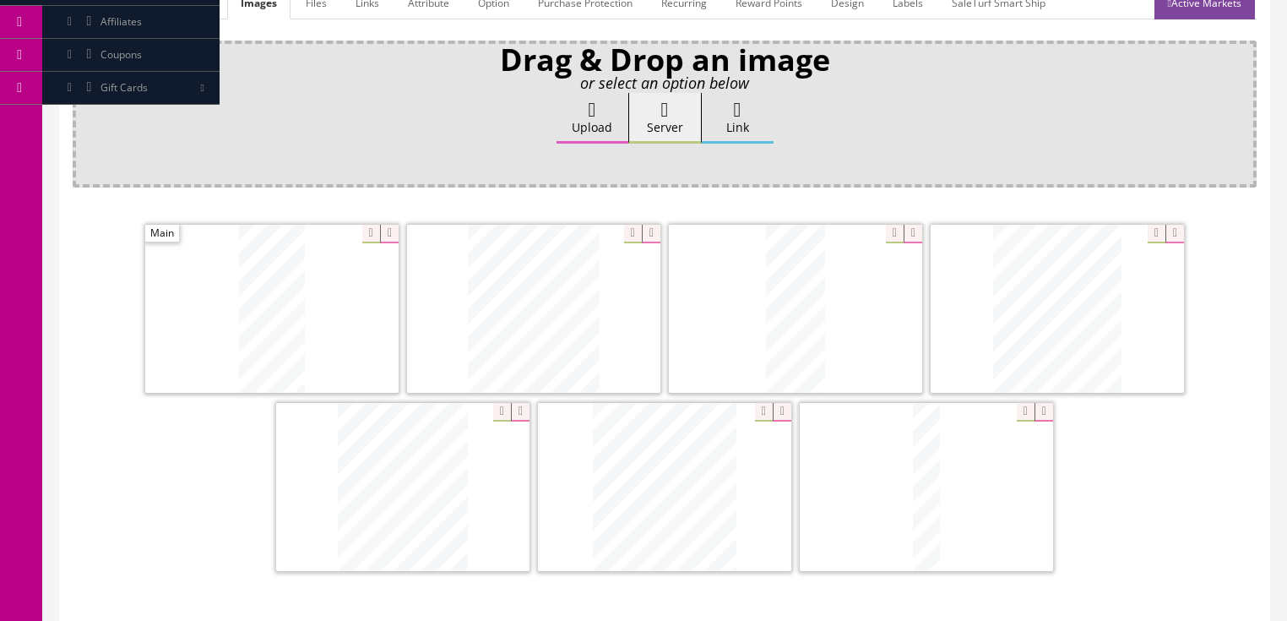
scroll to position [270, 0]
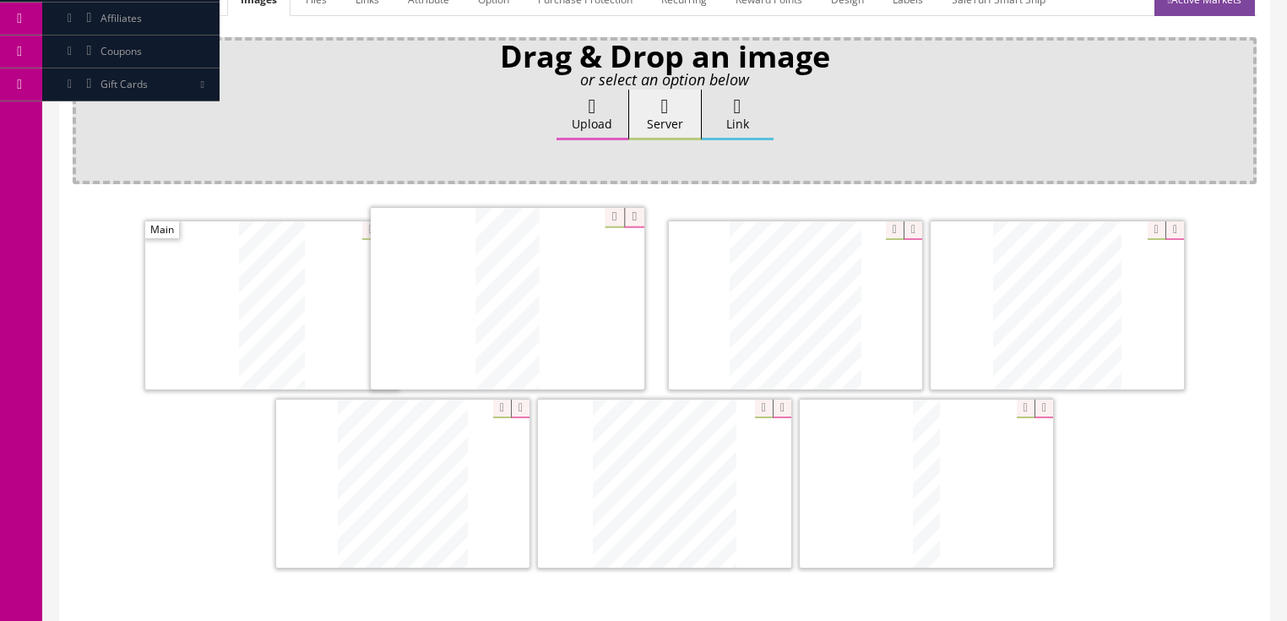
drag, startPoint x: 789, startPoint y: 323, endPoint x: 501, endPoint y: 317, distance: 288.0
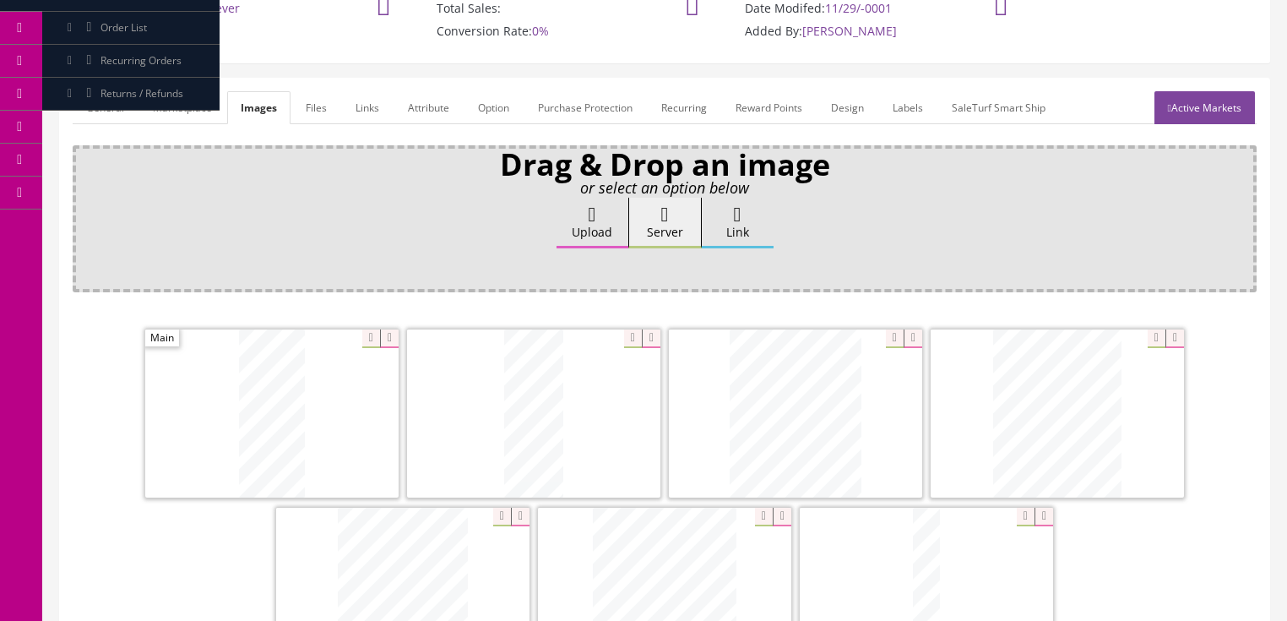
scroll to position [135, 0]
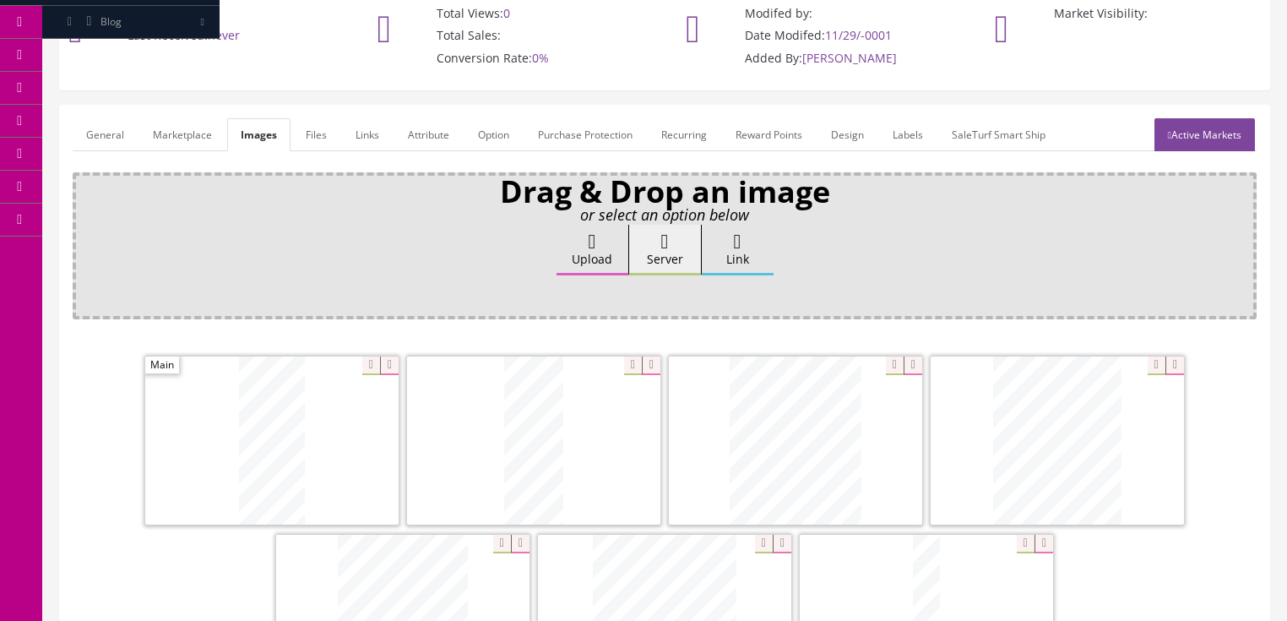
click at [1201, 128] on link "Active Markets" at bounding box center [1204, 134] width 100 height 33
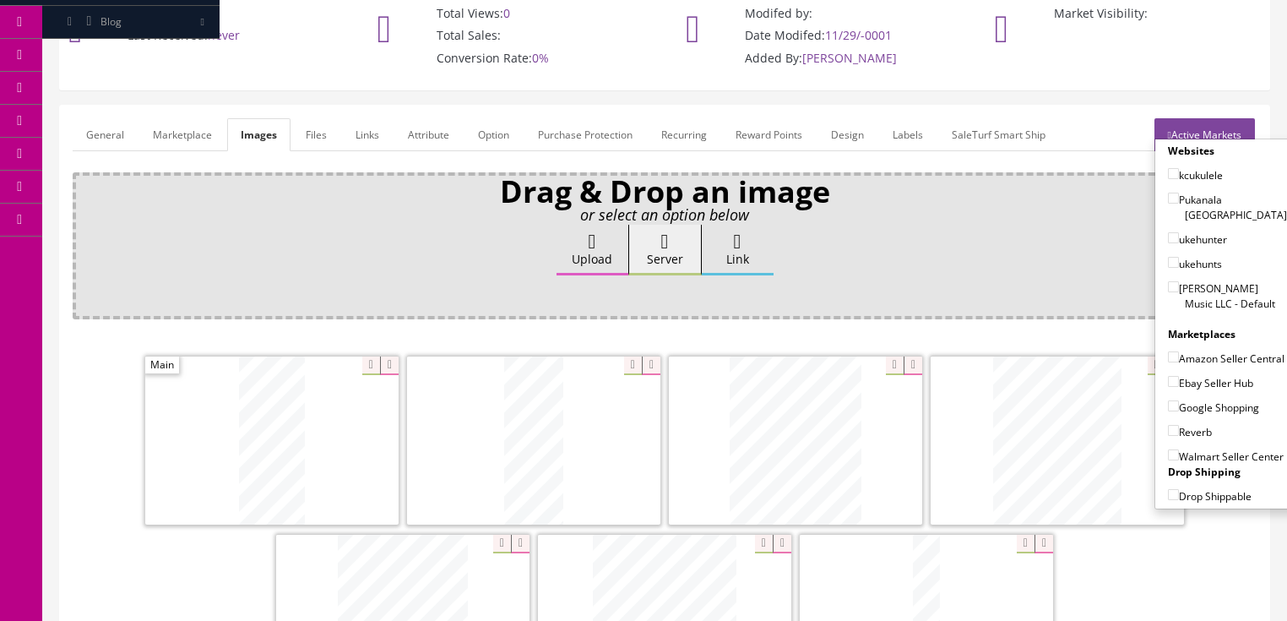
click at [1168, 281] on input"] "[PERSON_NAME] Music LLC - Default" at bounding box center [1173, 286] width 11 height 11
checkbox input"] "true"
click at [1168, 351] on input"] "Amazon Seller Central" at bounding box center [1173, 356] width 11 height 11
checkbox input"] "true"
click at [1171, 374] on label "Ebay Seller Hub" at bounding box center [1210, 382] width 85 height 17
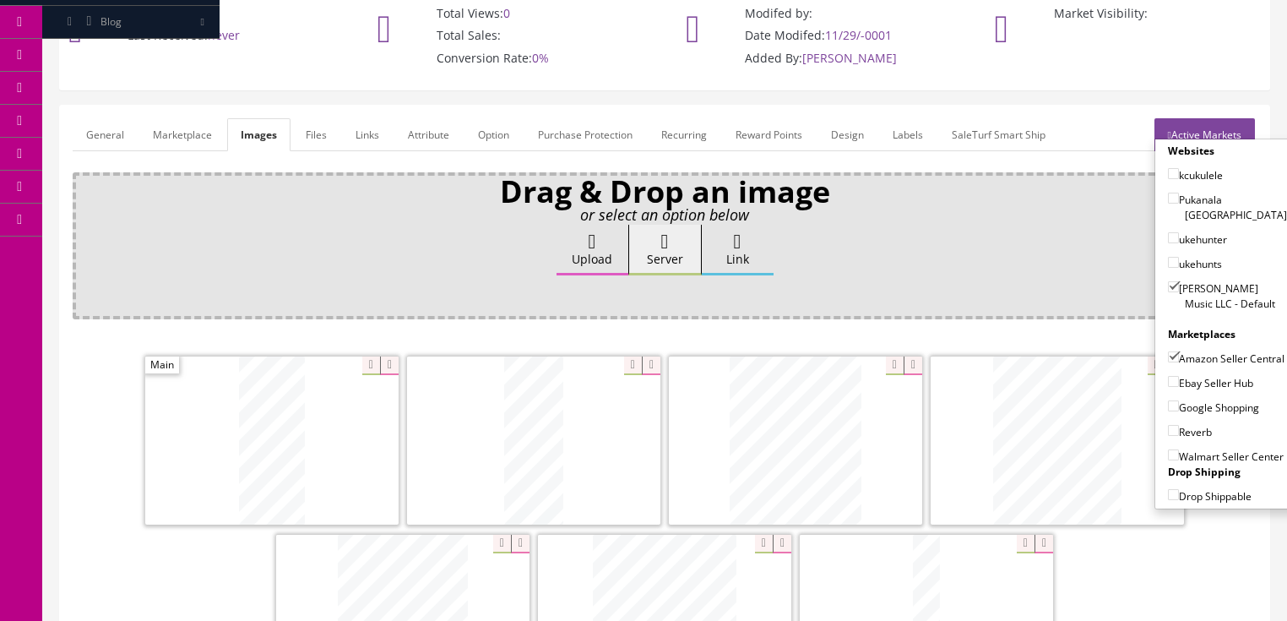
click at [1171, 376] on input"] "Ebay Seller Hub" at bounding box center [1173, 381] width 11 height 11
checkbox input"] "true"
click at [1168, 400] on input"] "Google Shopping" at bounding box center [1173, 405] width 11 height 11
checkbox input"] "true"
click at [1168, 423] on label "Reverb" at bounding box center [1190, 431] width 44 height 17
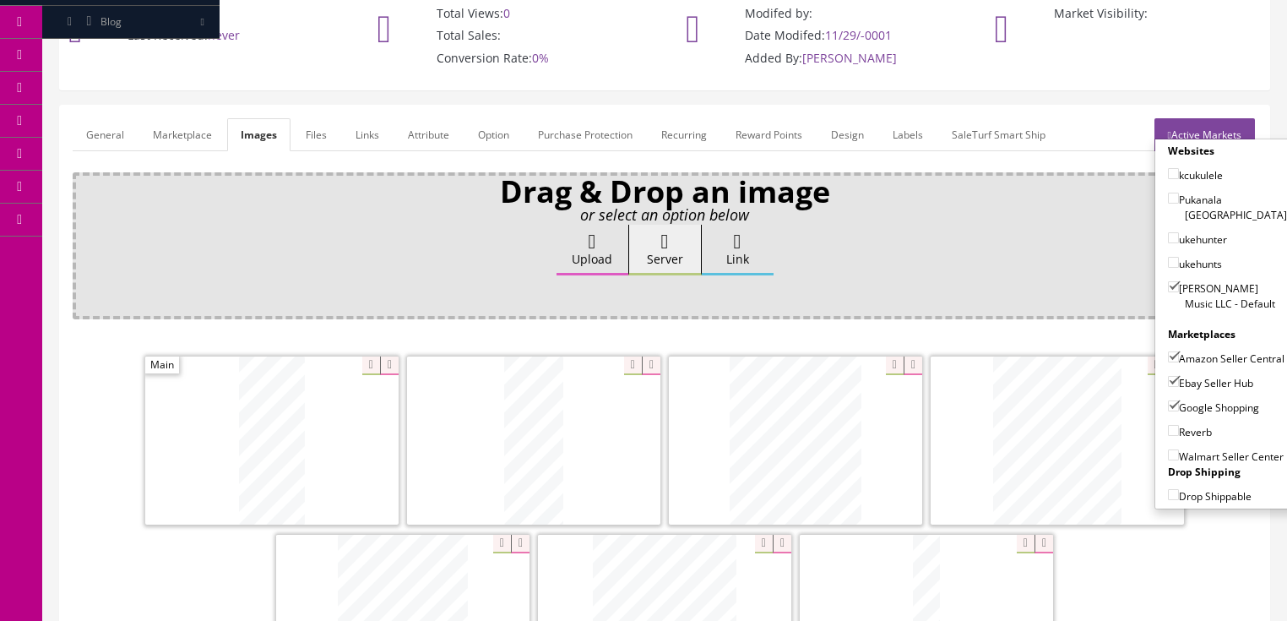
click at [1168, 425] on input"] "Reverb" at bounding box center [1173, 430] width 11 height 11
checkbox input"] "true"
click at [1194, 128] on link "Active Markets" at bounding box center [1204, 134] width 100 height 33
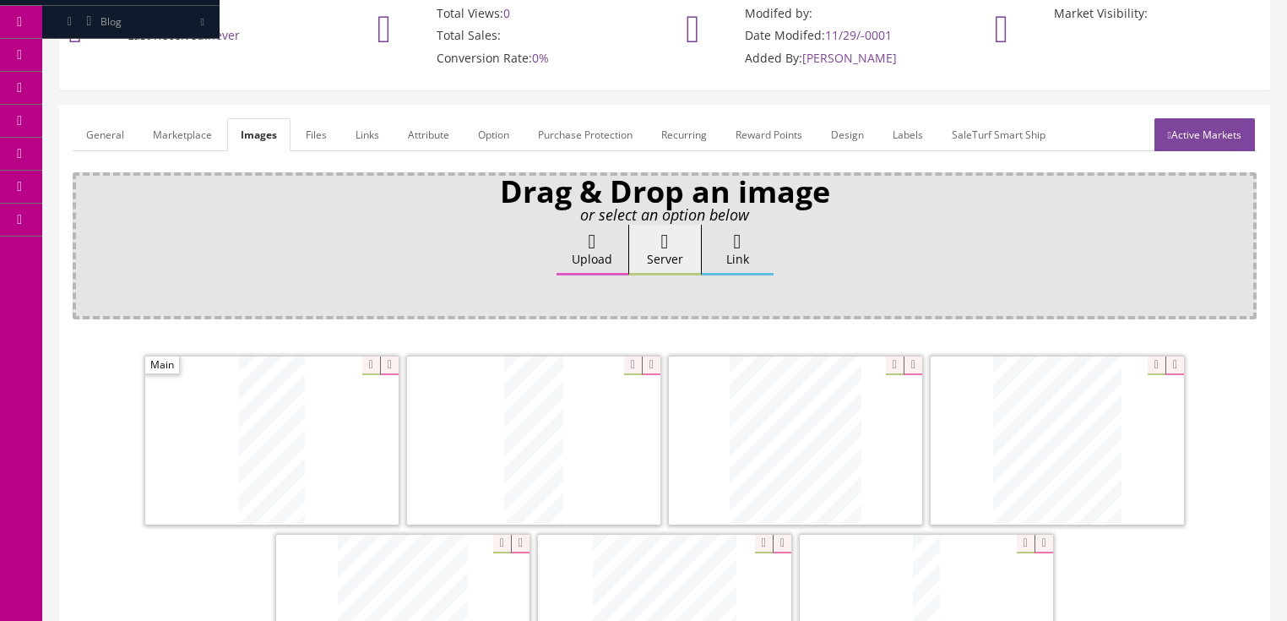
click at [109, 132] on link "General" at bounding box center [105, 134] width 65 height 33
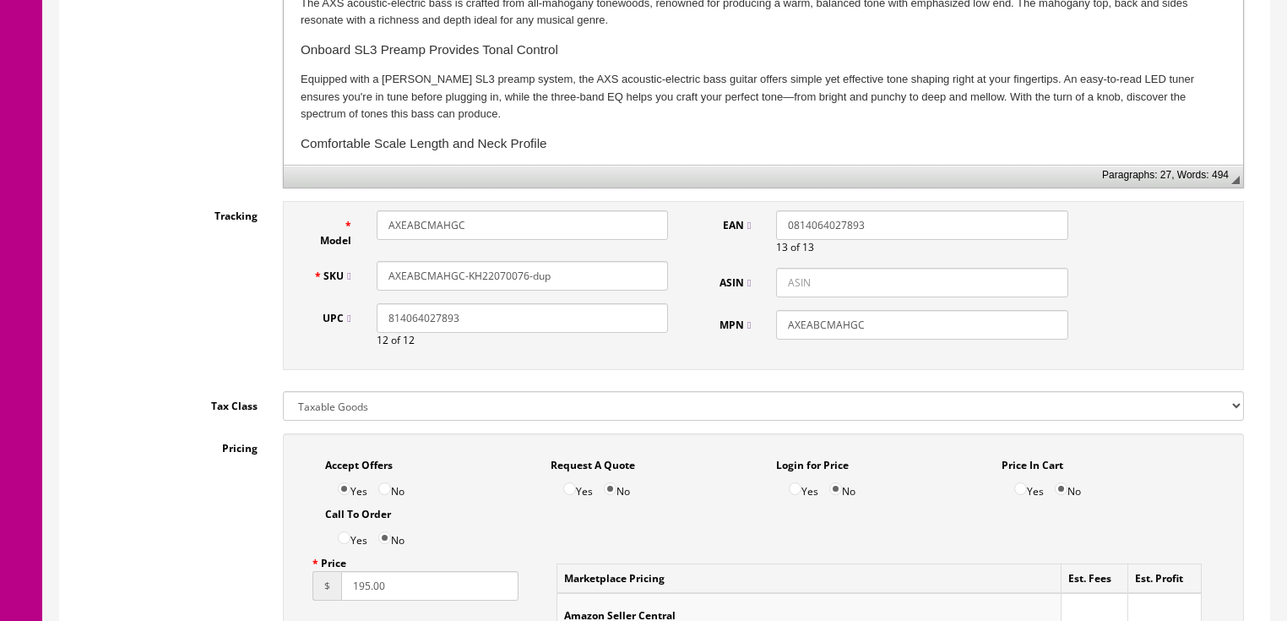
scroll to position [675, 0]
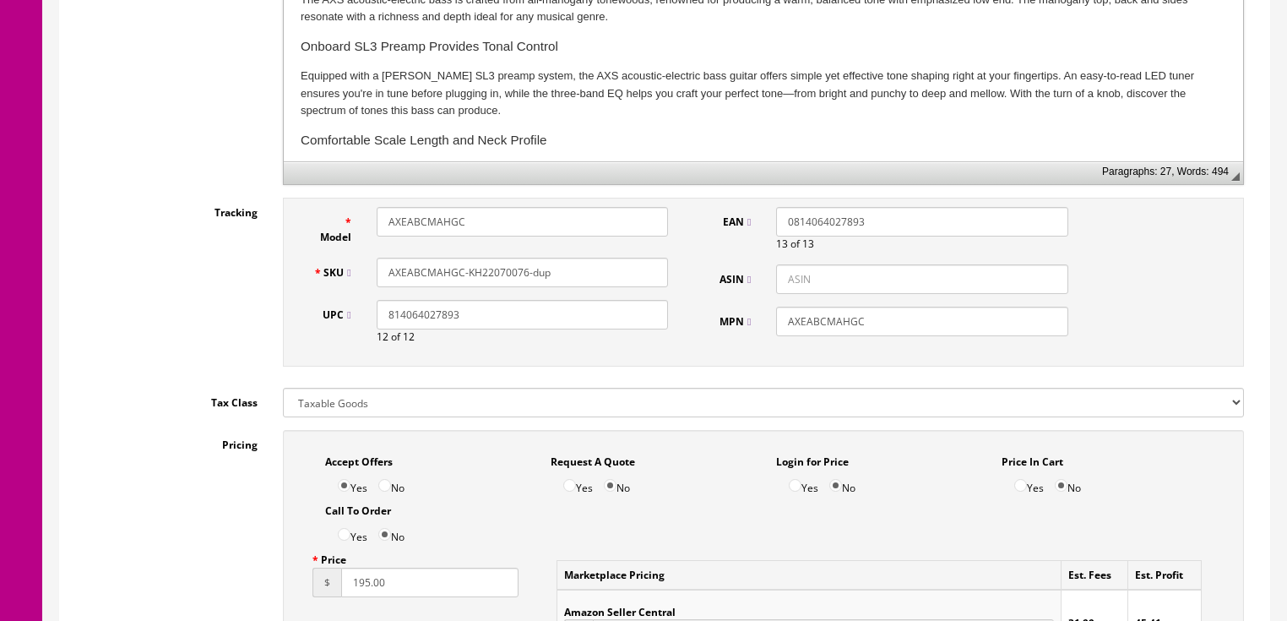
drag, startPoint x: 497, startPoint y: 274, endPoint x: 643, endPoint y: 277, distance: 145.3
click at [643, 276] on input "AXEABCMAHGC-KH22070076-dup" at bounding box center [522, 273] width 291 height 30
drag, startPoint x: 527, startPoint y: 274, endPoint x: 382, endPoint y: 274, distance: 144.4
click at [382, 274] on input "AXEABCMAHGC-KH22080064" at bounding box center [522, 273] width 291 height 30
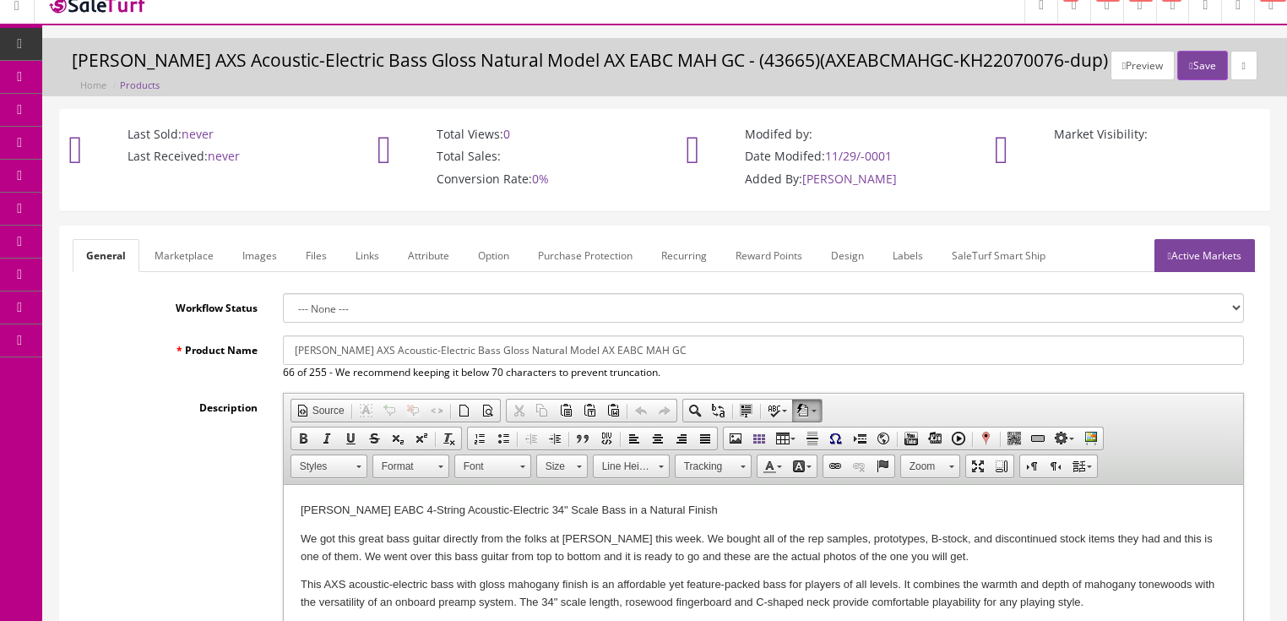
scroll to position [0, 0]
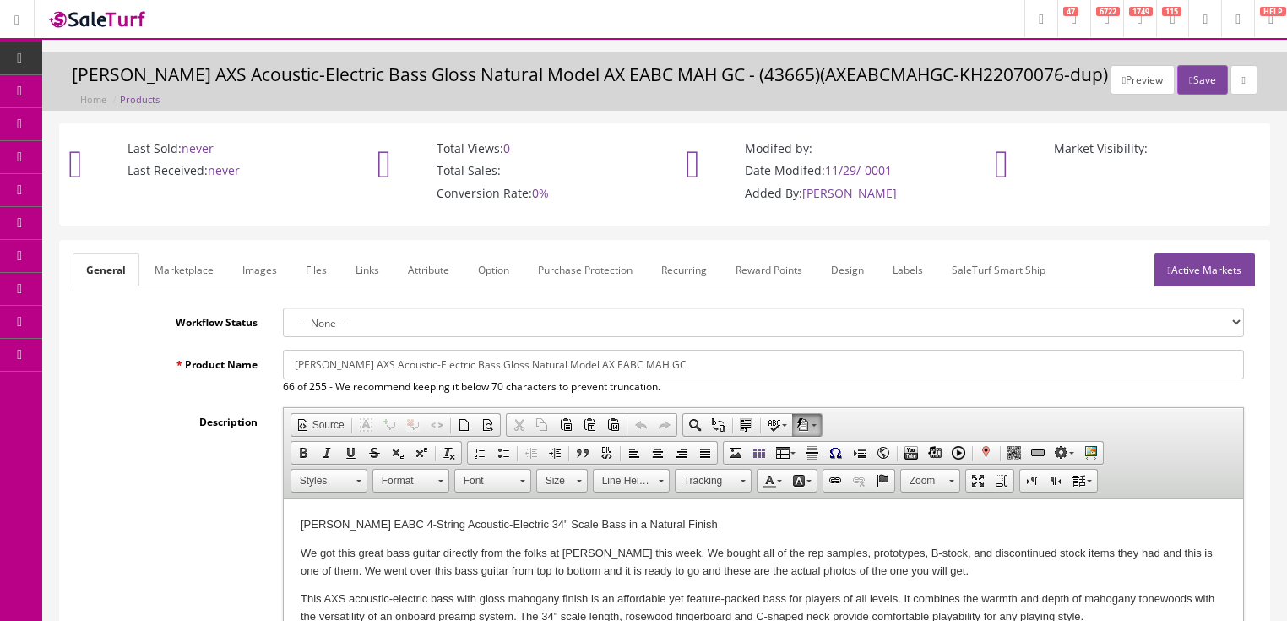
type input "AXEABCMAHGC-KH22080064"
click at [1219, 272] on link "Active Markets" at bounding box center [1204, 269] width 100 height 33
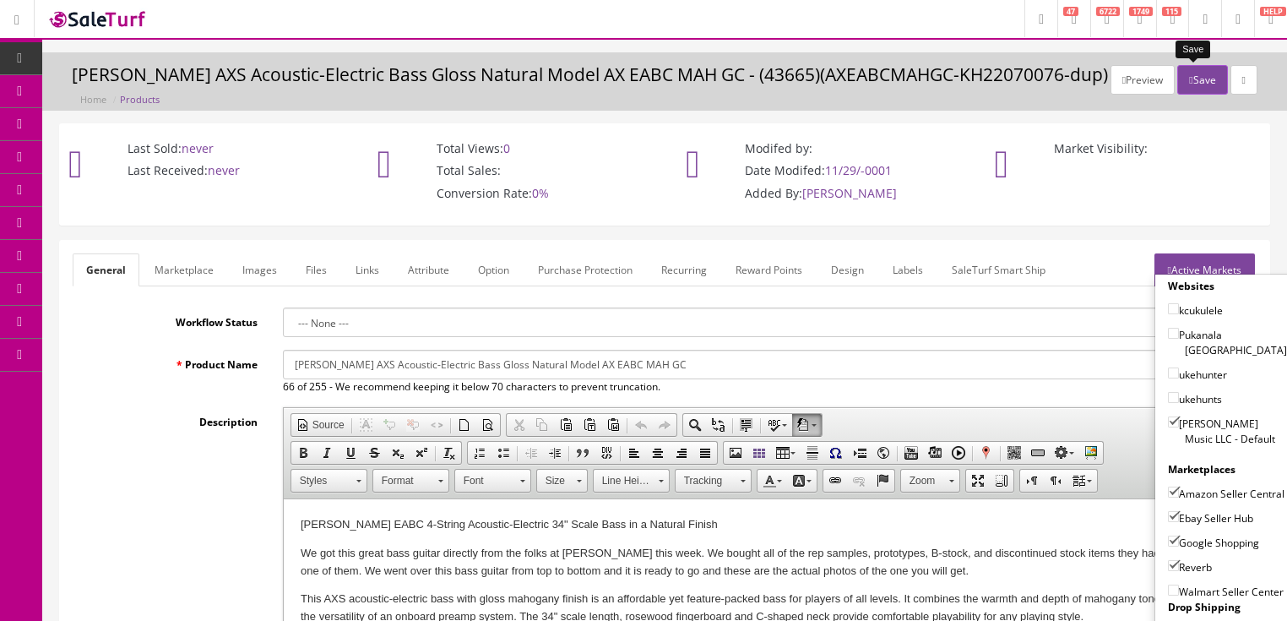
click at [1185, 82] on button "Save" at bounding box center [1202, 80] width 50 height 30
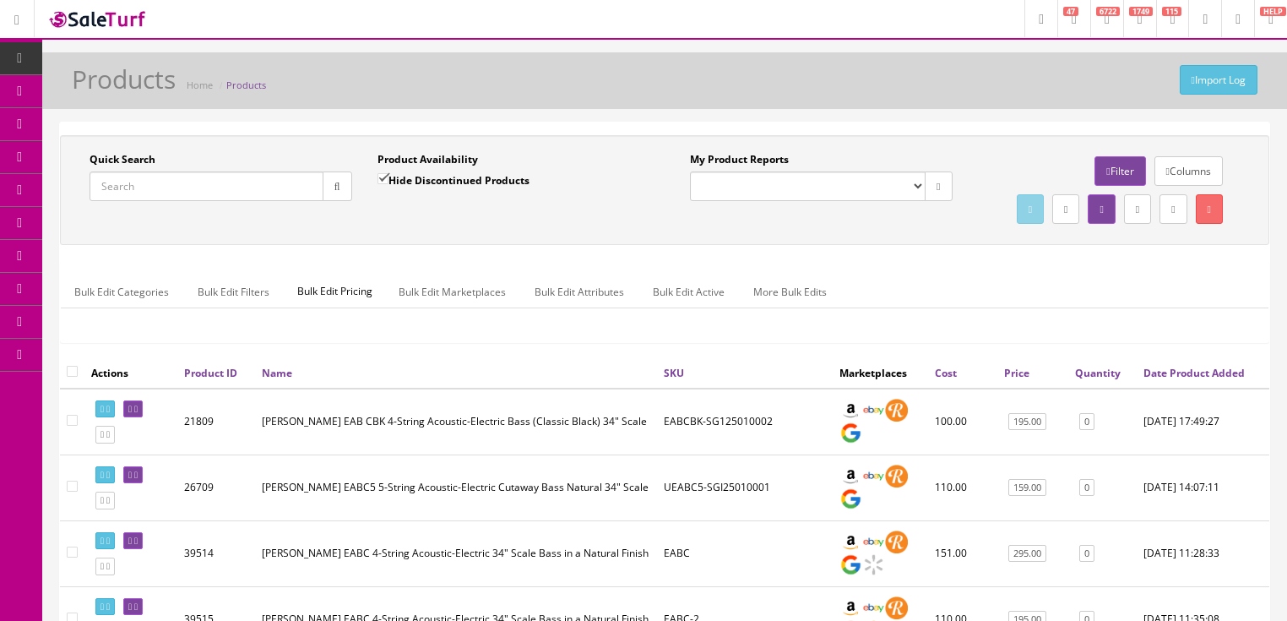
click at [184, 187] on input "Quick Search" at bounding box center [206, 186] width 234 height 30
paste input "AXEABCMAHGC-KH22080064"
click at [334, 187] on icon "button" at bounding box center [337, 187] width 6 height 10
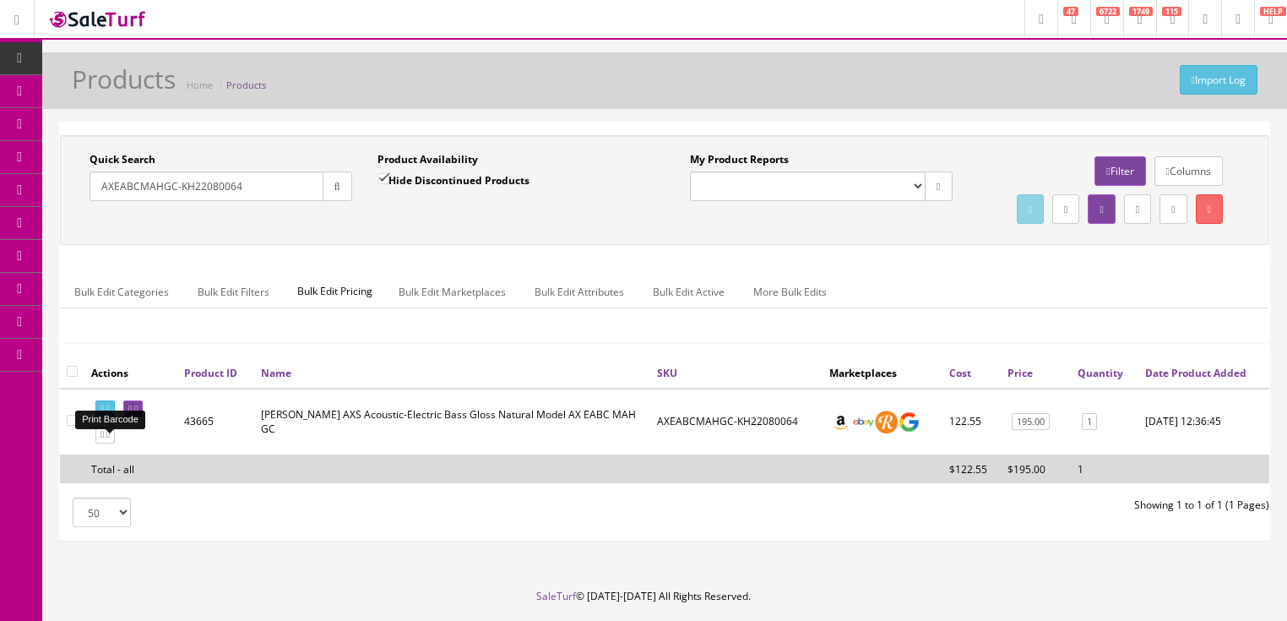
click at [110, 414] on icon at bounding box center [107, 408] width 3 height 9
drag, startPoint x: 247, startPoint y: 189, endPoint x: 186, endPoint y: 193, distance: 61.7
click at [41, 190] on div "Research Trends Trending on Ebay Google Trends Amazon Insights (Login Before Cl…" at bounding box center [643, 336] width 1287 height 673
paste input "GLX410"
click at [334, 193] on button "button" at bounding box center [338, 186] width 30 height 30
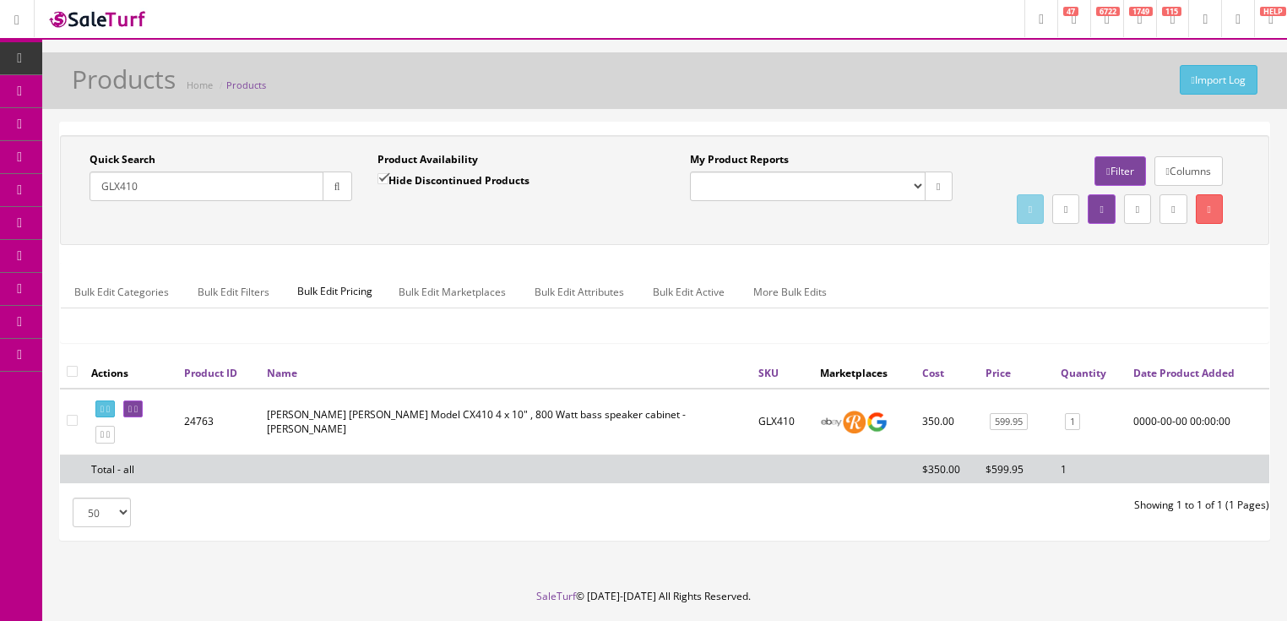
drag, startPoint x: 187, startPoint y: 184, endPoint x: 113, endPoint y: 192, distance: 74.7
click at [93, 195] on input "GLX410" at bounding box center [206, 186] width 234 height 30
paste input "RR-41E"
click at [337, 193] on button "button" at bounding box center [338, 186] width 30 height 30
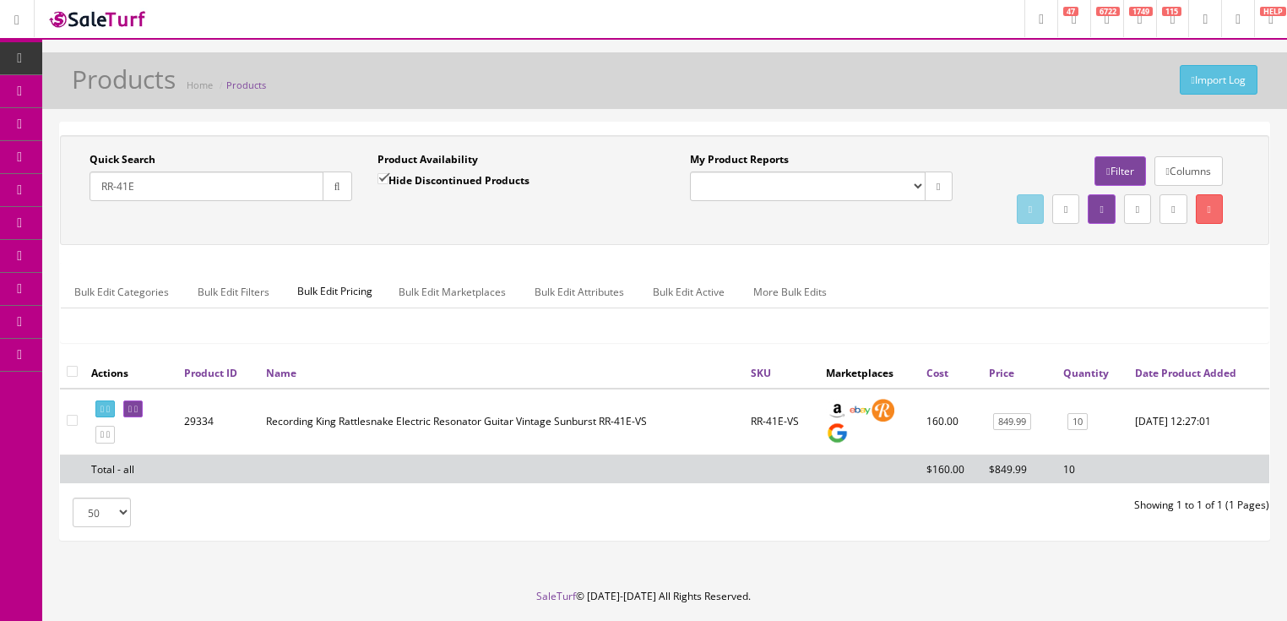
drag, startPoint x: 197, startPoint y: 196, endPoint x: 84, endPoint y: 226, distance: 116.3
click at [84, 226] on div "Quick Search RR-41E Date From Product Availability Hide Discontinued Products D…" at bounding box center [664, 190] width 1201 height 76
type input "saf art vintage"
click at [377, 179] on input "Hide Discontinued Products" at bounding box center [382, 178] width 11 height 11
checkbox input "false"
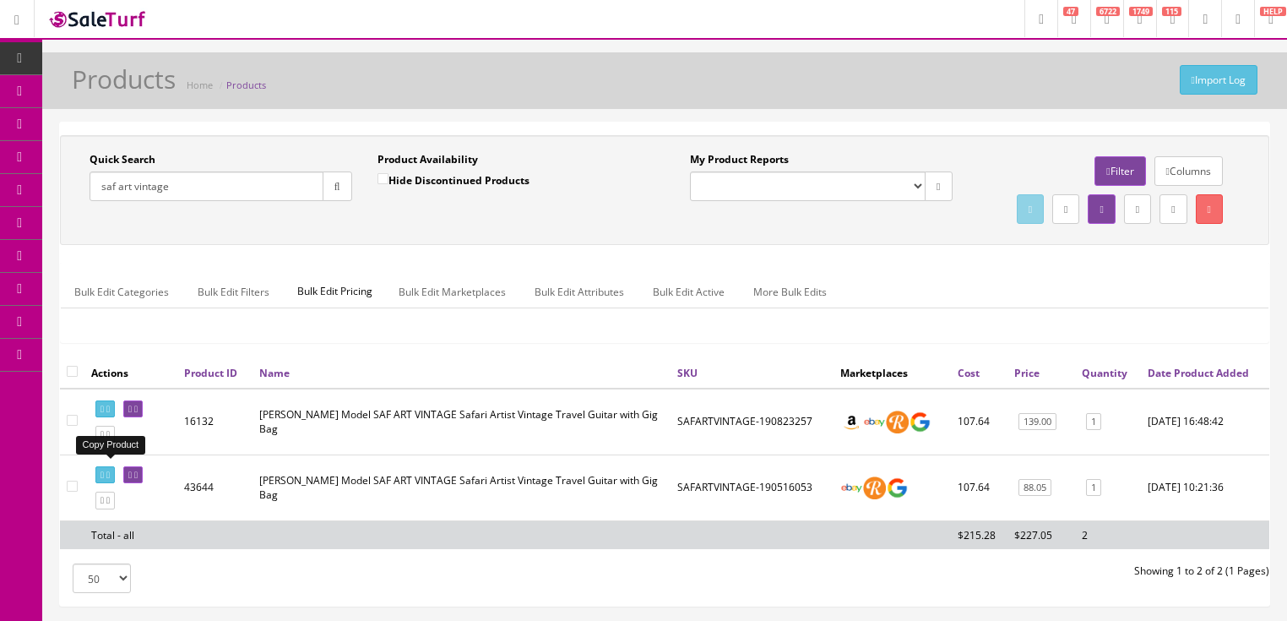
click at [109, 443] on link at bounding box center [104, 435] width 19 height 18
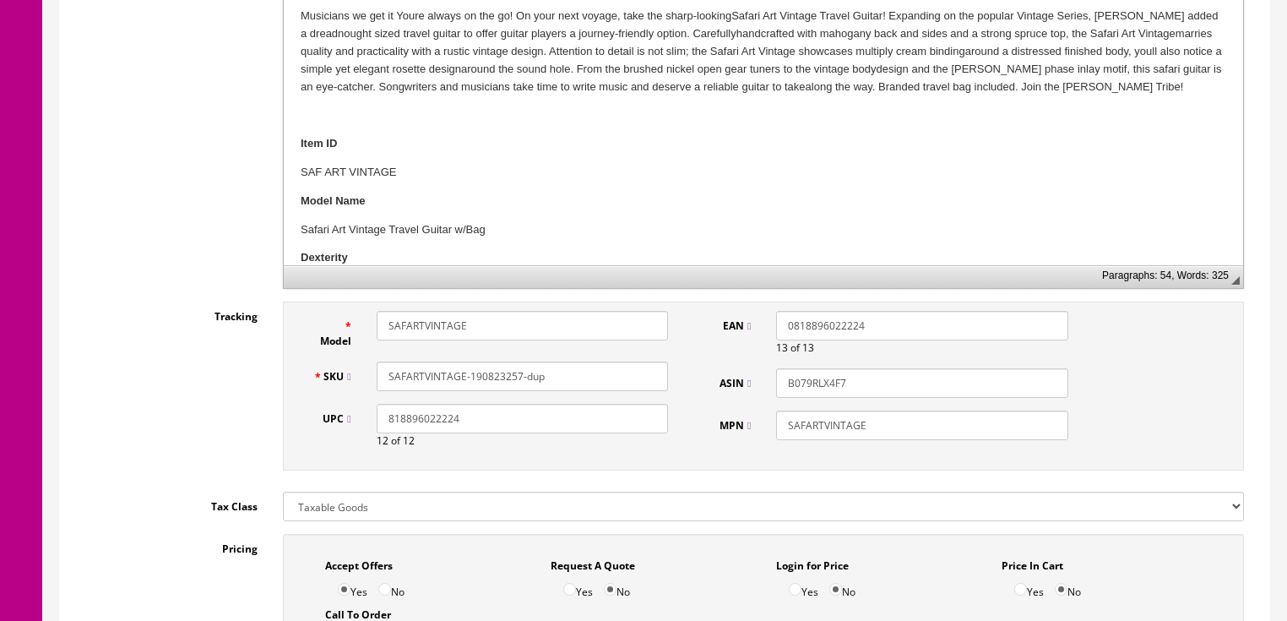
scroll to position [608, 0]
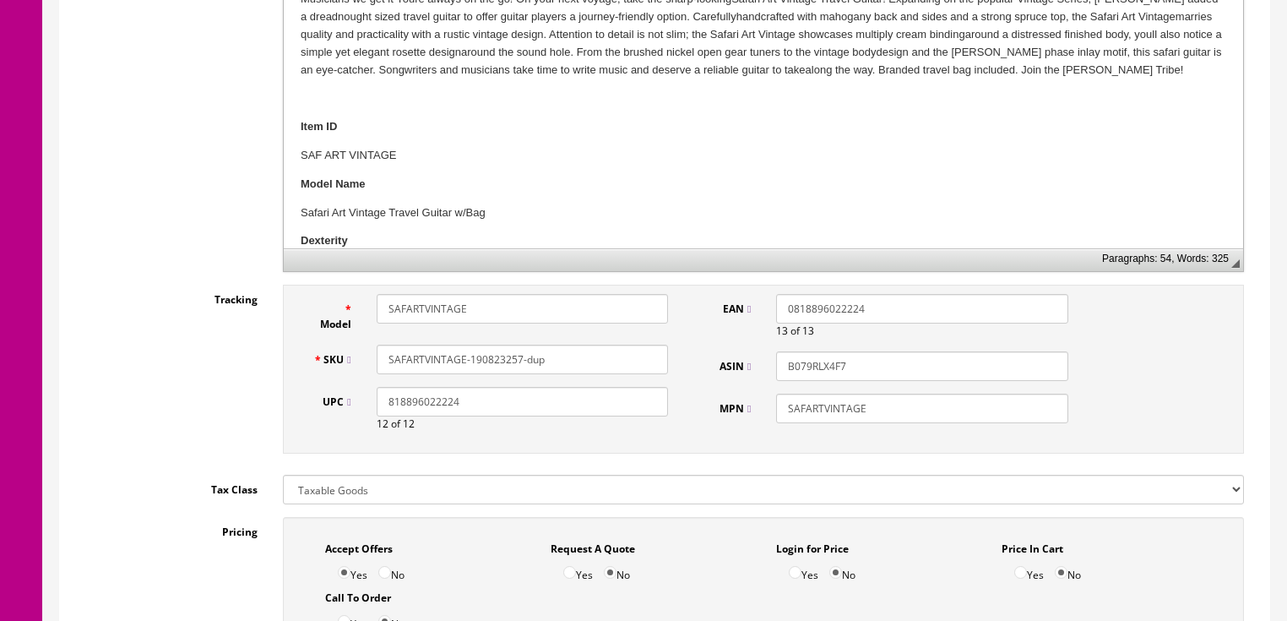
drag, startPoint x: 469, startPoint y: 336, endPoint x: 571, endPoint y: 337, distance: 101.3
click at [571, 344] on input "SAFARTVINTAGE-190823257-dup" at bounding box center [522, 359] width 291 height 30
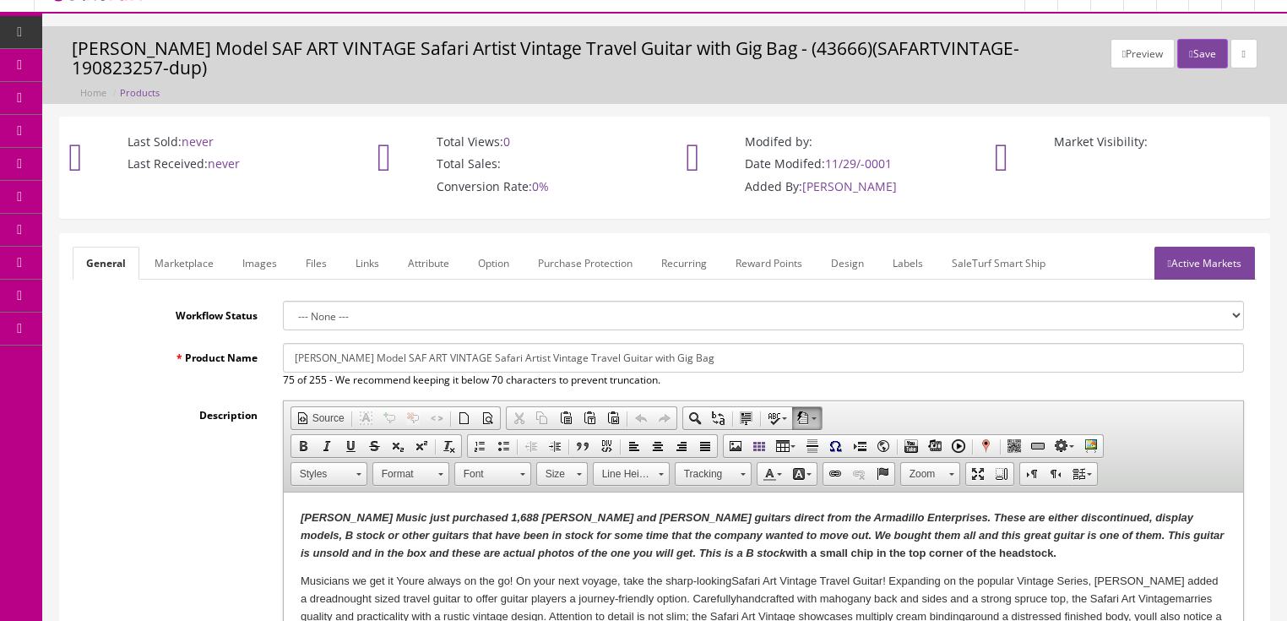
scroll to position [0, 0]
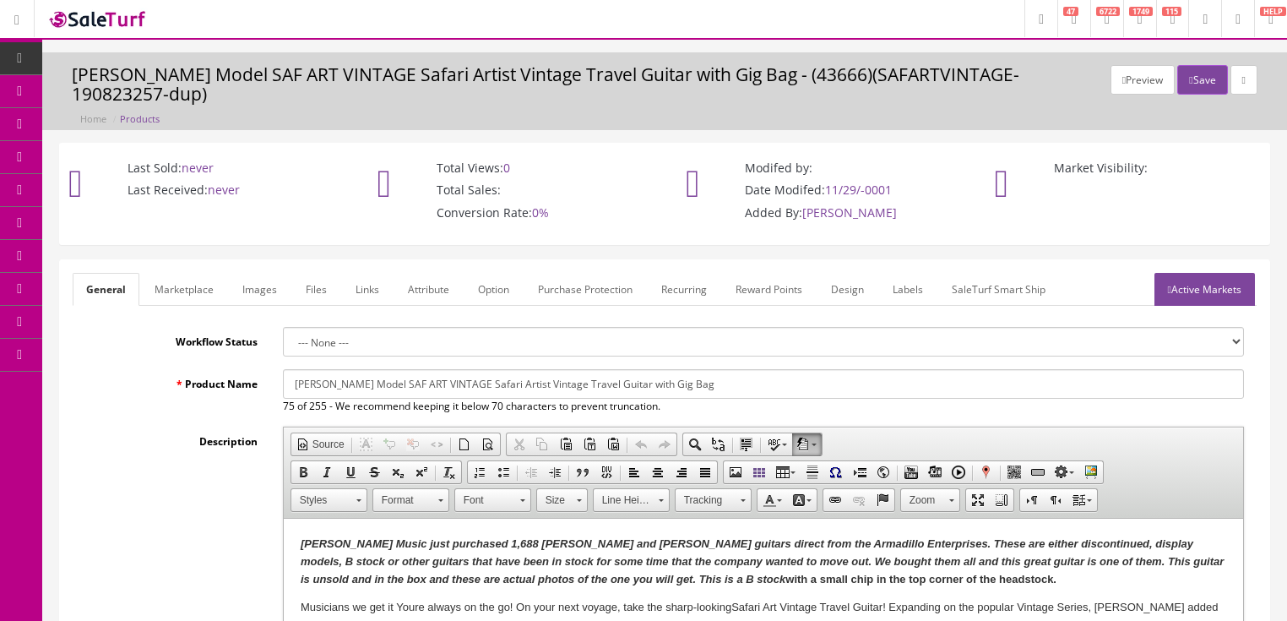
type input "SAFARTVINTAGE-210311352"
click at [263, 273] on link "Images" at bounding box center [260, 289] width 62 height 33
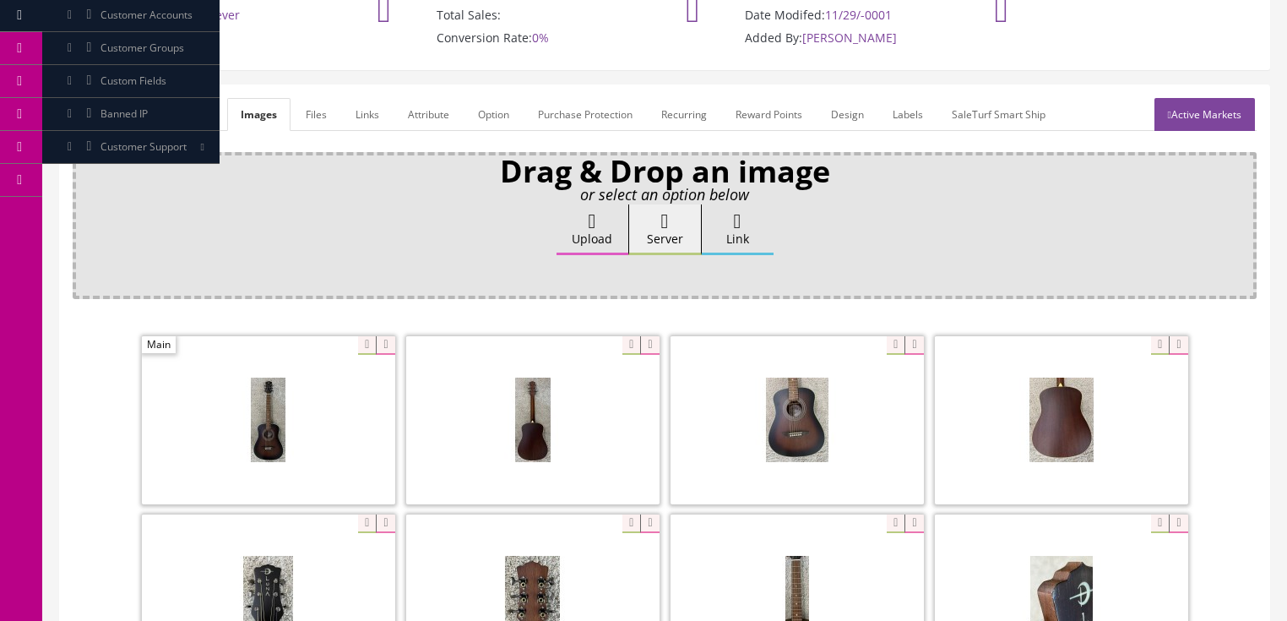
scroll to position [203, 0]
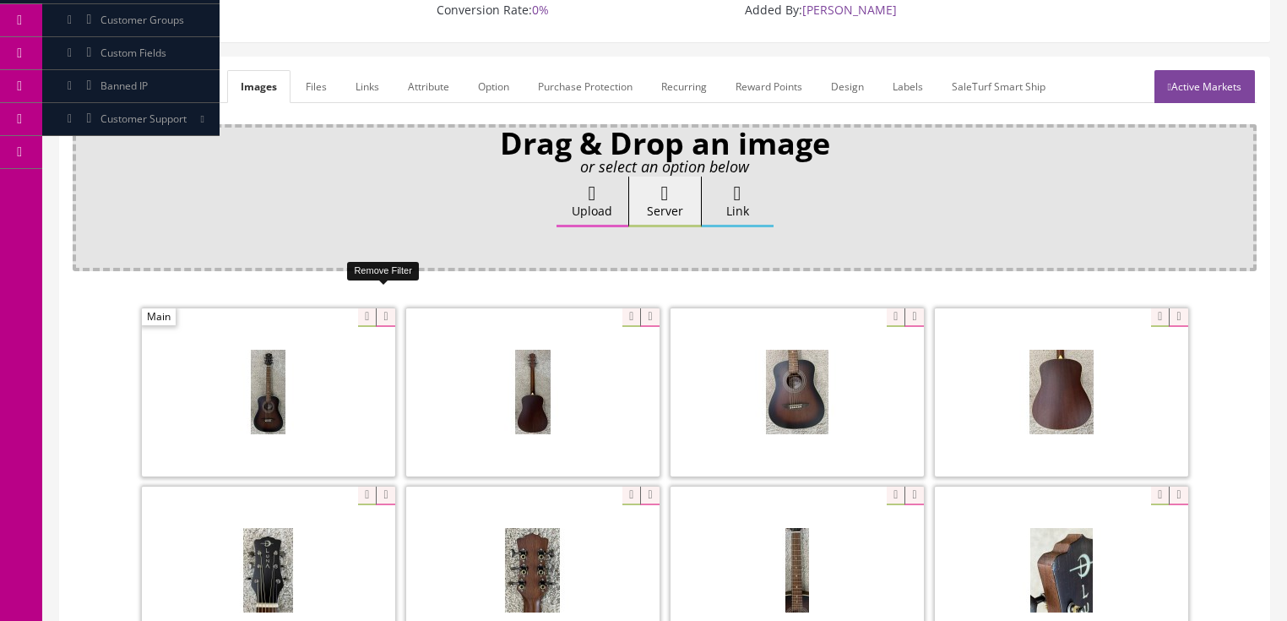
click at [376, 308] on icon at bounding box center [385, 317] width 19 height 19
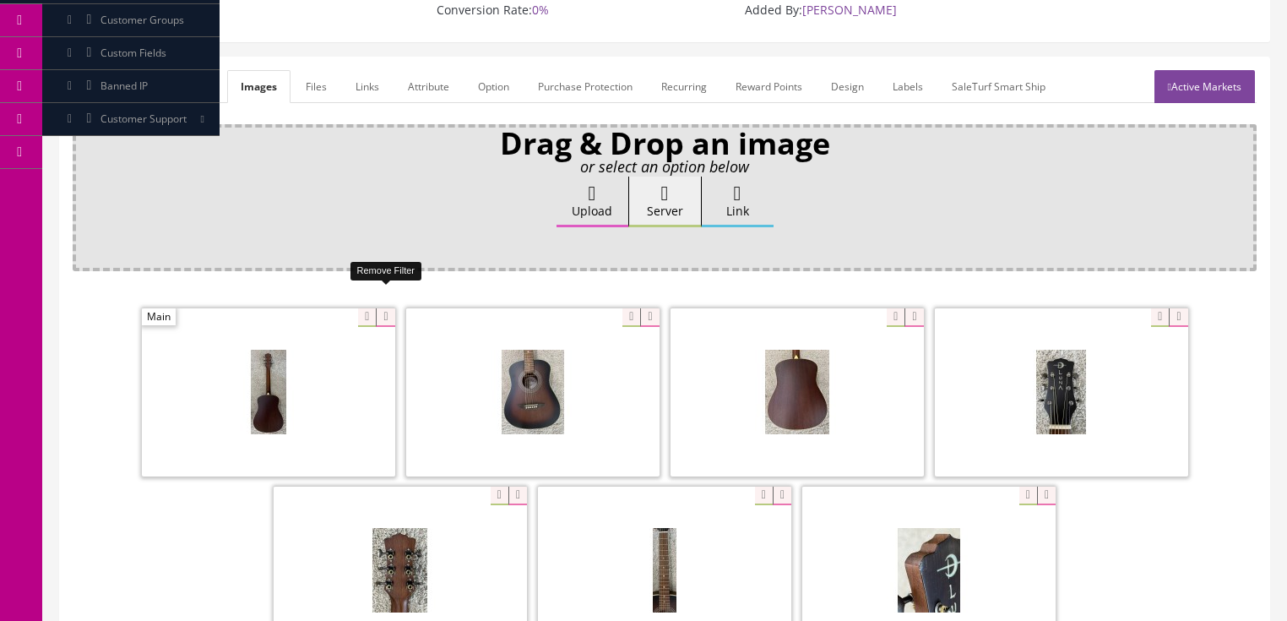
drag, startPoint x: 375, startPoint y: 291, endPoint x: 352, endPoint y: 292, distance: 22.8
click at [376, 308] on icon at bounding box center [385, 317] width 19 height 19
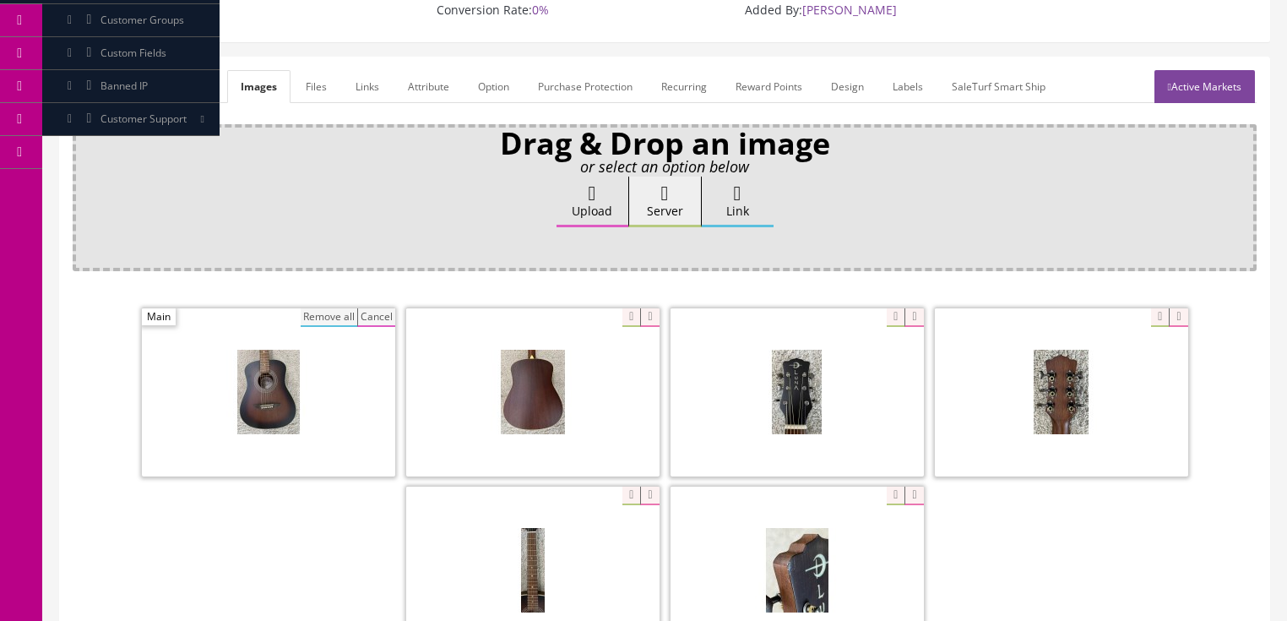
drag, startPoint x: 313, startPoint y: 290, endPoint x: 398, endPoint y: 253, distance: 92.2
click at [314, 308] on button "Remove all" at bounding box center [329, 317] width 57 height 19
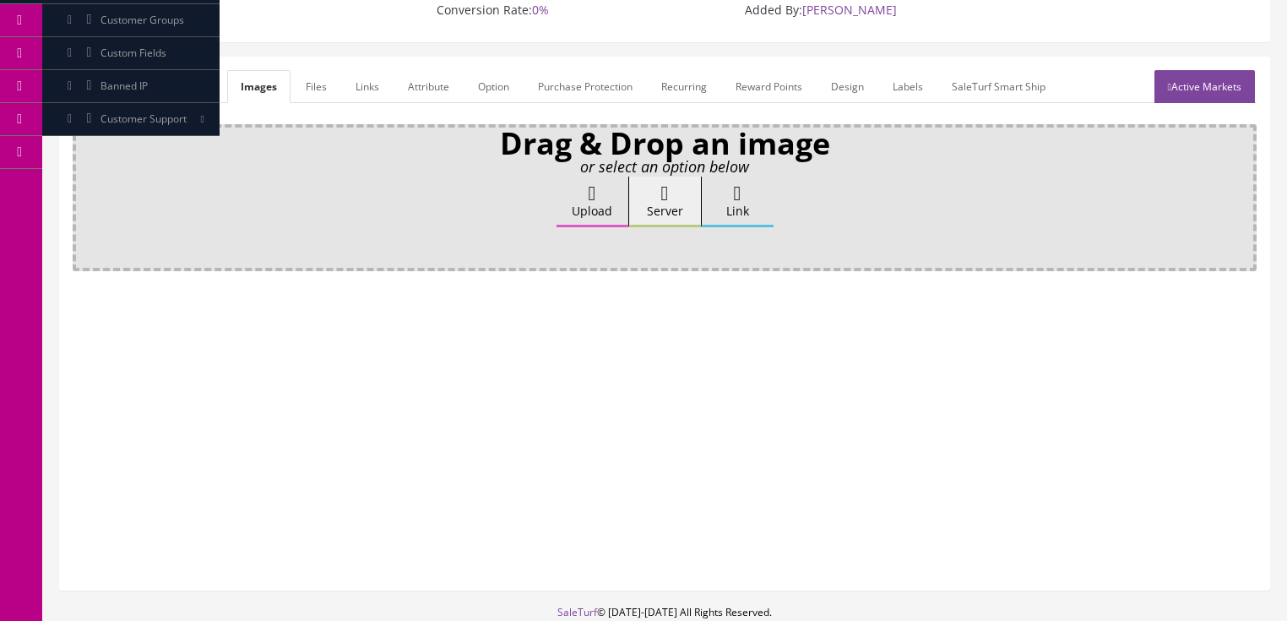
click at [578, 177] on label "Upload" at bounding box center [592, 201] width 72 height 51
click at [84, 177] on input "Upload" at bounding box center [84, 184] width 0 height 17
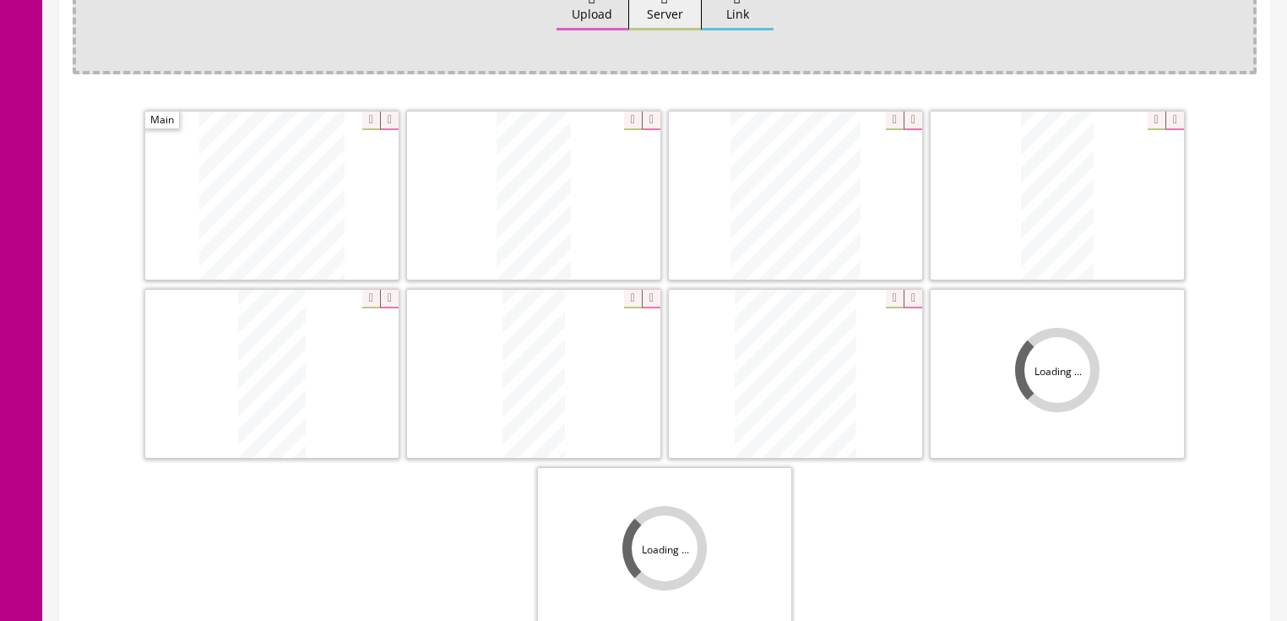
scroll to position [405, 0]
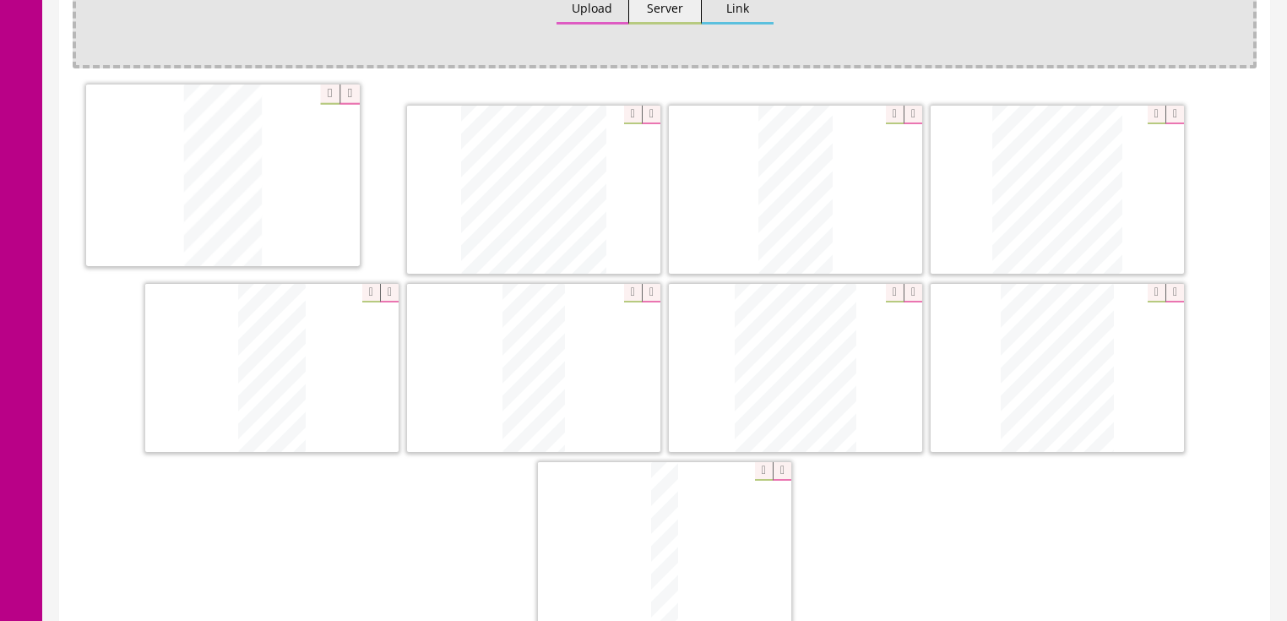
drag, startPoint x: 1044, startPoint y: 169, endPoint x: 285, endPoint y: 240, distance: 761.5
drag, startPoint x: 507, startPoint y: 336, endPoint x: 492, endPoint y: 169, distance: 167.9
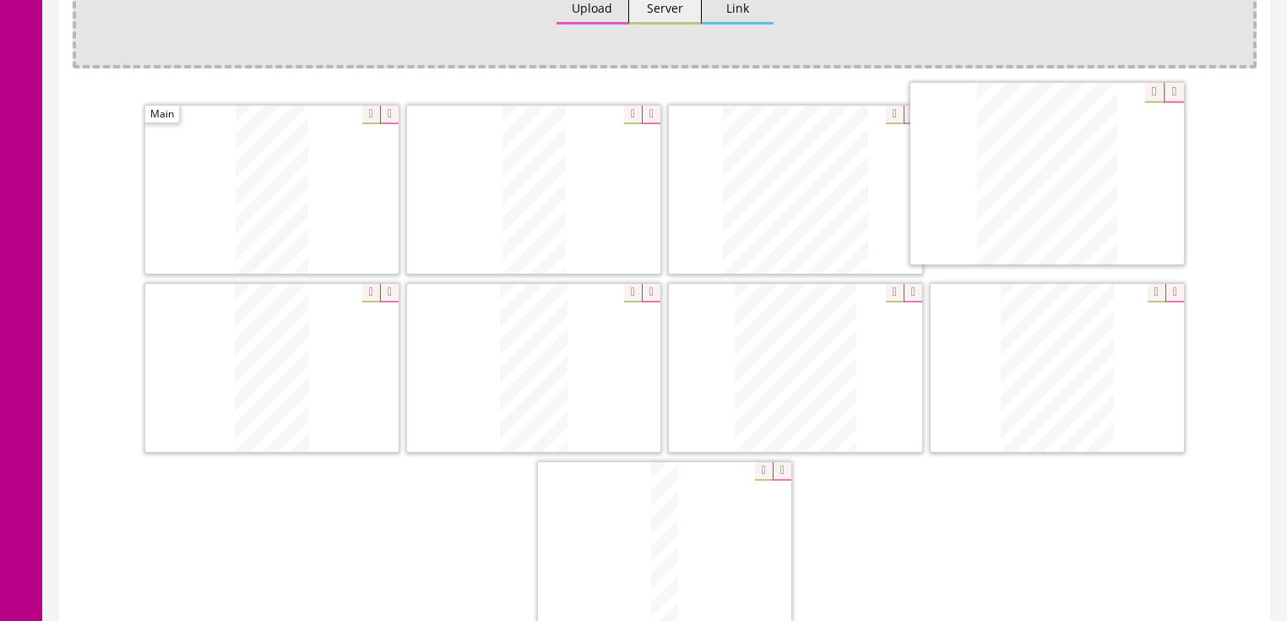
drag, startPoint x: 313, startPoint y: 341, endPoint x: 1086, endPoint y: 181, distance: 789.0
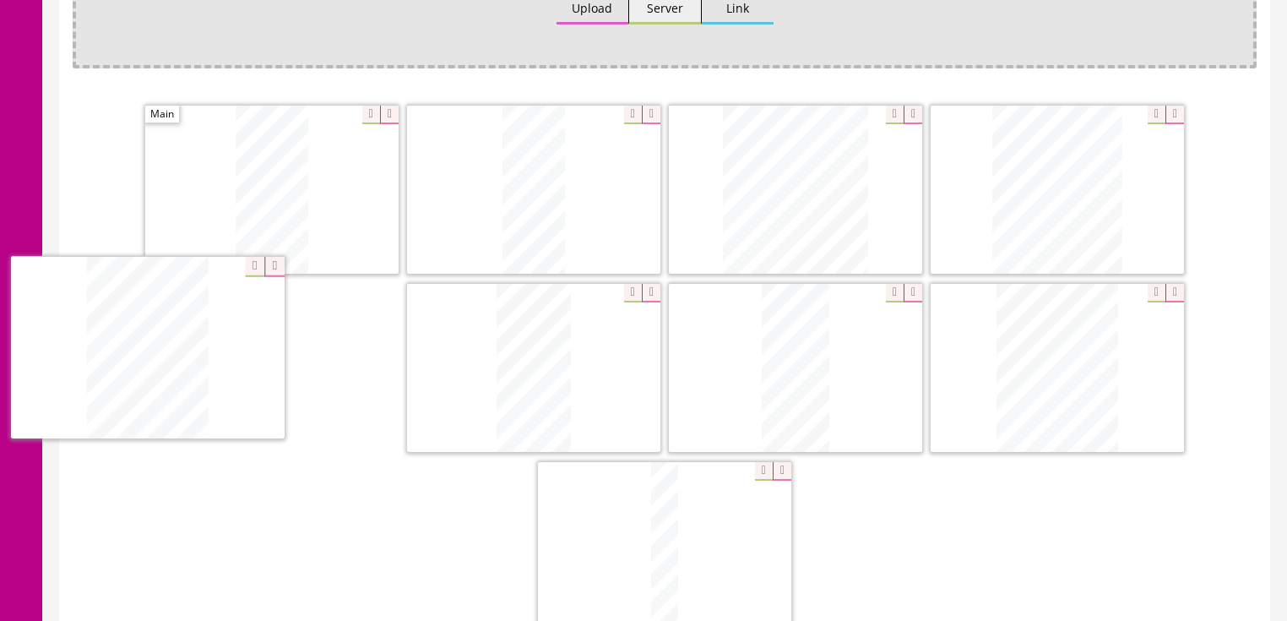
drag, startPoint x: 1042, startPoint y: 317, endPoint x: 542, endPoint y: 332, distance: 500.0
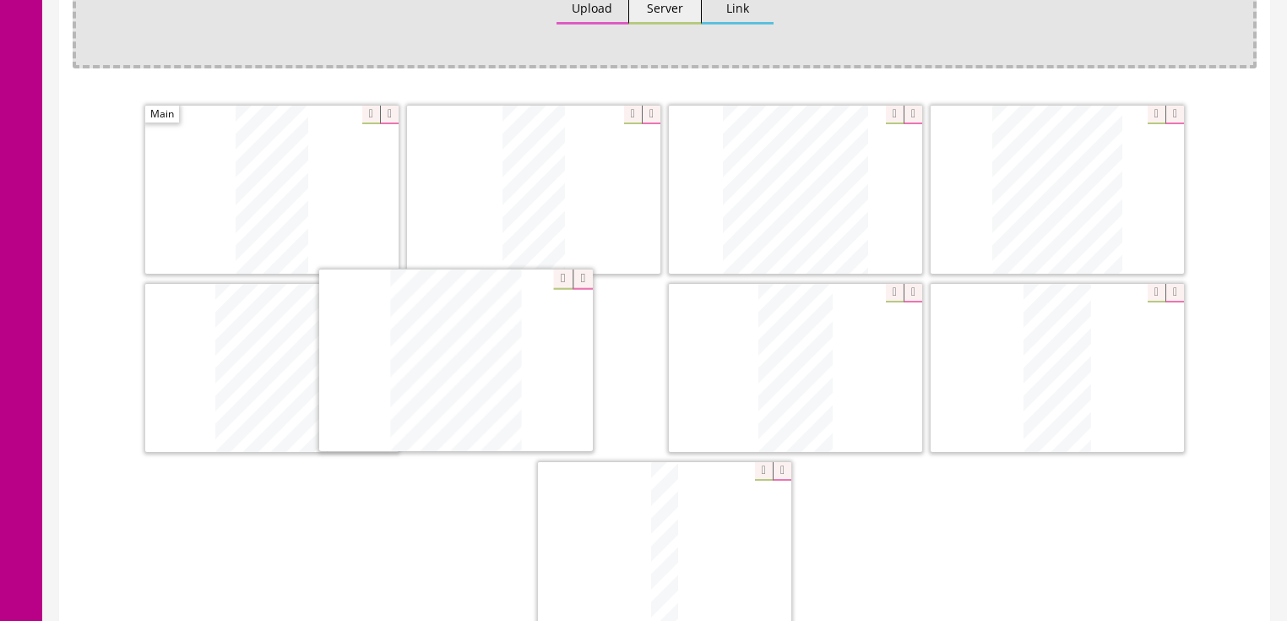
drag, startPoint x: 702, startPoint y: 317, endPoint x: 455, endPoint y: 320, distance: 247.4
drag, startPoint x: 670, startPoint y: 446, endPoint x: 791, endPoint y: 267, distance: 216.4
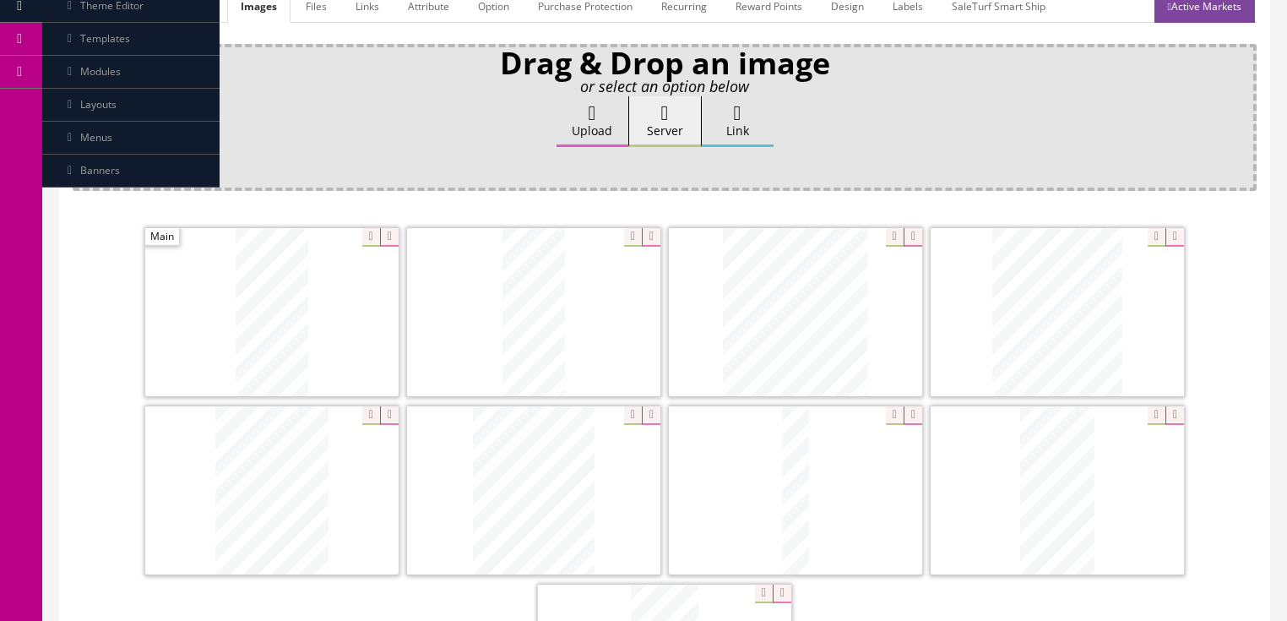
scroll to position [68, 0]
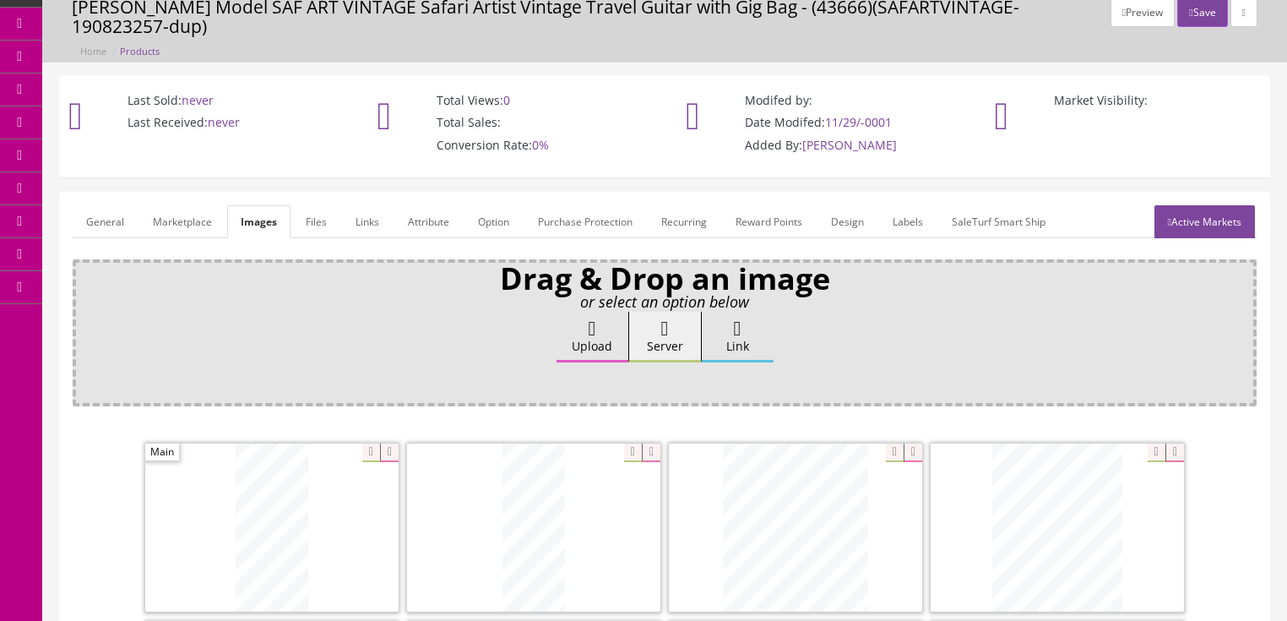
click at [1169, 205] on link "Active Markets" at bounding box center [1204, 221] width 100 height 33
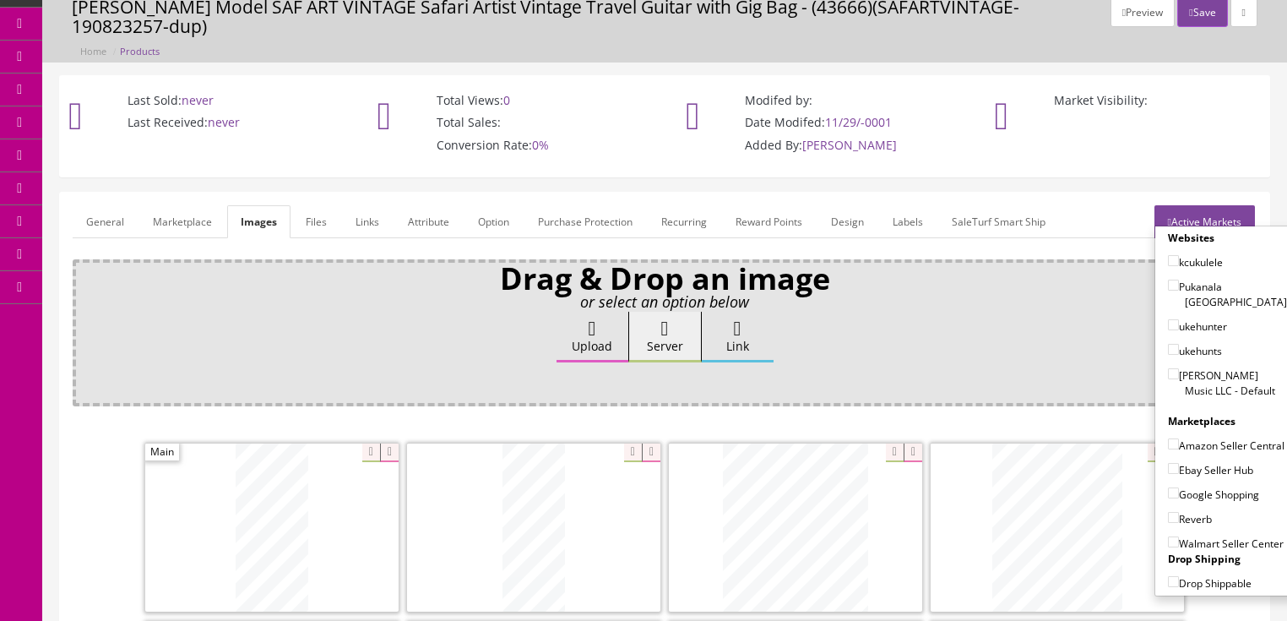
drag, startPoint x: 1164, startPoint y: 338, endPoint x: 1164, endPoint y: 347, distance: 9.3
click at [1168, 368] on input"] "[PERSON_NAME] Music LLC - Default" at bounding box center [1173, 373] width 11 height 11
checkbox input"] "true"
click at [1168, 438] on input"] "Amazon Seller Central" at bounding box center [1173, 443] width 11 height 11
checkbox input"] "true"
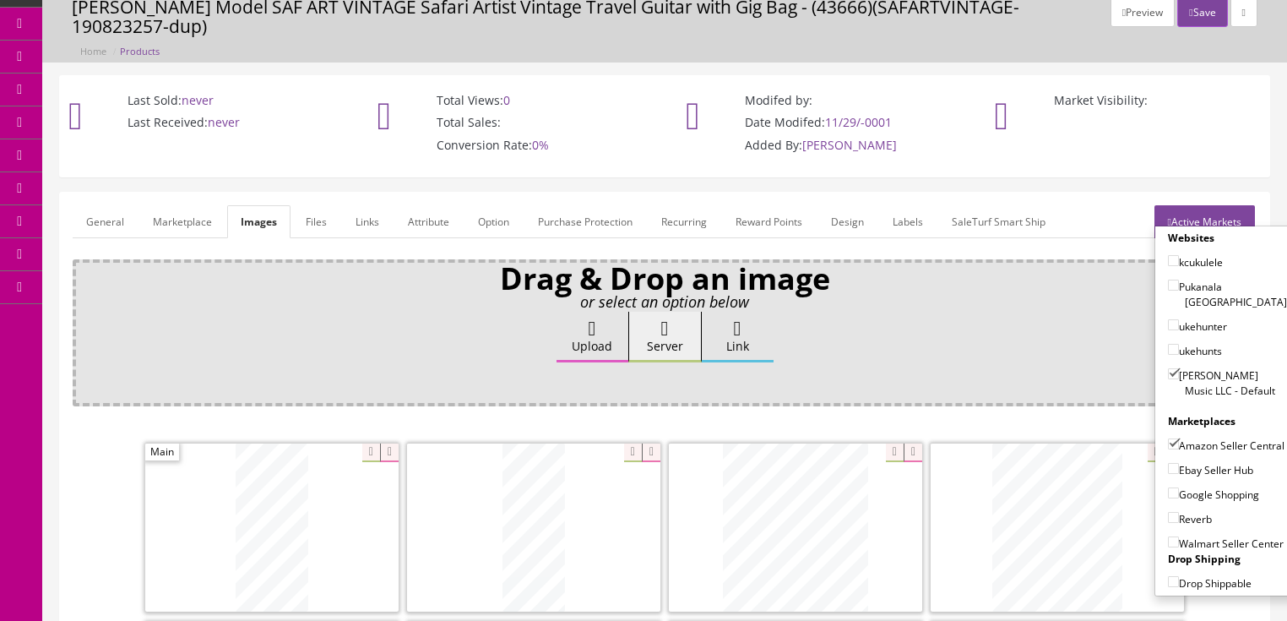
click at [1168, 463] on input"] "Ebay Seller Hub" at bounding box center [1173, 468] width 11 height 11
checkbox input"] "true"
click at [1168, 487] on input"] "Google Shopping" at bounding box center [1173, 492] width 11 height 11
checkbox input"] "true"
click at [1168, 512] on input"] "Reverb" at bounding box center [1173, 517] width 11 height 11
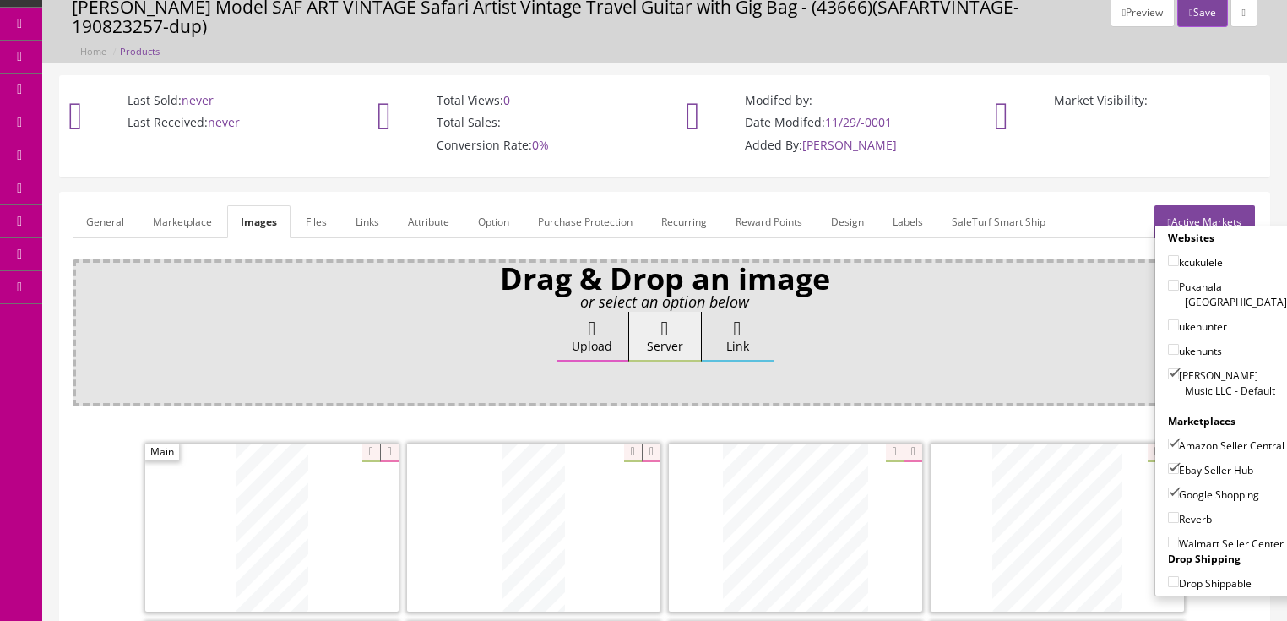
checkbox input"] "true"
click at [1202, 205] on link "Active Markets" at bounding box center [1204, 221] width 100 height 33
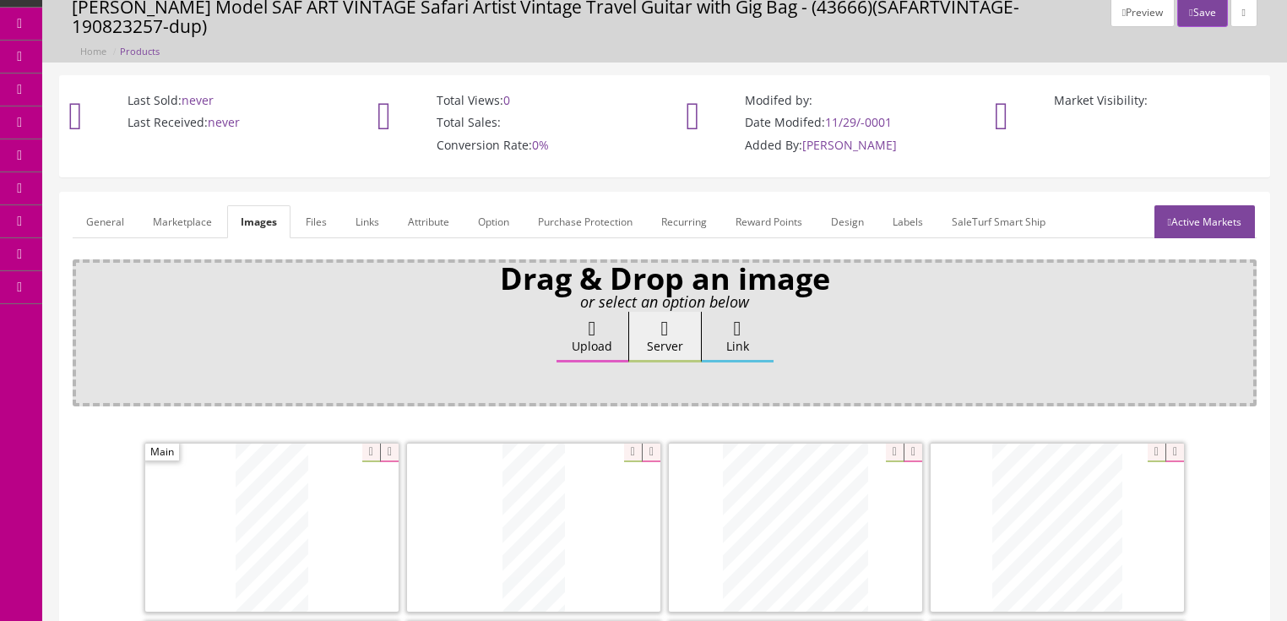
click at [100, 207] on link "General" at bounding box center [105, 221] width 65 height 33
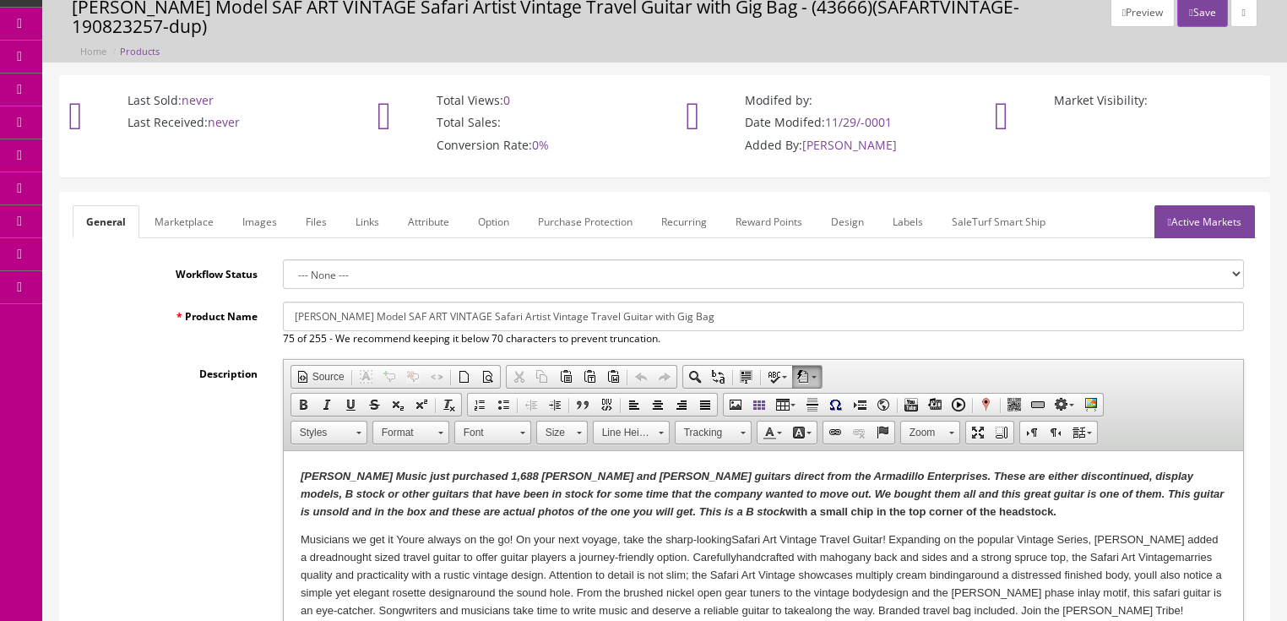
click at [784, 513] on strong "with a small chip in the top corner of the headstock." at bounding box center [919, 511] width 271 height 13
click at [784, 509] on strong "with a small chip in the top corner of the headstock." at bounding box center [919, 511] width 271 height 13
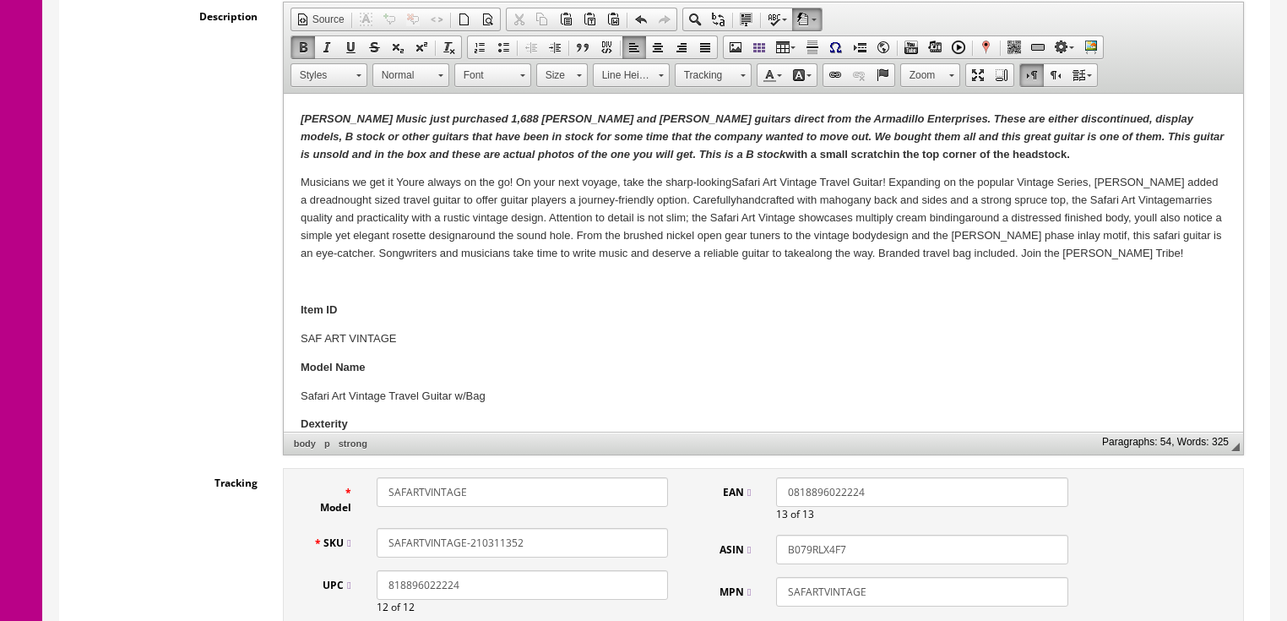
scroll to position [473, 0]
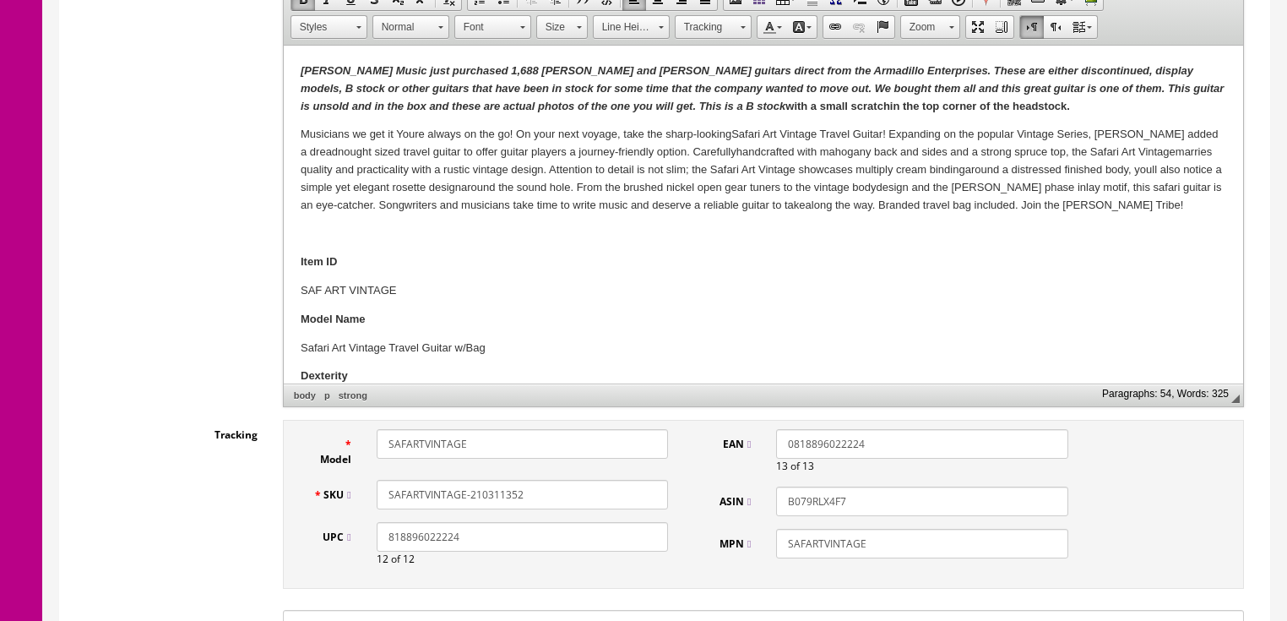
drag, startPoint x: 535, startPoint y: 476, endPoint x: 409, endPoint y: 476, distance: 125.8
click at [371, 480] on div "SAFARTVINTAGE-210311352" at bounding box center [522, 495] width 317 height 30
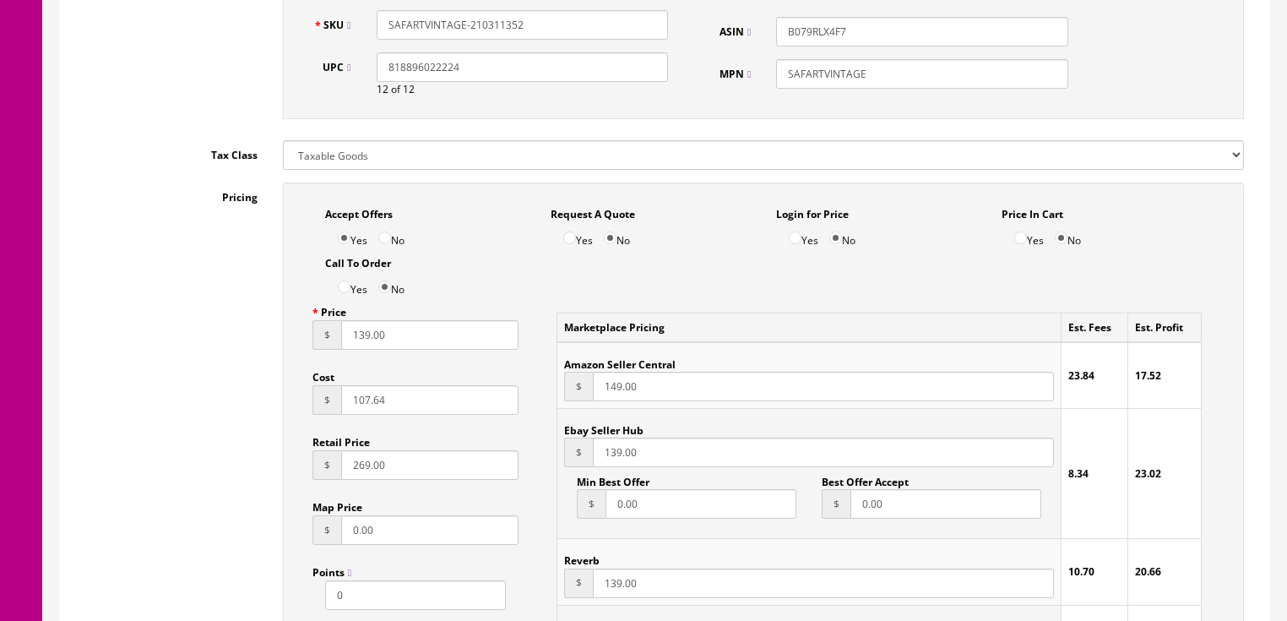
scroll to position [946, 0]
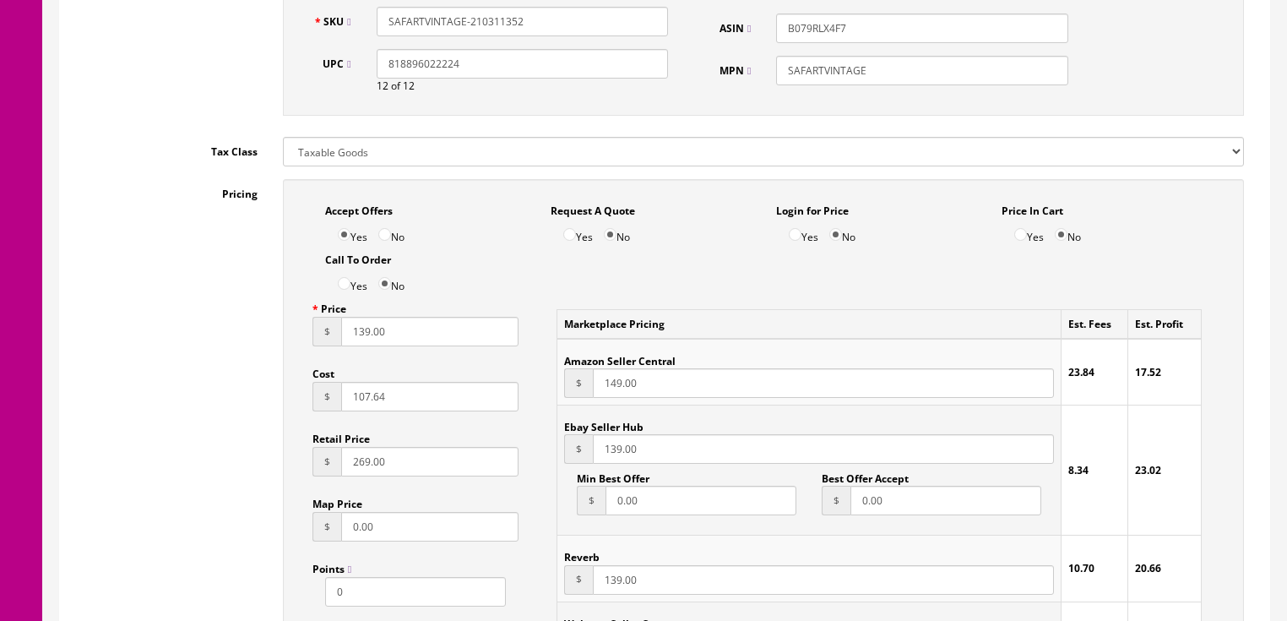
drag, startPoint x: 356, startPoint y: 320, endPoint x: 436, endPoint y: 324, distance: 79.5
click at [436, 324] on input "139.00" at bounding box center [430, 332] width 178 height 30
type input "149.95"
drag, startPoint x: 612, startPoint y: 373, endPoint x: 614, endPoint y: 391, distance: 17.8
click at [614, 373] on input "149.00" at bounding box center [823, 383] width 460 height 30
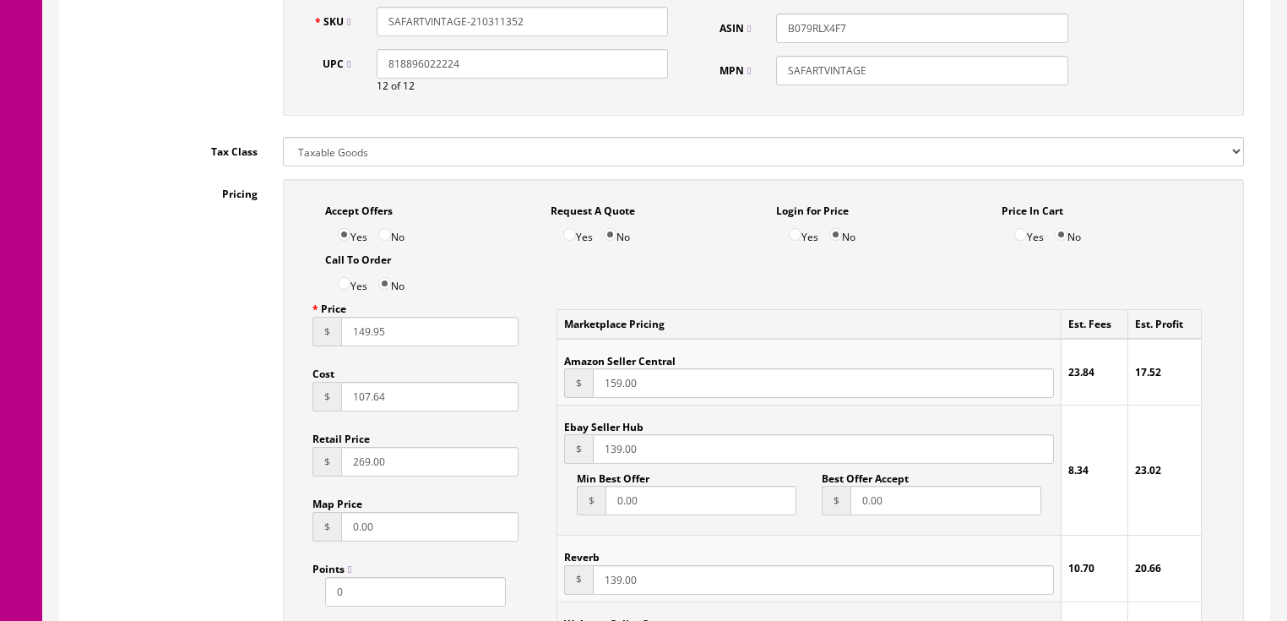
type input "159.00"
drag, startPoint x: 608, startPoint y: 433, endPoint x: 680, endPoint y: 439, distance: 72.0
click at [680, 439] on input "139.00" at bounding box center [823, 449] width 460 height 30
type input "149.95"
drag, startPoint x: 610, startPoint y: 567, endPoint x: 683, endPoint y: 571, distance: 72.7
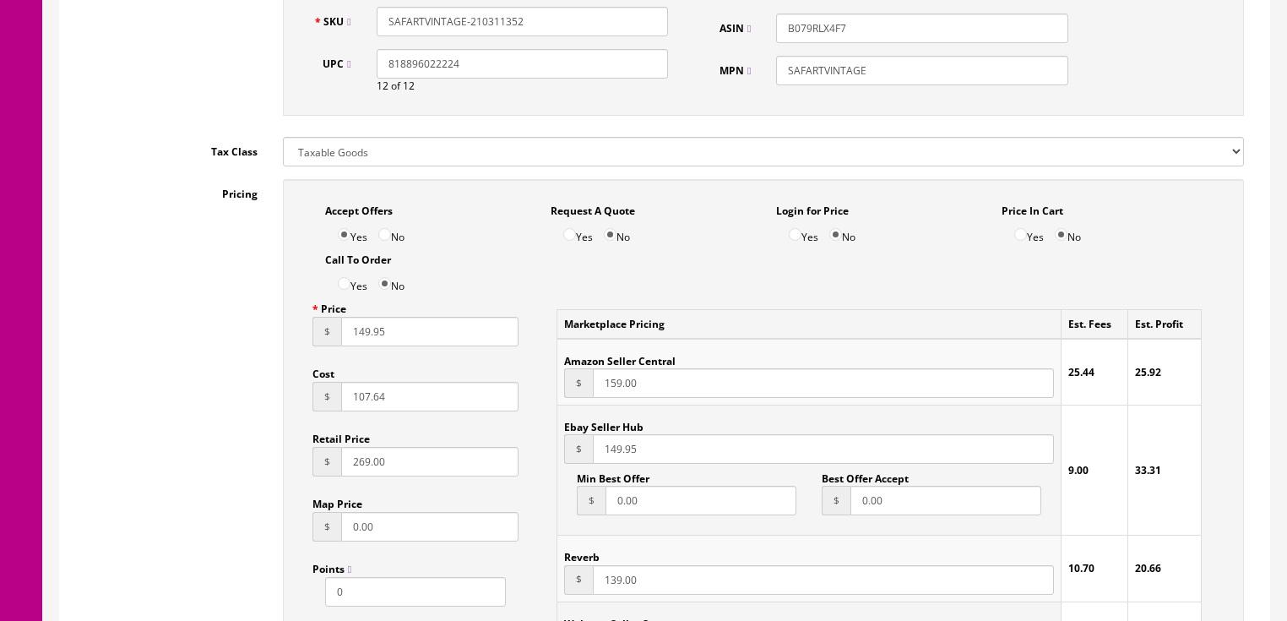
click at [683, 571] on input "139.00" at bounding box center [823, 580] width 460 height 30
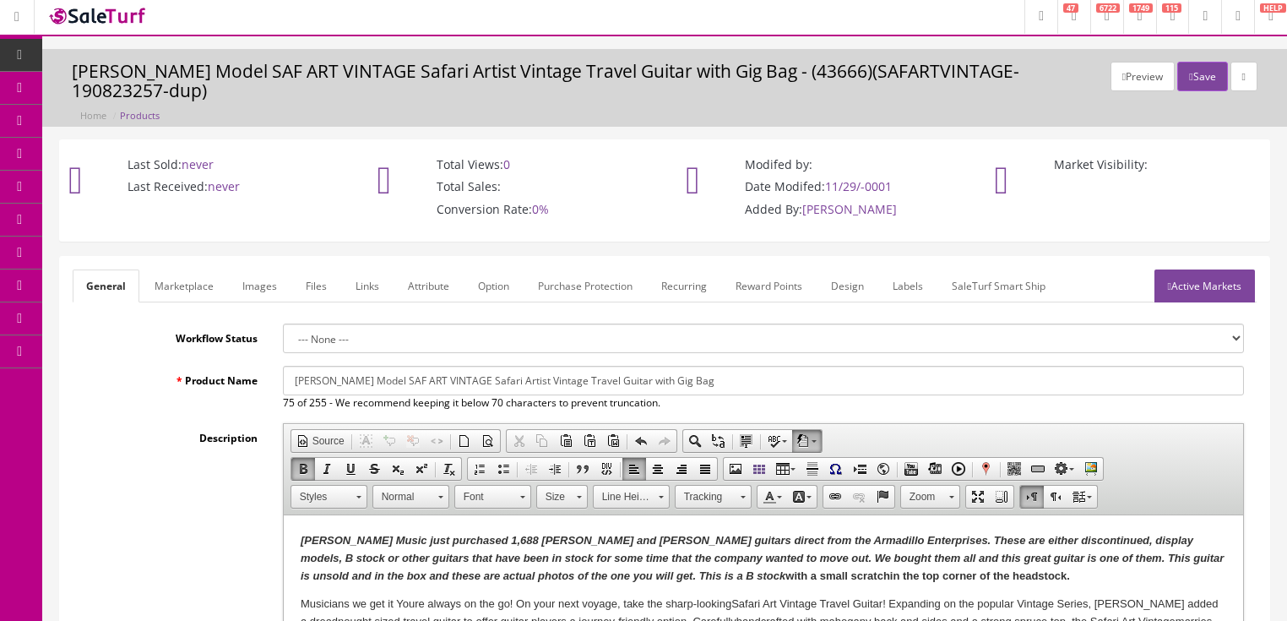
scroll to position [0, 0]
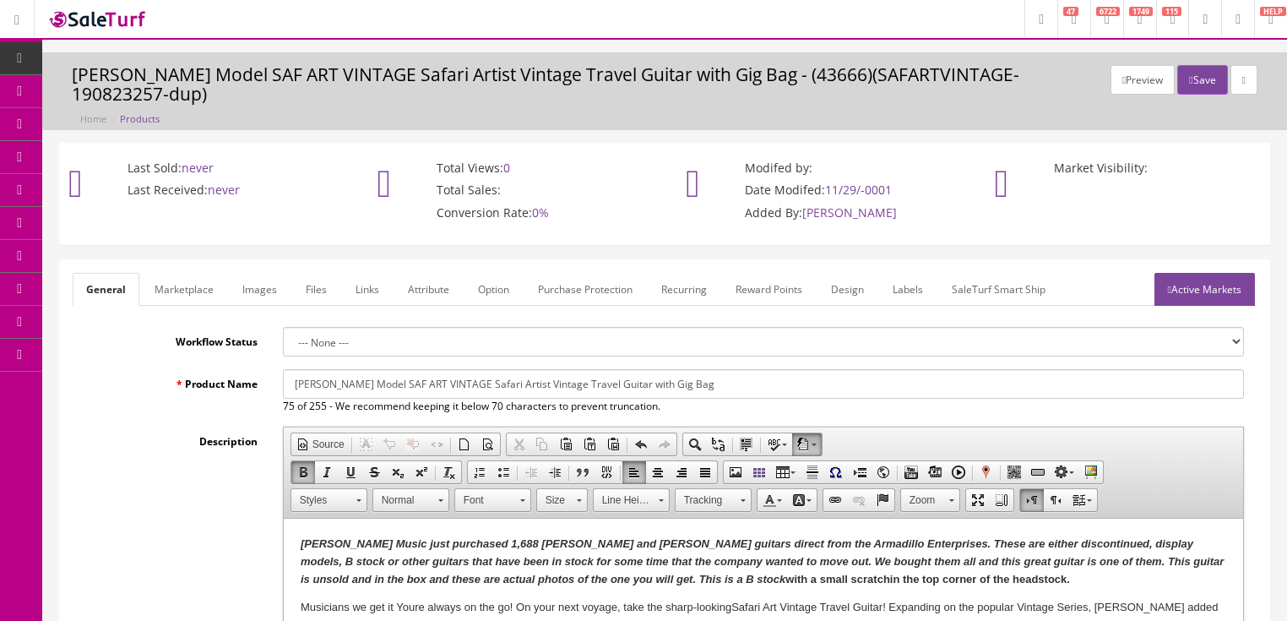
type input "149.95"
drag, startPoint x: 1225, startPoint y: 266, endPoint x: 1213, endPoint y: 266, distance: 11.8
click at [1224, 273] on link "Active Markets" at bounding box center [1204, 289] width 100 height 33
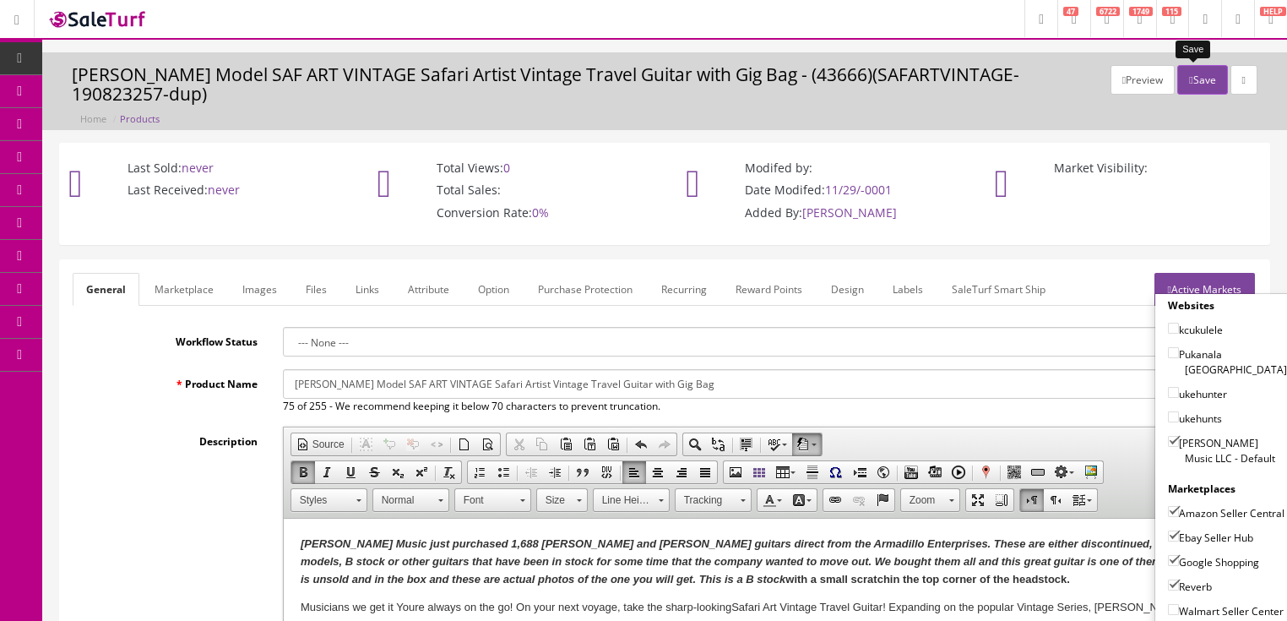
click at [1192, 84] on button "Save" at bounding box center [1202, 80] width 50 height 30
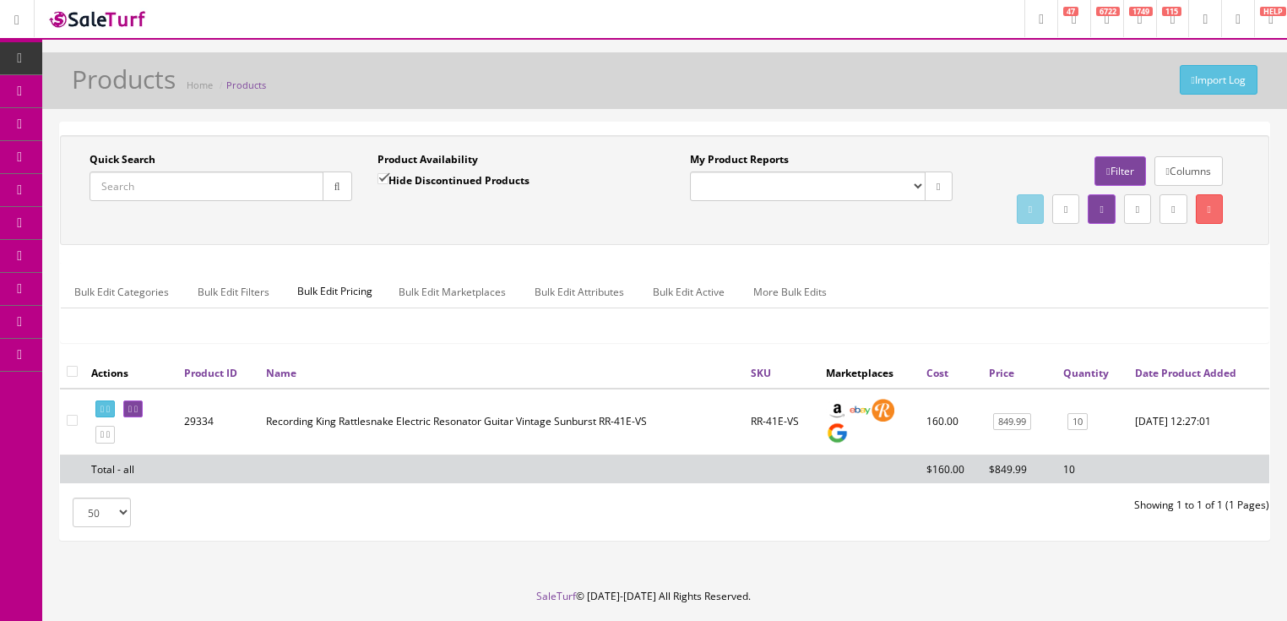
click at [262, 189] on input "Quick Search" at bounding box center [206, 186] width 234 height 30
paste input "SAFARTVINTAGE-210311352"
click at [342, 179] on button "button" at bounding box center [338, 186] width 30 height 30
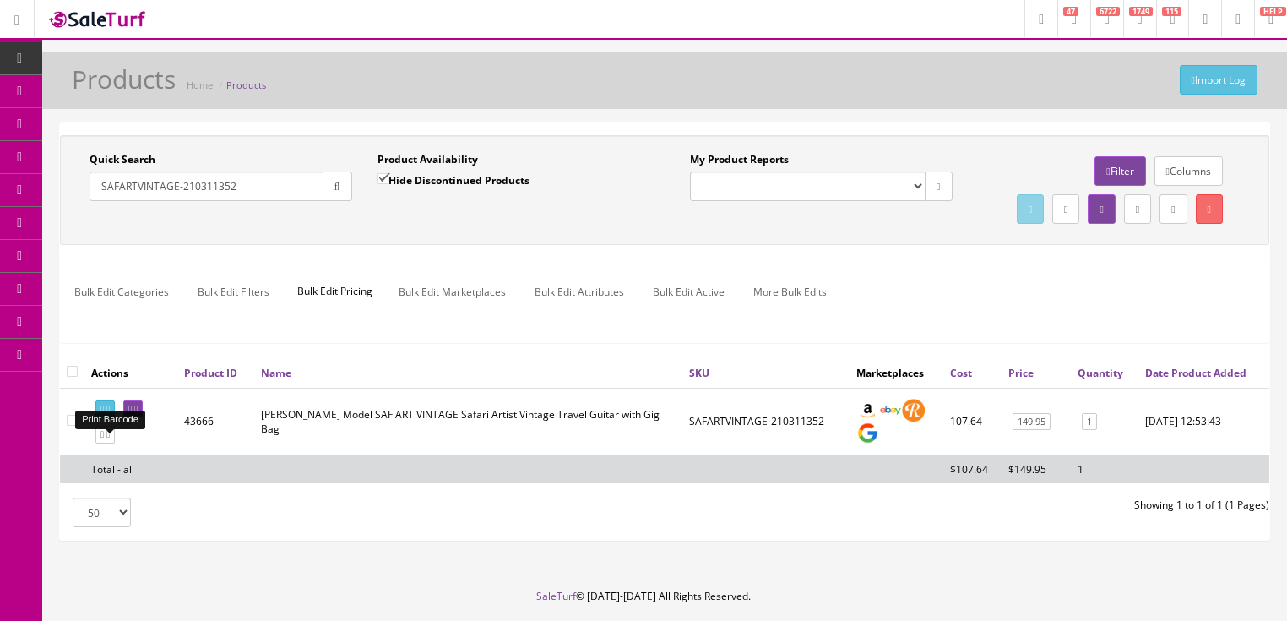
click at [110, 414] on icon at bounding box center [107, 408] width 3 height 9
drag, startPoint x: 237, startPoint y: 193, endPoint x: 82, endPoint y: 257, distance: 168.1
click at [82, 228] on div "Quick Search SAFARTVINTAGE-210311352 Date From Product Availability Hide Discon…" at bounding box center [664, 190] width 1201 height 76
type input "souldier"
click at [386, 176] on input "Hide Discontinued Products" at bounding box center [382, 178] width 11 height 11
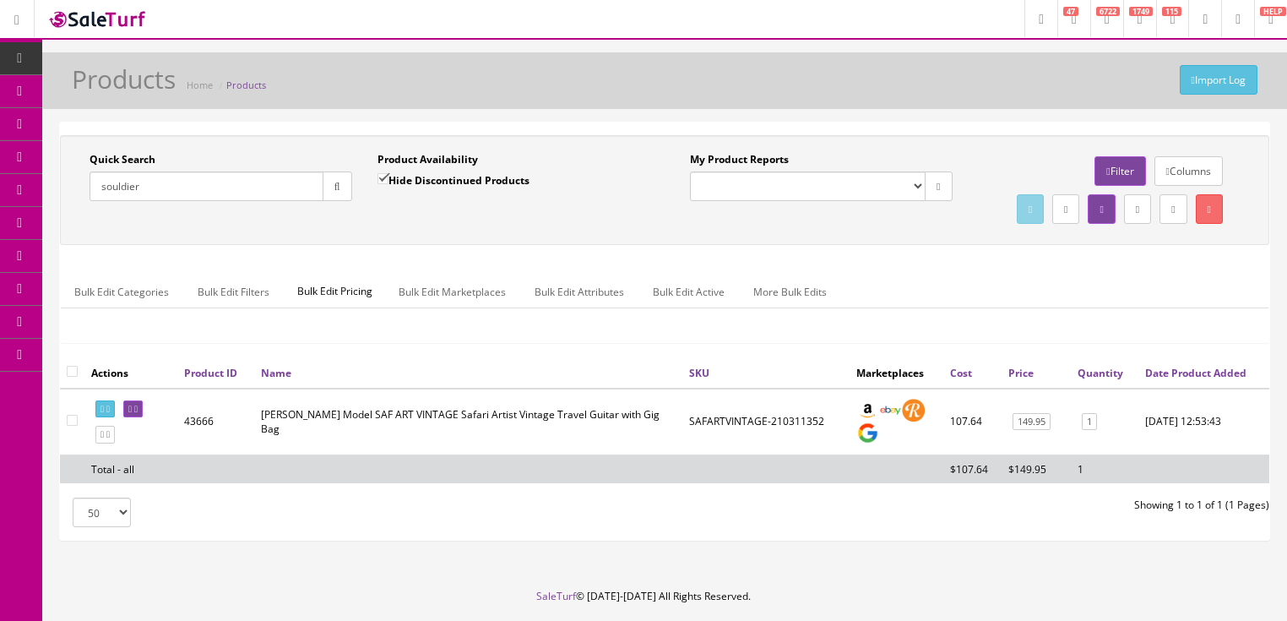
checkbox input "false"
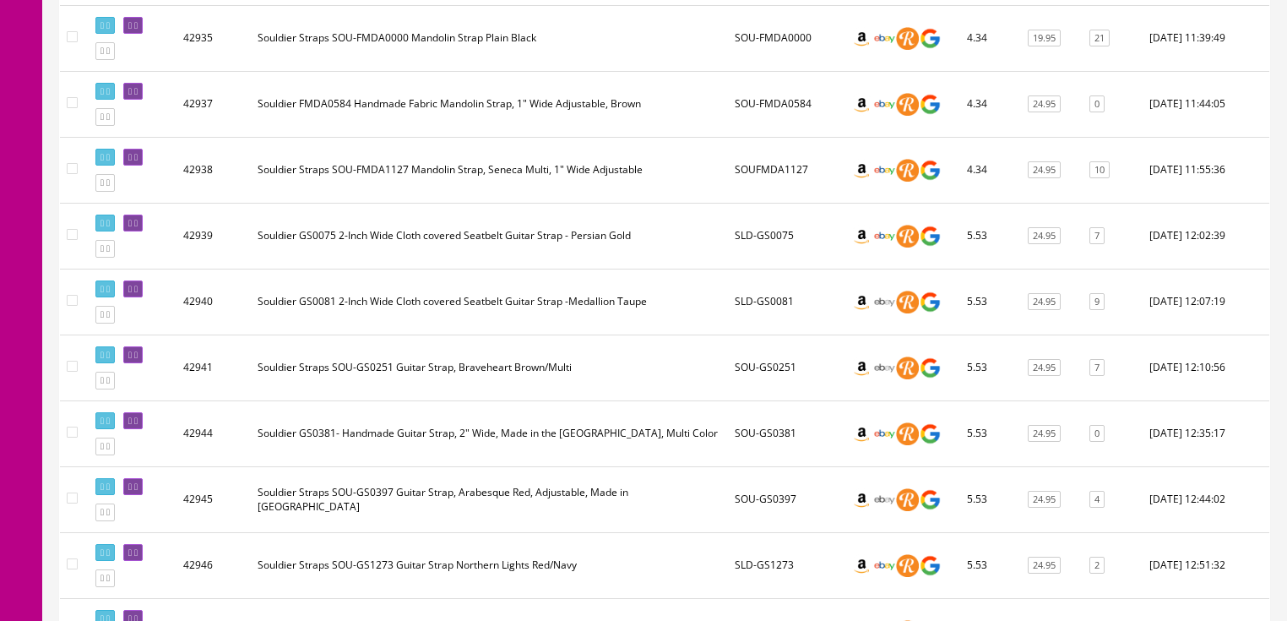
scroll to position [2351, 0]
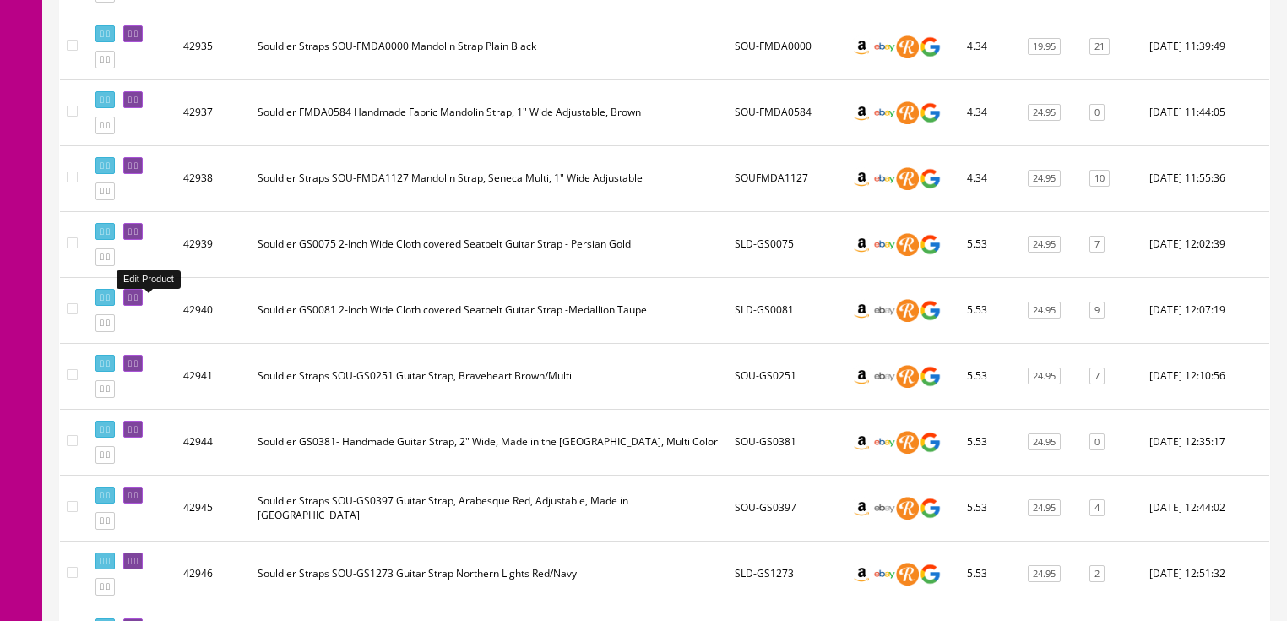
click at [132, 301] on icon at bounding box center [129, 297] width 3 height 9
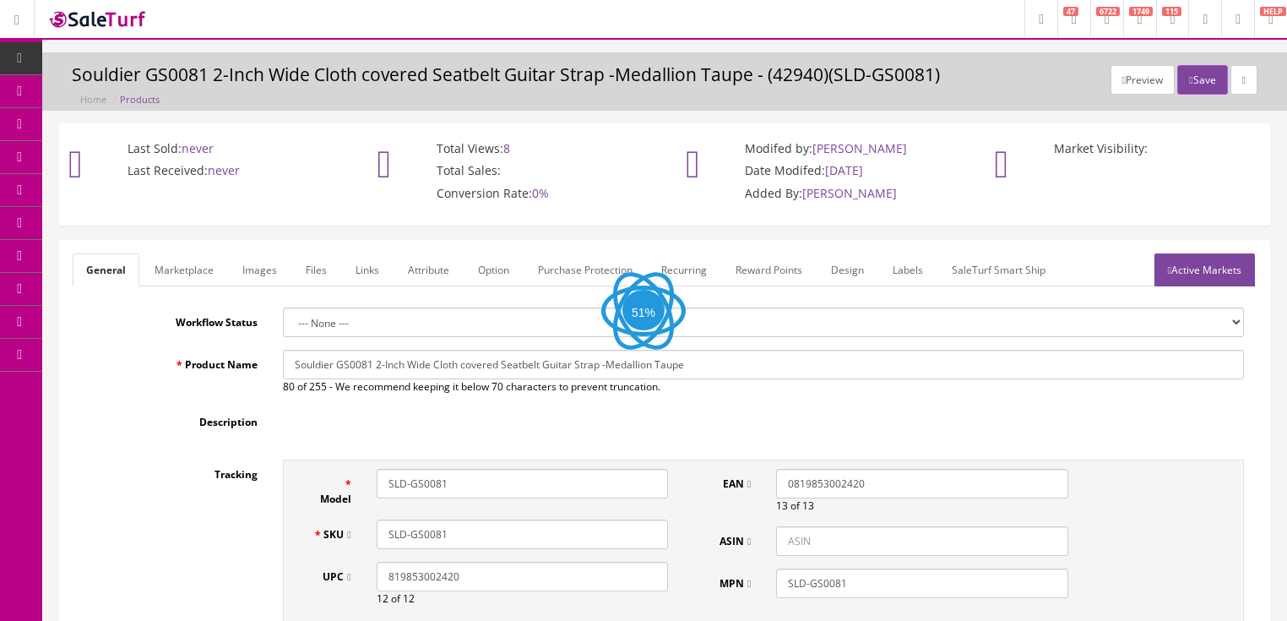
click at [267, 274] on link "Images" at bounding box center [260, 269] width 62 height 33
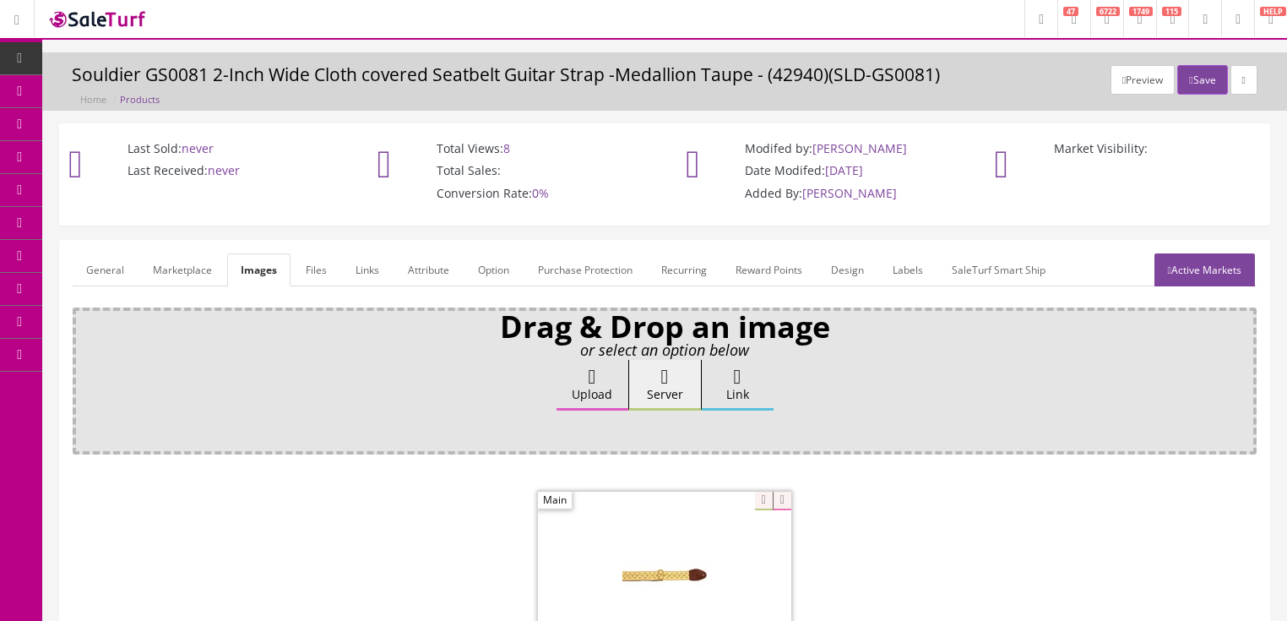
click at [89, 274] on link "General" at bounding box center [105, 269] width 65 height 33
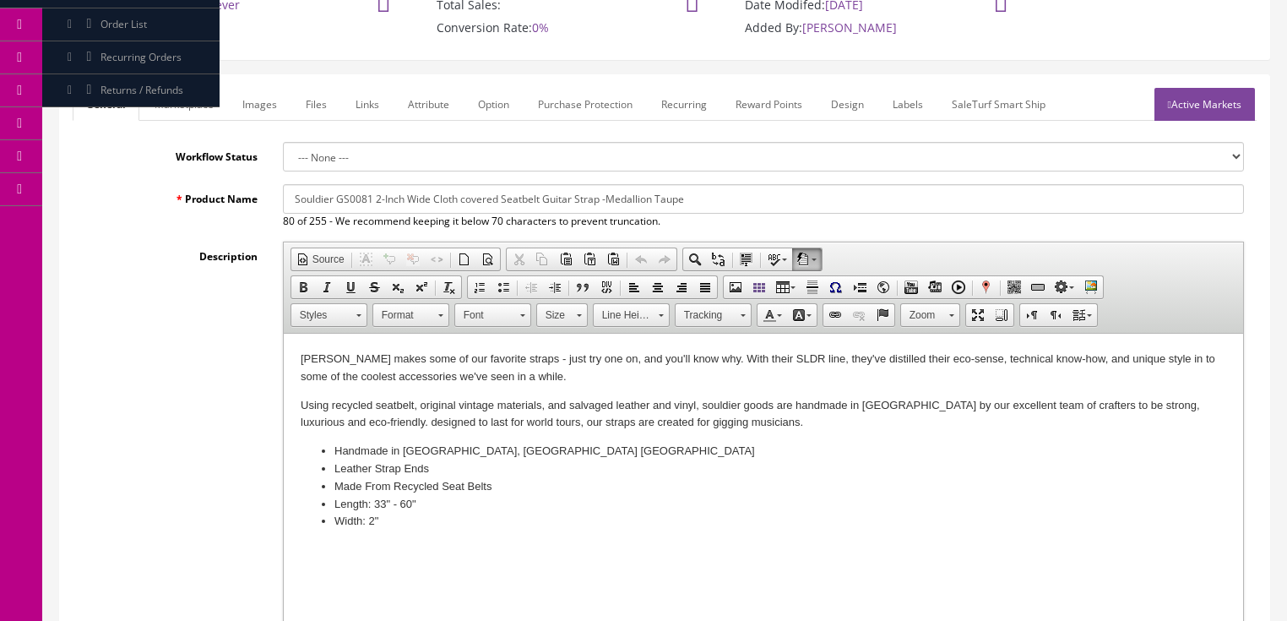
scroll to position [135, 0]
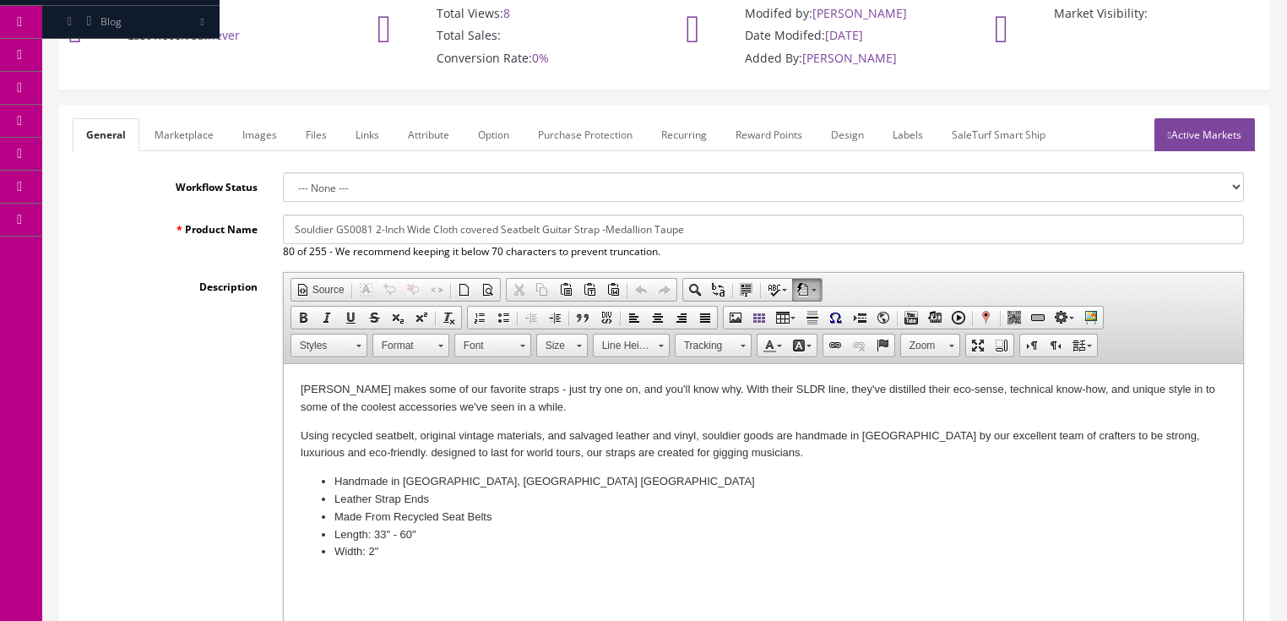
click at [253, 130] on link "Images" at bounding box center [260, 134] width 62 height 33
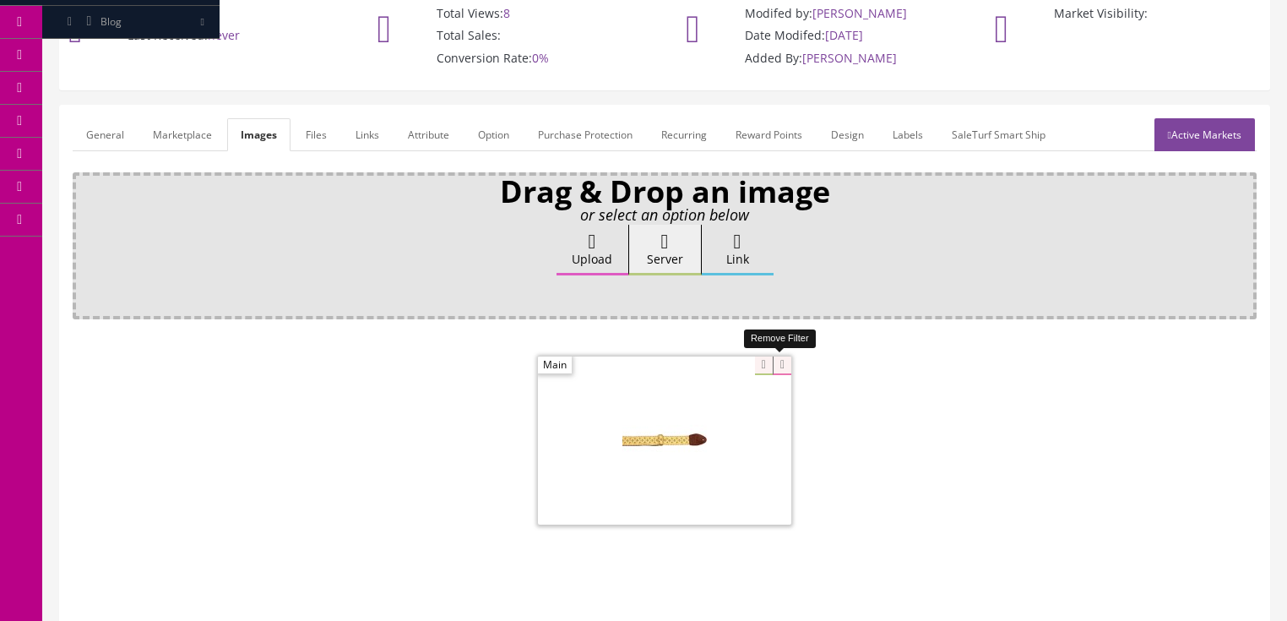
click at [777, 358] on icon at bounding box center [782, 365] width 19 height 19
click at [608, 232] on label "Upload" at bounding box center [592, 250] width 72 height 51
click at [84, 232] on input "Upload" at bounding box center [84, 233] width 0 height 17
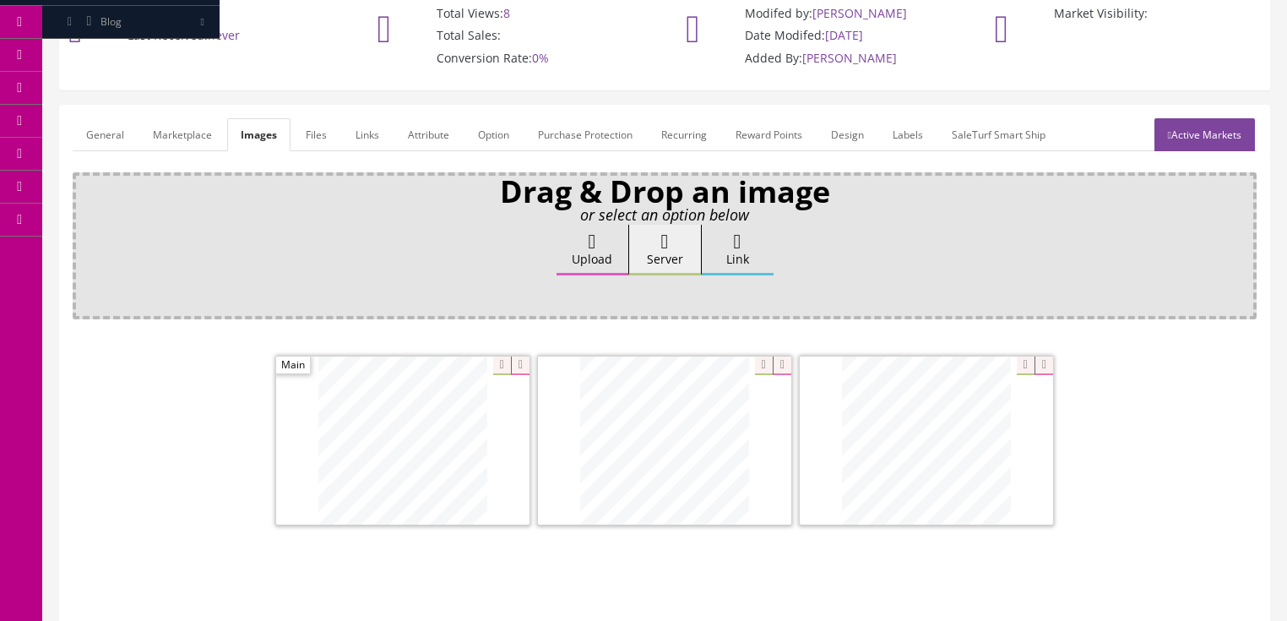
click at [1168, 134] on icon at bounding box center [1169, 135] width 3 height 10
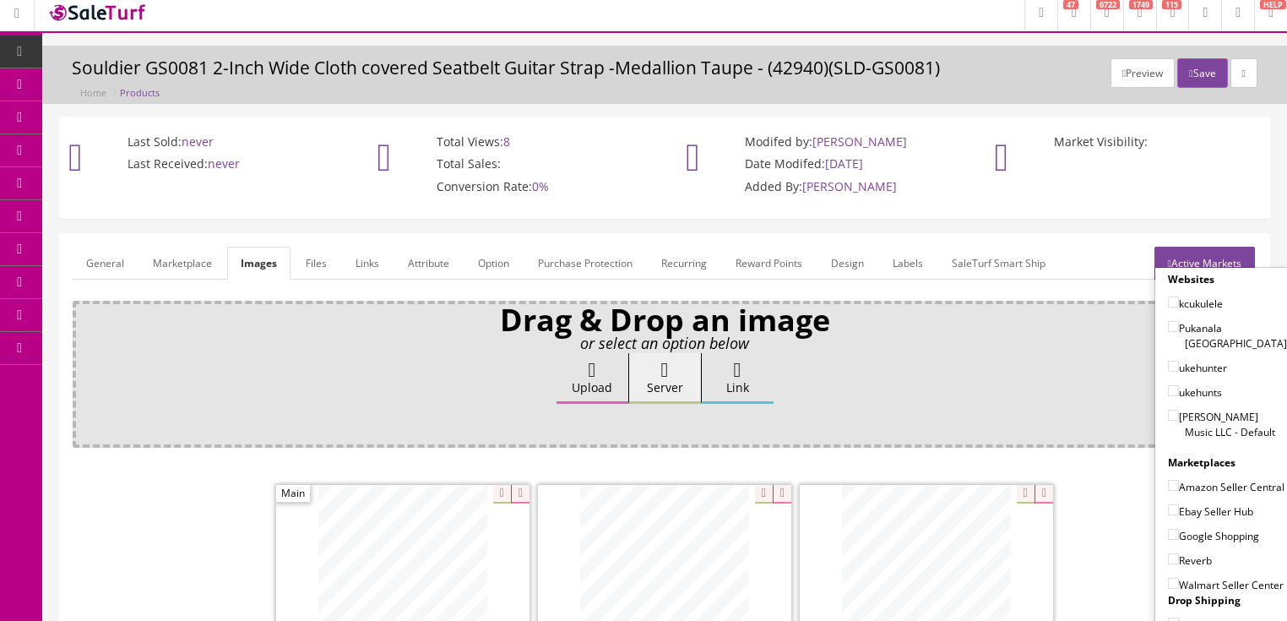
scroll to position [0, 0]
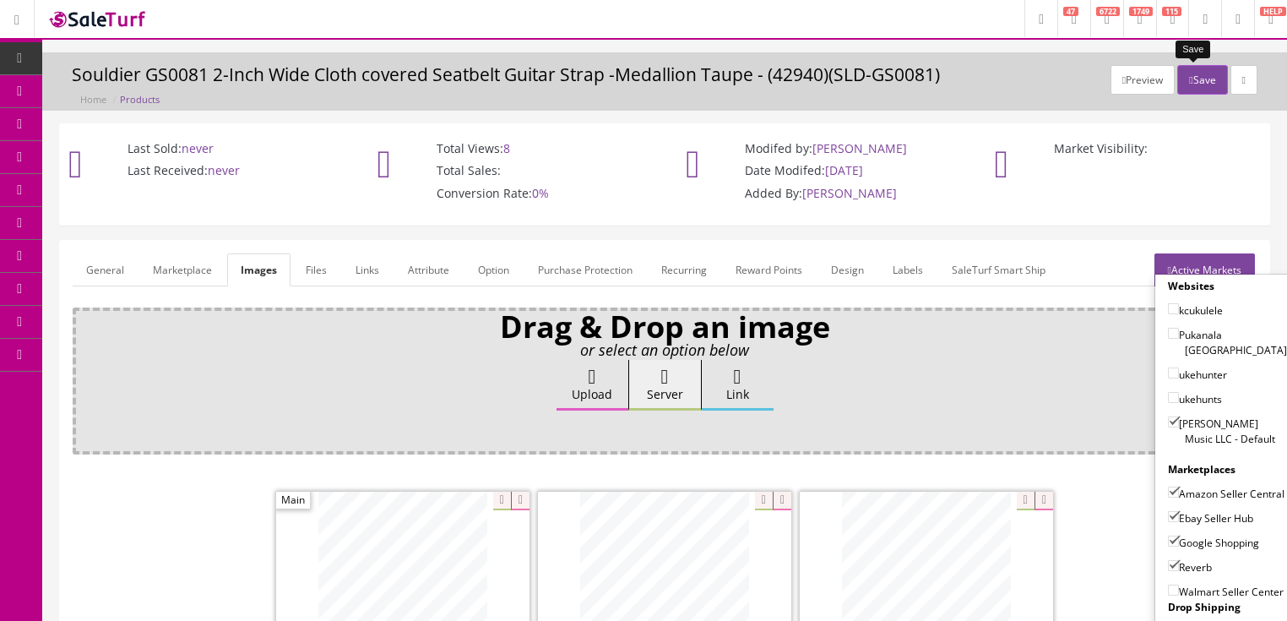
click at [1197, 78] on button "Save" at bounding box center [1202, 80] width 50 height 30
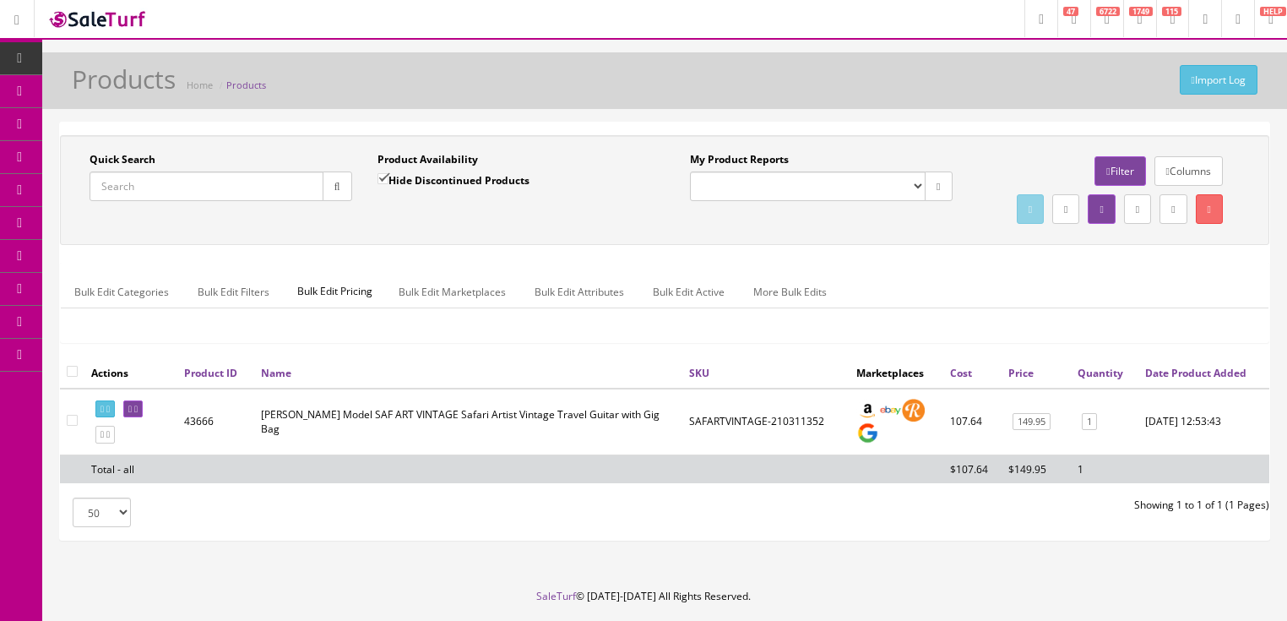
click at [258, 190] on input "Quick Search" at bounding box center [206, 186] width 234 height 30
click at [241, 186] on input "Quick Search" at bounding box center [206, 186] width 234 height 30
paste input "gs0081tp04tp"
type input "gs0081tp04tp"
click at [339, 197] on button "button" at bounding box center [338, 186] width 30 height 30
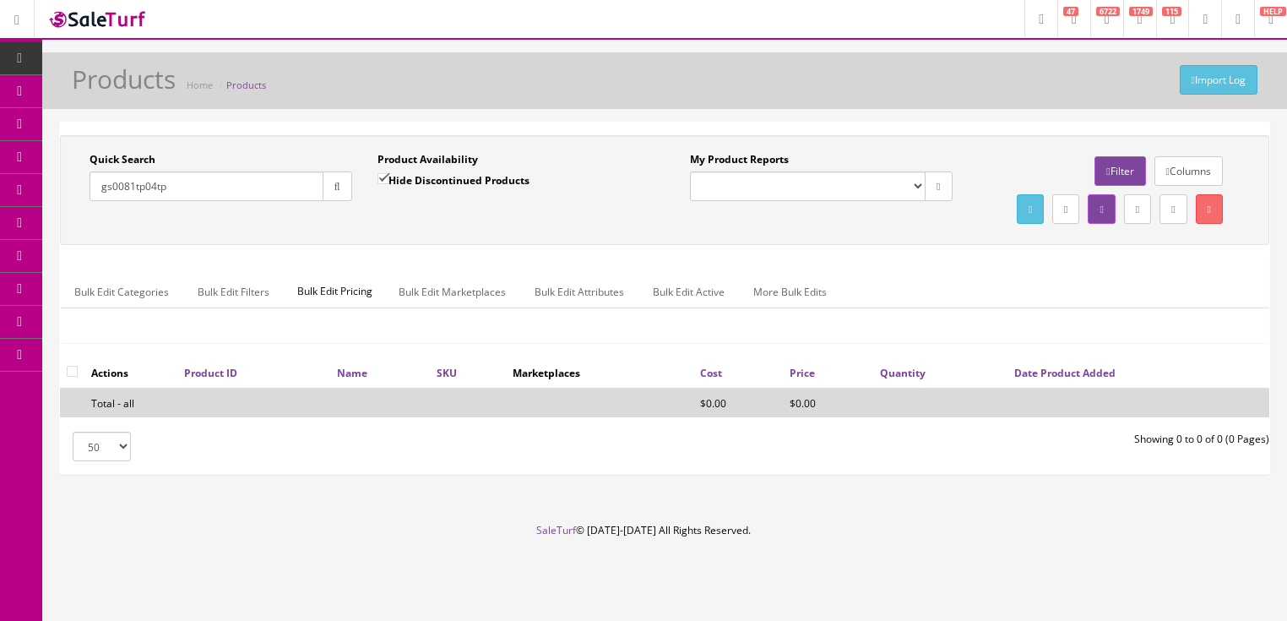
click at [382, 178] on input "Hide Discontinued Products" at bounding box center [382, 178] width 11 height 11
checkbox input "false"
drag, startPoint x: 133, startPoint y: 190, endPoint x: 263, endPoint y: 190, distance: 130.9
click at [263, 190] on input "gs0081tp04tp" at bounding box center [206, 186] width 234 height 30
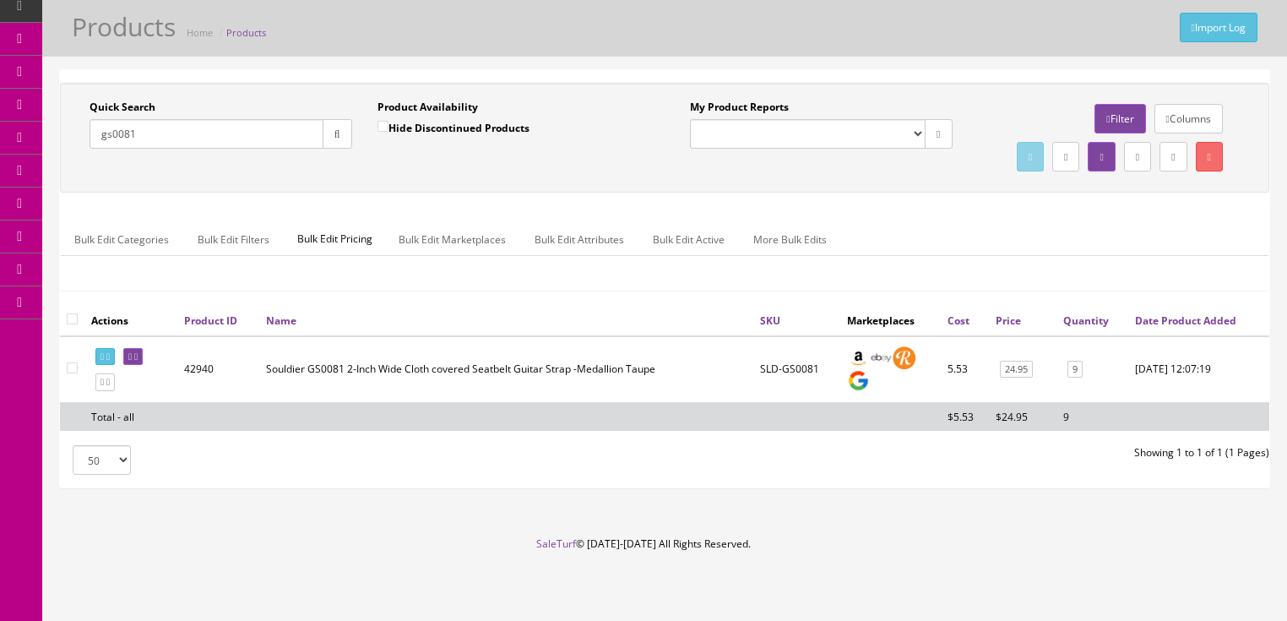
scroll to position [86, 0]
drag, startPoint x: 119, startPoint y: 100, endPoint x: 182, endPoint y: 102, distance: 63.4
click at [182, 119] on input "gs008100" at bounding box center [206, 134] width 234 height 30
type input "gs0397"
click at [334, 129] on icon "button" at bounding box center [337, 134] width 6 height 10
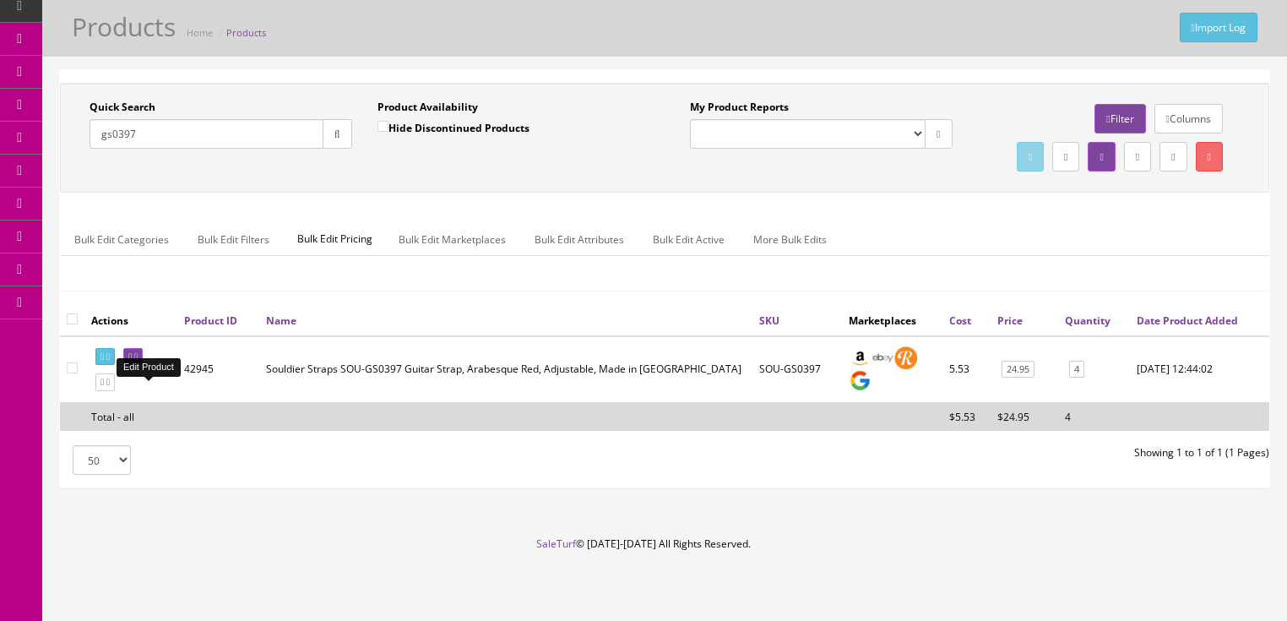
click at [132, 355] on icon at bounding box center [129, 356] width 3 height 9
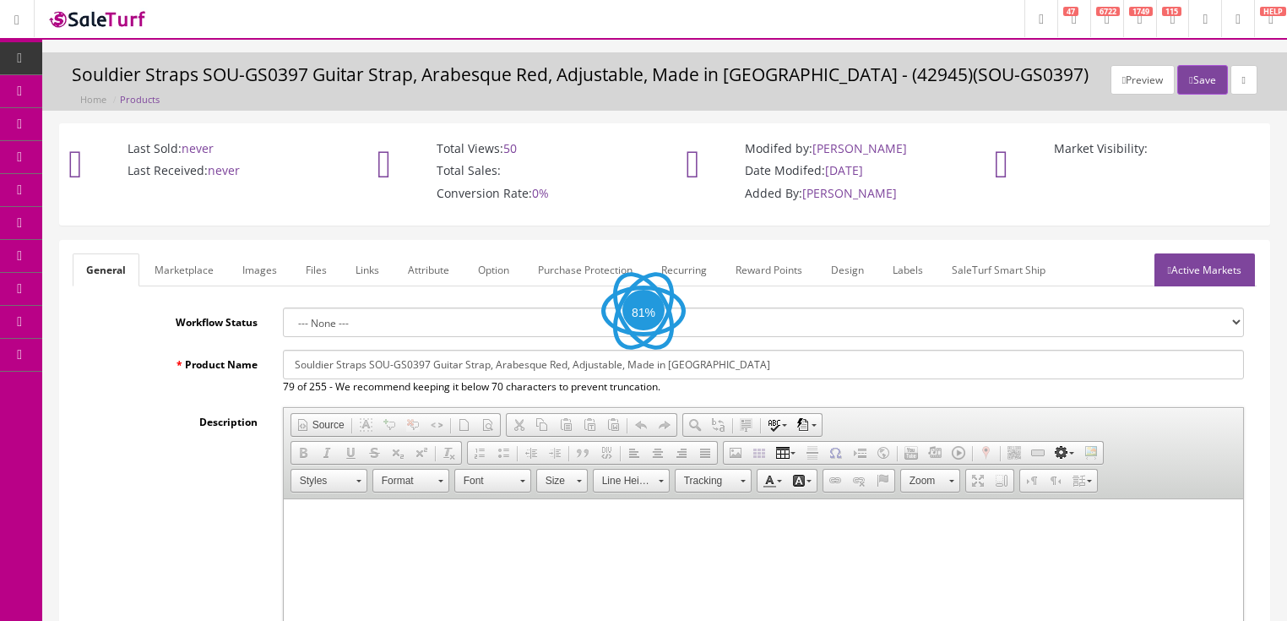
click at [252, 269] on link "Images" at bounding box center [260, 269] width 62 height 33
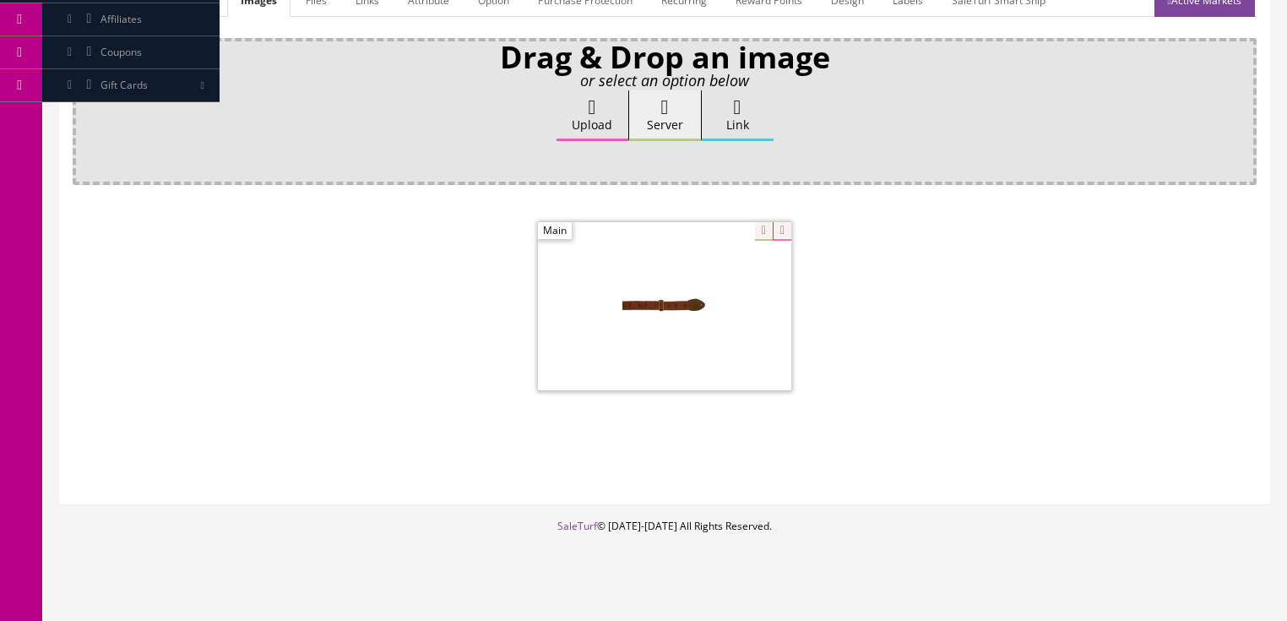
scroll to position [270, 0]
click at [777, 228] on icon at bounding box center [782, 230] width 19 height 19
click at [603, 108] on label "Upload" at bounding box center [592, 114] width 72 height 51
click at [84, 106] on input "Upload" at bounding box center [84, 97] width 0 height 17
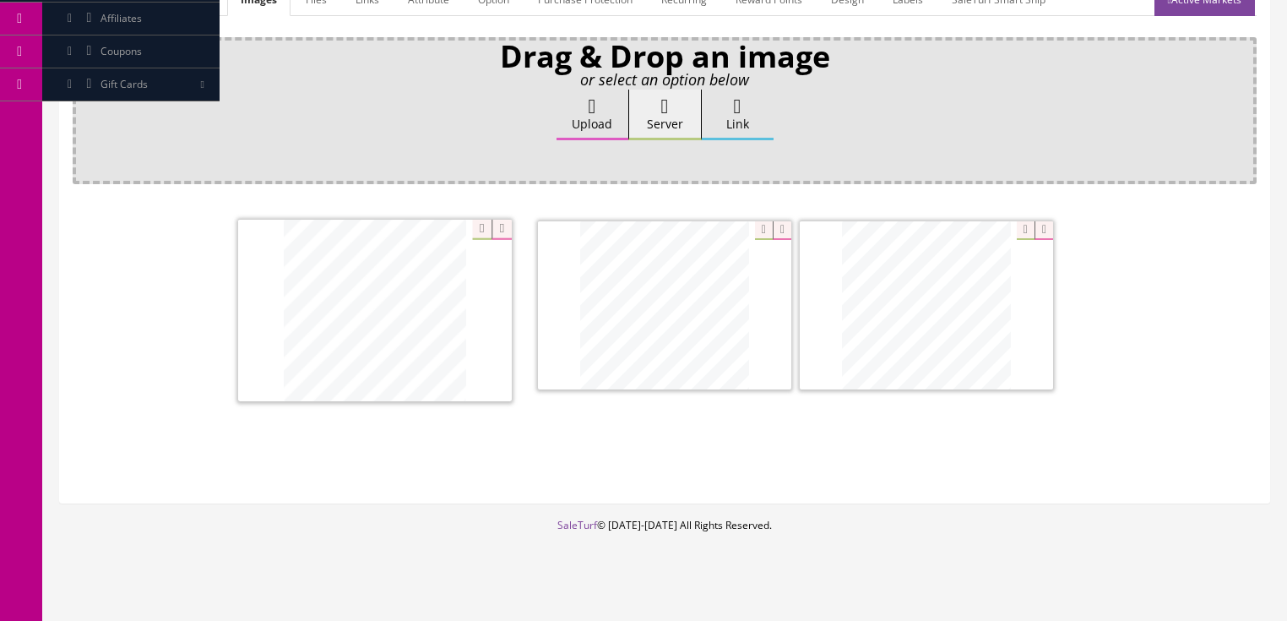
drag, startPoint x: 657, startPoint y: 330, endPoint x: 439, endPoint y: 363, distance: 220.3
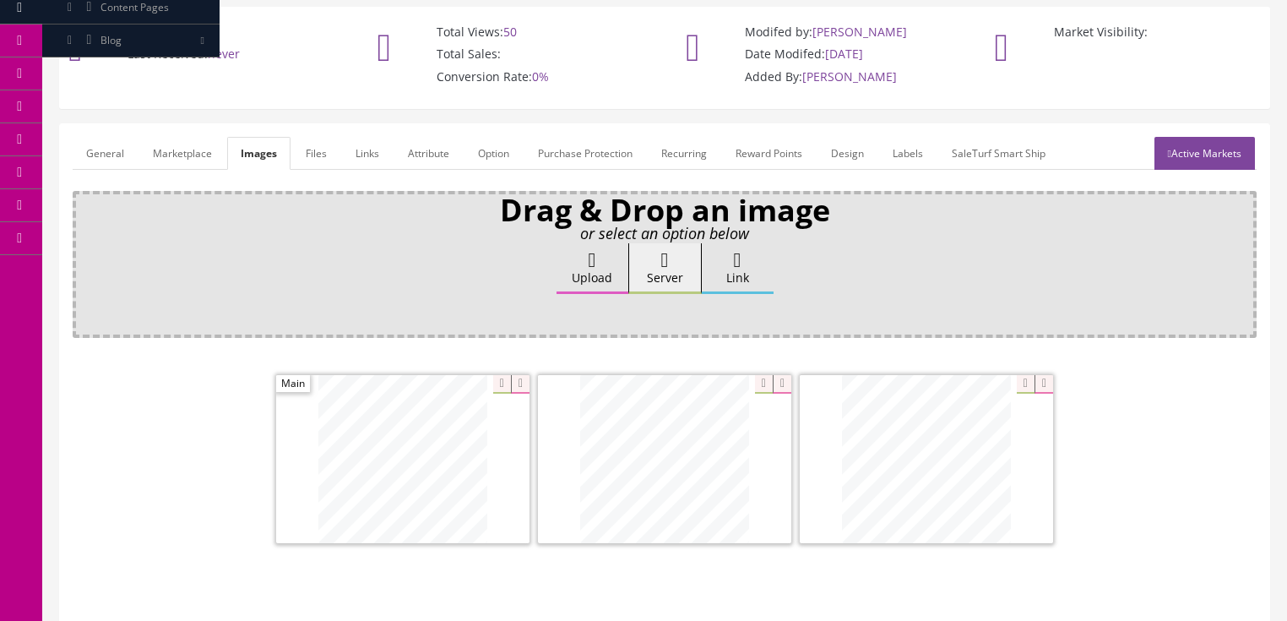
scroll to position [68, 0]
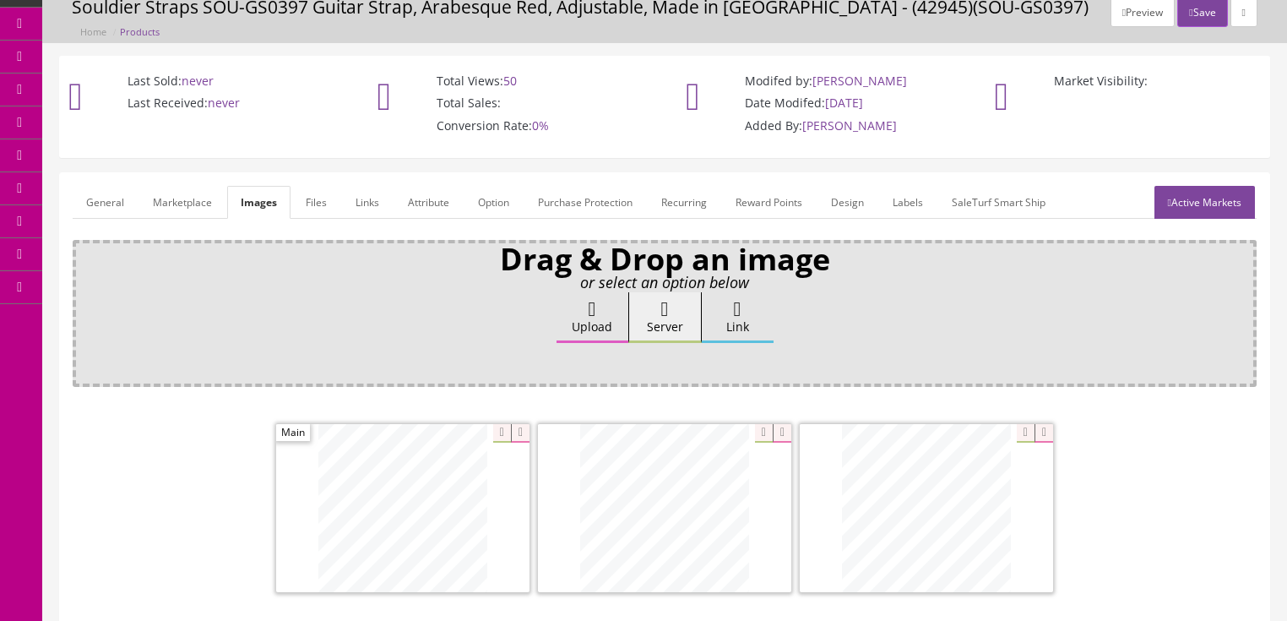
click at [1176, 199] on link "Active Markets" at bounding box center [1204, 202] width 100 height 33
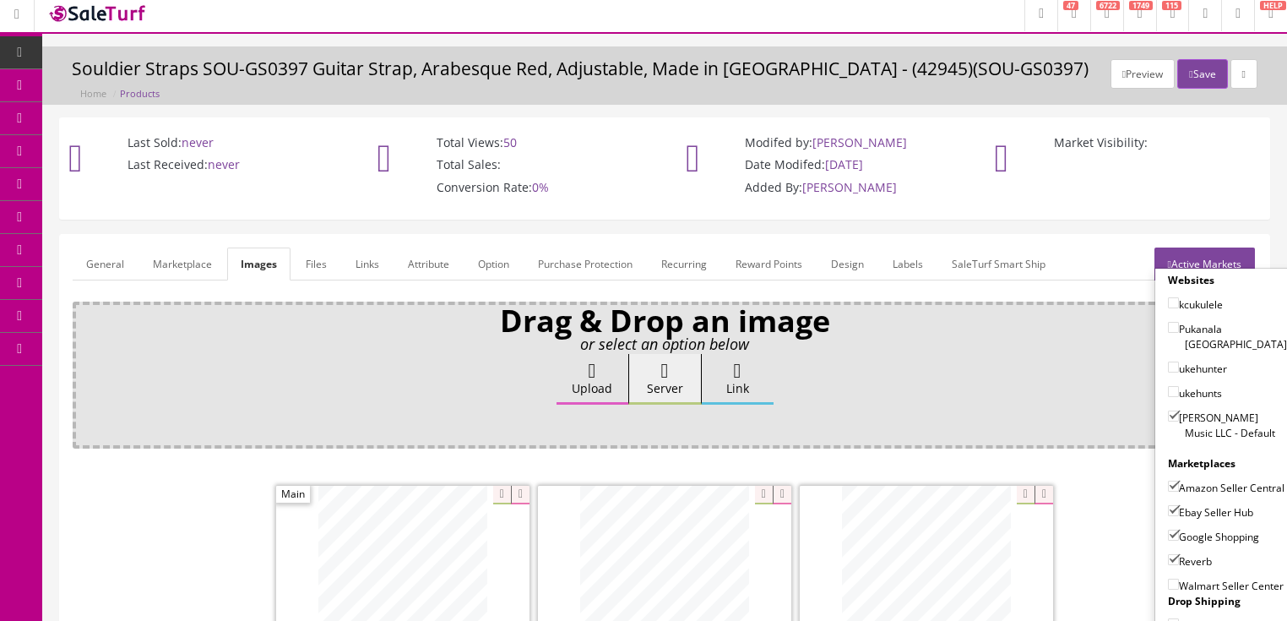
scroll to position [0, 0]
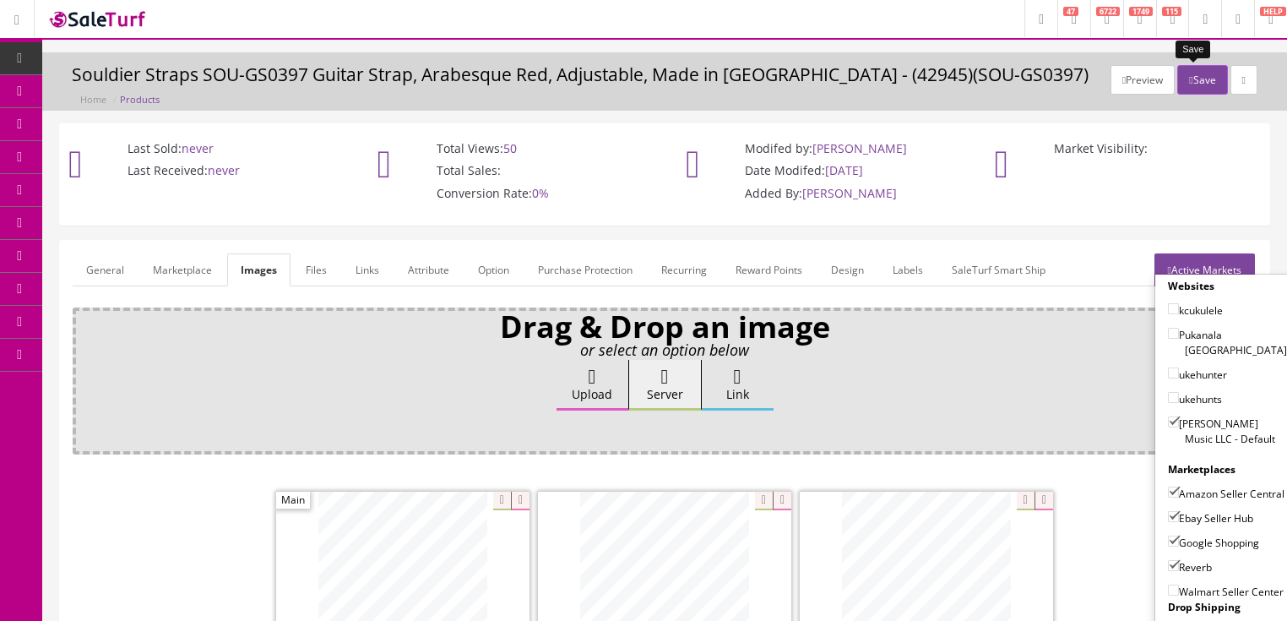
click at [1190, 87] on button "Save" at bounding box center [1202, 80] width 50 height 30
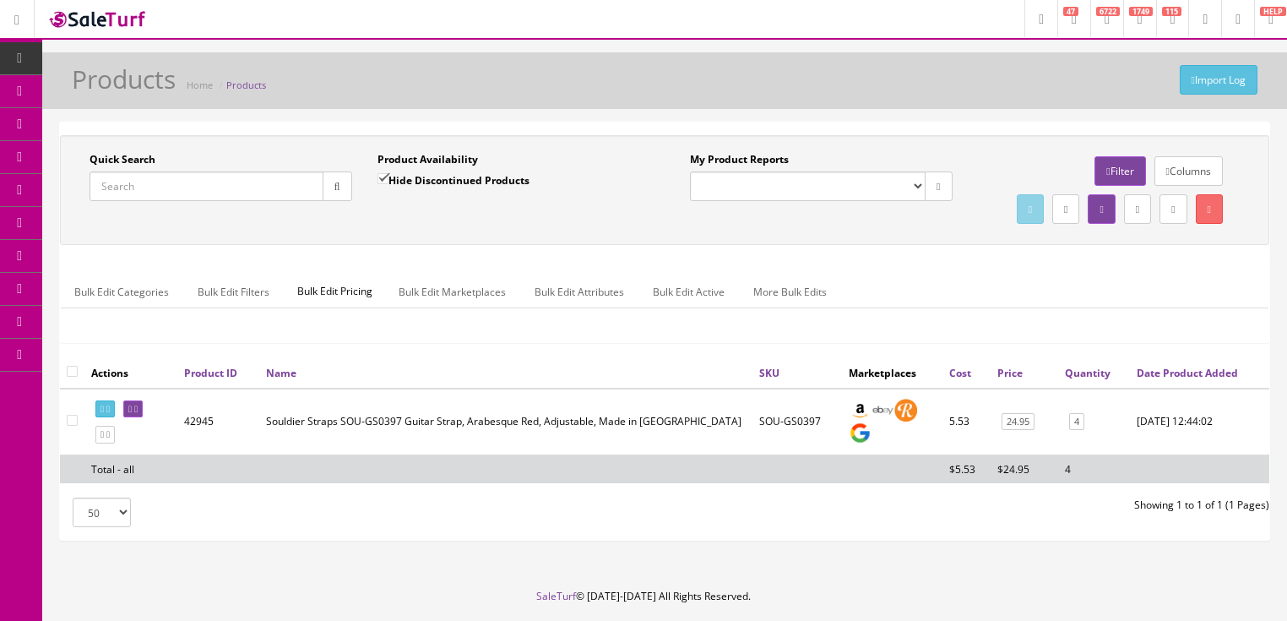
click at [240, 190] on input "Quick Search" at bounding box center [206, 186] width 234 height 30
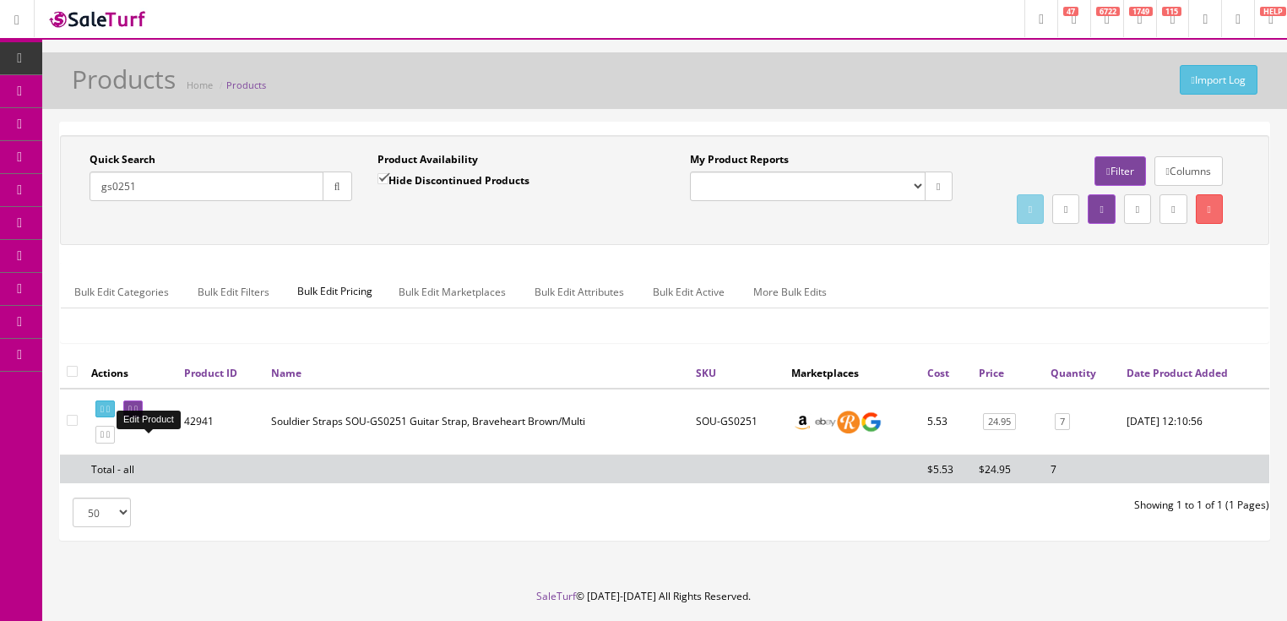
type input "gs0251"
click at [143, 418] on link at bounding box center [132, 409] width 19 height 18
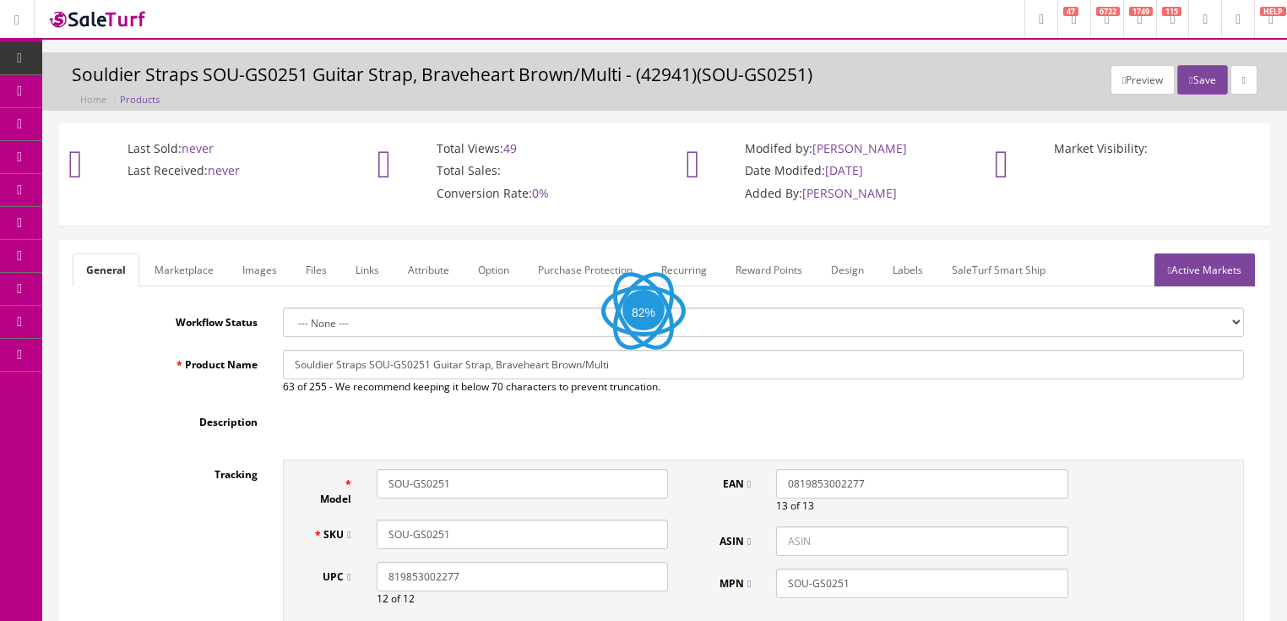
click at [247, 274] on link "Images" at bounding box center [260, 269] width 62 height 33
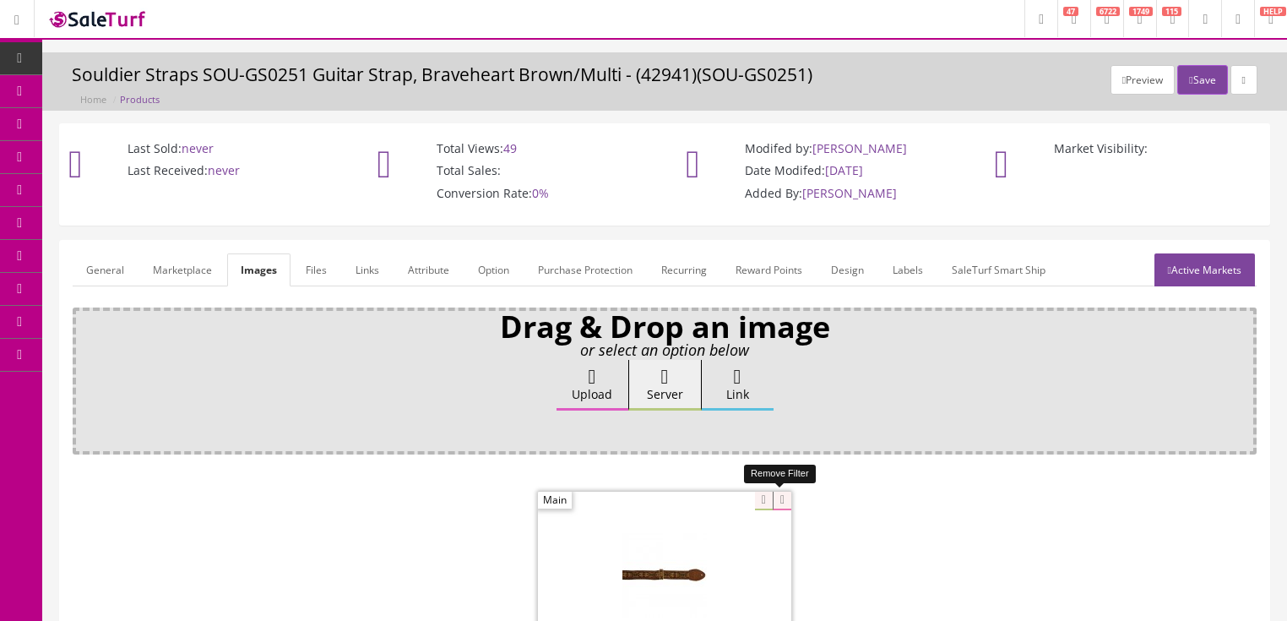
click at [783, 497] on icon at bounding box center [782, 500] width 19 height 19
click at [592, 390] on label "Upload" at bounding box center [592, 385] width 72 height 51
click at [84, 377] on input "Upload" at bounding box center [84, 368] width 0 height 17
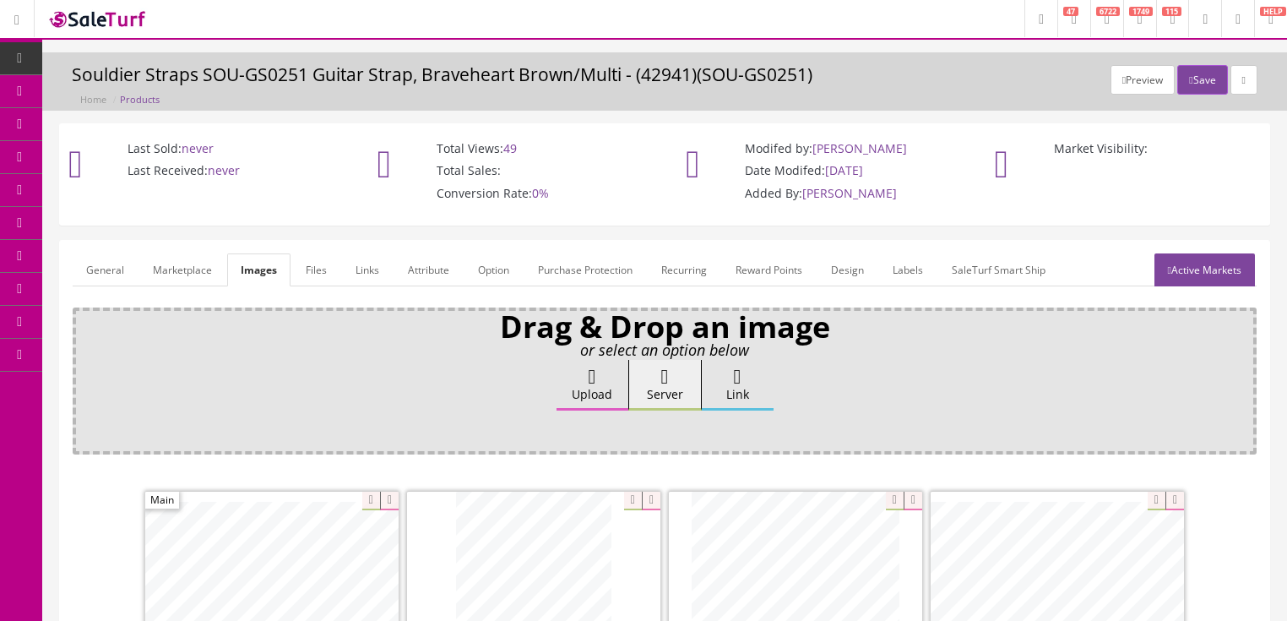
click at [1183, 279] on link "Active Markets" at bounding box center [1204, 269] width 100 height 33
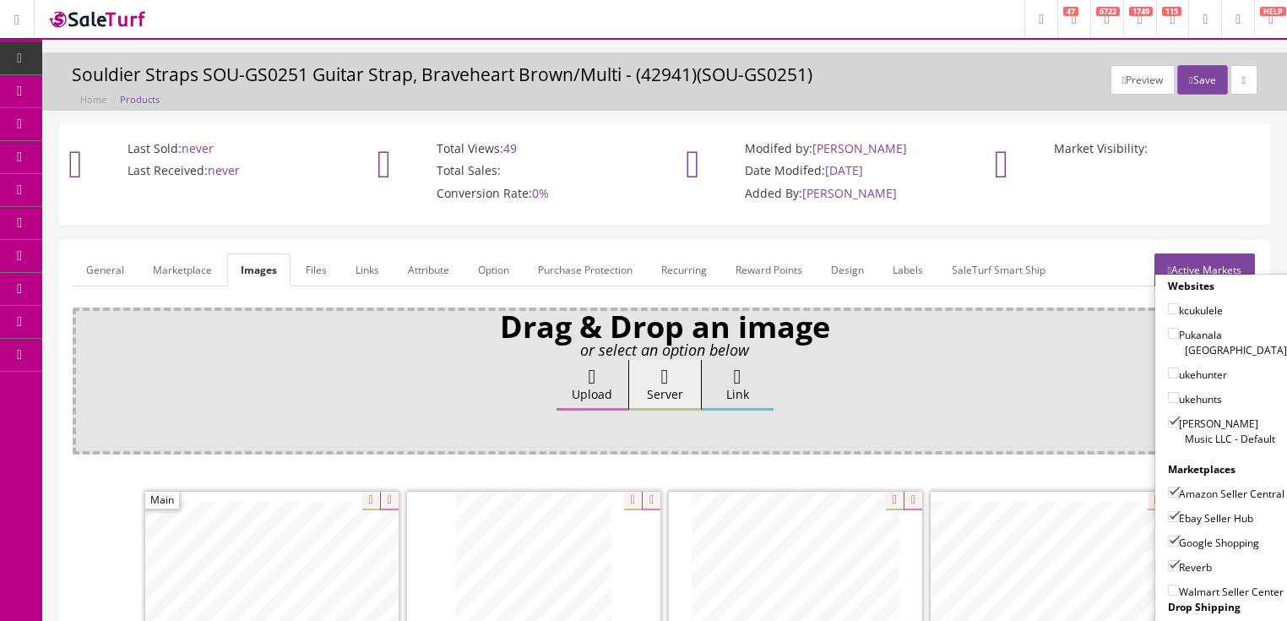
click at [1193, 260] on link "Active Markets" at bounding box center [1204, 269] width 100 height 33
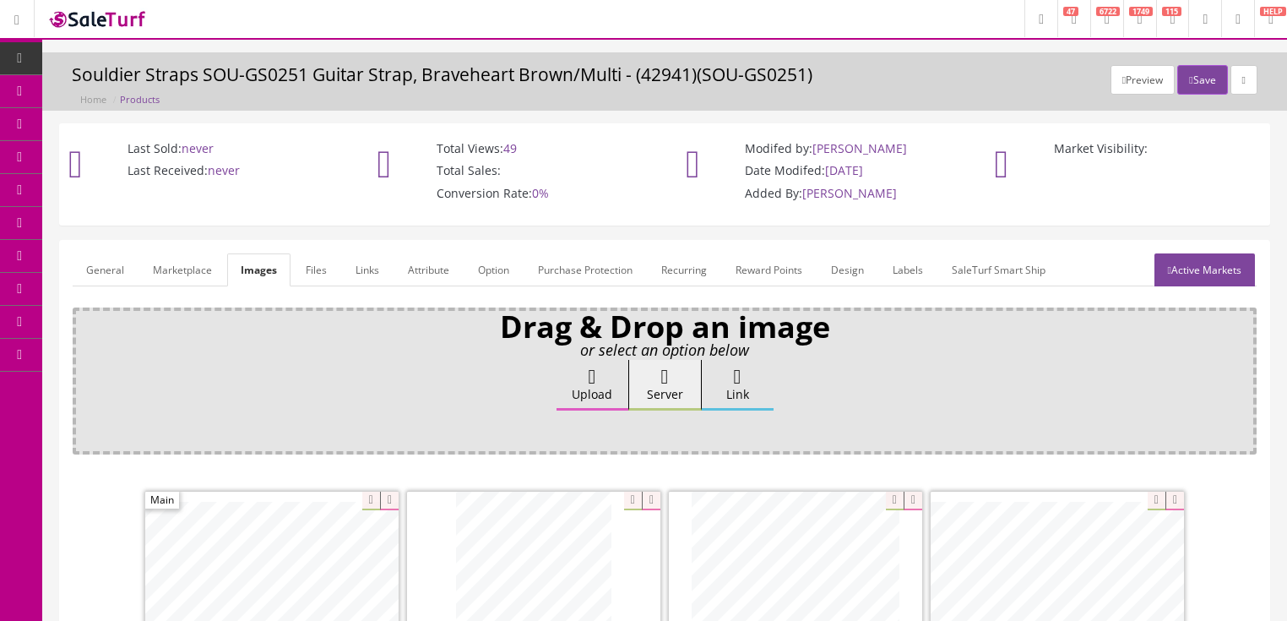
click at [113, 269] on link "General" at bounding box center [105, 269] width 65 height 33
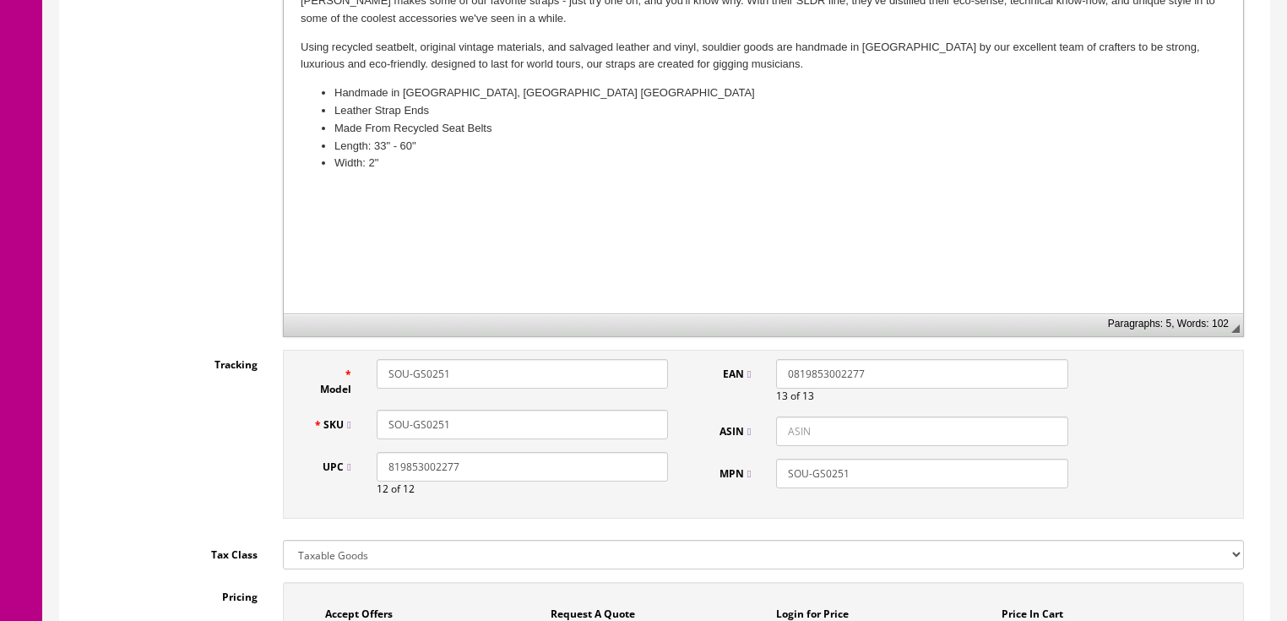
scroll to position [540, 0]
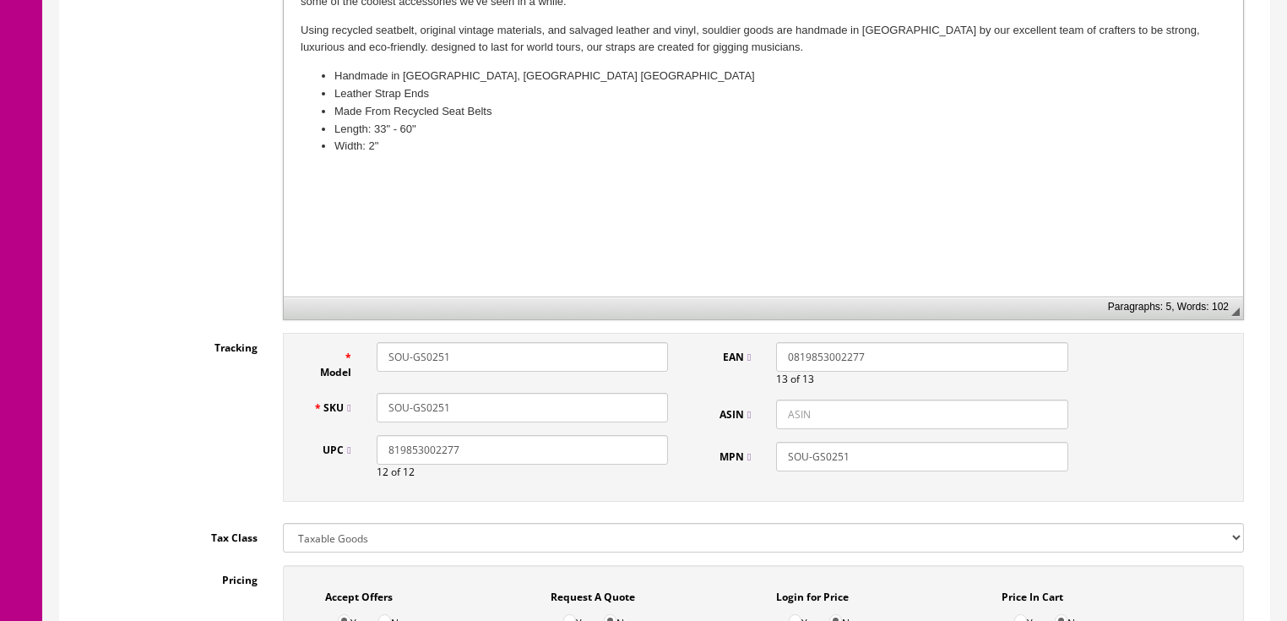
click at [787, 415] on input "ASIN" at bounding box center [921, 414] width 291 height 30
paste input "B00AFTZ2JK"
type input "B00AFTZ2JK"
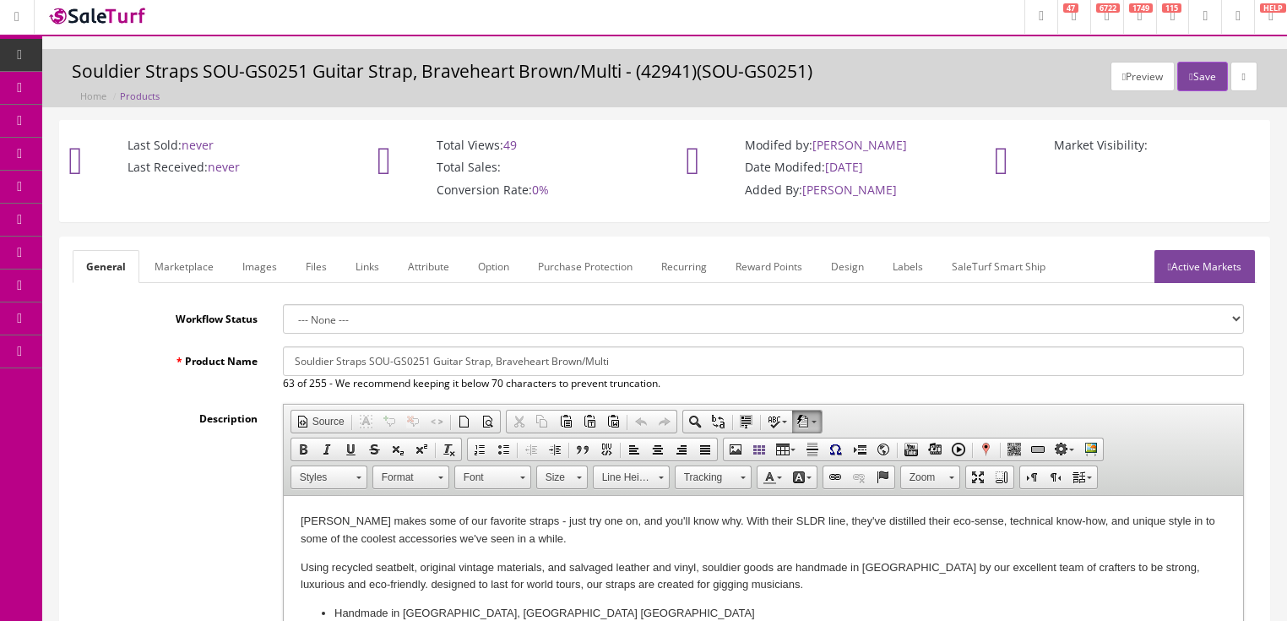
scroll to position [0, 0]
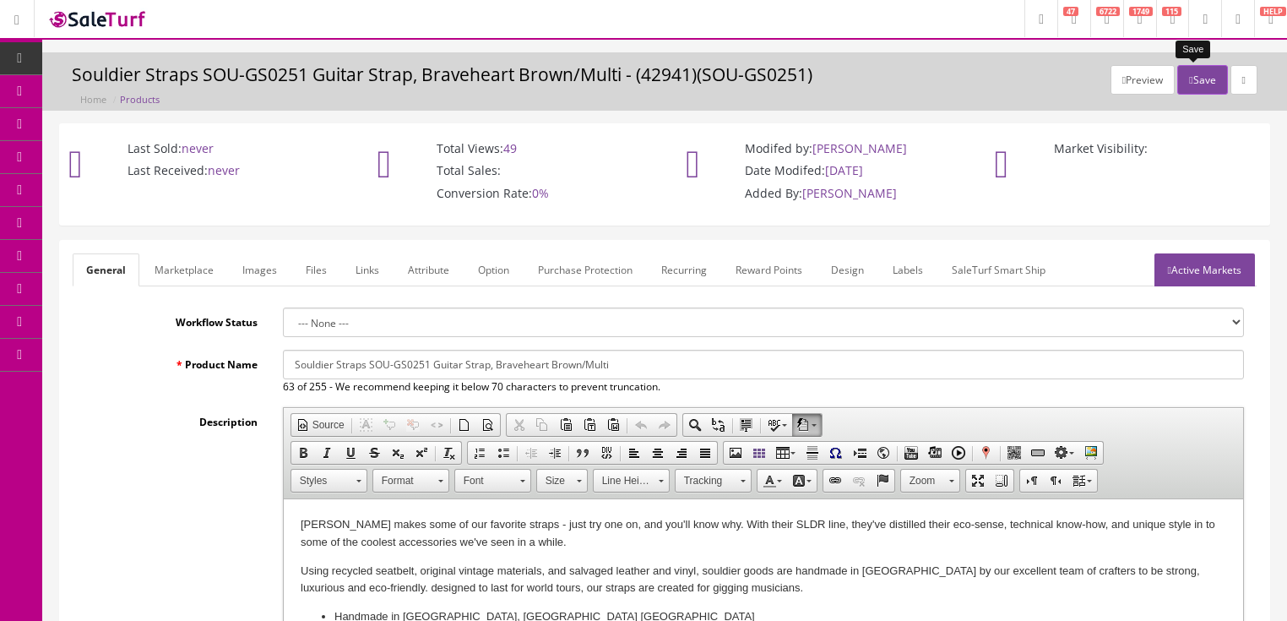
click at [1192, 77] on button "Save" at bounding box center [1202, 80] width 50 height 30
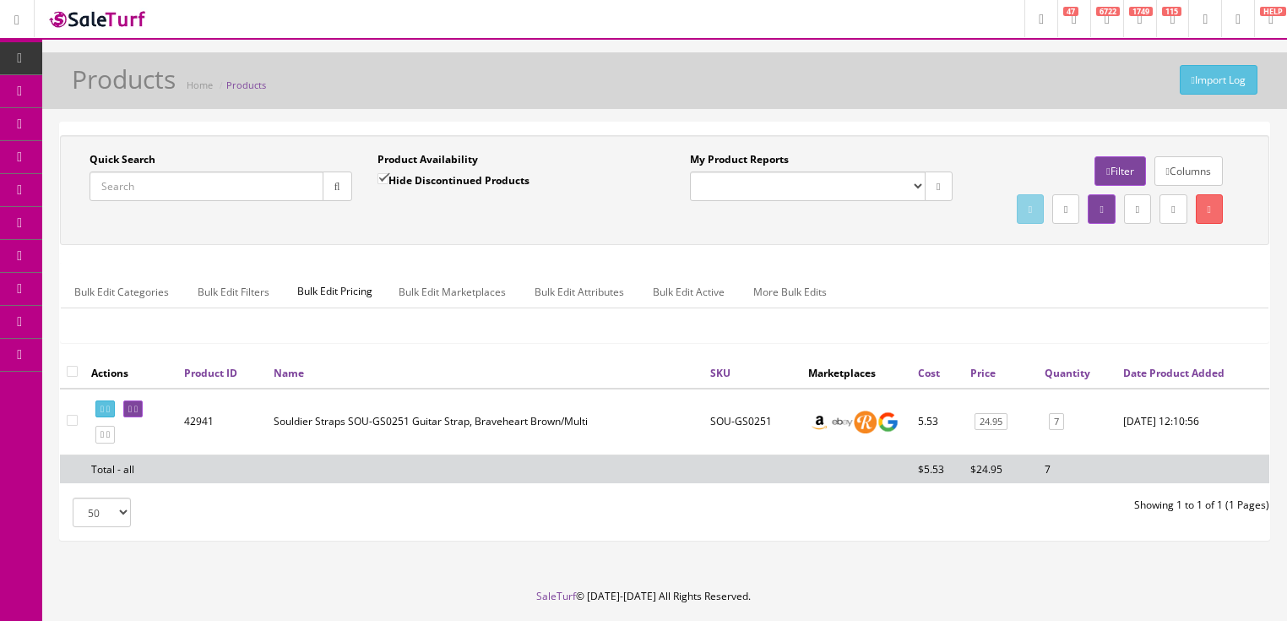
click at [253, 190] on input "Quick Search" at bounding box center [206, 186] width 234 height 30
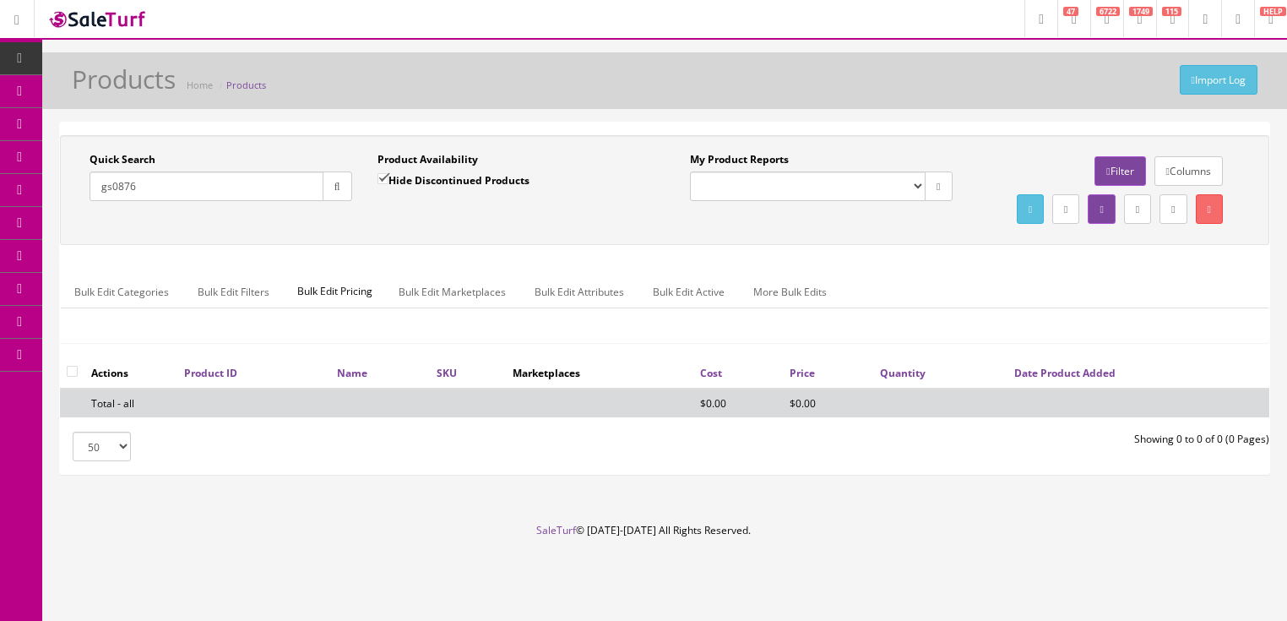
type input "gs0876"
click at [382, 176] on input "Hide Discontinued Products" at bounding box center [382, 178] width 11 height 11
checkbox input "false"
drag, startPoint x: 195, startPoint y: 186, endPoint x: 74, endPoint y: 217, distance: 124.7
click at [74, 217] on div "Quick Search gs0876 Date From Product Availability Hide Discontinued Products D…" at bounding box center [664, 190] width 1201 height 76
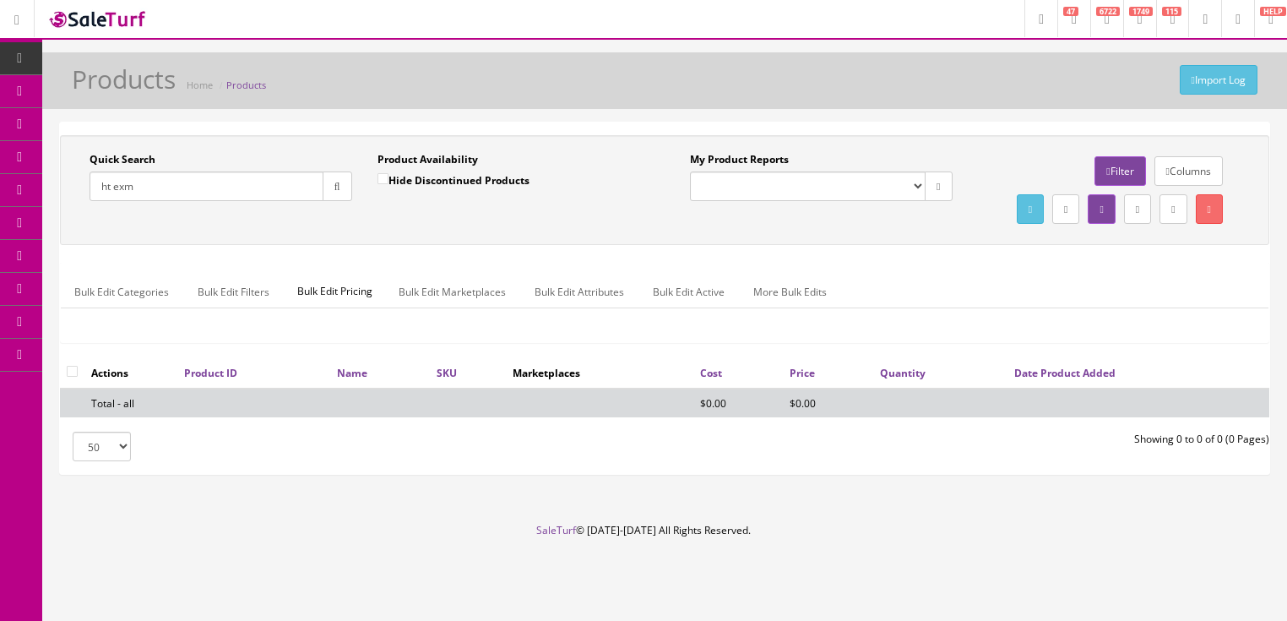
type input "ht exm"
click at [331, 190] on button "button" at bounding box center [338, 186] width 30 height 30
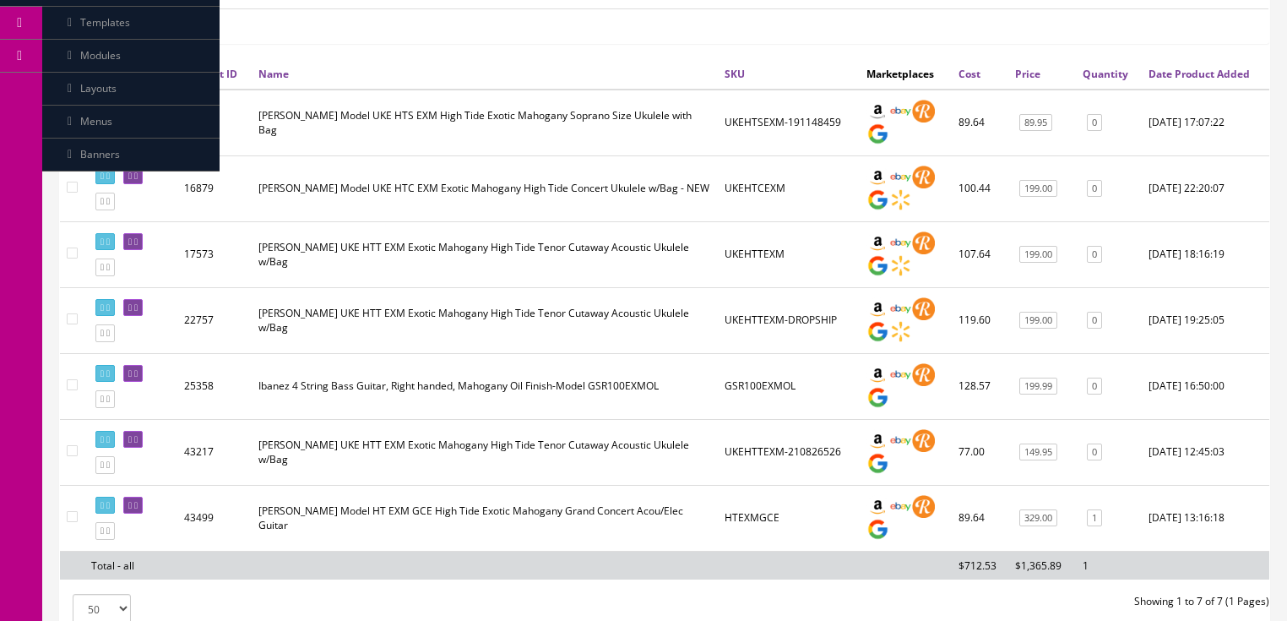
scroll to position [338, 0]
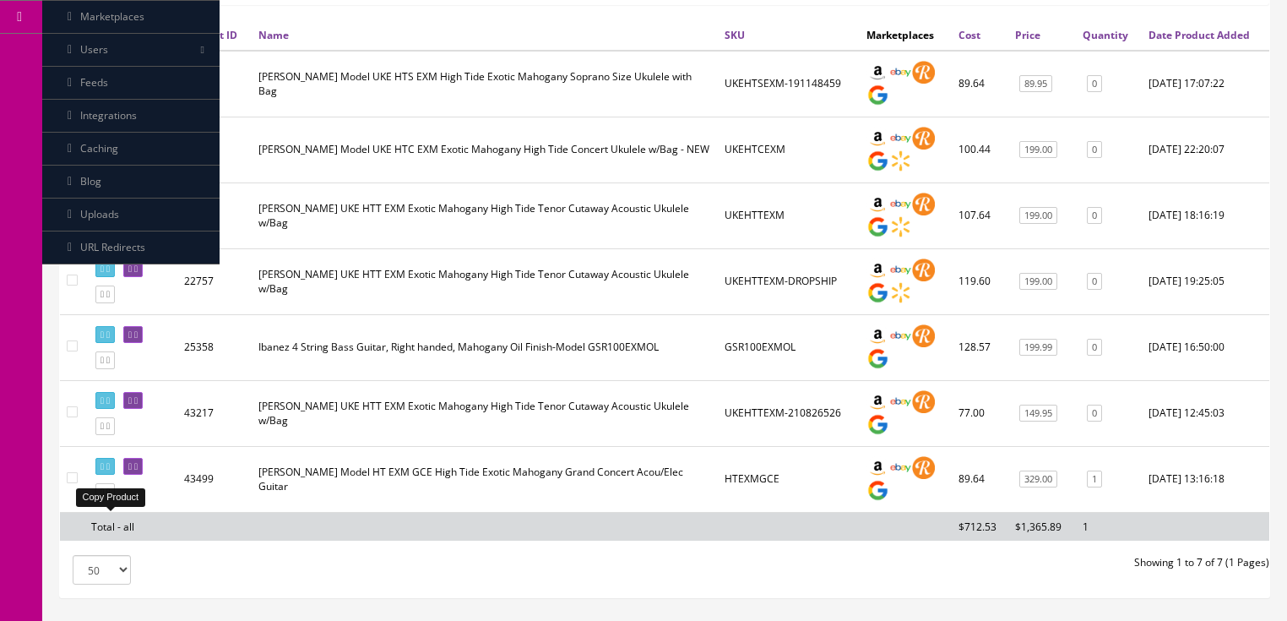
click at [102, 496] on icon at bounding box center [101, 491] width 3 height 9
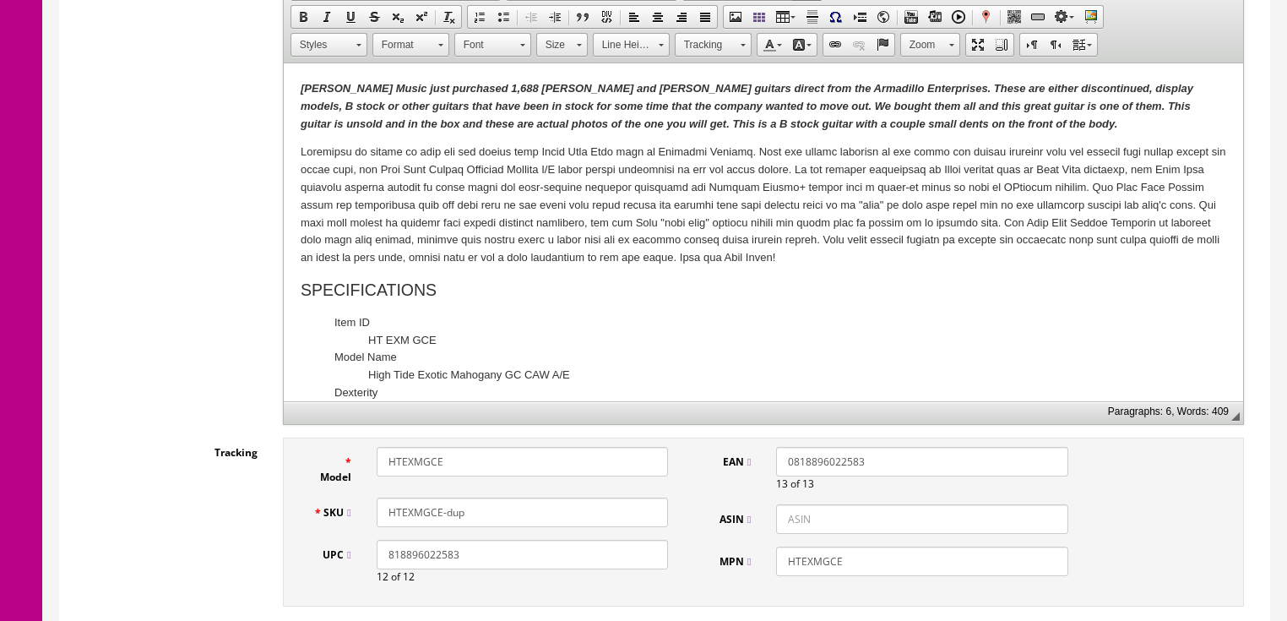
scroll to position [540, 0]
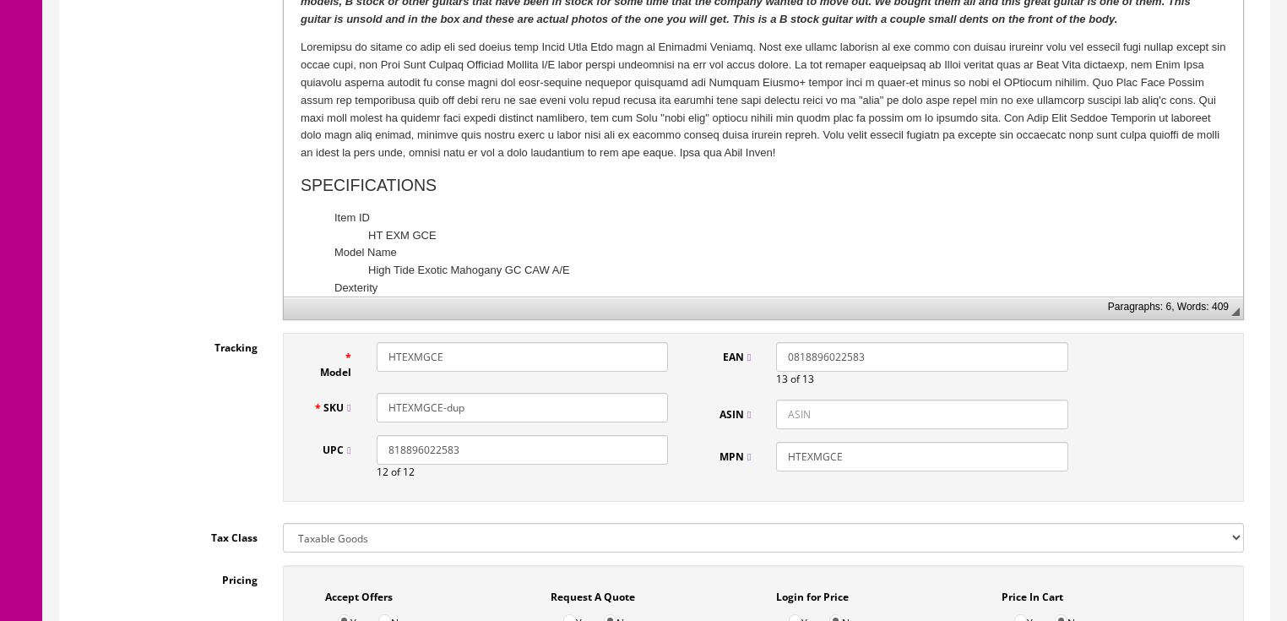
drag, startPoint x: 446, startPoint y: 410, endPoint x: 494, endPoint y: 409, distance: 48.2
click at [494, 409] on input "HTEXMGCE-dup" at bounding box center [522, 408] width 291 height 30
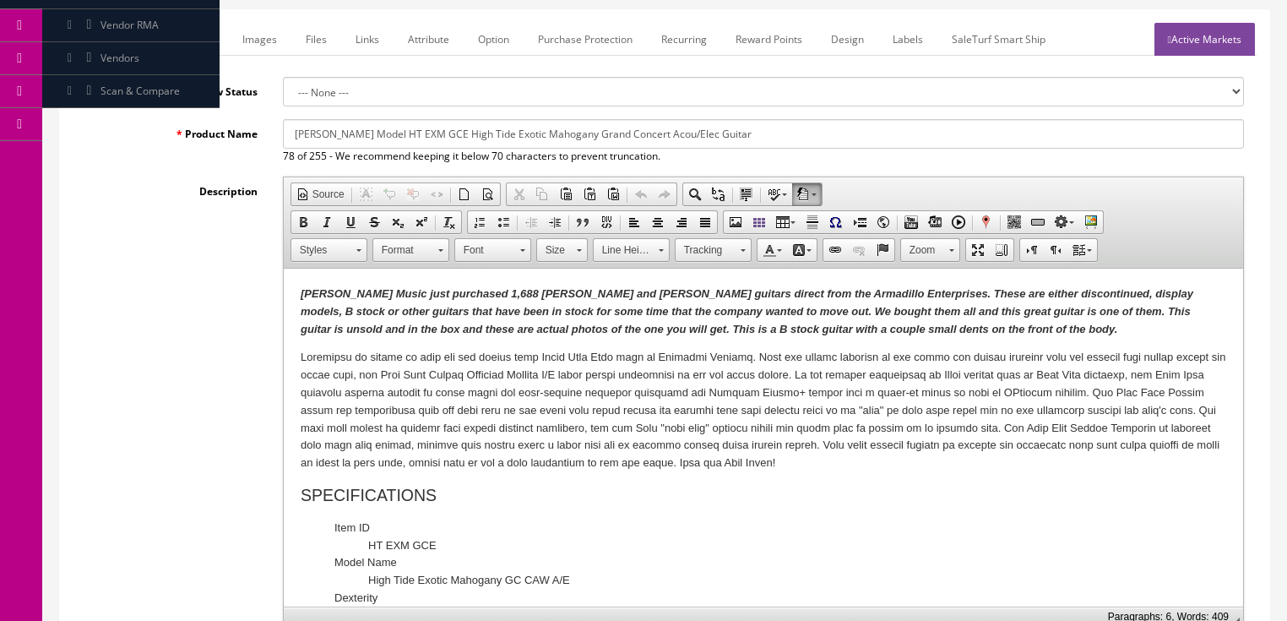
scroll to position [135, 0]
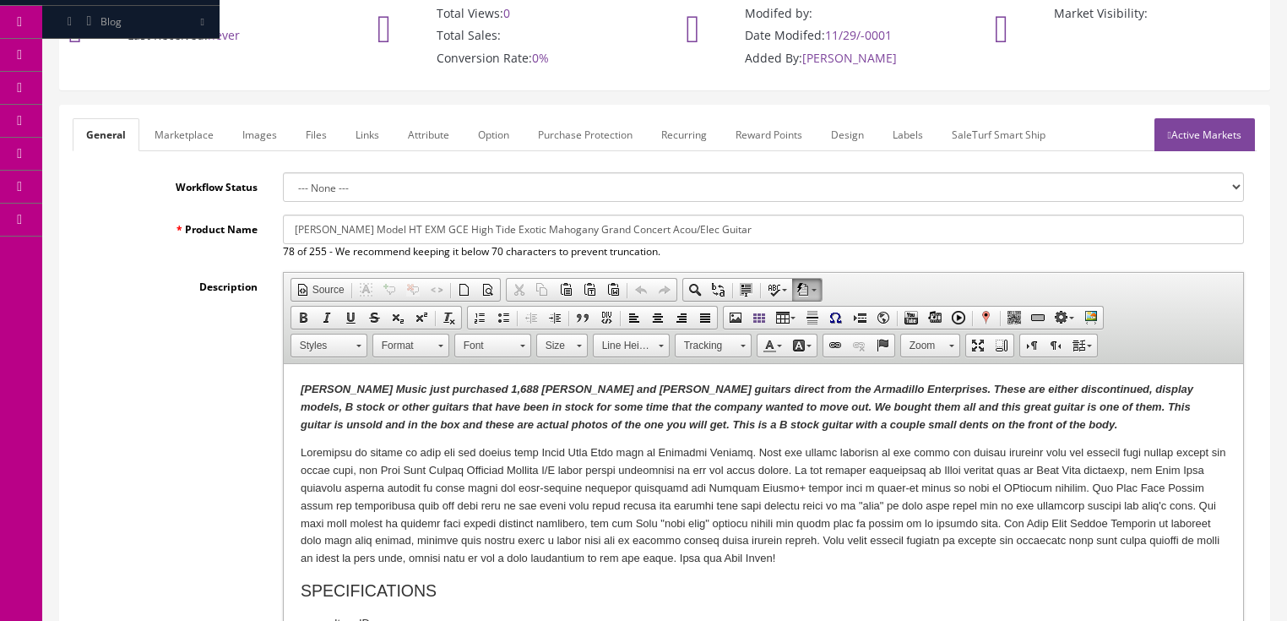
type input "HTEXMGCE-190204102"
drag, startPoint x: 274, startPoint y: 138, endPoint x: 271, endPoint y: 148, distance: 9.6
click at [274, 140] on link "Images" at bounding box center [260, 134] width 62 height 33
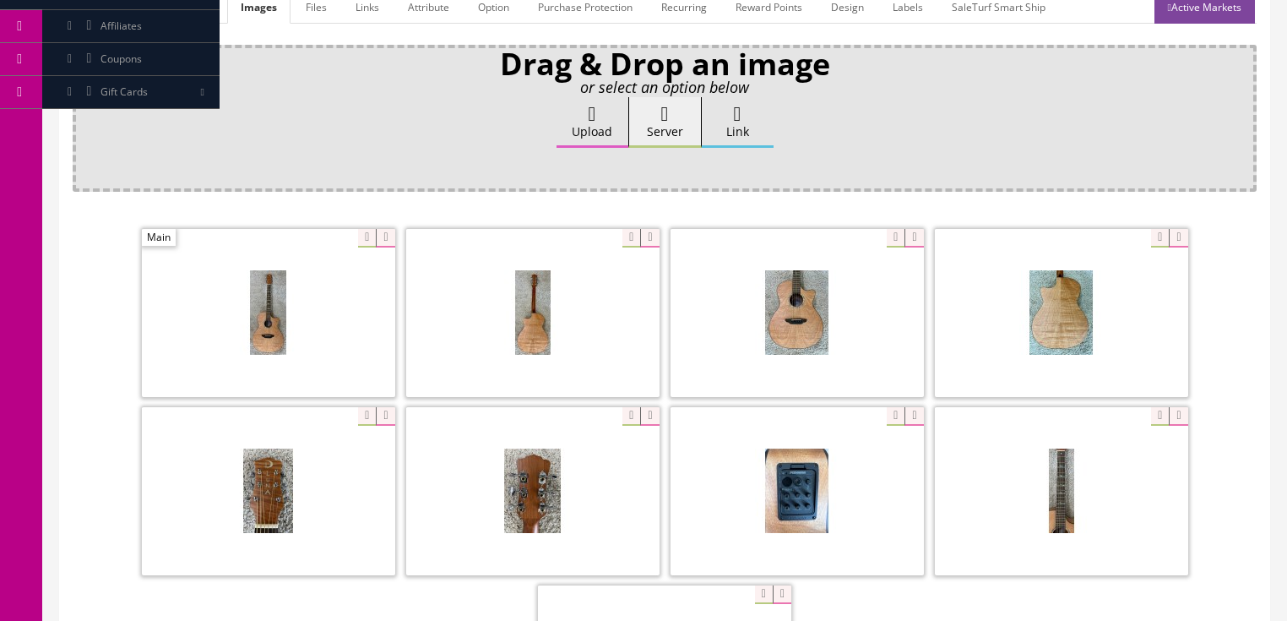
scroll to position [338, 0]
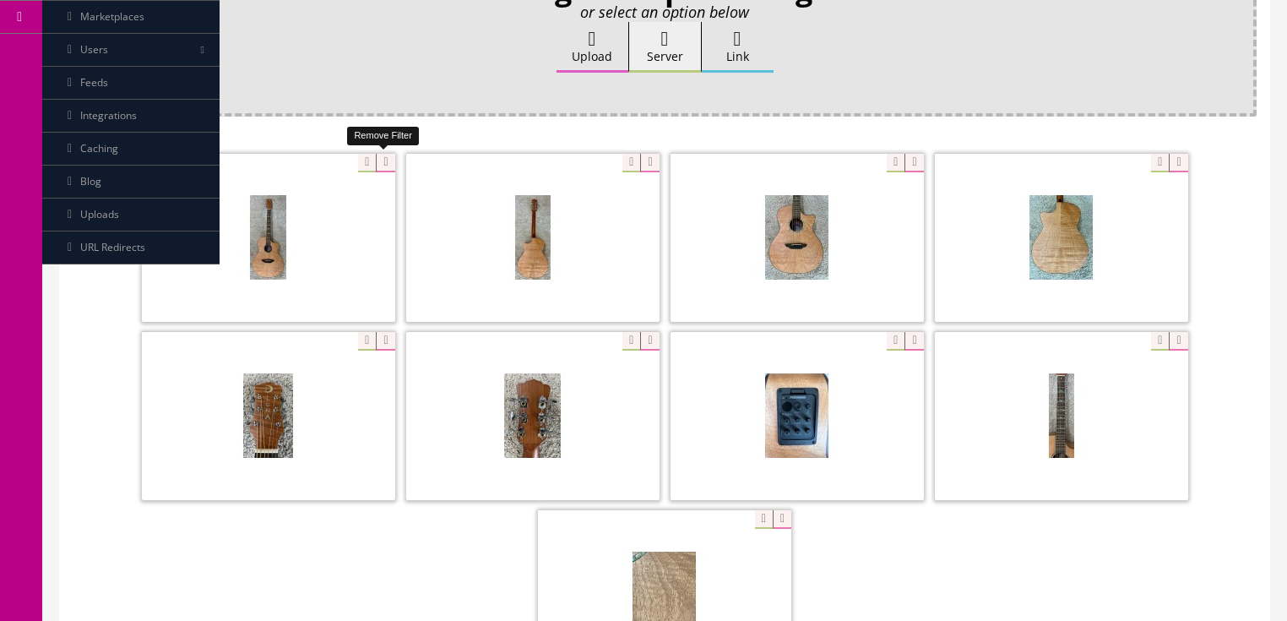
click at [378, 157] on icon at bounding box center [385, 163] width 19 height 19
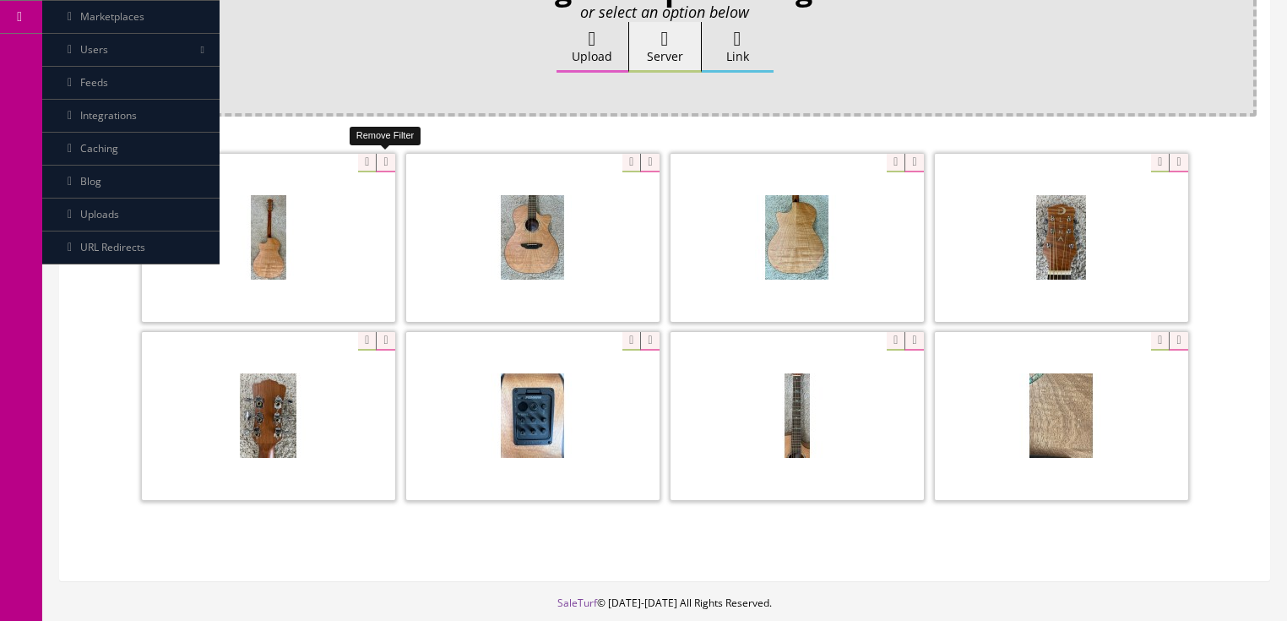
click at [378, 157] on icon at bounding box center [385, 163] width 19 height 19
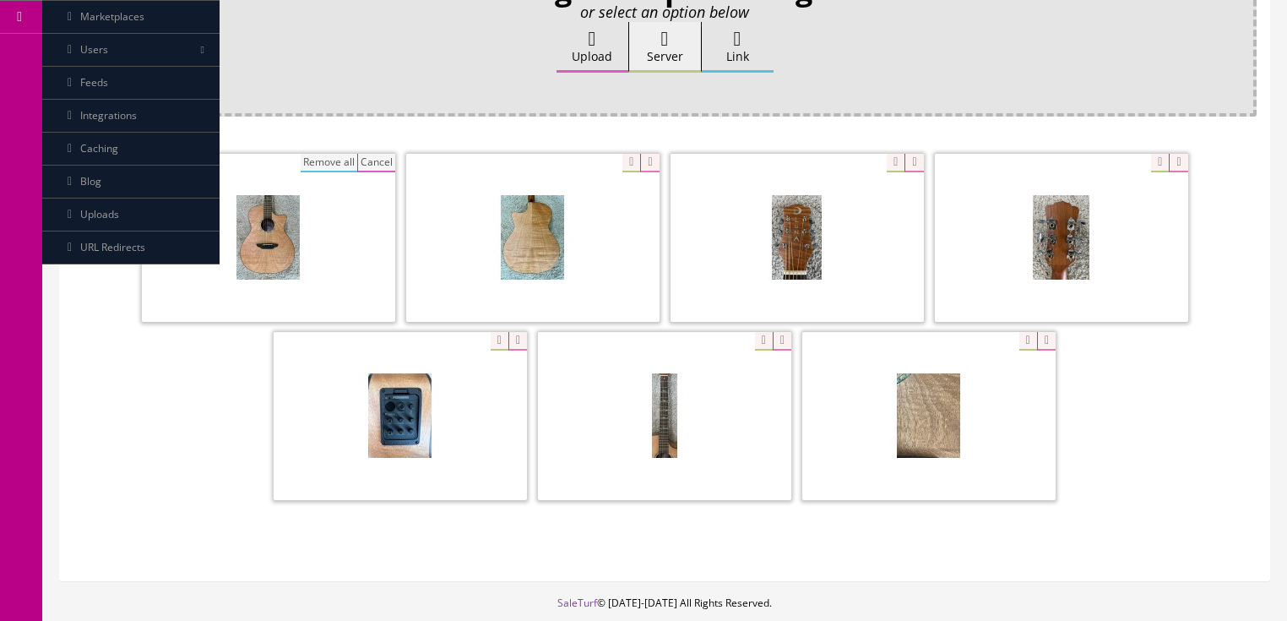
click at [328, 162] on button "Remove all" at bounding box center [329, 163] width 57 height 19
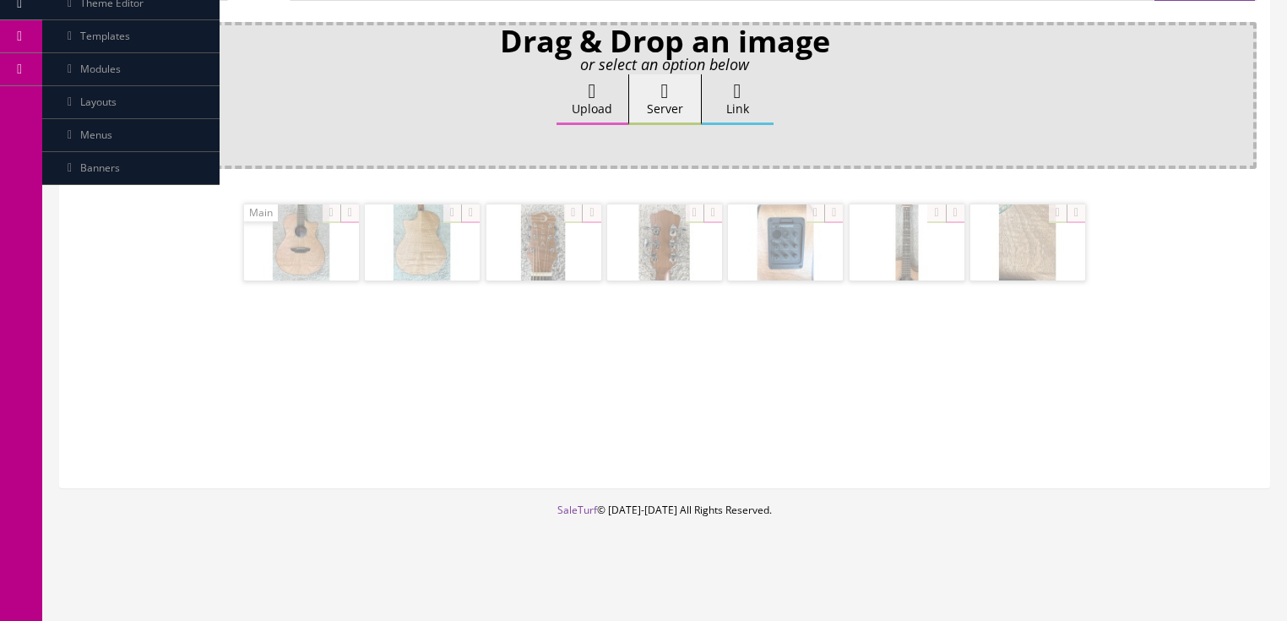
scroll to position [283, 0]
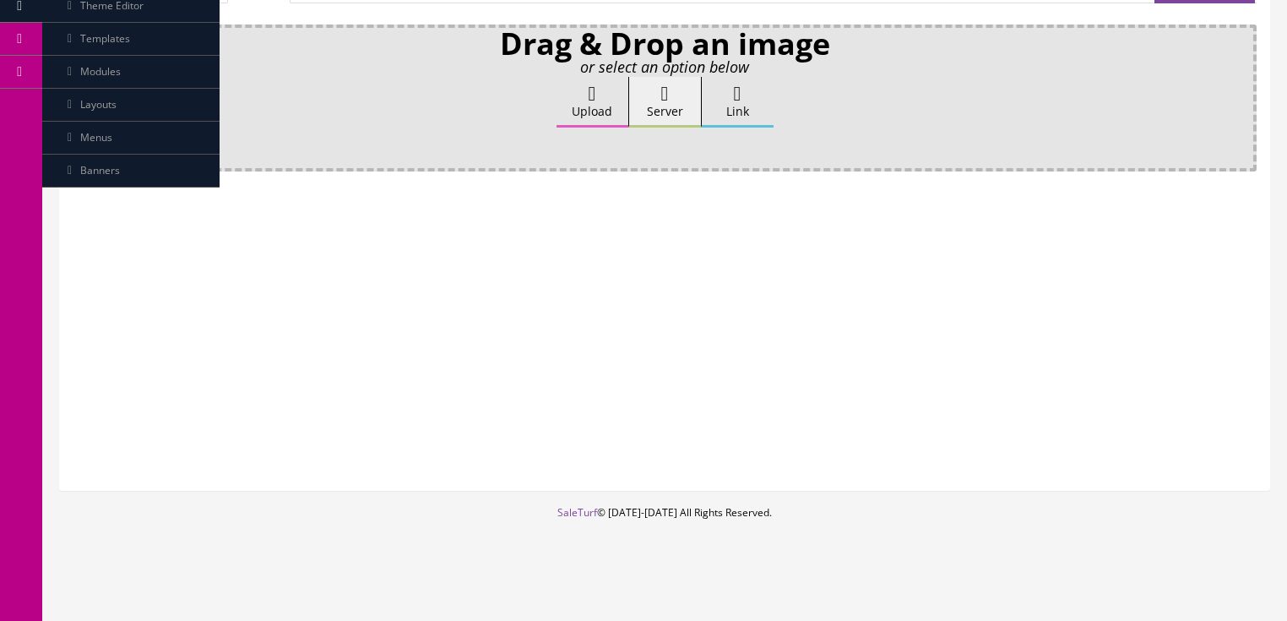
click at [591, 96] on icon at bounding box center [592, 94] width 8 height 20
click at [84, 94] on input "Upload" at bounding box center [84, 85] width 0 height 17
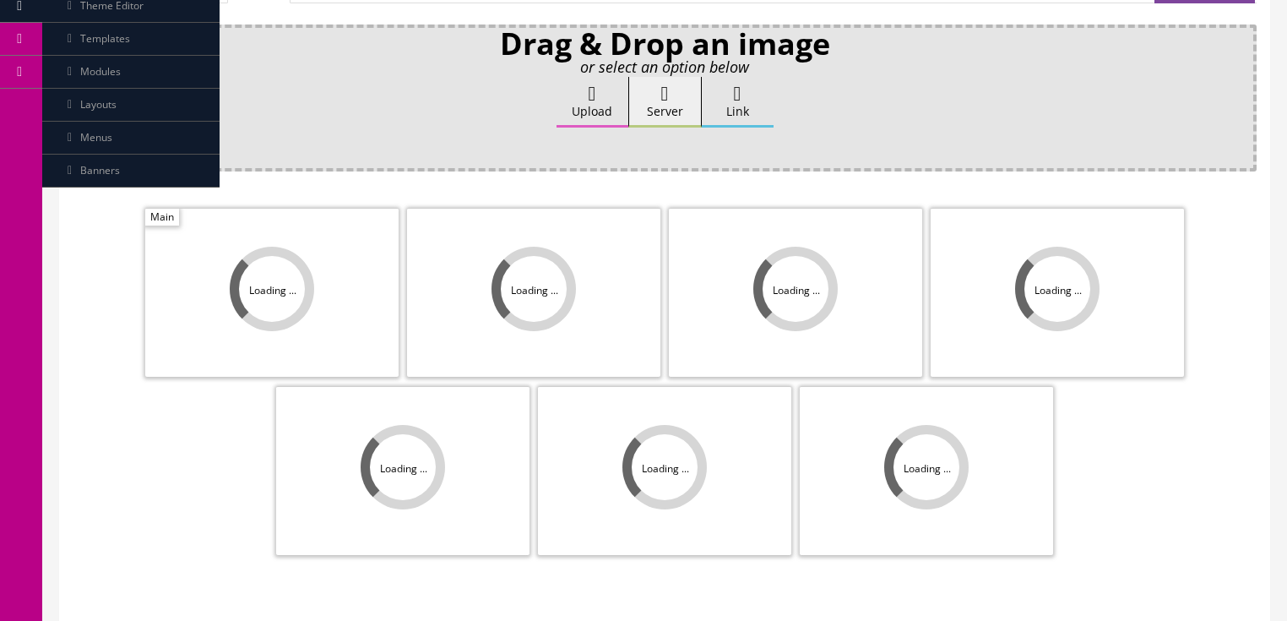
scroll to position [338, 0]
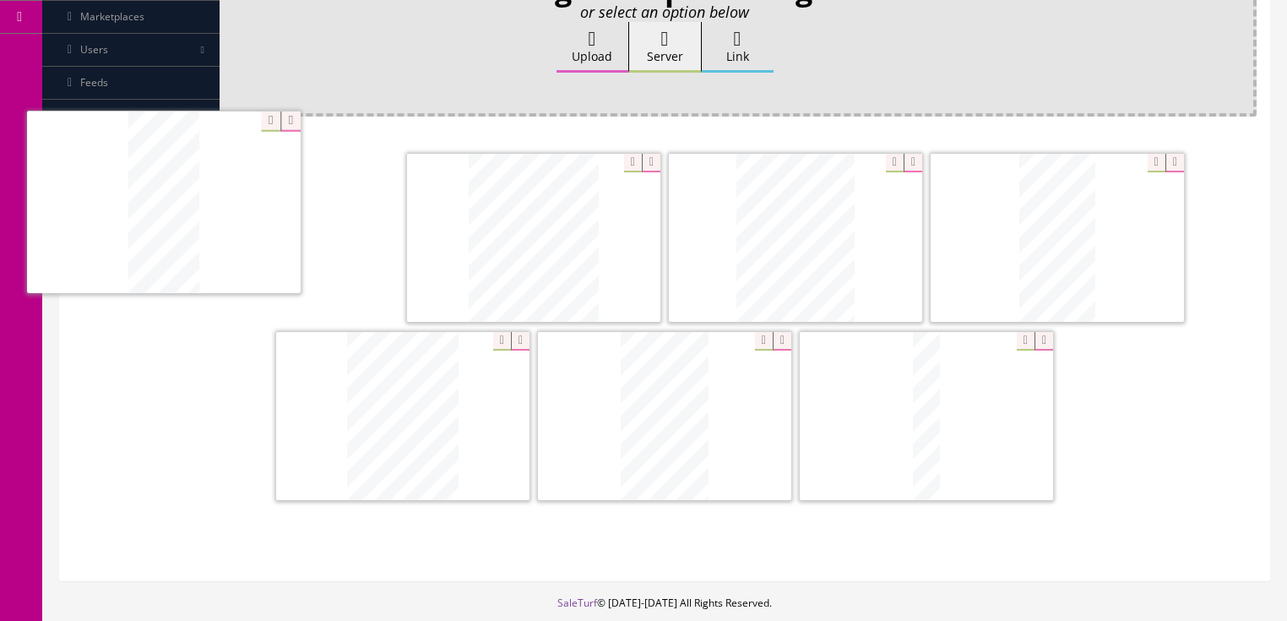
drag, startPoint x: 670, startPoint y: 434, endPoint x: 173, endPoint y: 236, distance: 534.3
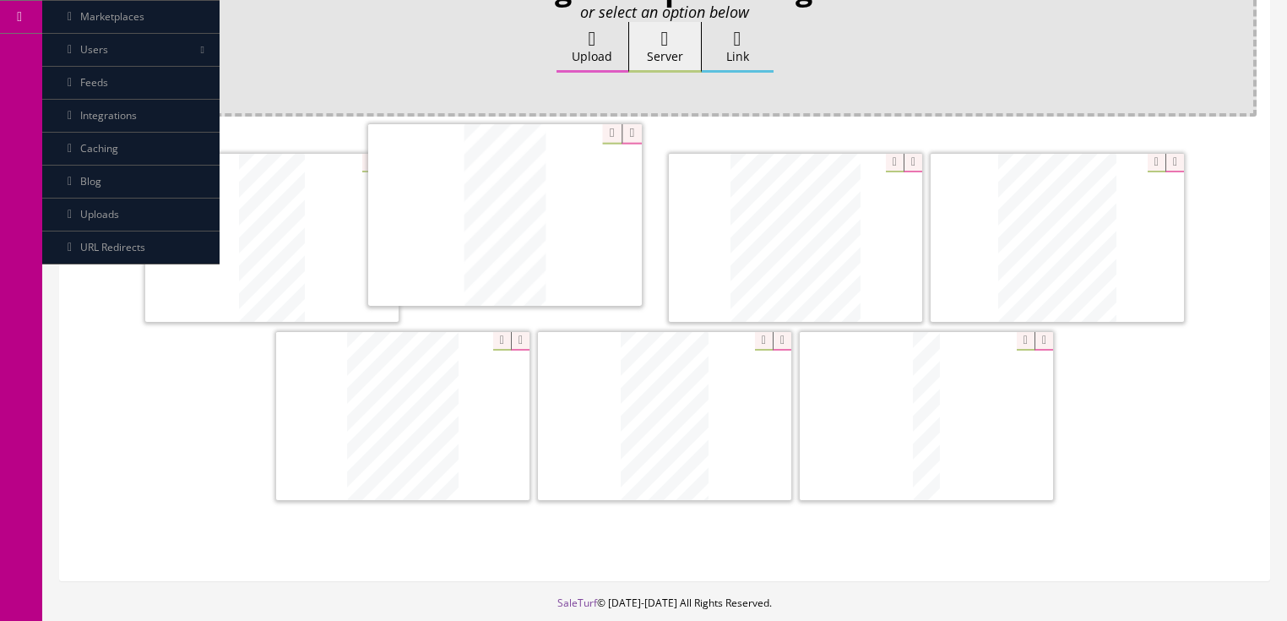
drag, startPoint x: 1028, startPoint y: 278, endPoint x: 509, endPoint y: 304, distance: 519.1
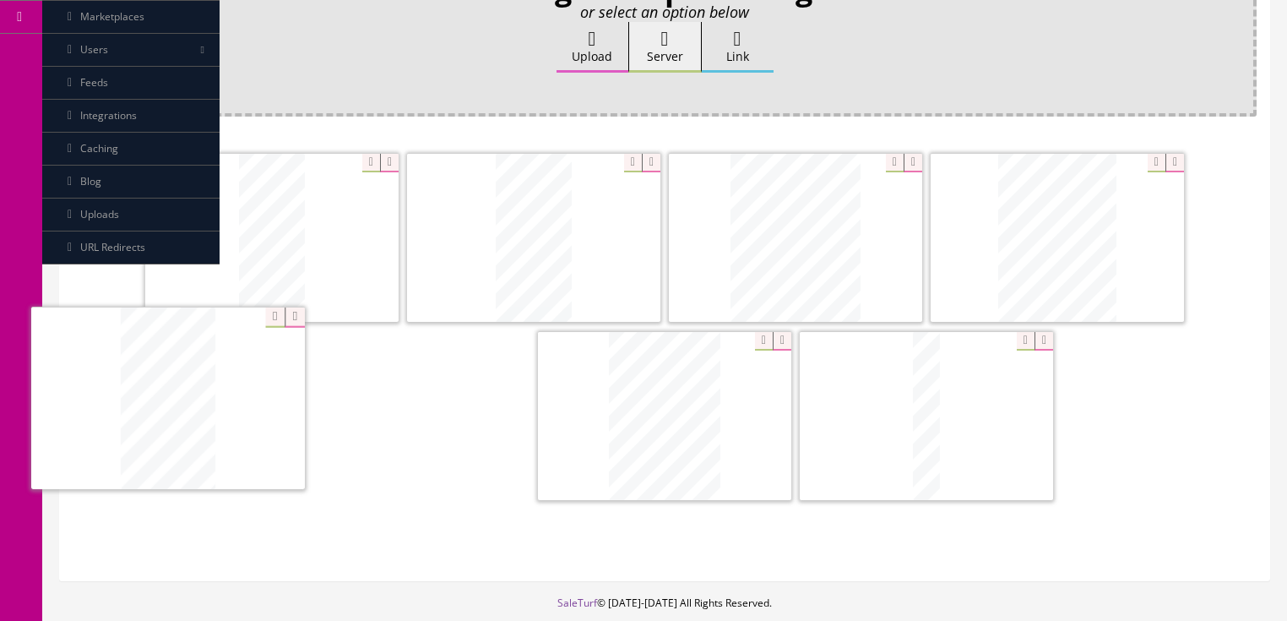
drag, startPoint x: 686, startPoint y: 380, endPoint x: 190, endPoint y: 365, distance: 496.7
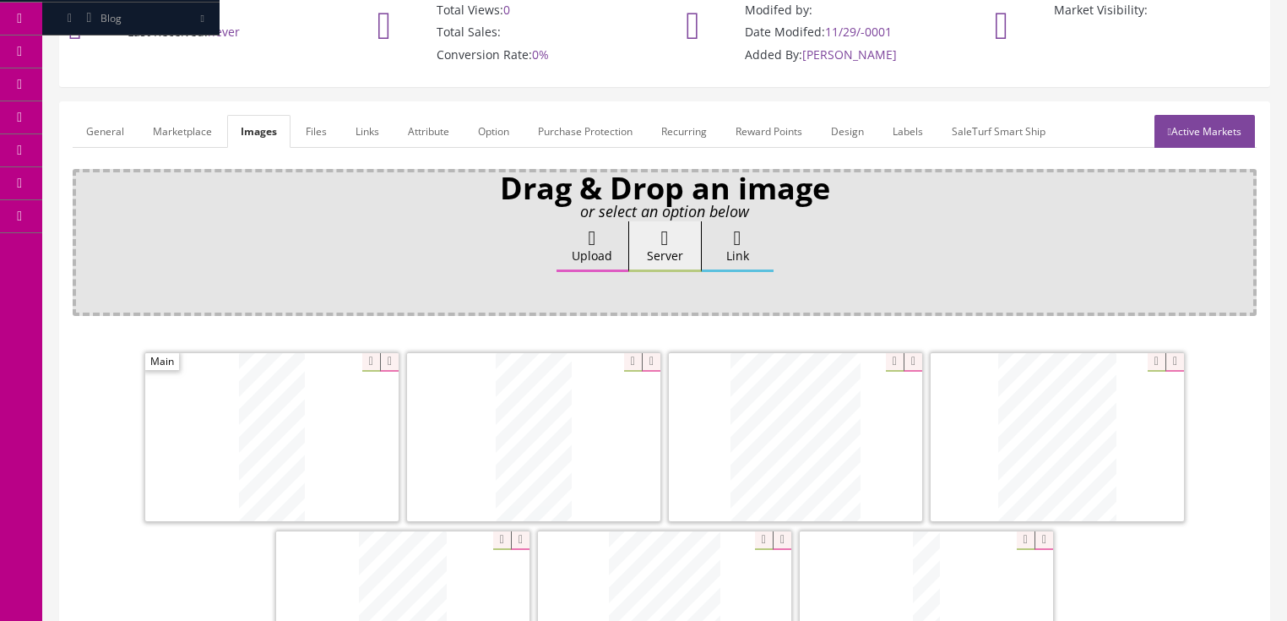
scroll to position [0, 0]
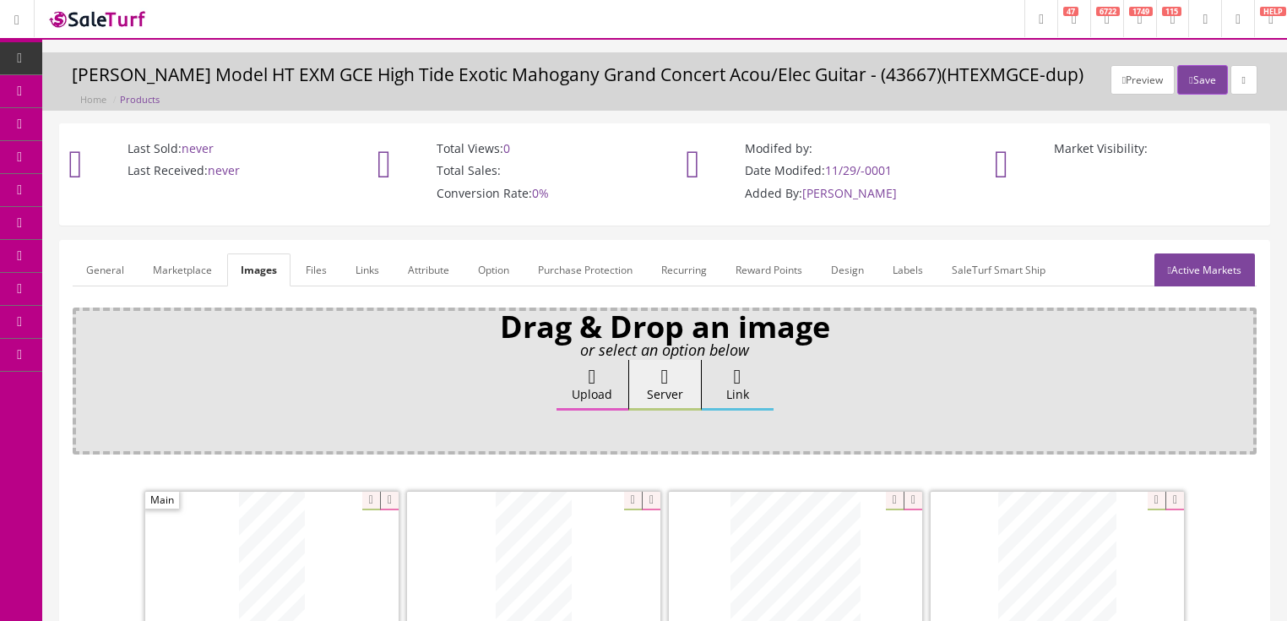
click at [1220, 276] on link "Active Markets" at bounding box center [1204, 269] width 100 height 33
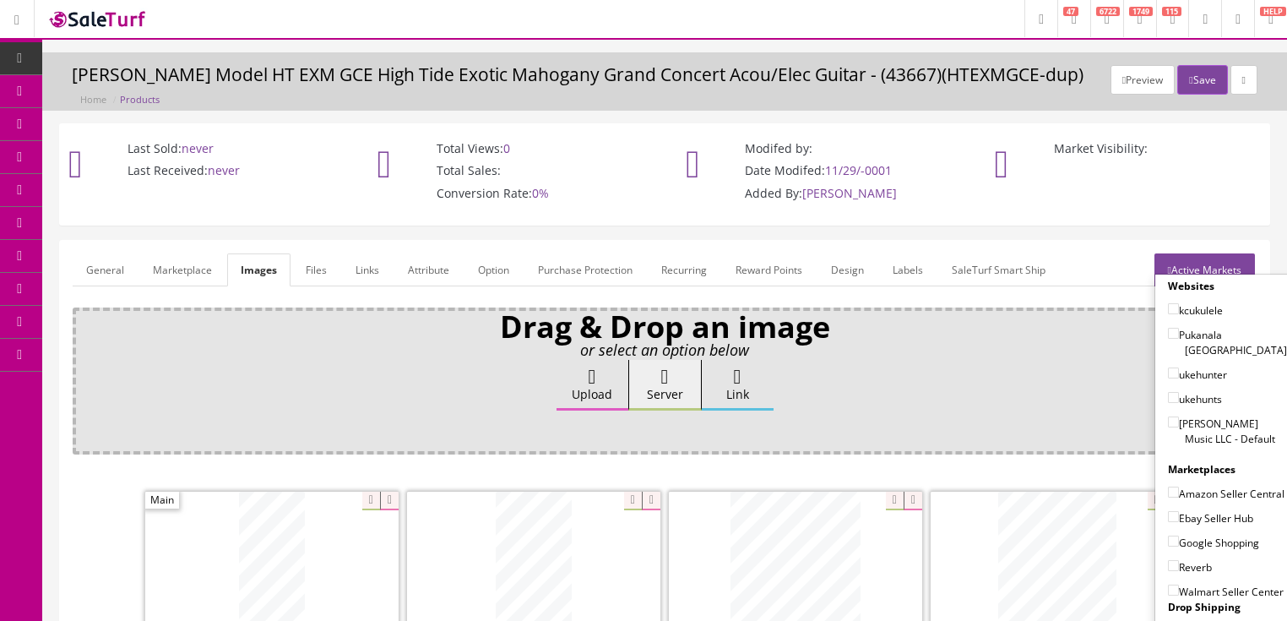
click at [1168, 416] on input"] "[PERSON_NAME] Music LLC - Default" at bounding box center [1173, 421] width 11 height 11
checkbox input"] "true"
drag, startPoint x: 1164, startPoint y: 470, endPoint x: 1167, endPoint y: 483, distance: 12.9
click at [1168, 486] on input"] "Amazon Seller Central" at bounding box center [1173, 491] width 11 height 11
checkbox input"] "true"
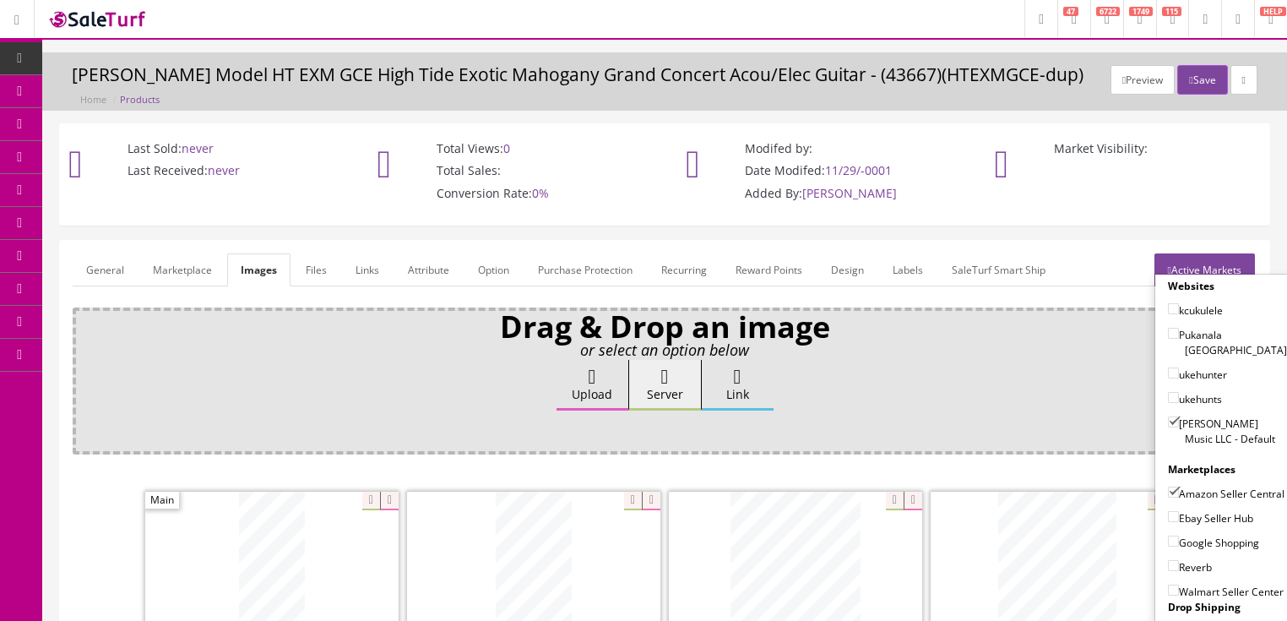
drag, startPoint x: 1163, startPoint y: 513, endPoint x: 1164, endPoint y: 530, distance: 16.9
click at [1168, 517] on input"] "Ebay Seller Hub" at bounding box center [1173, 516] width 11 height 11
checkbox input"] "true"
drag, startPoint x: 1166, startPoint y: 534, endPoint x: 1167, endPoint y: 542, distance: 8.5
click at [1168, 537] on input"] "Google Shopping" at bounding box center [1173, 540] width 11 height 11
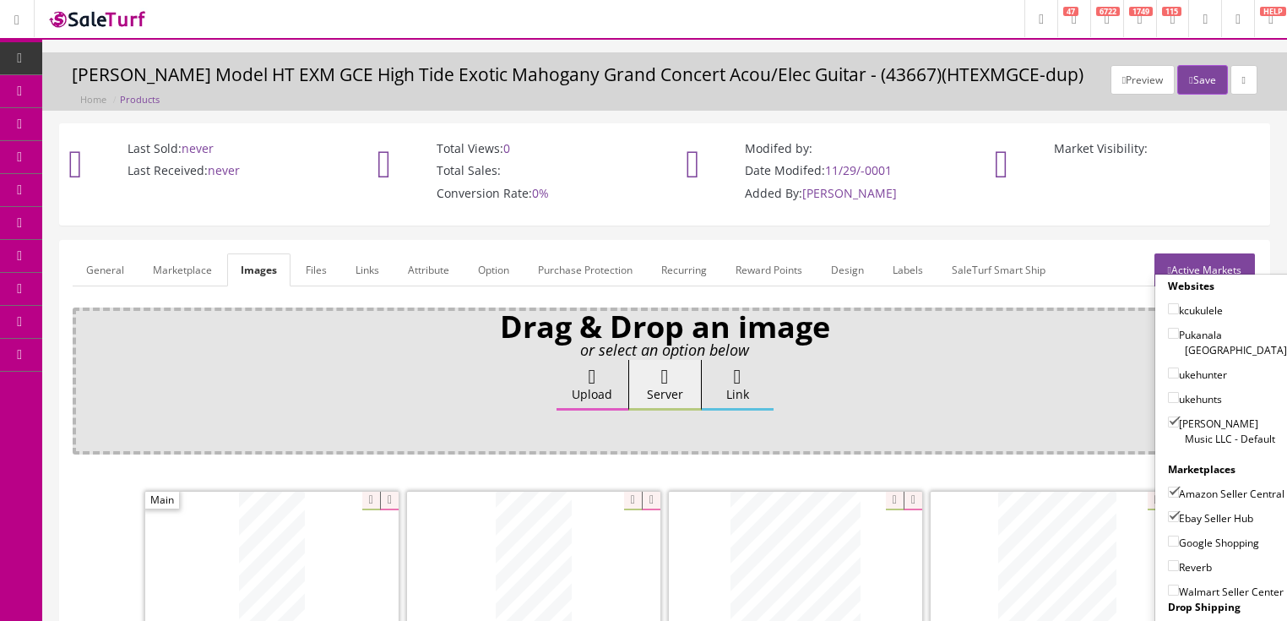
checkbox input"] "true"
click at [1168, 561] on input"] "Reverb" at bounding box center [1173, 565] width 11 height 11
checkbox input"] "true"
click at [1193, 264] on link "Active Markets" at bounding box center [1204, 269] width 100 height 33
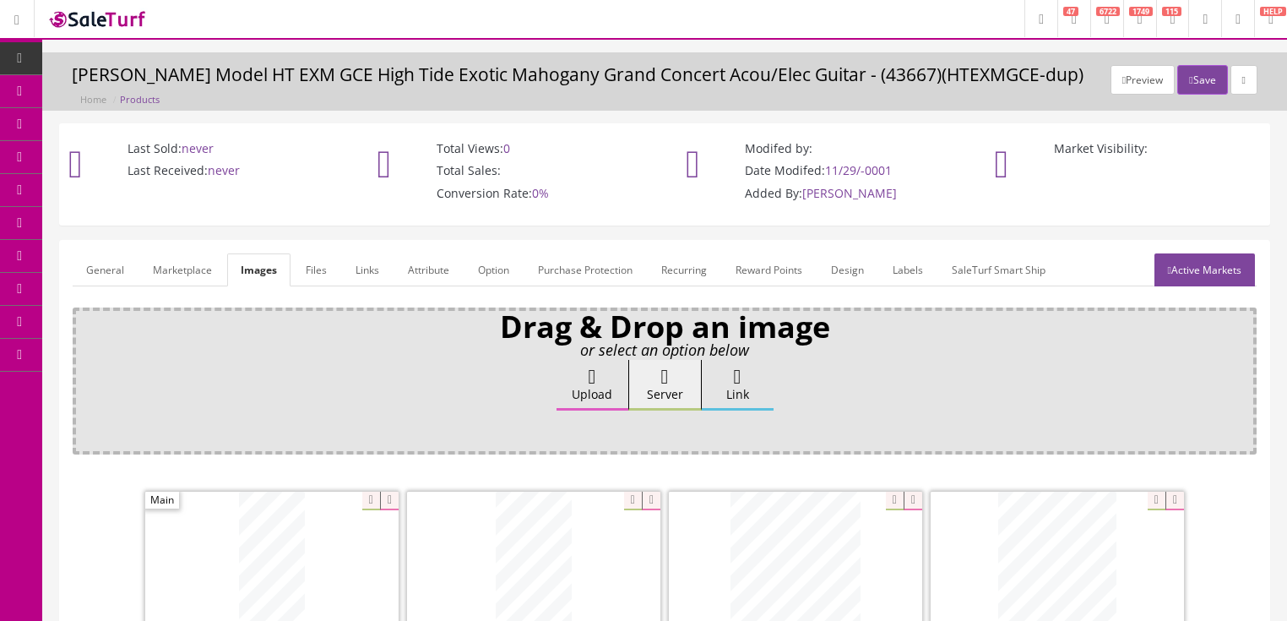
drag, startPoint x: 101, startPoint y: 274, endPoint x: 100, endPoint y: 290, distance: 16.1
click at [101, 274] on link "General" at bounding box center [105, 269] width 65 height 33
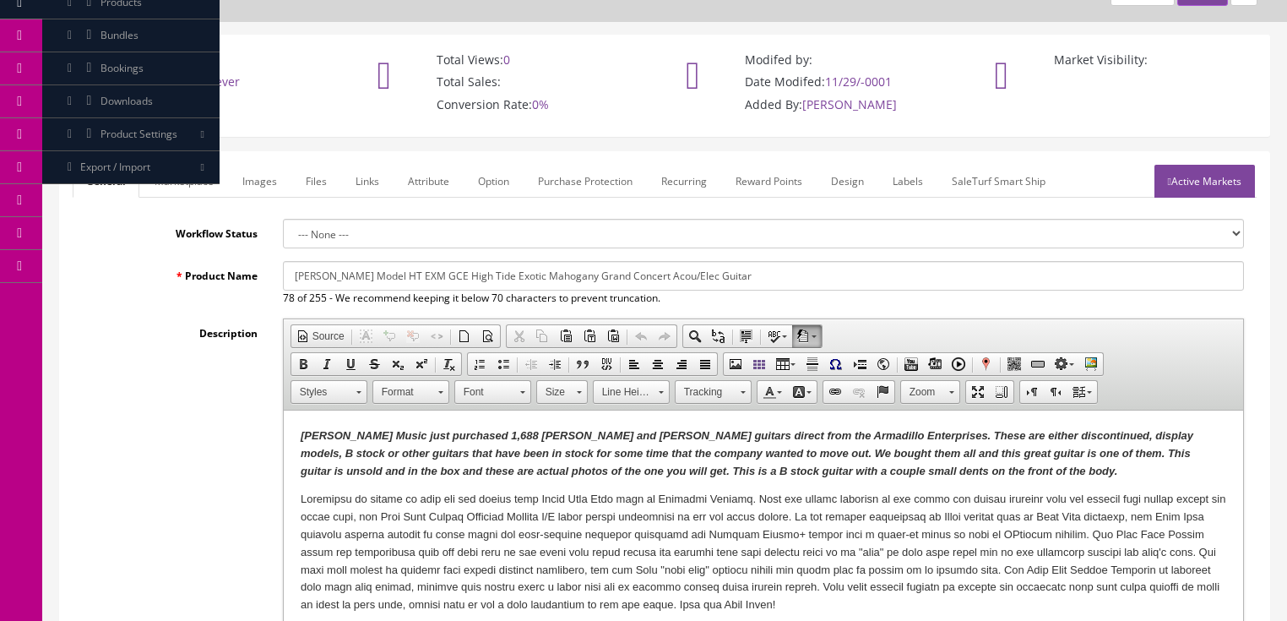
scroll to position [270, 0]
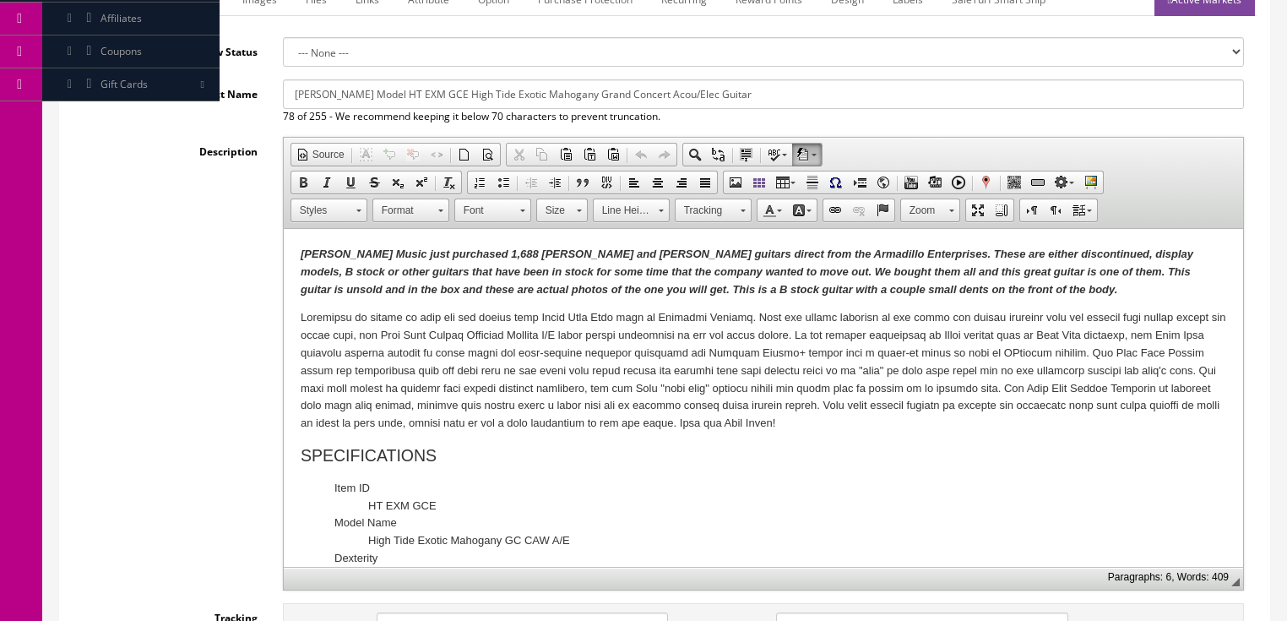
click at [637, 289] on em "Butler Music just purchased 1,688 Dean and Luna guitars direct from the Armadil…" at bounding box center [746, 271] width 892 height 48
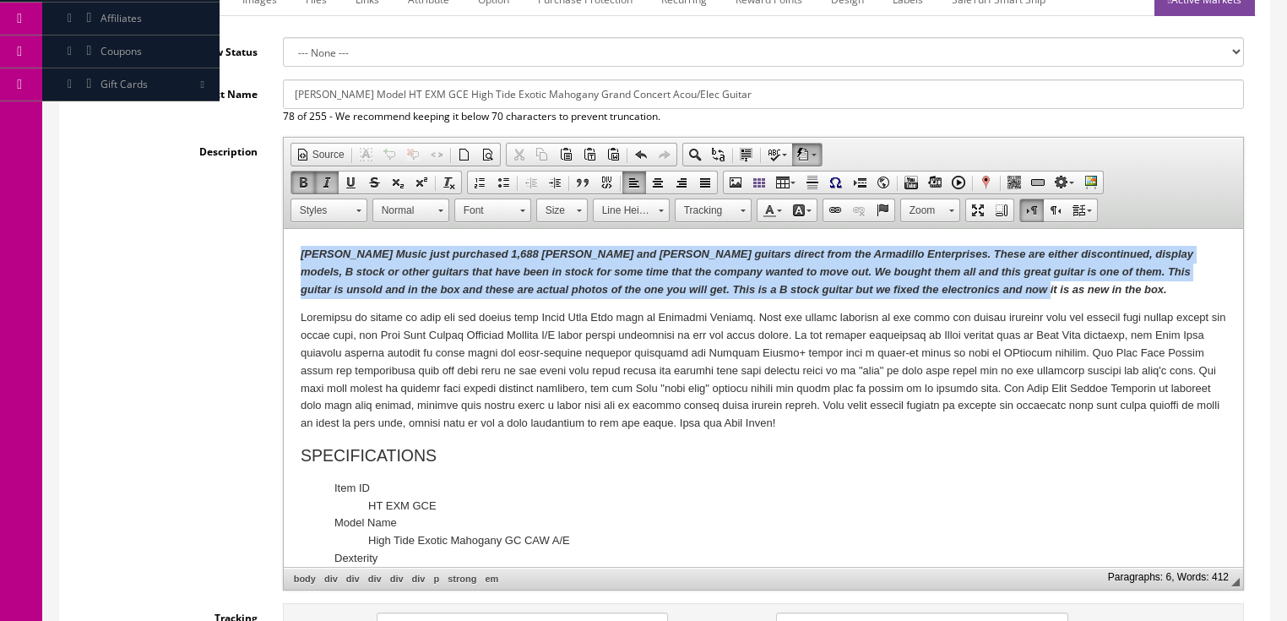
drag, startPoint x: 297, startPoint y: 258, endPoint x: 981, endPoint y: 286, distance: 684.5
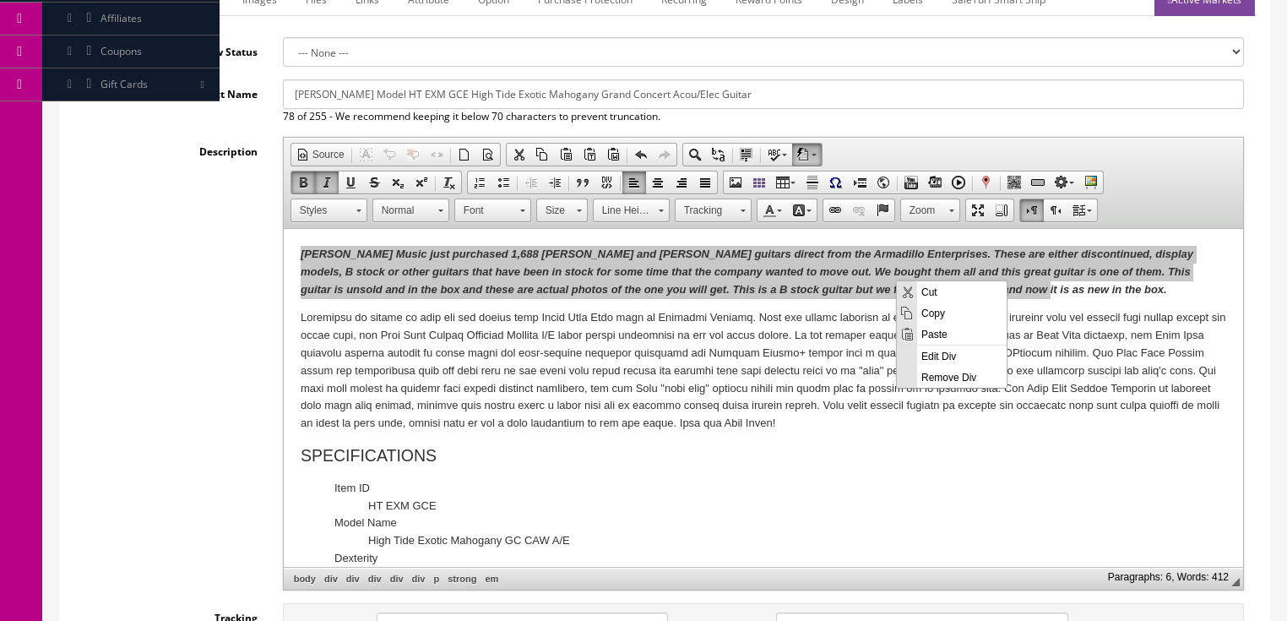
scroll to position [0, 0]
click at [925, 314] on span "Copy" at bounding box center [961, 311] width 89 height 21
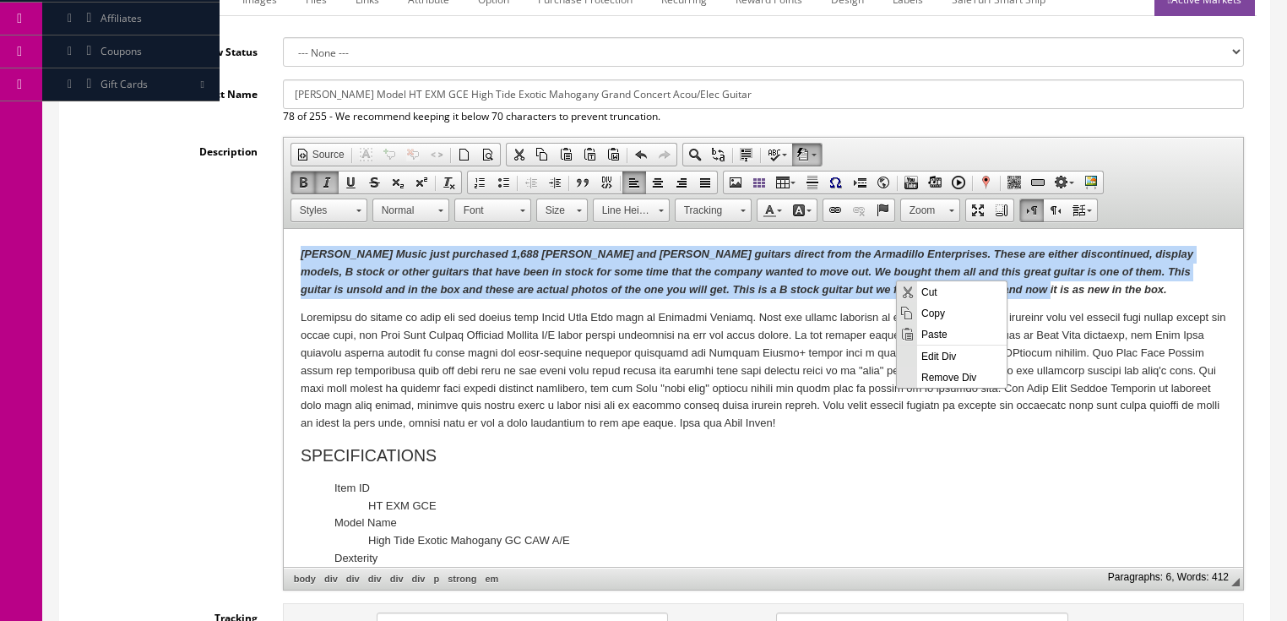
copy em "Butler Music just purchased 1,688 Dean and Luna guitars direct from the Armadil…"
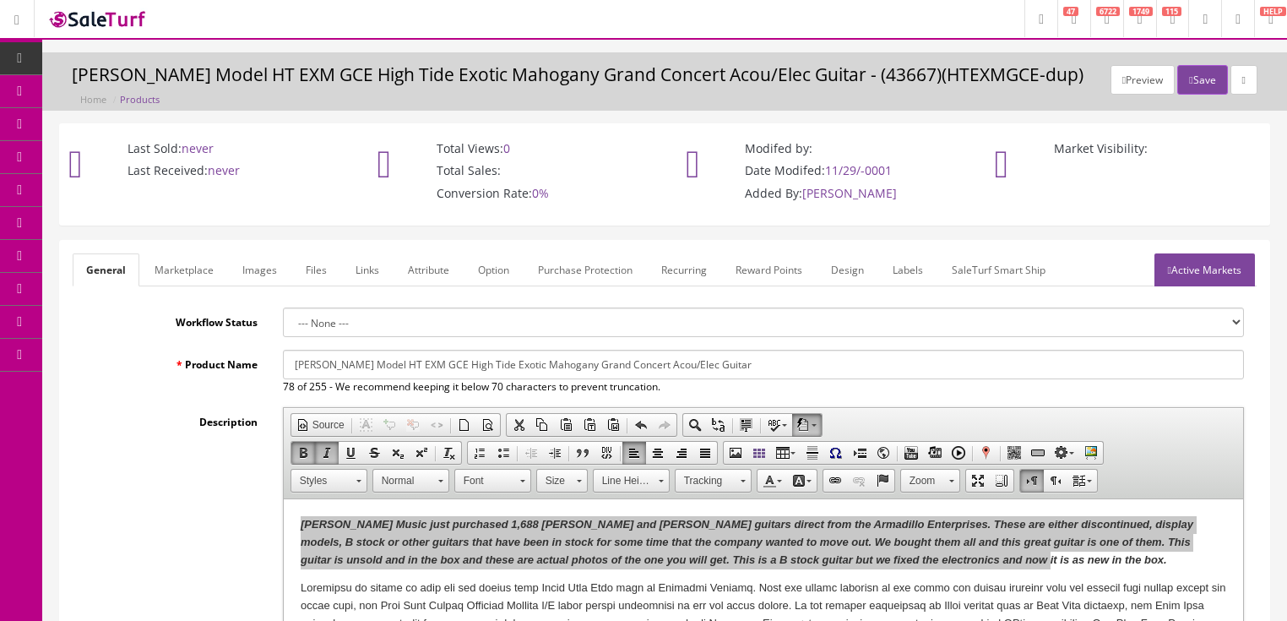
click at [171, 276] on link "Marketplace" at bounding box center [184, 269] width 86 height 33
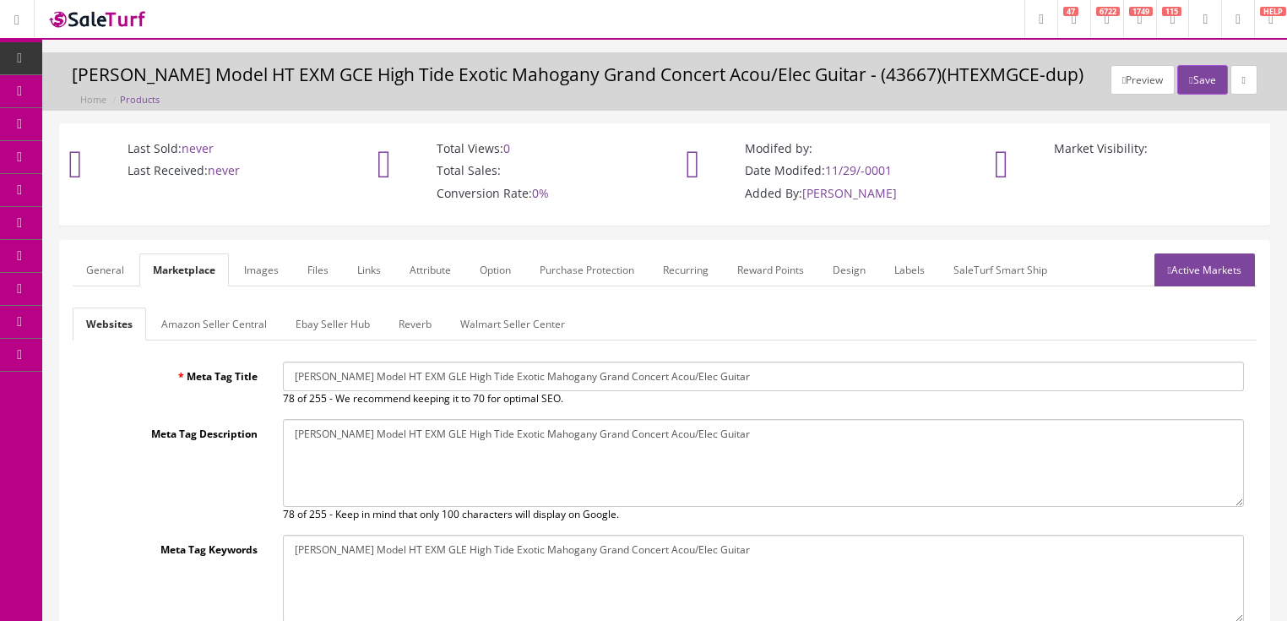
click at [199, 326] on link "Amazon Seller Central" at bounding box center [214, 323] width 133 height 33
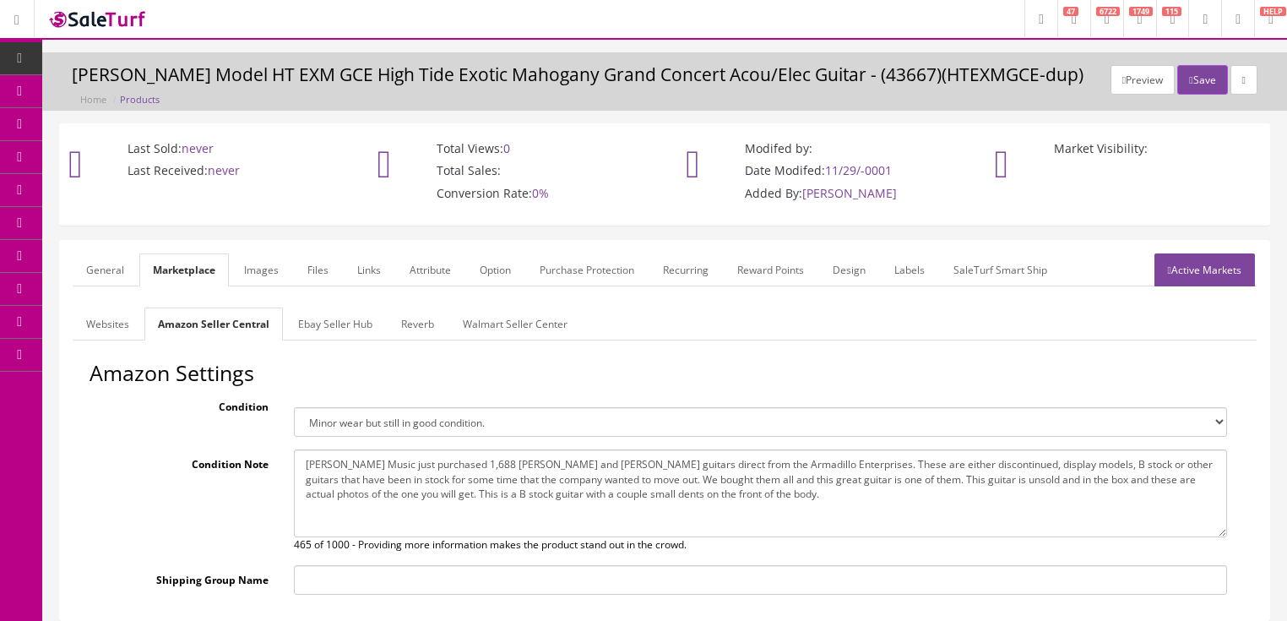
drag, startPoint x: 296, startPoint y: 460, endPoint x: 732, endPoint y: 491, distance: 436.8
click at [732, 491] on textarea "Butler Music just purchased 1,688 Dean and Luna guitars direct from the Armadil…" at bounding box center [760, 493] width 933 height 88
paste textarea "but we fixed the electronics and now it is as new in the box."
type textarea "Butler Music just purchased 1,688 Dean and Luna guitars direct from the Armadil…"
click at [1213, 276] on link "Active Markets" at bounding box center [1204, 269] width 100 height 33
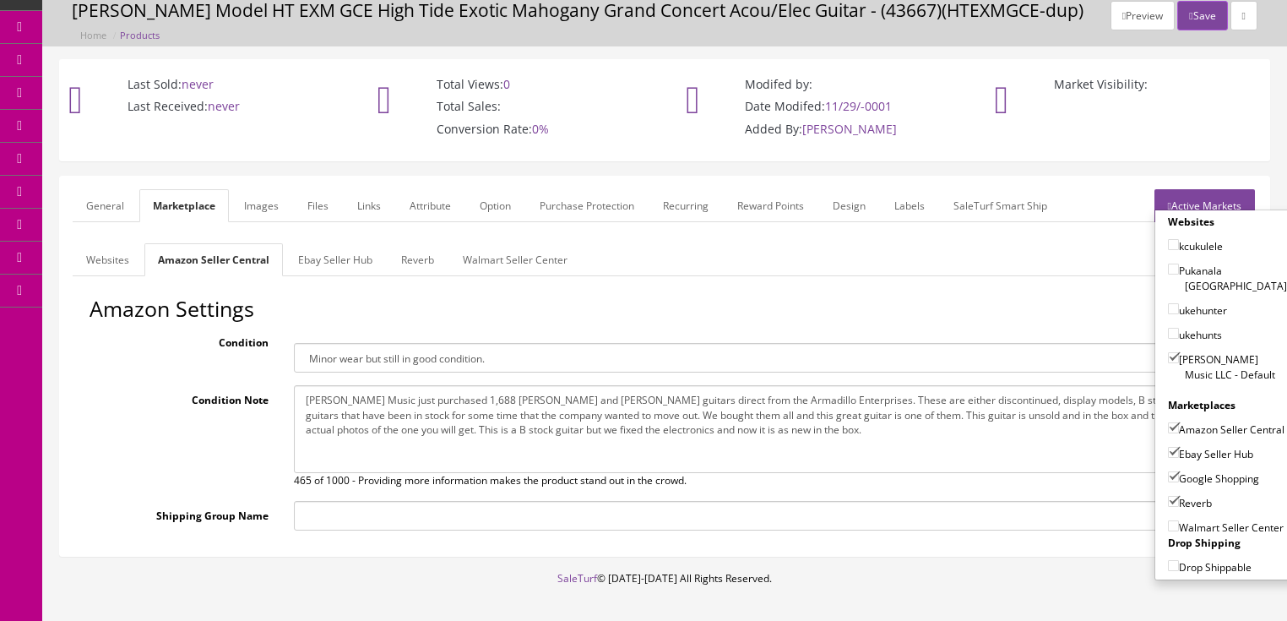
scroll to position [63, 0]
click at [81, 200] on link "General" at bounding box center [105, 206] width 65 height 33
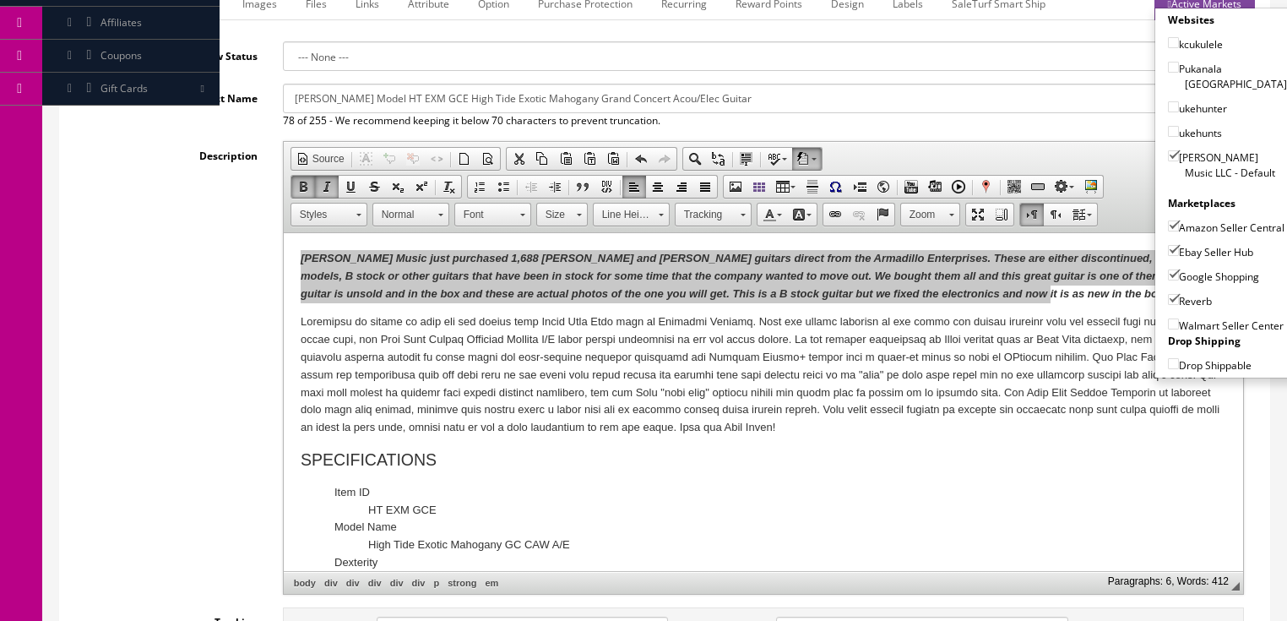
scroll to position [536, 0]
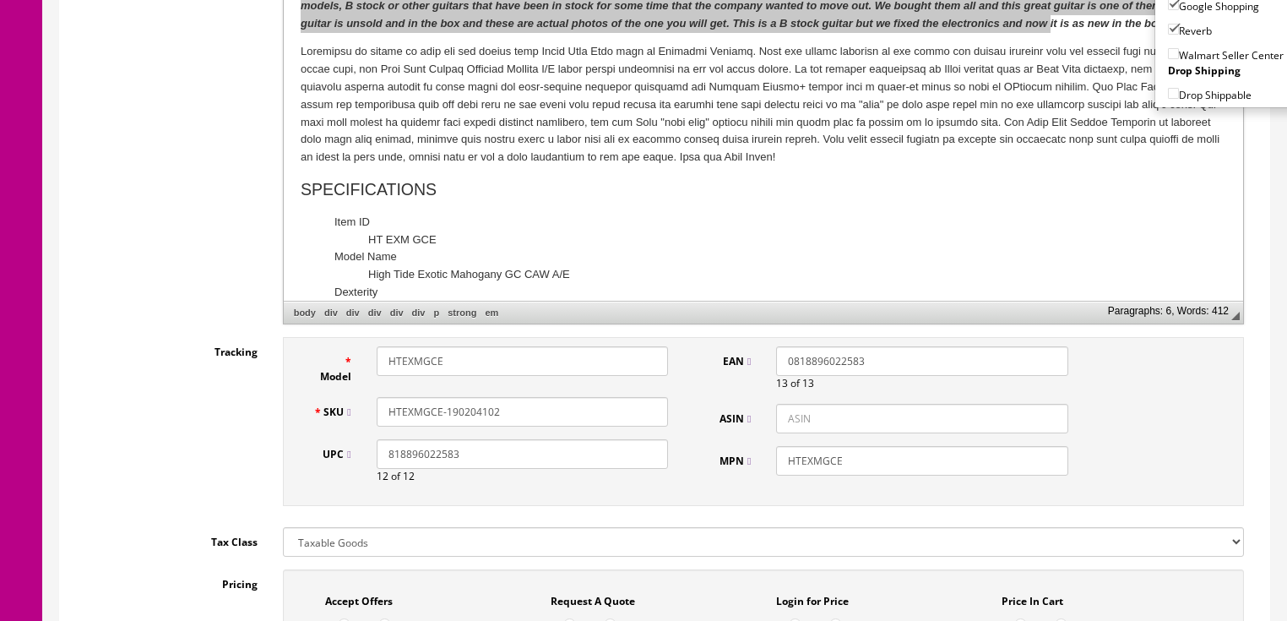
drag, startPoint x: 503, startPoint y: 416, endPoint x: 392, endPoint y: 415, distance: 111.5
click at [372, 412] on div "HTEXMGCE-190204102" at bounding box center [522, 412] width 317 height 30
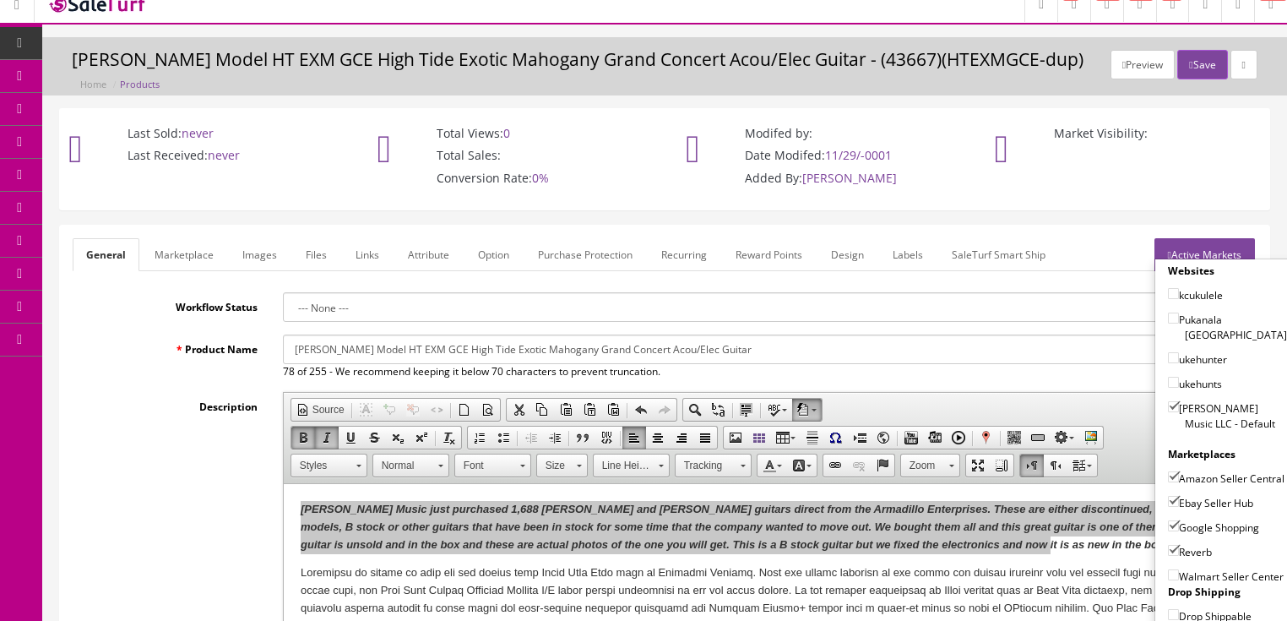
scroll to position [0, 0]
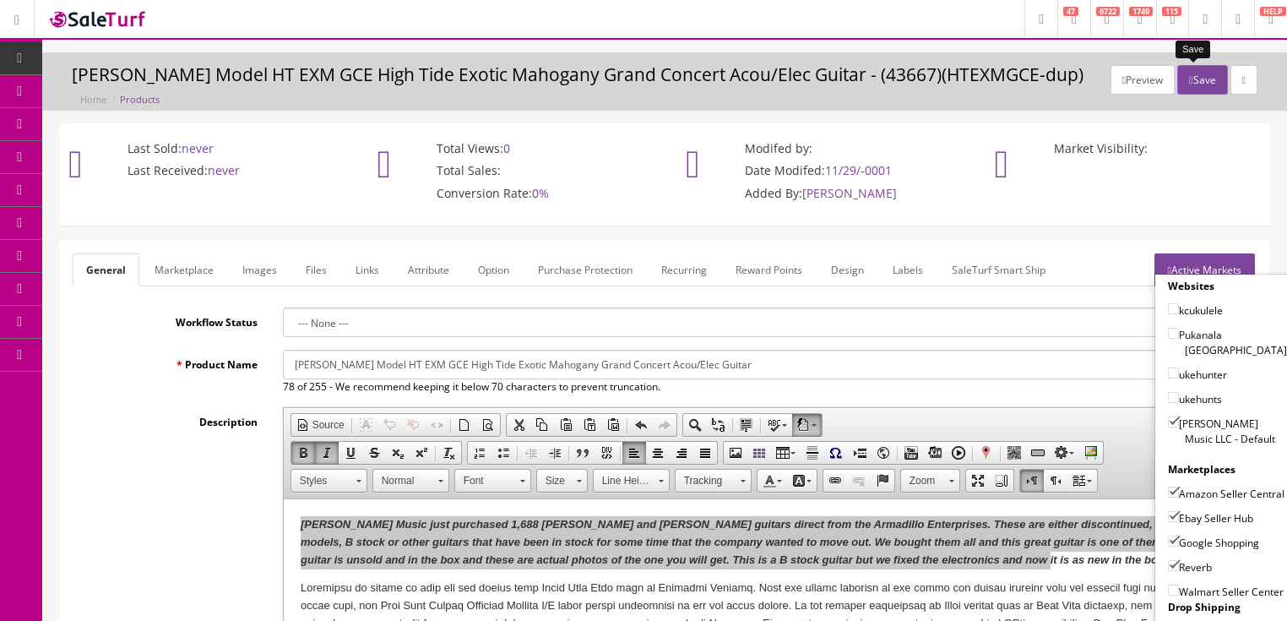
click at [1189, 79] on button "Save" at bounding box center [1202, 80] width 50 height 30
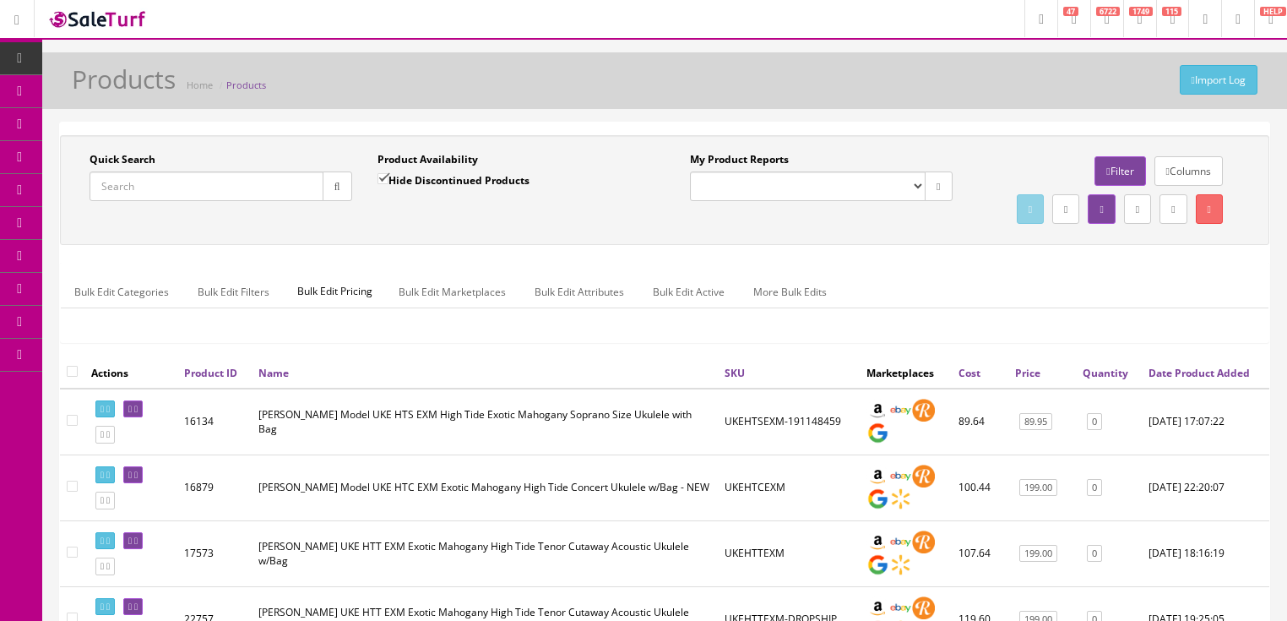
click at [243, 187] on input "Quick Search" at bounding box center [206, 186] width 234 height 30
paste input "HTEXMGCE-190204102"
click at [329, 182] on button "button" at bounding box center [338, 186] width 30 height 30
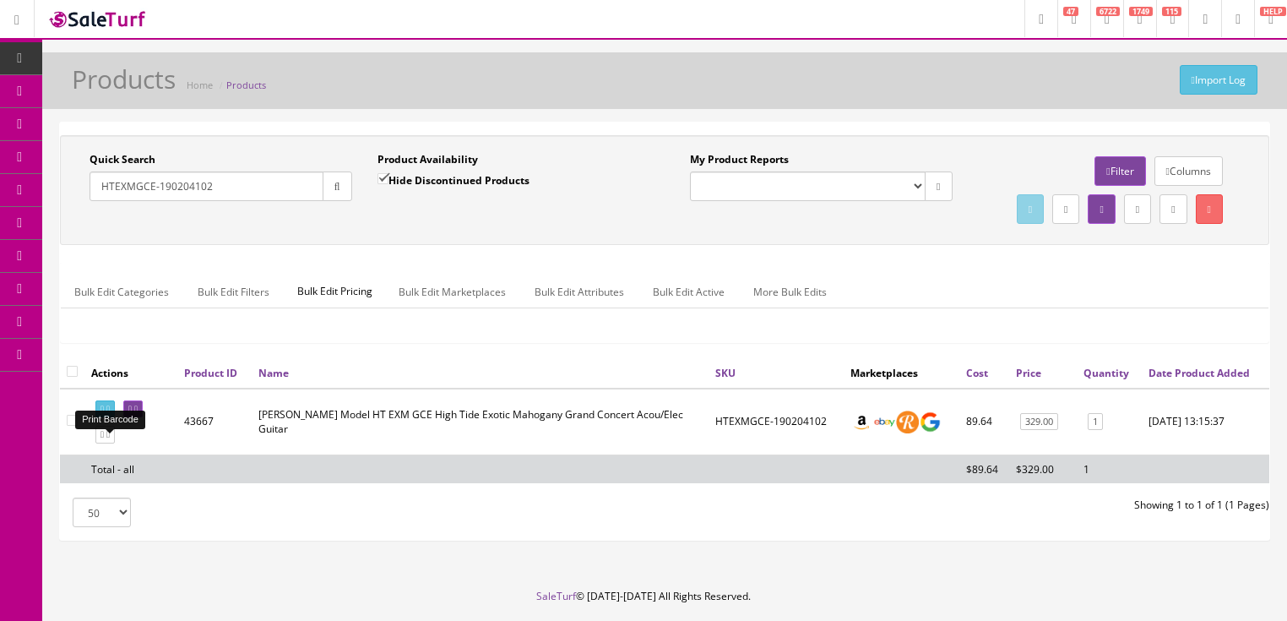
click at [110, 414] on icon at bounding box center [107, 408] width 3 height 9
drag, startPoint x: 136, startPoint y: 185, endPoint x: 241, endPoint y: 187, distance: 105.6
click at [241, 187] on input "HTEXMGCE-190204102" at bounding box center [206, 186] width 234 height 30
type input "HTEXM"
click at [382, 181] on input "Hide Discontinued Products" at bounding box center [382, 178] width 11 height 11
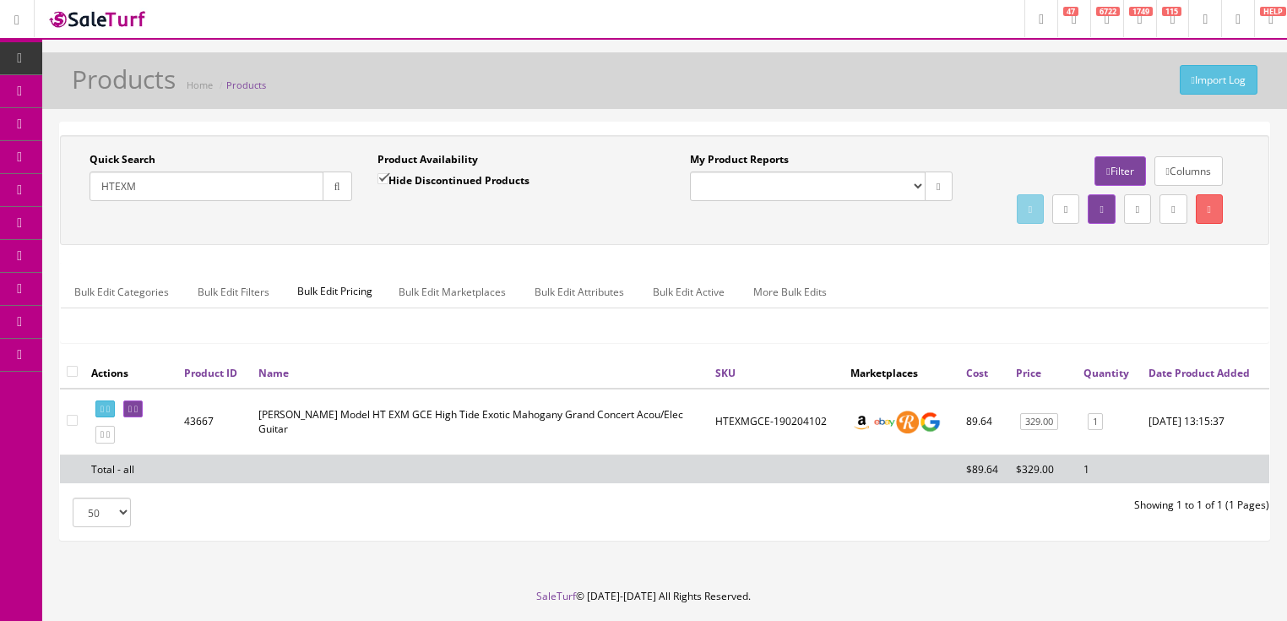
checkbox input "false"
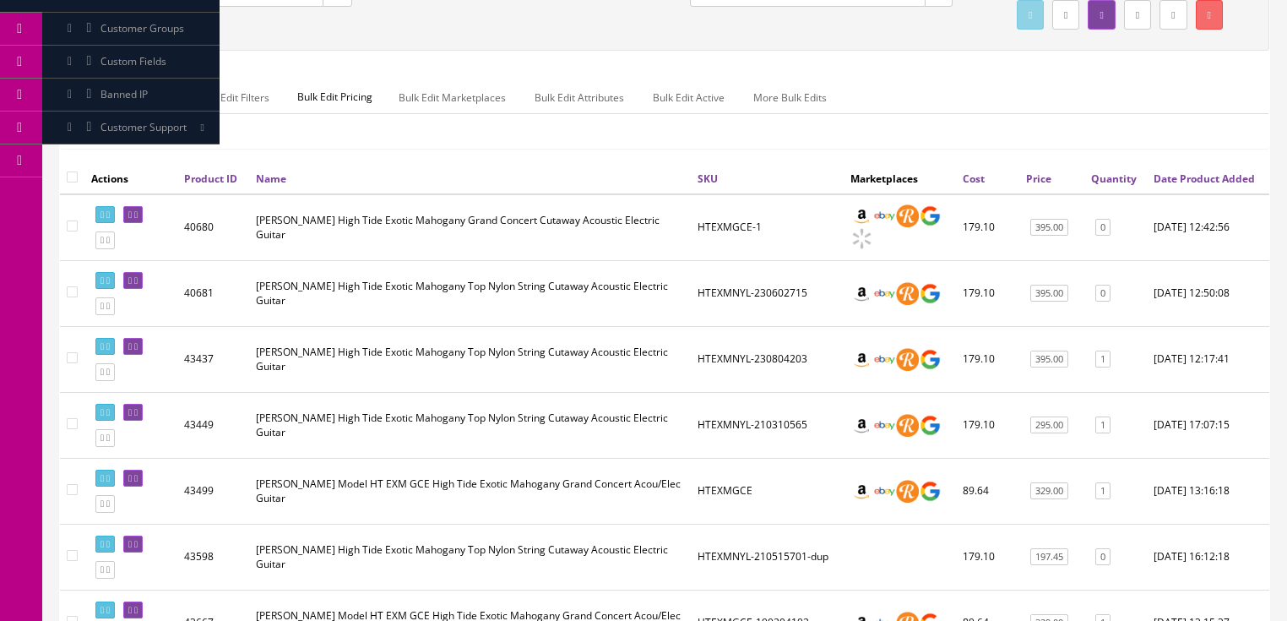
scroll to position [203, 0]
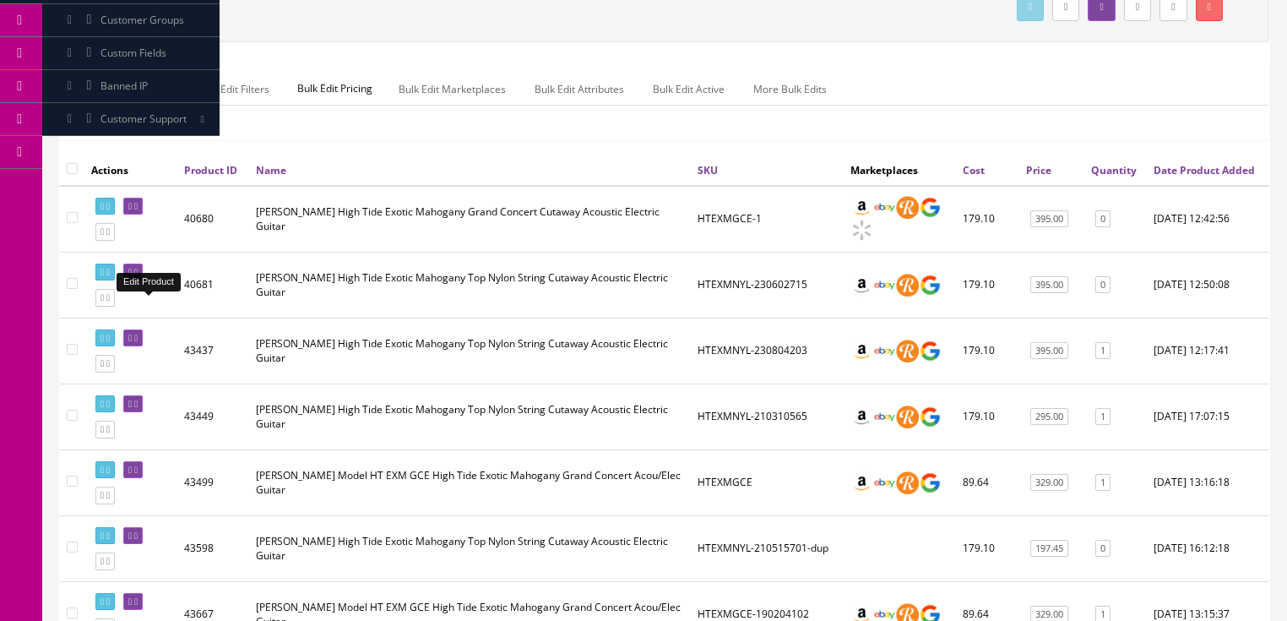
click at [138, 277] on icon at bounding box center [135, 272] width 3 height 9
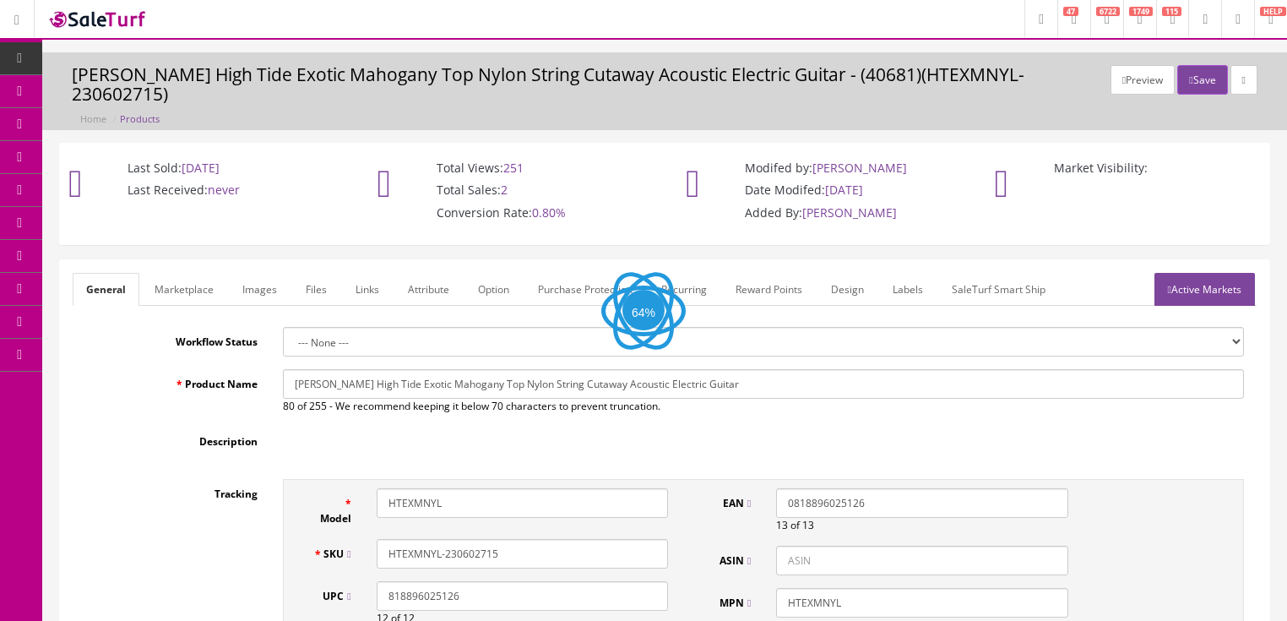
click at [238, 275] on link "Images" at bounding box center [260, 289] width 62 height 33
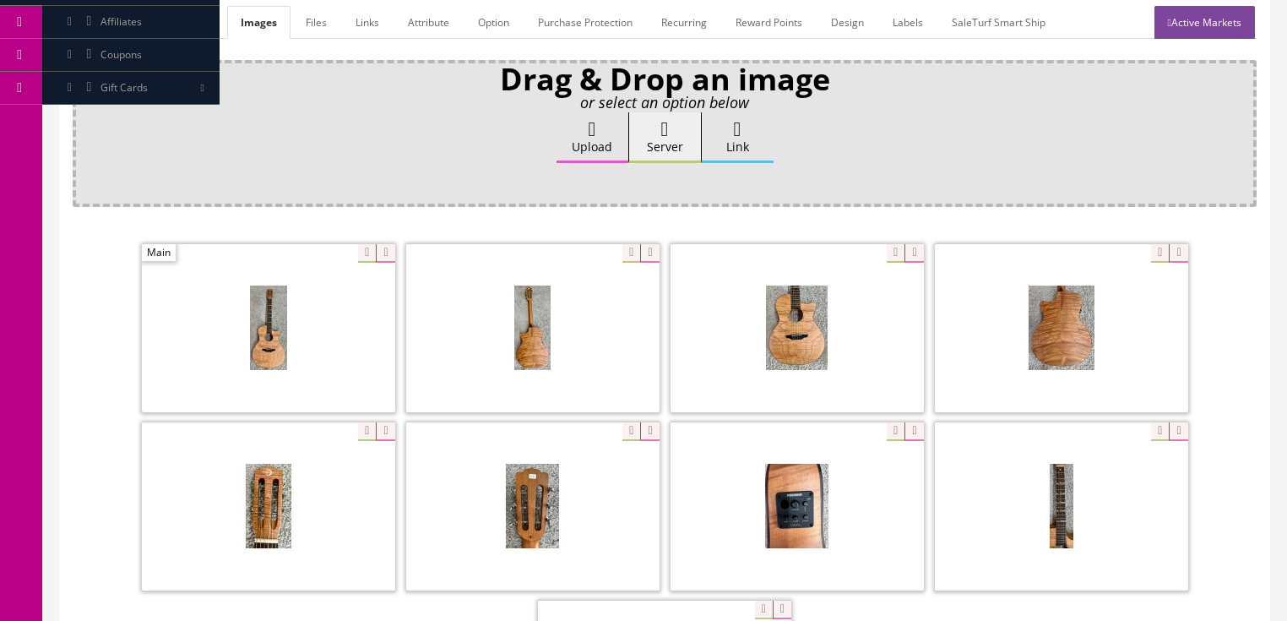
scroll to position [270, 0]
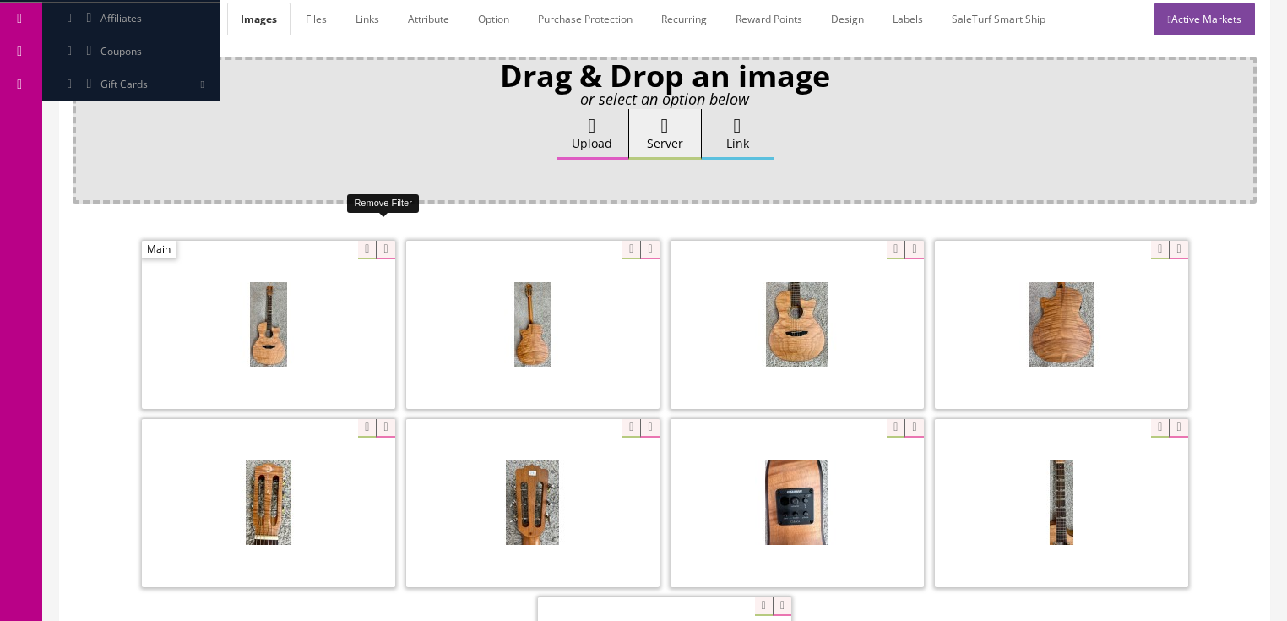
click at [377, 241] on icon at bounding box center [385, 250] width 19 height 19
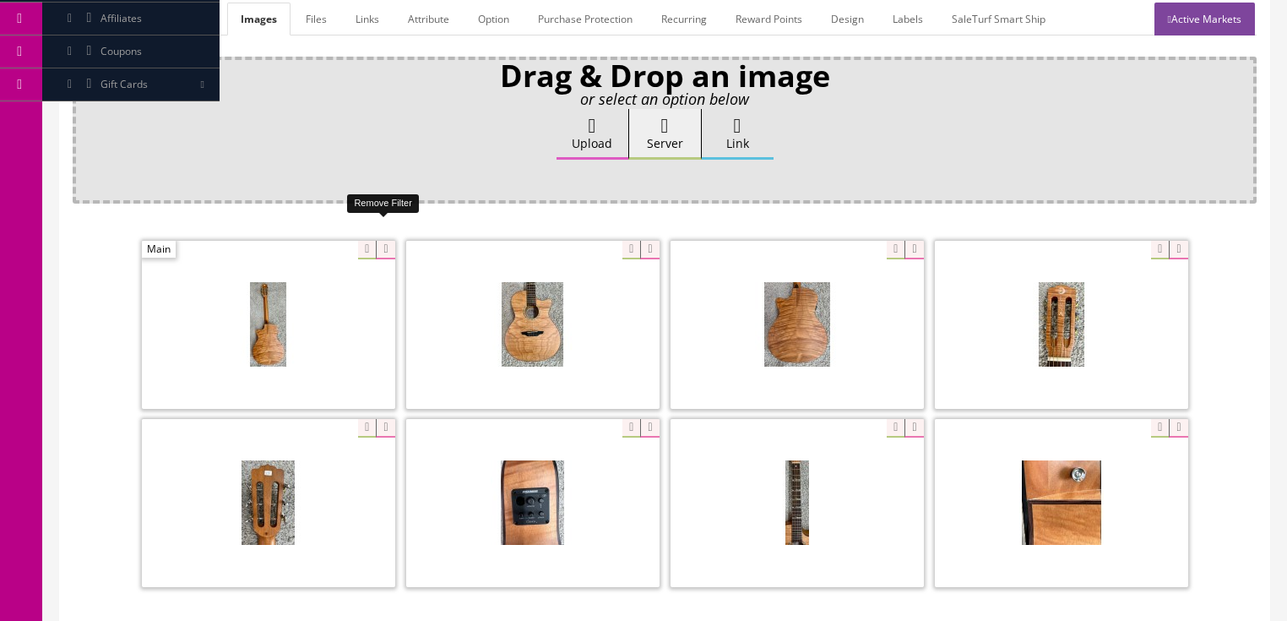
drag, startPoint x: 377, startPoint y: 230, endPoint x: 339, endPoint y: 230, distance: 38.8
click at [376, 241] on icon at bounding box center [385, 250] width 19 height 19
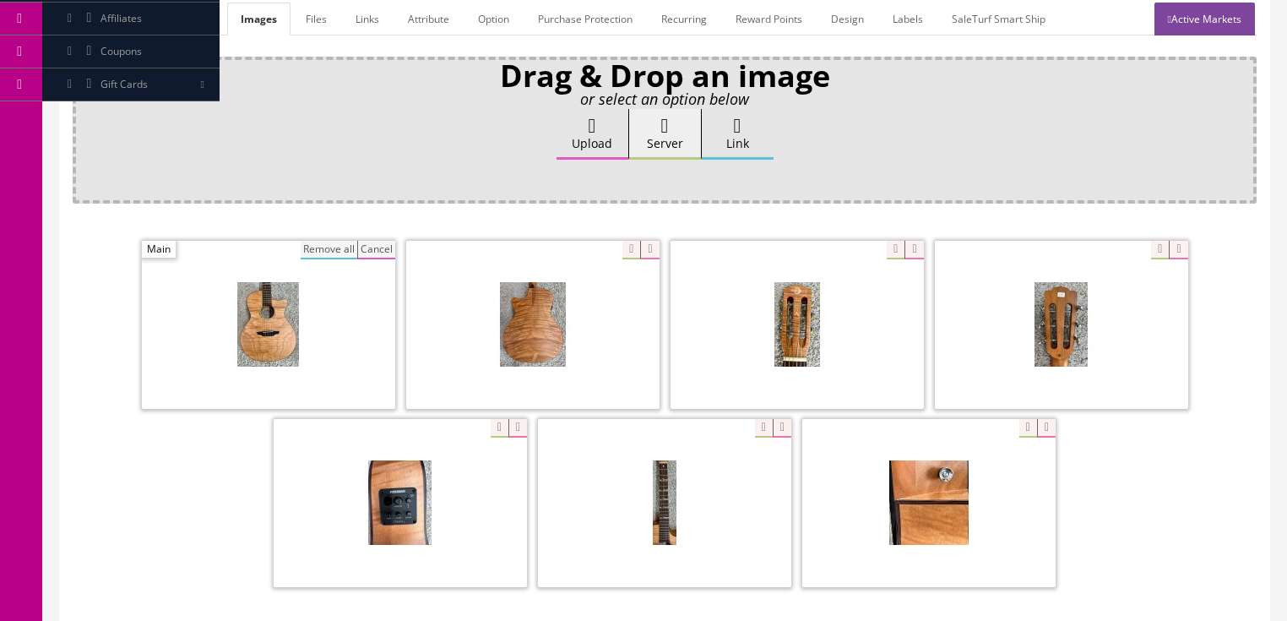
click at [337, 241] on button "Remove all" at bounding box center [329, 250] width 57 height 19
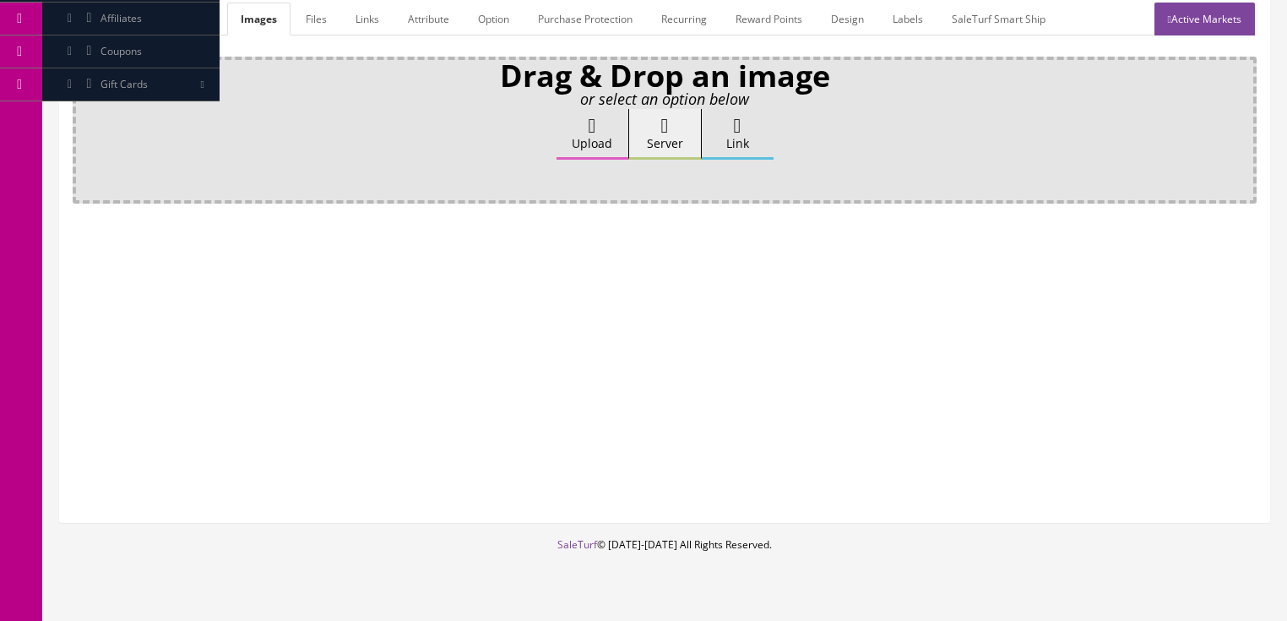
click at [570, 120] on label "Upload" at bounding box center [592, 134] width 72 height 51
click at [84, 120] on input "Upload" at bounding box center [84, 117] width 0 height 17
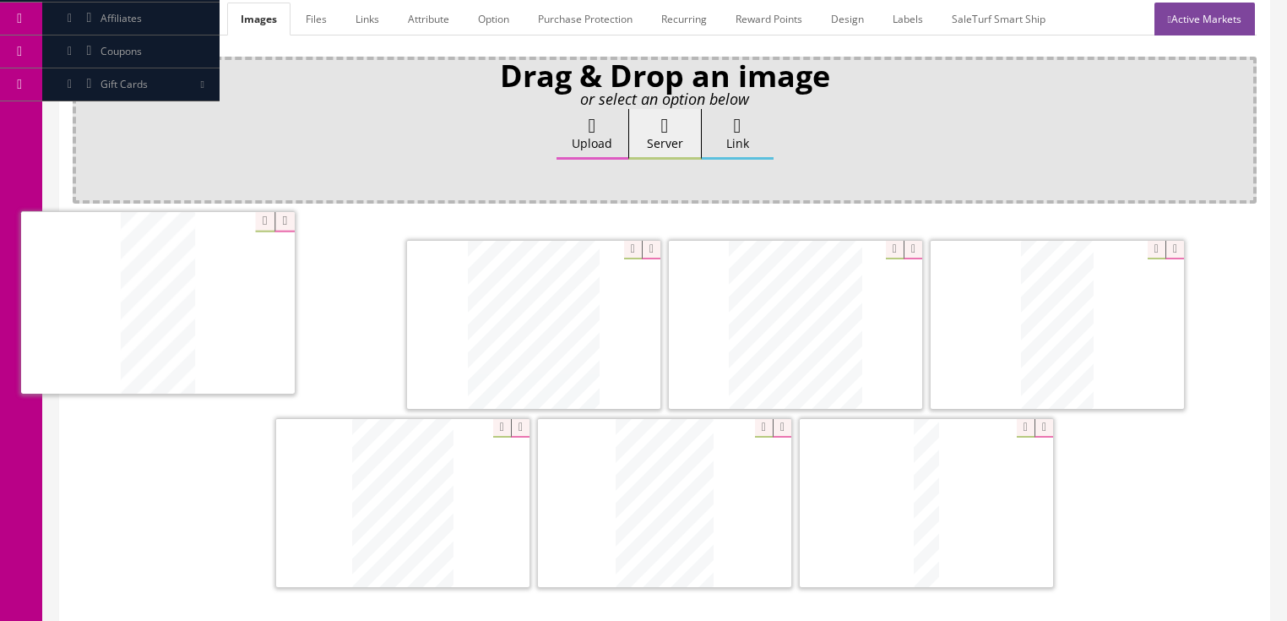
drag, startPoint x: 807, startPoint y: 382, endPoint x: 651, endPoint y: 378, distance: 156.3
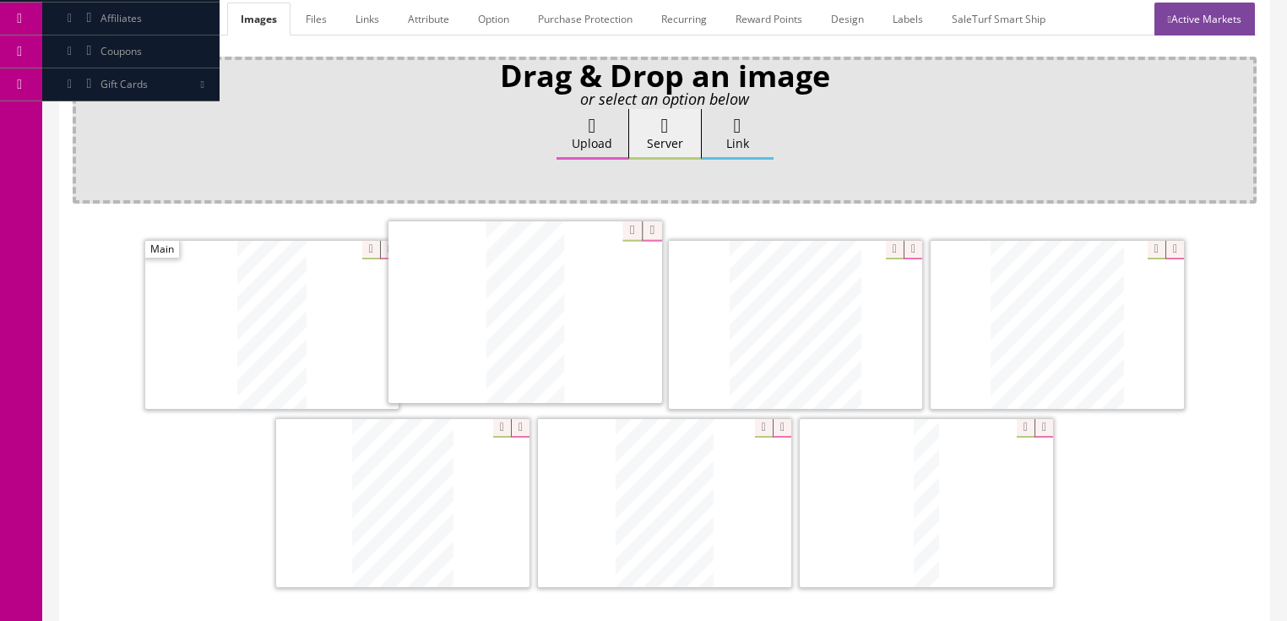
drag, startPoint x: 1062, startPoint y: 344, endPoint x: 530, endPoint y: 333, distance: 532.0
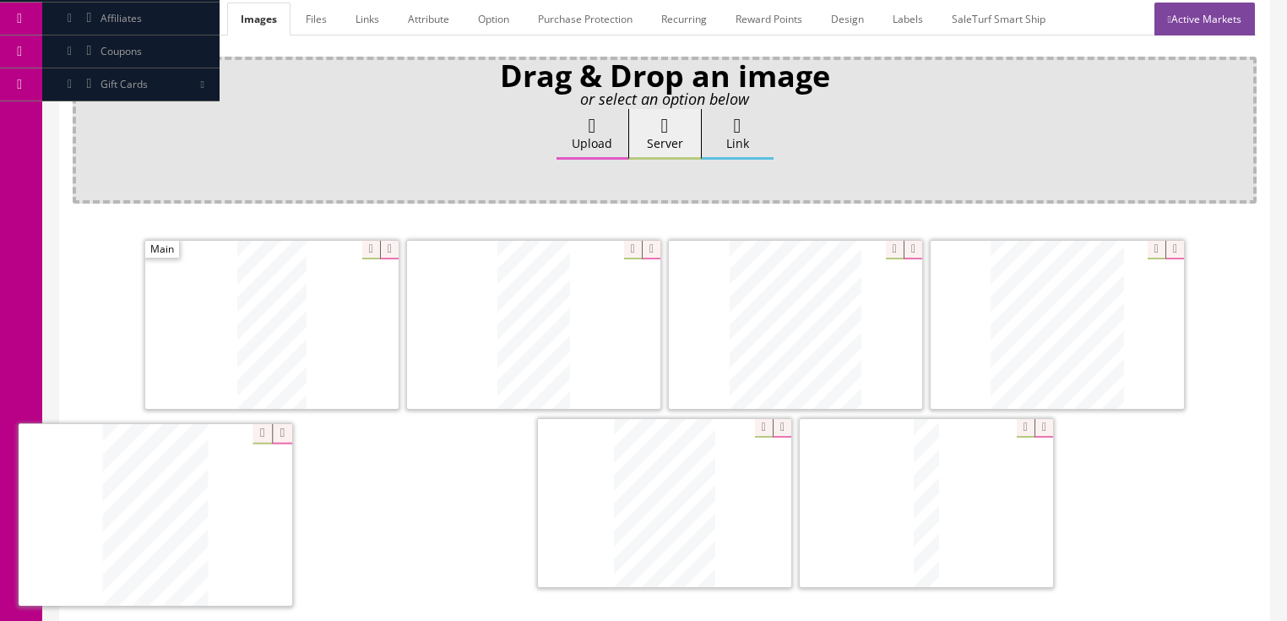
drag, startPoint x: 648, startPoint y: 445, endPoint x: 225, endPoint y: 455, distance: 423.1
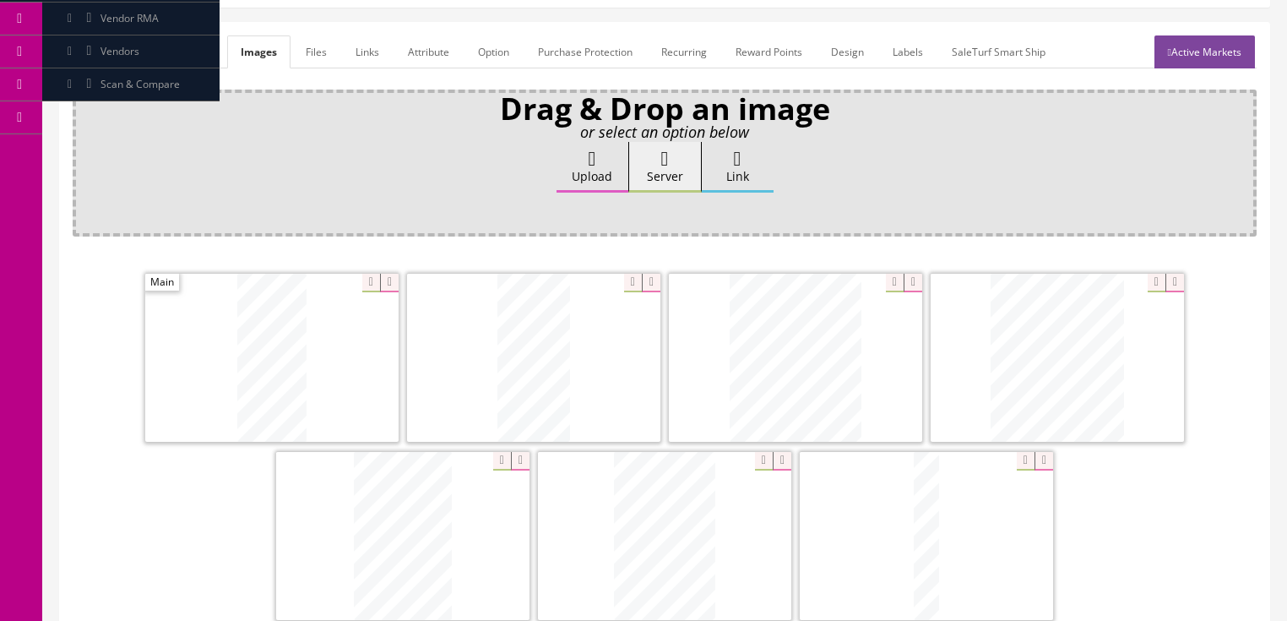
scroll to position [68, 0]
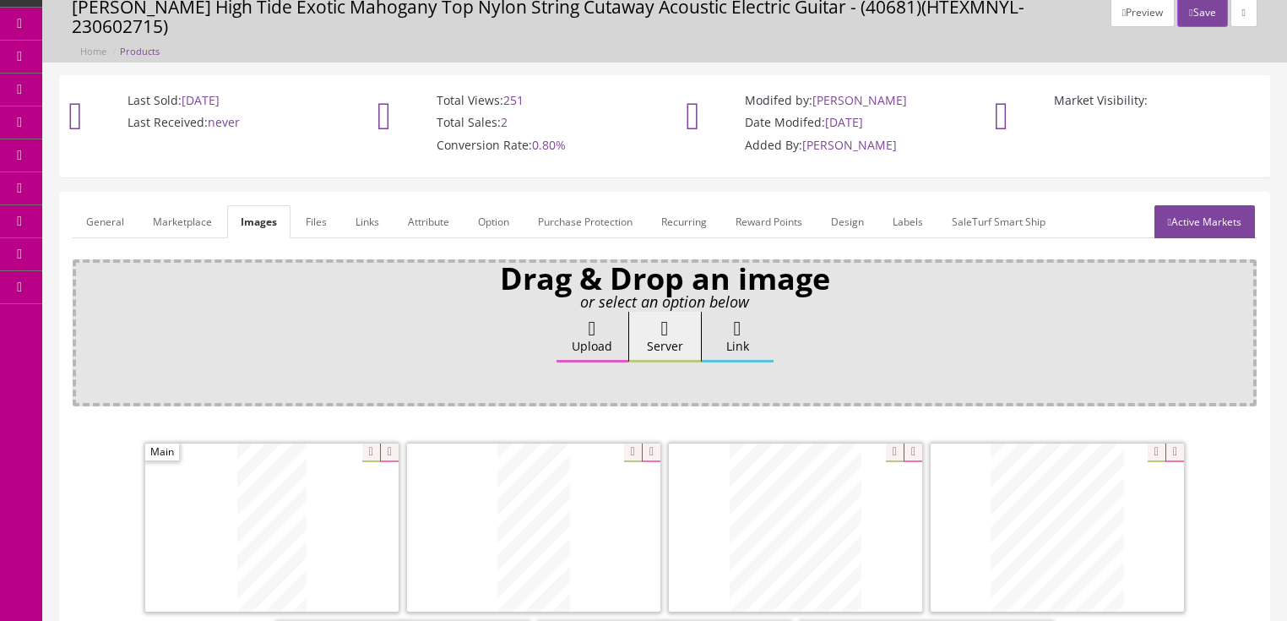
click at [106, 205] on link "General" at bounding box center [105, 221] width 65 height 33
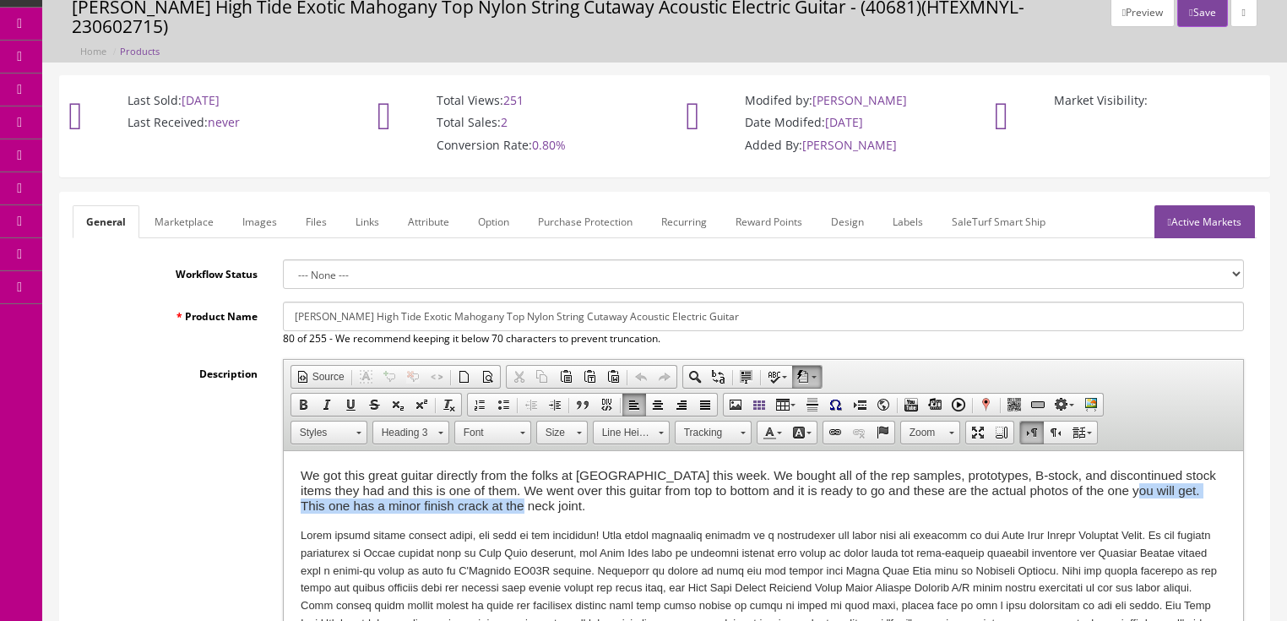
drag, startPoint x: 1116, startPoint y: 493, endPoint x: 1118, endPoint y: 506, distance: 12.8
click at [1118, 506] on h3 "We got this great guitar directly from the folks at [GEOGRAPHIC_DATA] this week…" at bounding box center [762, 491] width 925 height 46
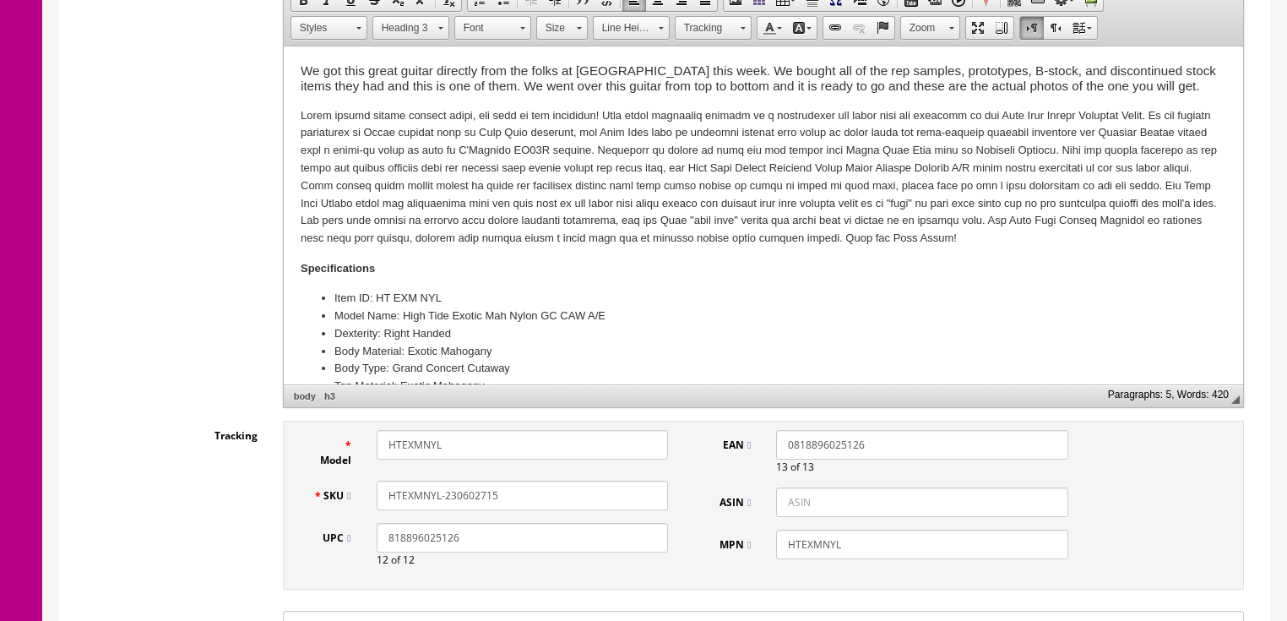
scroll to position [473, 0]
drag, startPoint x: 447, startPoint y: 476, endPoint x: 526, endPoint y: 477, distance: 78.5
click at [526, 480] on input "HTEXMNYL-230602715" at bounding box center [522, 495] width 291 height 30
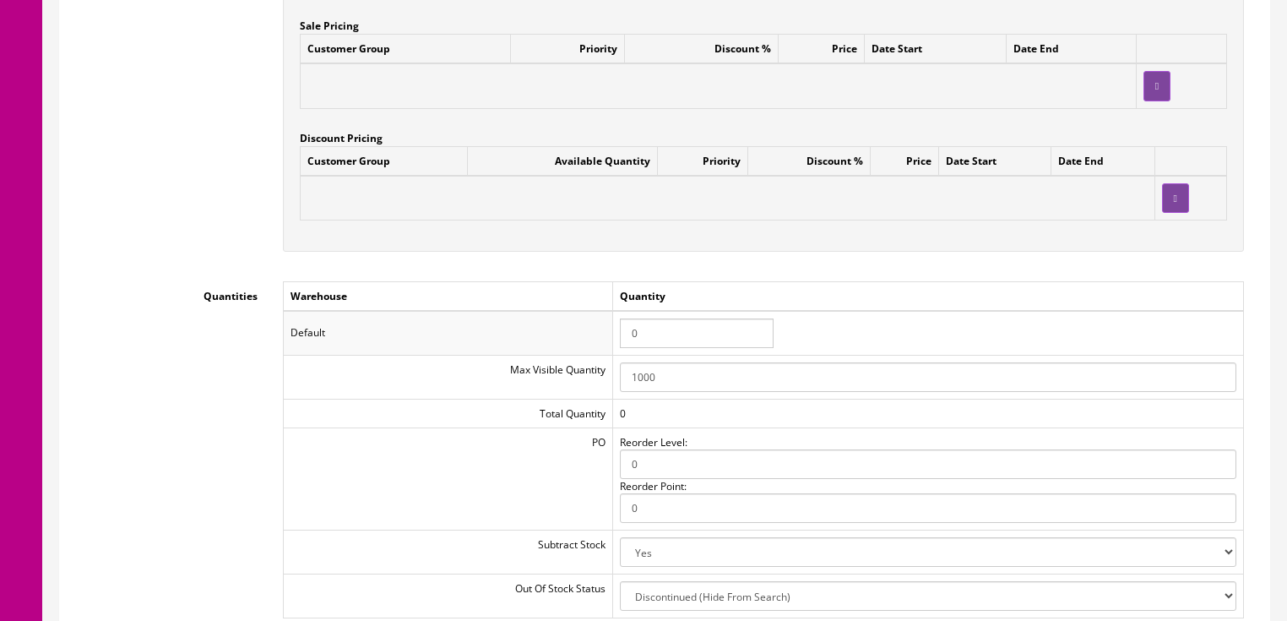
scroll to position [1621, 0]
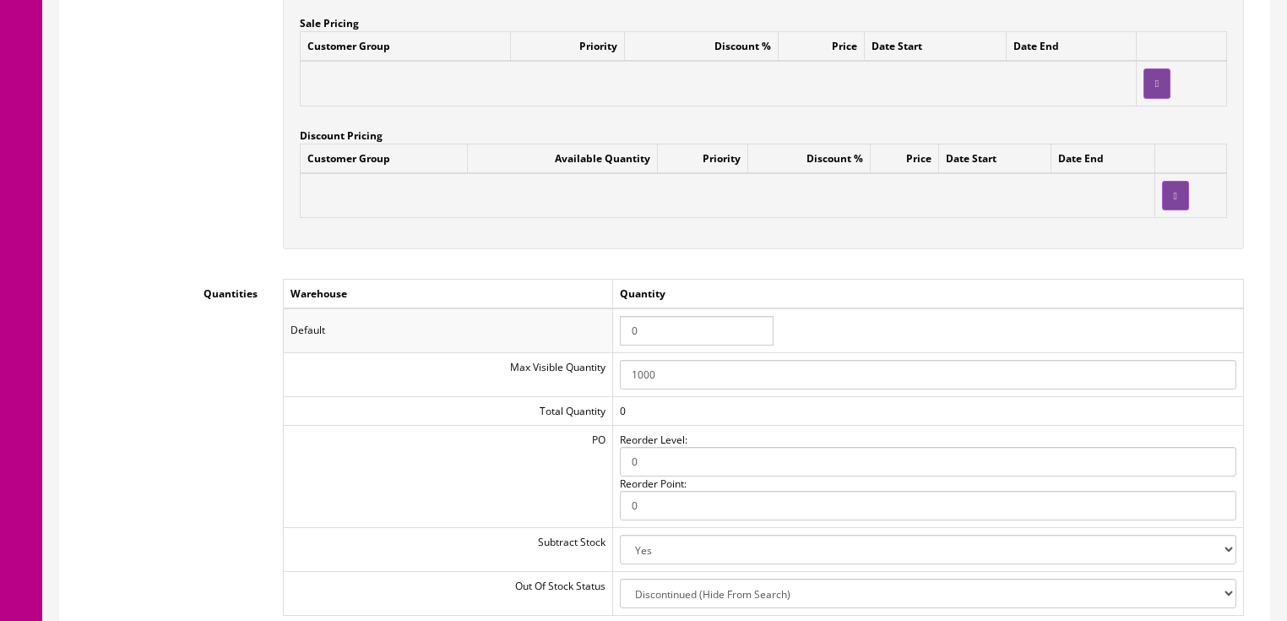
type input "HTEXMNYL-210310565"
drag, startPoint x: 652, startPoint y: 321, endPoint x: 608, endPoint y: 321, distance: 43.9
click at [608, 321] on tr "Default 0" at bounding box center [763, 330] width 960 height 44
type input "1"
click at [612, 309] on td "Default" at bounding box center [447, 330] width 329 height 44
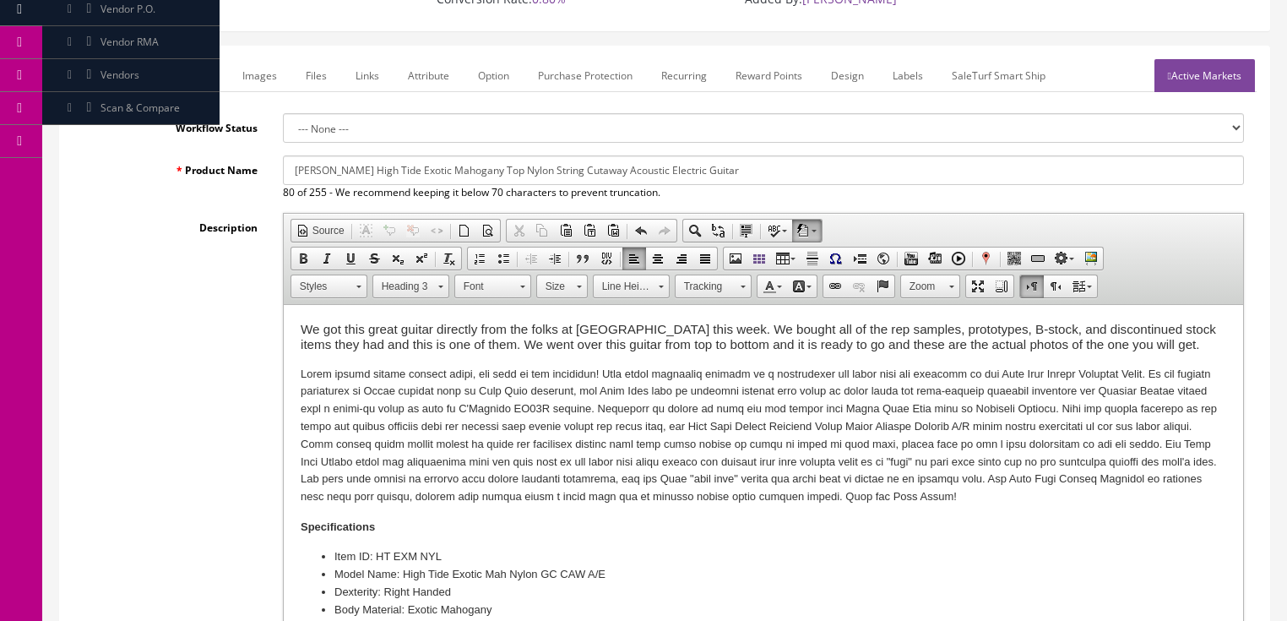
scroll to position [203, 0]
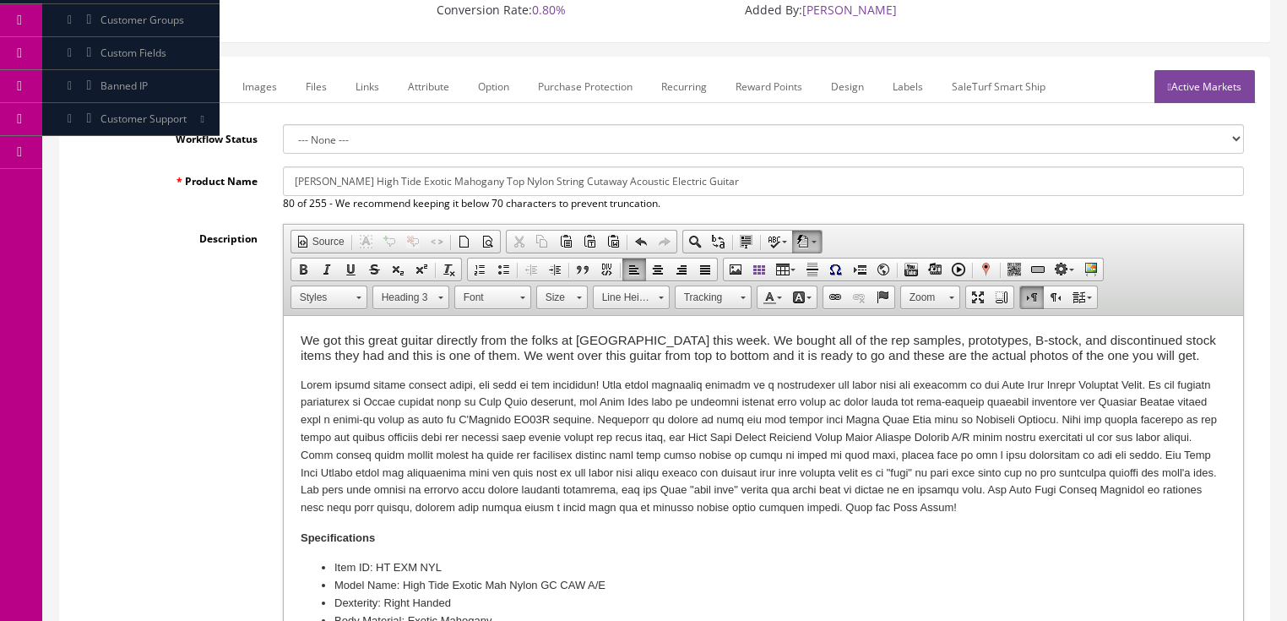
click at [179, 70] on link "Marketplace" at bounding box center [184, 86] width 86 height 33
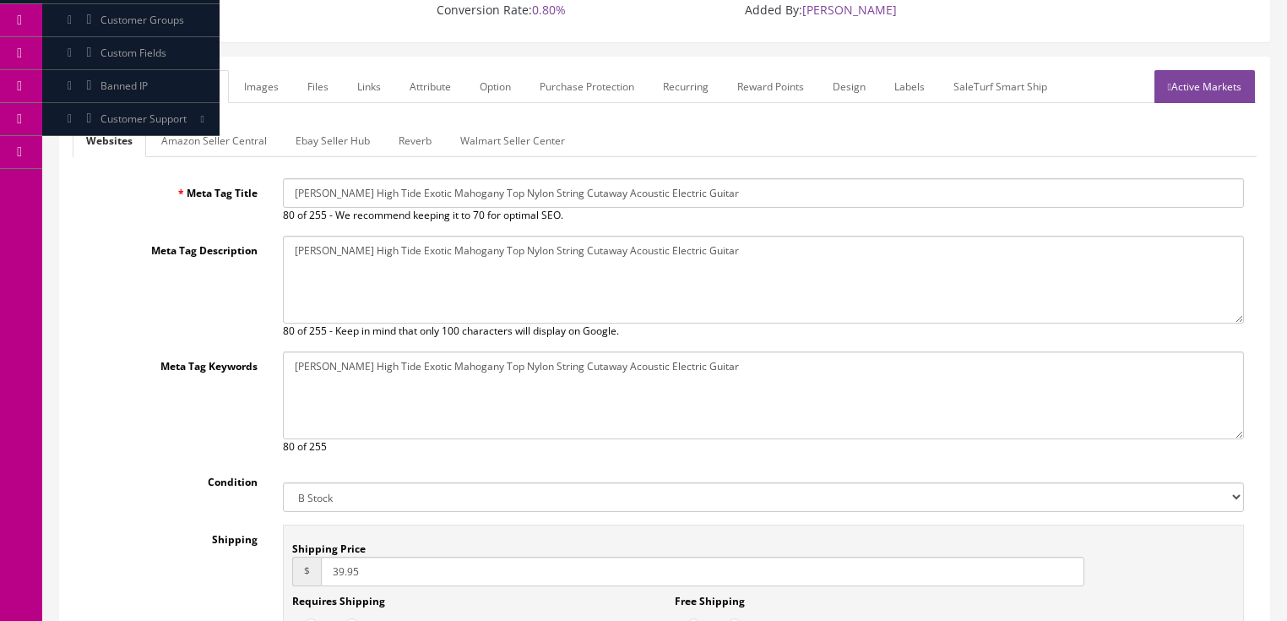
drag, startPoint x: 206, startPoint y: 119, endPoint x: 216, endPoint y: 133, distance: 16.9
click at [207, 124] on link "Amazon Seller Central" at bounding box center [214, 140] width 133 height 33
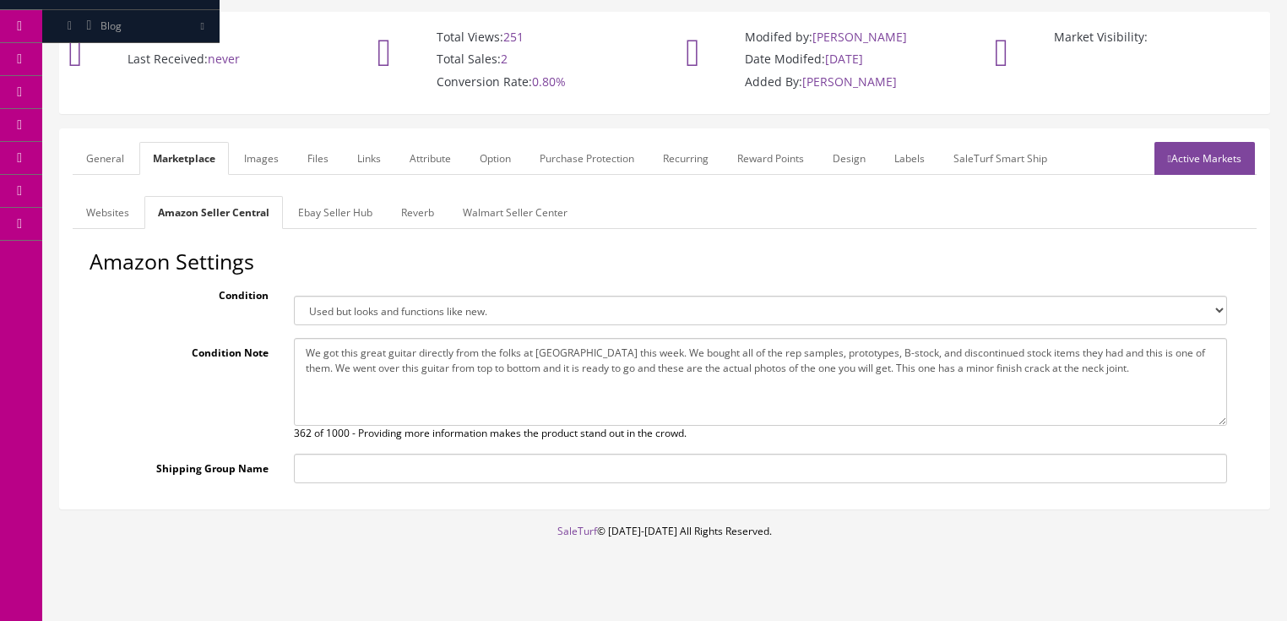
drag, startPoint x: 832, startPoint y: 351, endPoint x: 1091, endPoint y: 348, distance: 259.2
click at [1089, 348] on textarea "We got this great guitar directly from the folks at [GEOGRAPHIC_DATA] this week…" at bounding box center [760, 382] width 933 height 88
type textarea "We got this great guitar directly from the folks at [GEOGRAPHIC_DATA] this week…"
click at [1218, 142] on link "Active Markets" at bounding box center [1204, 158] width 100 height 33
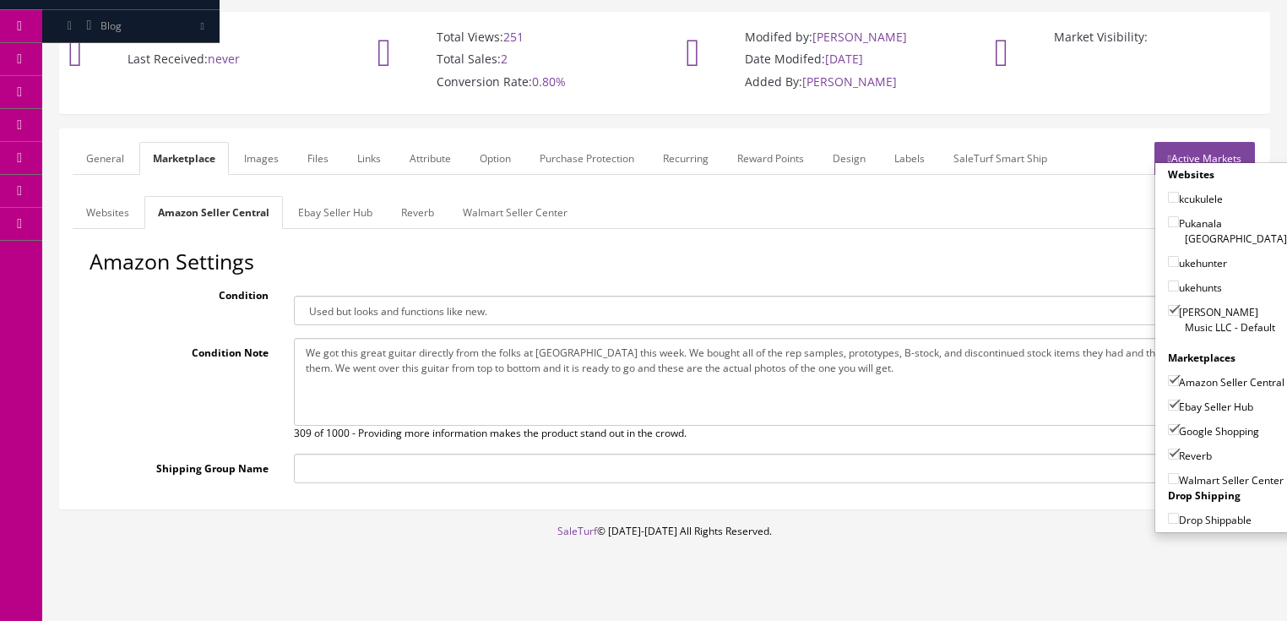
click at [1218, 142] on link "Active Markets" at bounding box center [1204, 158] width 100 height 33
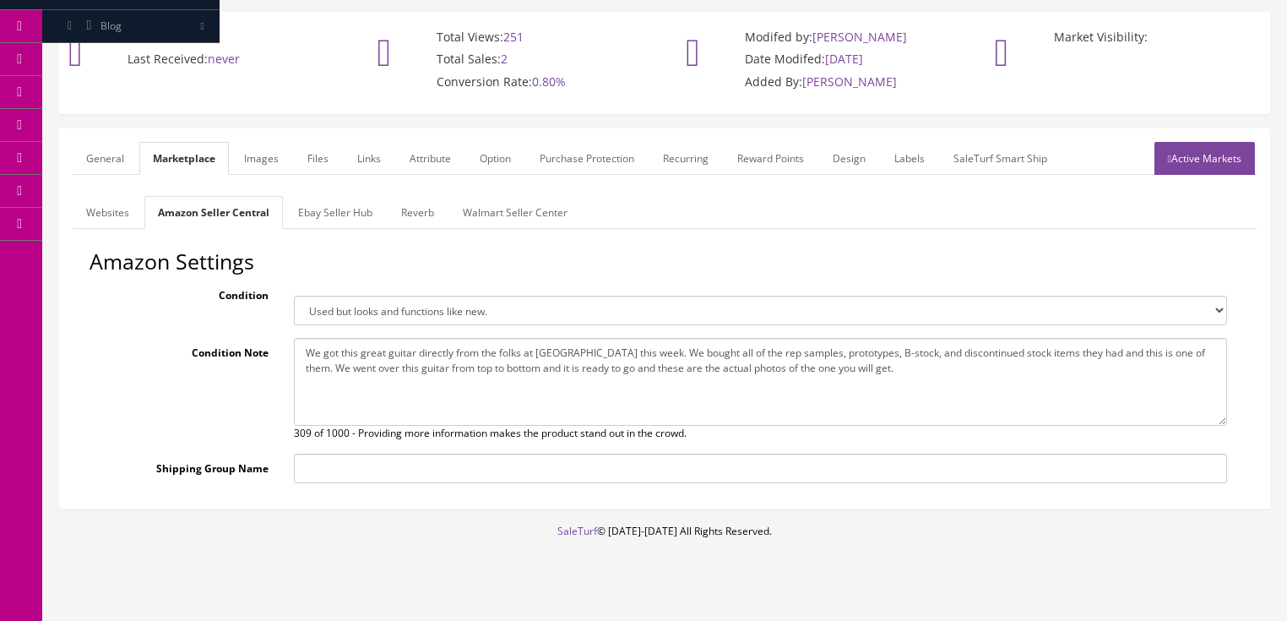
click at [87, 142] on link "General" at bounding box center [105, 158] width 65 height 33
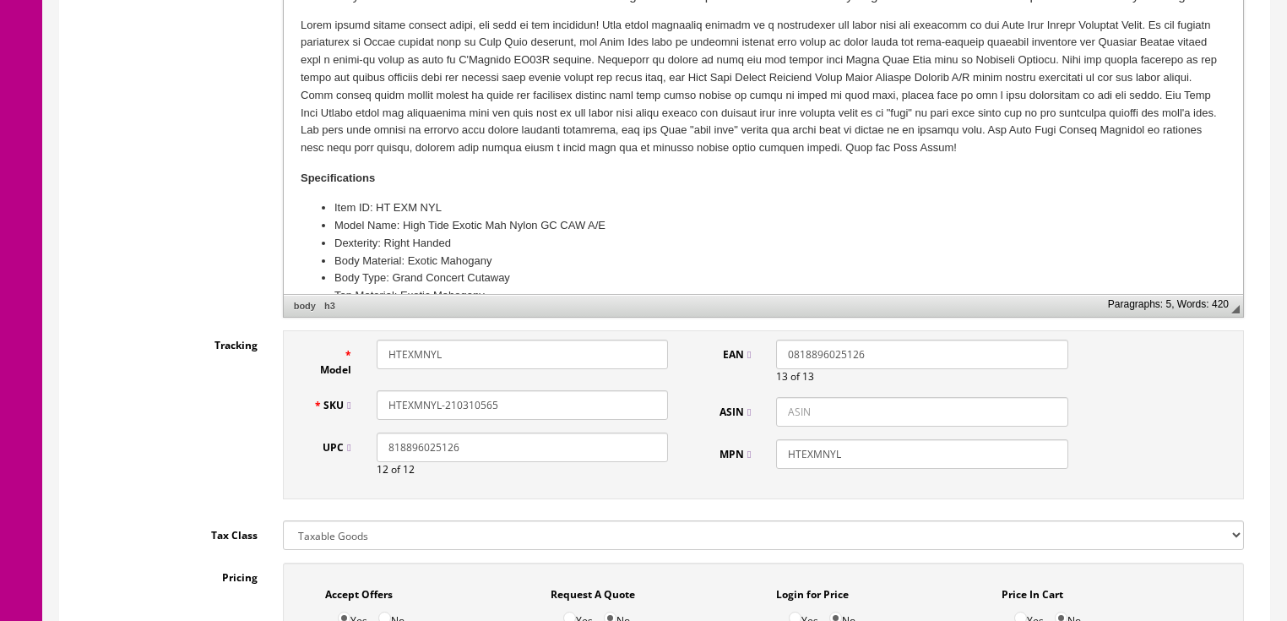
scroll to position [604, 0]
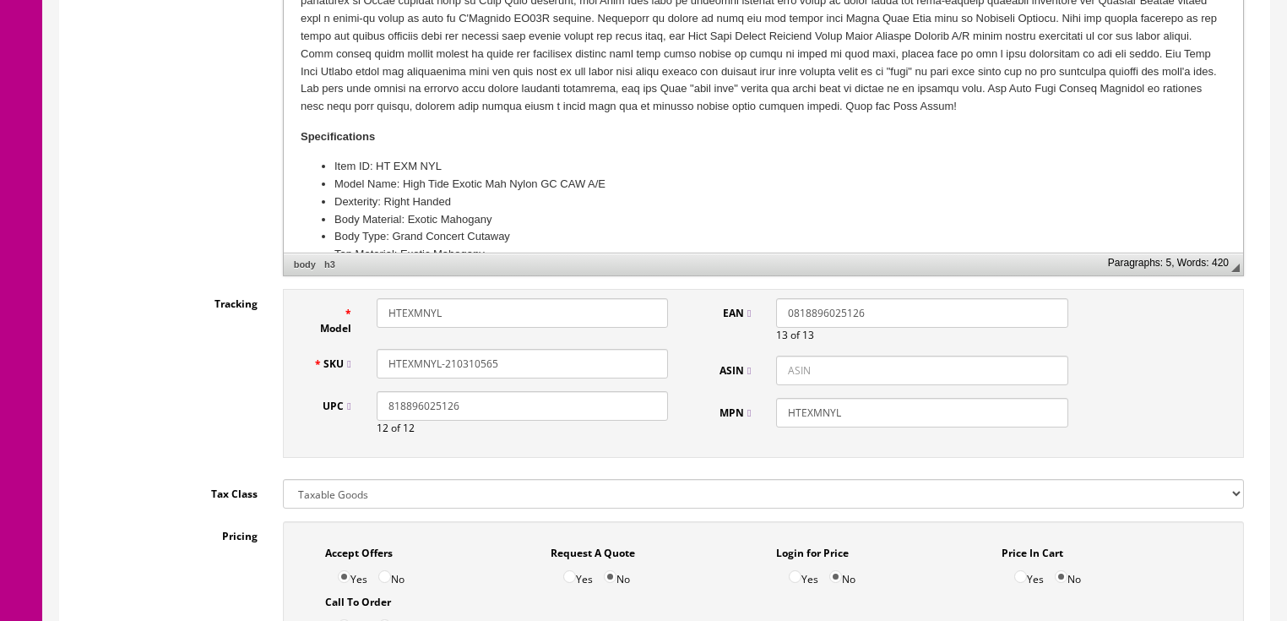
drag, startPoint x: 494, startPoint y: 339, endPoint x: 416, endPoint y: 351, distance: 78.6
click at [356, 350] on div "SKU HTEXMNYL-210310565" at bounding box center [491, 364] width 381 height 30
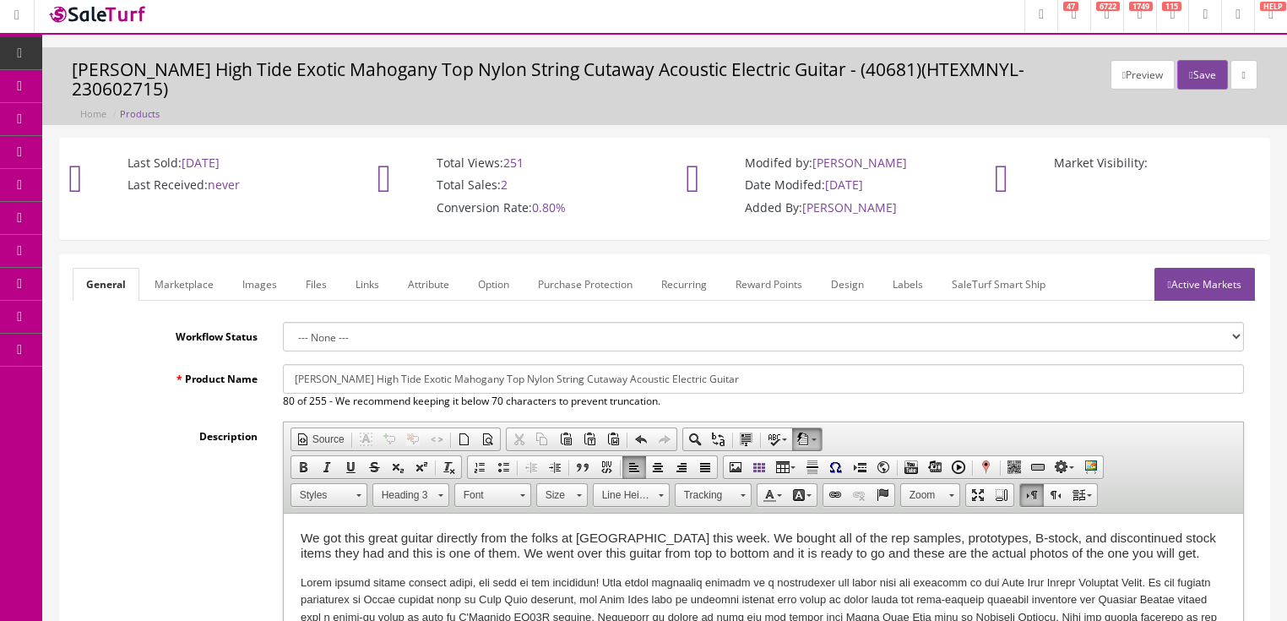
scroll to position [0, 0]
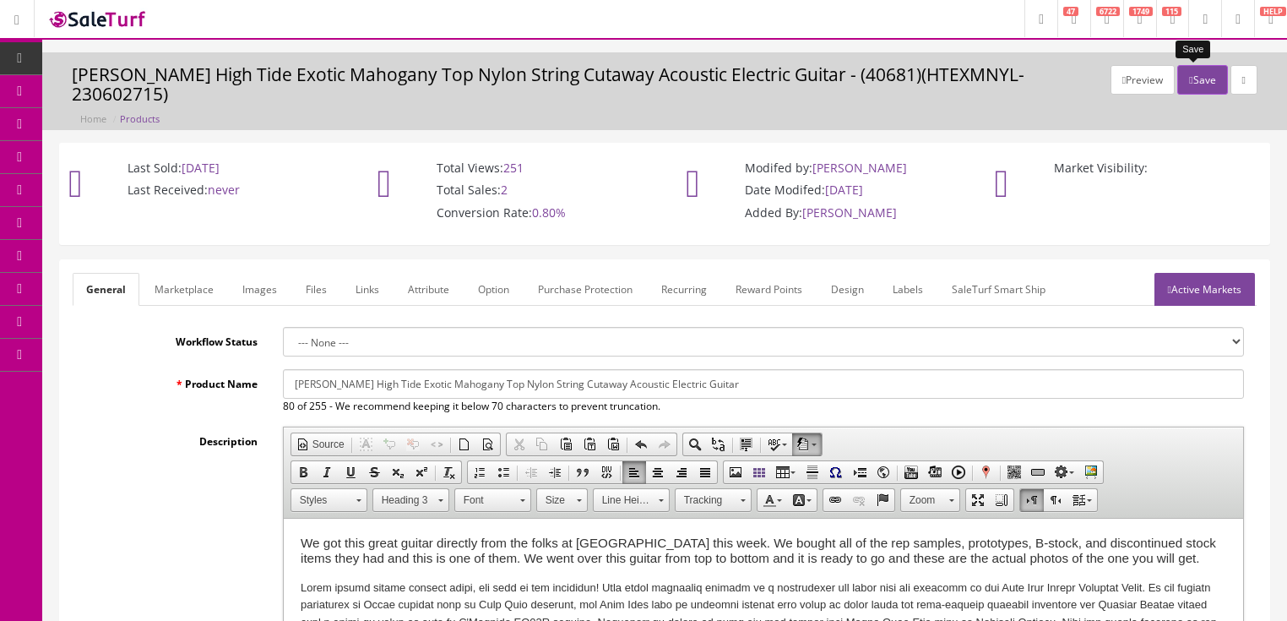
click at [1192, 77] on button "Save" at bounding box center [1202, 80] width 50 height 30
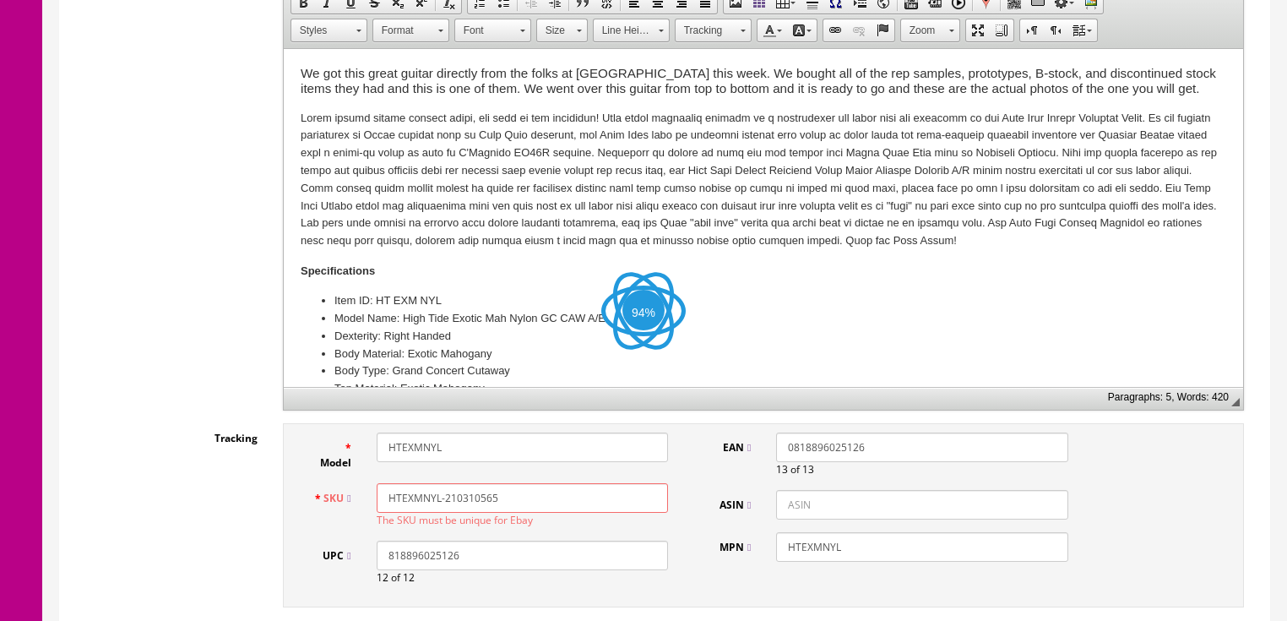
scroll to position [540, 0]
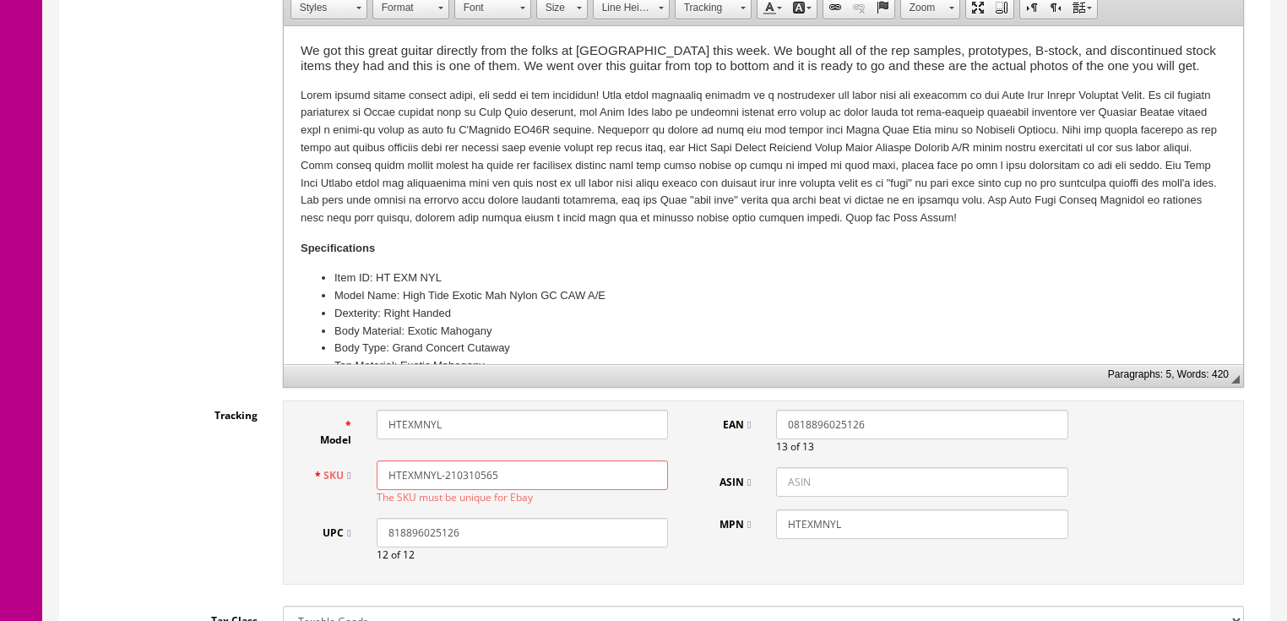
click at [519, 460] on input "HTEXMNYL-210310565" at bounding box center [522, 475] width 291 height 30
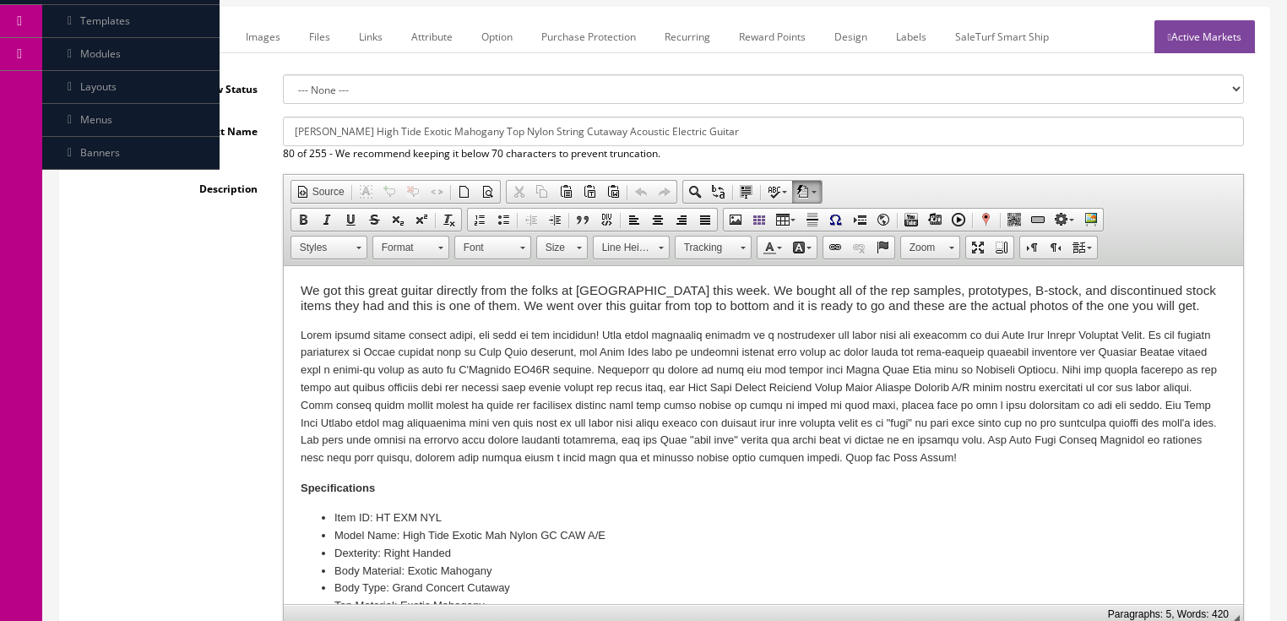
scroll to position [135, 0]
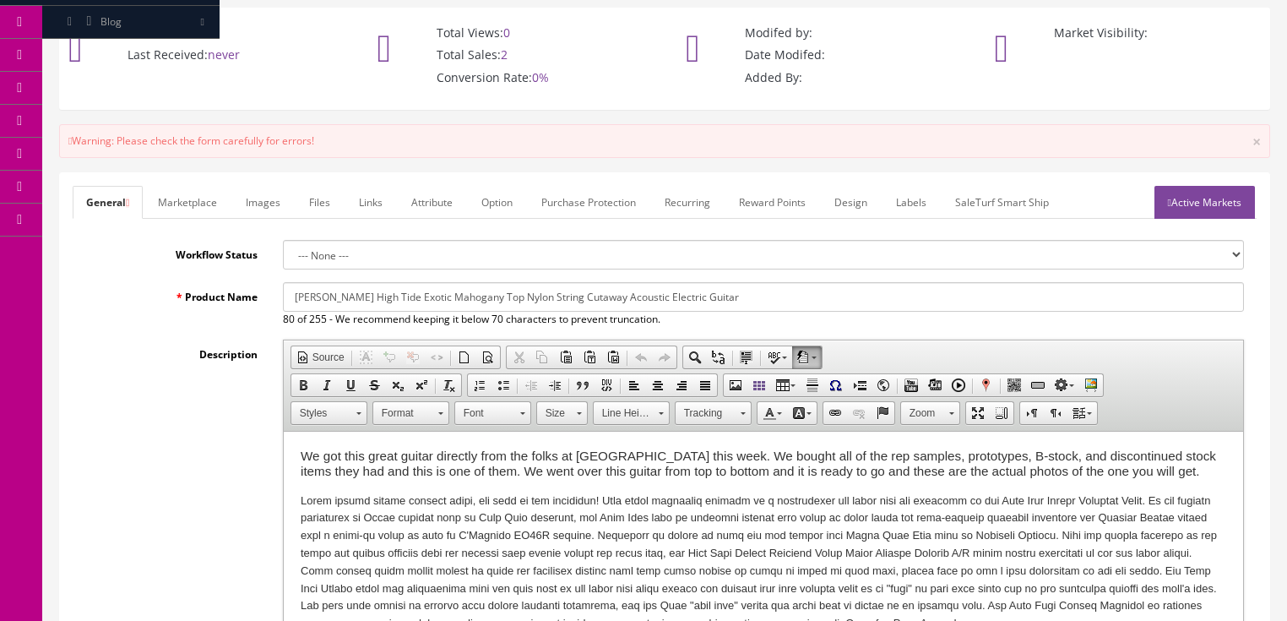
type input "HTEXMNYL-210310565."
click at [1191, 186] on link "Active Markets" at bounding box center [1204, 202] width 100 height 33
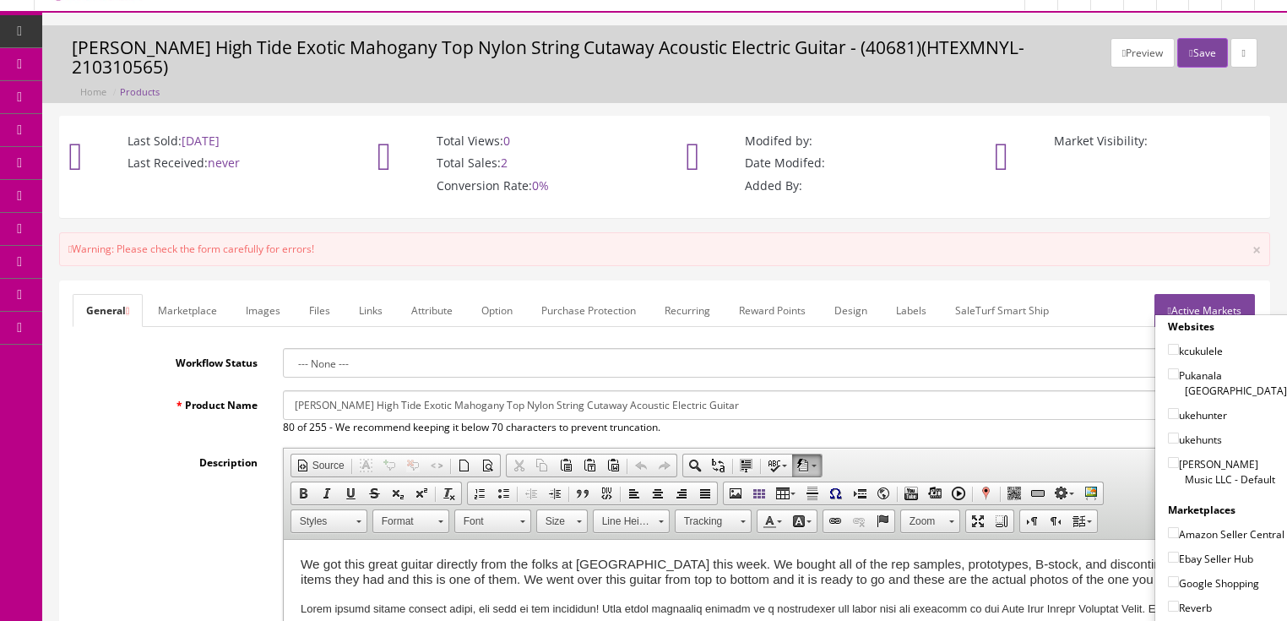
scroll to position [0, 0]
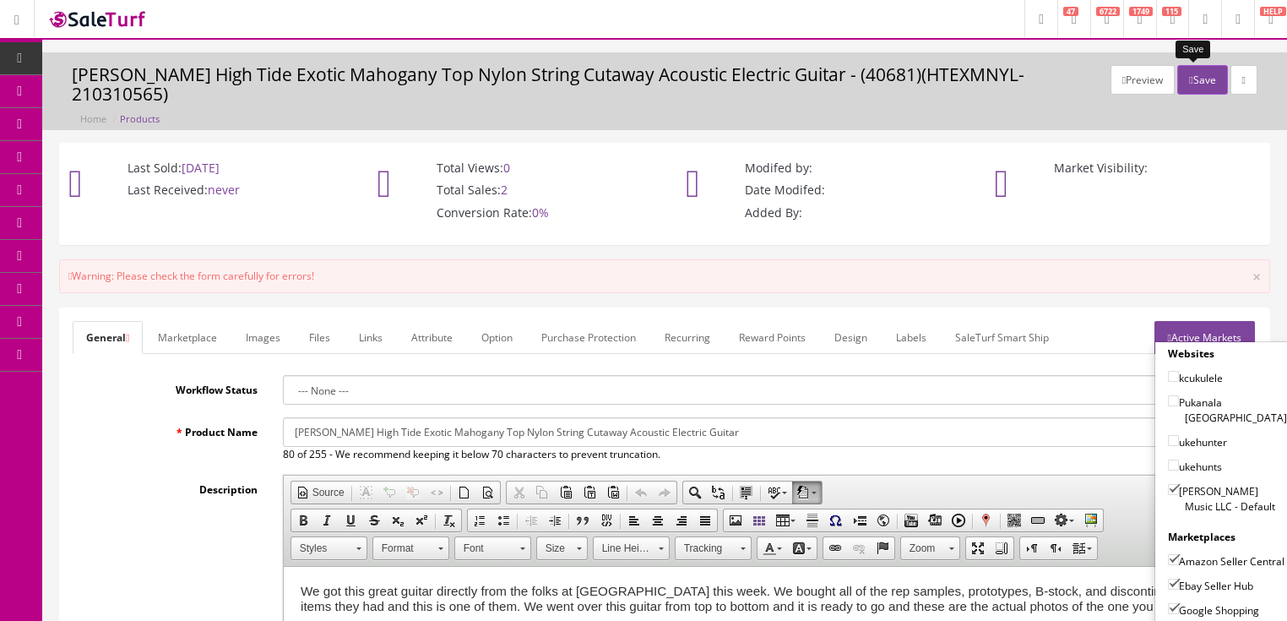
click at [1187, 81] on button "Save" at bounding box center [1202, 80] width 50 height 30
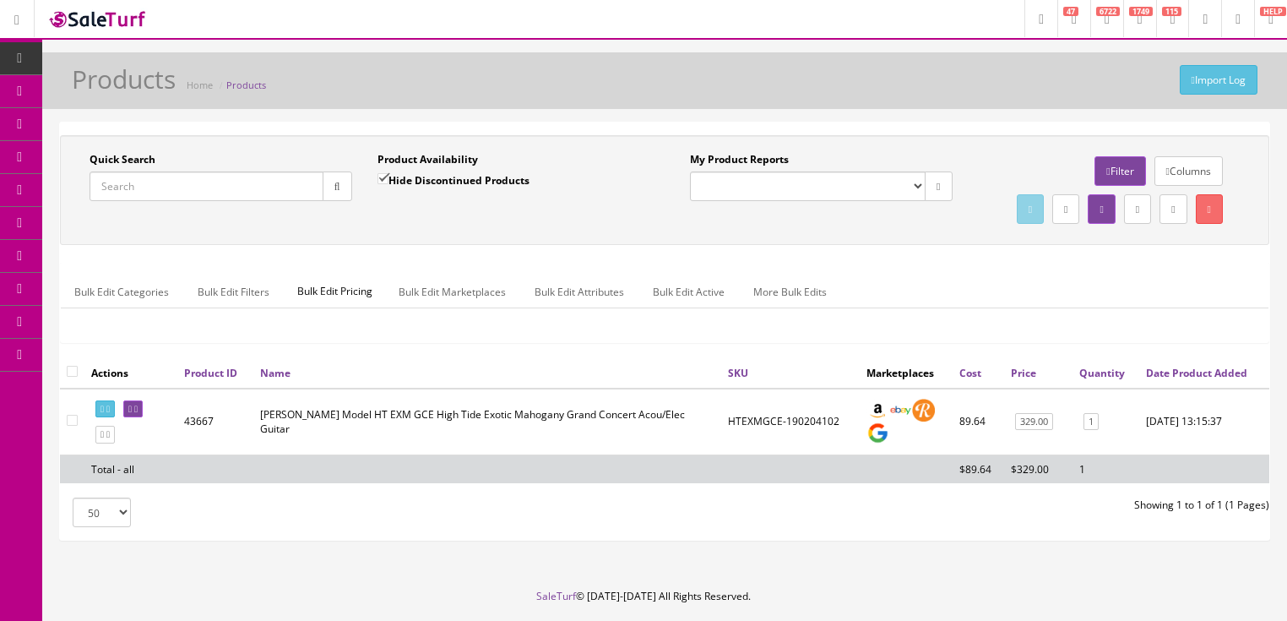
click at [229, 191] on input "Quick Search" at bounding box center [206, 186] width 234 height 30
paste input "HTEXMNYL-210310565"
type input "HTEXMNYL-210310565"
click at [324, 192] on button "button" at bounding box center [338, 186] width 30 height 30
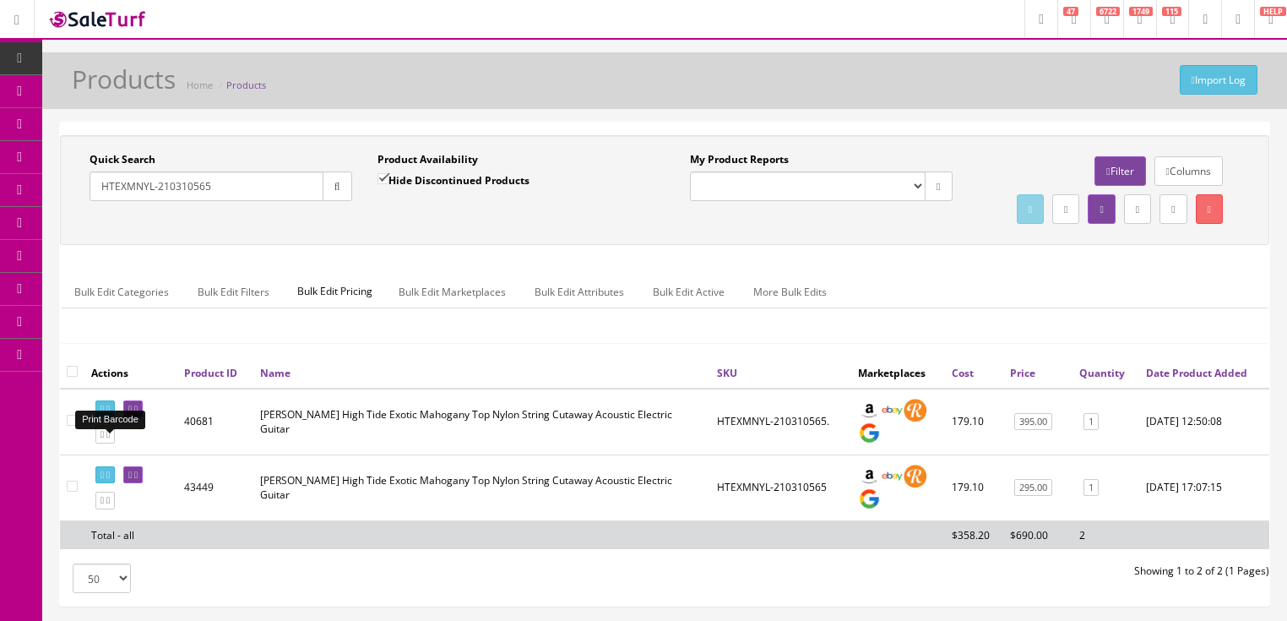
click at [109, 418] on link at bounding box center [104, 409] width 19 height 18
